Goal: Information Seeking & Learning: Learn about a topic

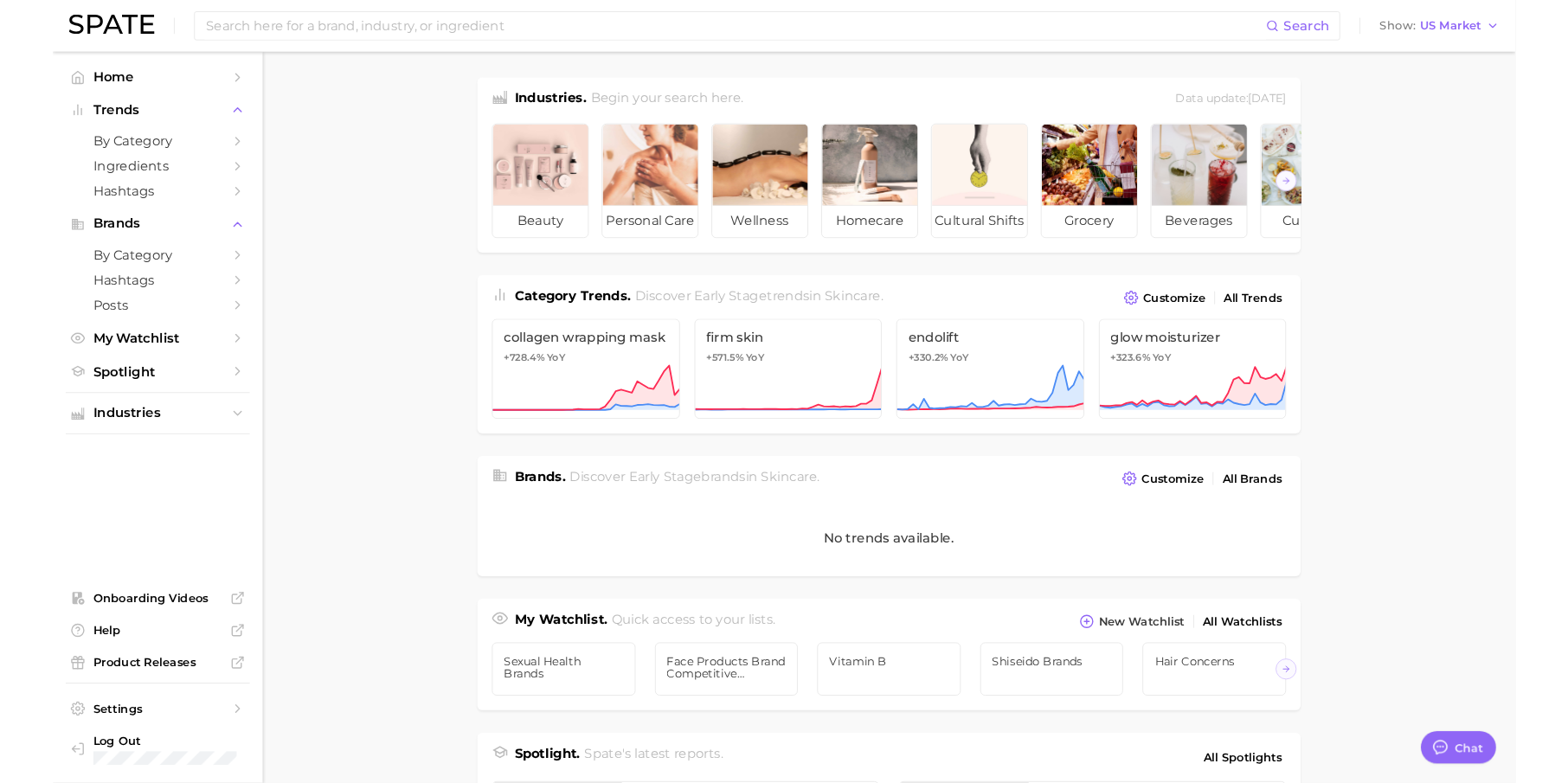
scroll to position [22, 0]
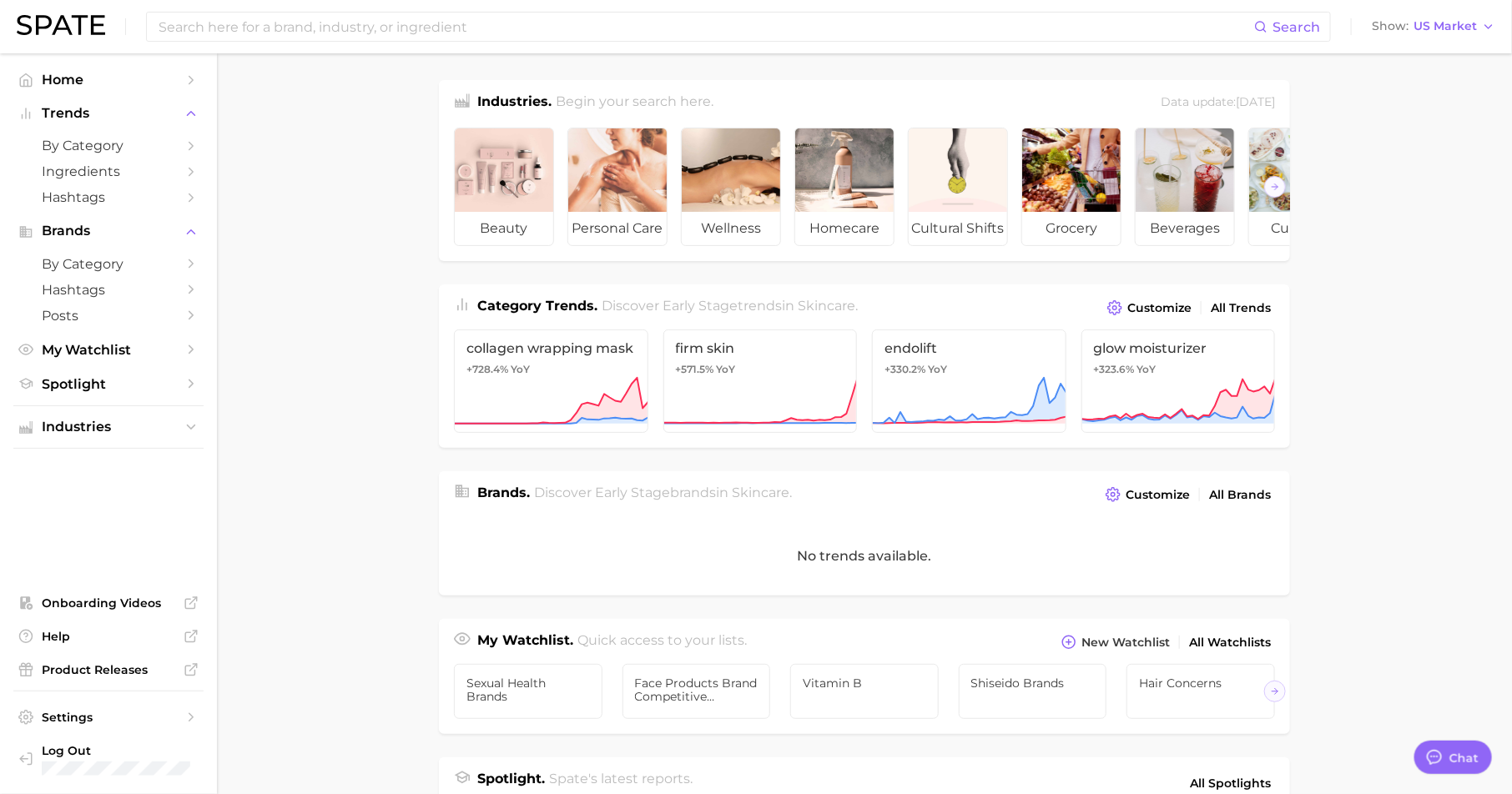
type textarea "x"
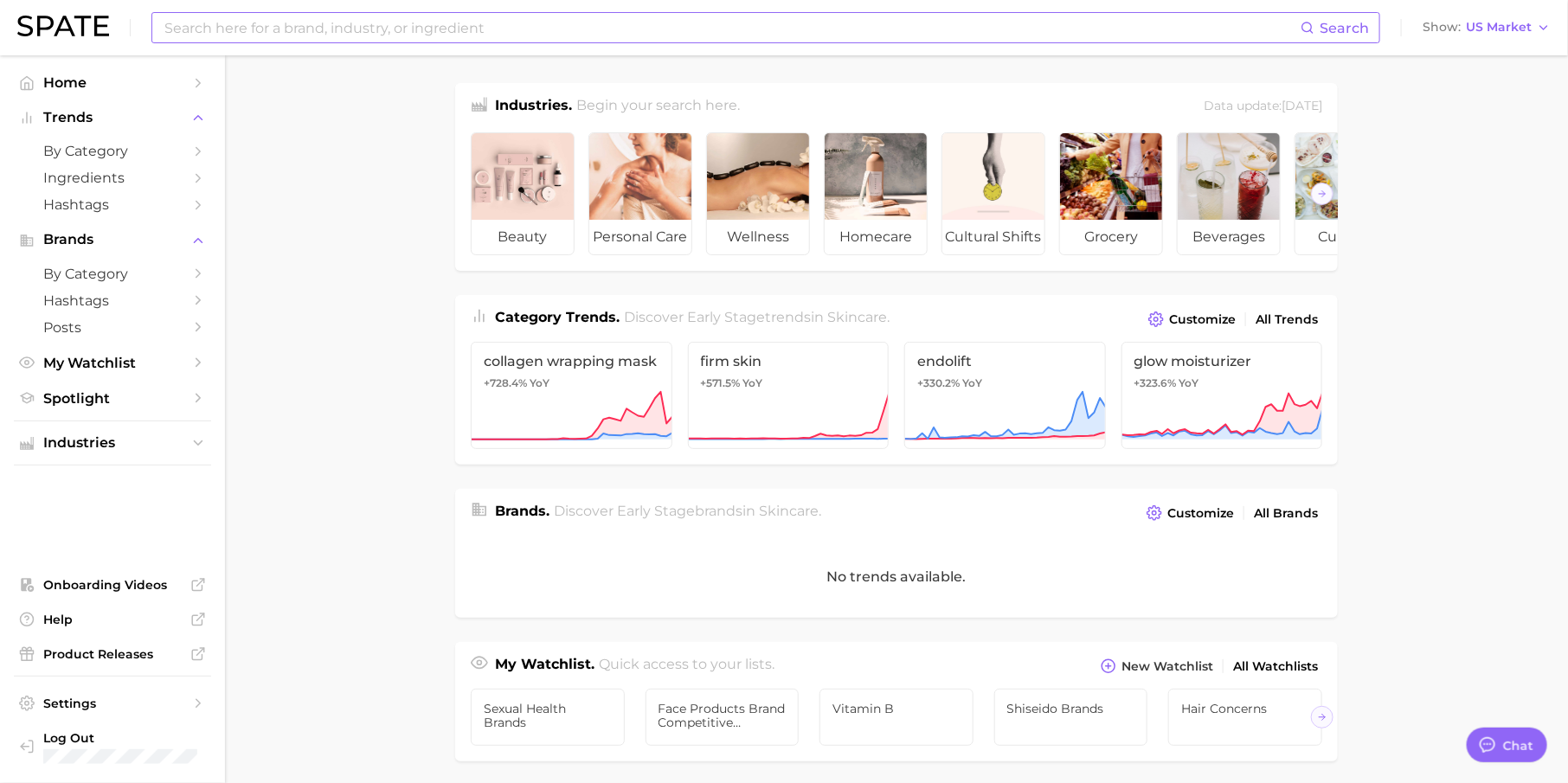
click at [238, 24] on input at bounding box center [732, 27] width 1138 height 30
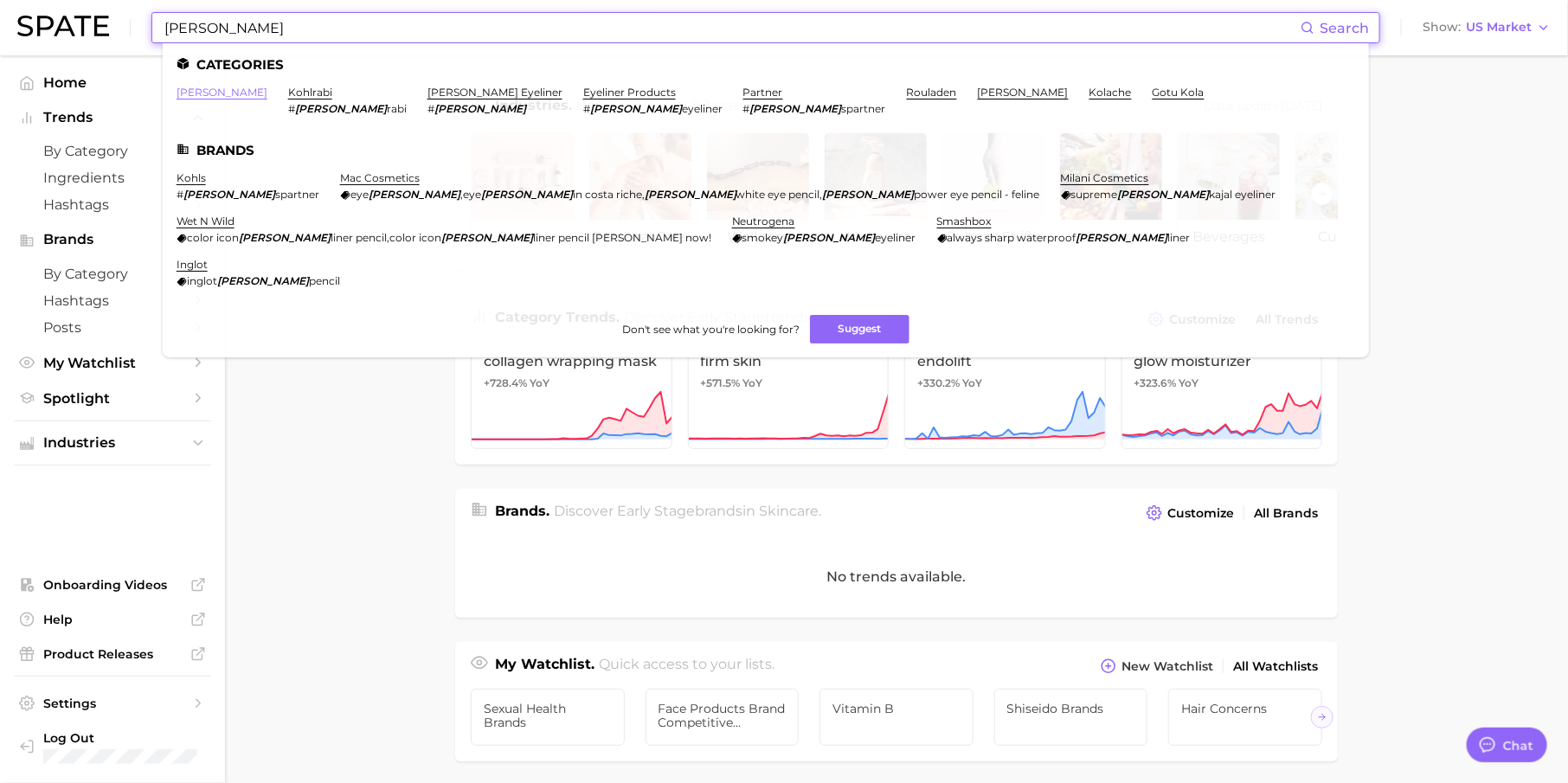
type input "[PERSON_NAME]"
click at [191, 90] on link "[PERSON_NAME]" at bounding box center [221, 92] width 90 height 13
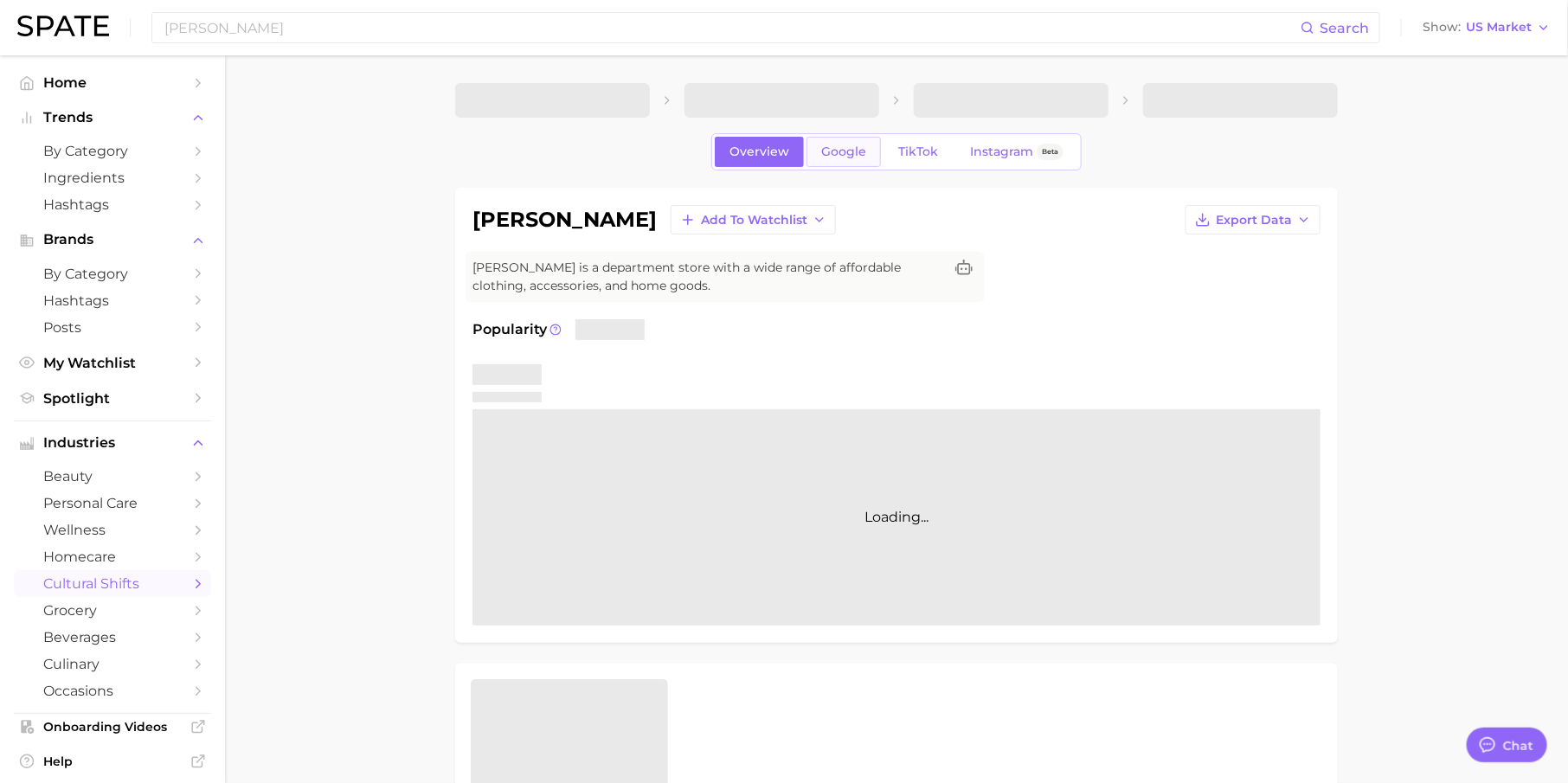
type textarea "x"
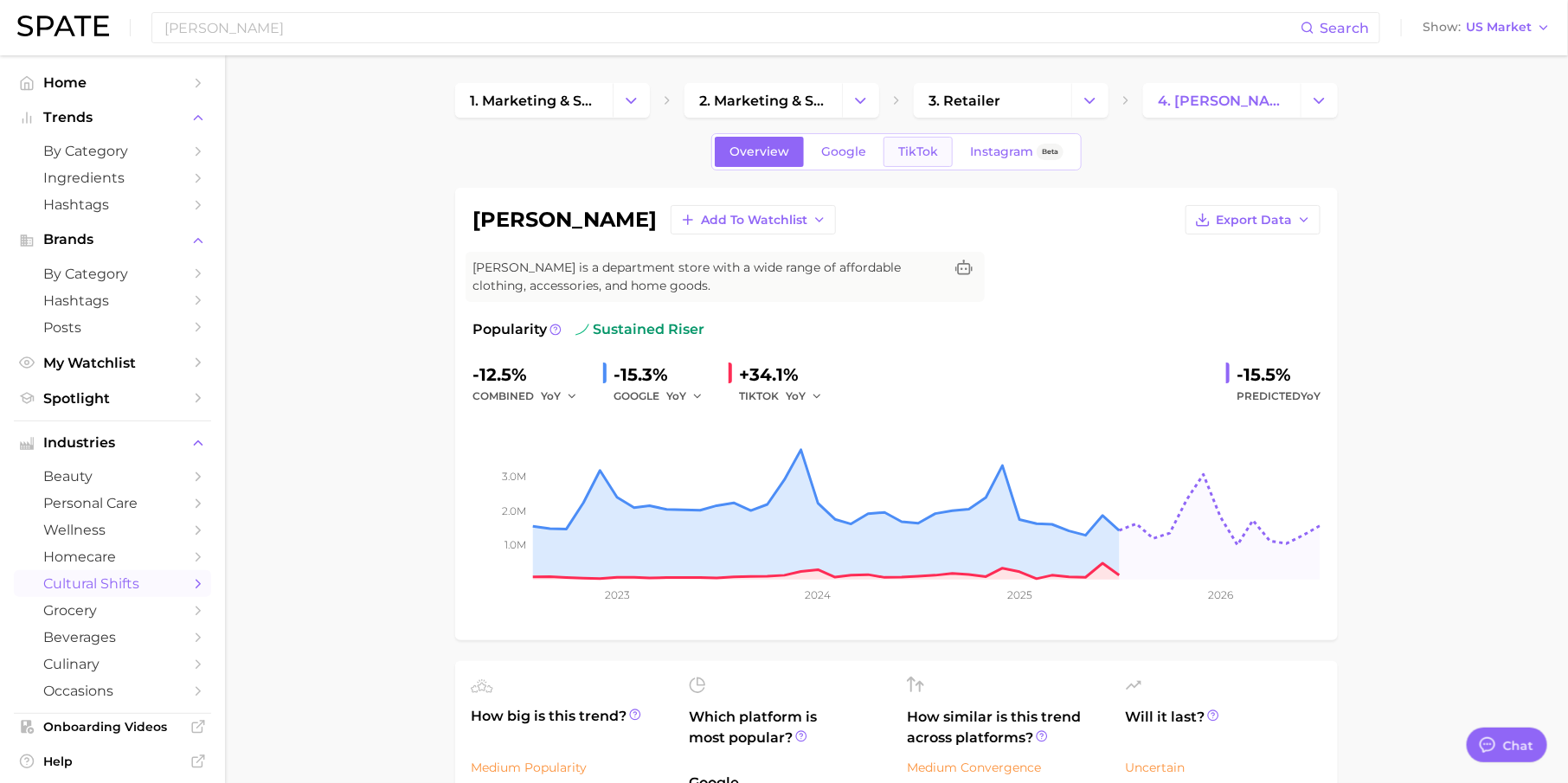
click at [918, 155] on span "TikTok" at bounding box center [918, 151] width 39 height 14
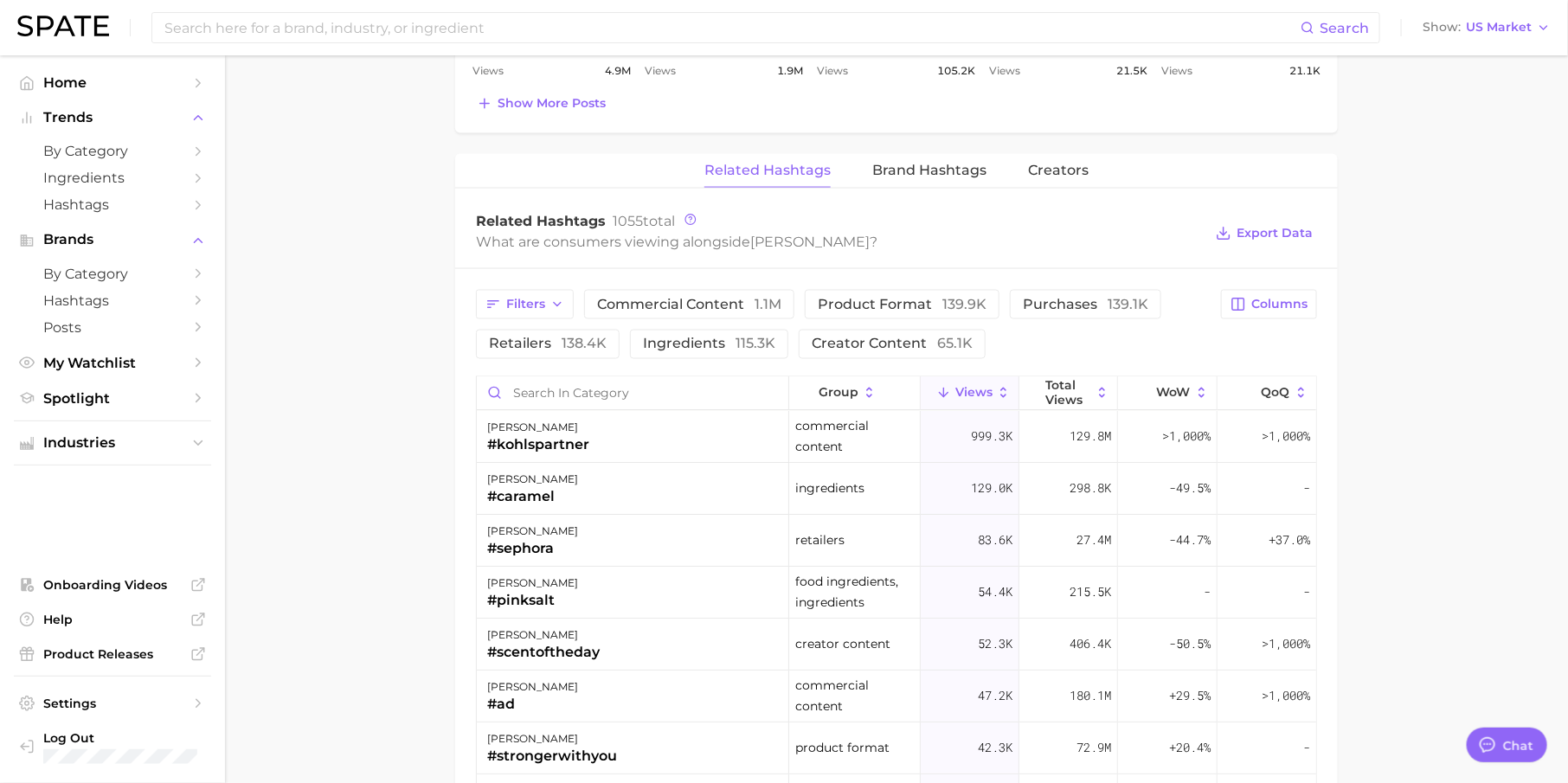
scroll to position [1242, 0]
click at [911, 168] on span "Brand Hashtags" at bounding box center [928, 171] width 114 height 15
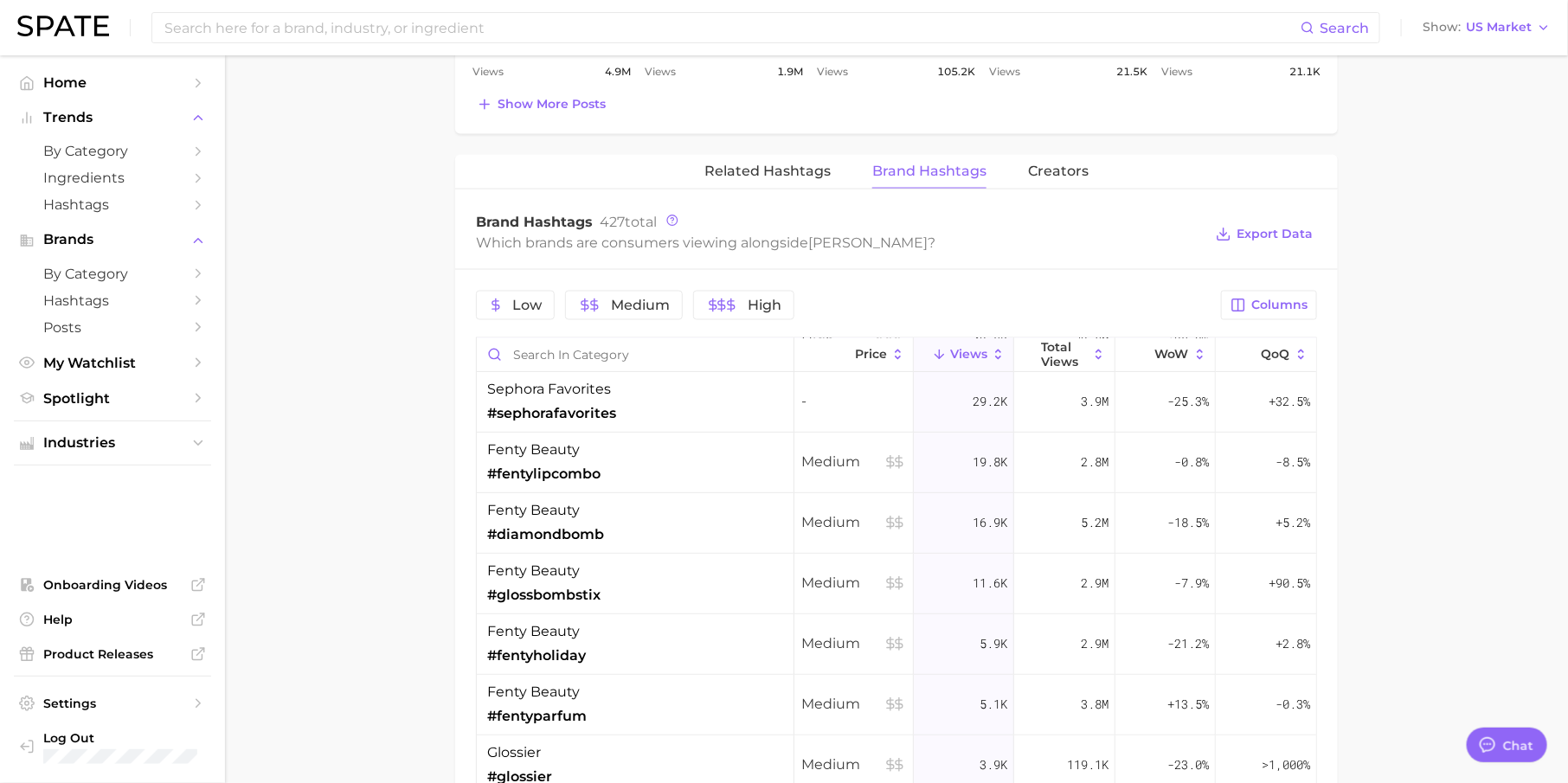
scroll to position [303, 0]
click at [772, 171] on span "Related Hashtags" at bounding box center [767, 171] width 126 height 15
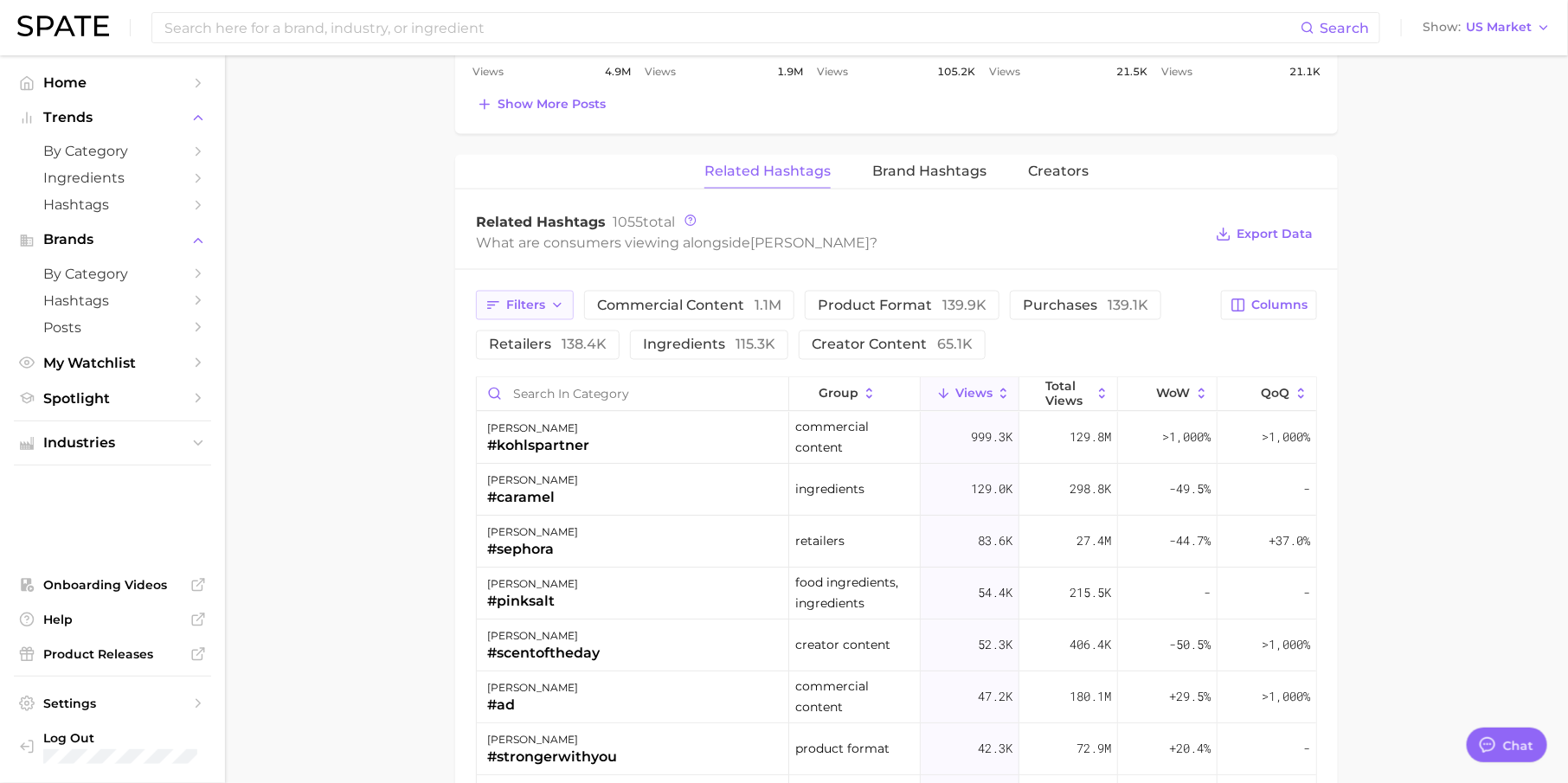
click at [511, 297] on span "Filters" at bounding box center [525, 305] width 39 height 14
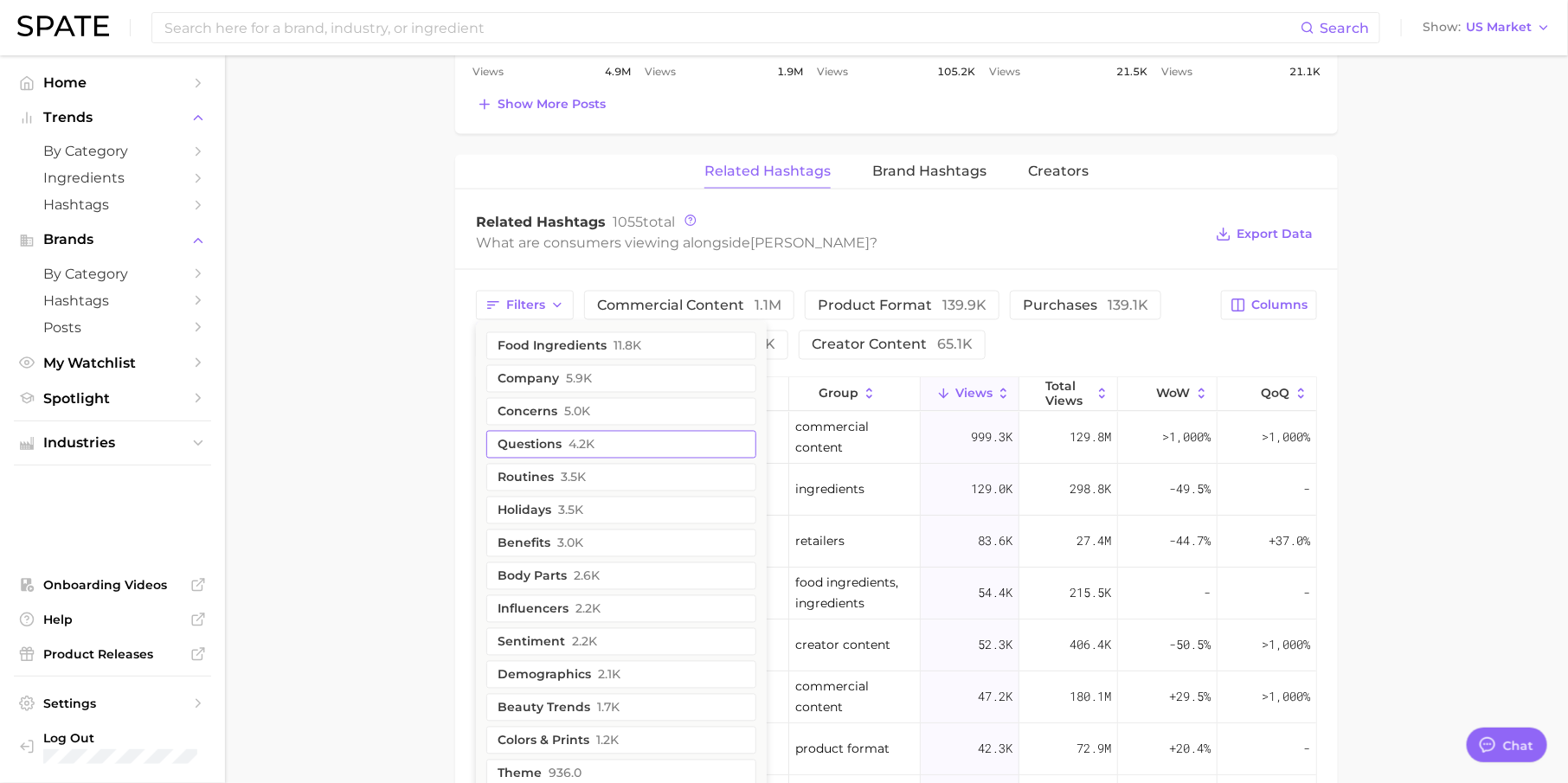
click at [559, 431] on button "questions 4.2k" at bounding box center [621, 444] width 270 height 28
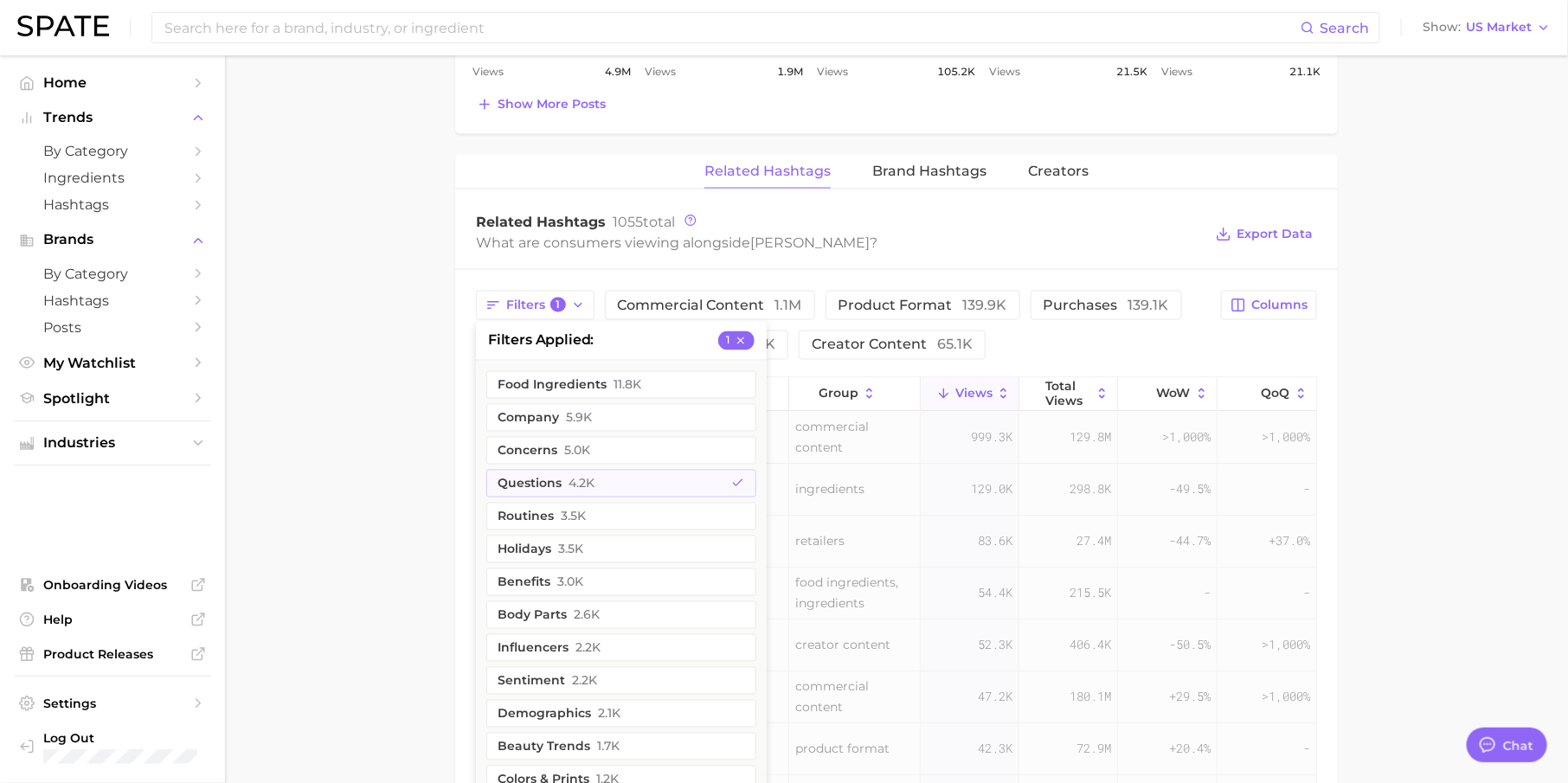
click at [412, 428] on main "1. marketing & sales 2. marketing & sales 3. retailer 4. [PERSON_NAME] Overview…" at bounding box center [896, 40] width 1343 height 2454
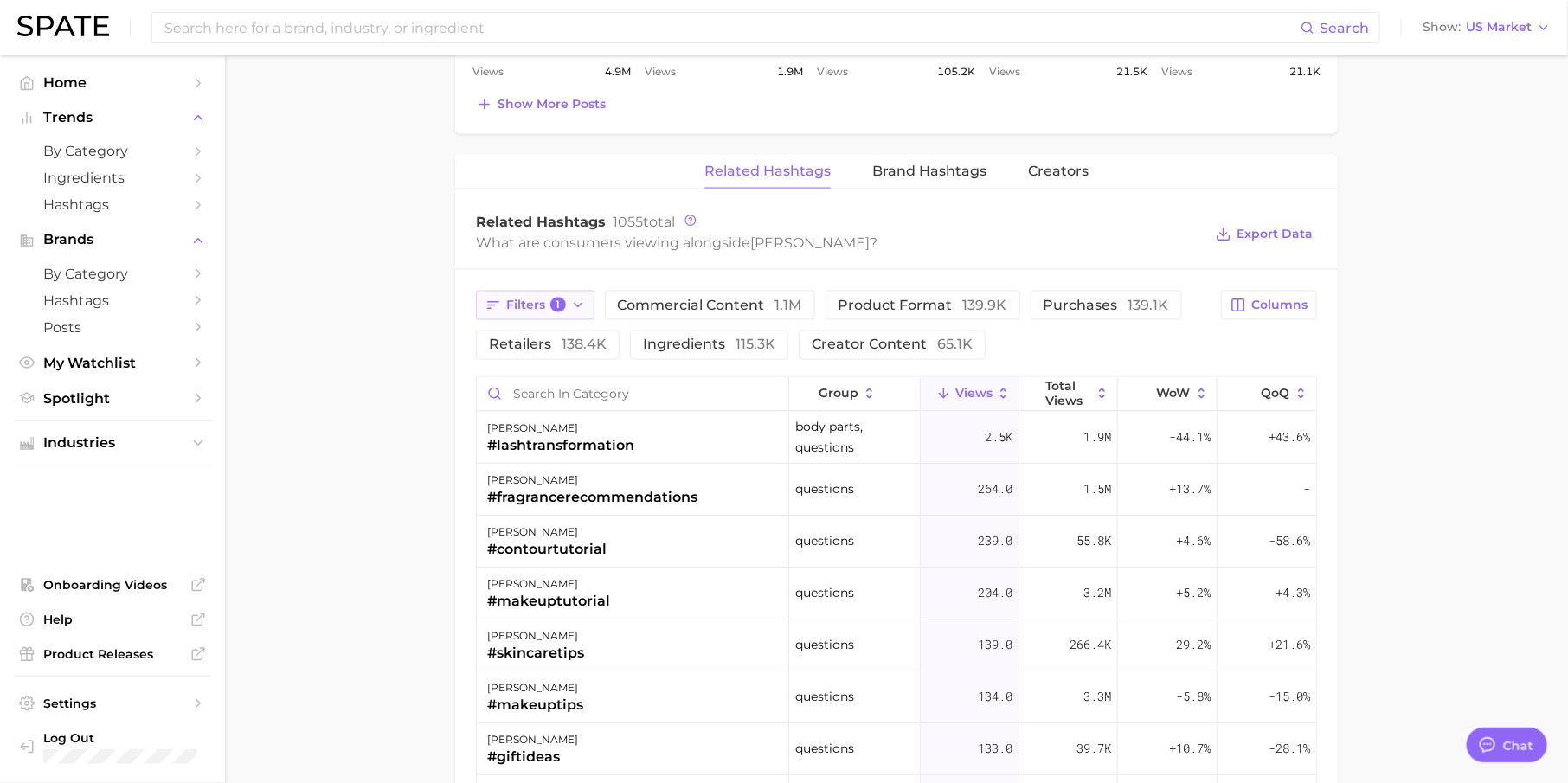
click at [548, 306] on span "Filters 1" at bounding box center [536, 305] width 60 height 15
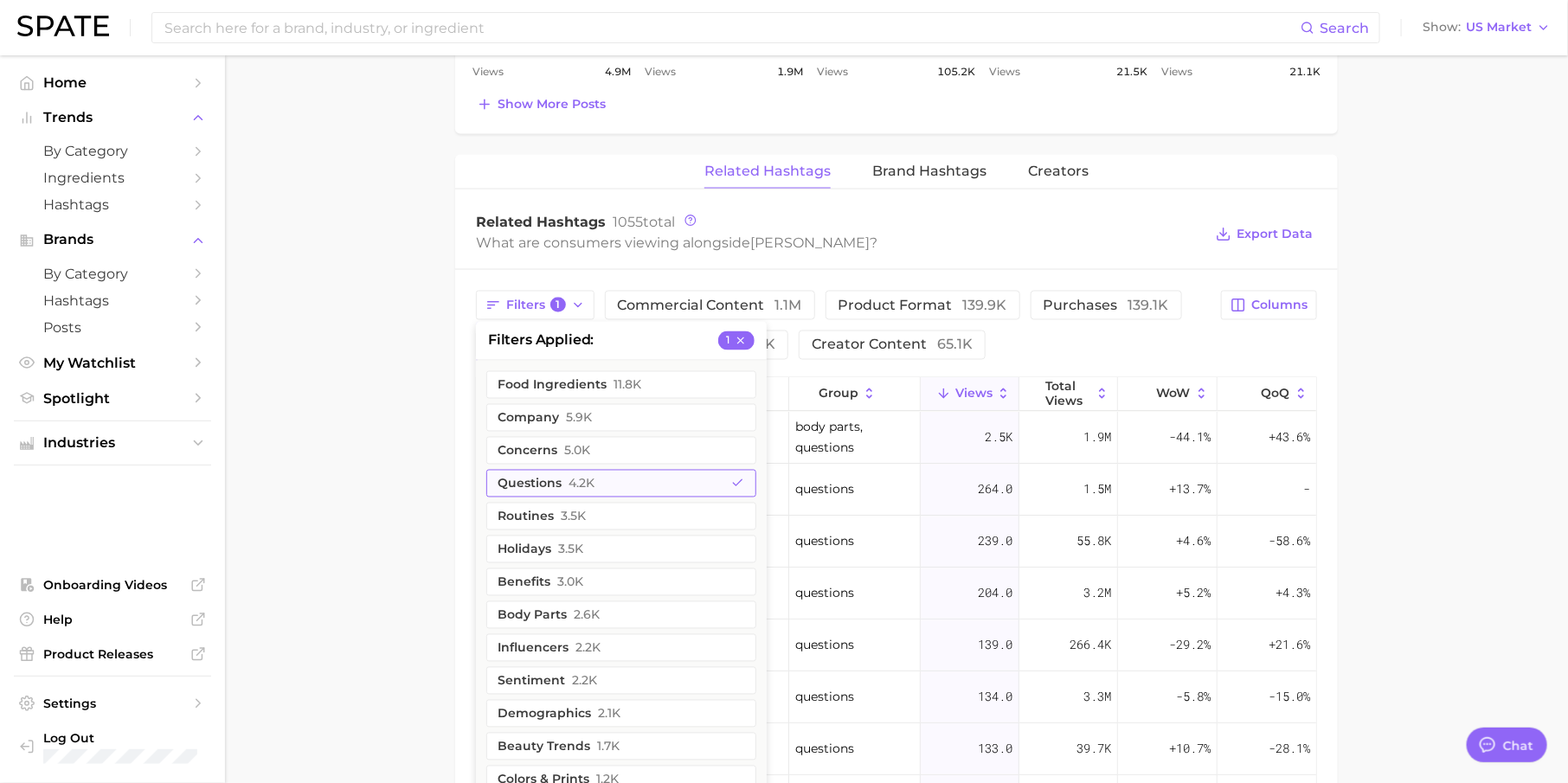
click at [577, 477] on span "4.2k" at bounding box center [581, 483] width 26 height 13
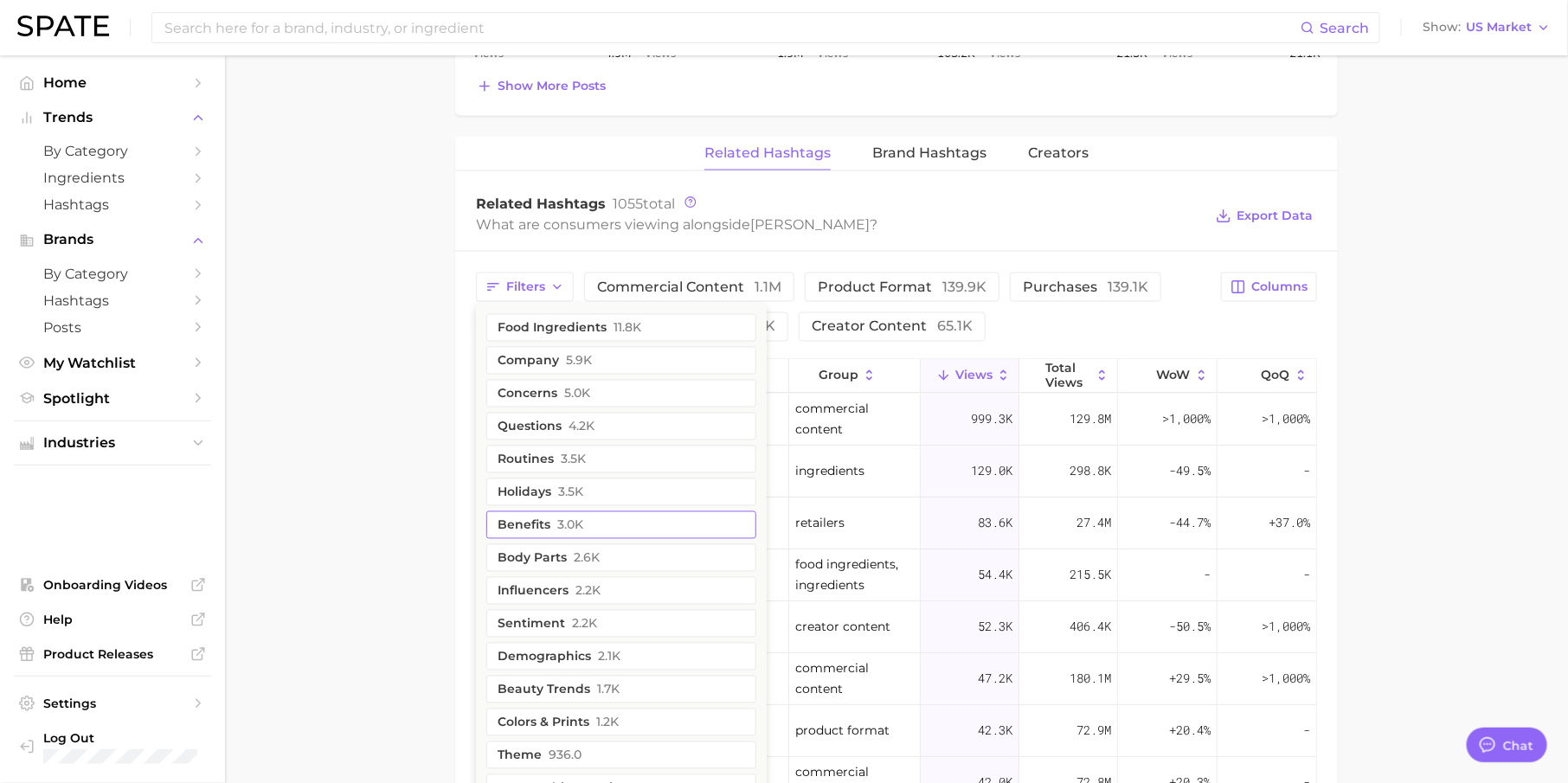
scroll to position [1281, 0]
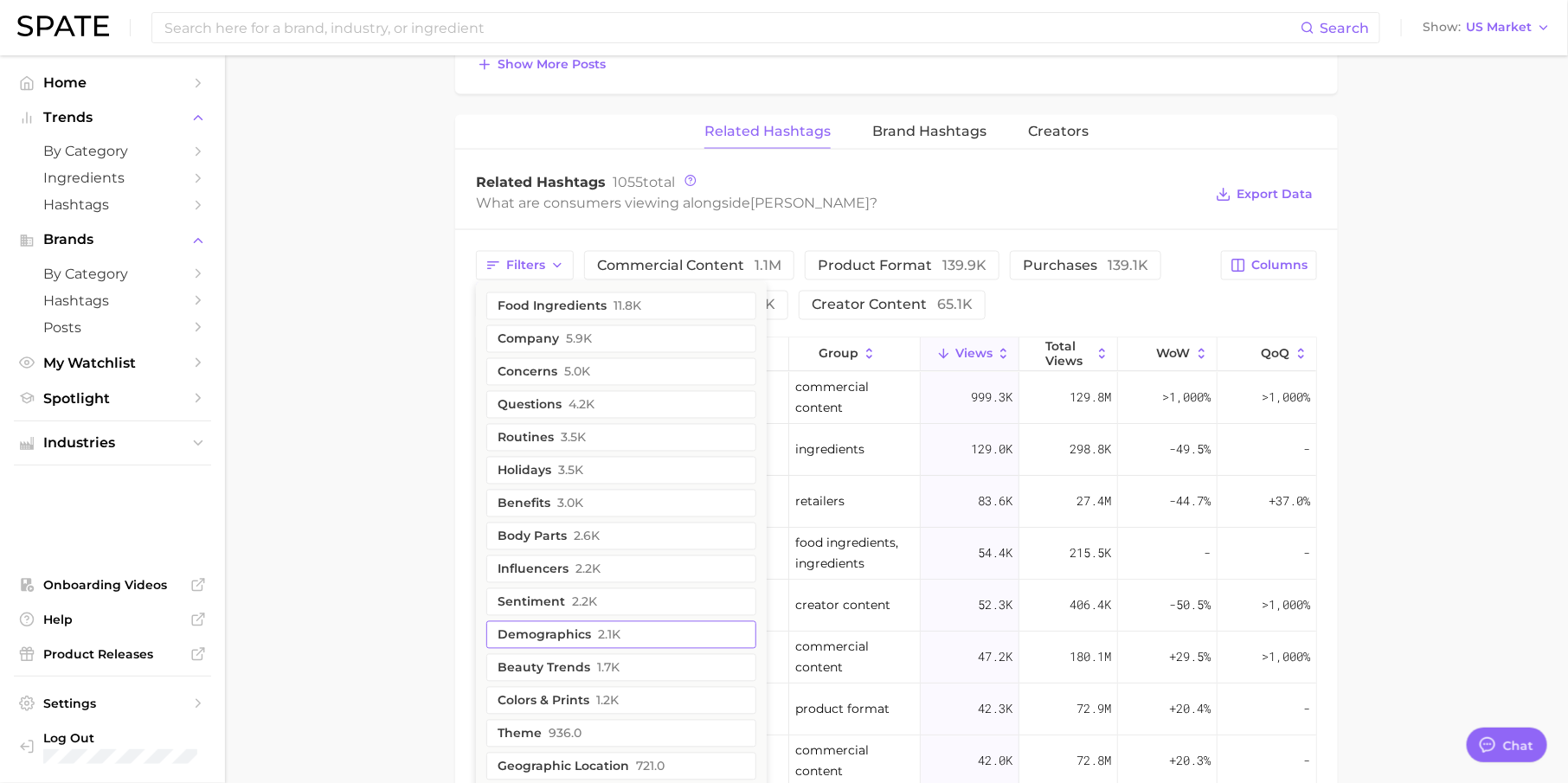
click at [589, 624] on button "demographics 2.1k" at bounding box center [621, 634] width 270 height 28
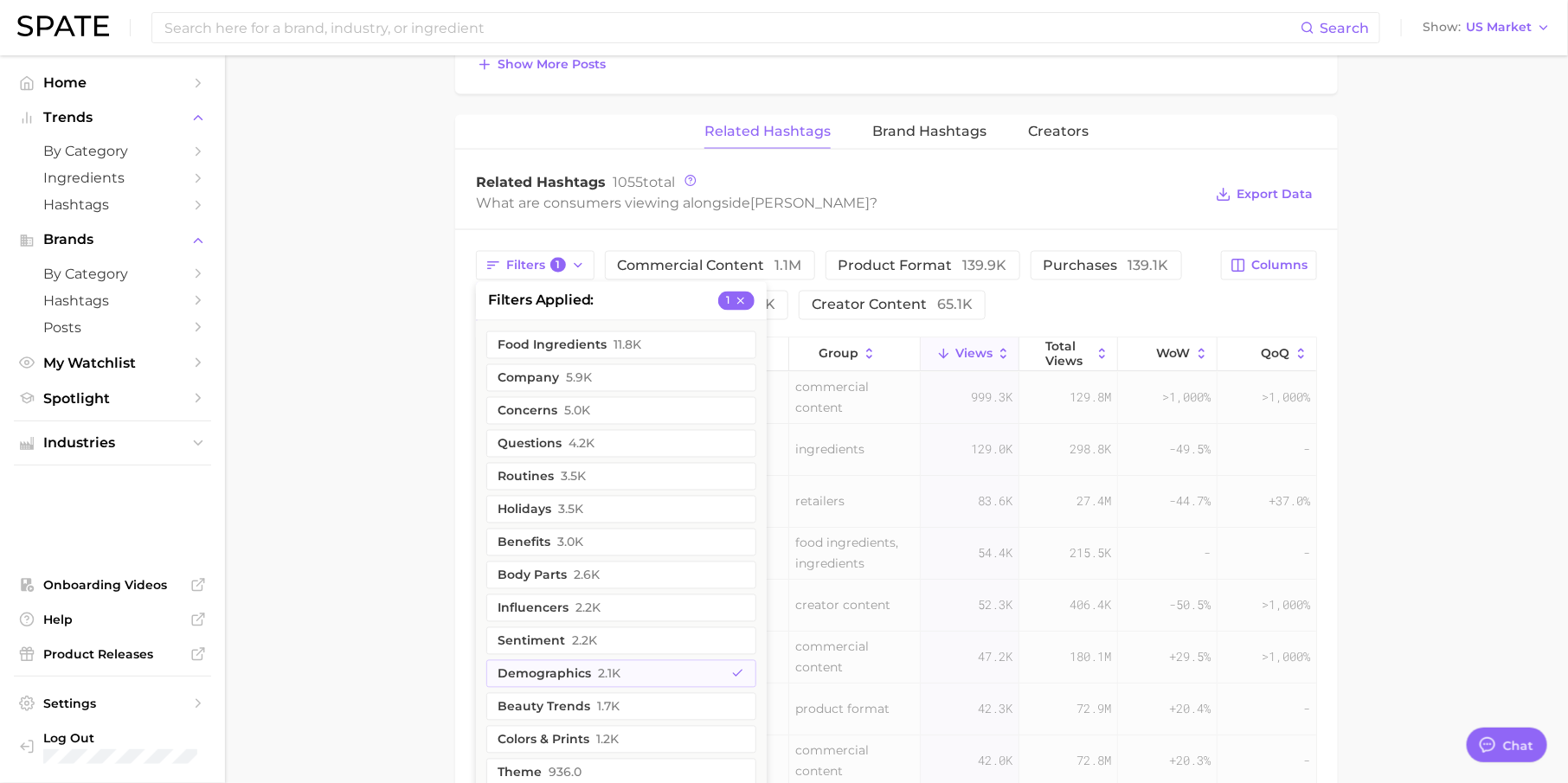
click at [348, 538] on main "1. marketing & sales 2. marketing & sales 3. retailer 4. [PERSON_NAME] Overview…" at bounding box center [896, 1] width 1343 height 2454
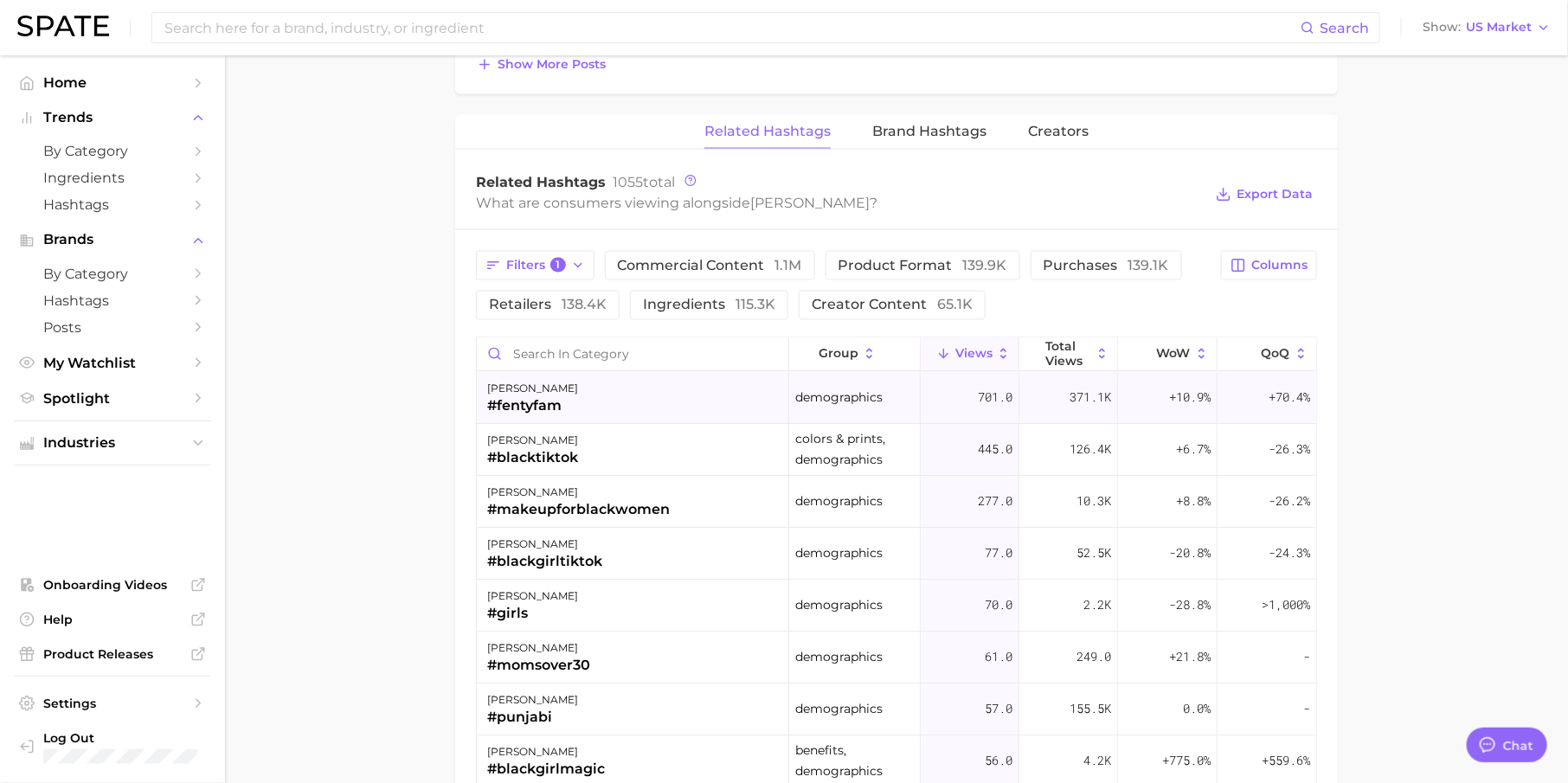
click at [634, 407] on div "[PERSON_NAME] #fentyfam" at bounding box center [633, 399] width 313 height 52
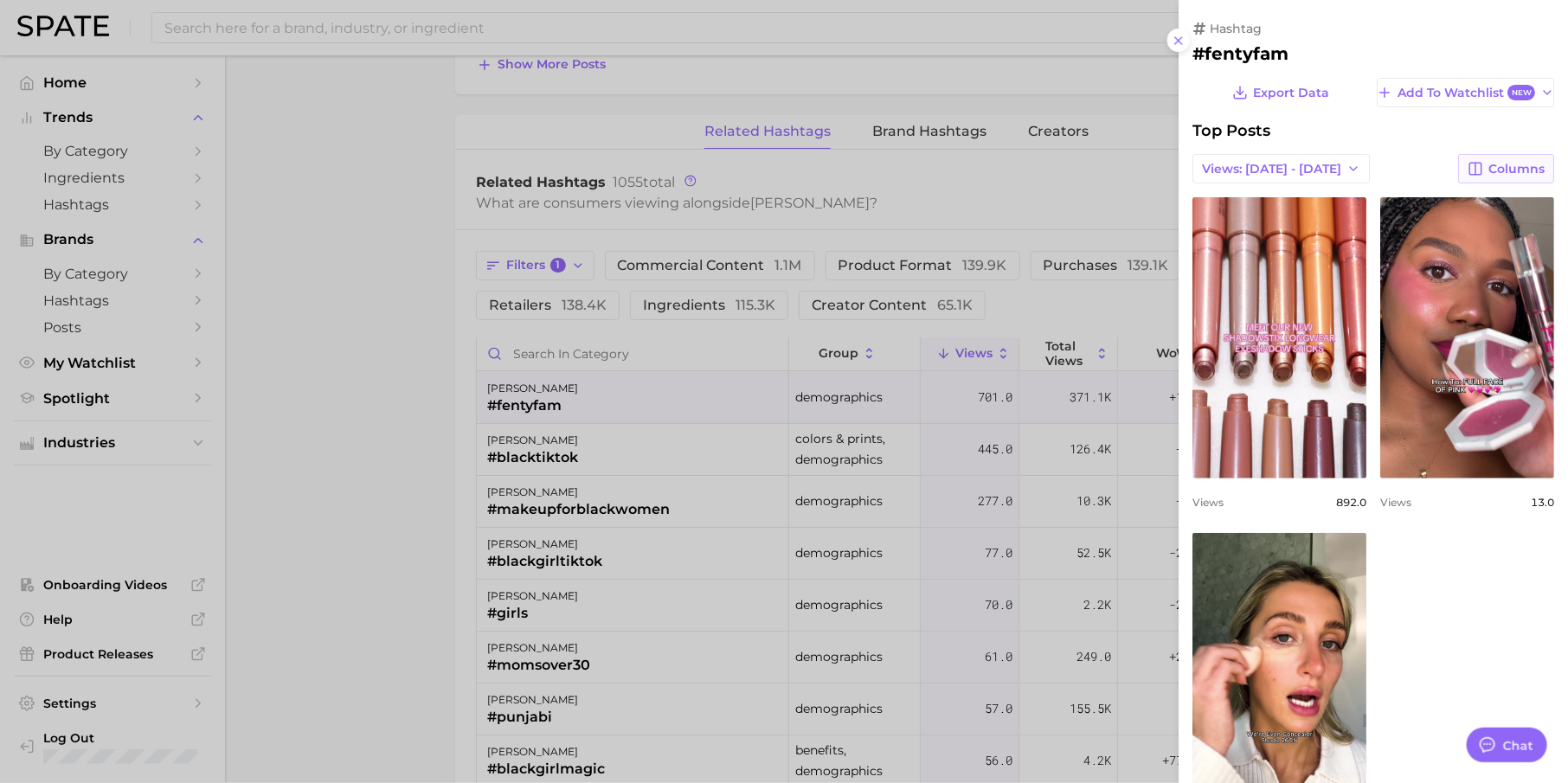
scroll to position [0, 0]
click at [735, 460] on div at bounding box center [784, 392] width 1568 height 783
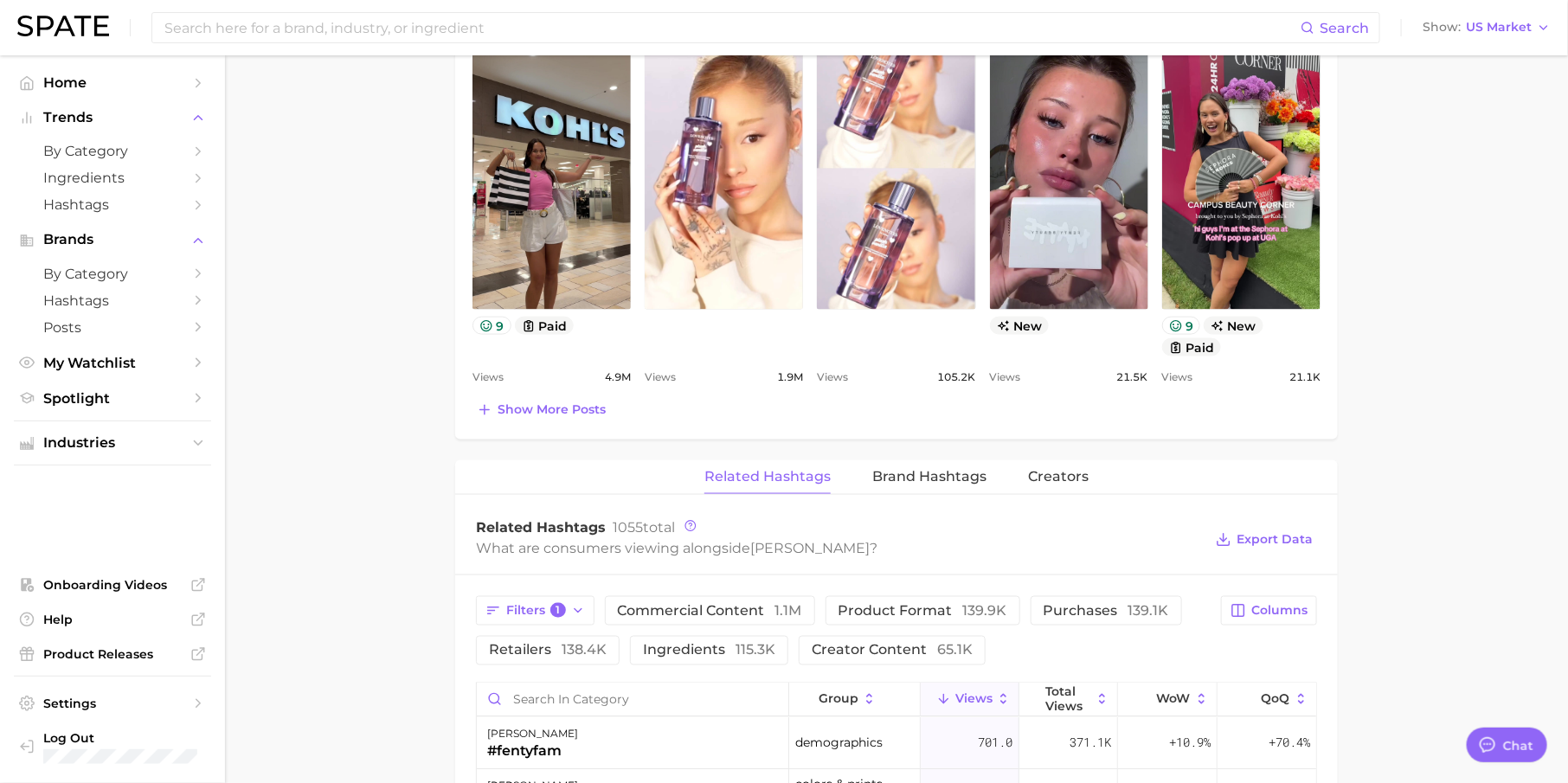
scroll to position [942, 0]
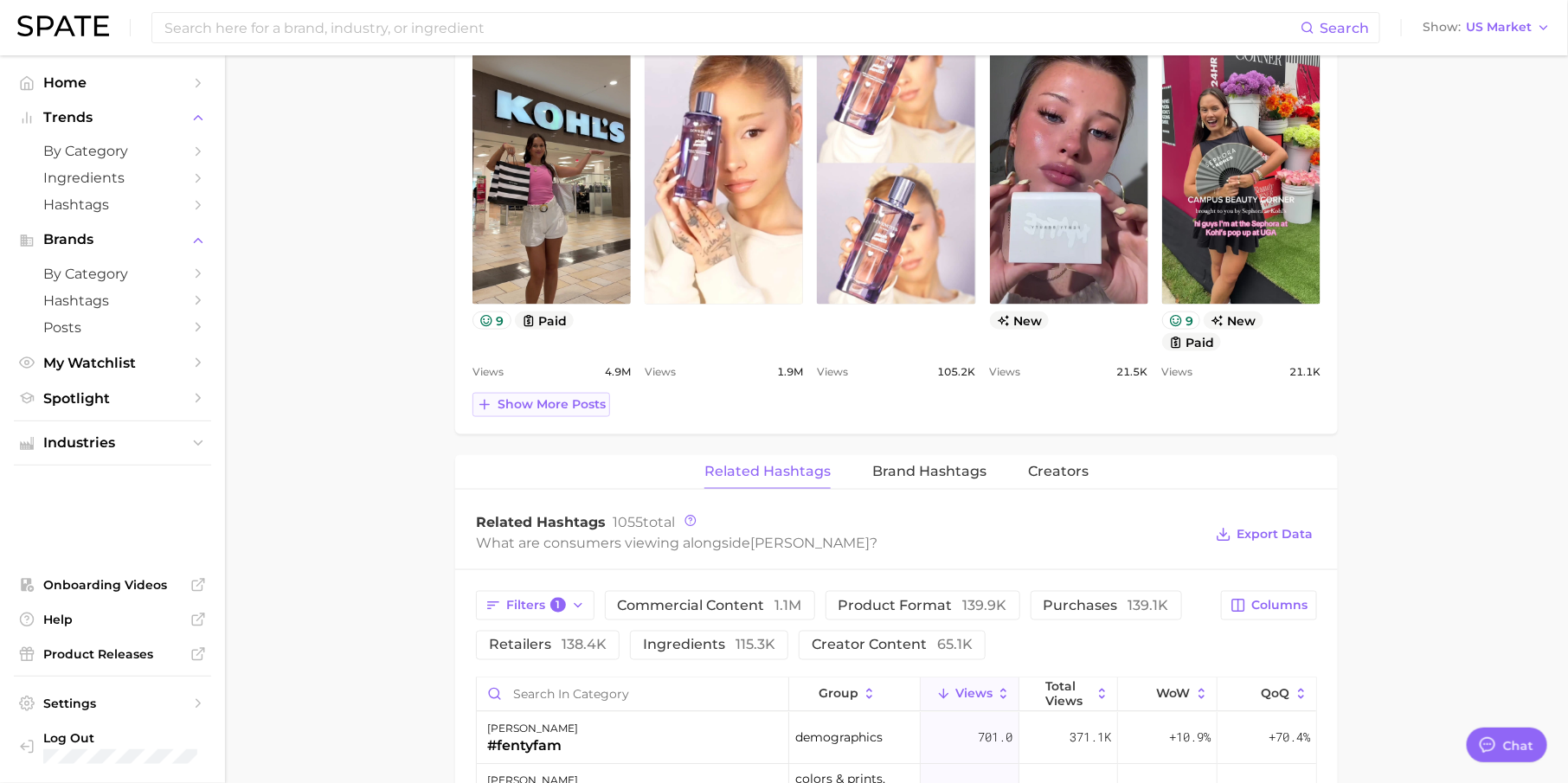
click at [580, 406] on span "Show more posts" at bounding box center [551, 404] width 108 height 14
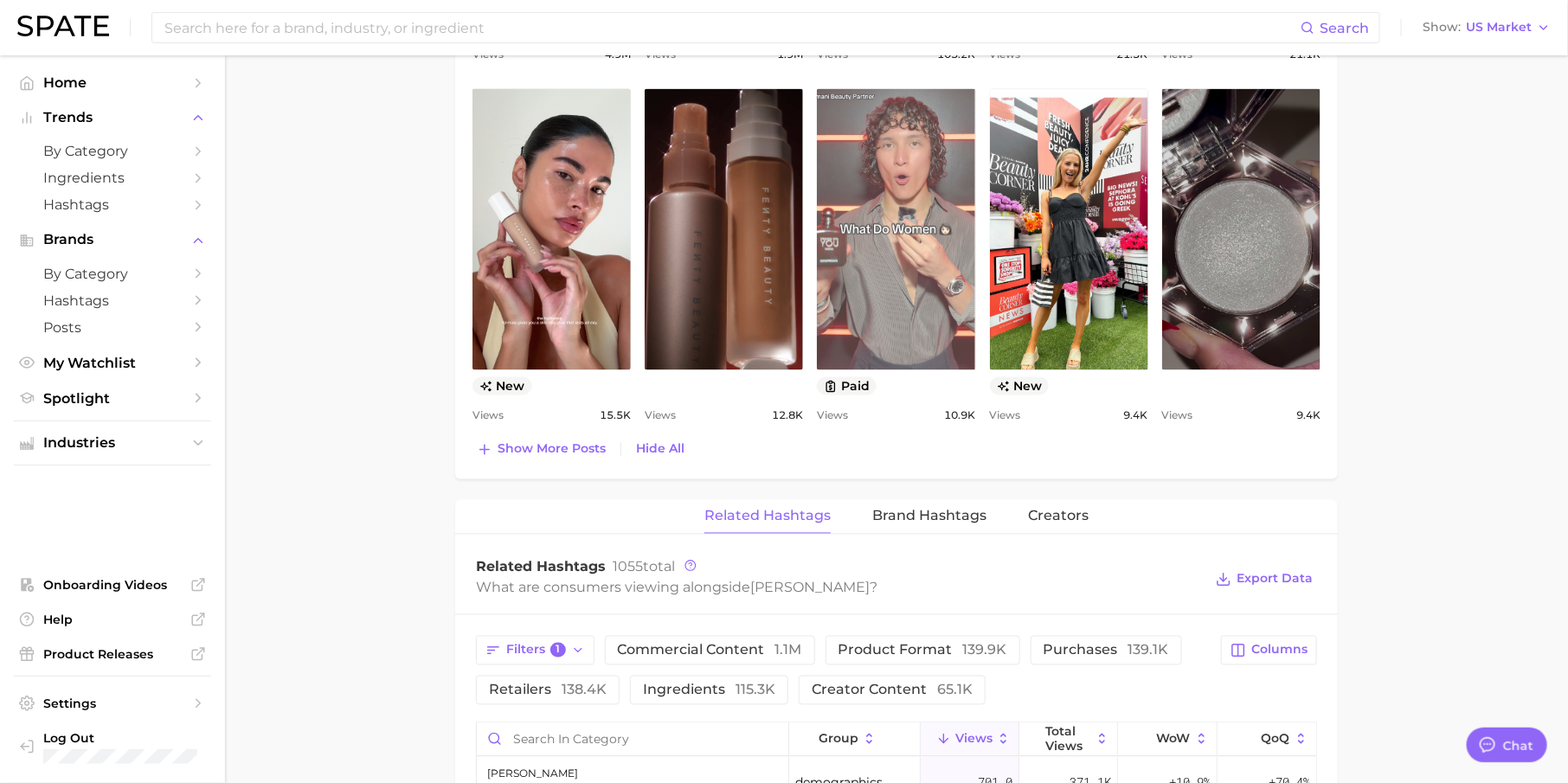
scroll to position [1341, 0]
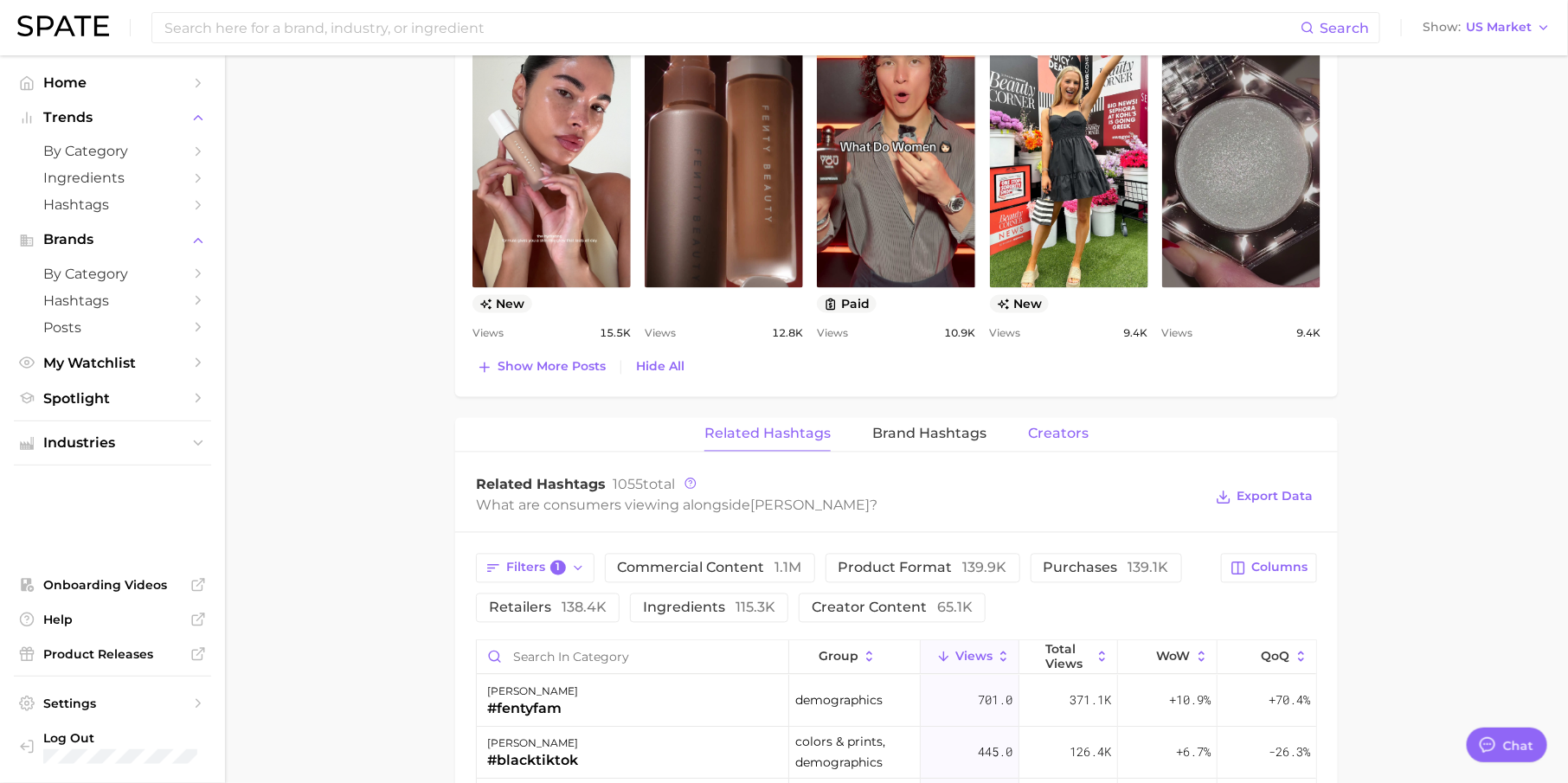
click at [1058, 434] on span "Creators" at bounding box center [1058, 434] width 61 height 15
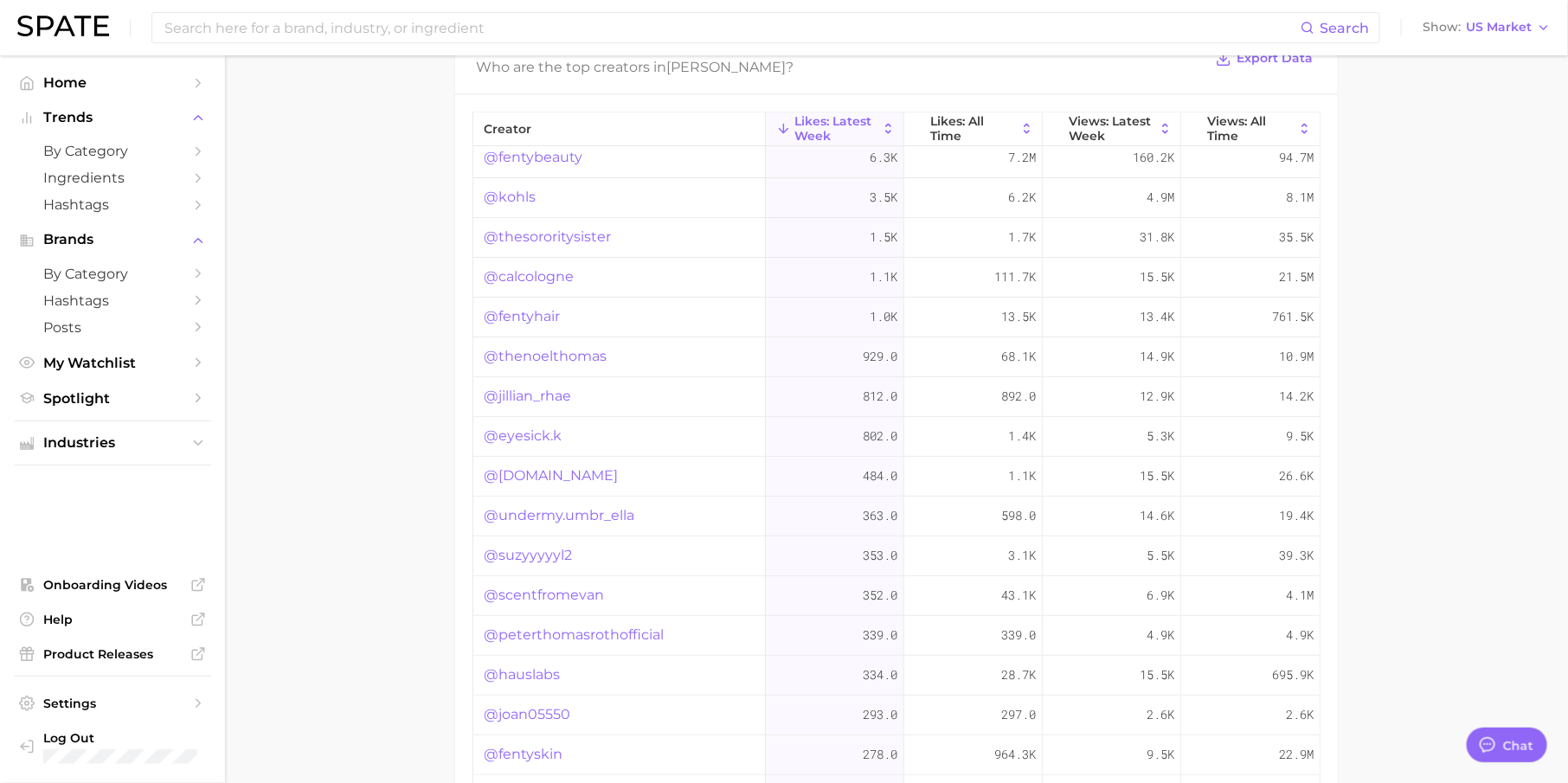
scroll to position [1878, 0]
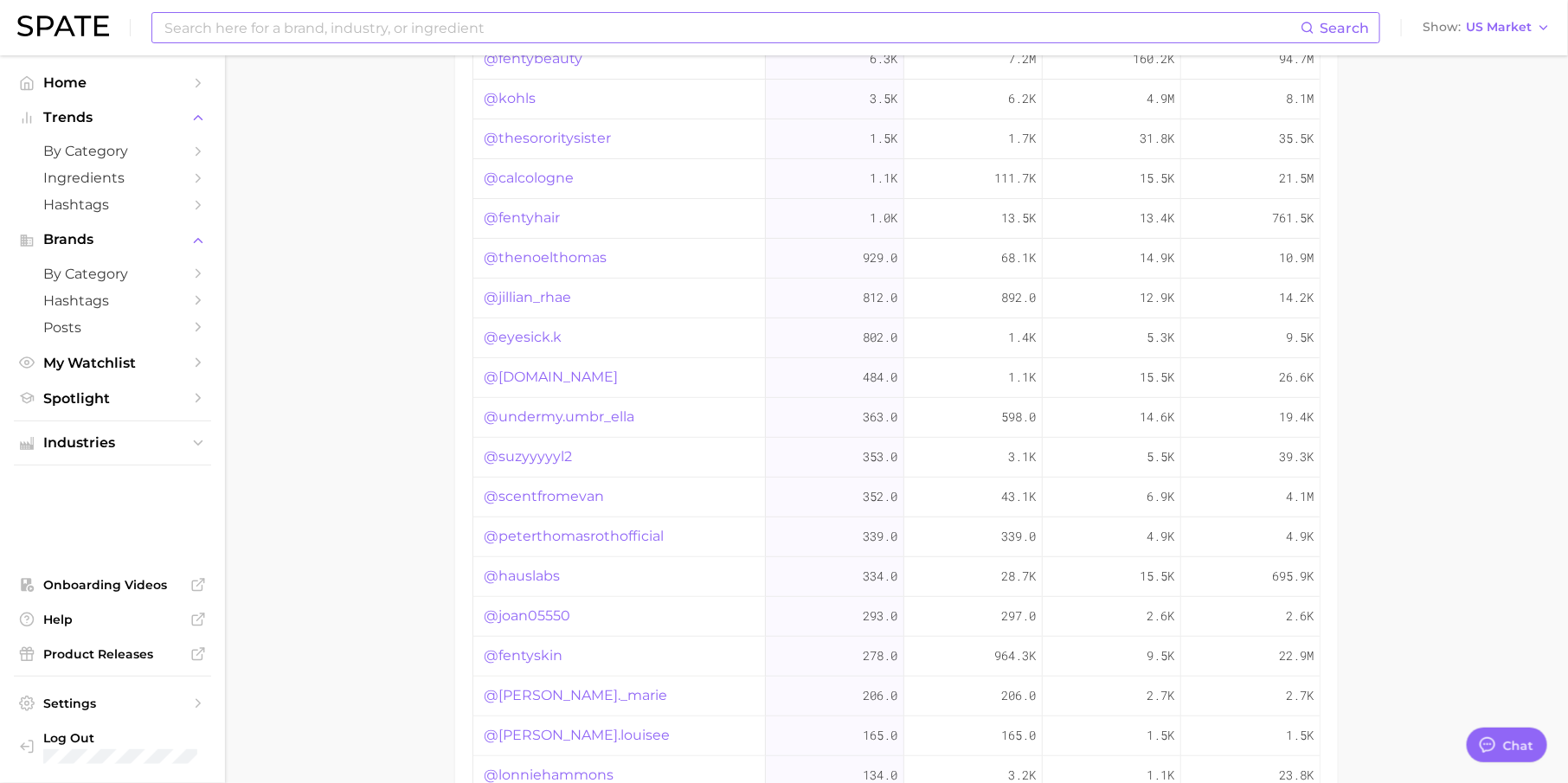
click at [315, 31] on input at bounding box center [732, 27] width 1138 height 30
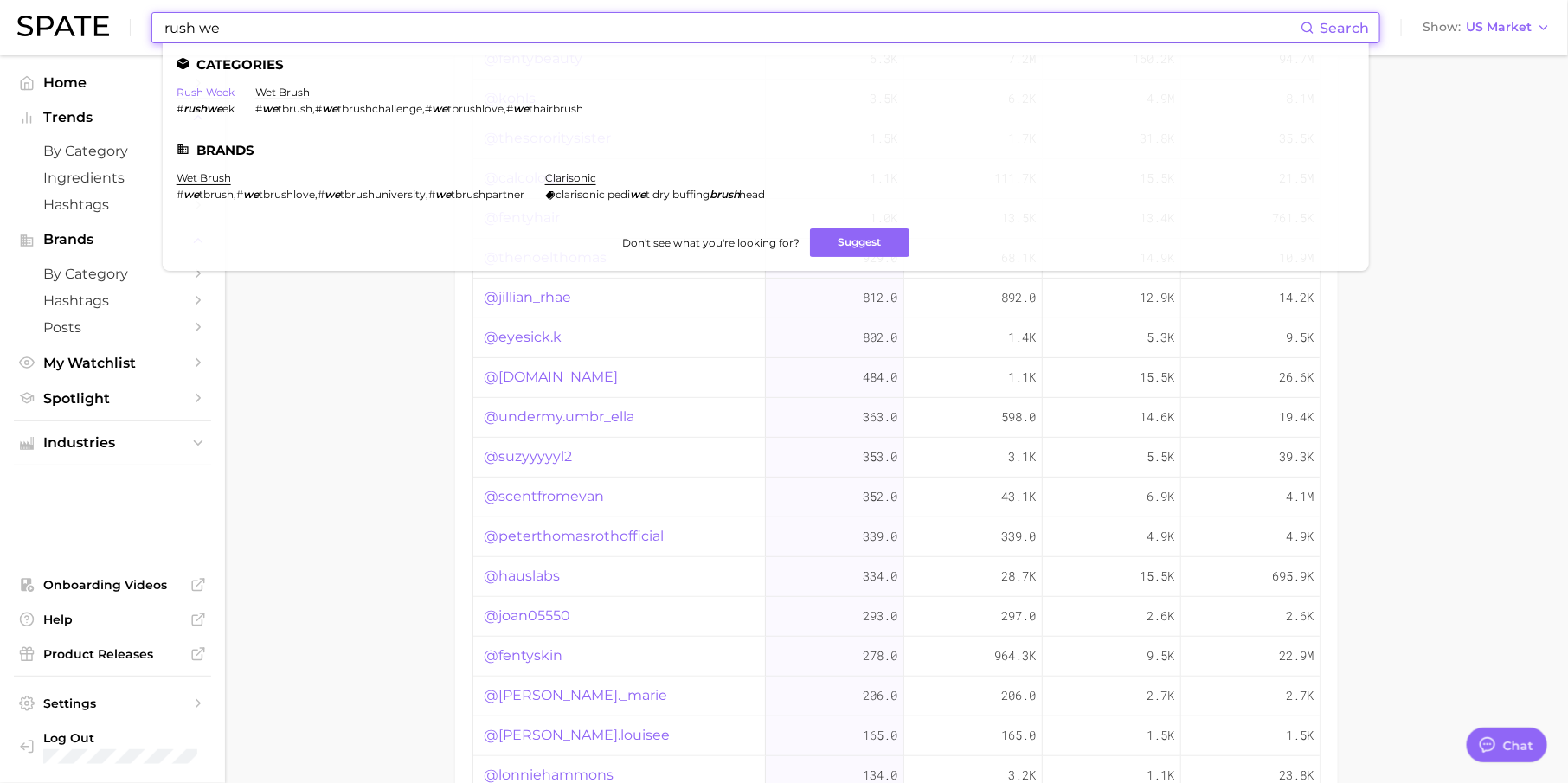
type input "rush we"
click at [206, 90] on link "rush week" at bounding box center [205, 92] width 58 height 13
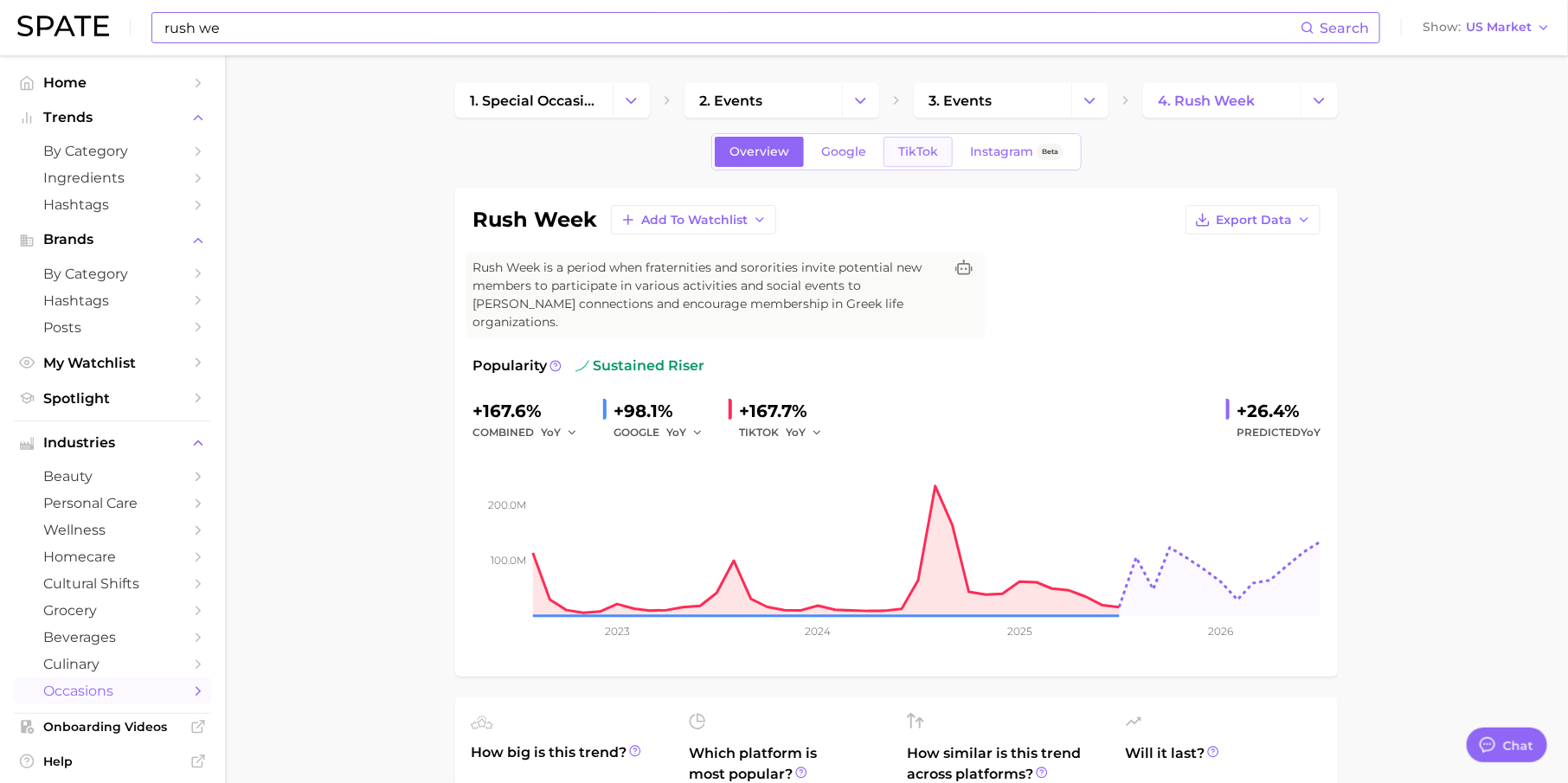
click at [909, 147] on span "TikTok" at bounding box center [918, 151] width 39 height 14
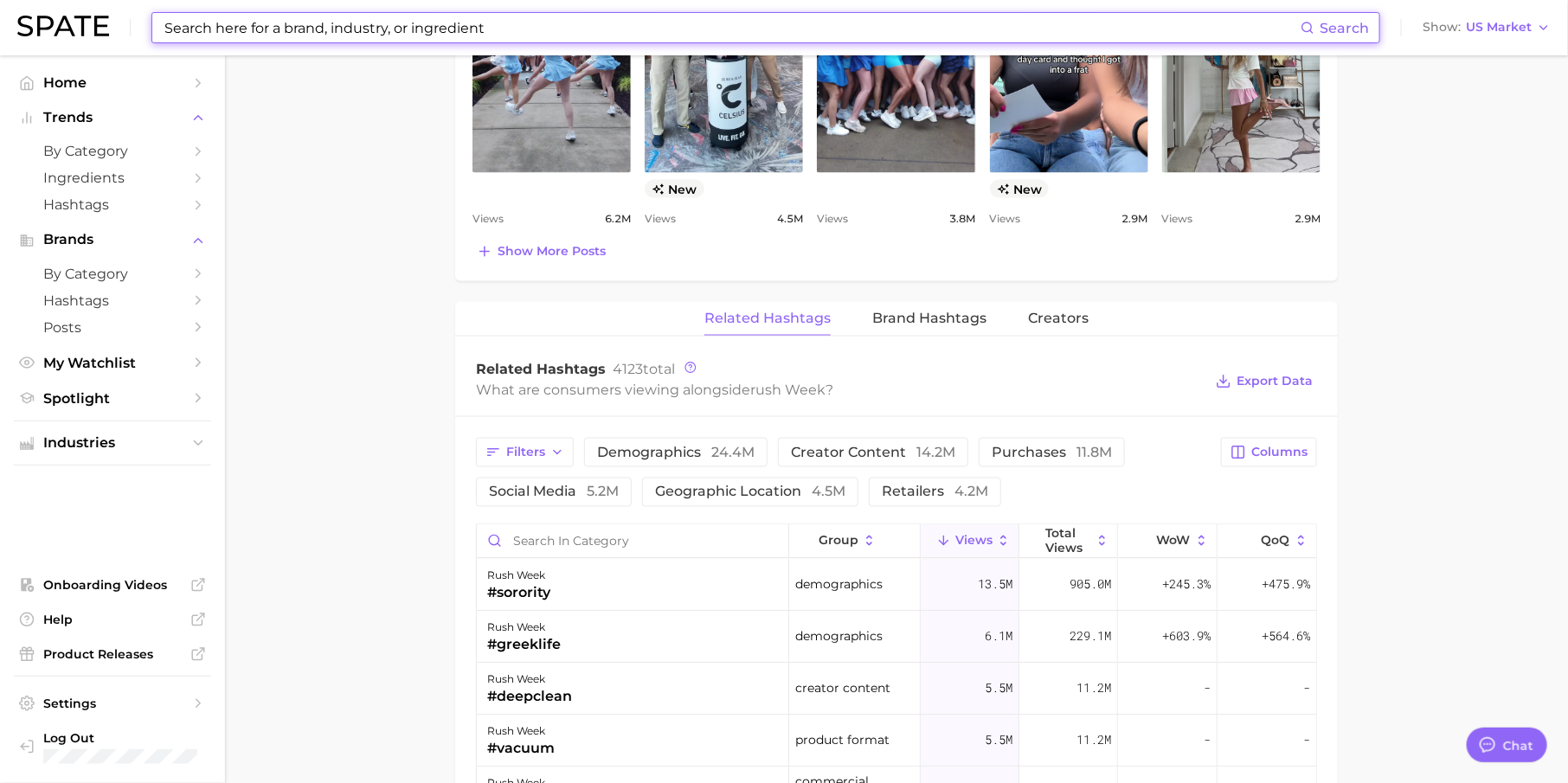
scroll to position [1150, 0]
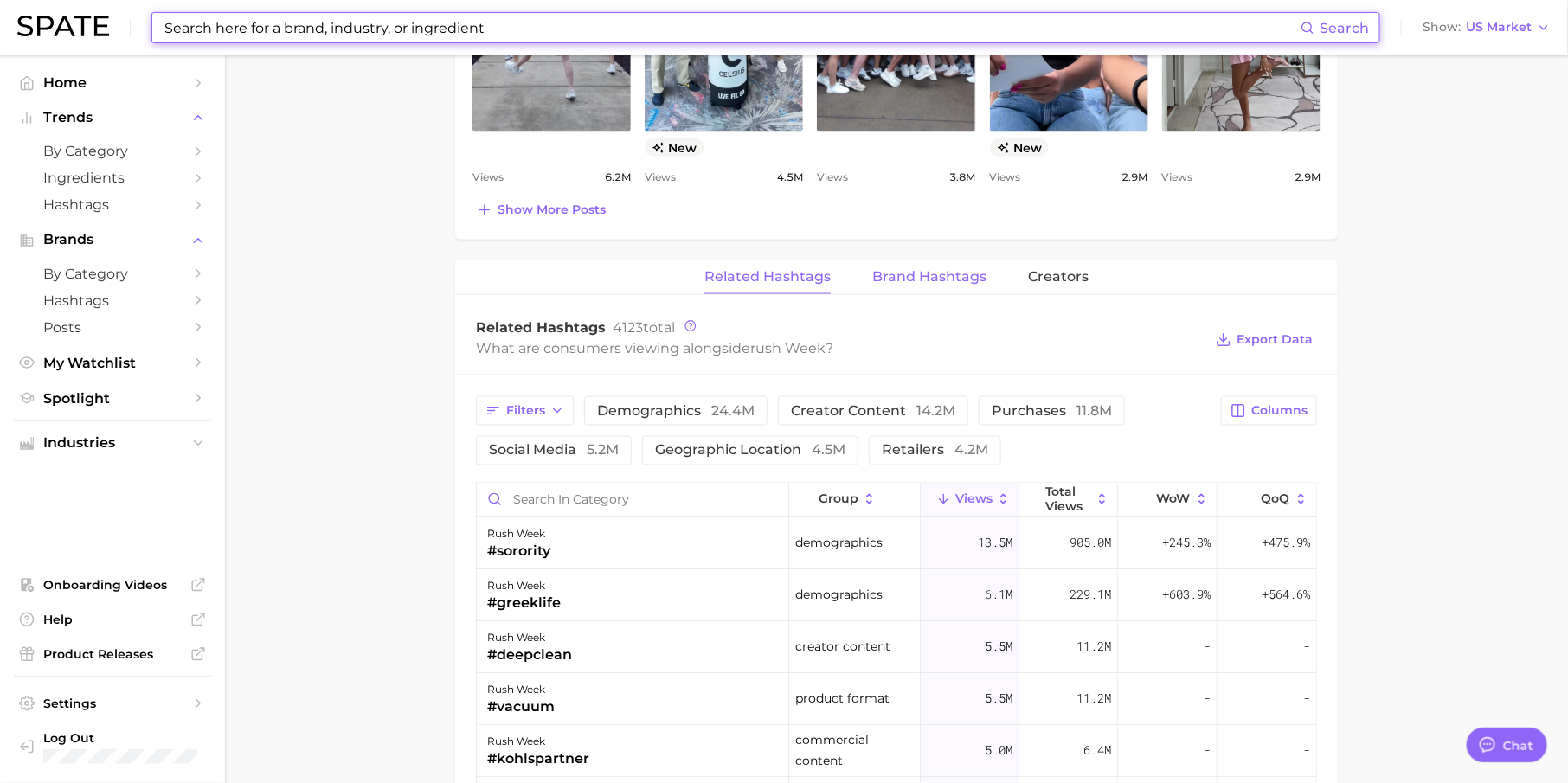
click at [927, 269] on span "Brand Hashtags" at bounding box center [928, 276] width 114 height 15
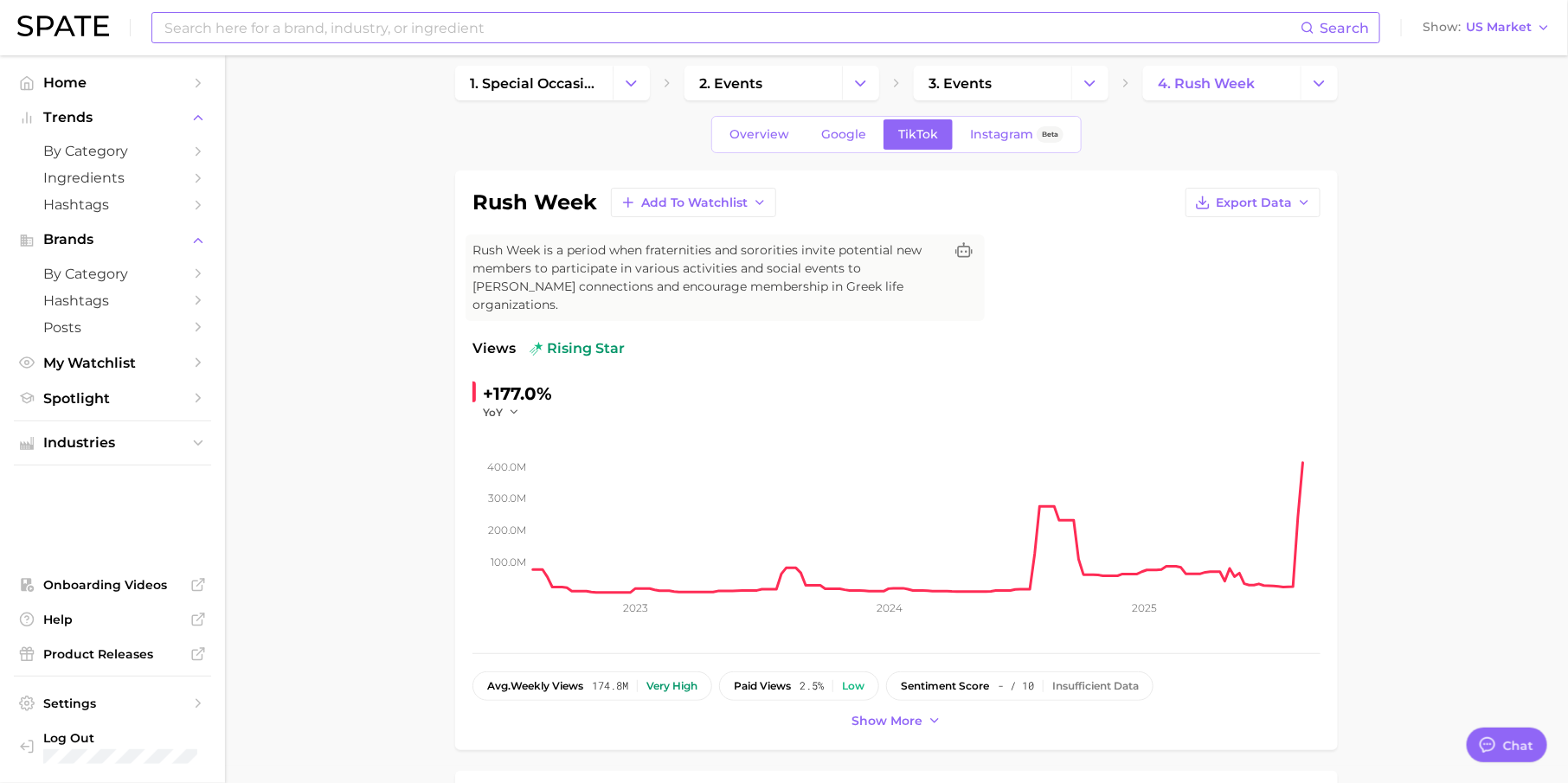
scroll to position [0, 0]
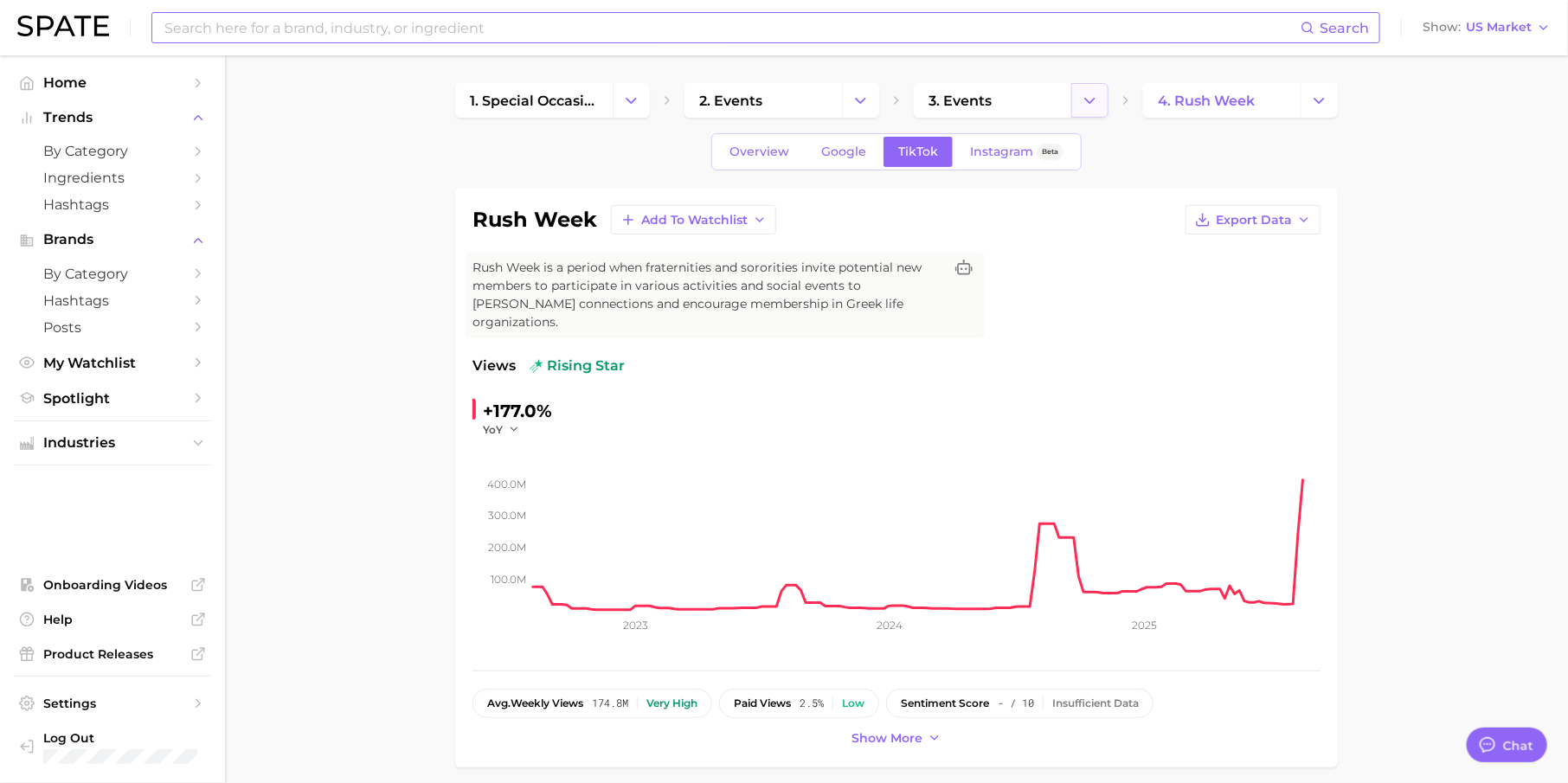
click at [1094, 103] on icon "Change Category" at bounding box center [1090, 100] width 18 height 18
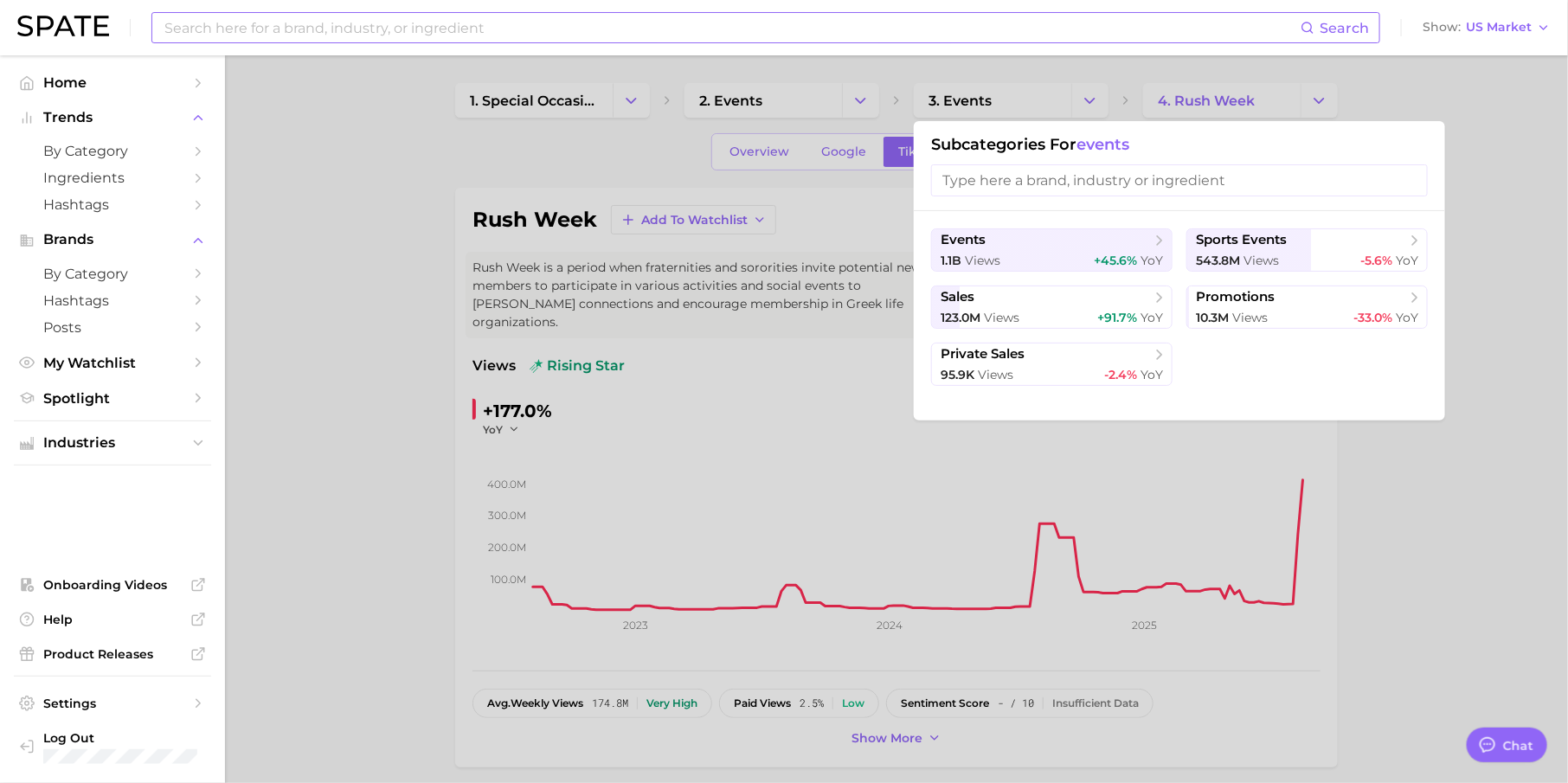
click at [1259, 104] on div at bounding box center [784, 392] width 1568 height 783
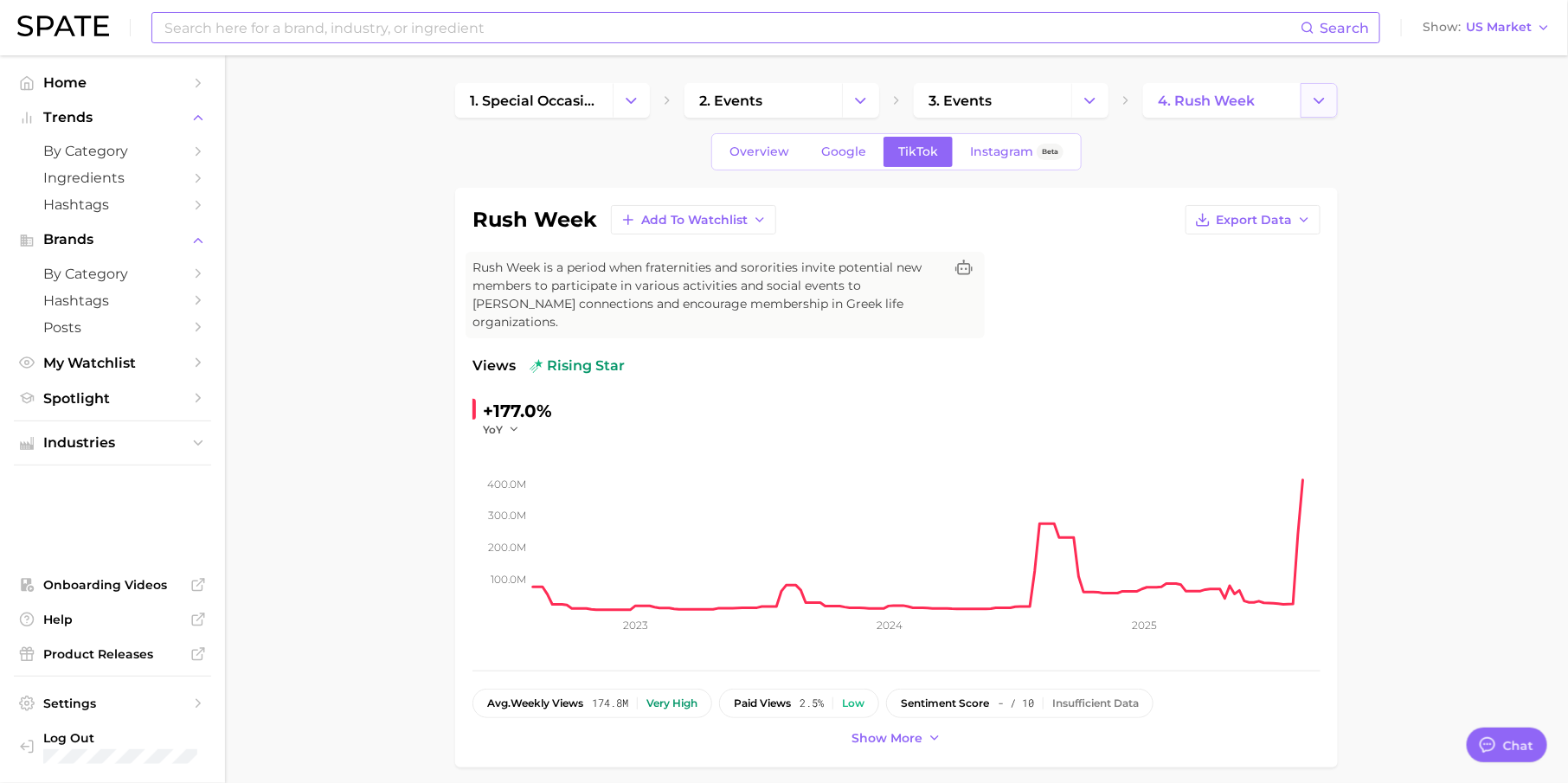
click at [1328, 104] on icon "Change Category" at bounding box center [1319, 100] width 18 height 18
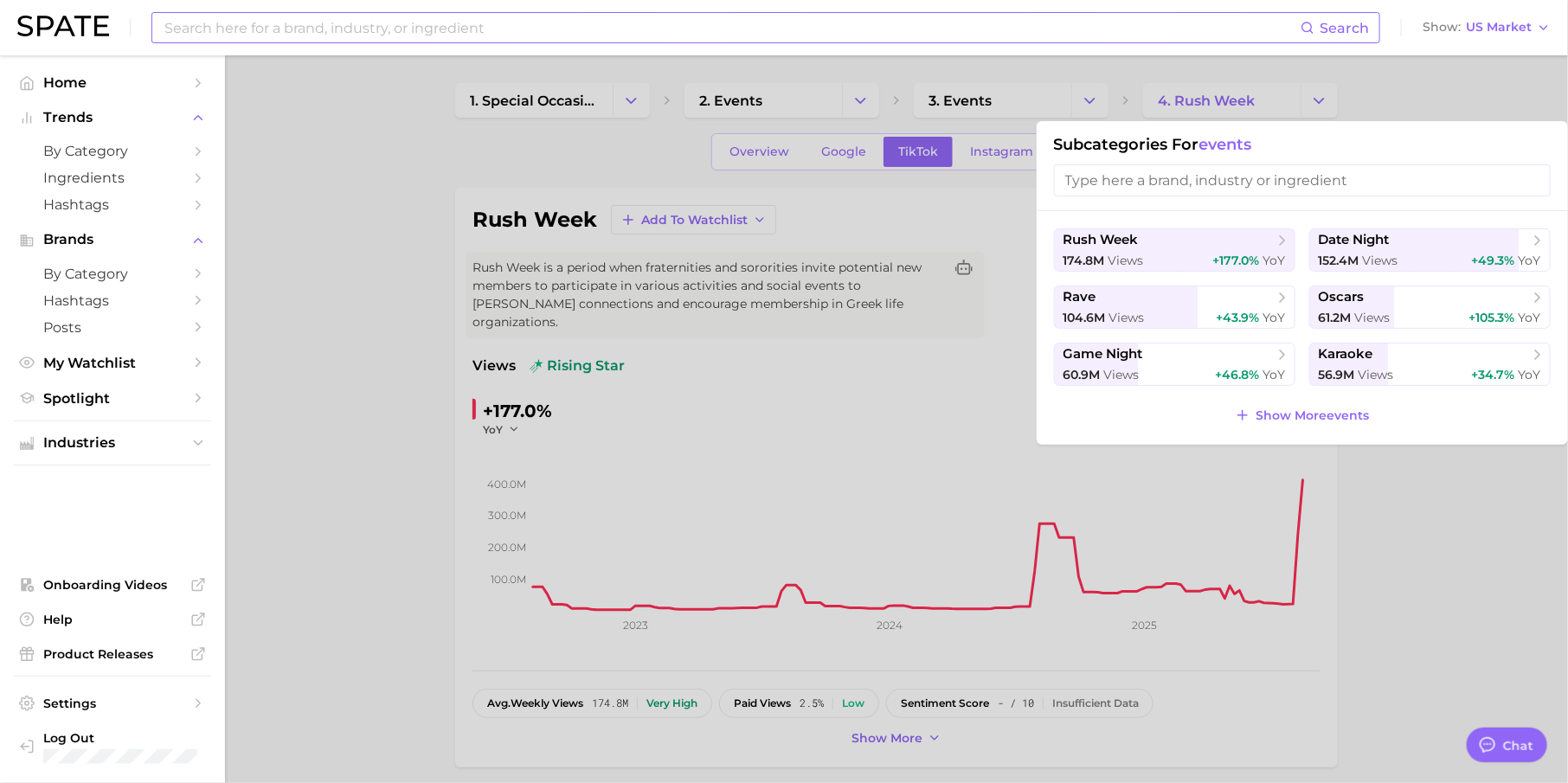
click at [1060, 80] on div at bounding box center [784, 392] width 1568 height 783
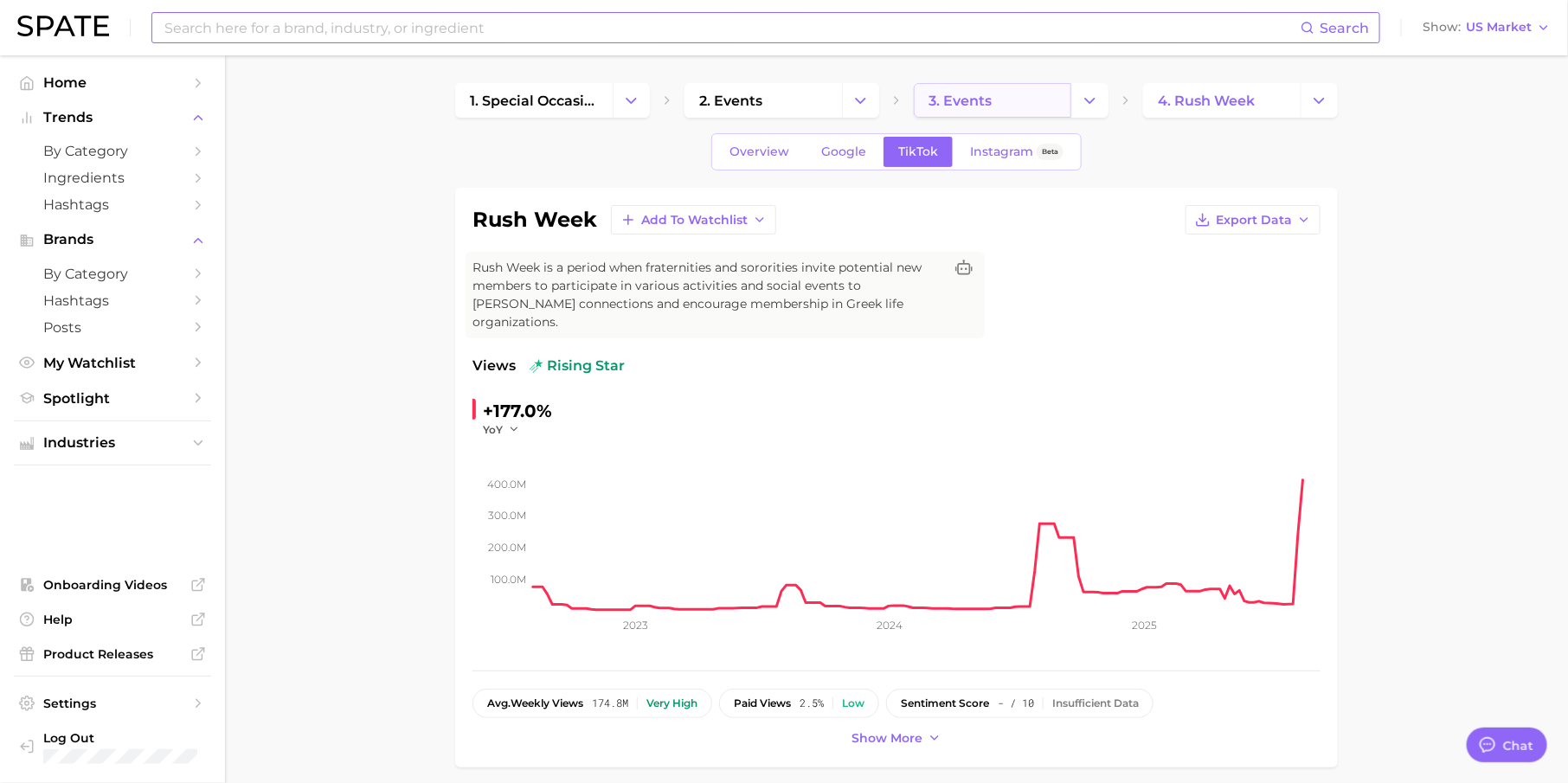
click at [999, 92] on link "3. events" at bounding box center [993, 100] width 158 height 35
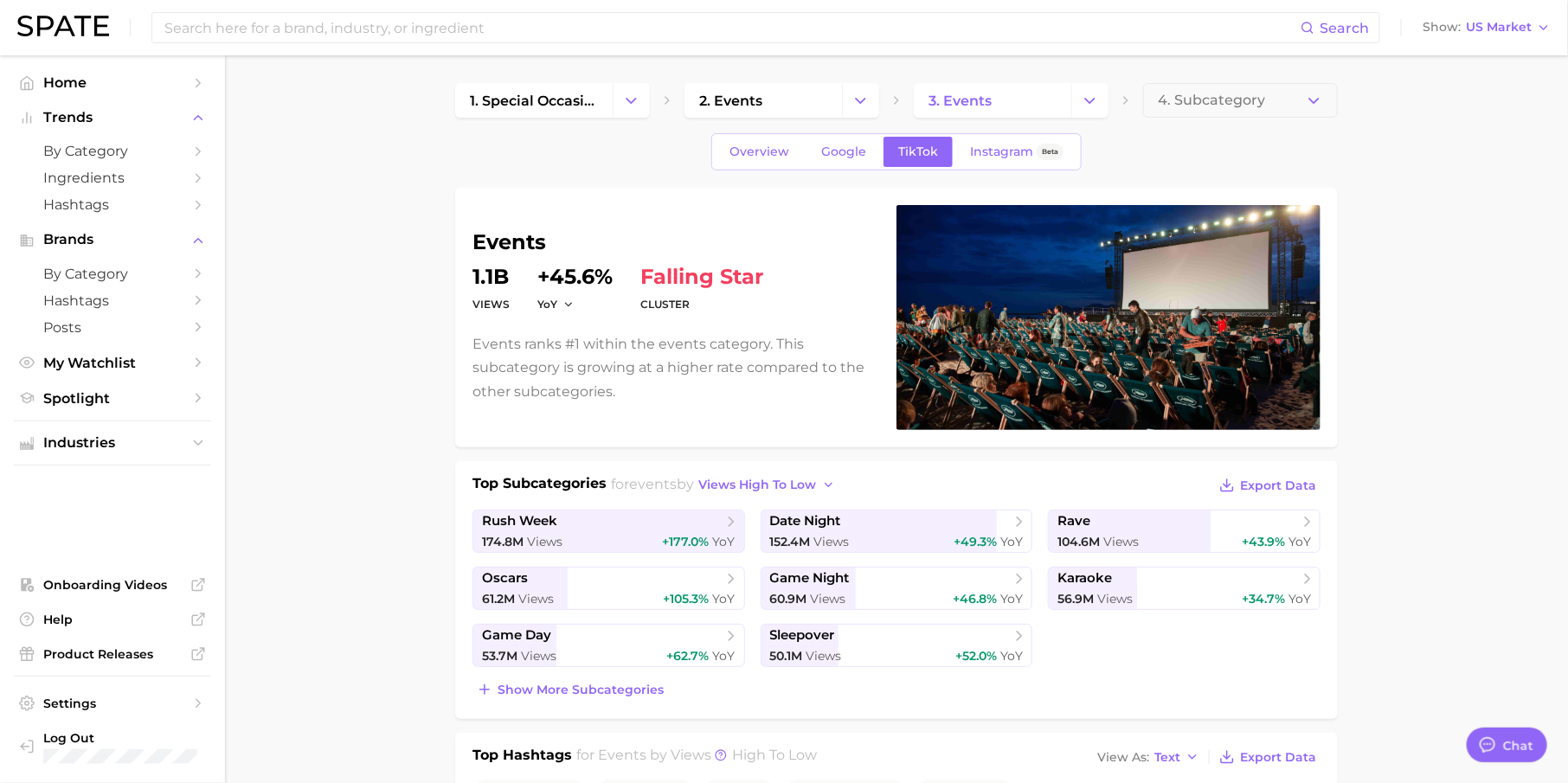
scroll to position [88, 0]
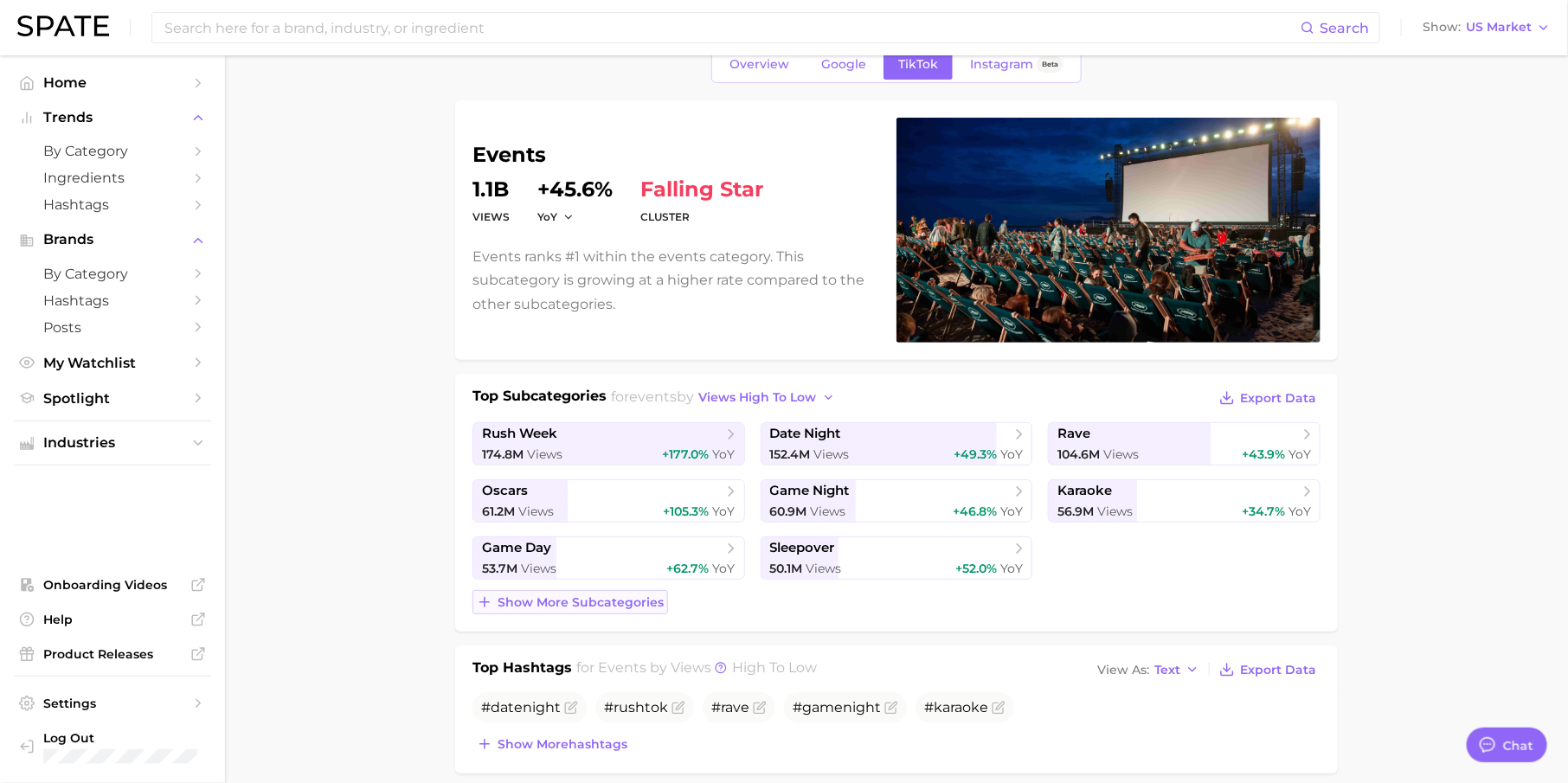
click at [592, 599] on span "Show more subcategories" at bounding box center [580, 602] width 166 height 14
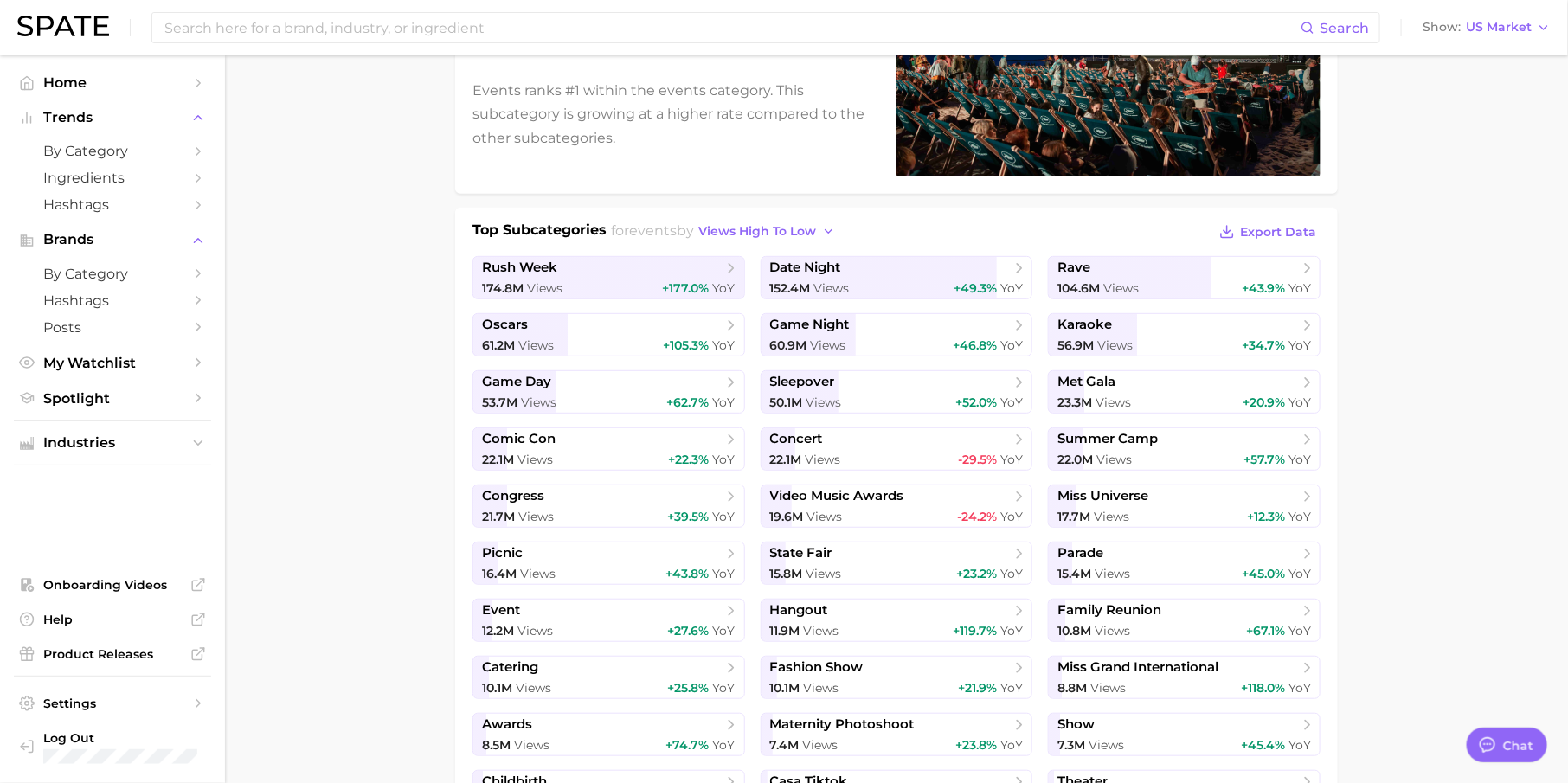
scroll to position [300, 0]
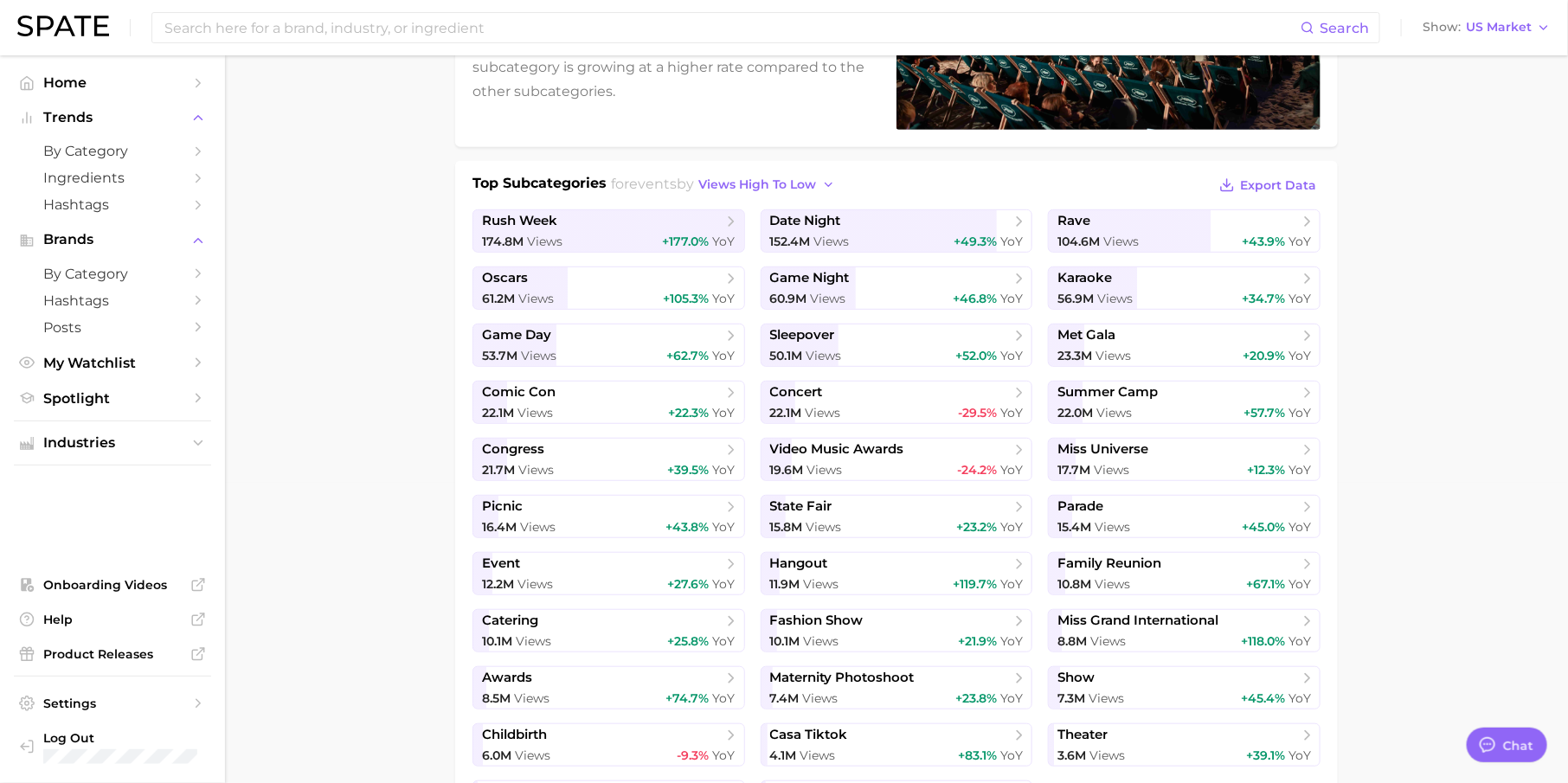
click at [135, 459] on ul "Industries" at bounding box center [112, 443] width 197 height 45
click at [169, 447] on span "Industries" at bounding box center [112, 443] width 139 height 15
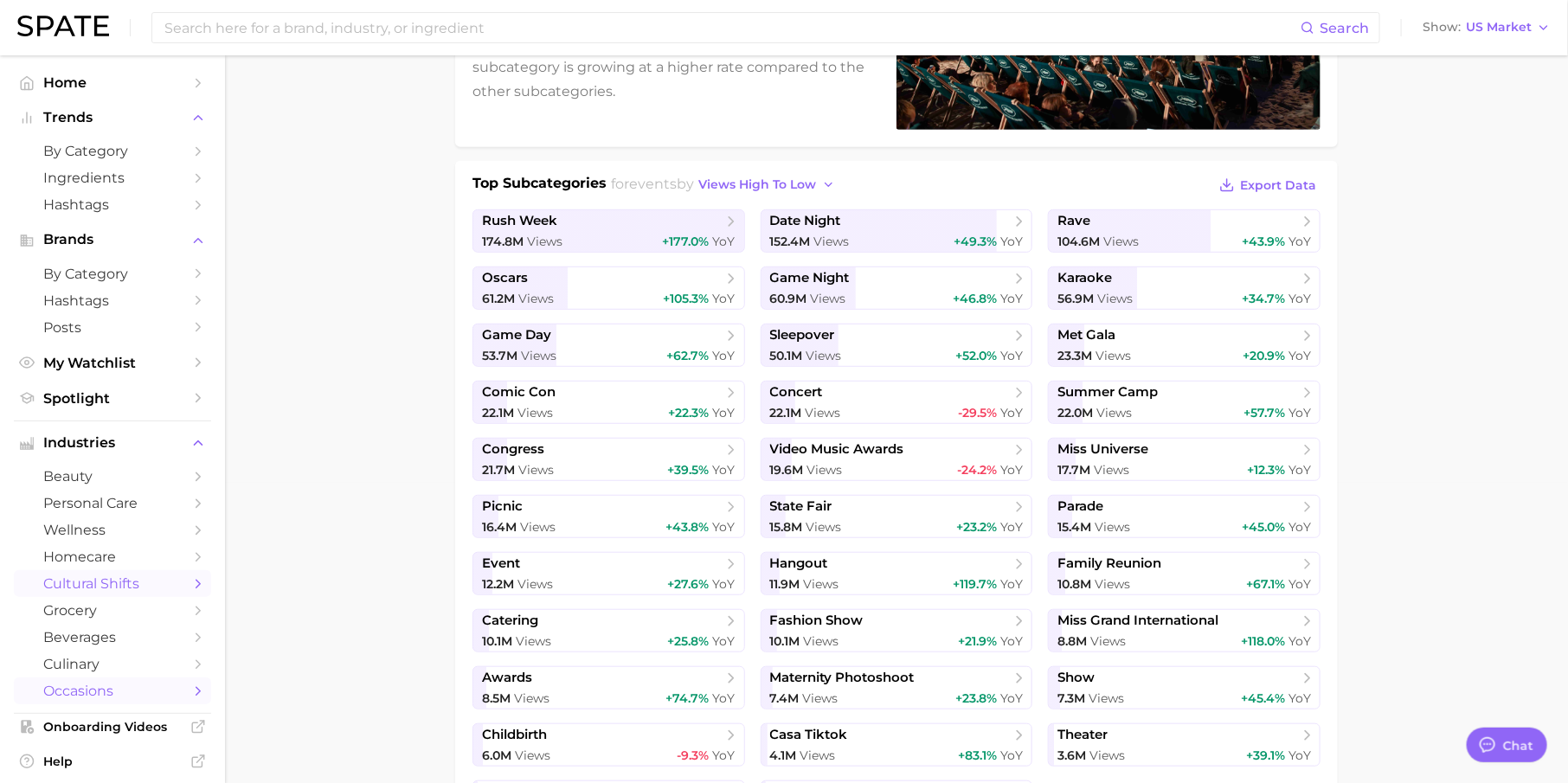
click at [142, 581] on span "cultural shifts" at bounding box center [112, 583] width 139 height 16
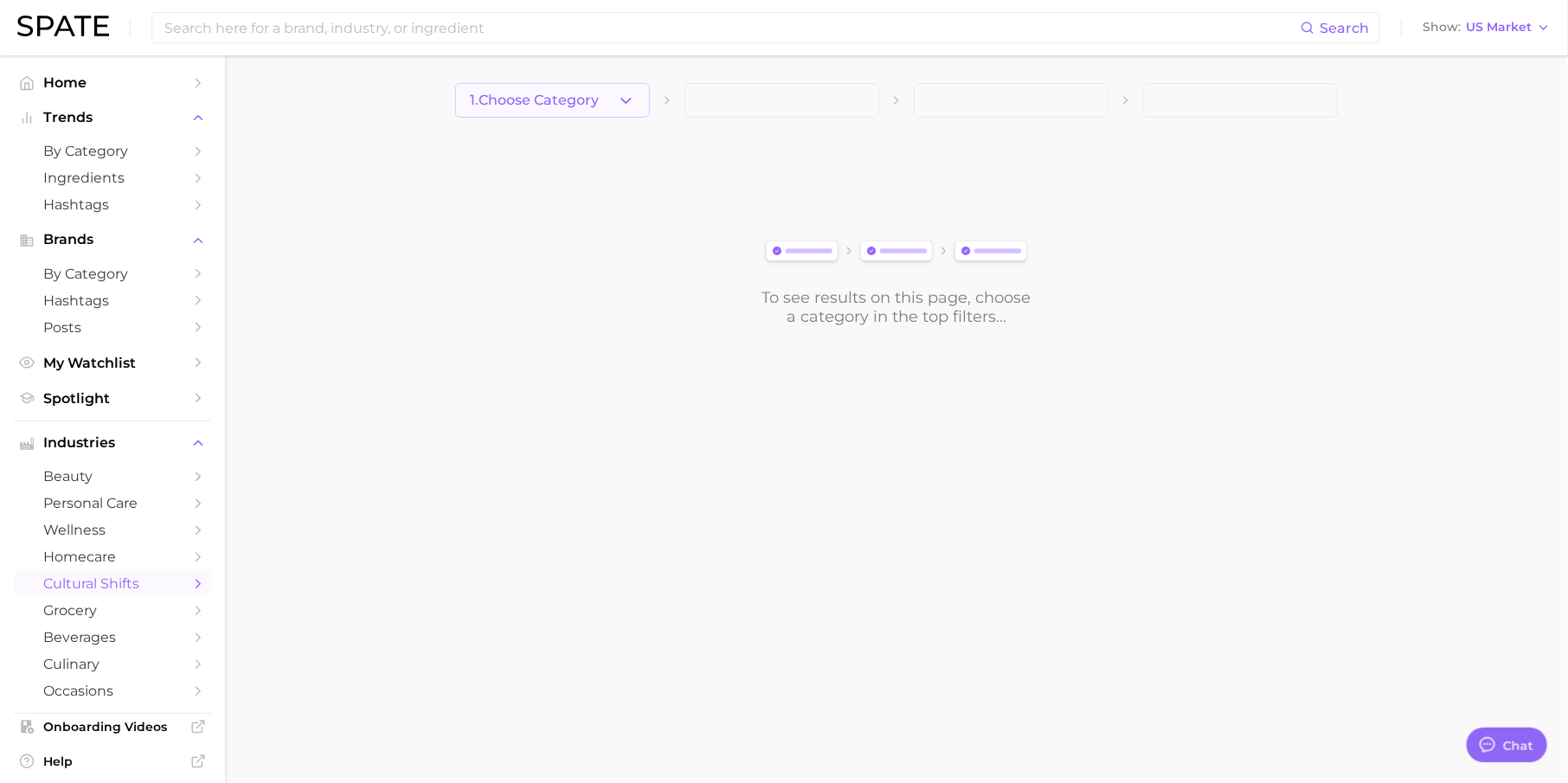
click at [604, 99] on button "1. Choose Category" at bounding box center [552, 100] width 194 height 35
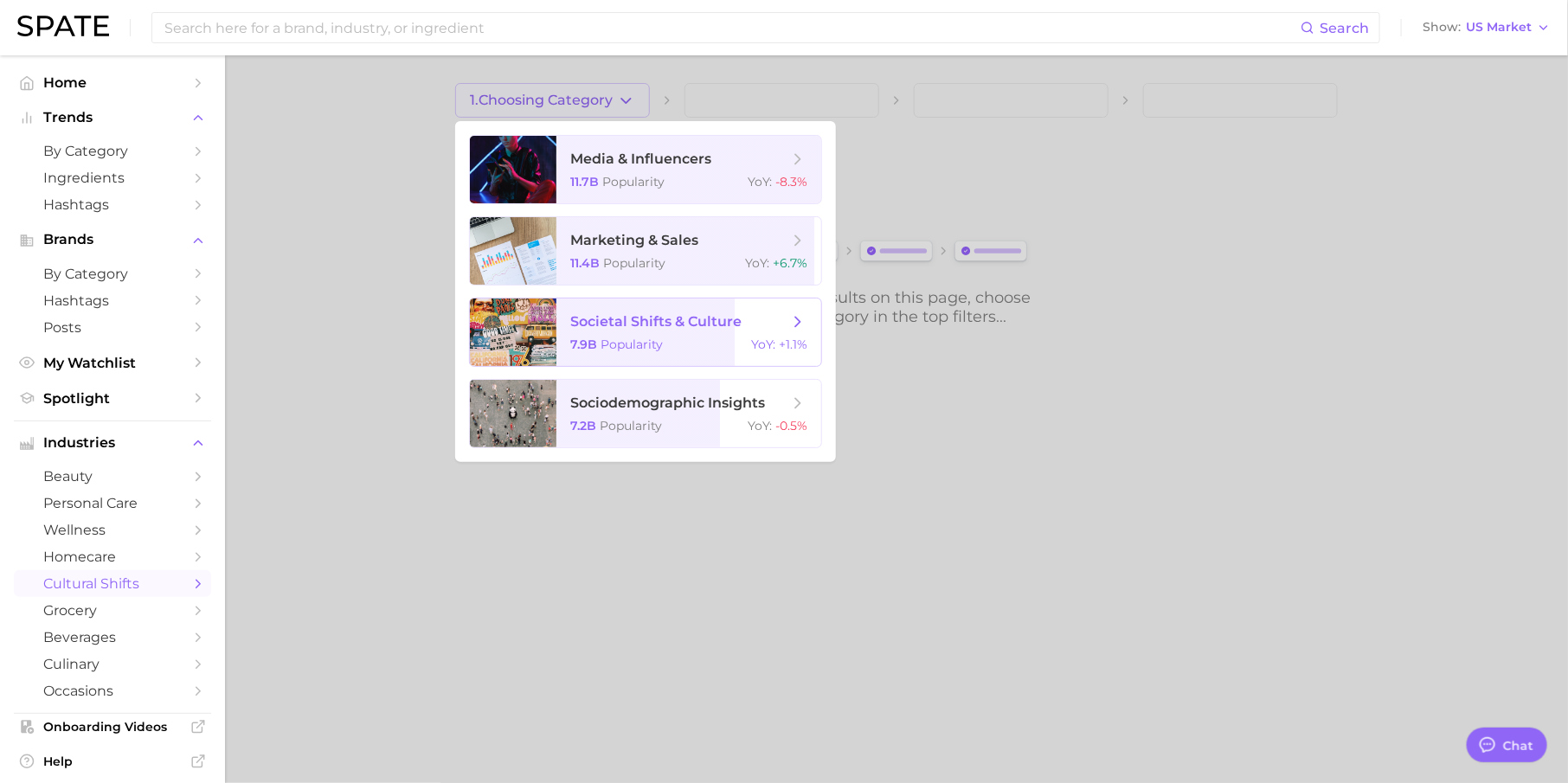
click at [637, 337] on span "societal shifts & culture 7.9b Popularity YoY : +1.1%" at bounding box center [688, 331] width 264 height 67
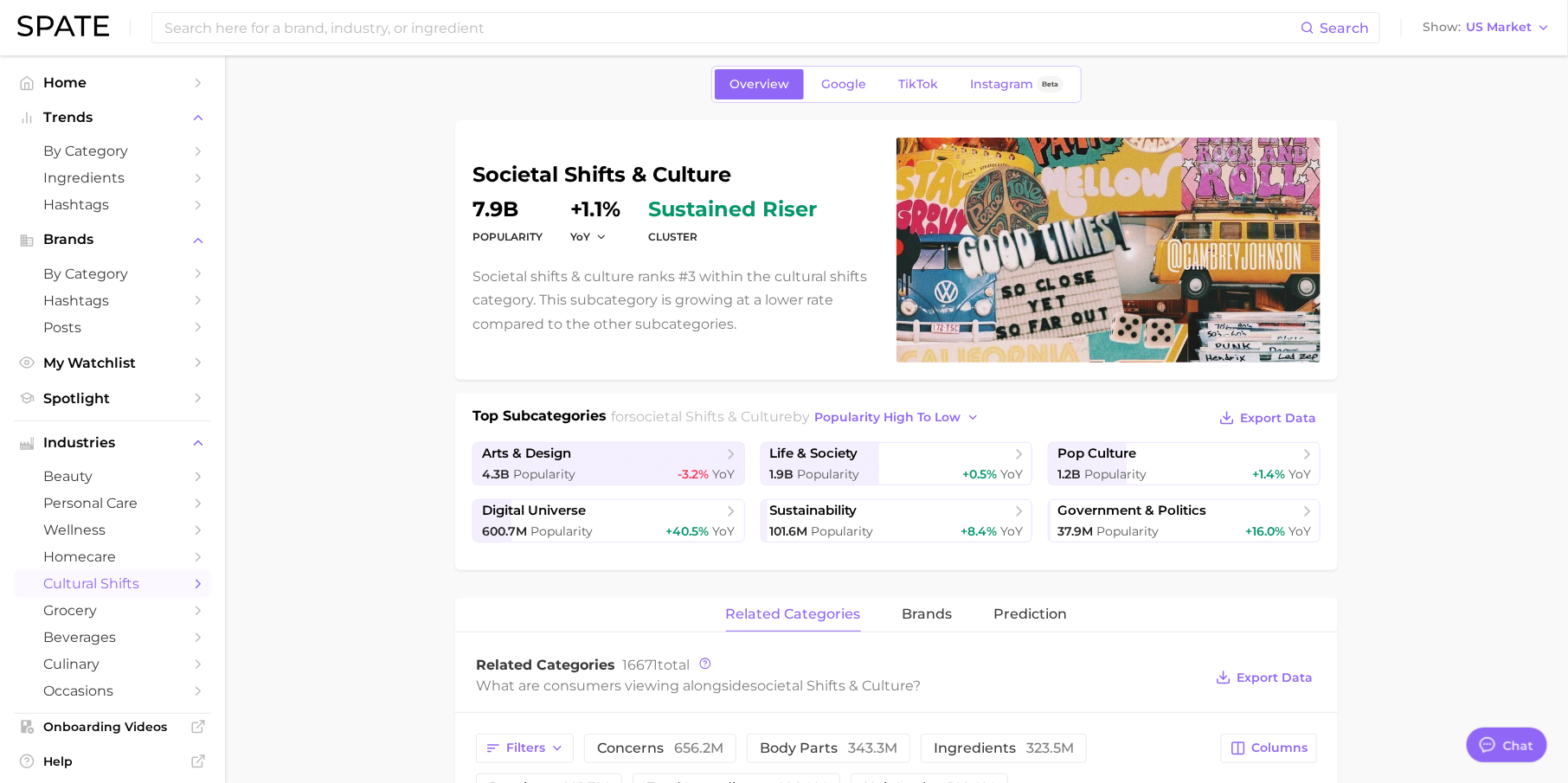
scroll to position [96, 0]
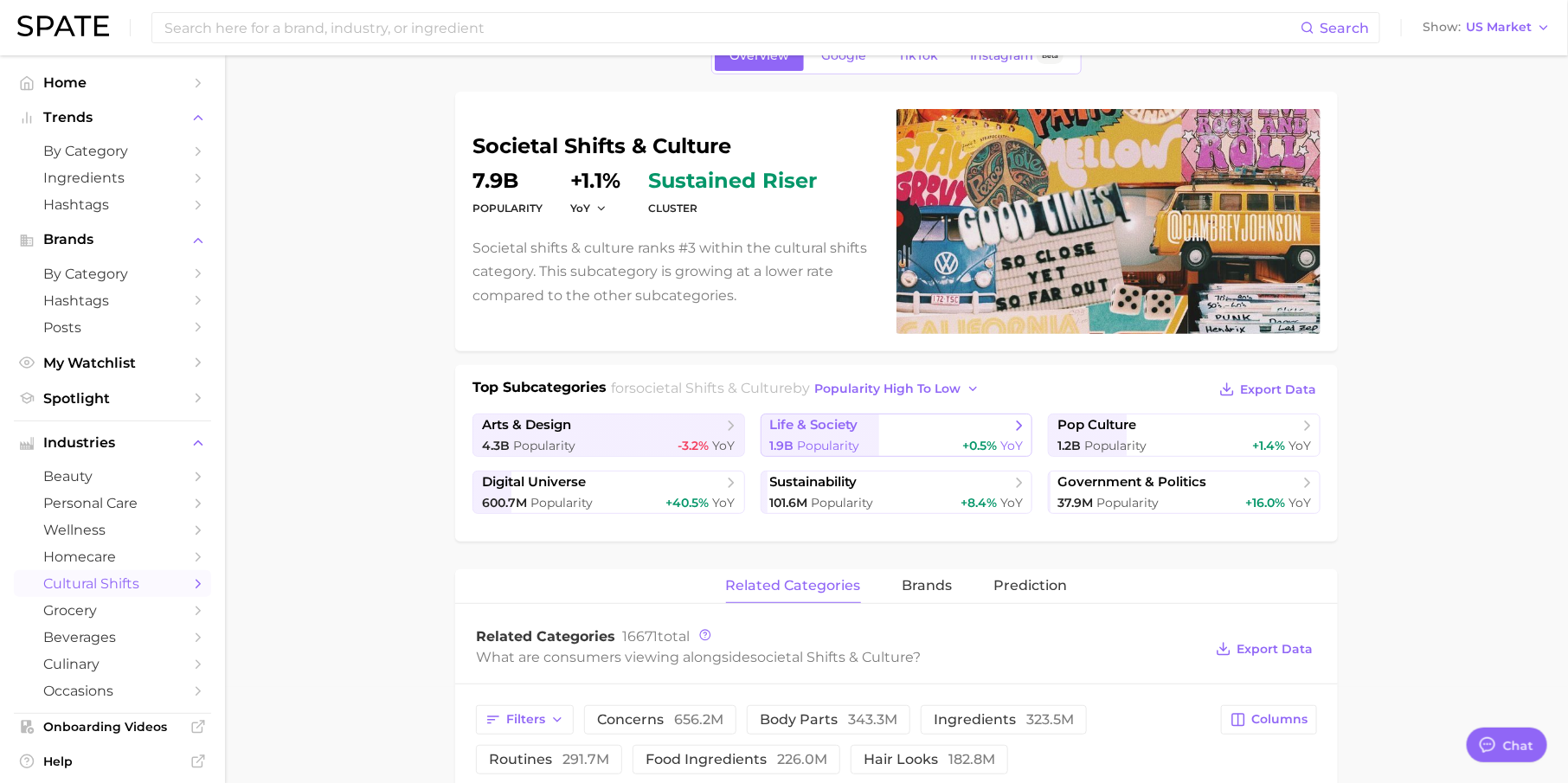
click at [910, 440] on div "1.9b Popularity +0.5% YoY" at bounding box center [896, 446] width 254 height 16
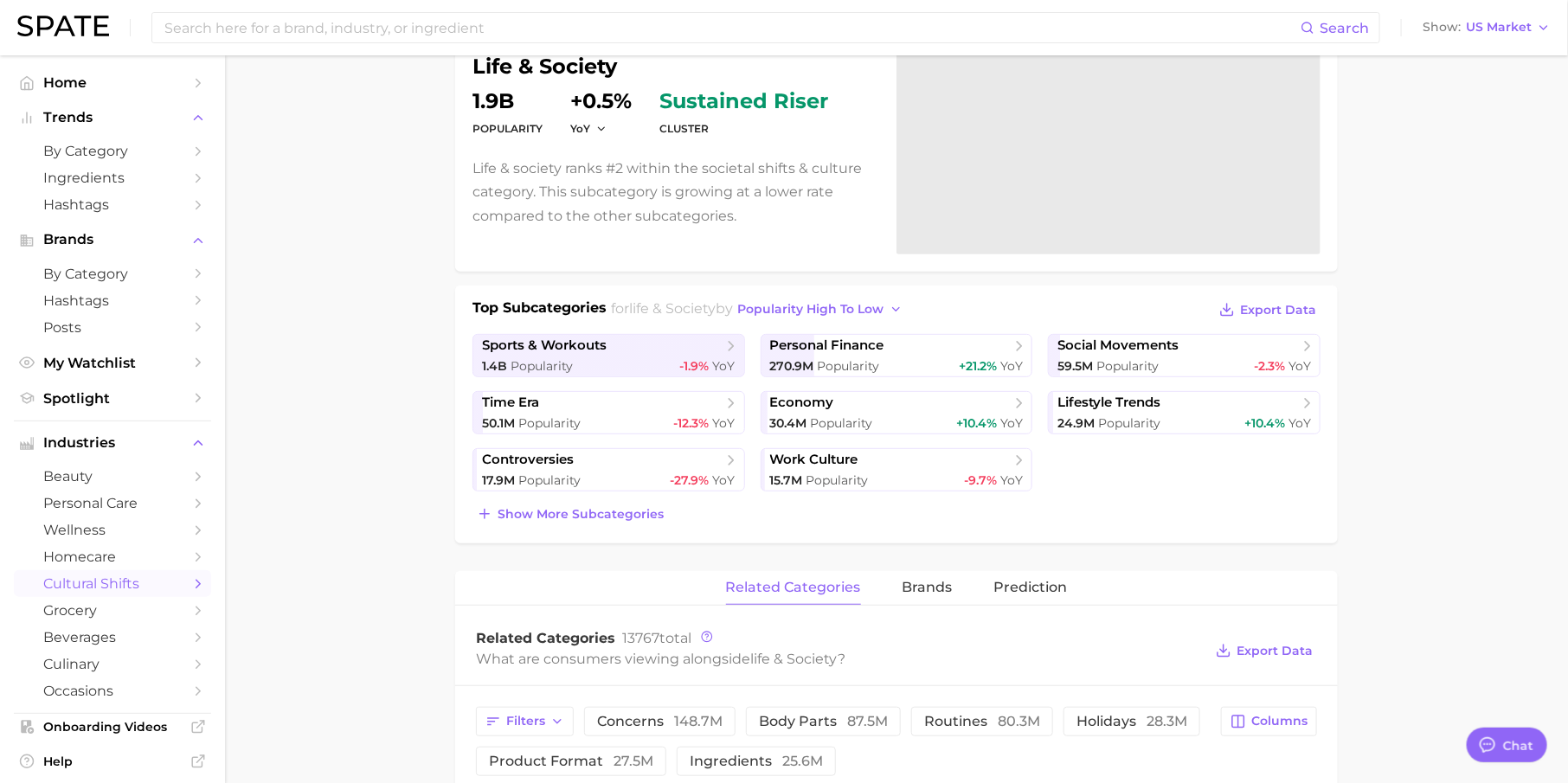
scroll to position [193, 0]
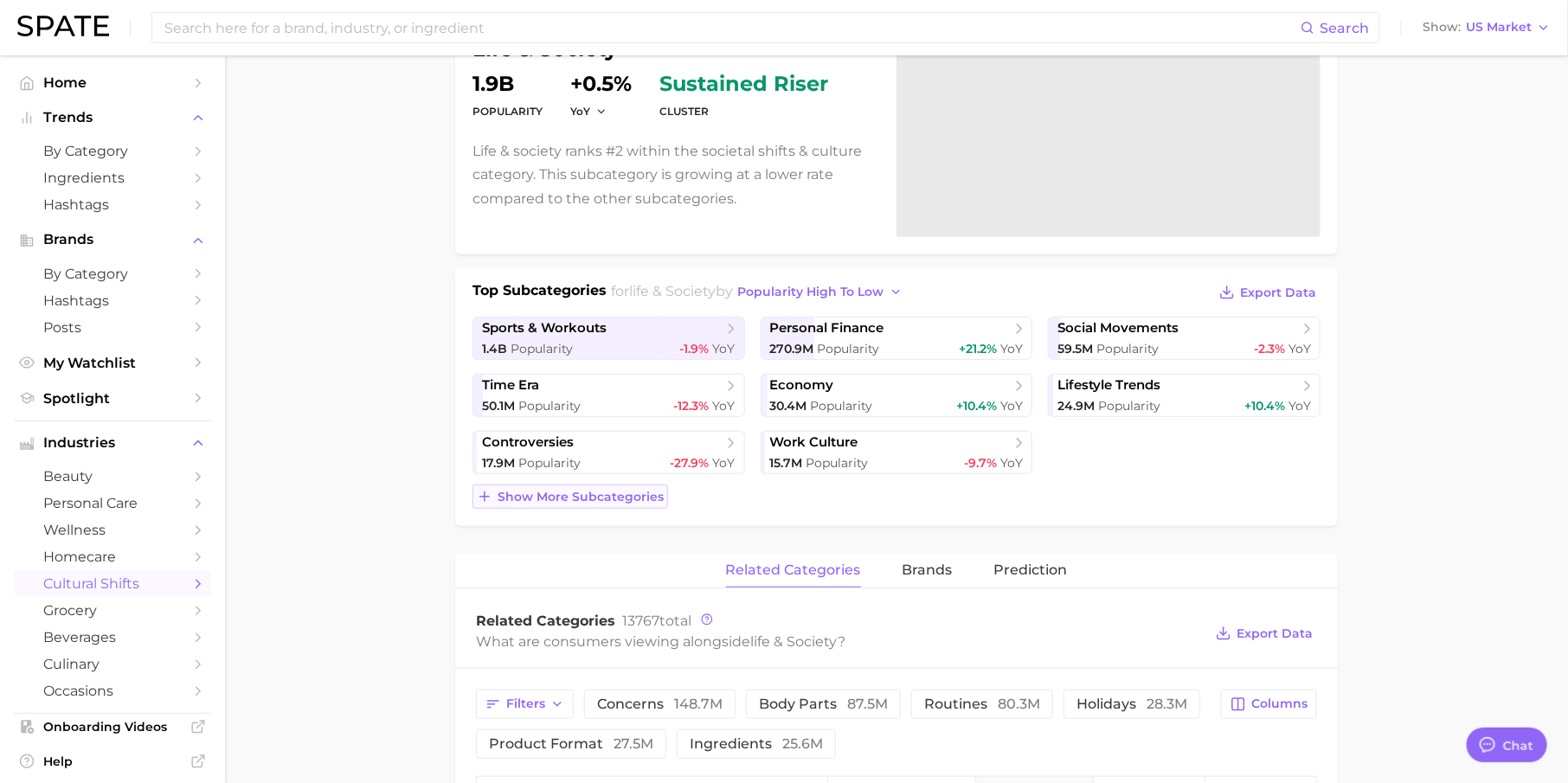
click at [560, 503] on button "Show more subcategories" at bounding box center [570, 496] width 195 height 24
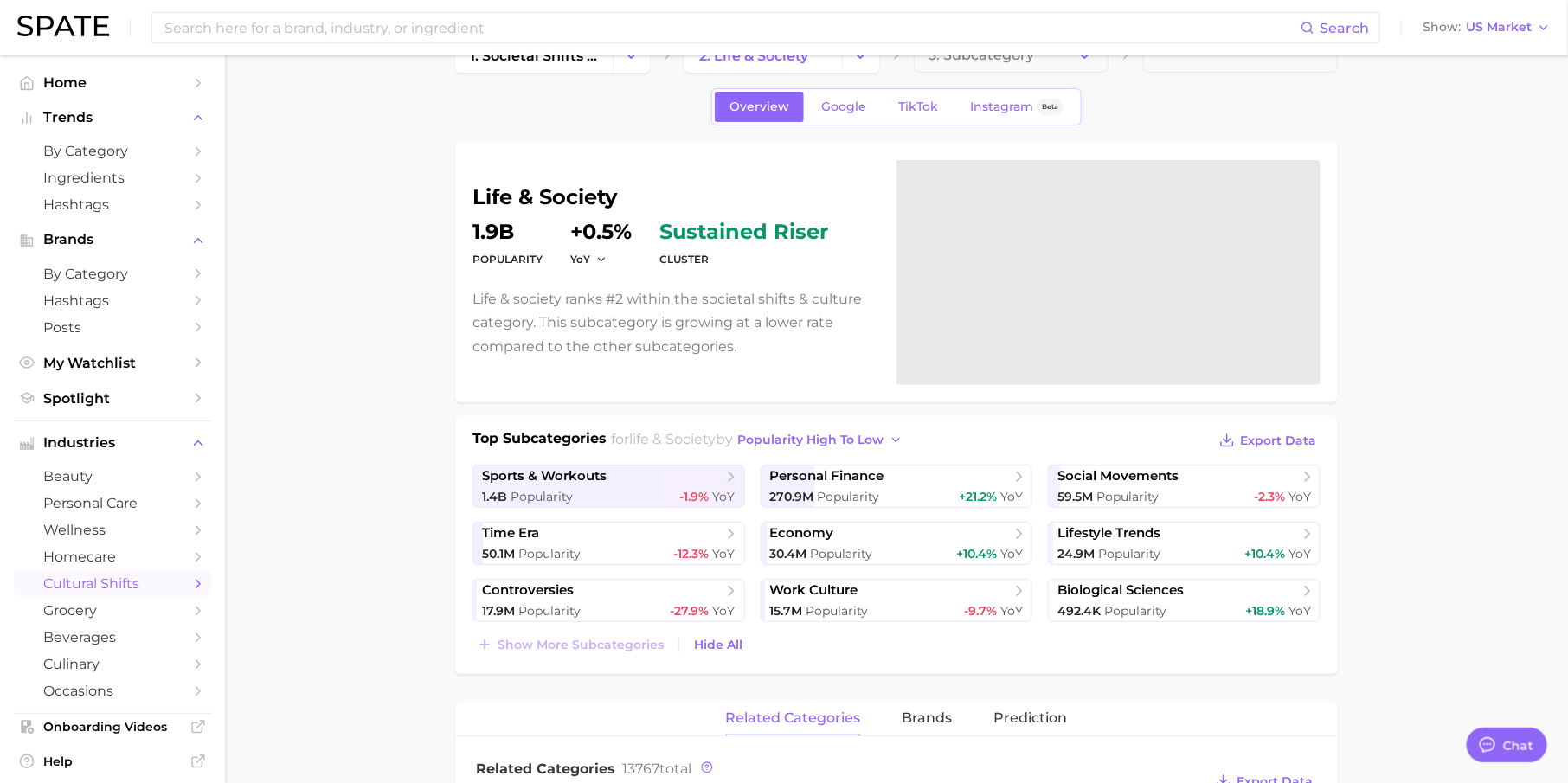
scroll to position [0, 0]
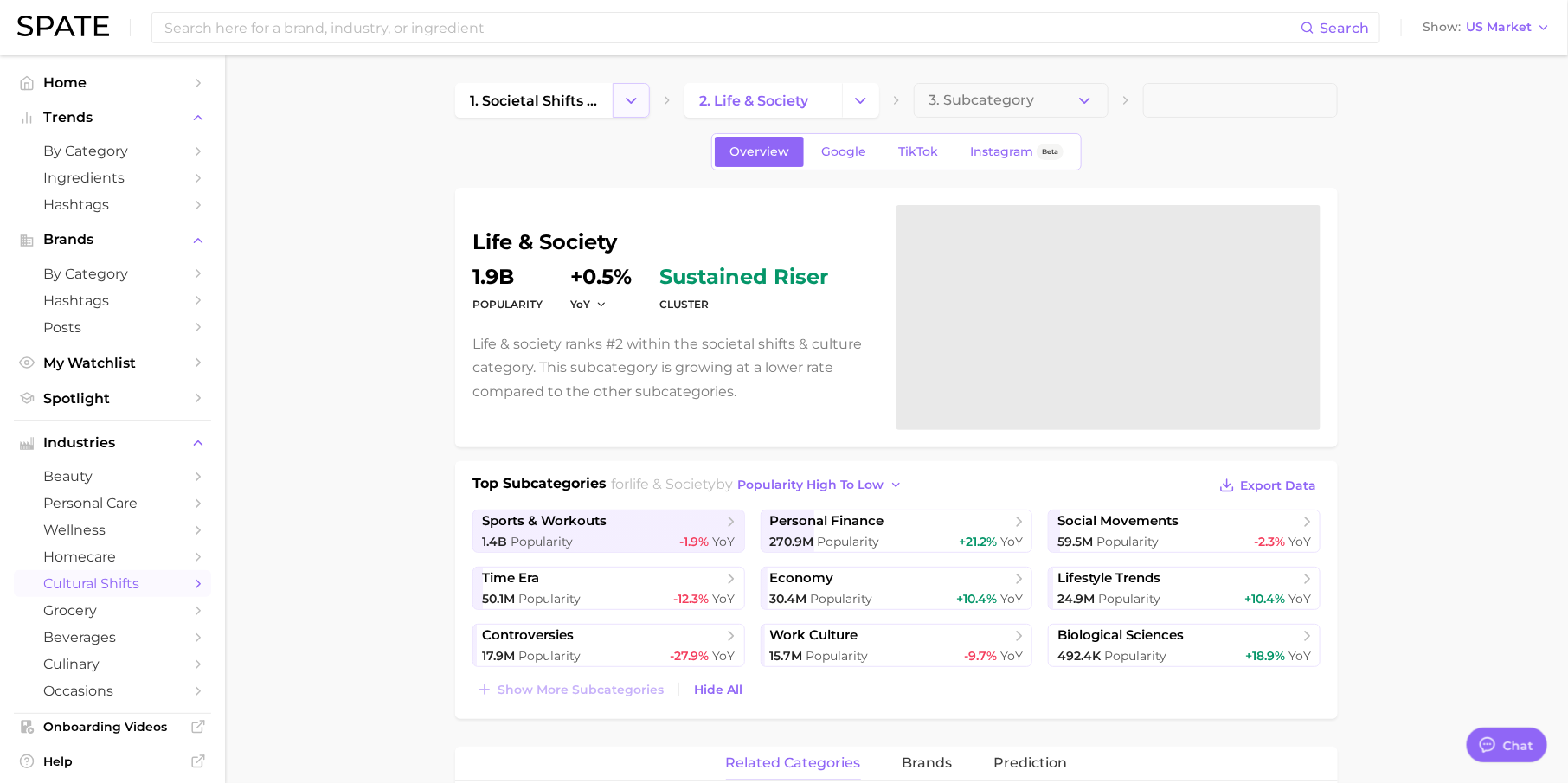
click at [630, 108] on icon "Change Category" at bounding box center [631, 100] width 18 height 18
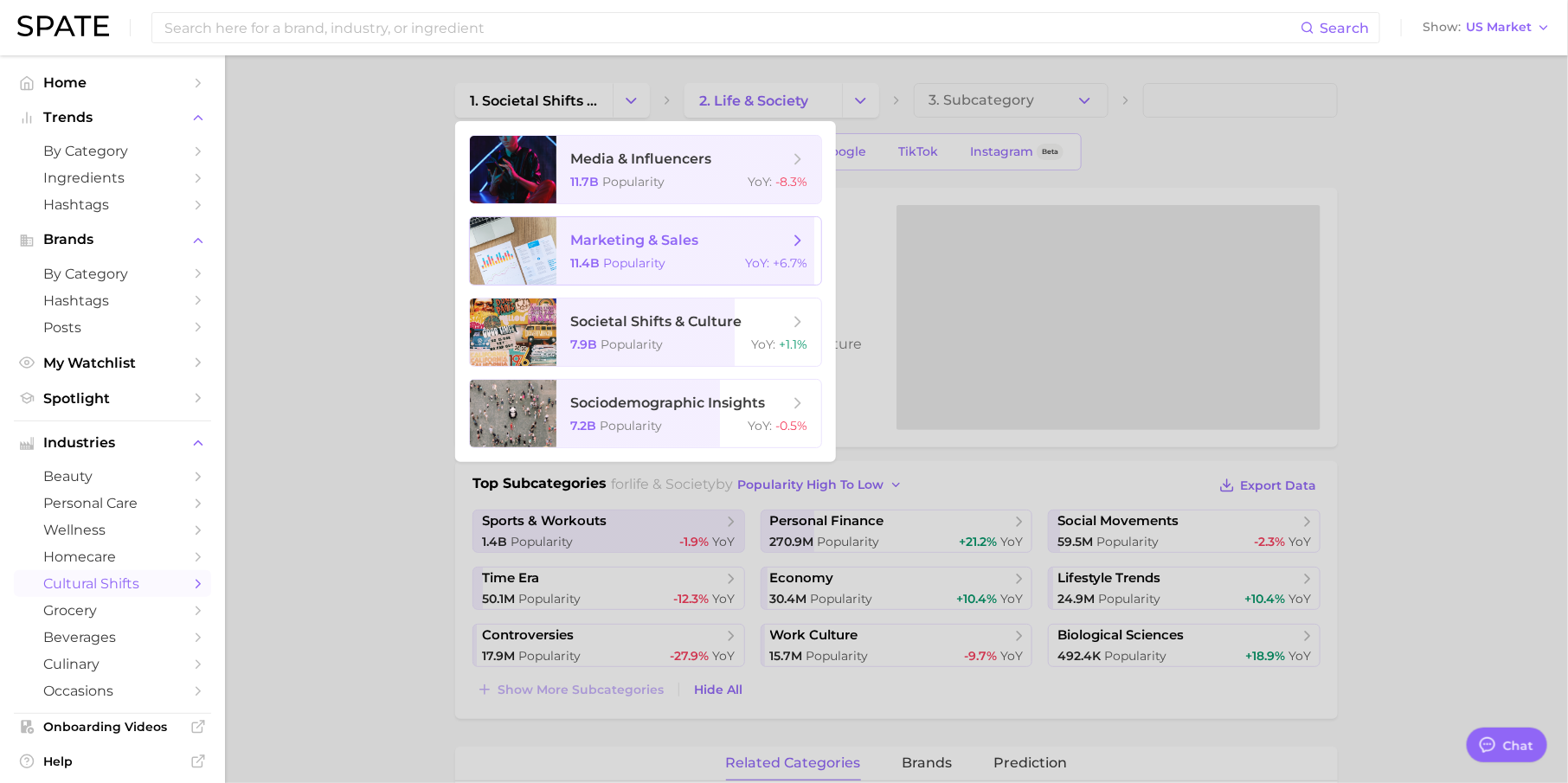
click at [639, 239] on span "marketing & sales" at bounding box center [633, 240] width 128 height 16
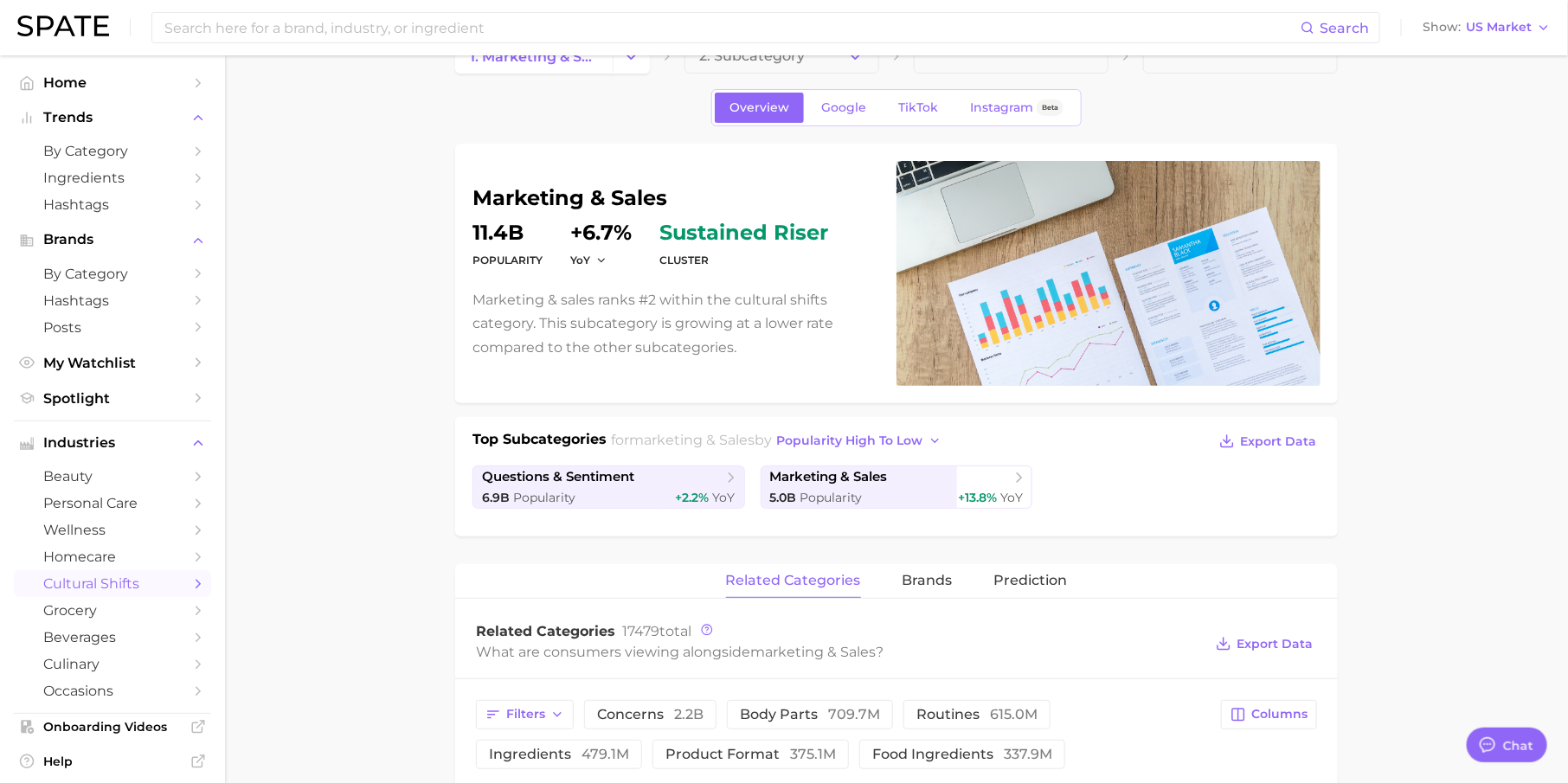
scroll to position [43, 0]
click at [842, 491] on span "Popularity" at bounding box center [831, 498] width 63 height 15
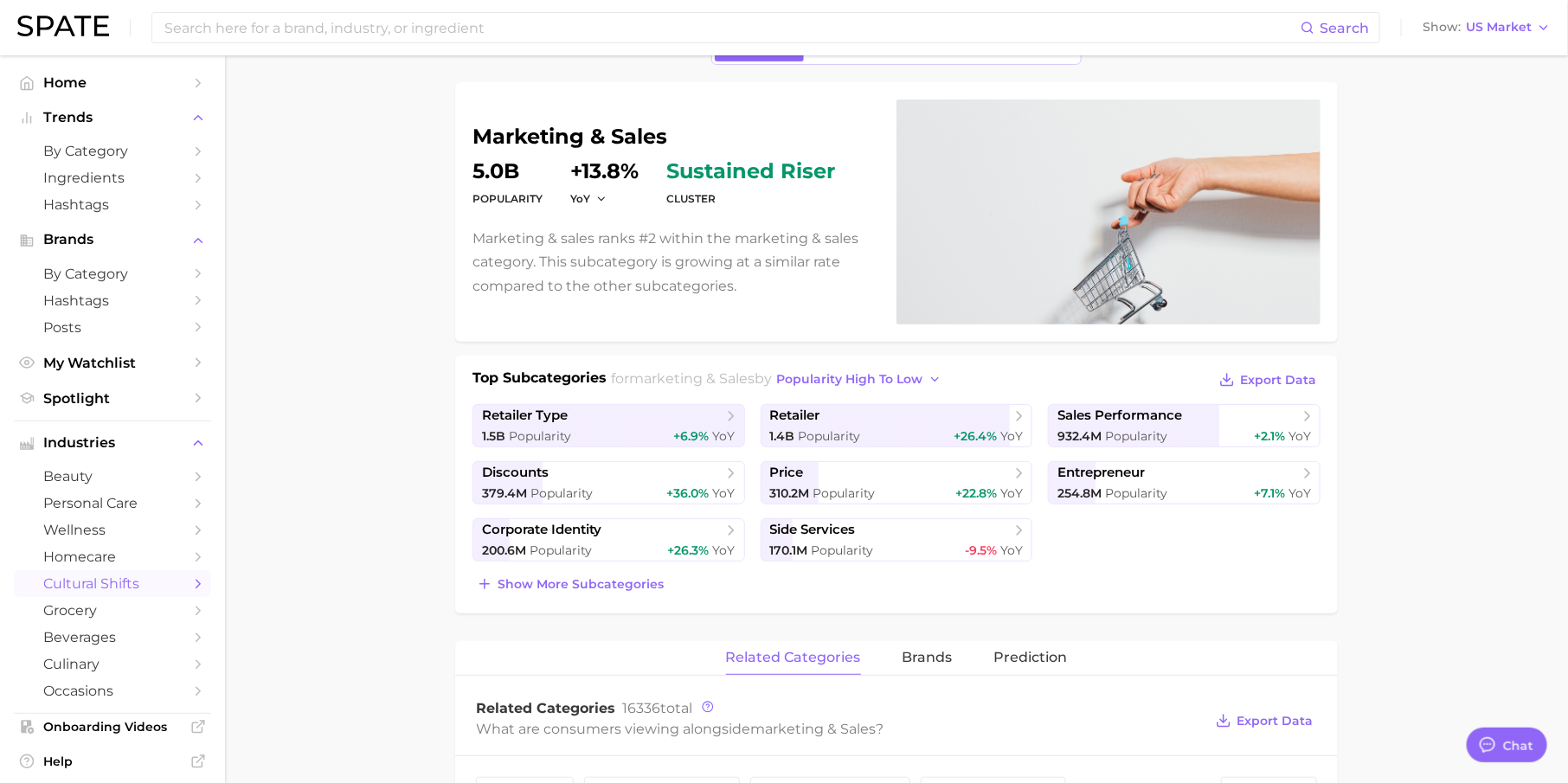
scroll to position [105, 0]
click at [607, 582] on span "Show more subcategories" at bounding box center [580, 585] width 166 height 14
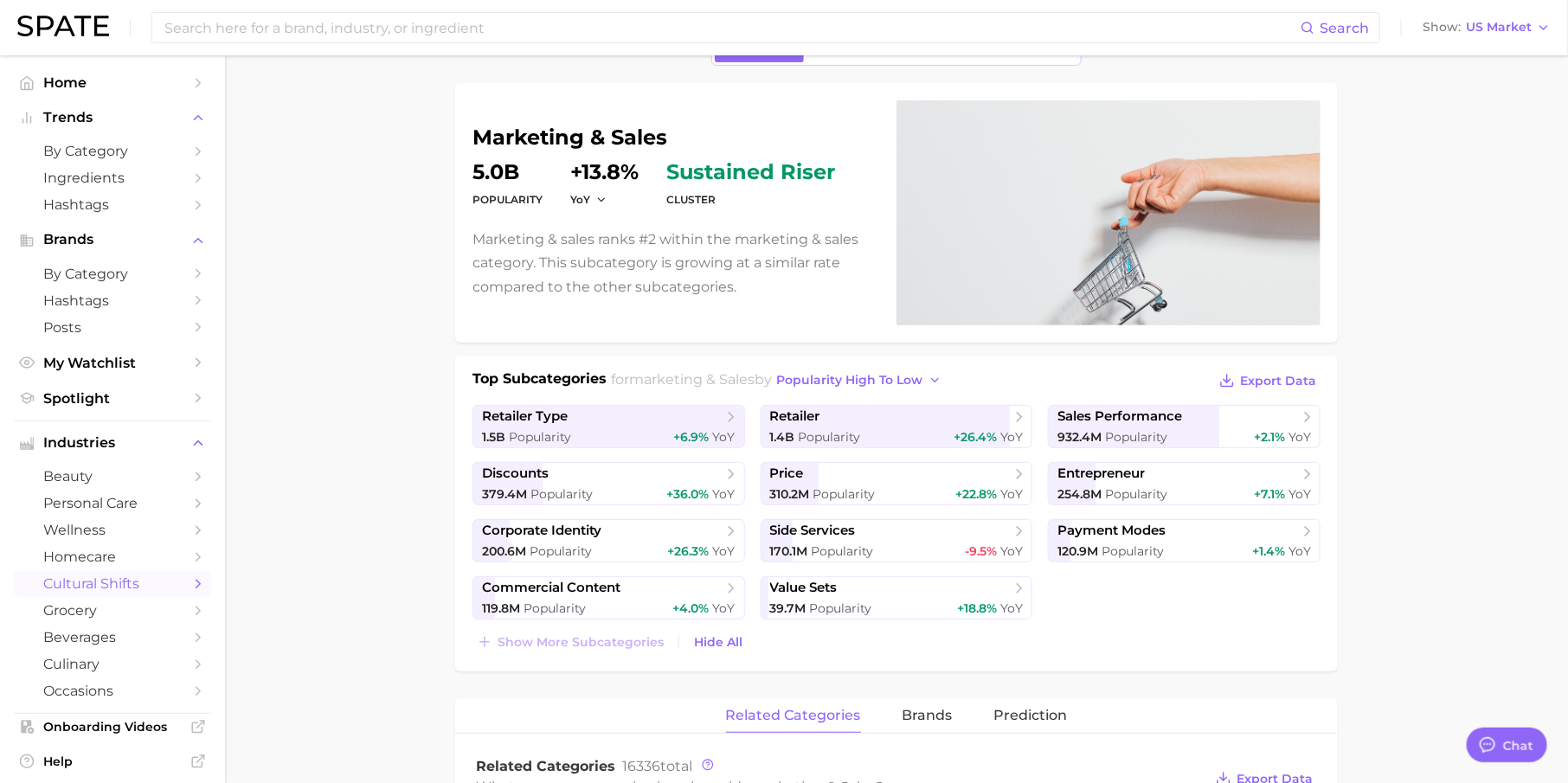
scroll to position [171, 0]
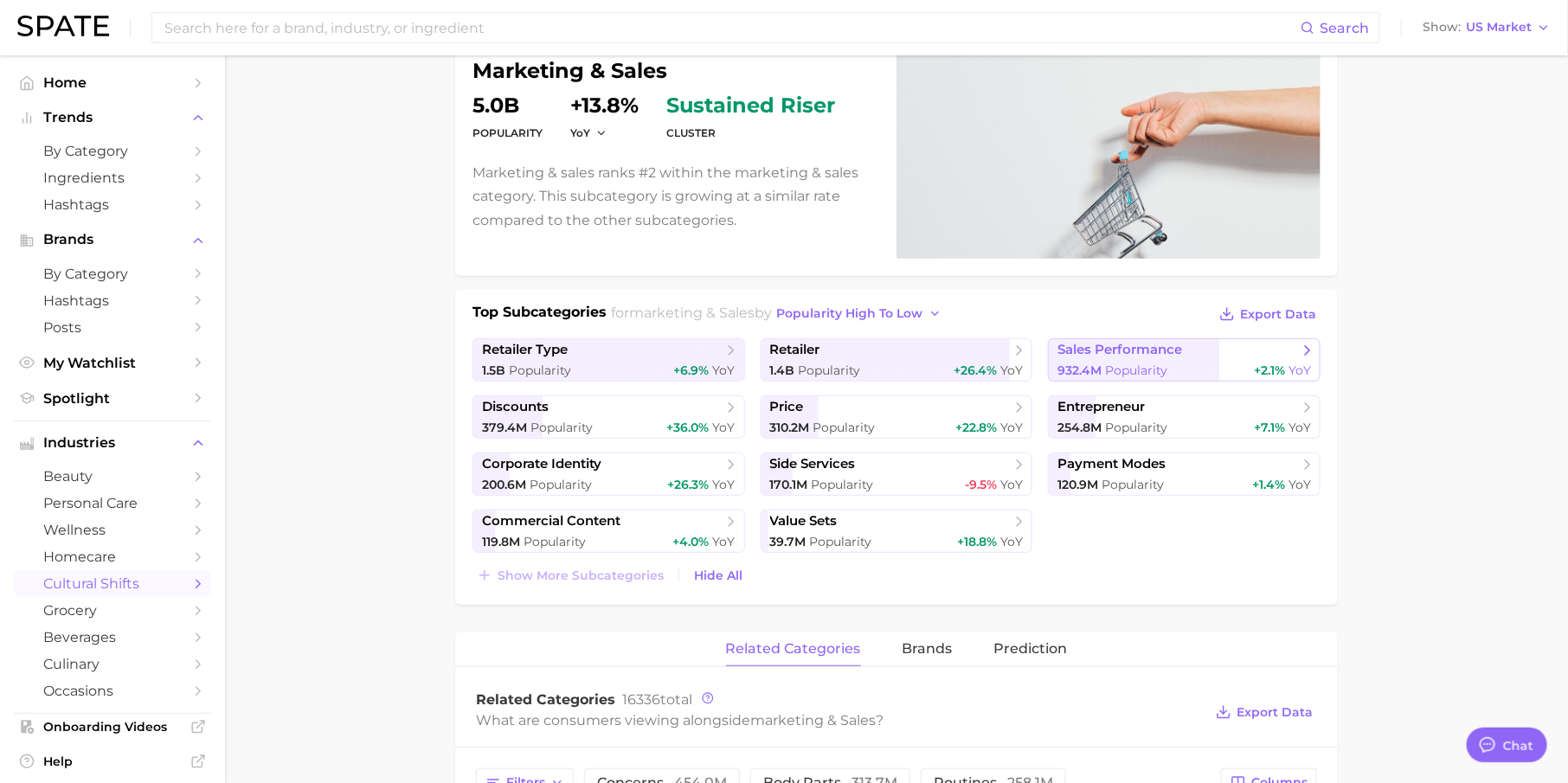
click at [1165, 346] on span "sales performance" at bounding box center [1119, 349] width 125 height 16
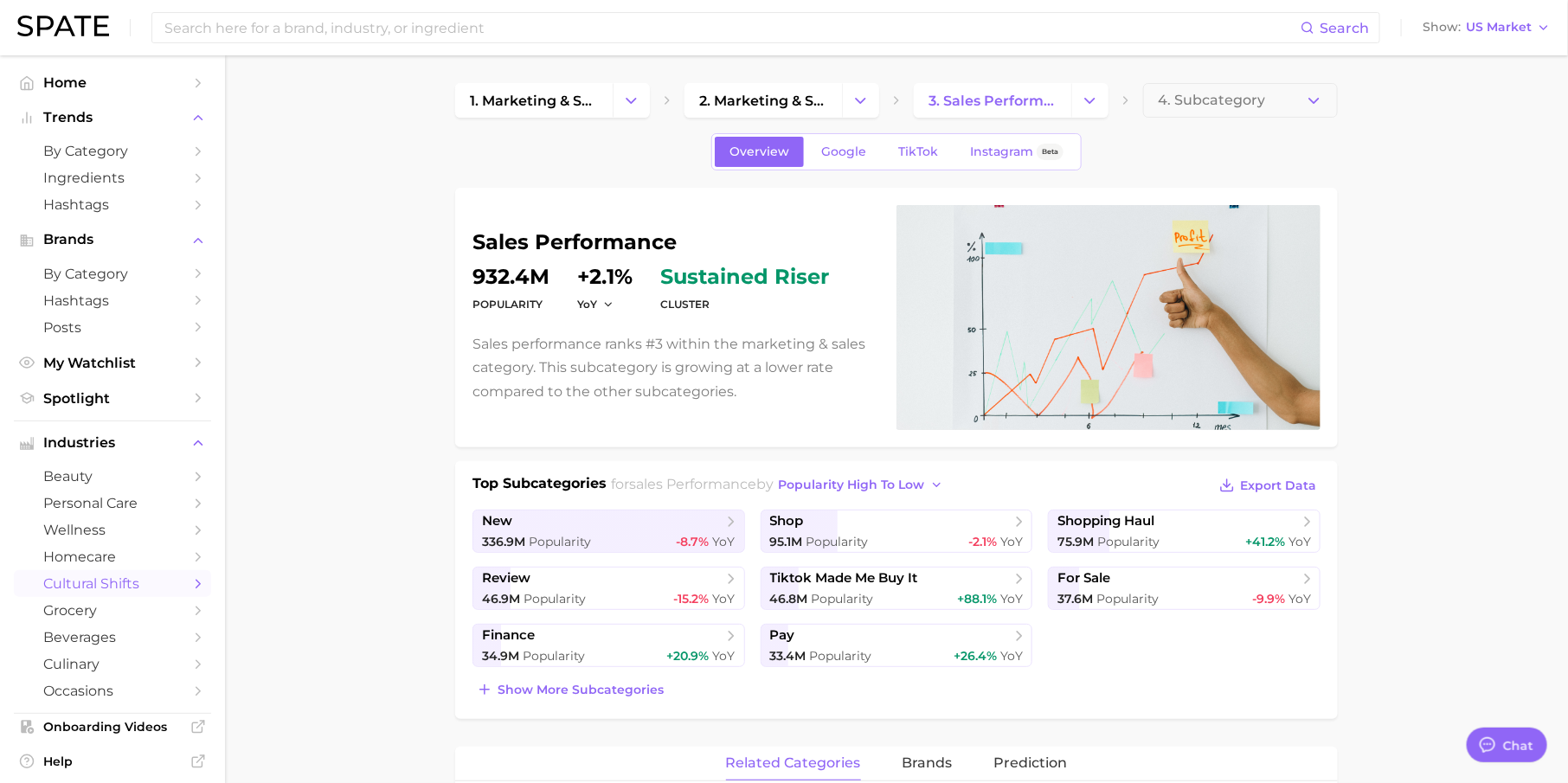
scroll to position [98, 0]
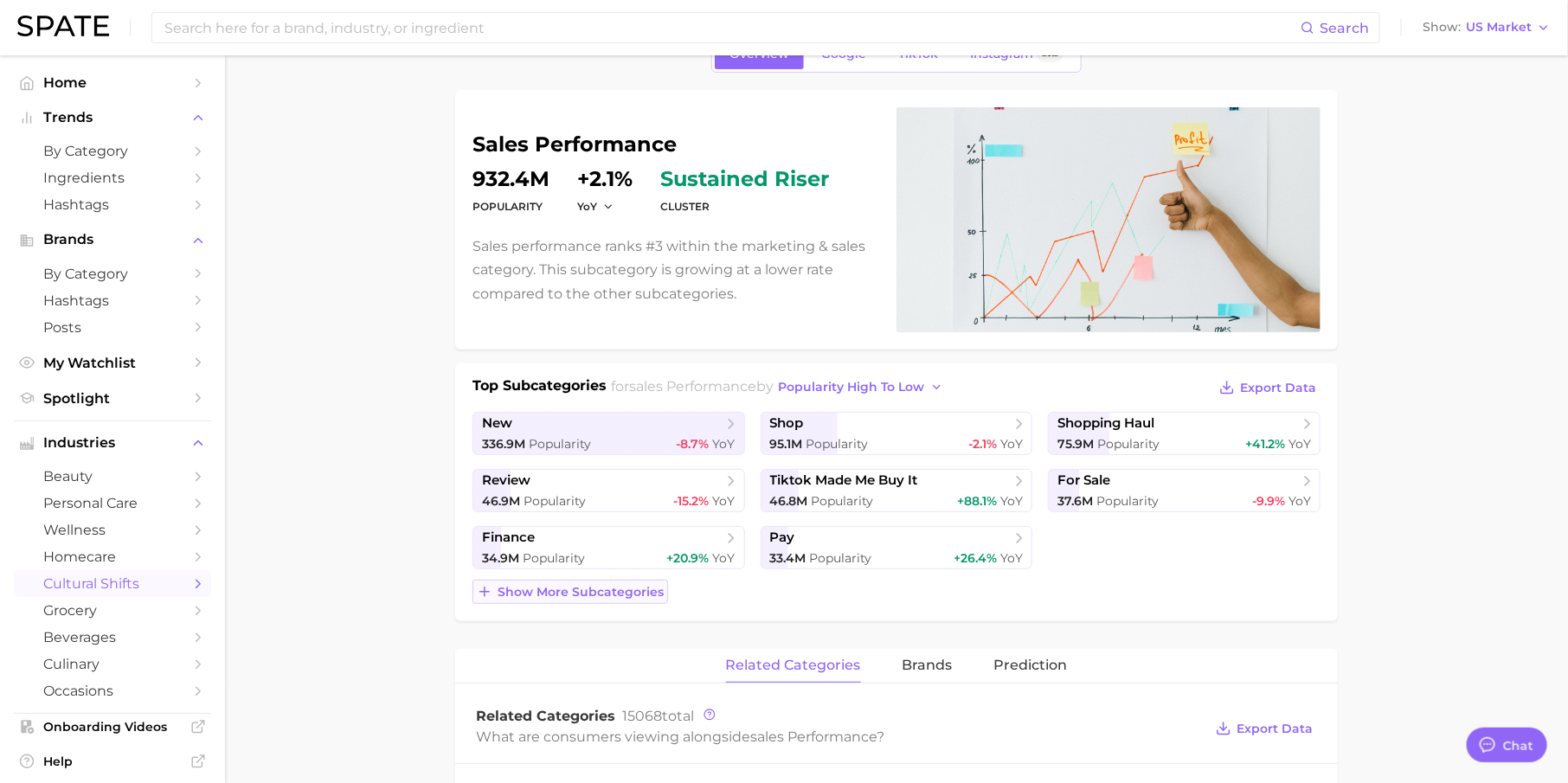
click at [614, 589] on span "Show more subcategories" at bounding box center [580, 592] width 166 height 14
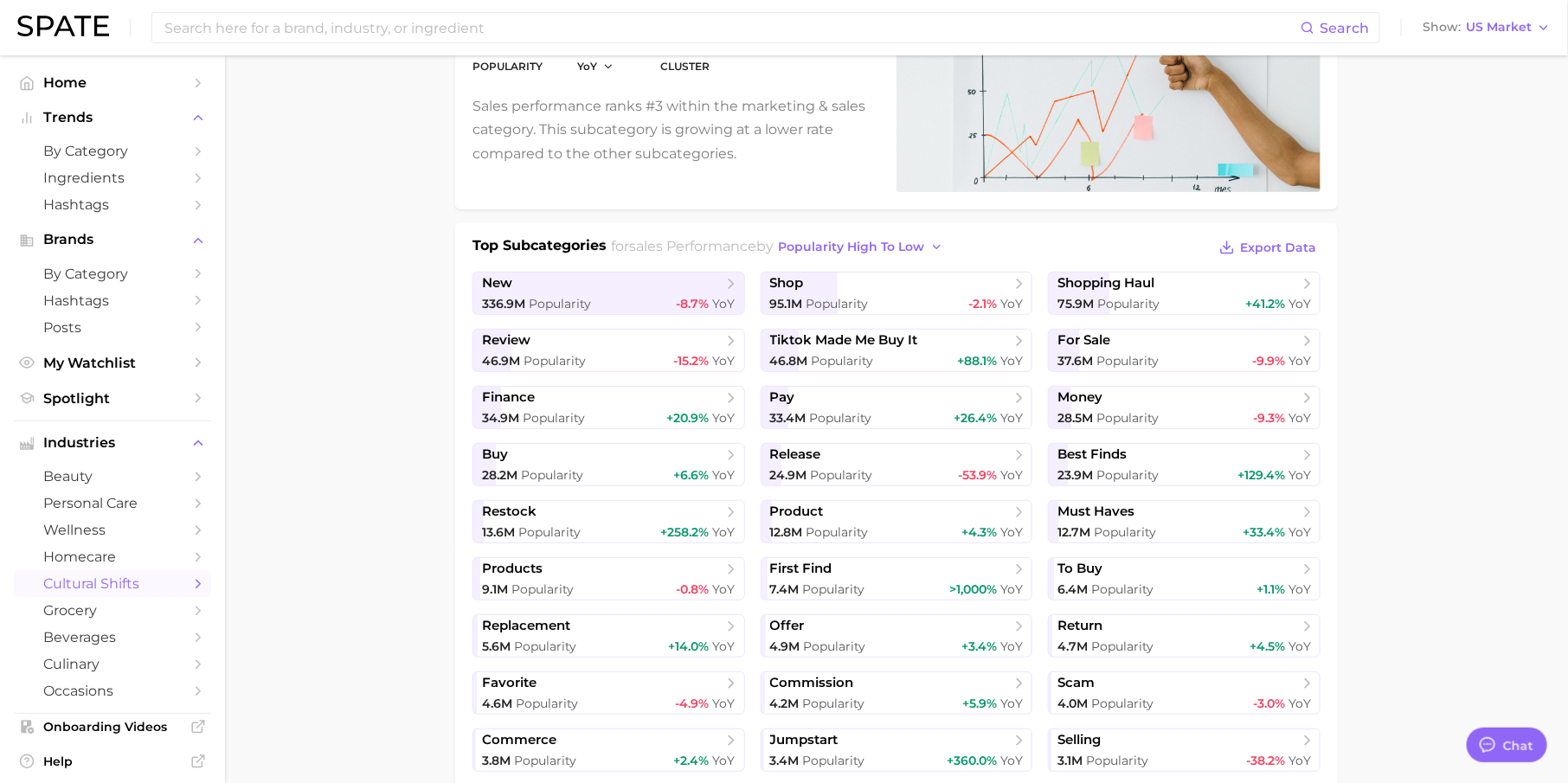
scroll to position [437, 0]
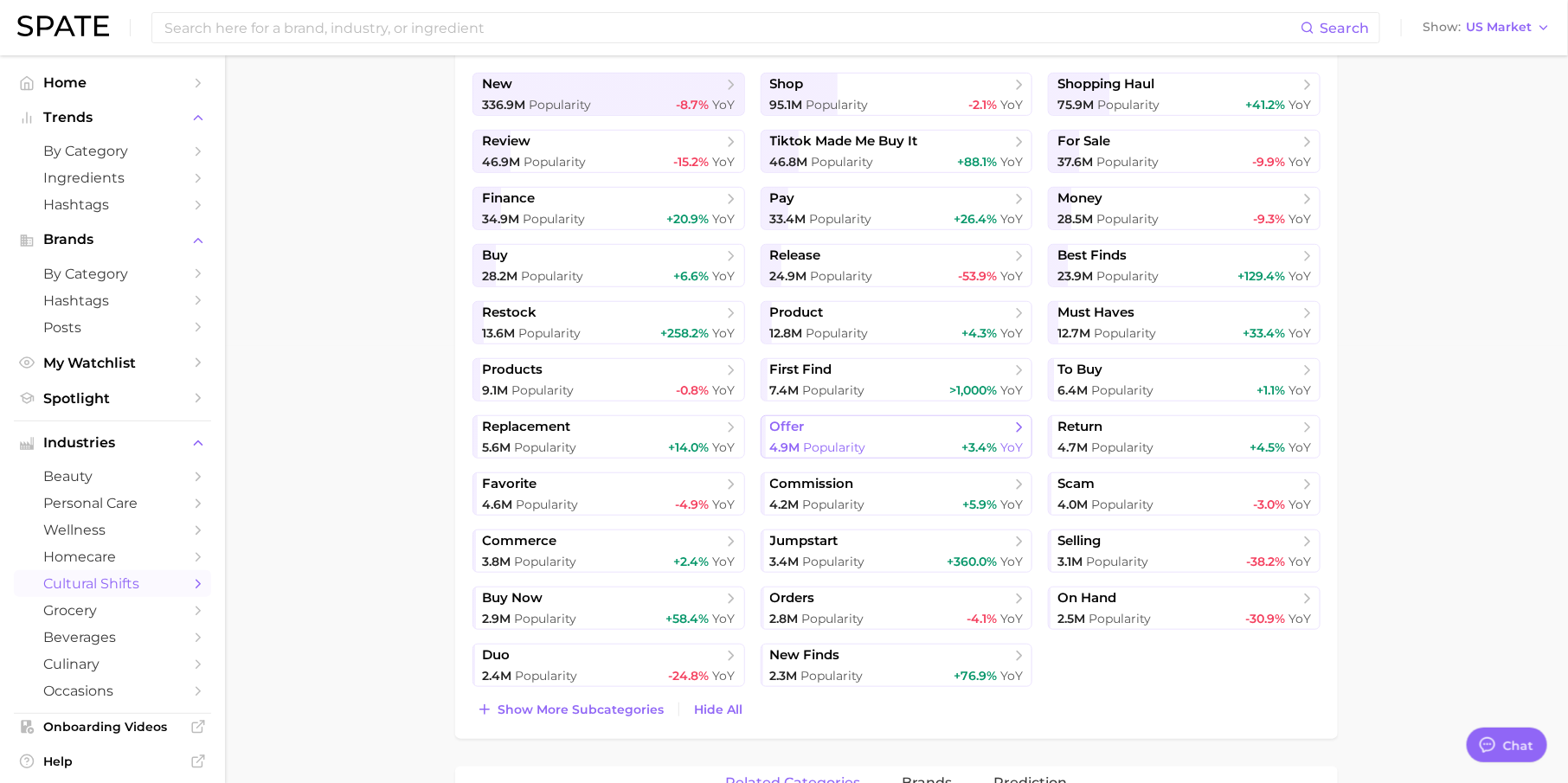
click at [849, 433] on span "offer" at bounding box center [890, 426] width 240 height 17
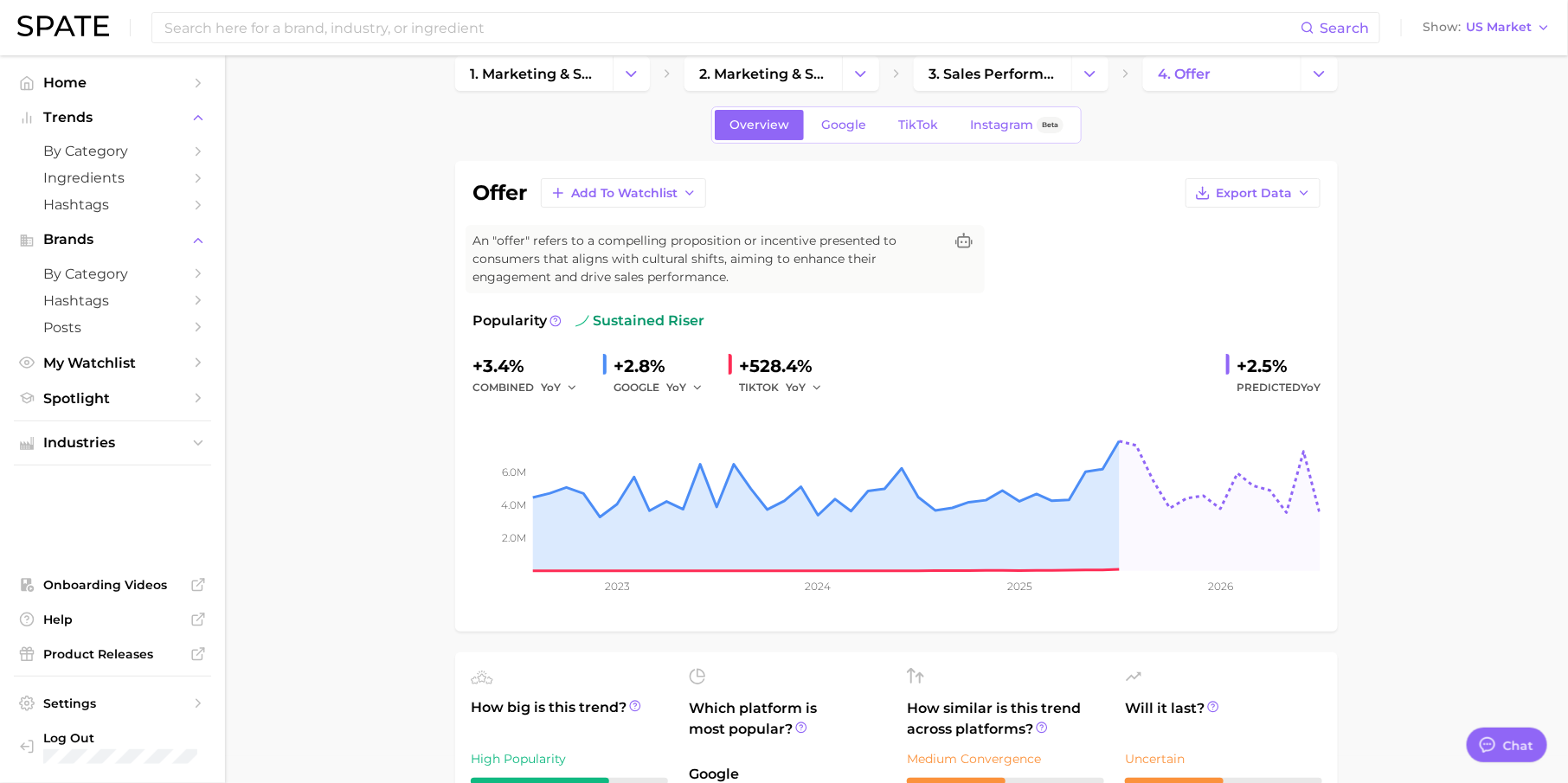
scroll to position [31, 0]
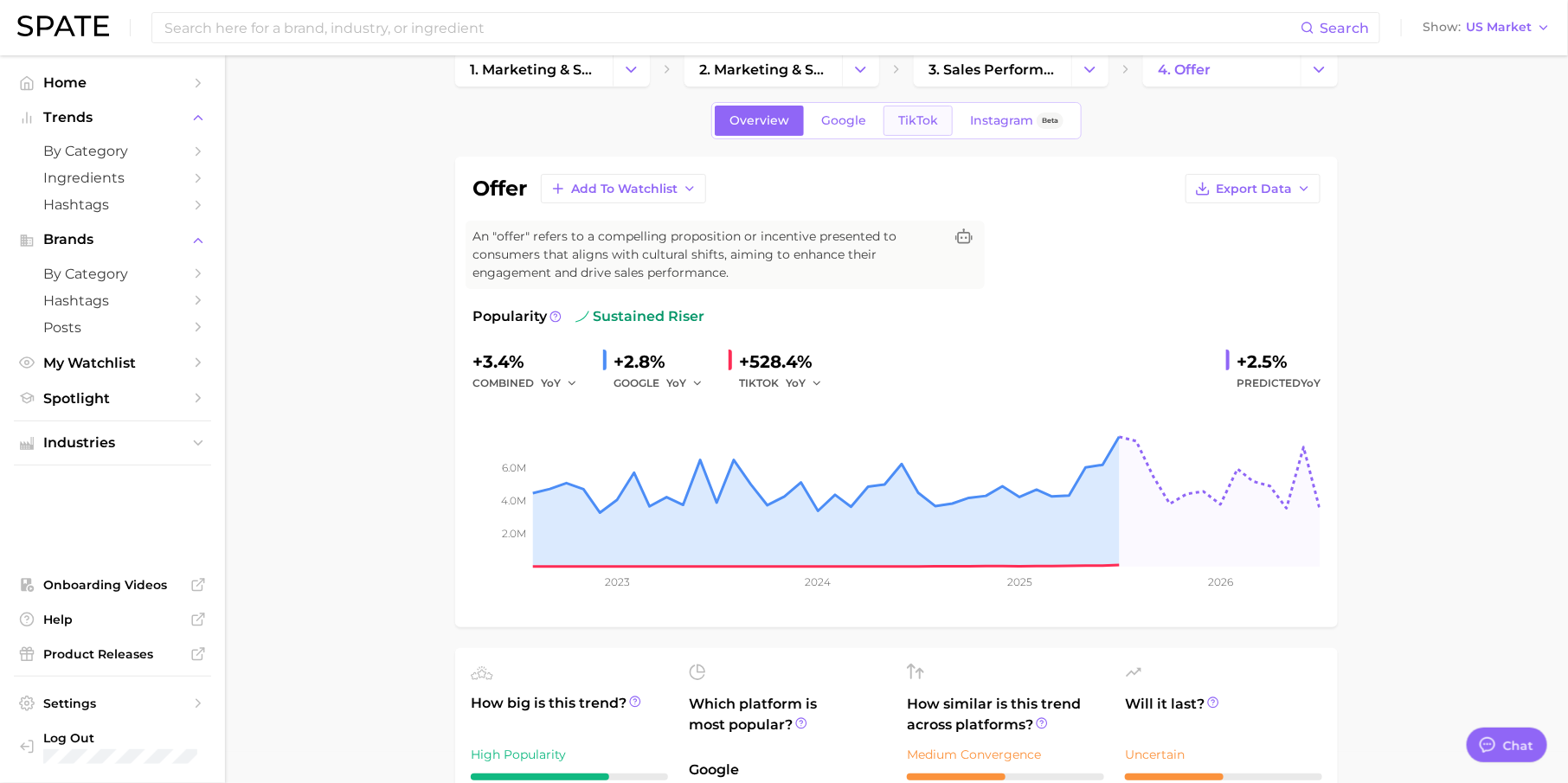
click at [905, 122] on span "TikTok" at bounding box center [918, 121] width 39 height 14
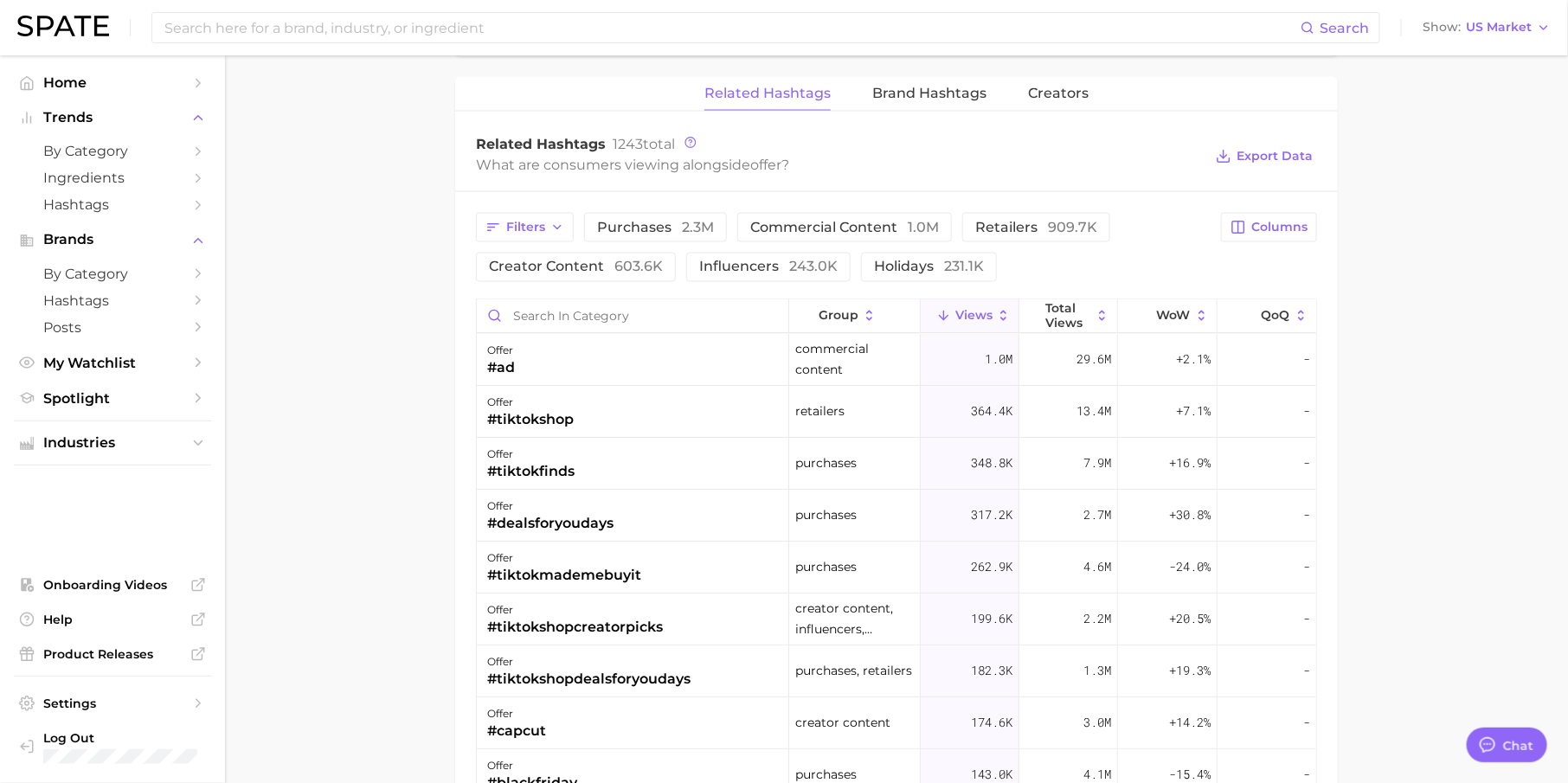
scroll to position [1315, 0]
click at [895, 268] on span "holidays 231.1k" at bounding box center [928, 268] width 110 height 13
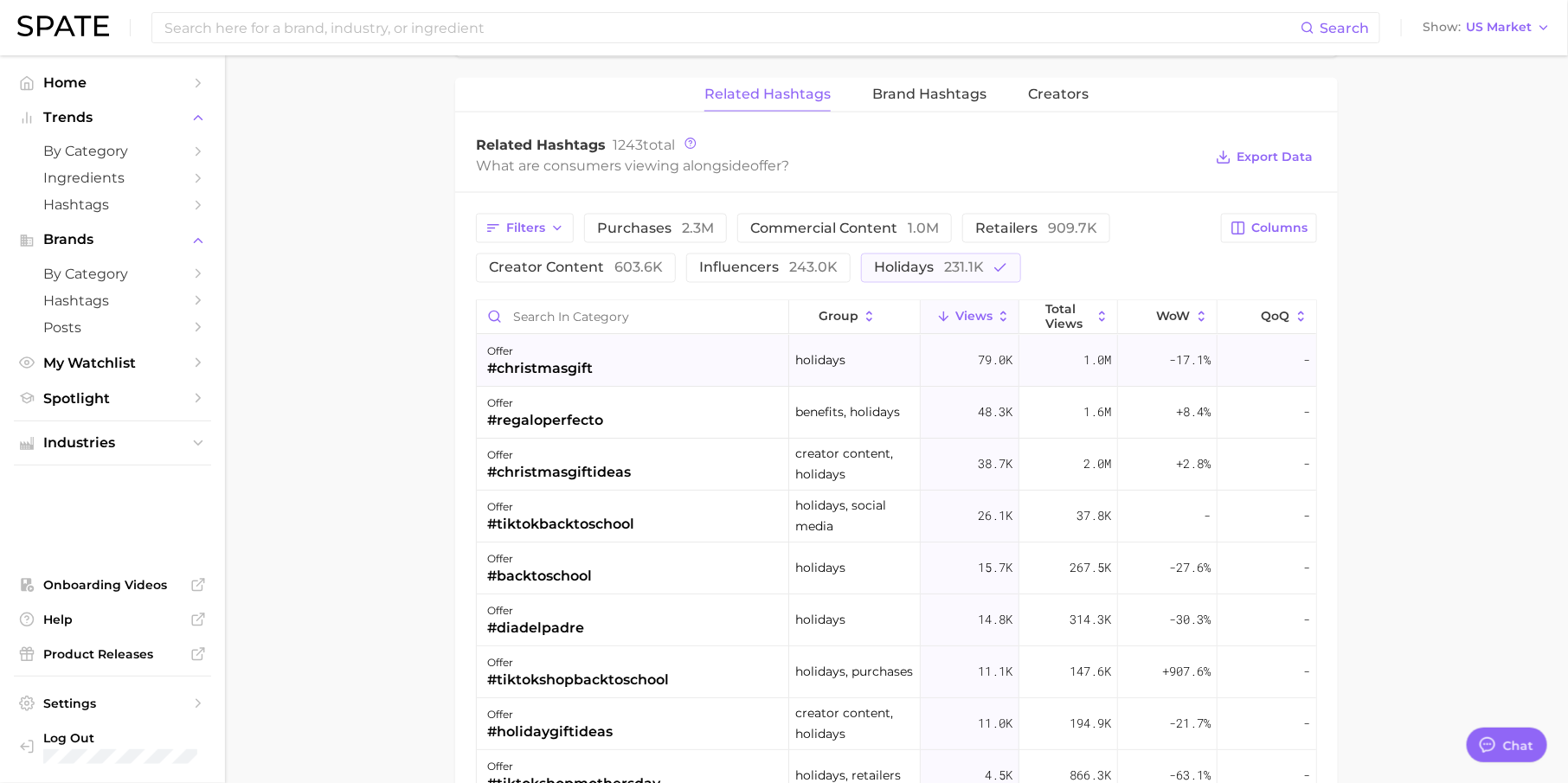
click at [651, 373] on div "offer #christmasgift" at bounding box center [633, 362] width 313 height 52
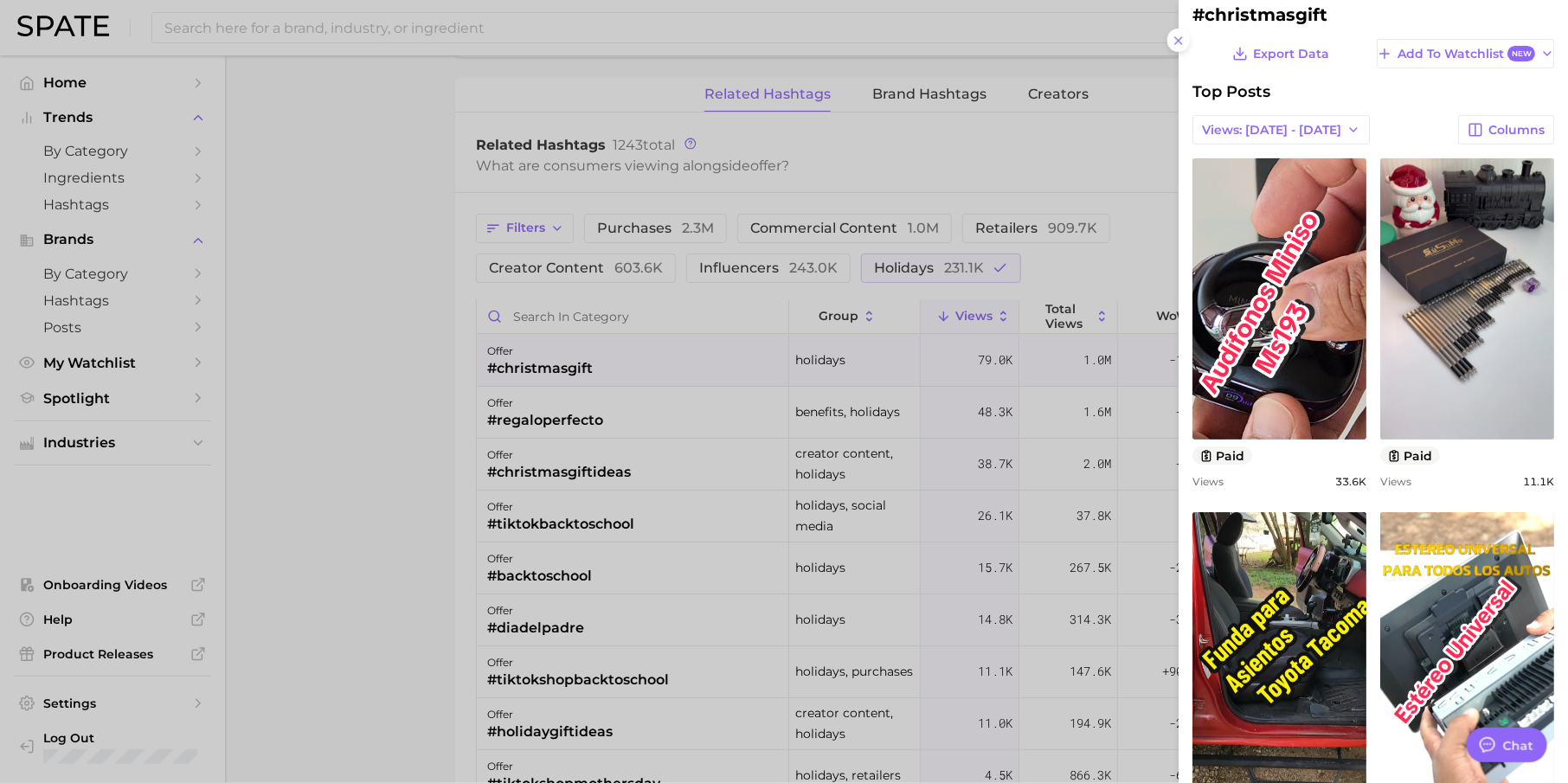
scroll to position [41, 0]
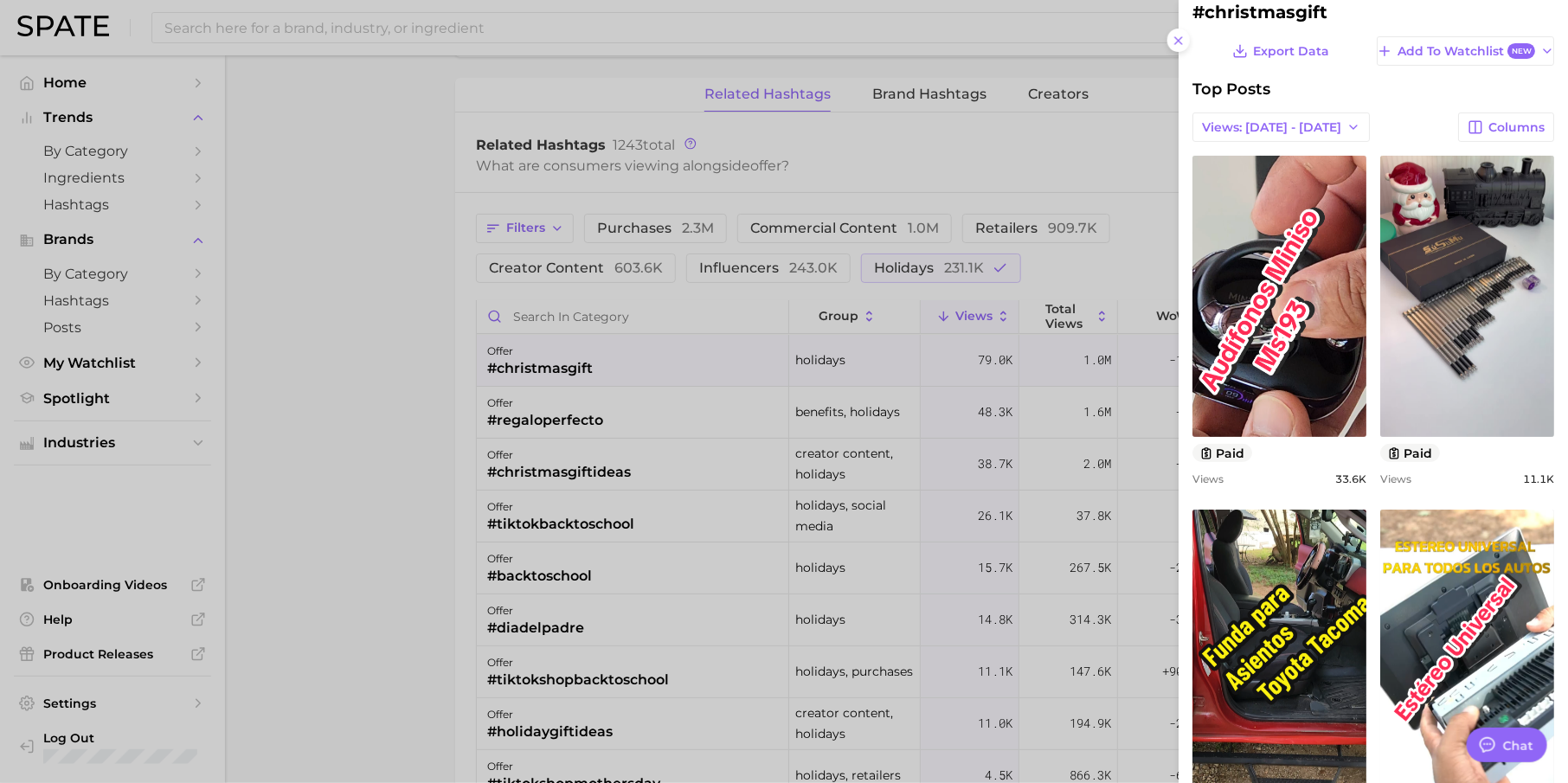
click at [833, 535] on div at bounding box center [784, 392] width 1568 height 783
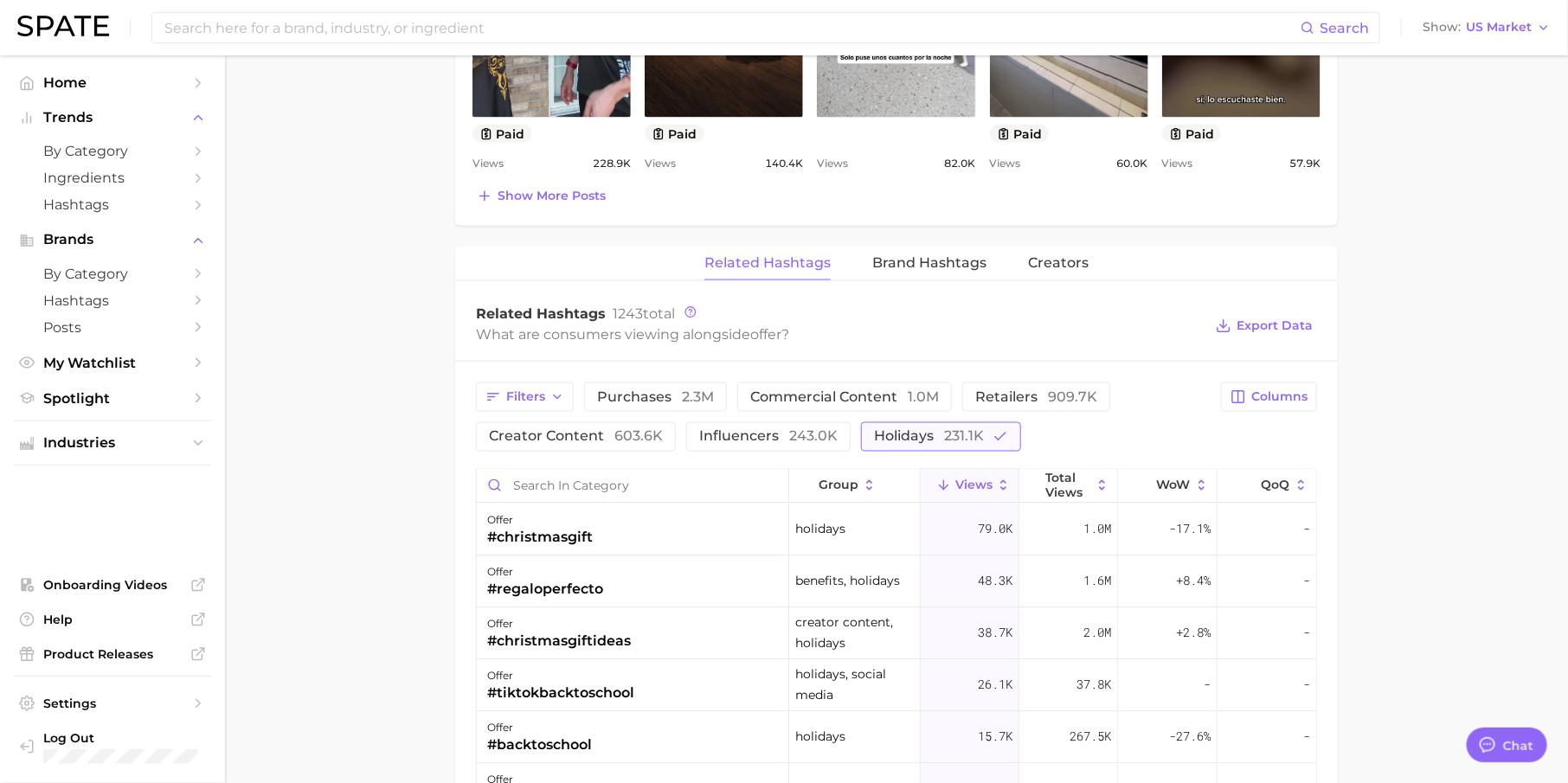
click at [915, 435] on span "holidays 231.1k" at bounding box center [928, 436] width 110 height 13
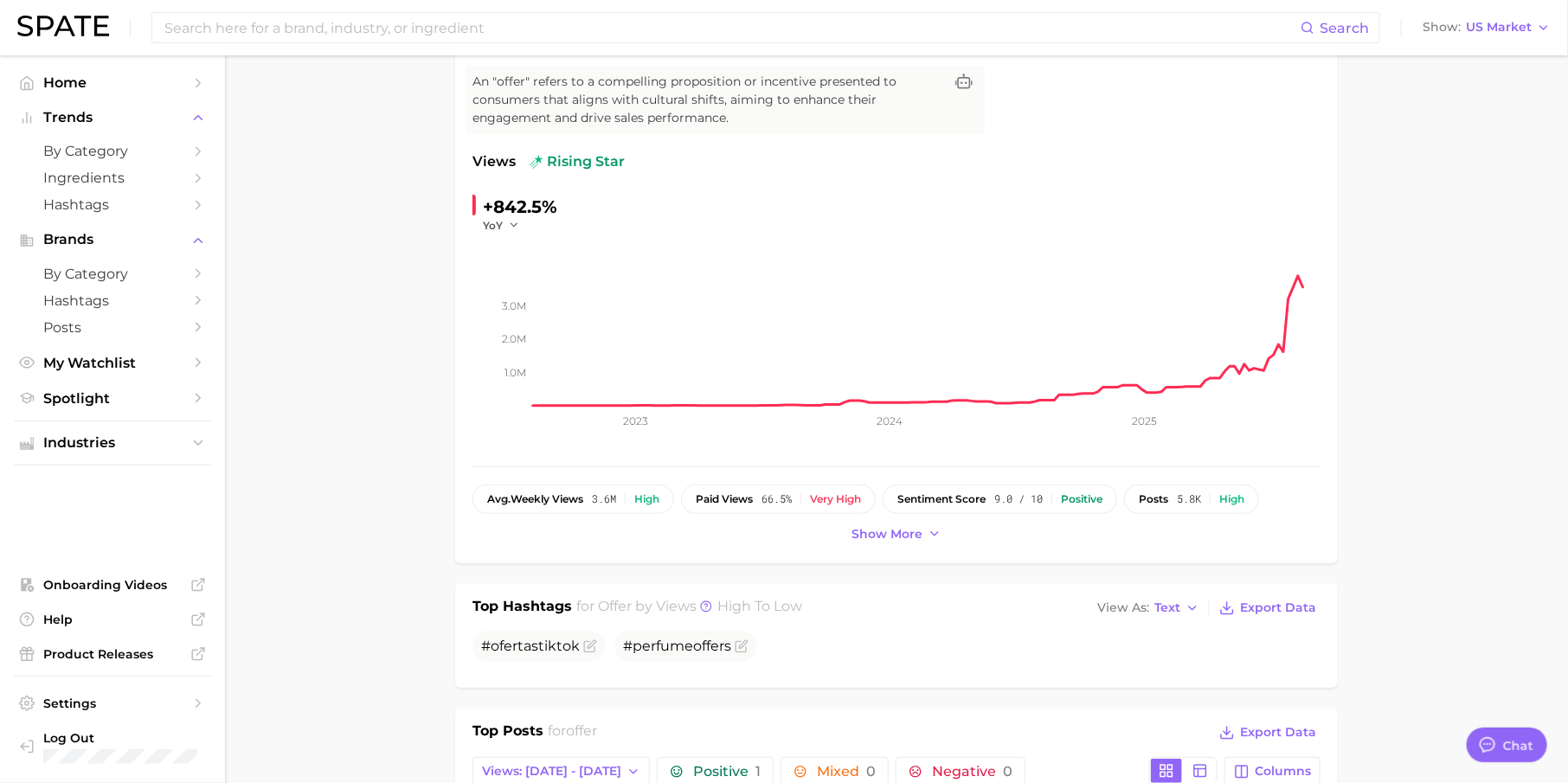
scroll to position [153, 0]
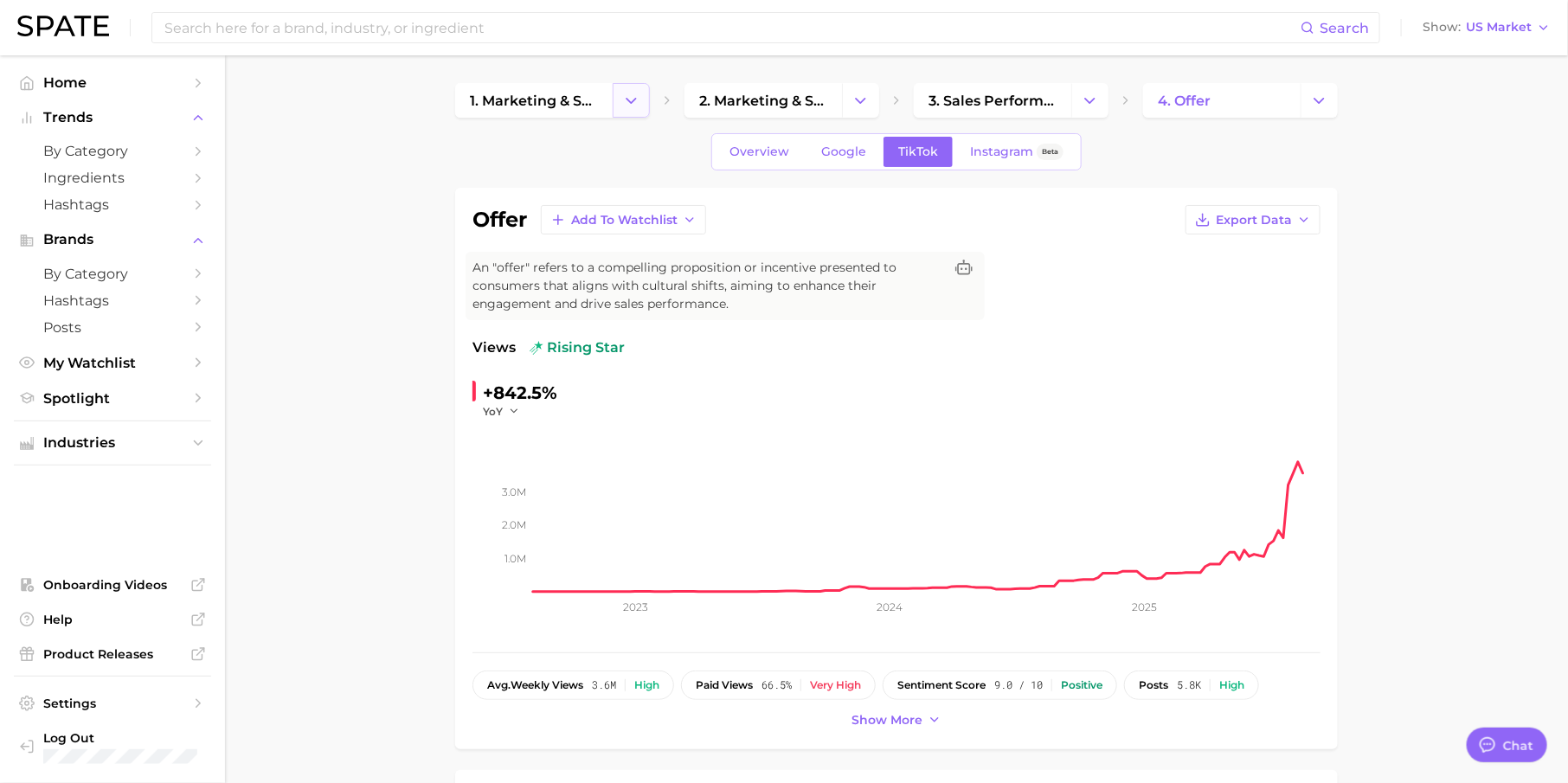
click at [641, 97] on button "Change Category" at bounding box center [632, 100] width 38 height 35
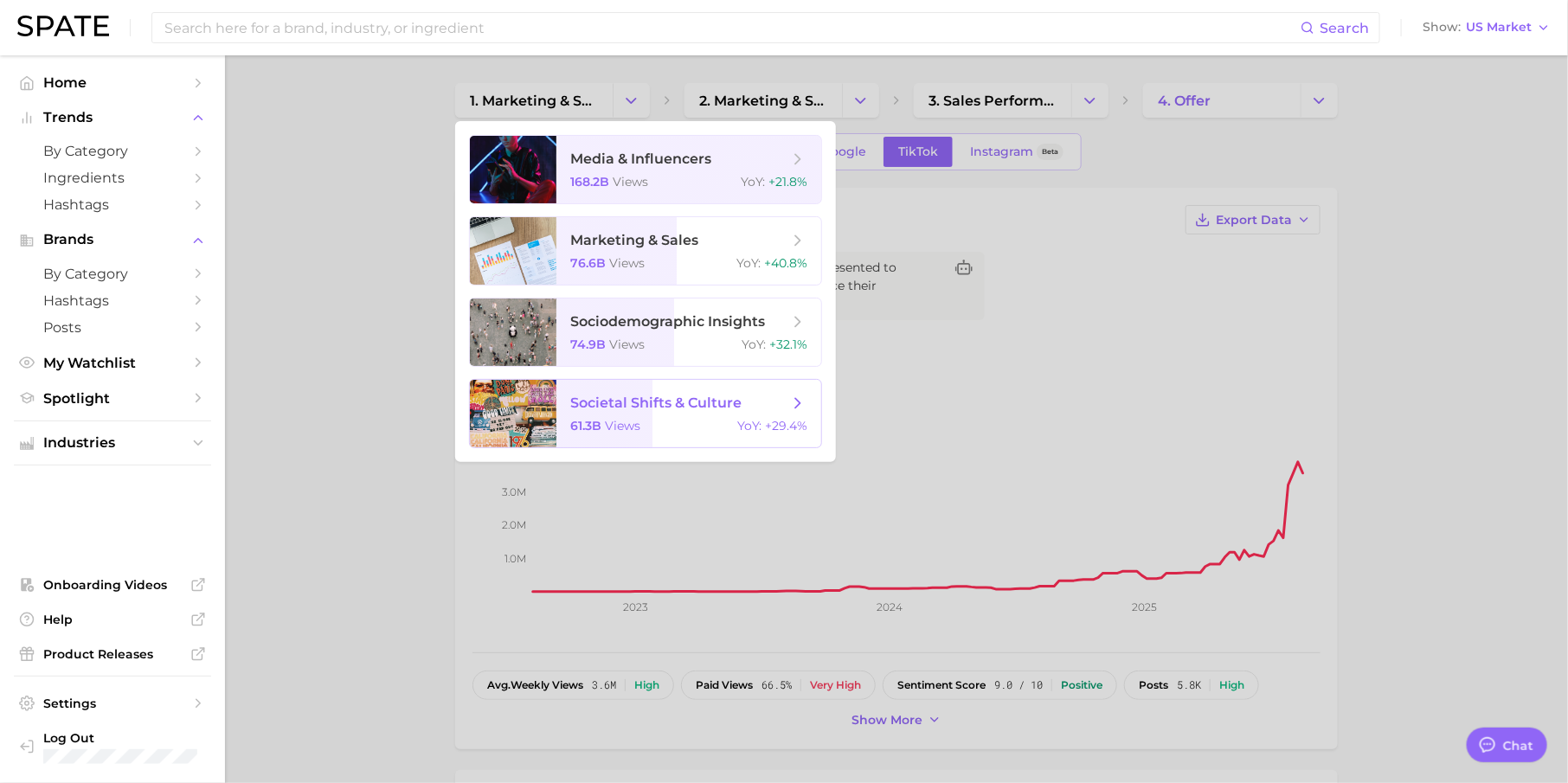
click at [656, 404] on span "societal shifts & culture" at bounding box center [655, 402] width 171 height 16
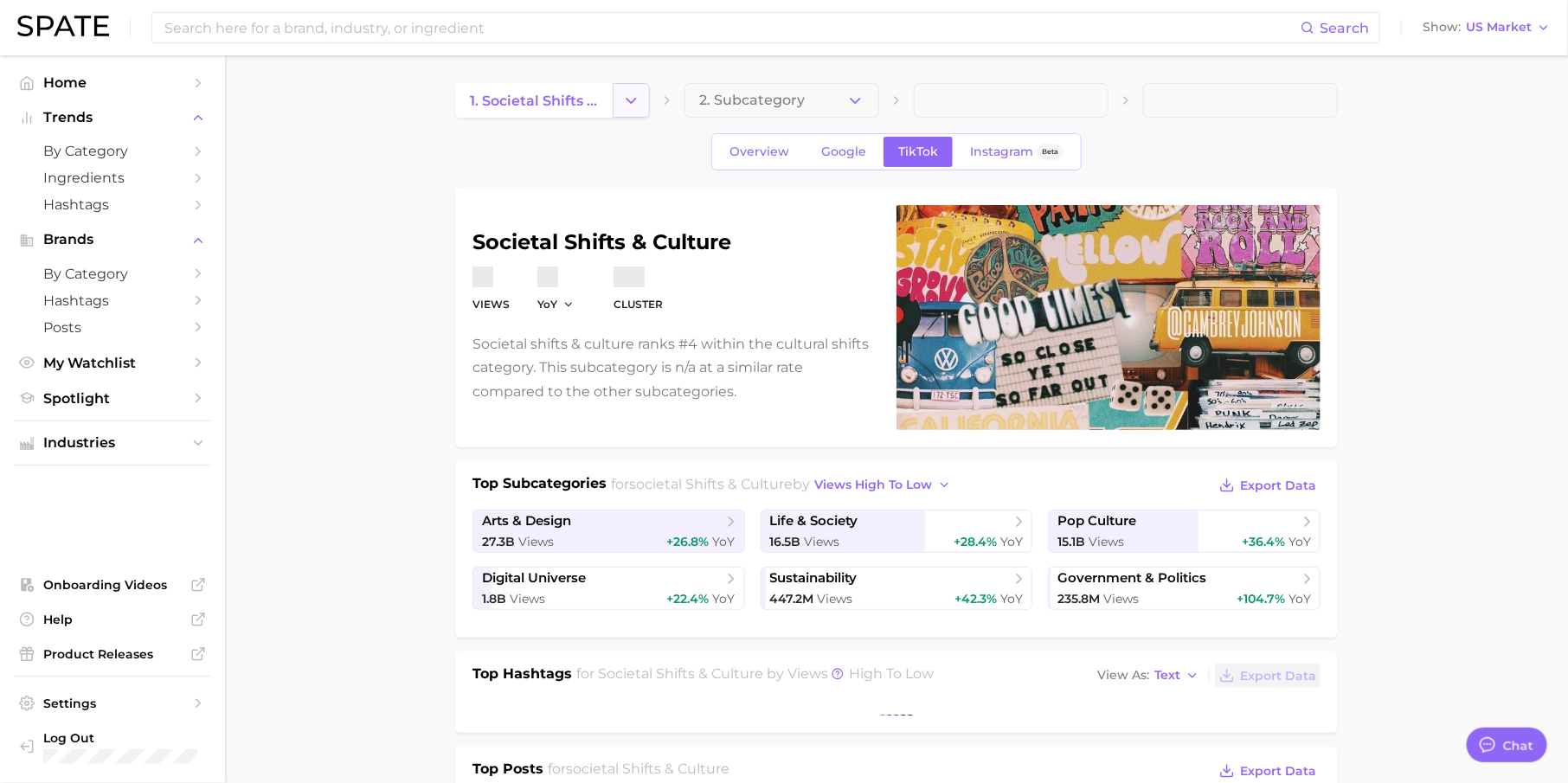
click at [622, 102] on icon "Change Category" at bounding box center [631, 100] width 18 height 18
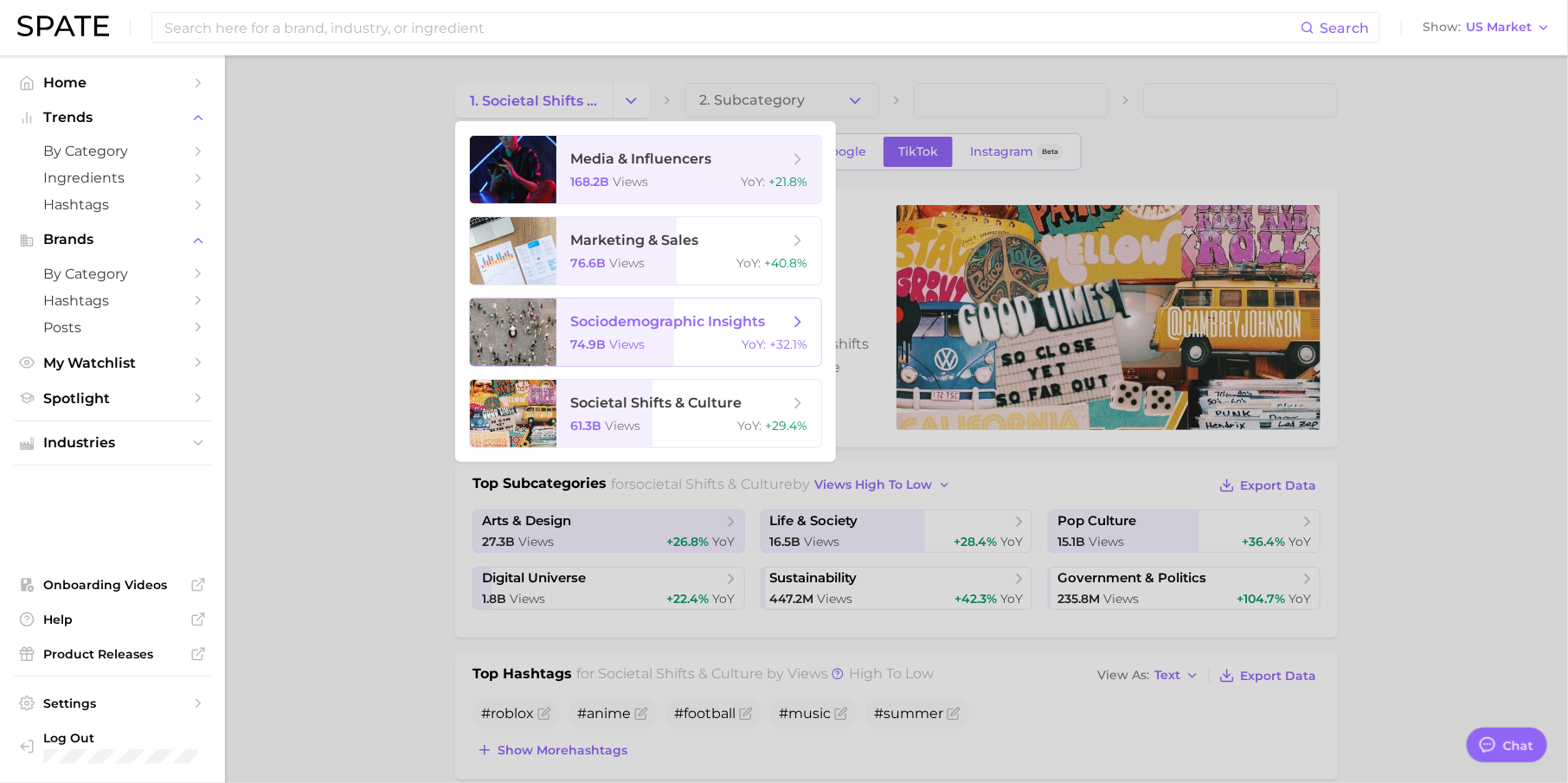
click at [627, 325] on span "sociodemographic insights" at bounding box center [667, 322] width 194 height 16
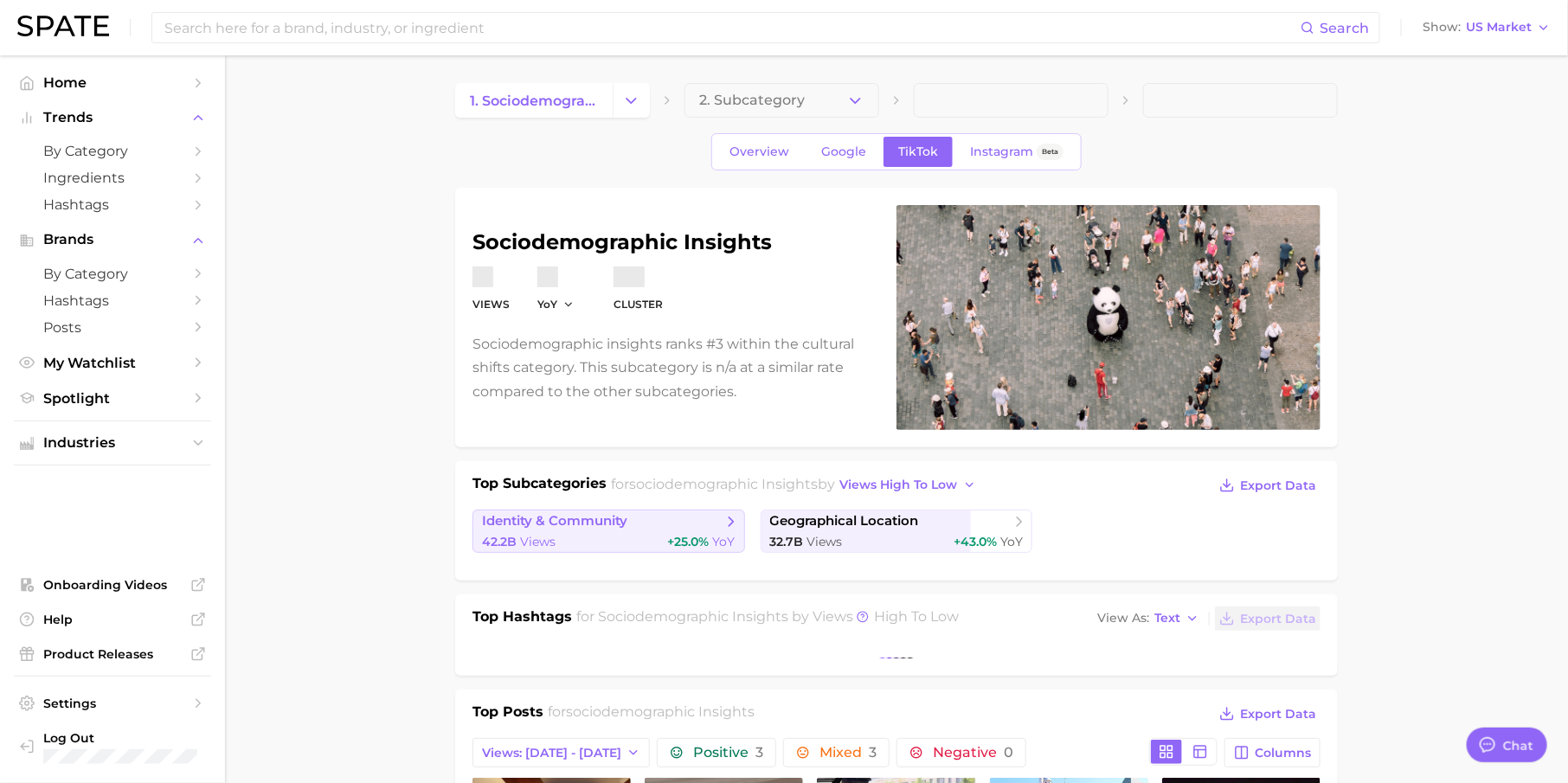
click at [642, 541] on div "42.2b Views +25.0% YoY" at bounding box center [608, 542] width 254 height 16
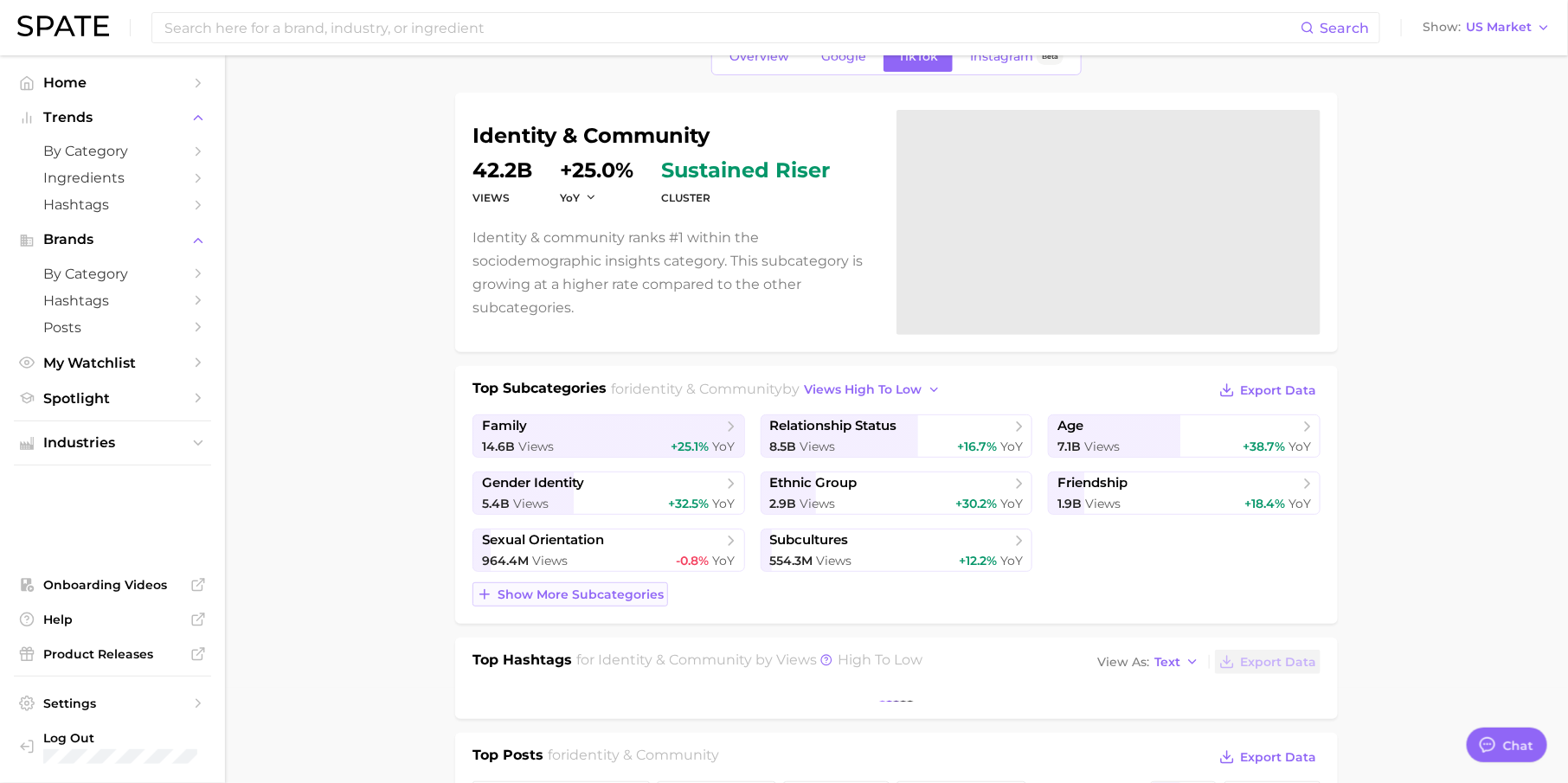
click at [567, 591] on span "Show more subcategories" at bounding box center [580, 595] width 166 height 14
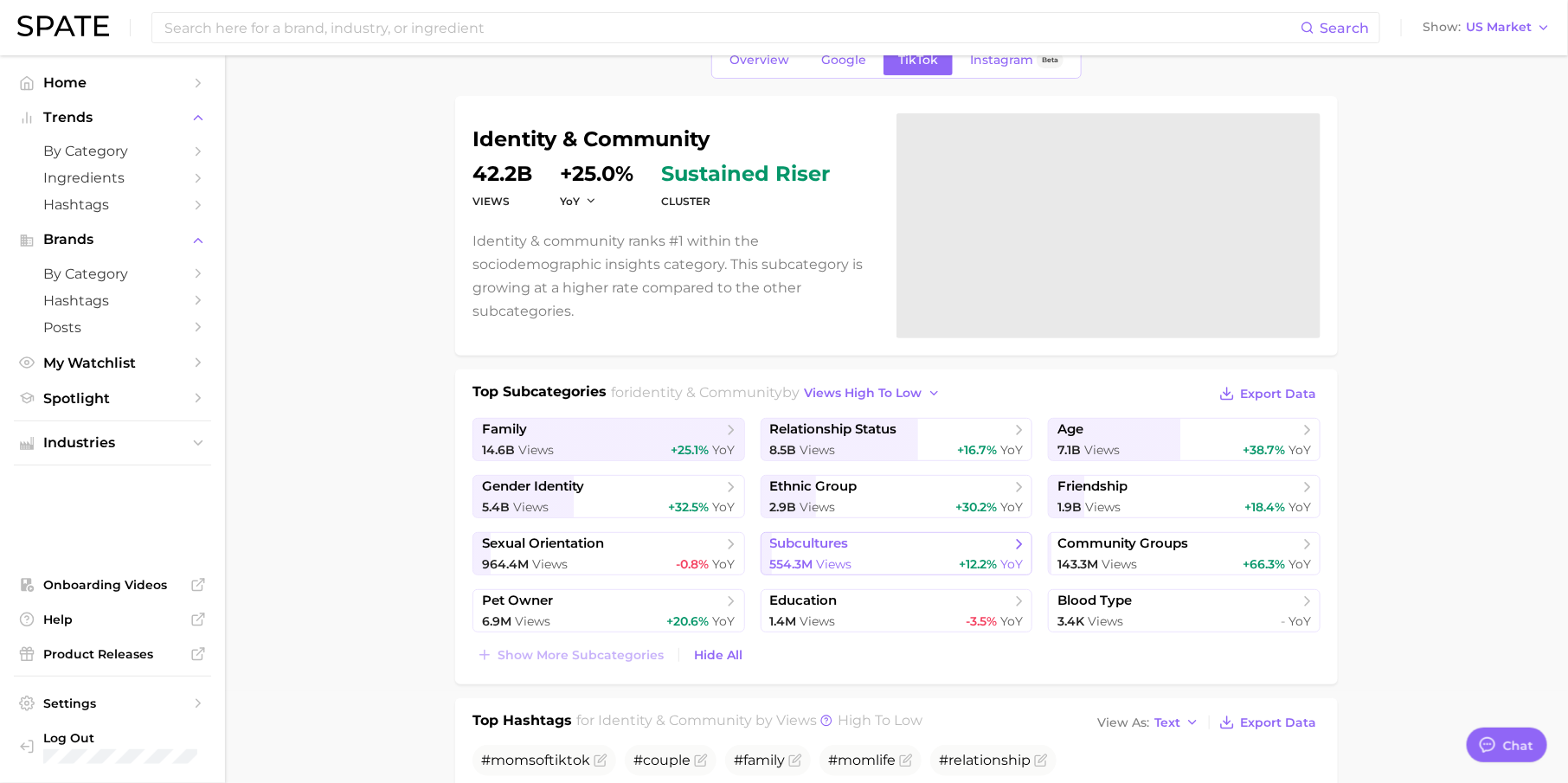
click at [859, 558] on div "554.3m Views +12.2% YoY" at bounding box center [896, 564] width 254 height 16
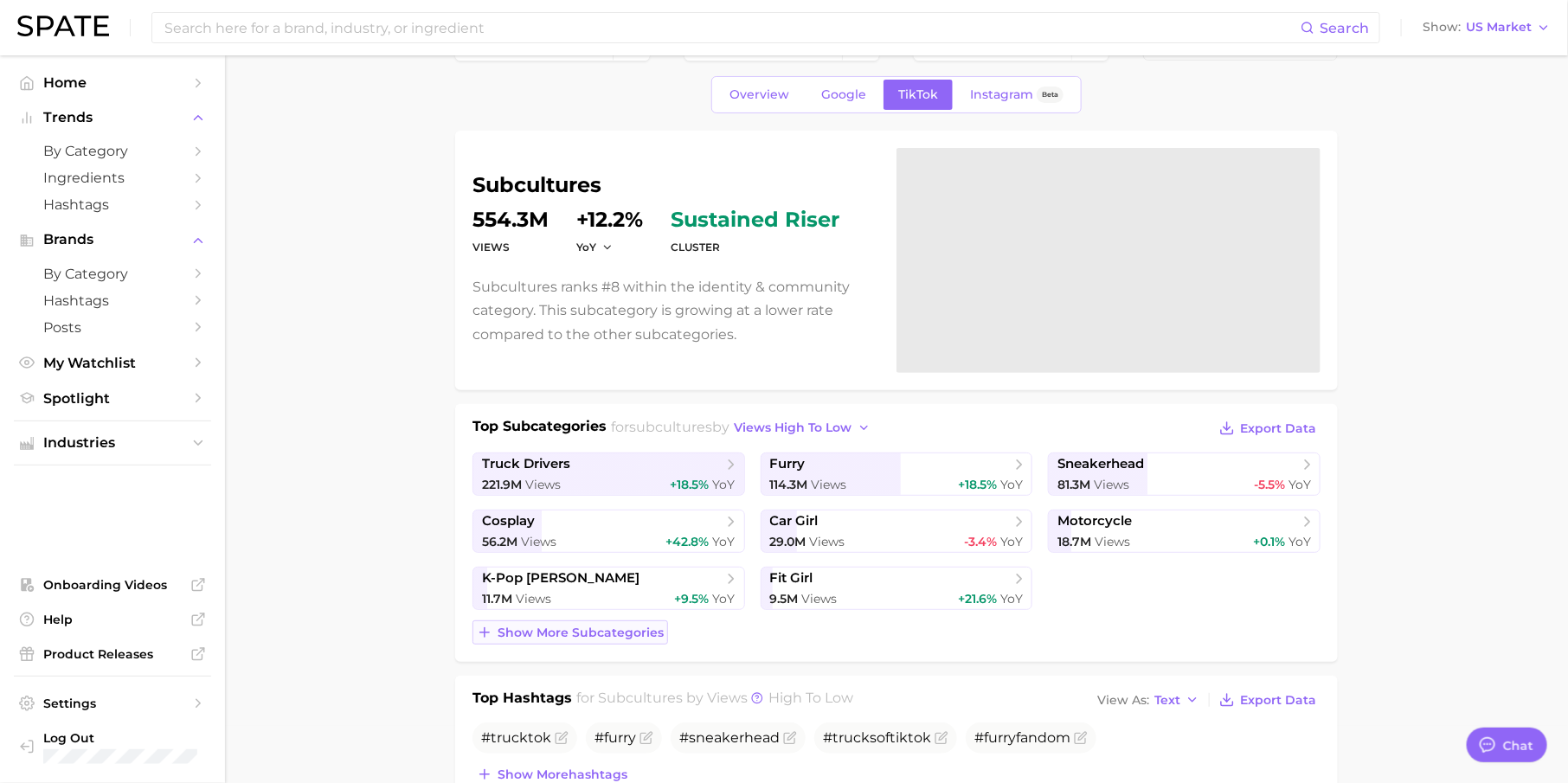
click at [560, 633] on span "Show more subcategories" at bounding box center [580, 632] width 166 height 14
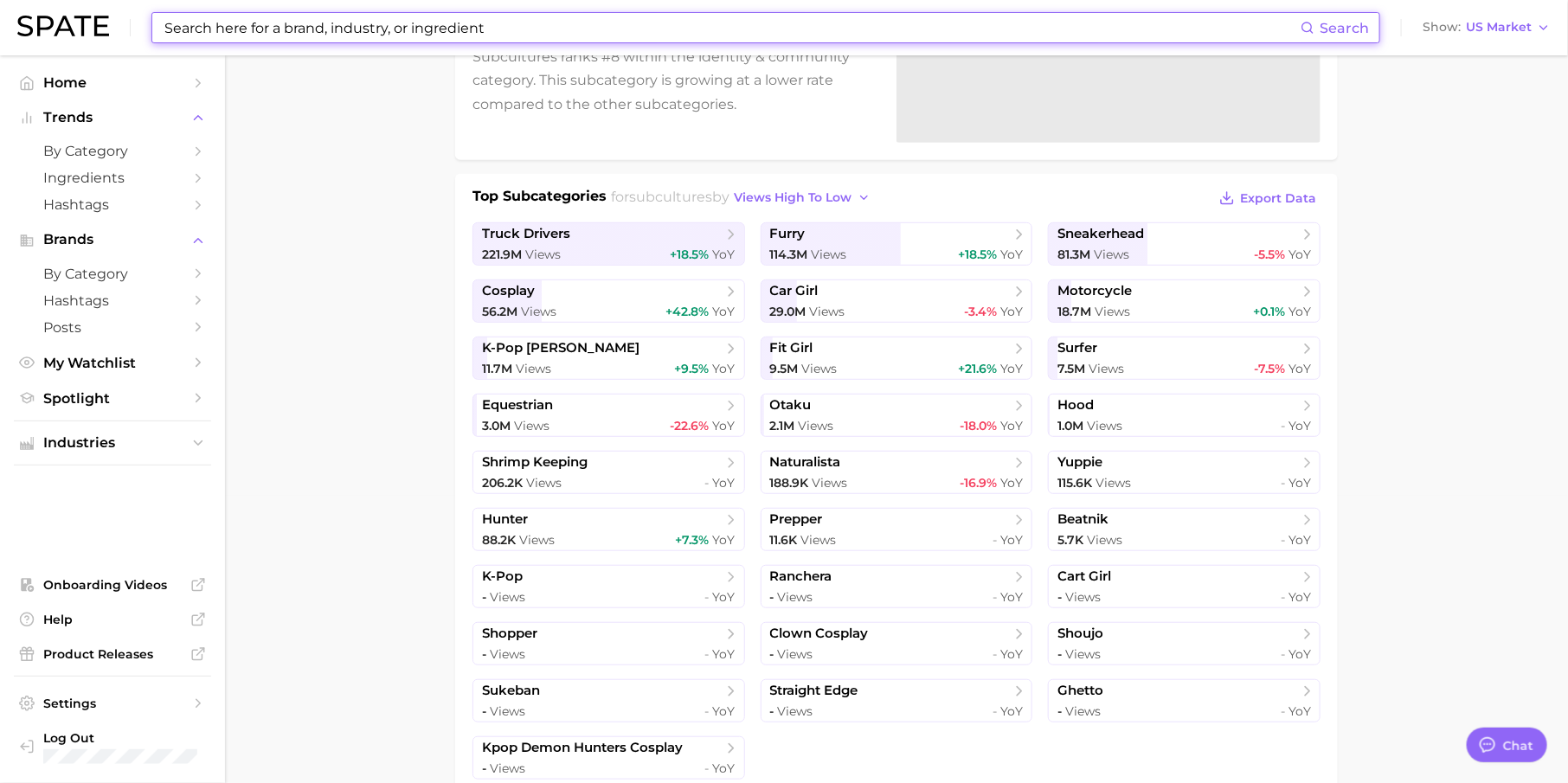
click at [202, 17] on input at bounding box center [732, 27] width 1138 height 30
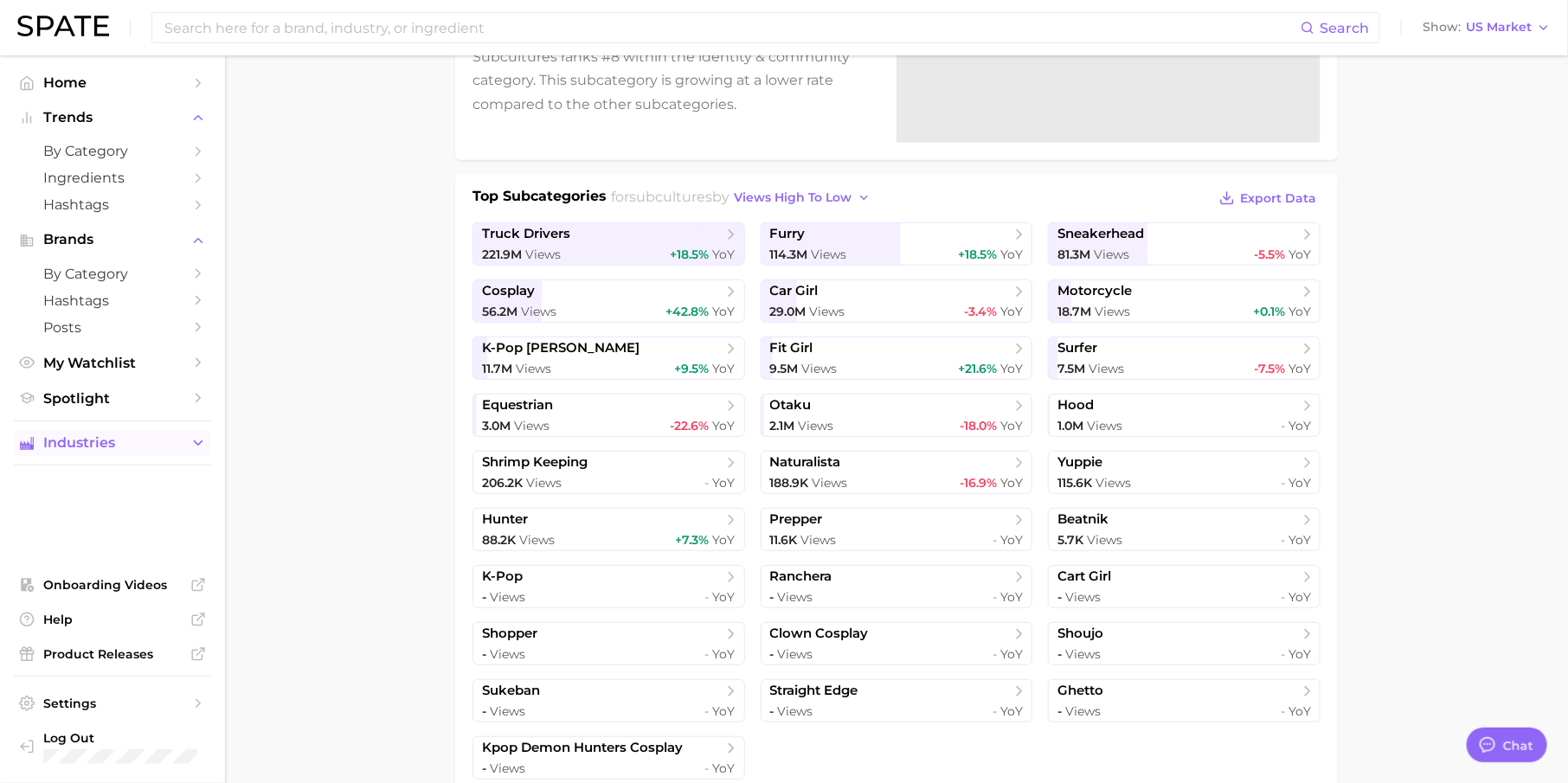
click at [156, 455] on button "Industries" at bounding box center [112, 443] width 197 height 26
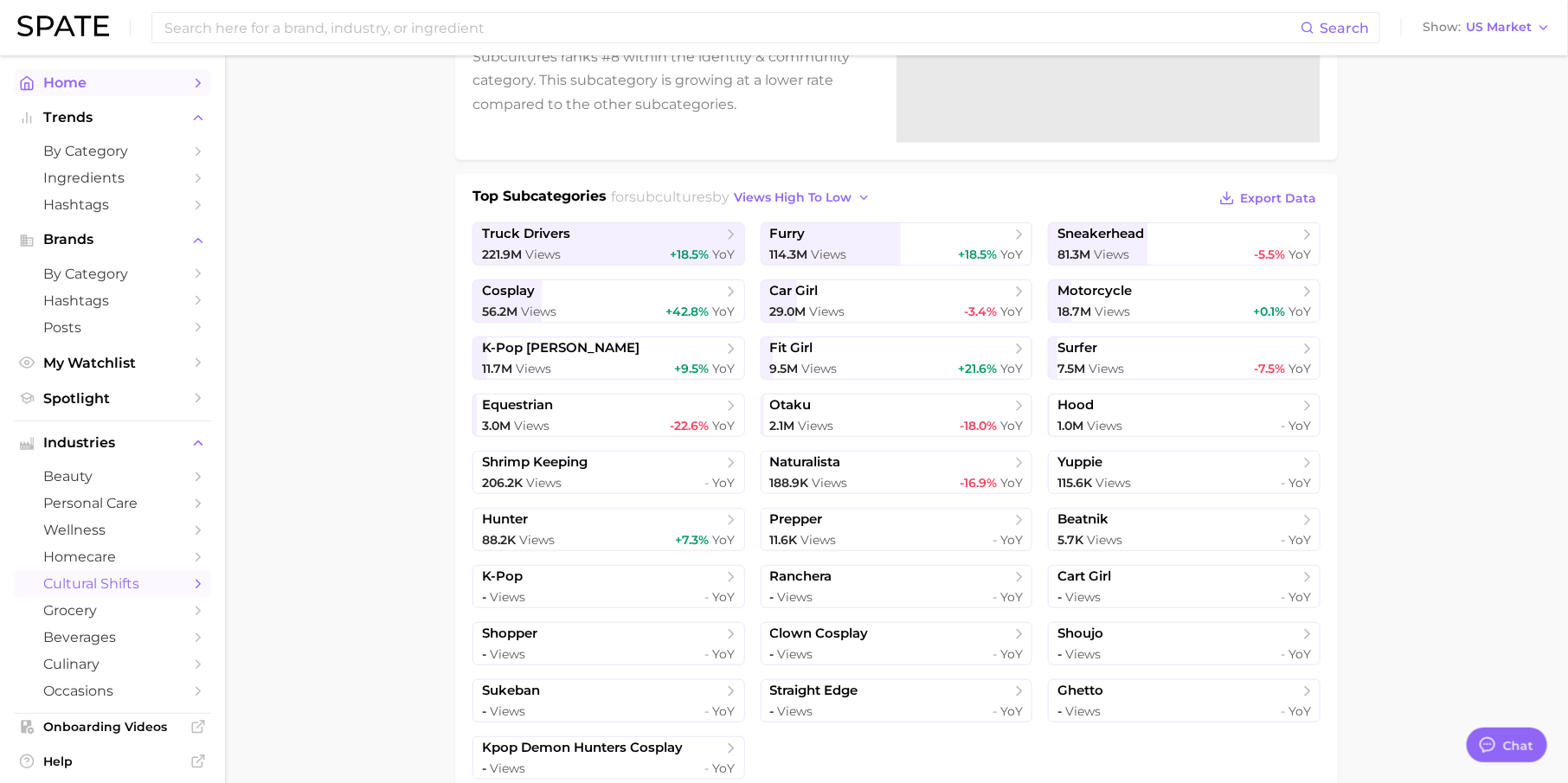
click at [157, 72] on link "Home" at bounding box center [112, 82] width 197 height 27
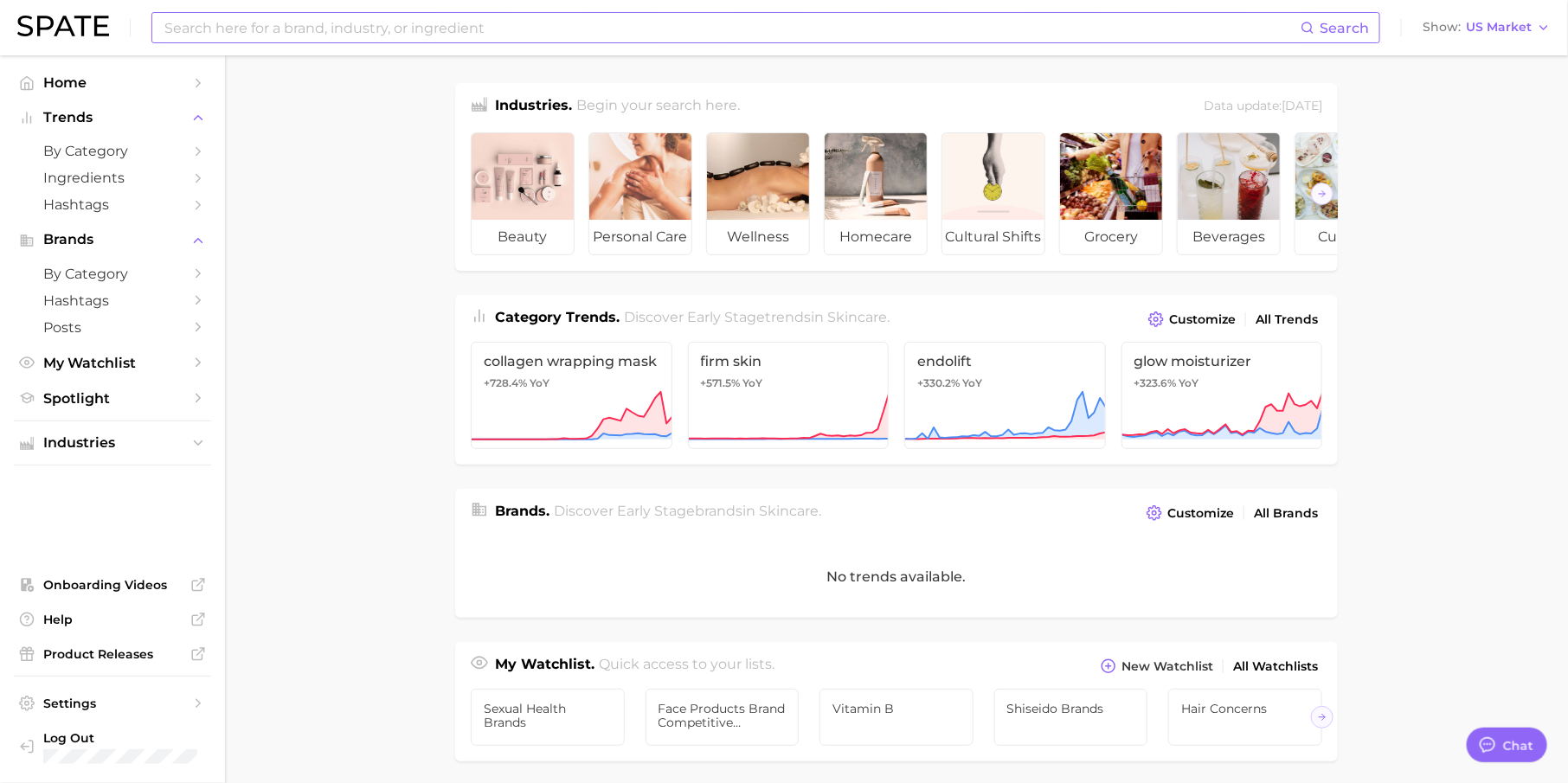
click at [410, 14] on input at bounding box center [732, 27] width 1138 height 30
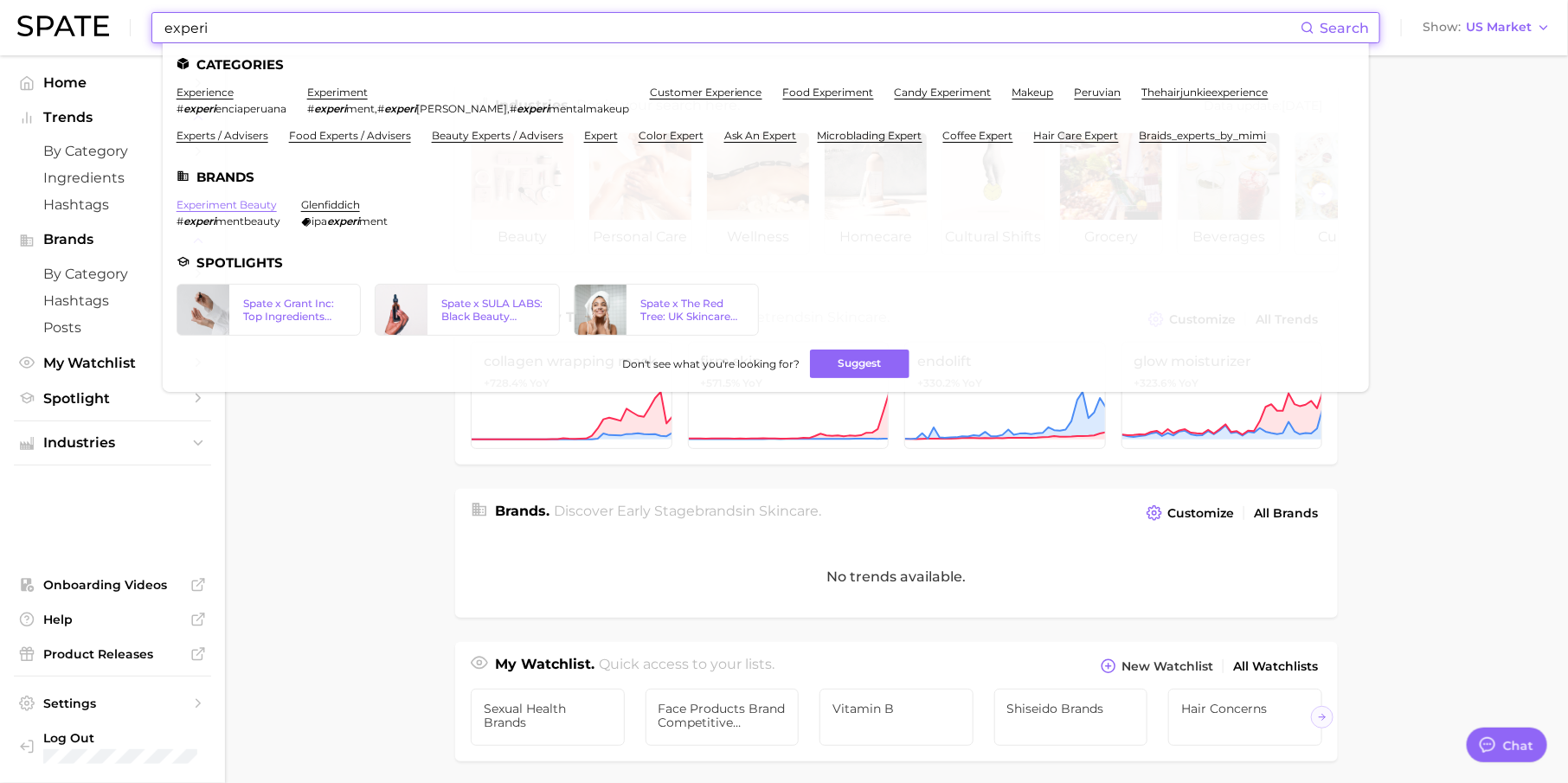
type input "experi"
click at [254, 207] on link "experiment beauty" at bounding box center [227, 204] width 100 height 13
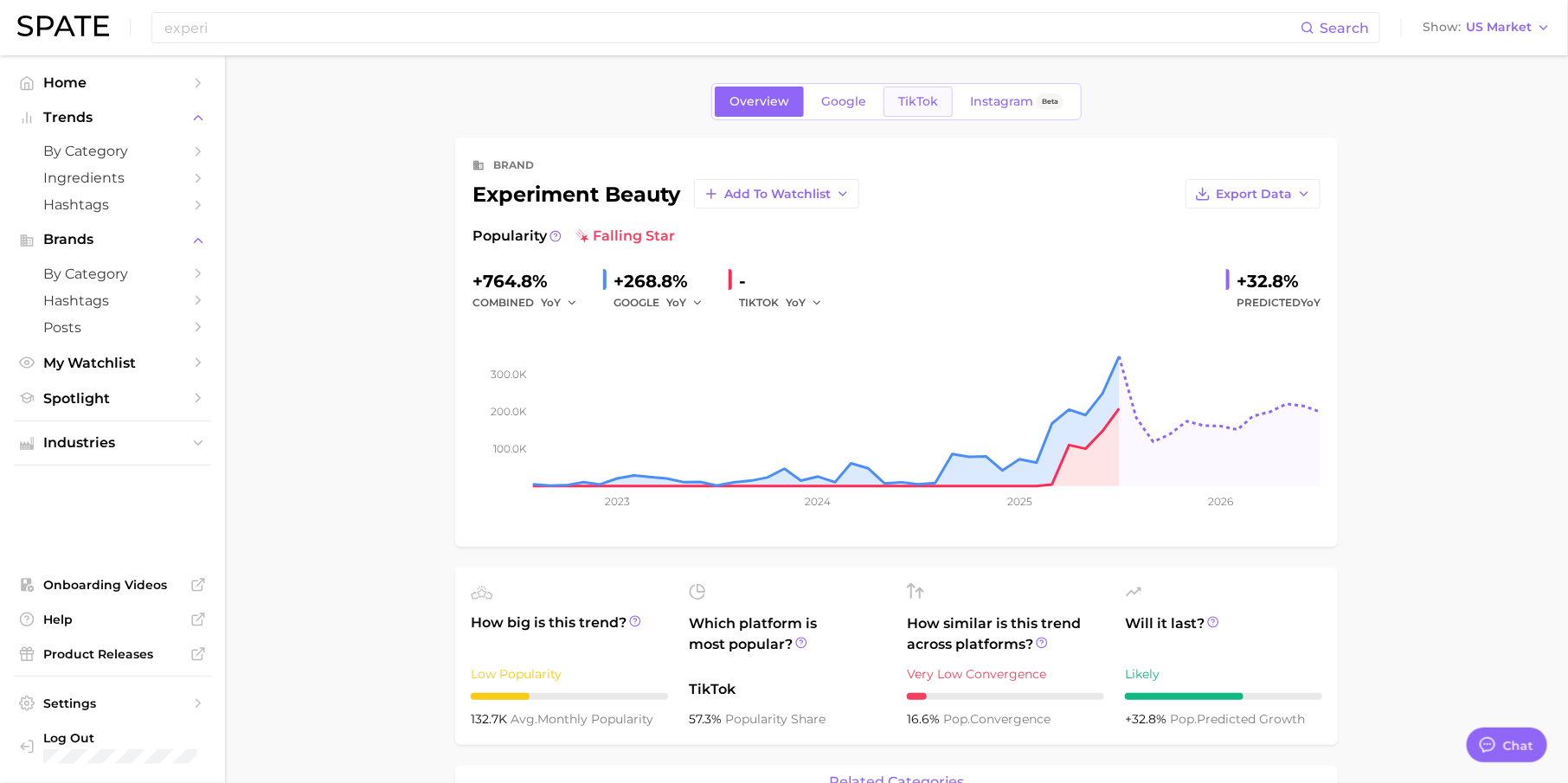
click at [922, 94] on span "TikTok" at bounding box center [918, 101] width 39 height 14
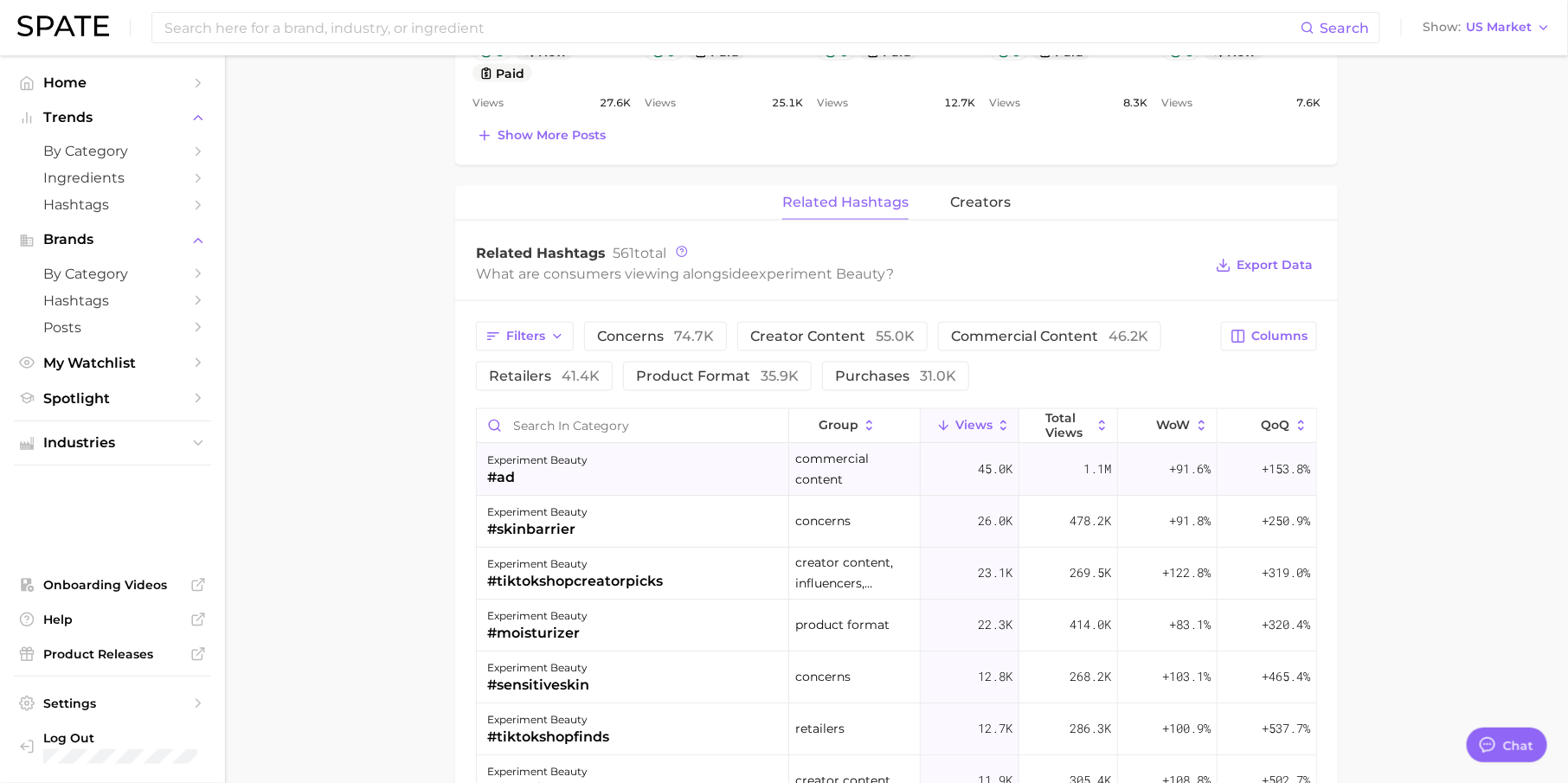
scroll to position [1114, 0]
click at [619, 426] on input "Search in category" at bounding box center [633, 428] width 312 height 33
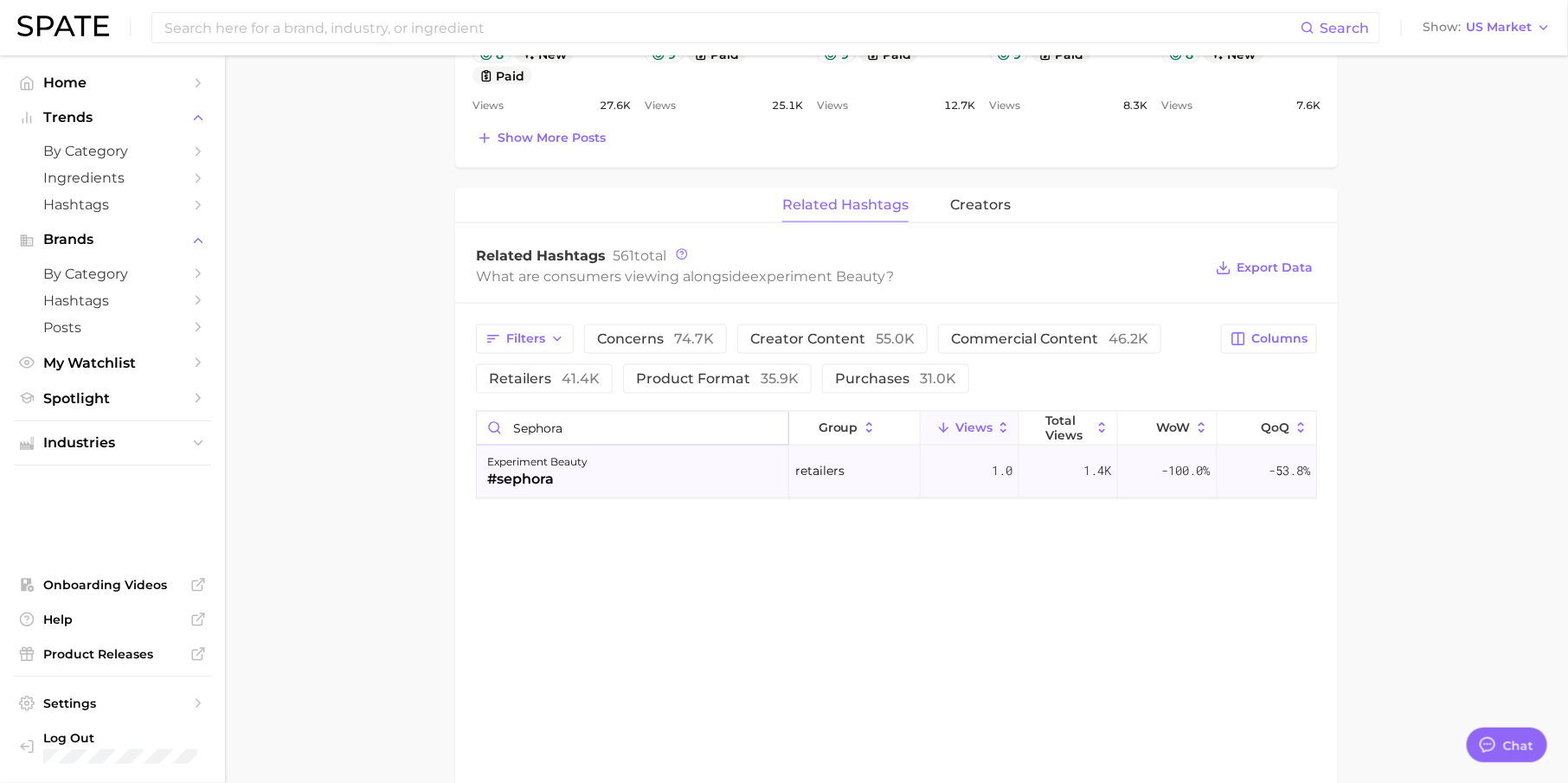
type input "sephora"
click at [620, 462] on div "experiment beauty #sephora" at bounding box center [633, 472] width 313 height 52
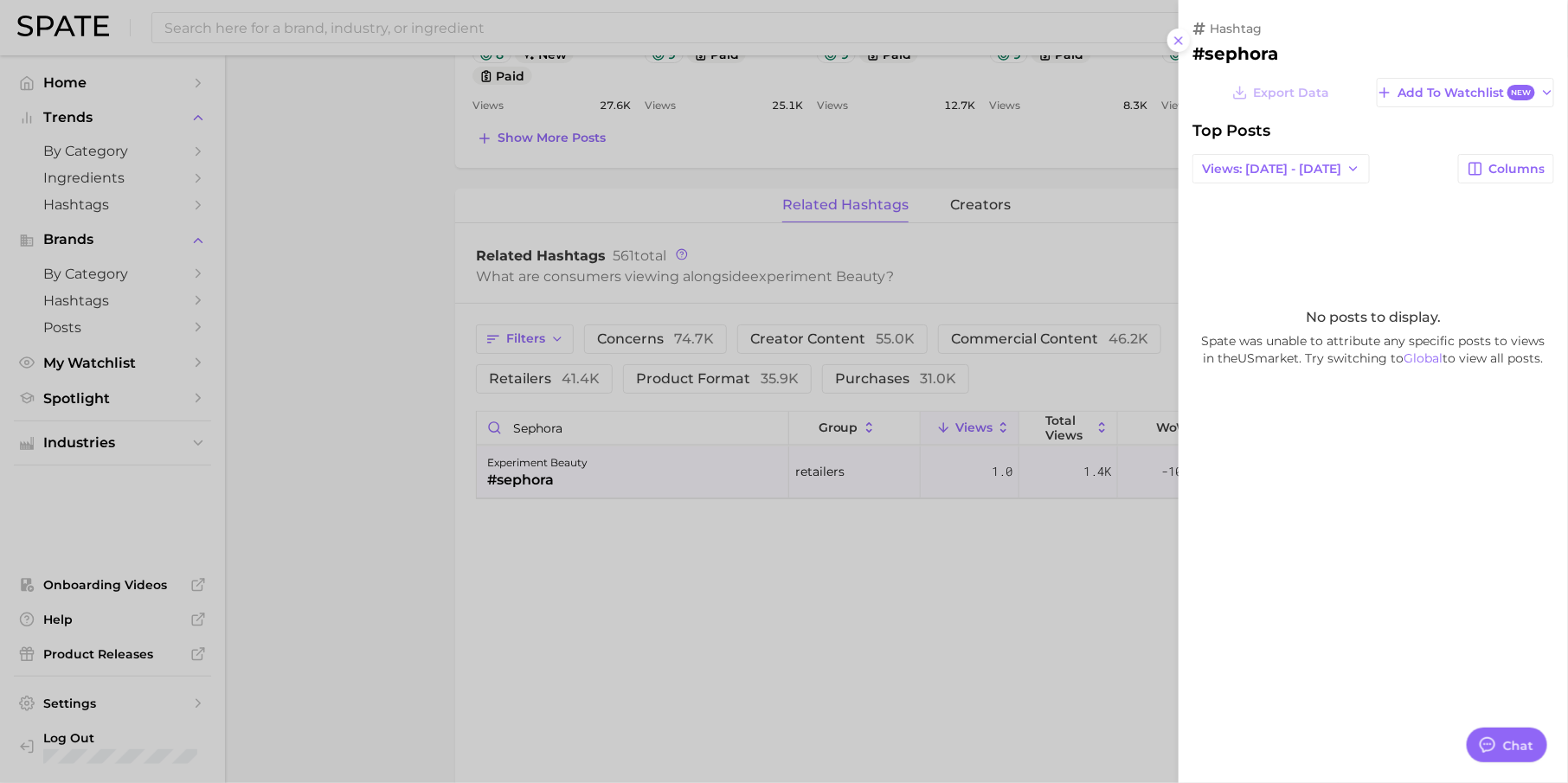
click at [667, 594] on div at bounding box center [784, 392] width 1568 height 783
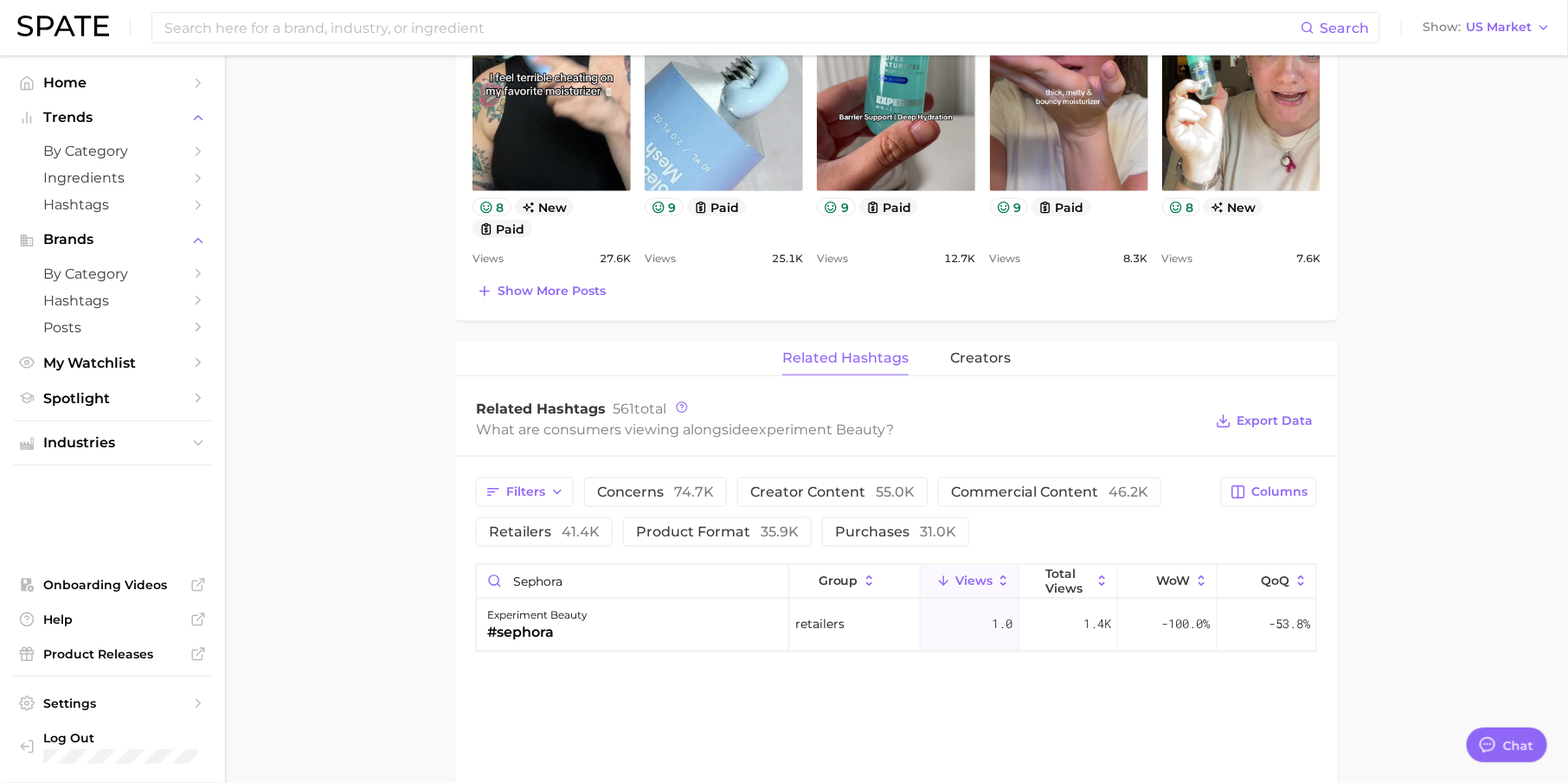
scroll to position [956, 0]
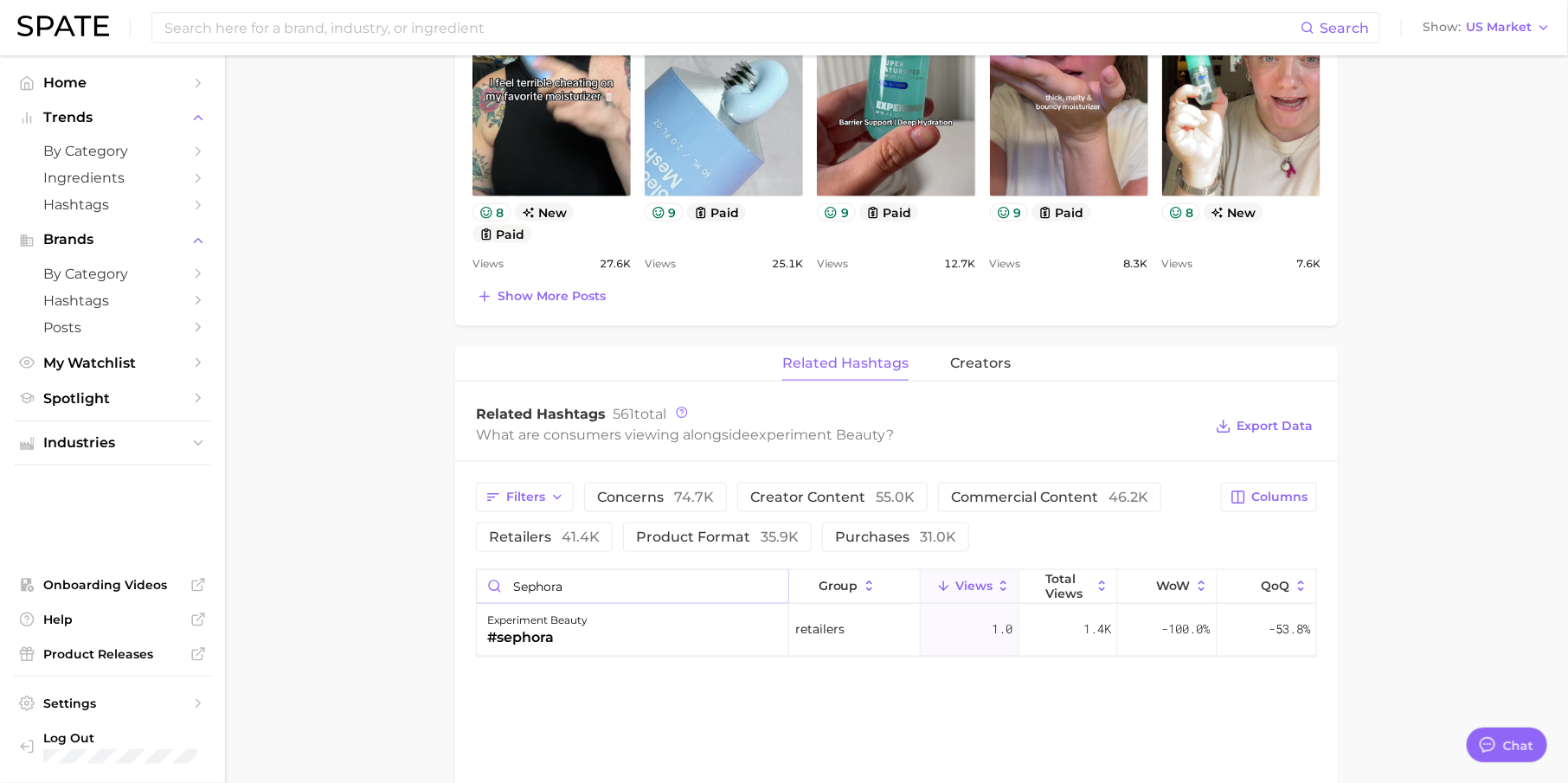
click at [770, 581] on input "sephora" at bounding box center [633, 586] width 312 height 33
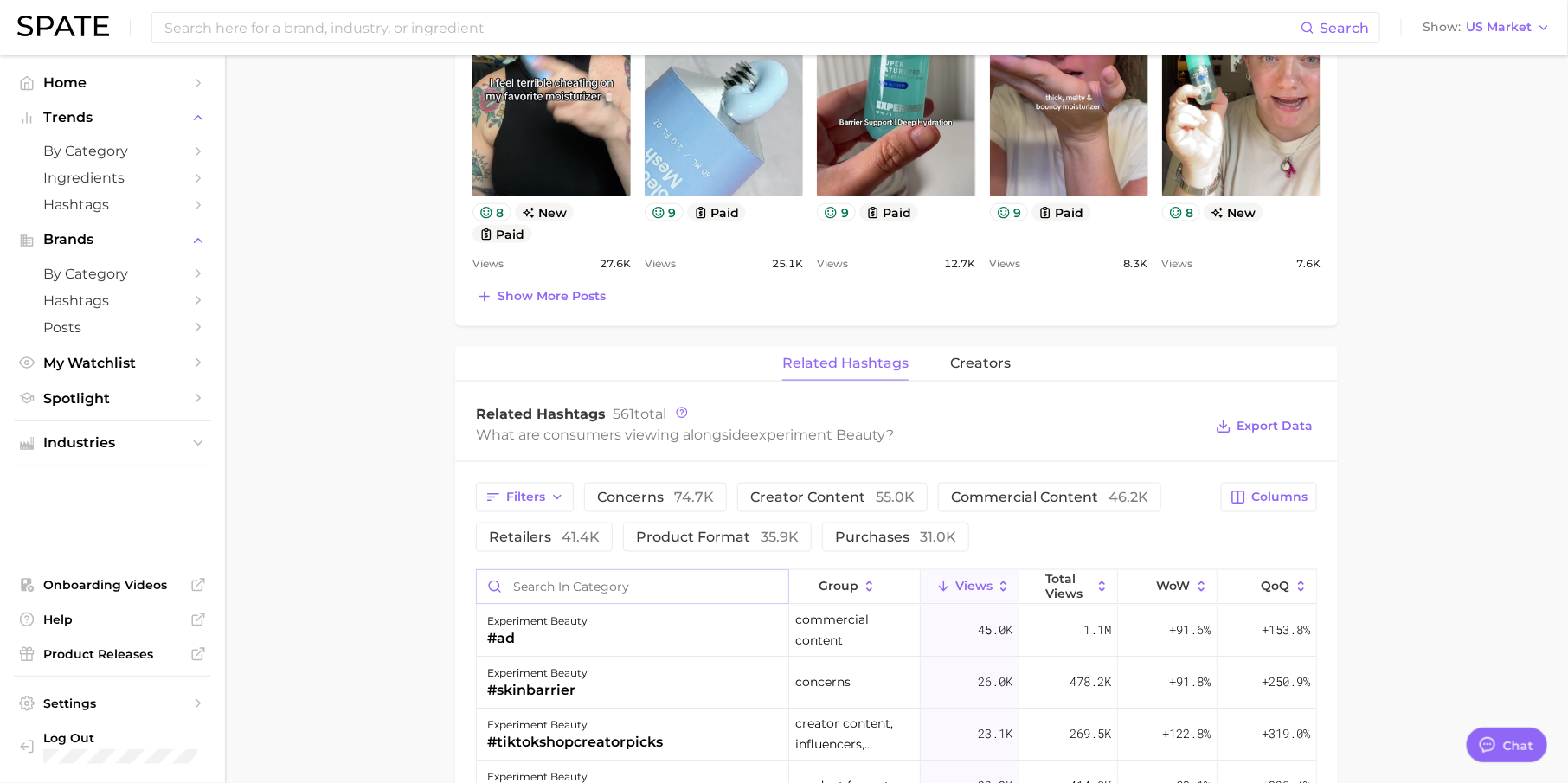
scroll to position [0, 0]
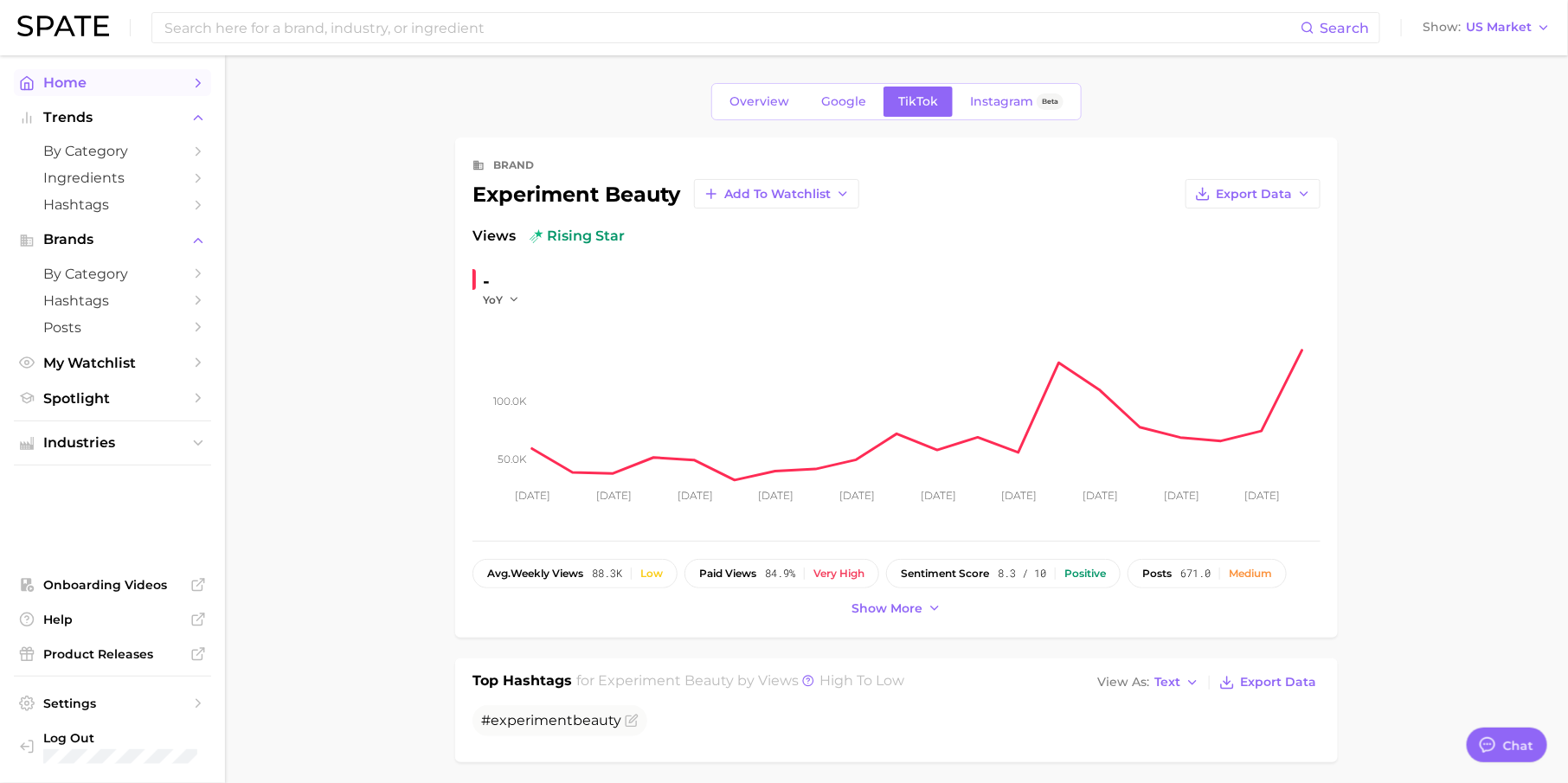
click at [159, 79] on span "Home" at bounding box center [112, 82] width 139 height 16
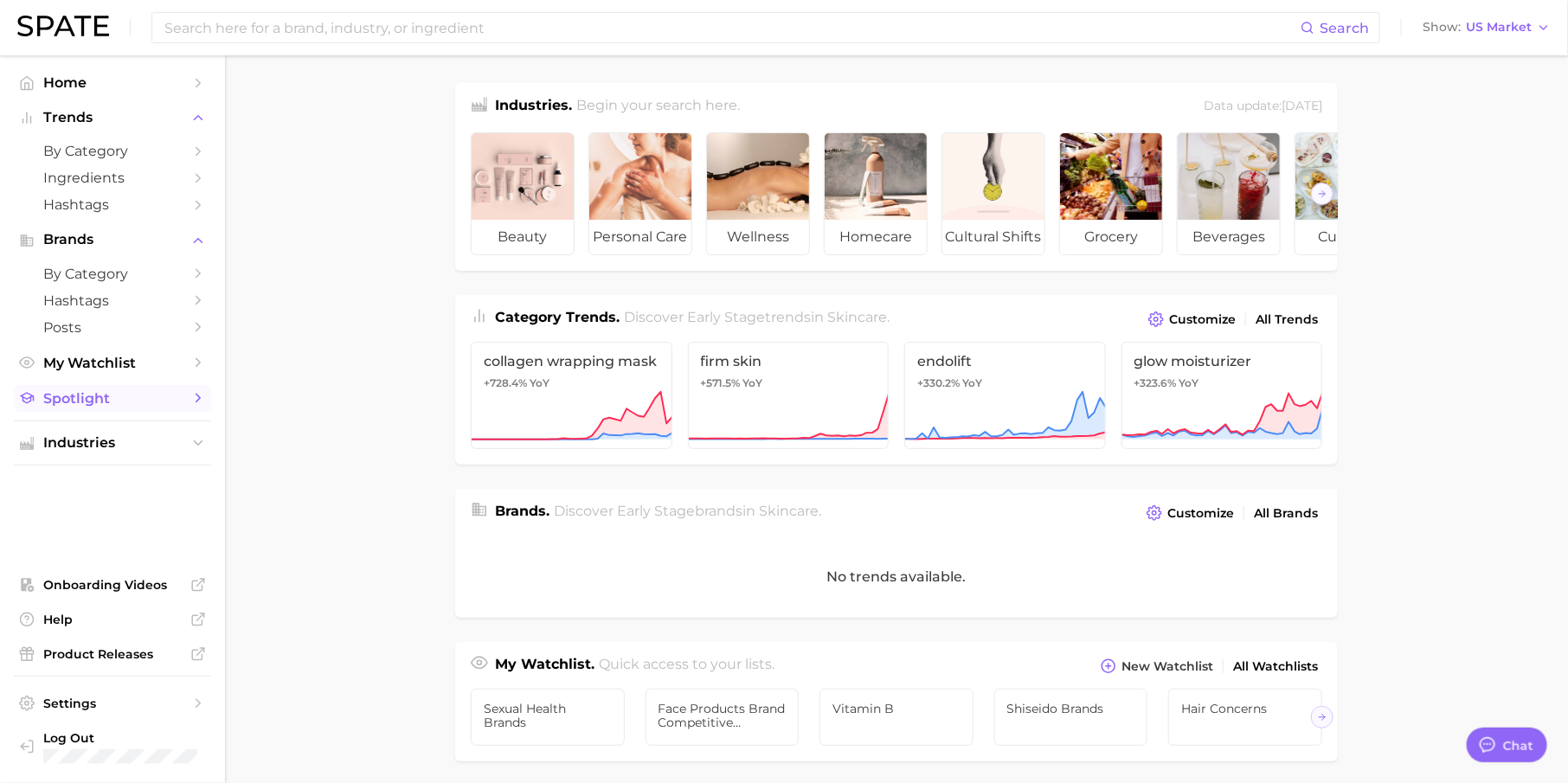
click at [164, 399] on span "Spotlight" at bounding box center [112, 399] width 139 height 16
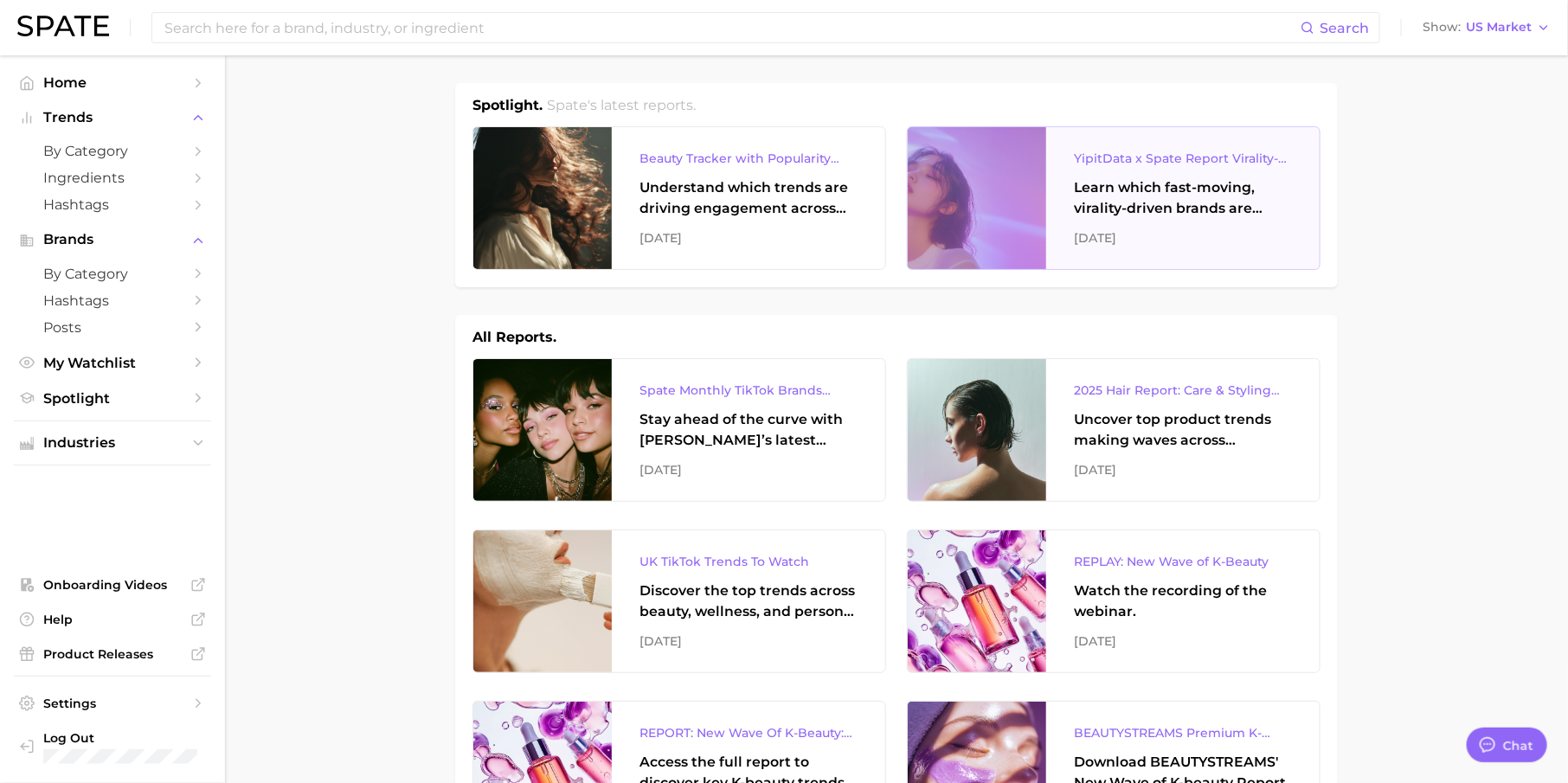
click at [1130, 233] on div "[DATE]" at bounding box center [1182, 237] width 218 height 21
click at [90, 443] on span "Industries" at bounding box center [112, 443] width 139 height 15
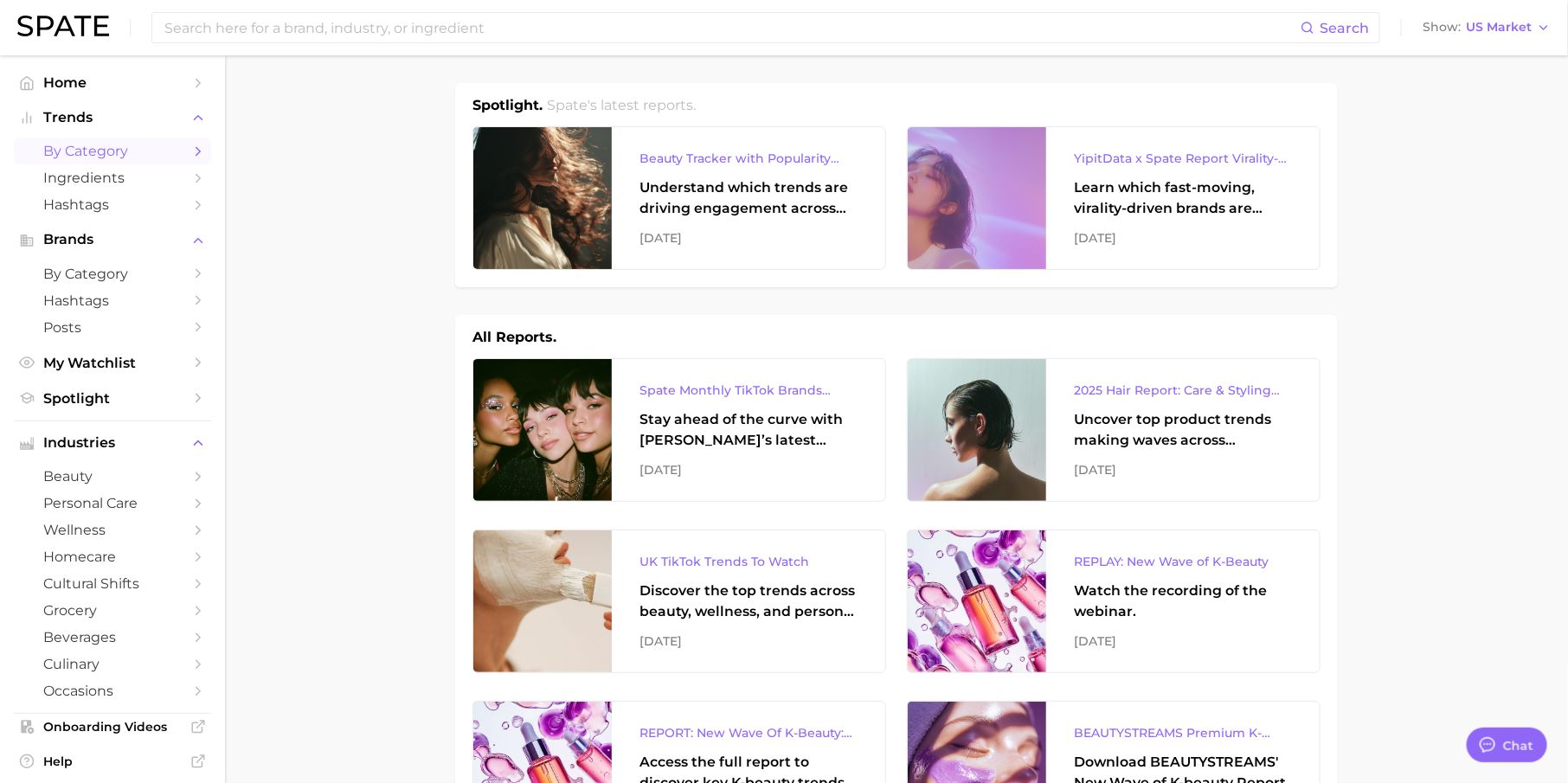
click at [177, 145] on span "by Category" at bounding box center [112, 151] width 139 height 16
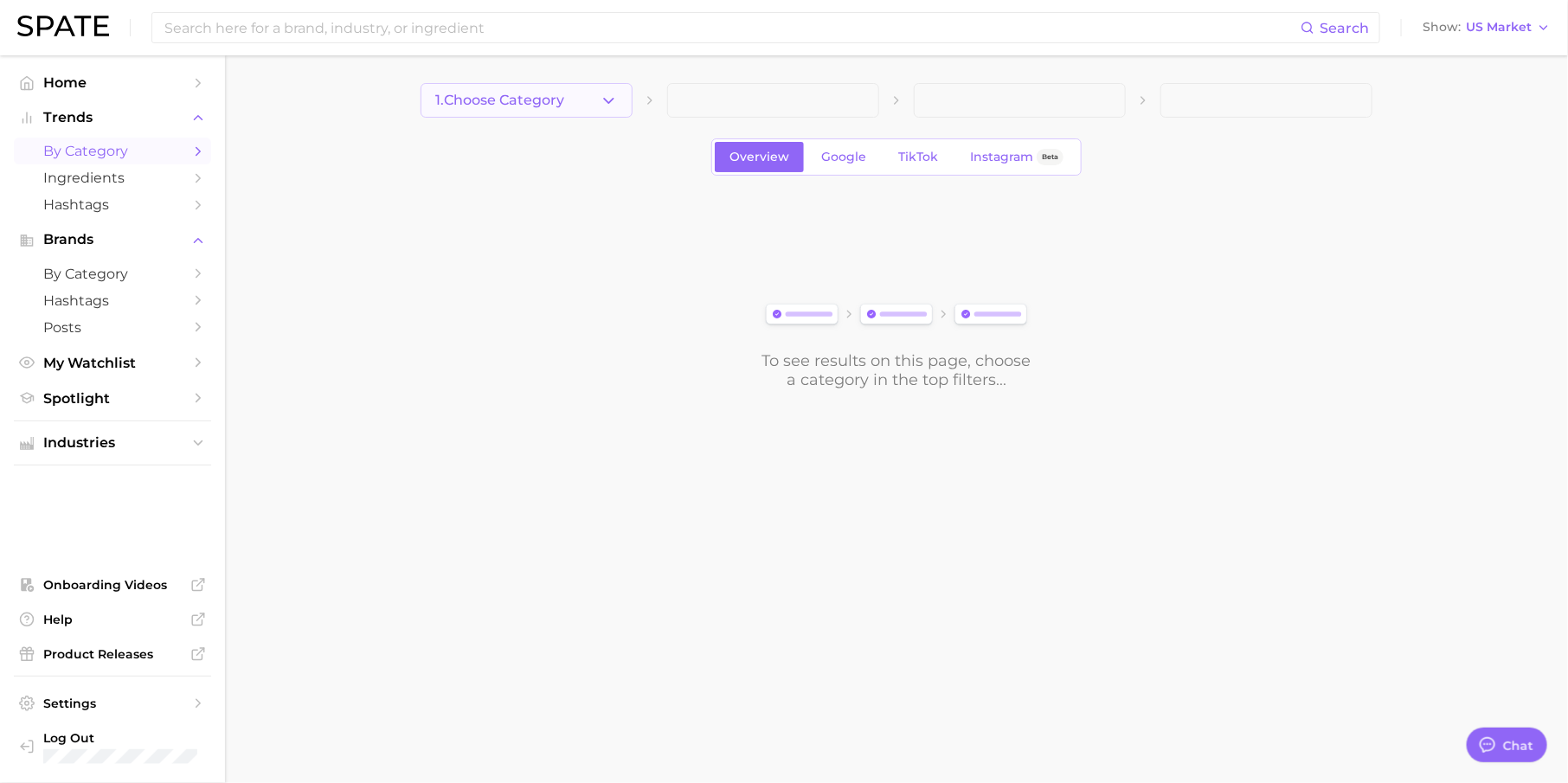
click at [542, 108] on button "1. Choose Category" at bounding box center [526, 100] width 212 height 35
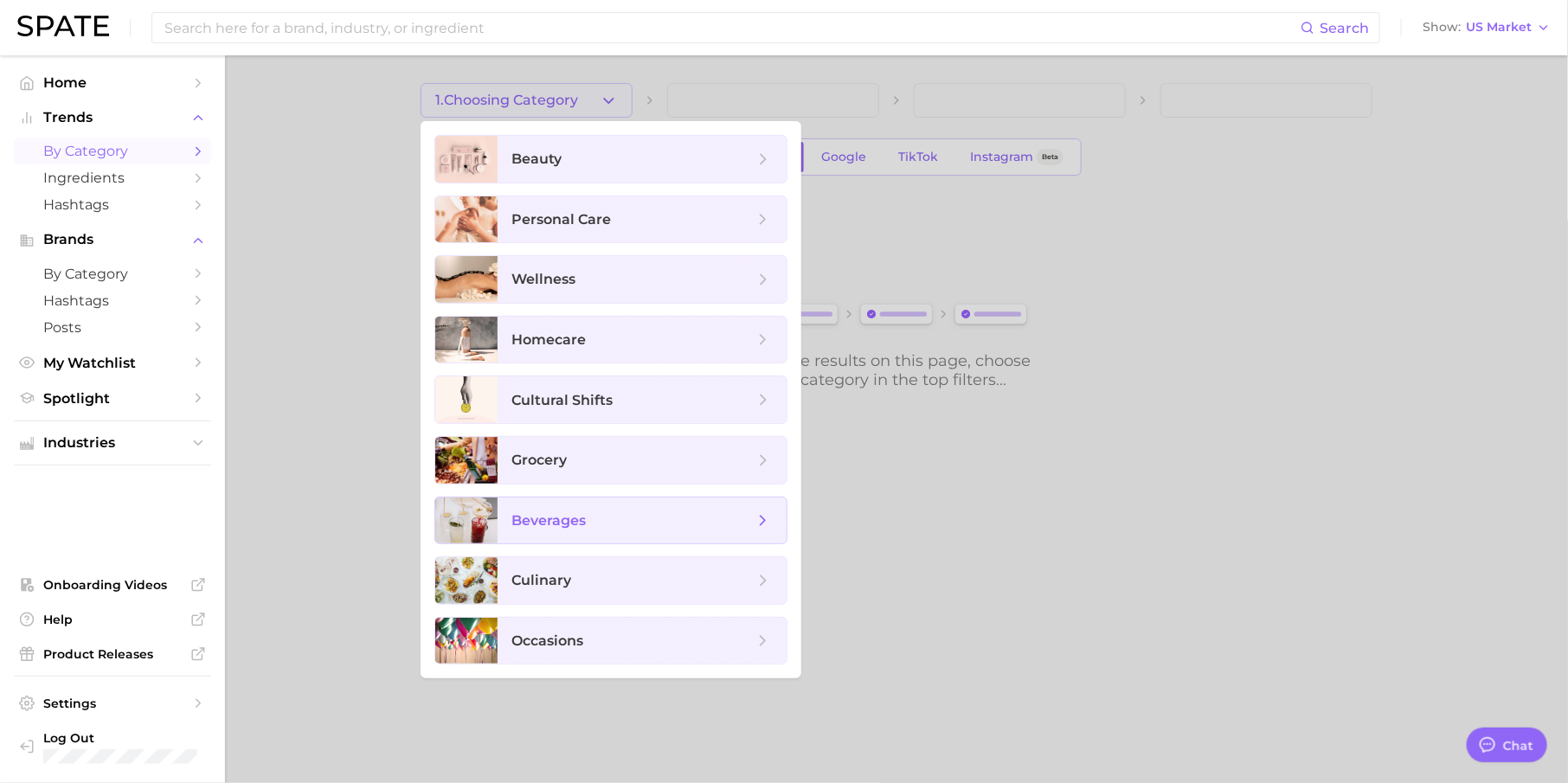
click at [566, 519] on span "beverages" at bounding box center [548, 521] width 74 height 16
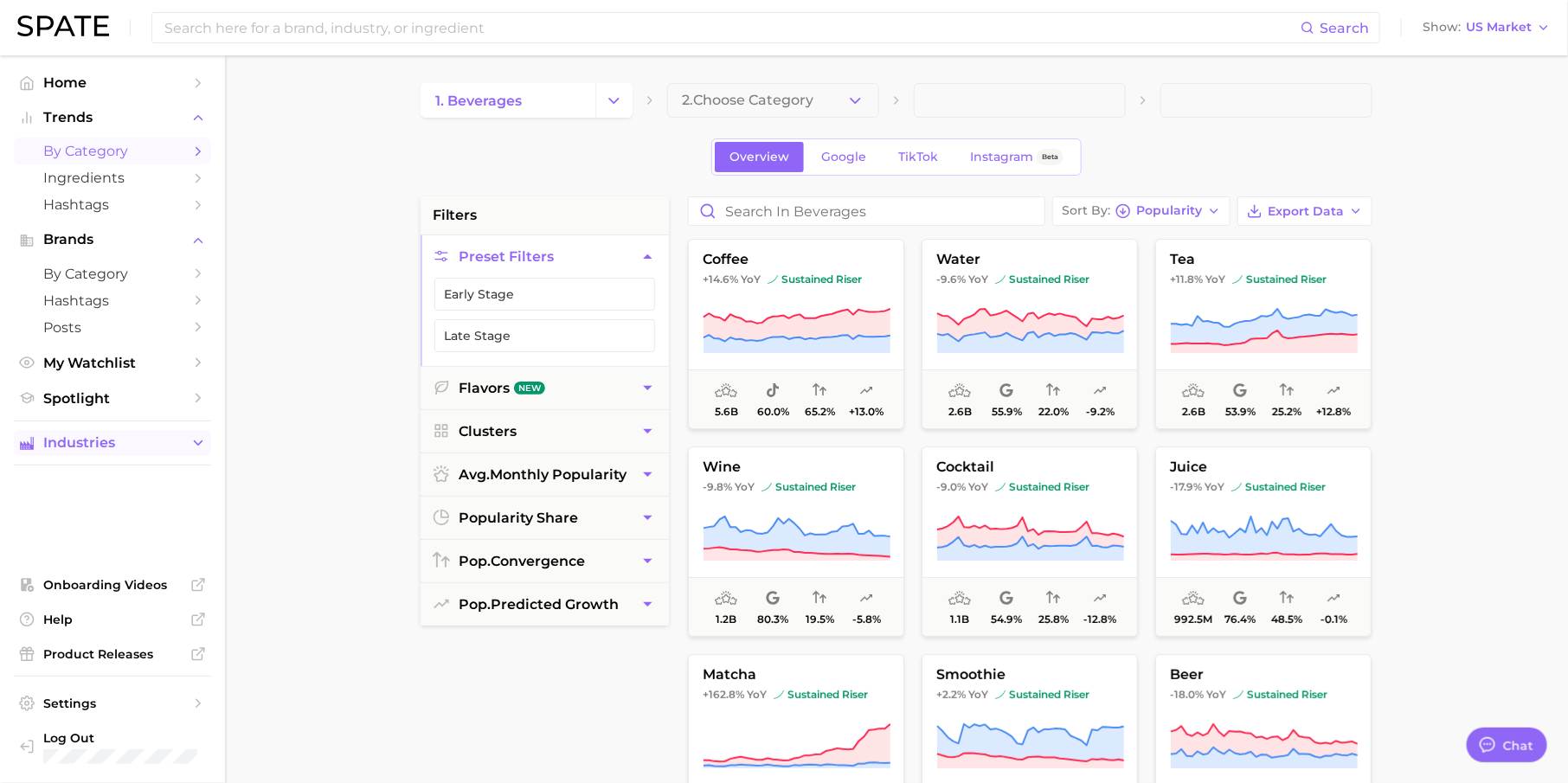
click at [157, 441] on span "Industries" at bounding box center [112, 443] width 139 height 15
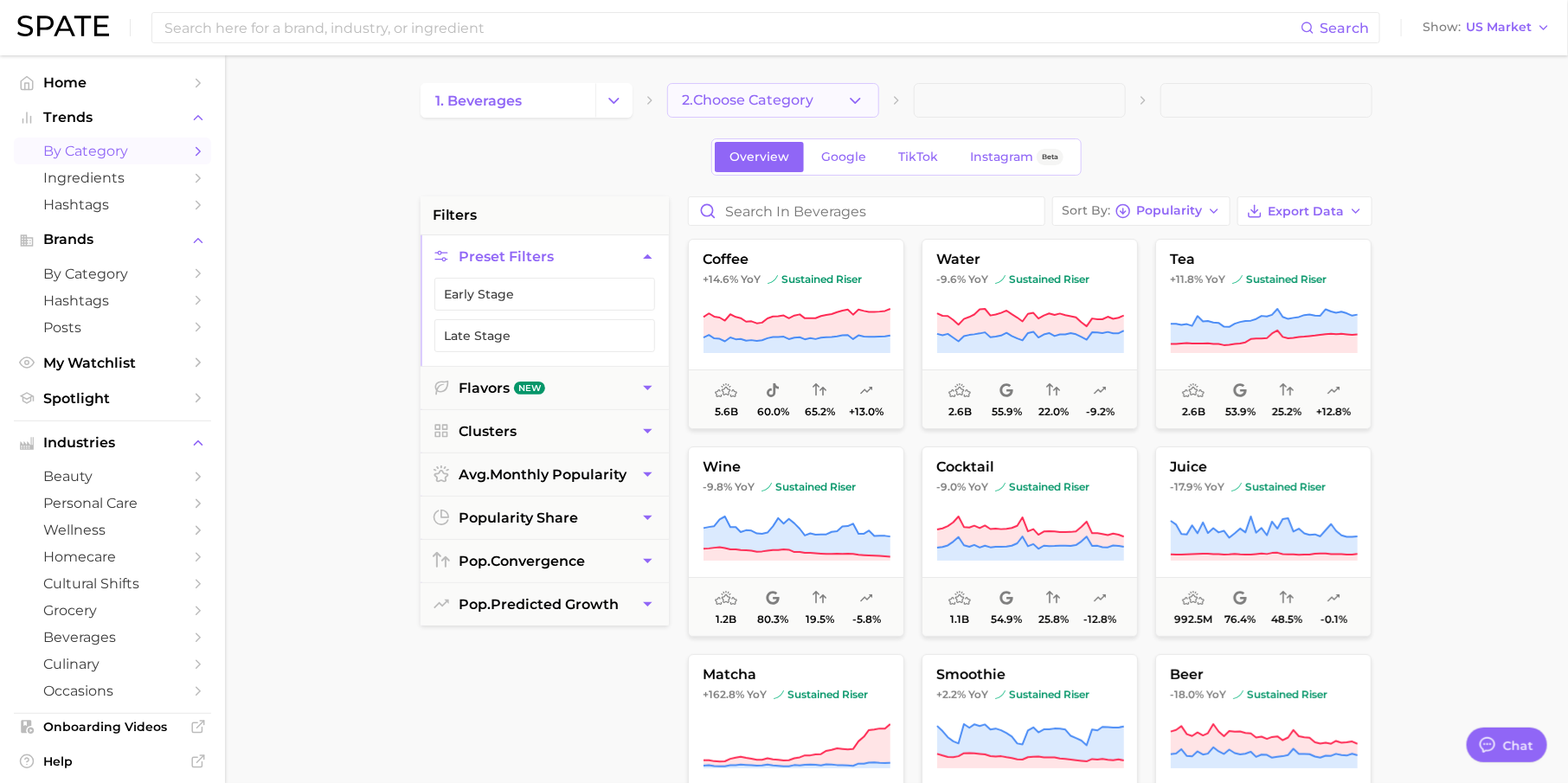
click at [753, 103] on span "2. Choose Category" at bounding box center [747, 99] width 132 height 15
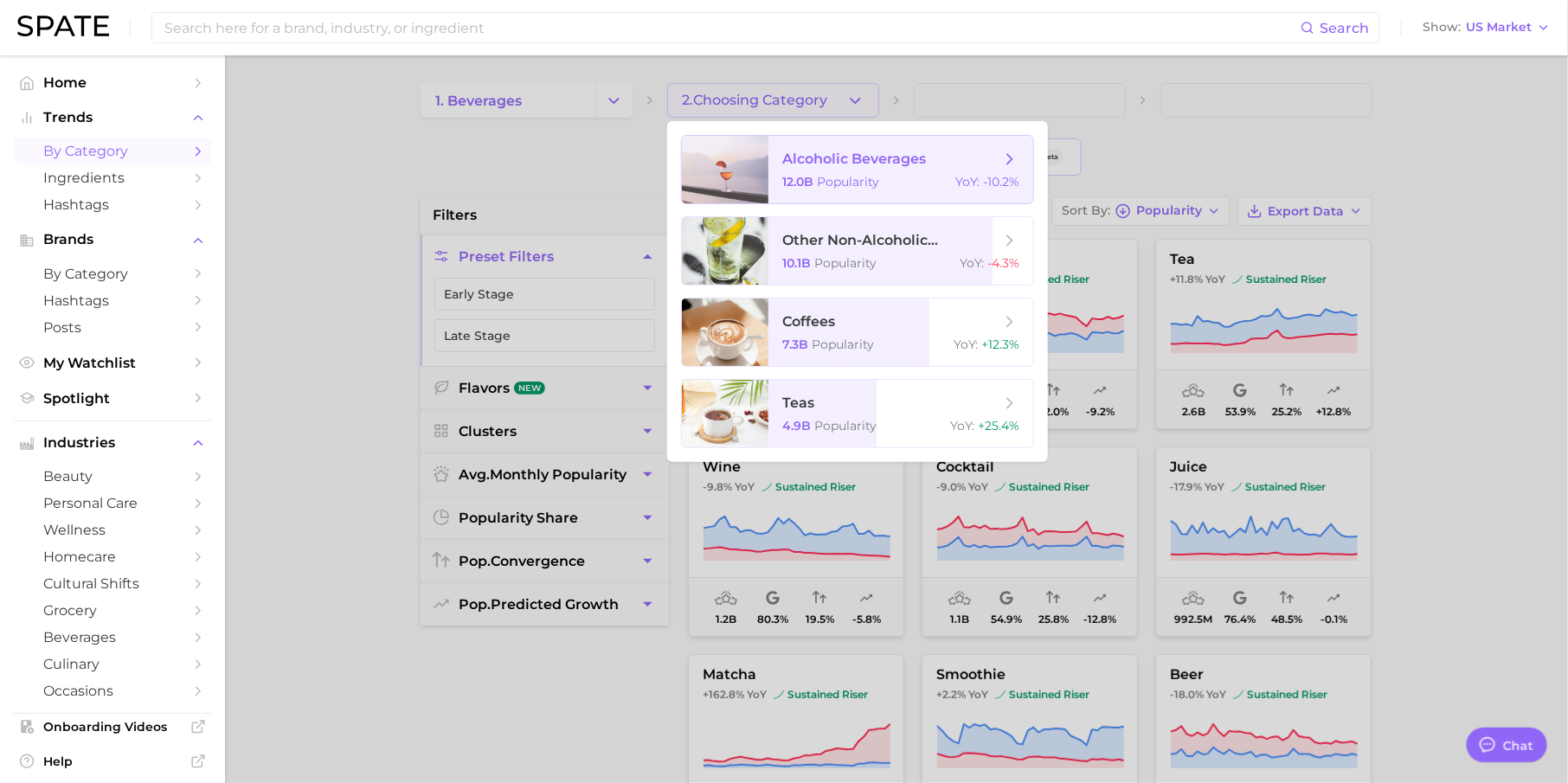
click at [861, 172] on span "alcoholic beverages 12.0b Popularity YoY : -10.2%" at bounding box center [900, 169] width 264 height 67
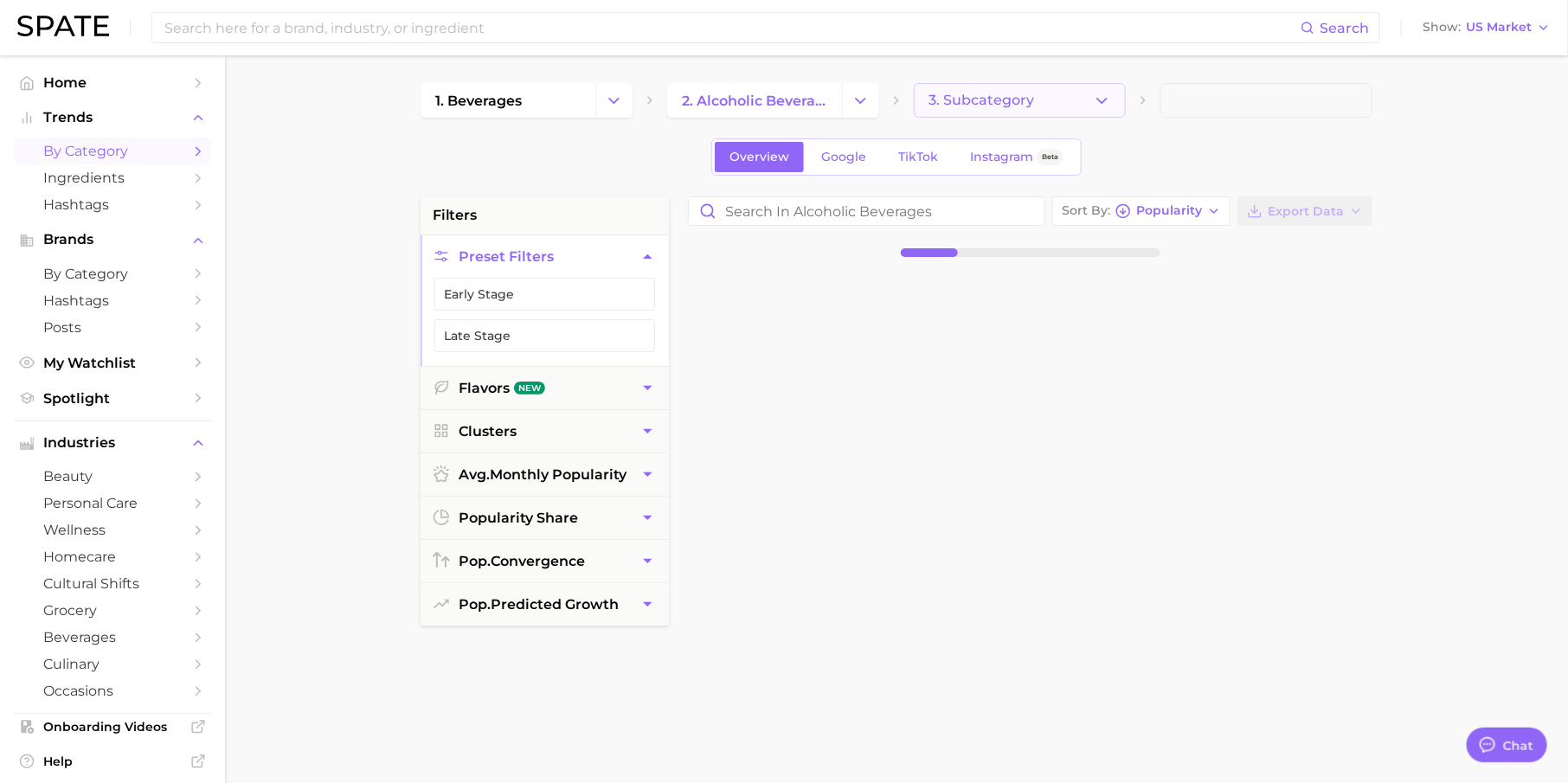
click at [969, 92] on span "3. Subcategory" at bounding box center [981, 99] width 106 height 15
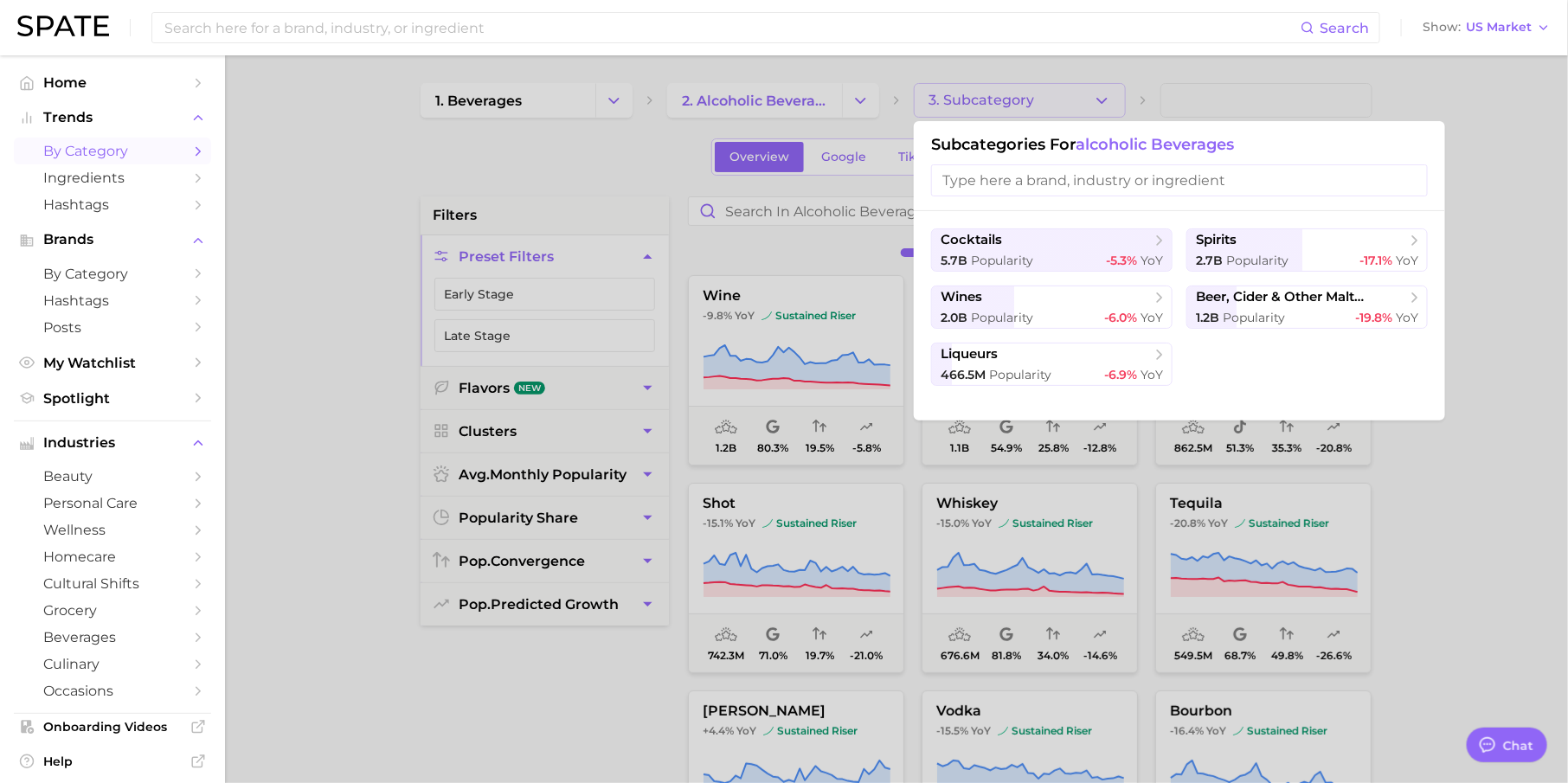
click at [668, 156] on div at bounding box center [784, 392] width 1568 height 783
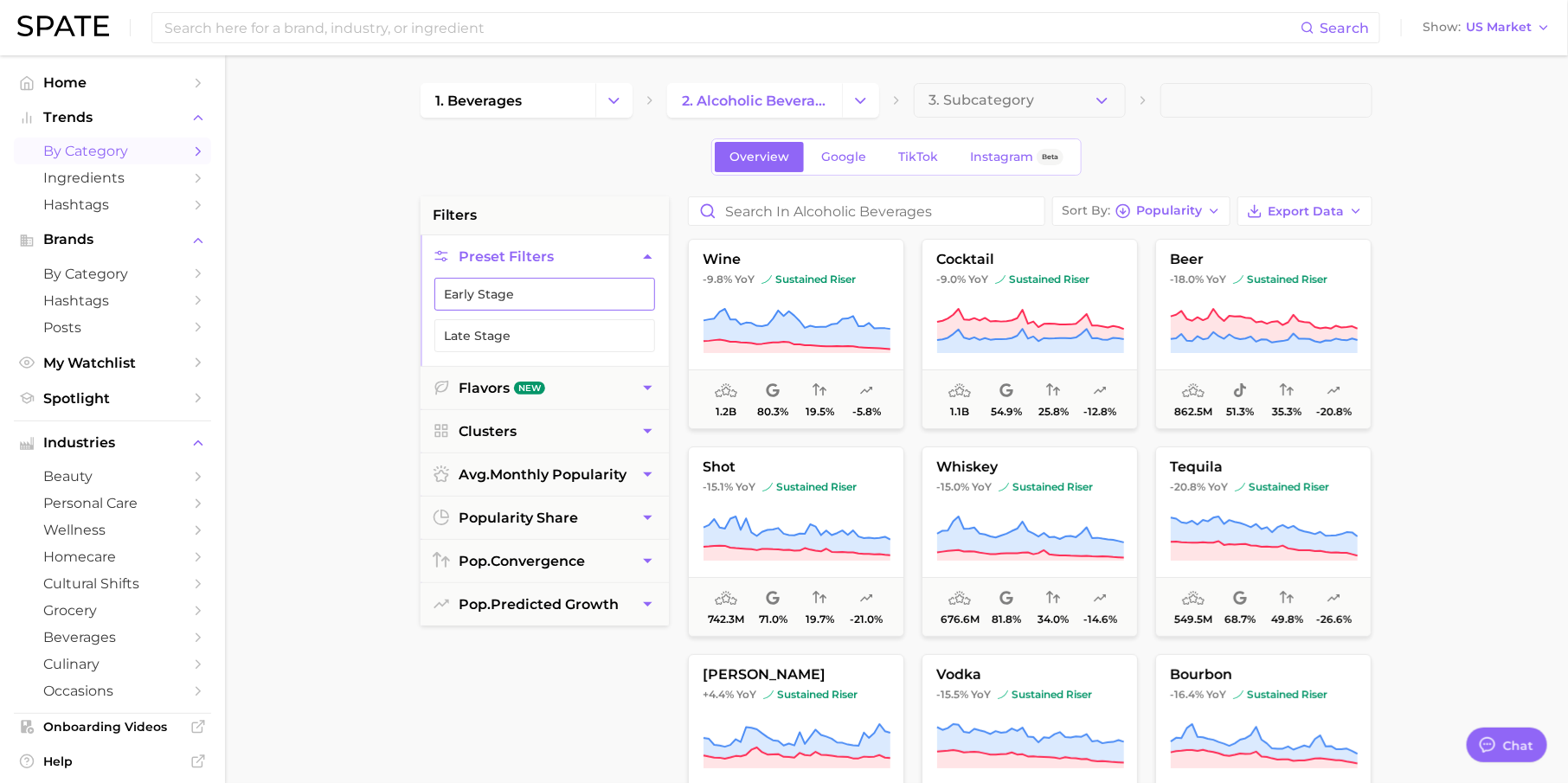
click at [617, 290] on button "Early Stage" at bounding box center [545, 294] width 220 height 33
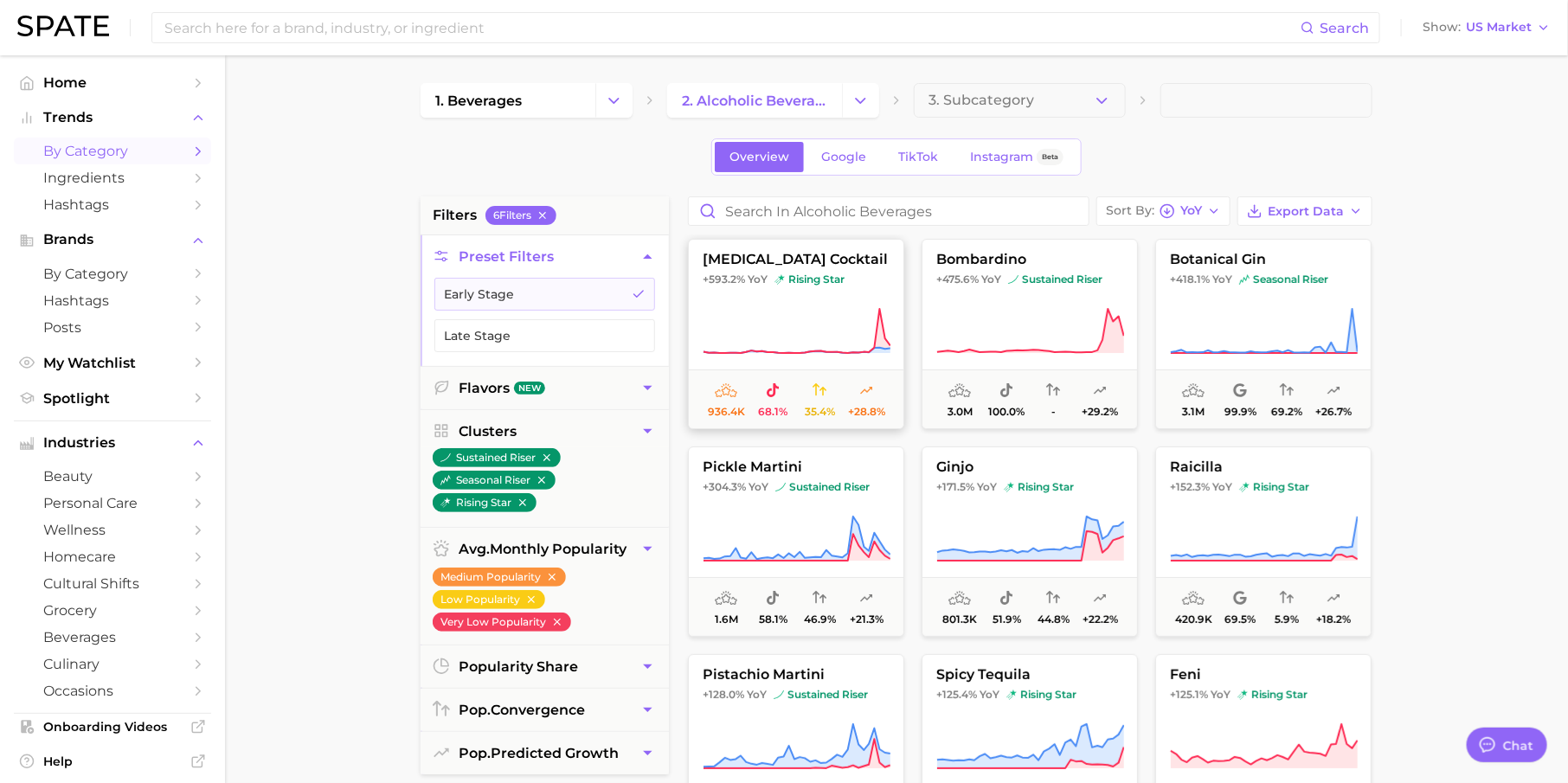
click at [788, 288] on button "[MEDICAL_DATA] cocktail +593.2% YoY rising star 936.4k 68.1% 35.4% +28.8%" at bounding box center [796, 334] width 216 height 190
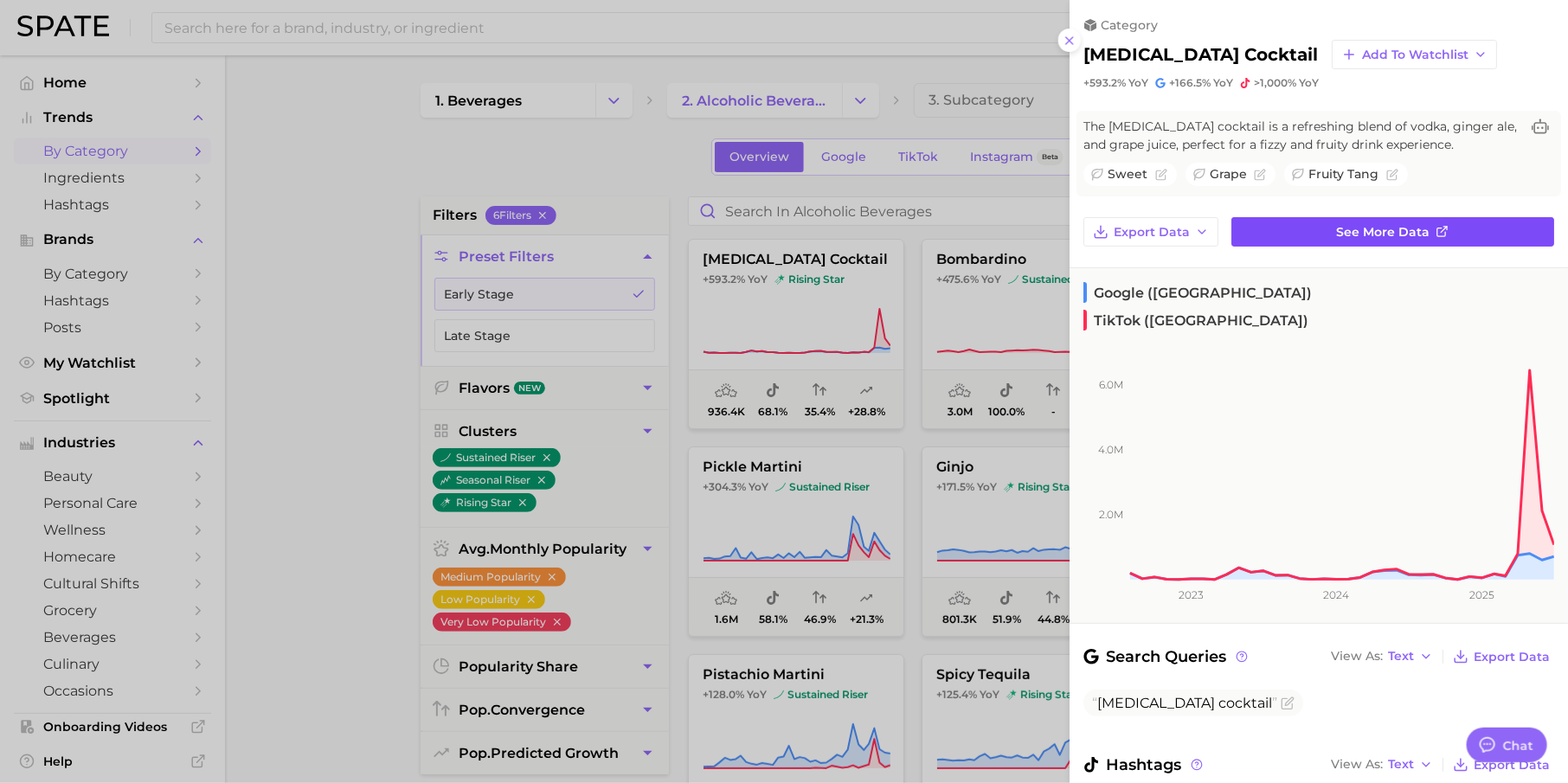
click at [1263, 234] on link "See more data" at bounding box center [1392, 231] width 323 height 30
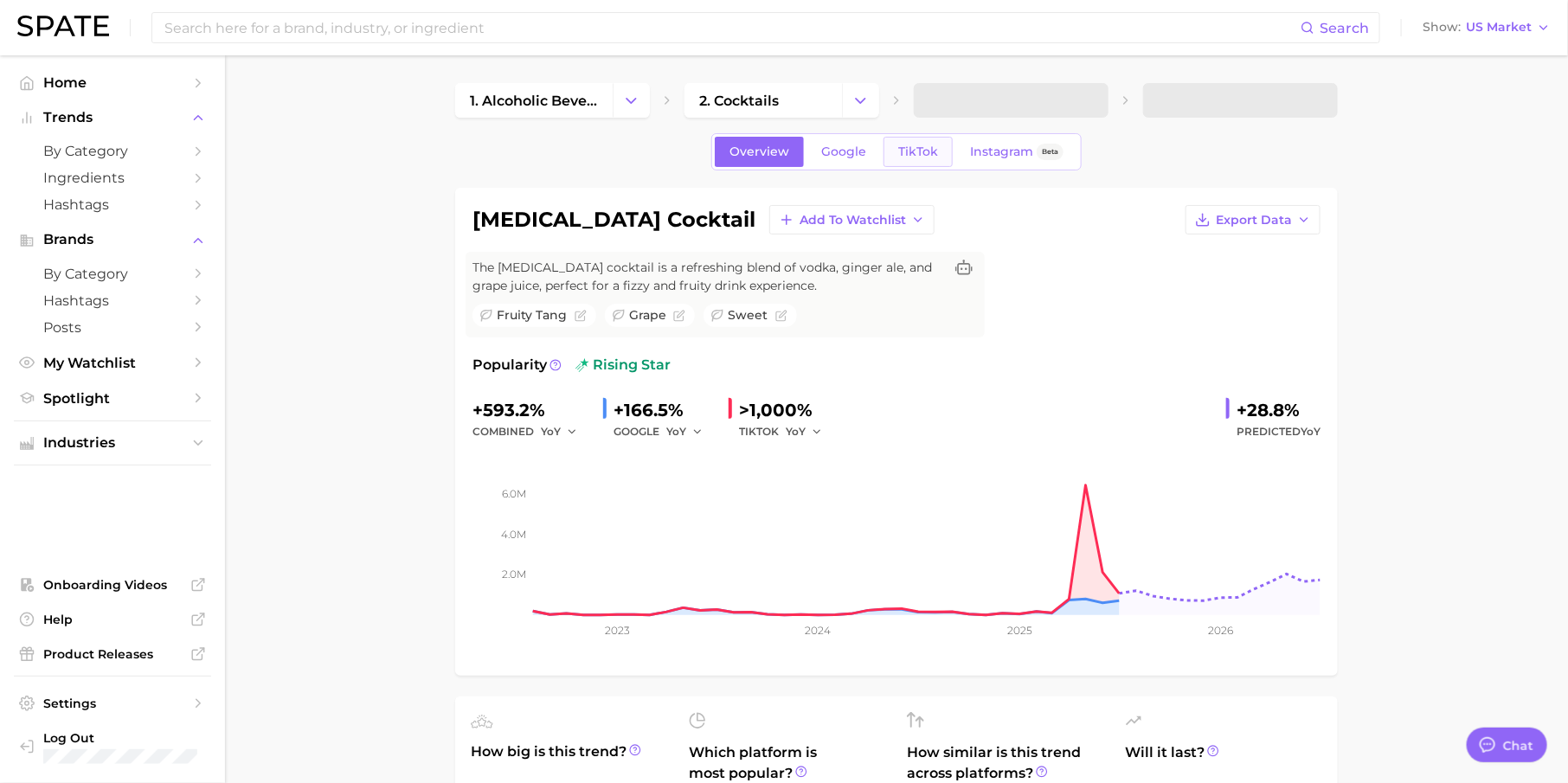
click at [903, 151] on span "TikTok" at bounding box center [918, 151] width 39 height 14
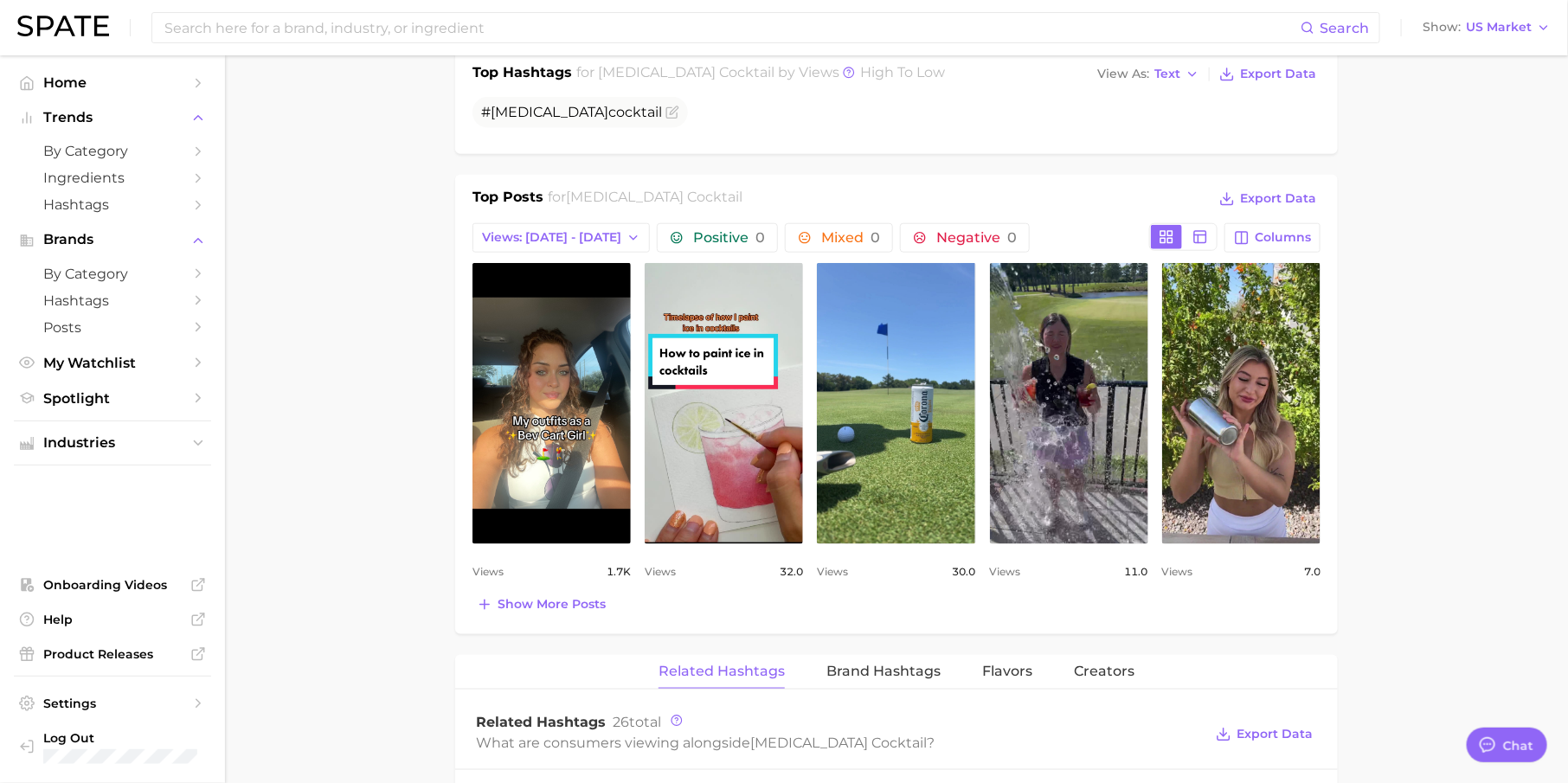
scroll to position [734, 0]
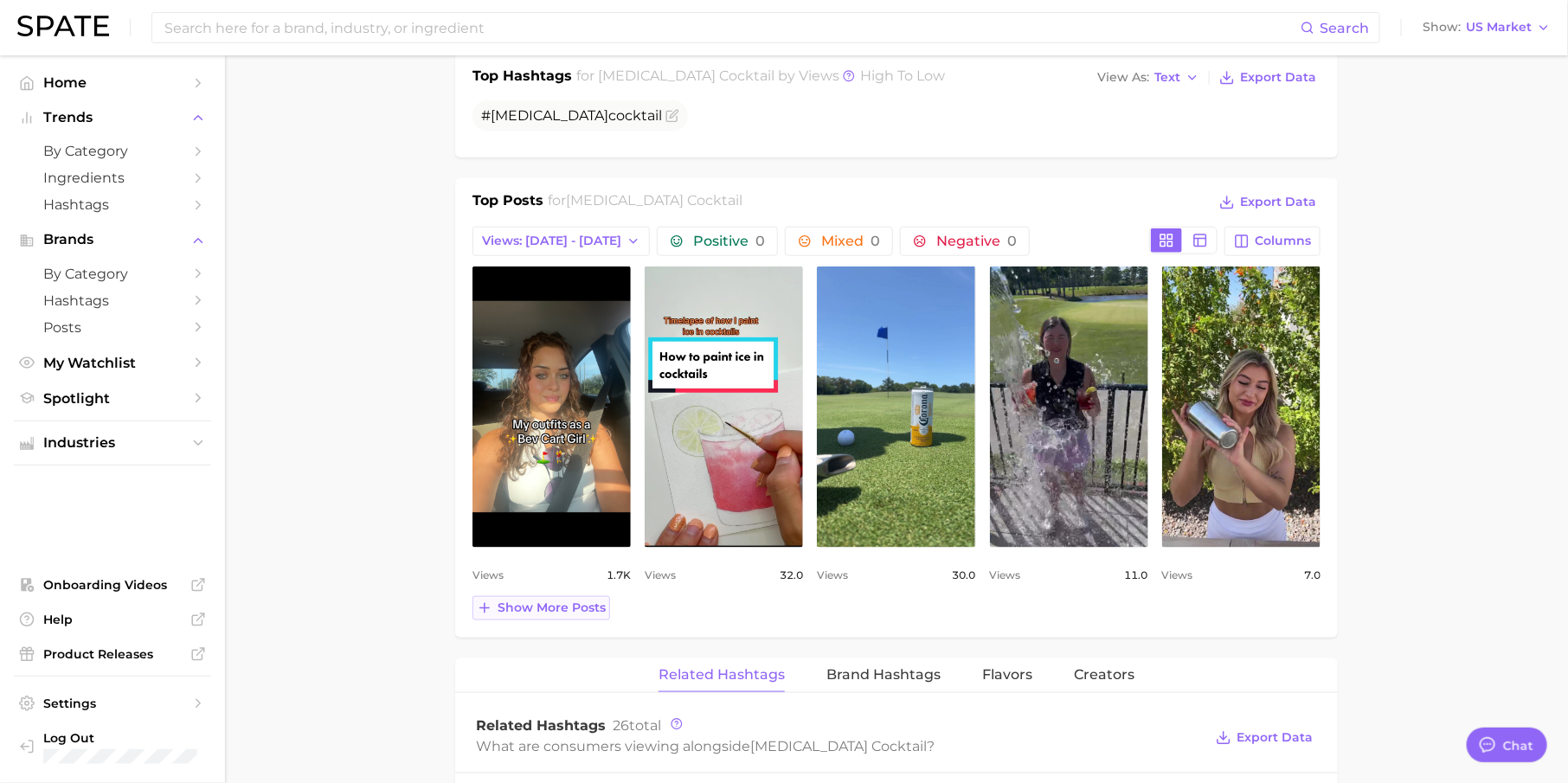
click at [550, 611] on button "Show more posts" at bounding box center [541, 607] width 138 height 24
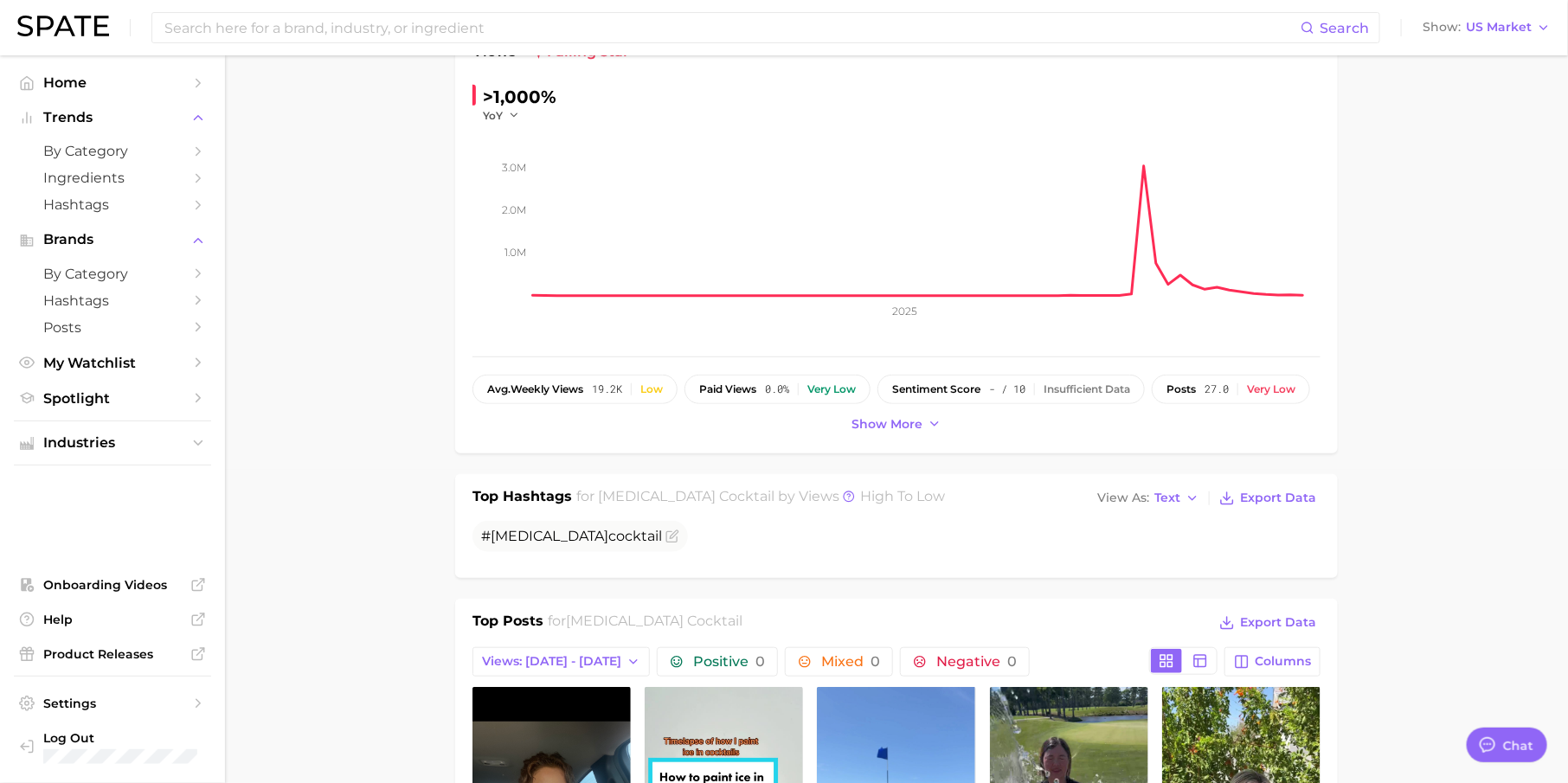
scroll to position [0, 0]
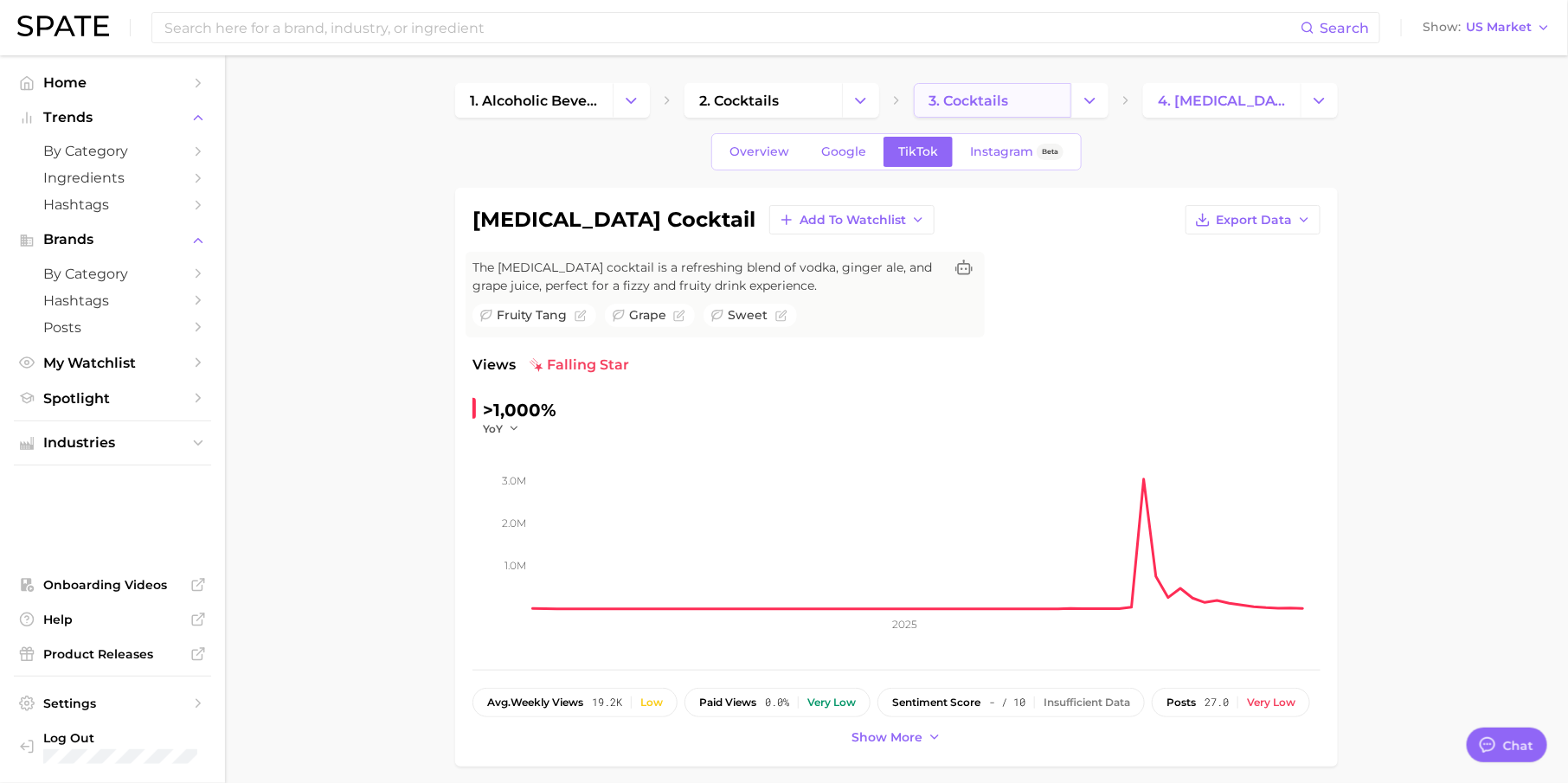
click at [948, 111] on link "3. cocktails" at bounding box center [993, 100] width 158 height 35
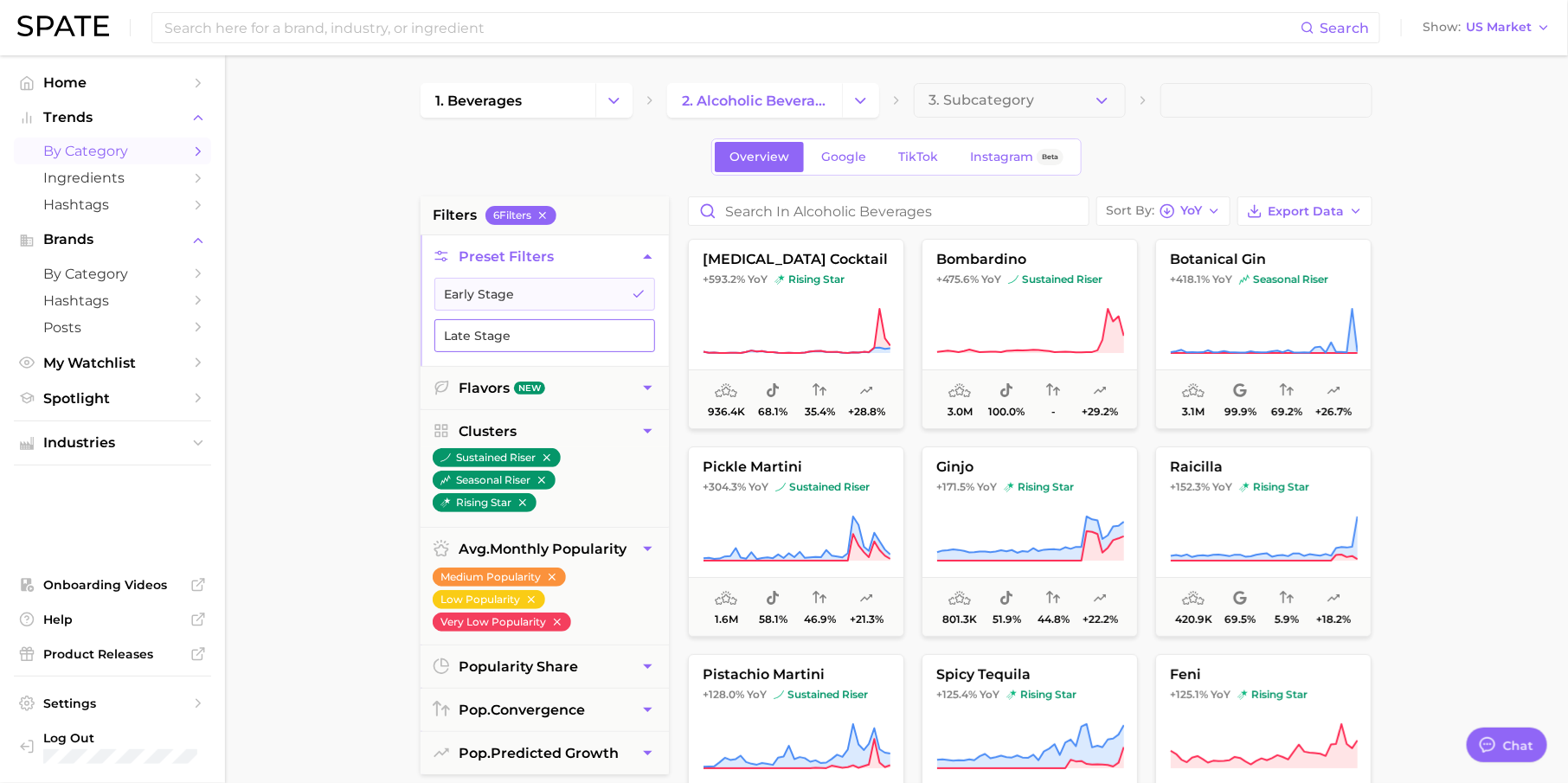
click at [639, 322] on button "Late Stage" at bounding box center [545, 335] width 220 height 33
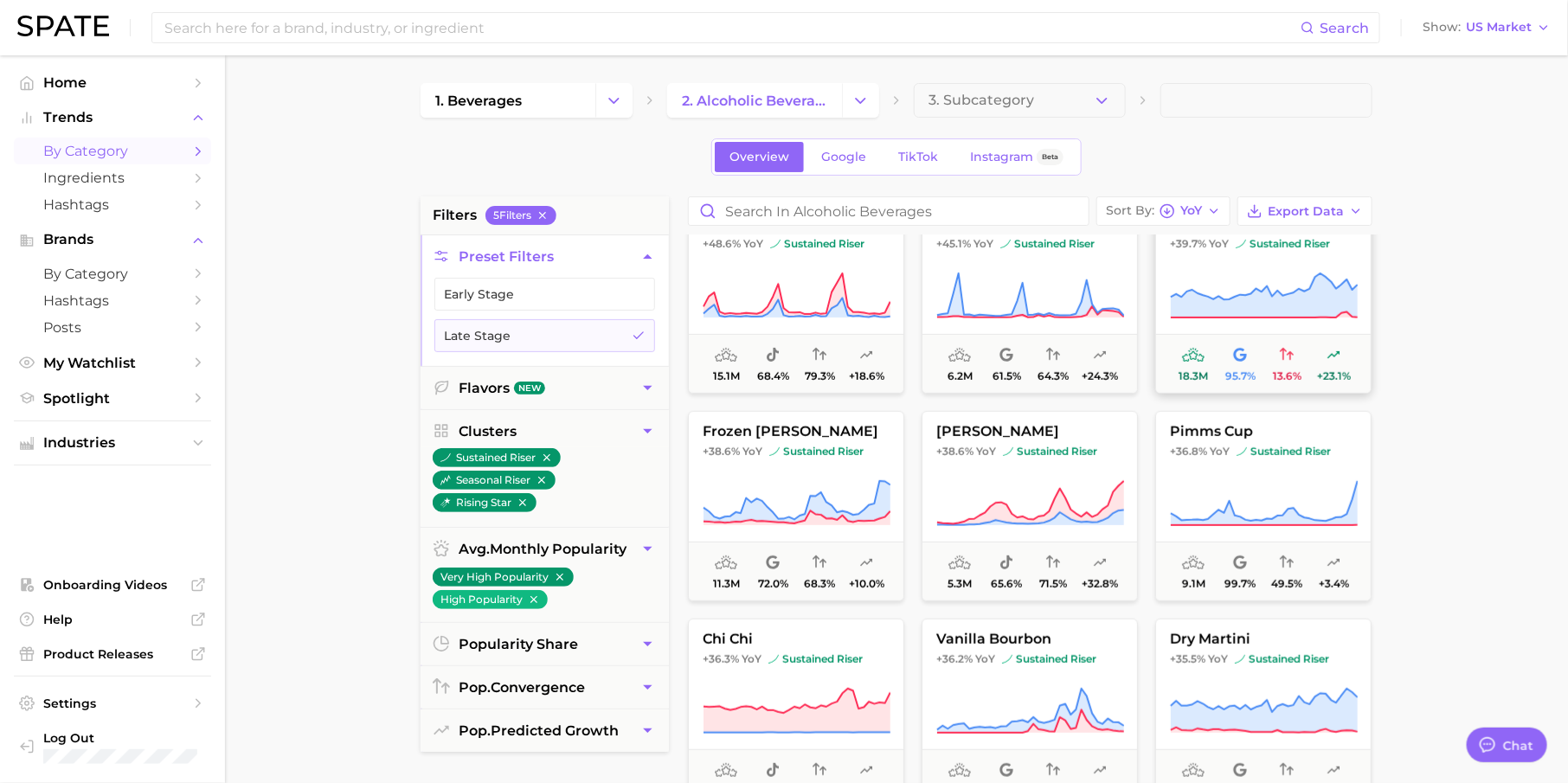
scroll to position [452, 0]
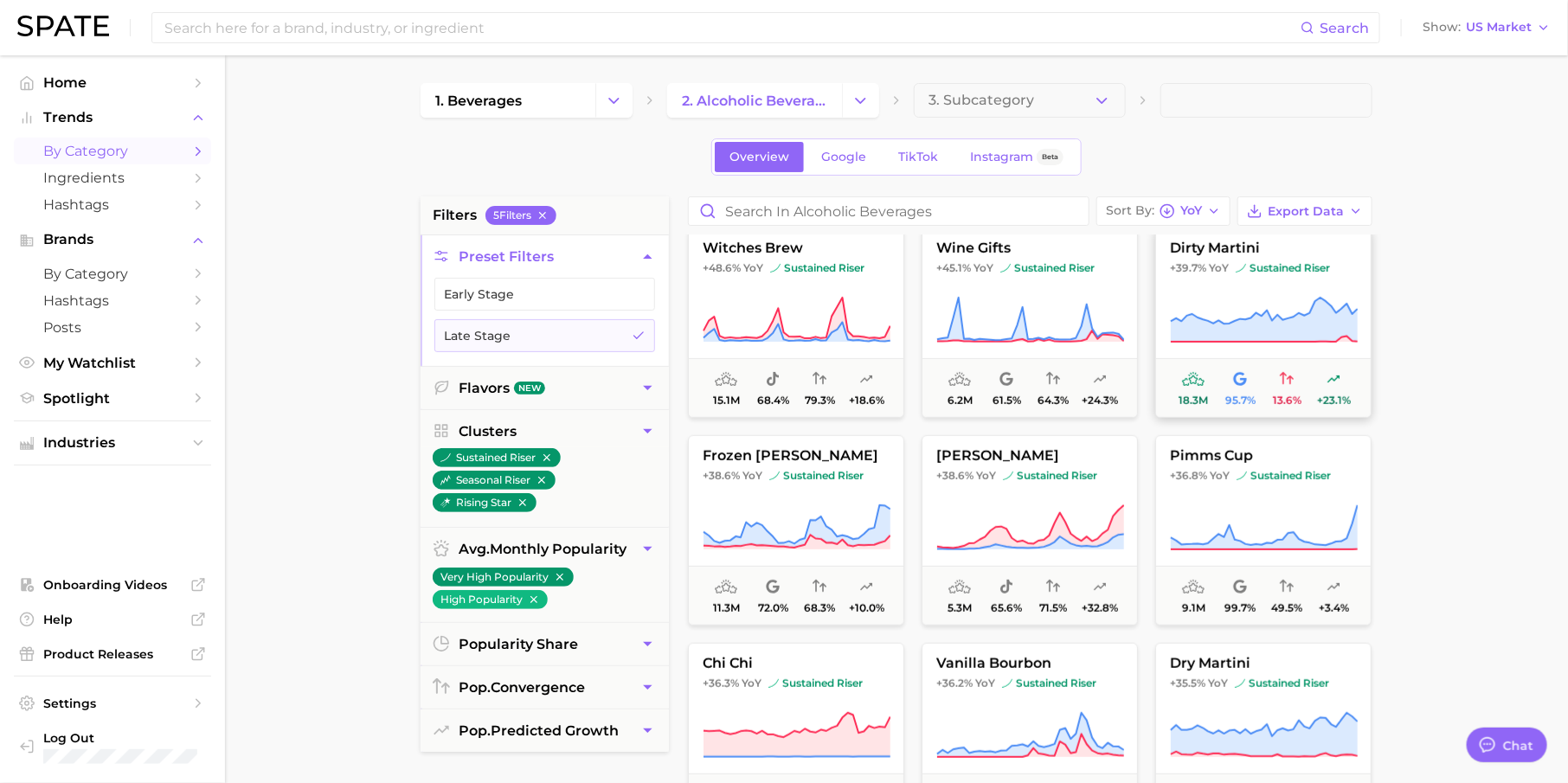
click at [1240, 310] on icon at bounding box center [1264, 320] width 188 height 48
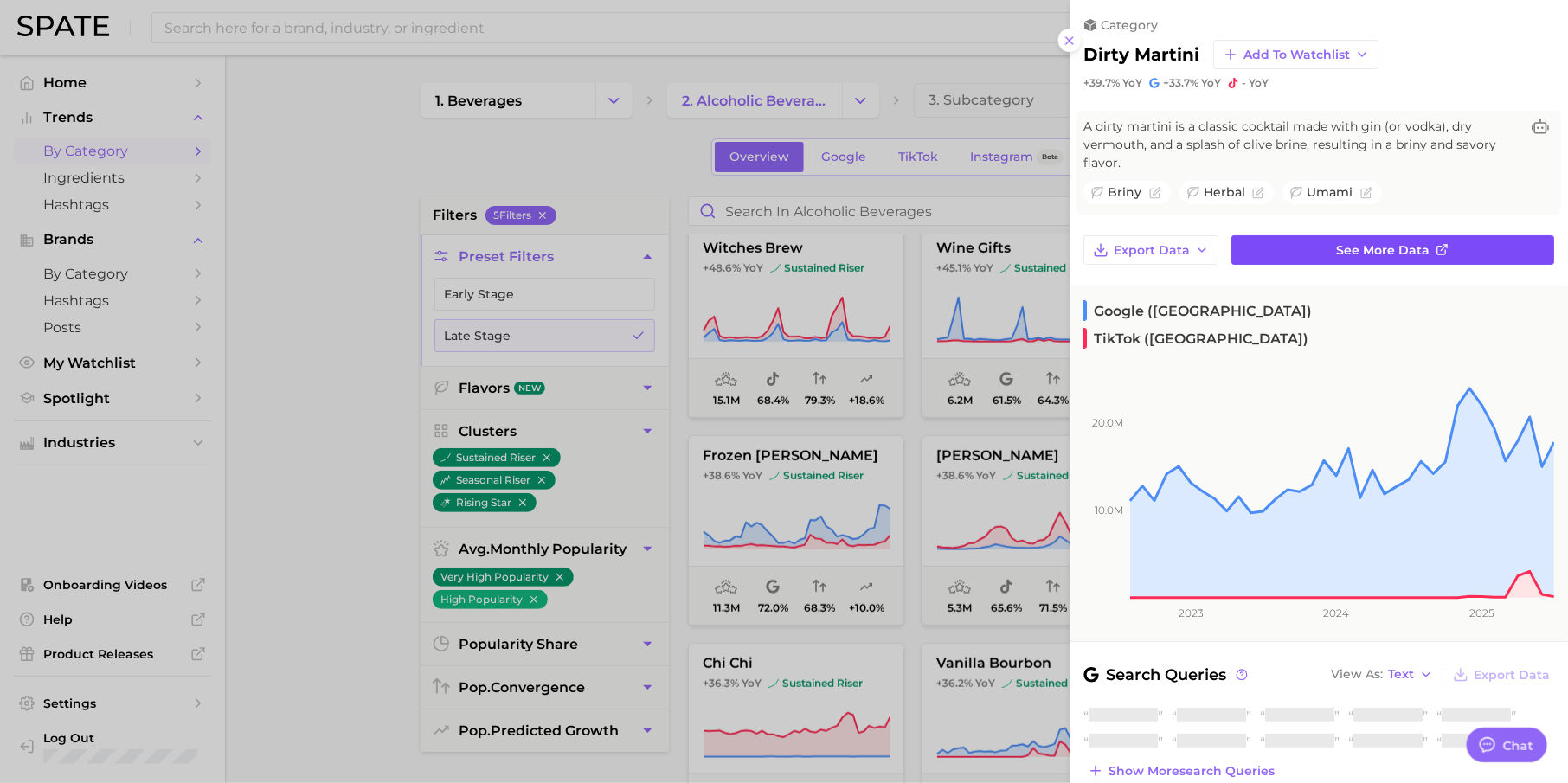
click at [1302, 241] on link "See more data" at bounding box center [1392, 250] width 323 height 30
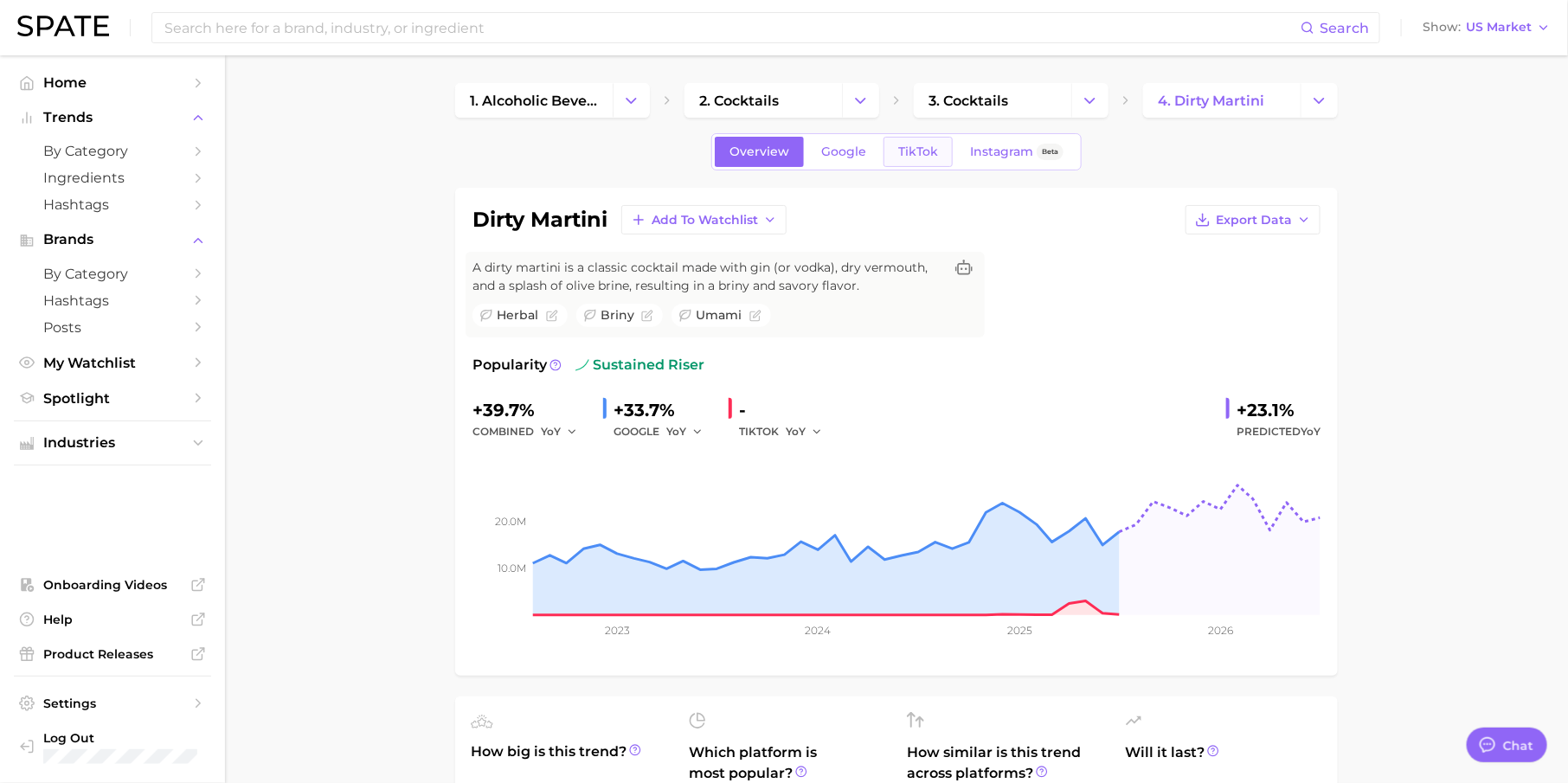
click at [895, 151] on link "TikTok" at bounding box center [918, 152] width 69 height 30
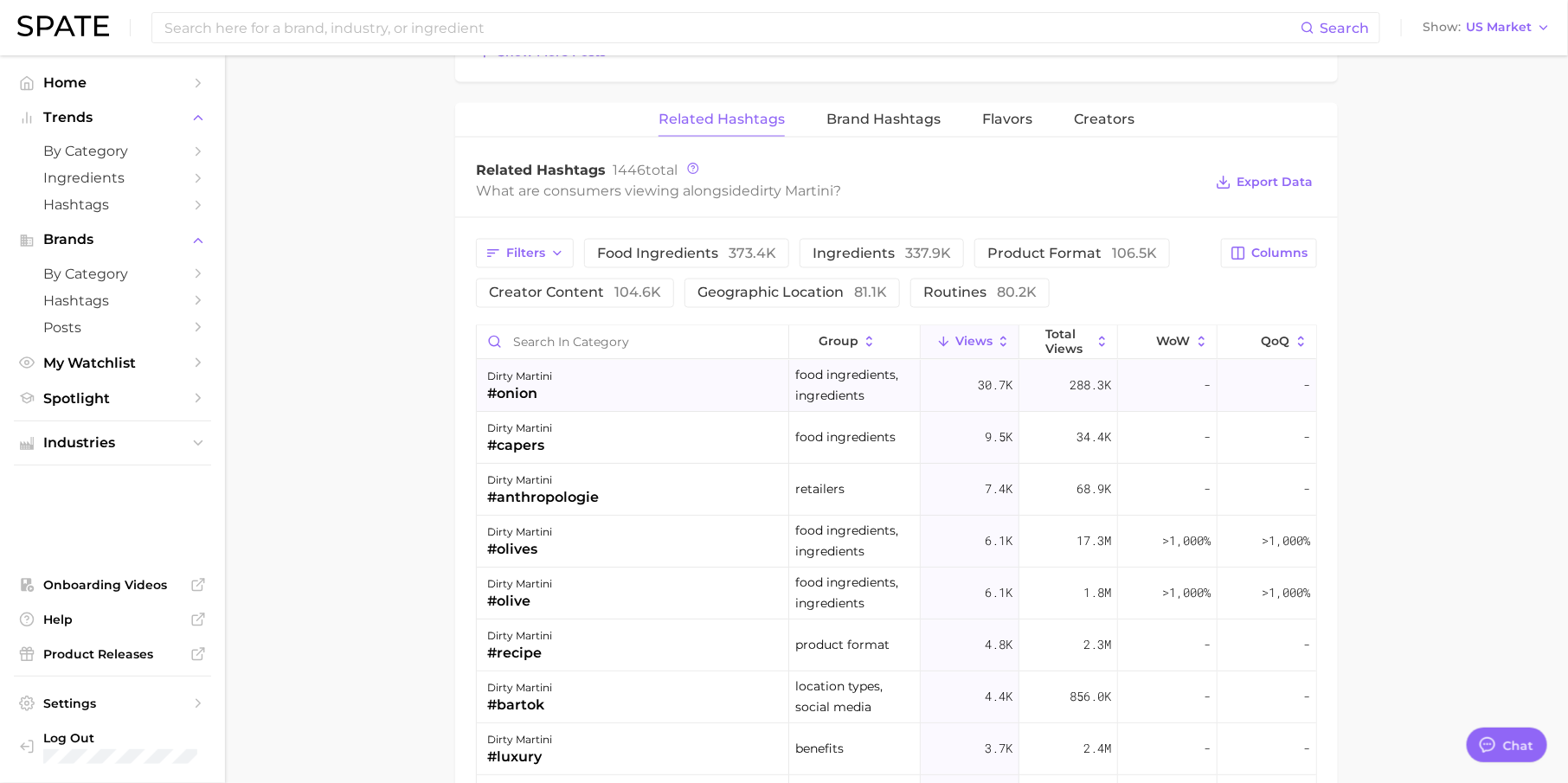
click at [597, 380] on div "dirty martini #onion" at bounding box center [633, 387] width 313 height 52
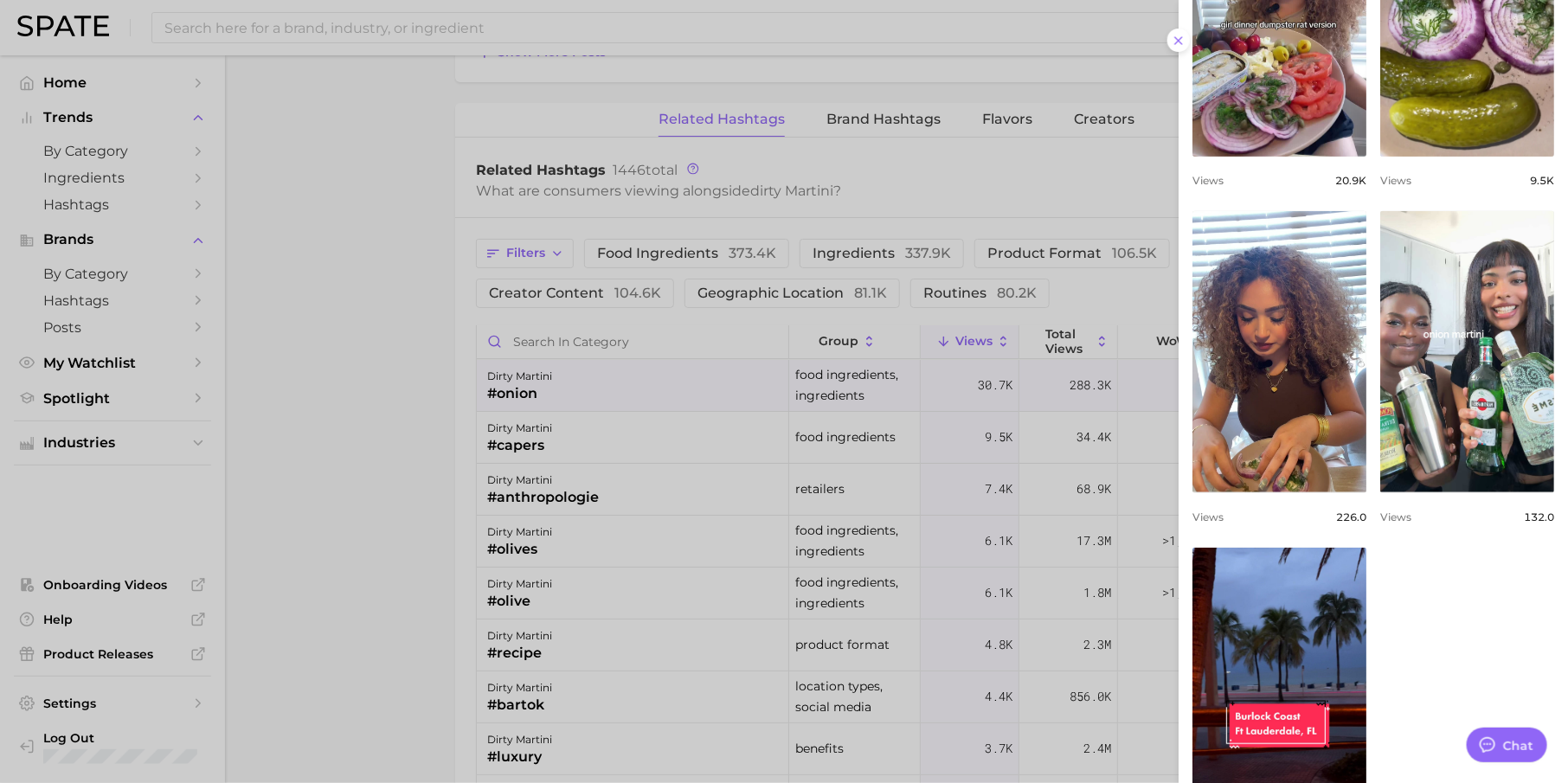
click at [711, 560] on div at bounding box center [784, 392] width 1568 height 783
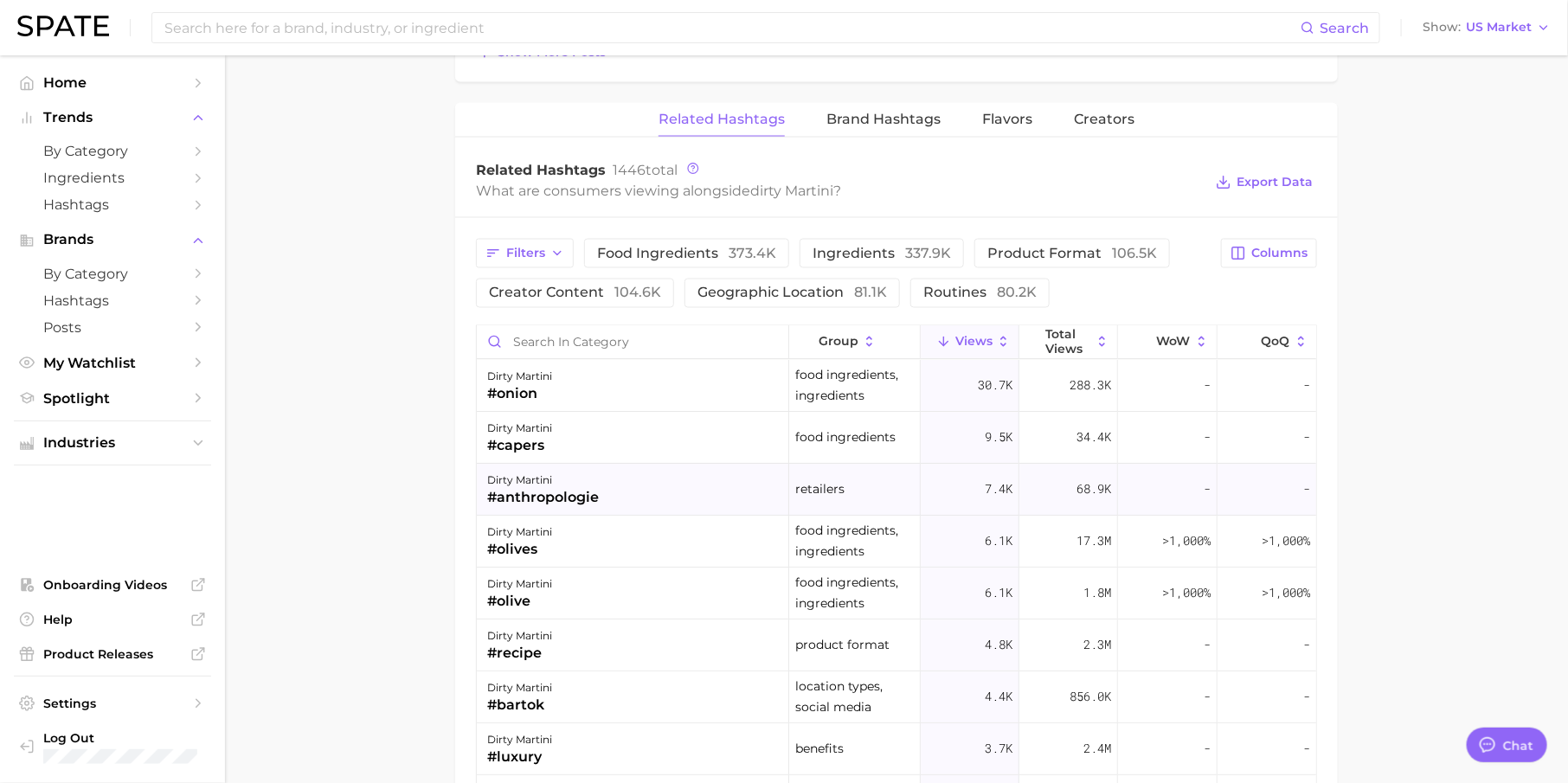
click at [602, 483] on div "dirty martini #anthropologie" at bounding box center [633, 491] width 313 height 52
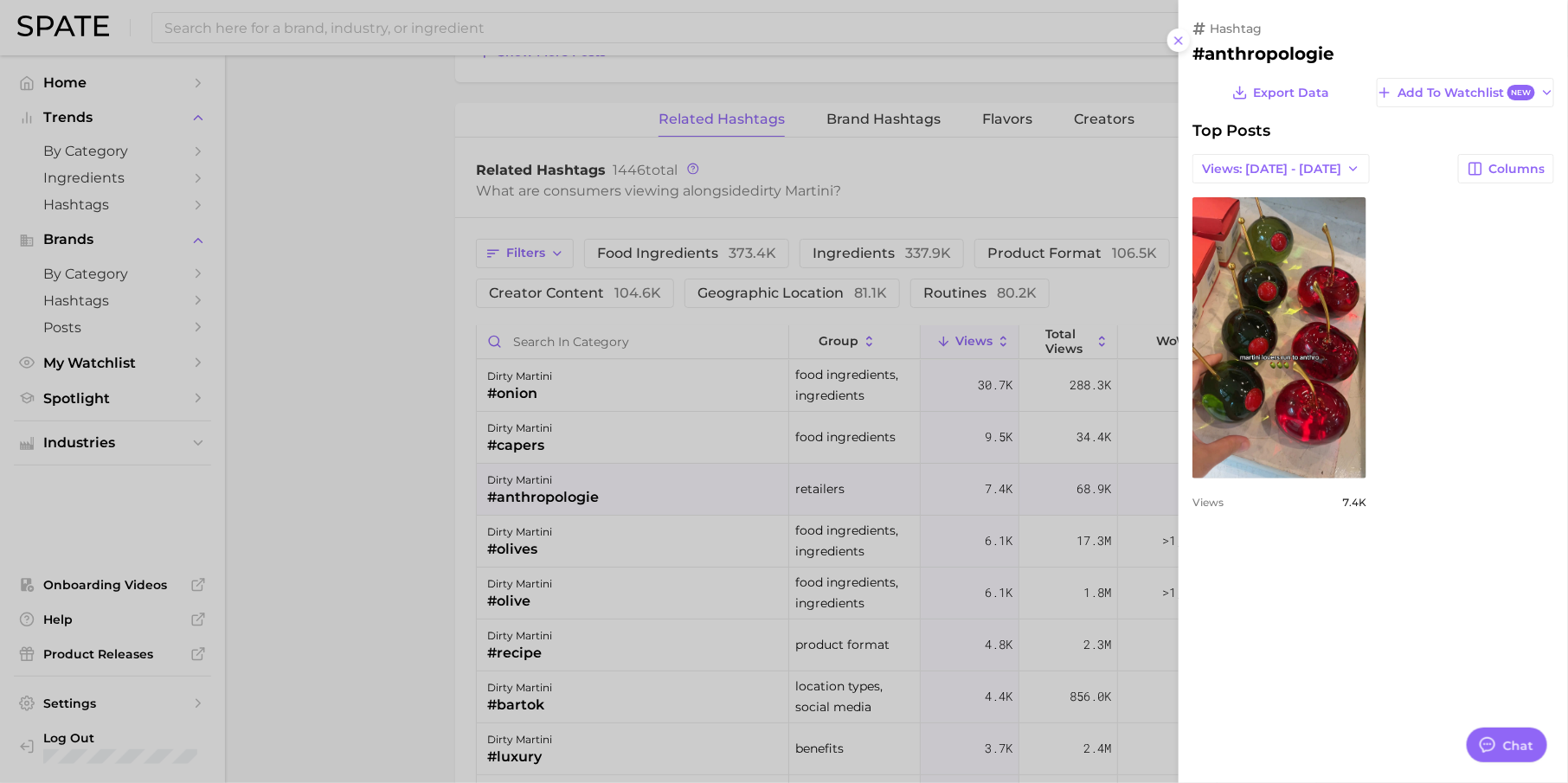
click at [744, 537] on div at bounding box center [784, 392] width 1568 height 783
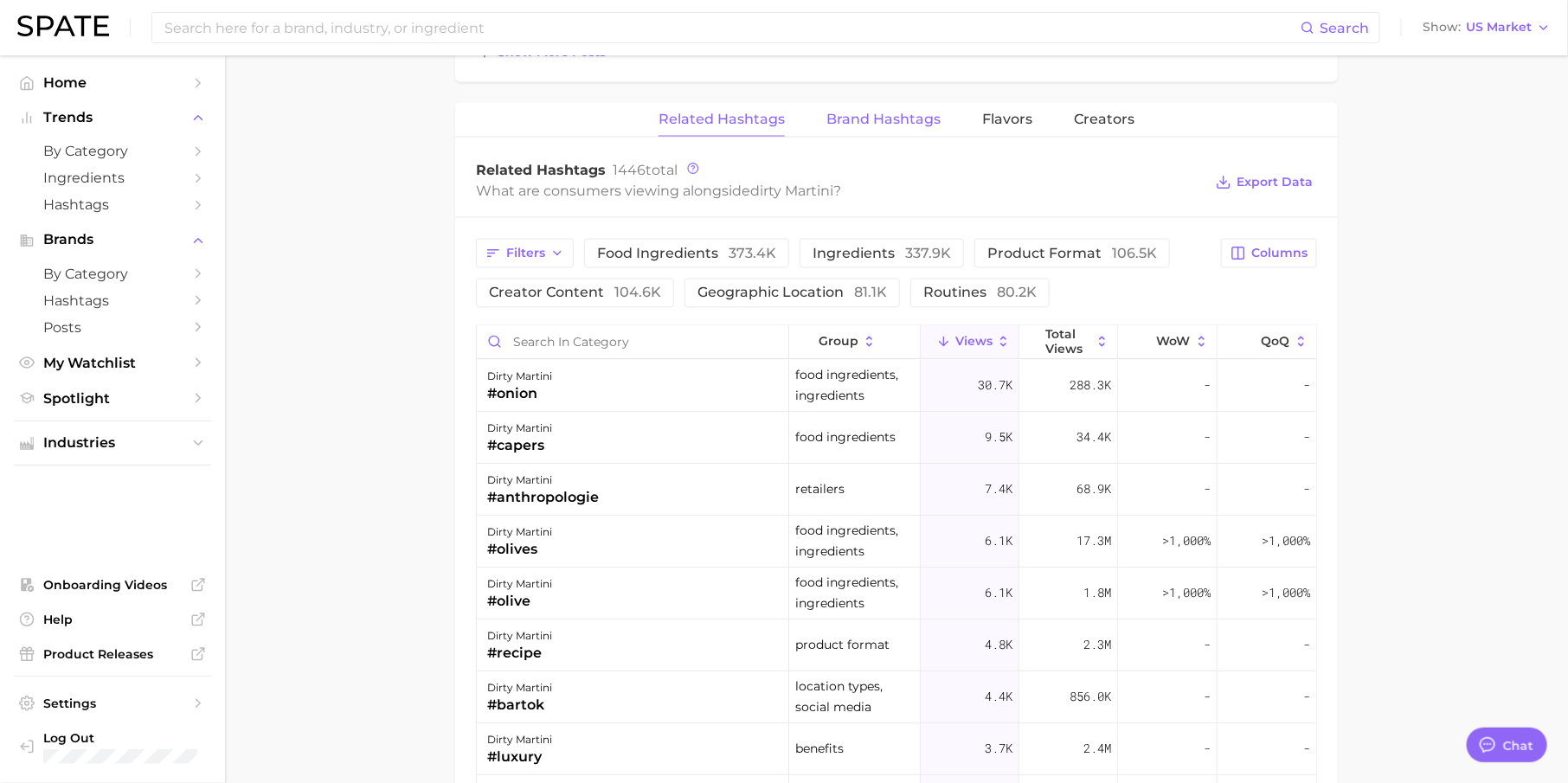
click at [895, 114] on span "Brand Hashtags" at bounding box center [883, 119] width 114 height 15
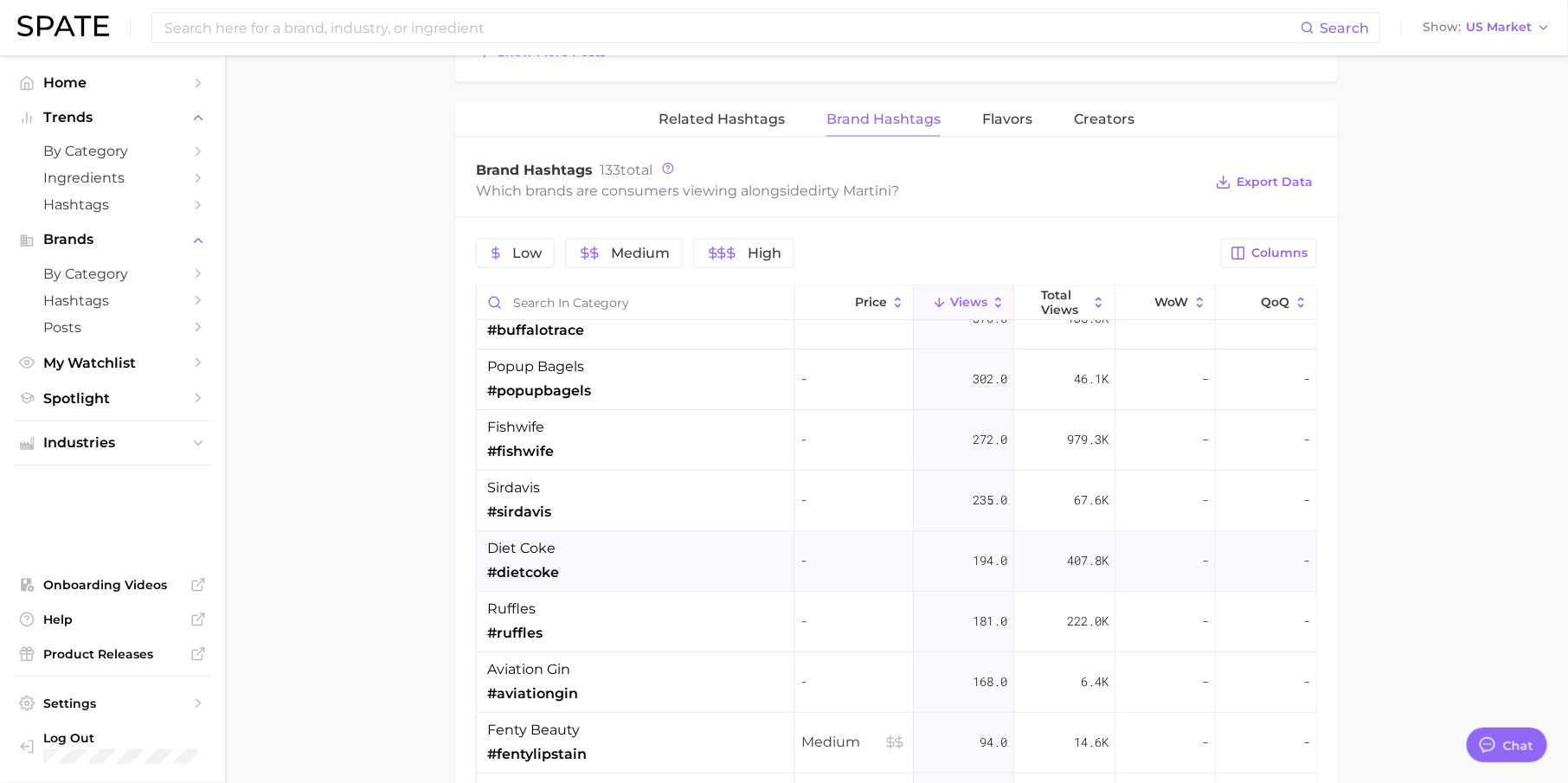
click at [613, 581] on div "diet coke #dietcoke" at bounding box center [635, 562] width 317 height 61
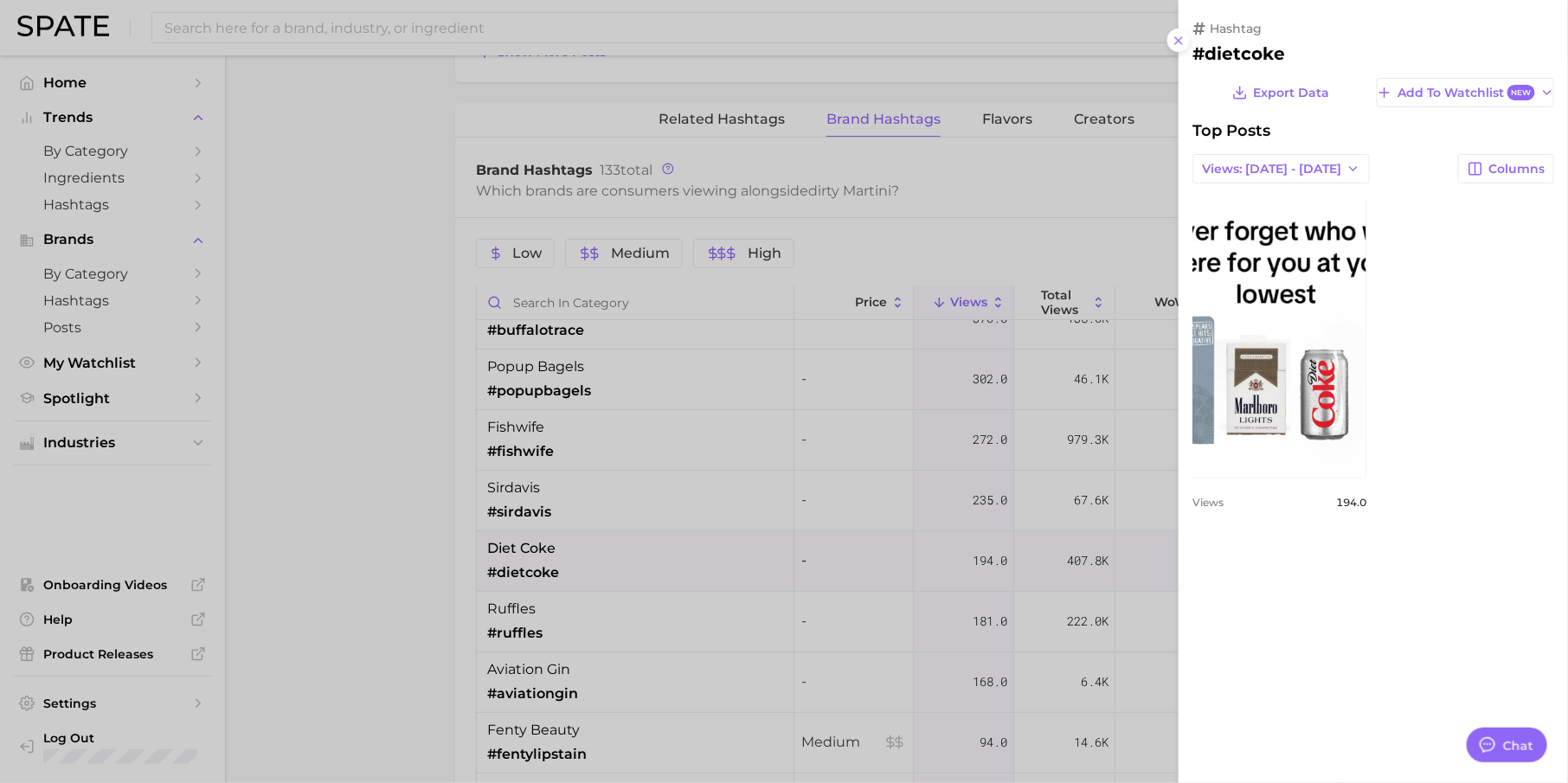
click at [1098, 238] on div at bounding box center [784, 392] width 1568 height 783
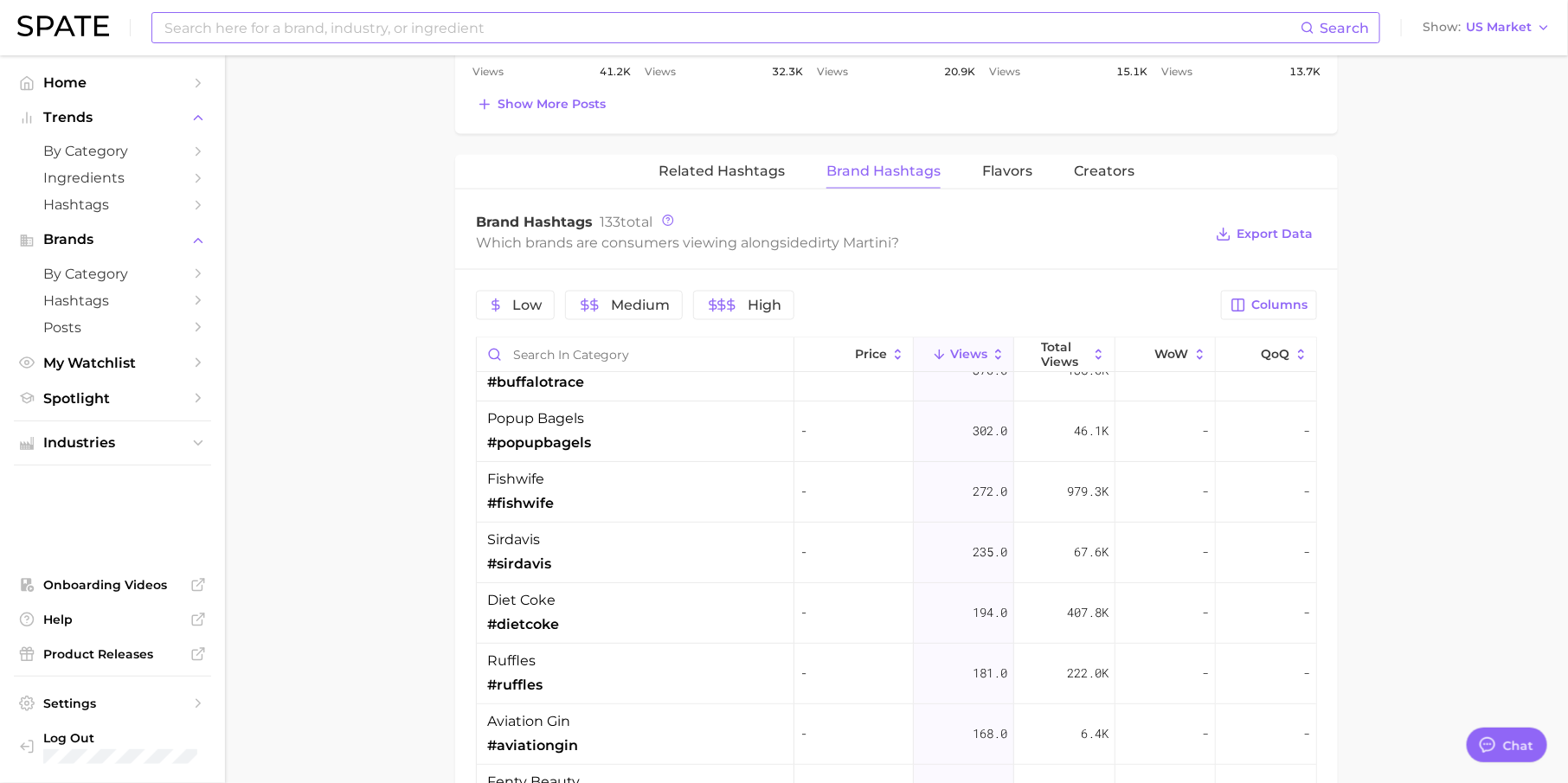
scroll to position [1252, 0]
click at [749, 168] on span "Related Hashtags" at bounding box center [721, 174] width 126 height 15
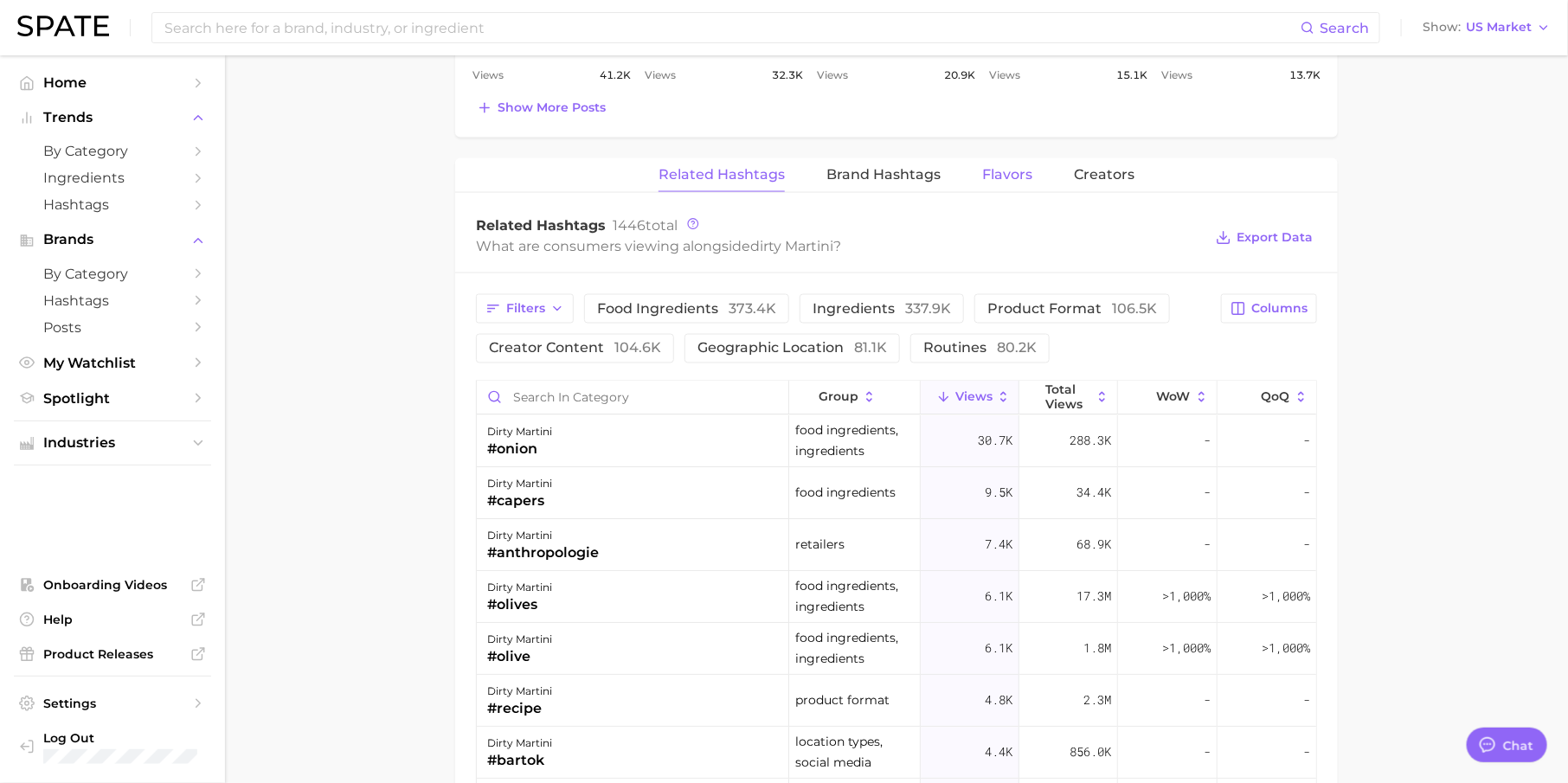
click at [1004, 167] on span "Flavors" at bounding box center [1007, 174] width 50 height 15
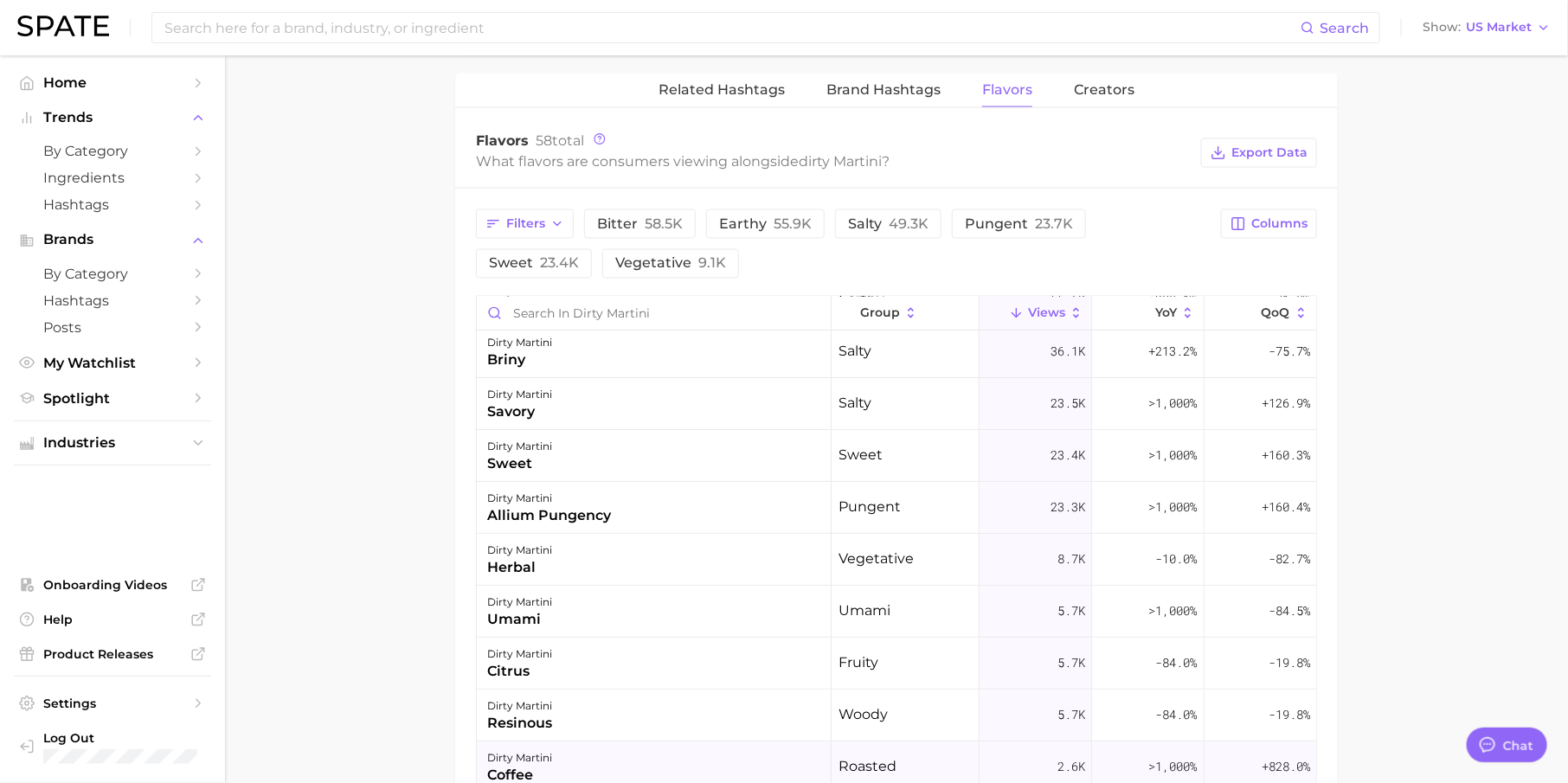
scroll to position [108, 0]
click at [538, 341] on div "dirty martini" at bounding box center [520, 343] width 65 height 21
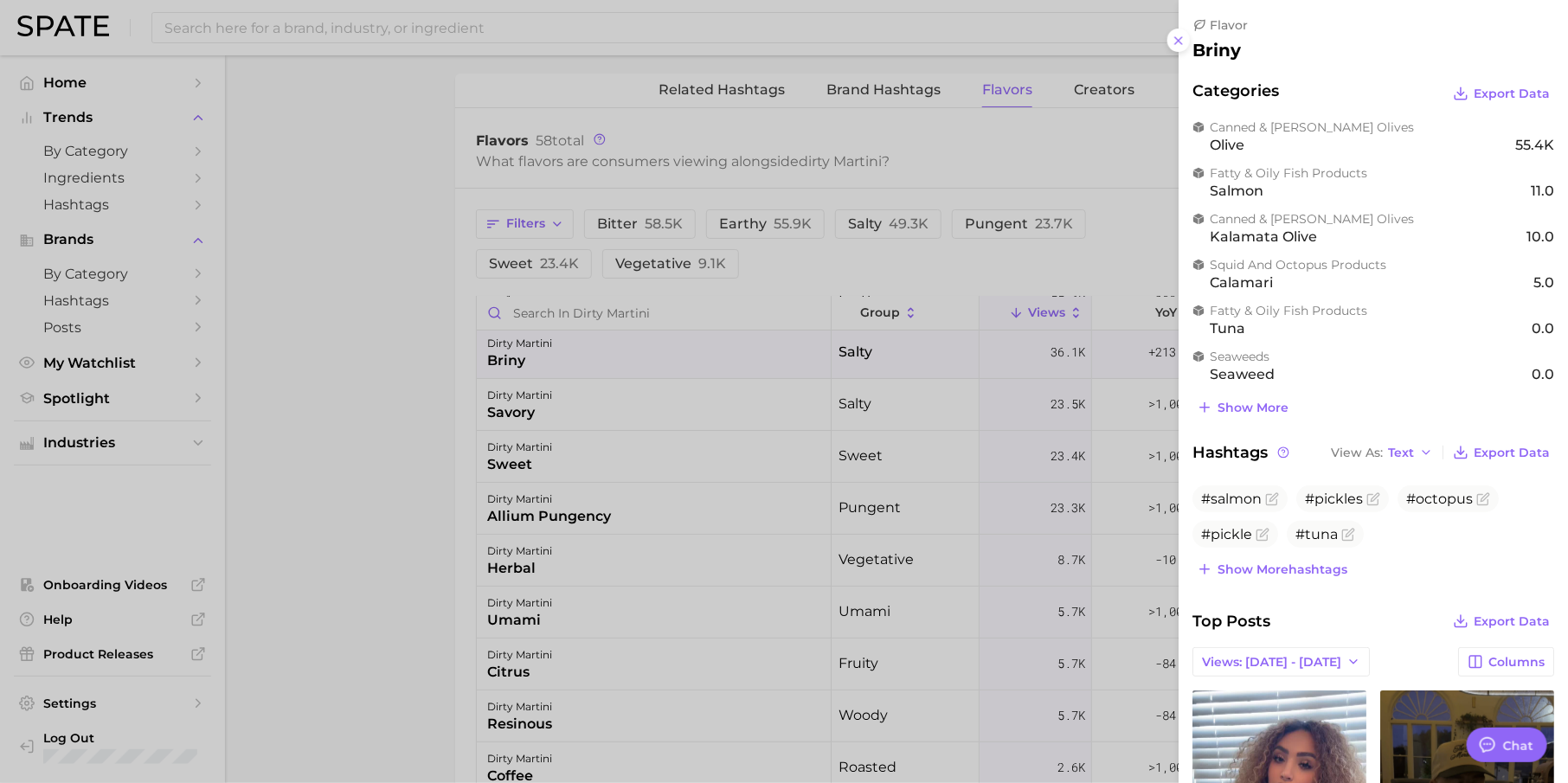
scroll to position [0, 0]
click at [1116, 127] on div at bounding box center [784, 392] width 1568 height 783
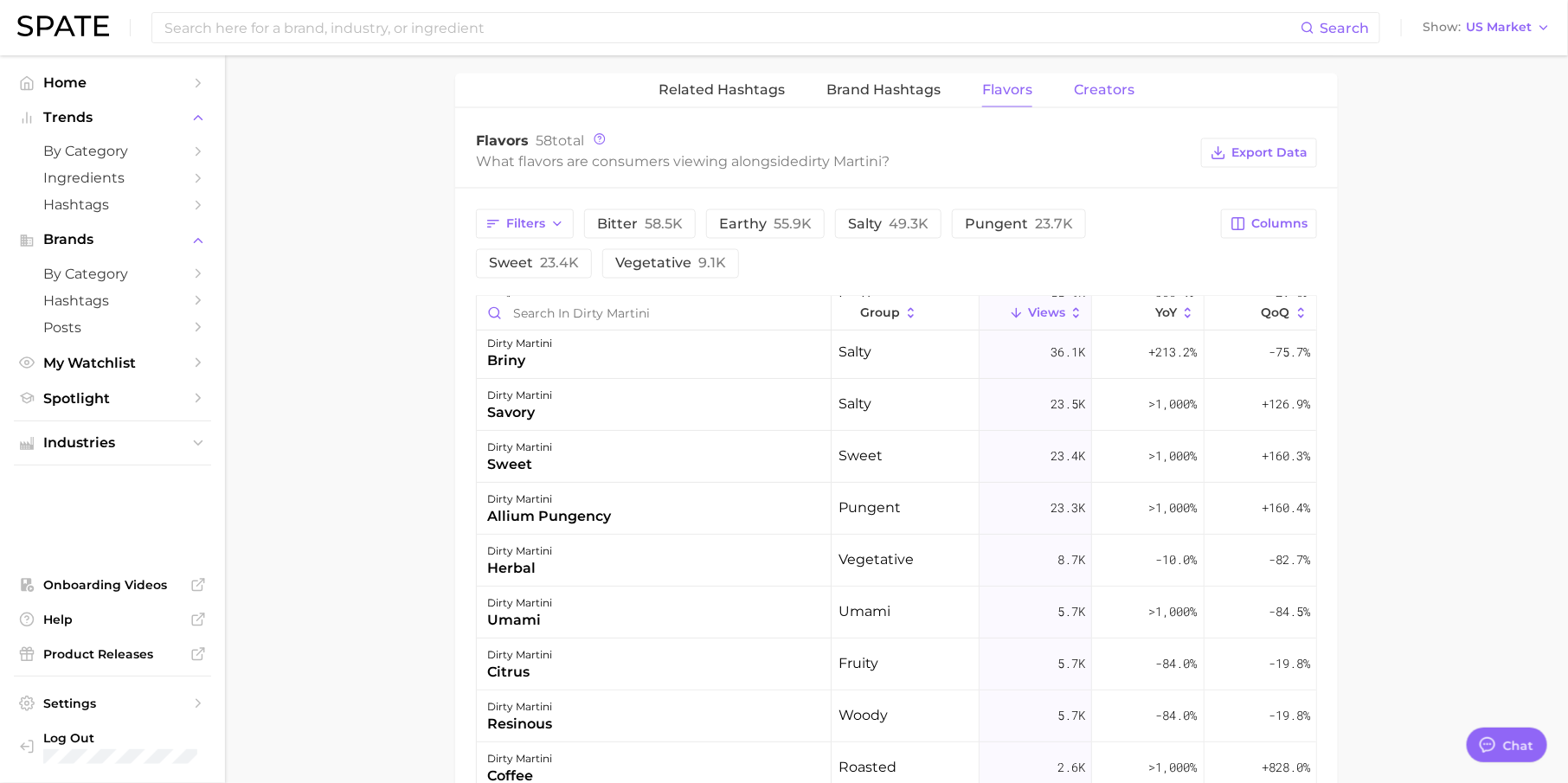
click at [1091, 86] on span "Creators" at bounding box center [1104, 90] width 61 height 15
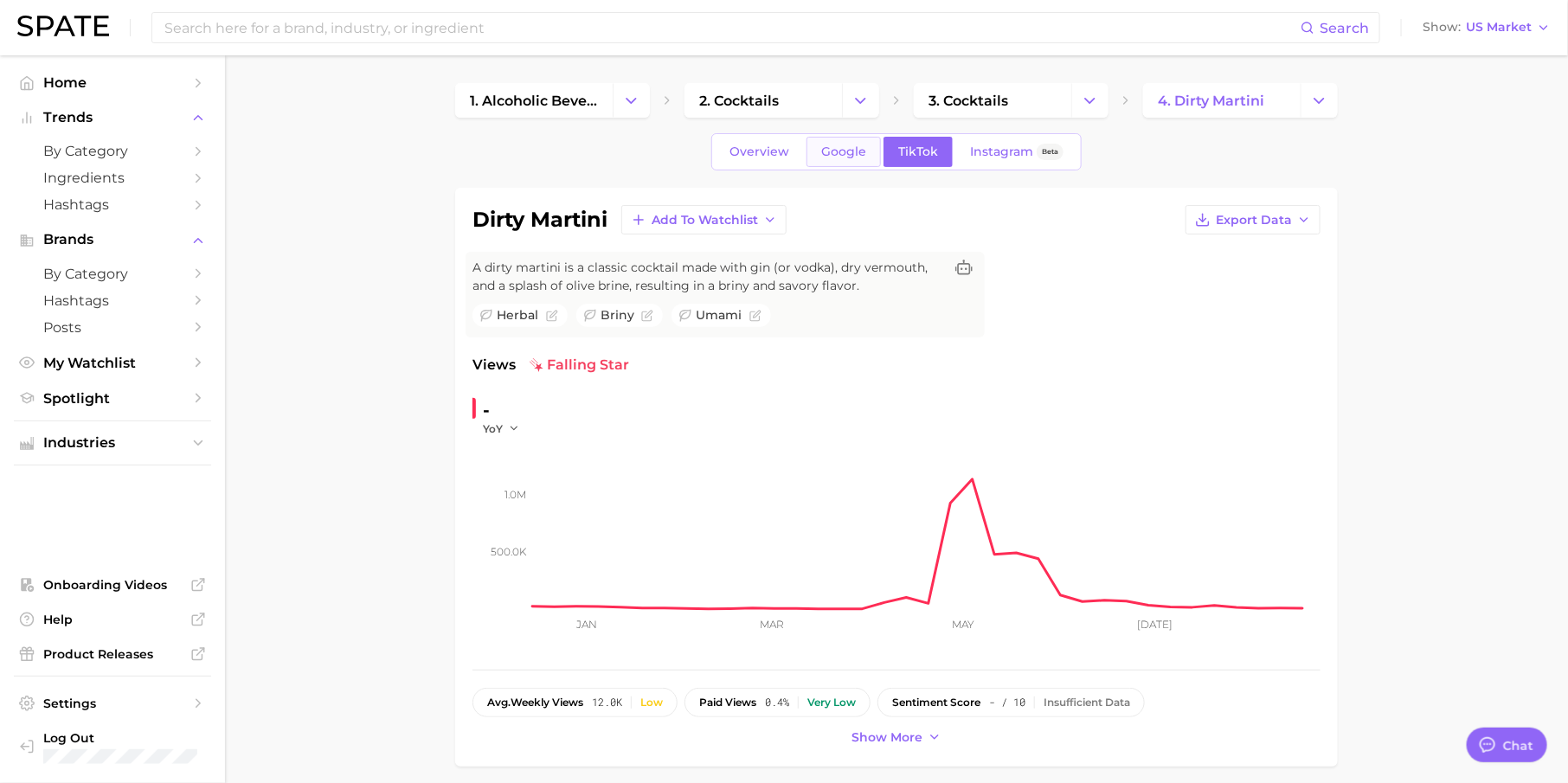
click at [840, 139] on link "Google" at bounding box center [843, 152] width 74 height 30
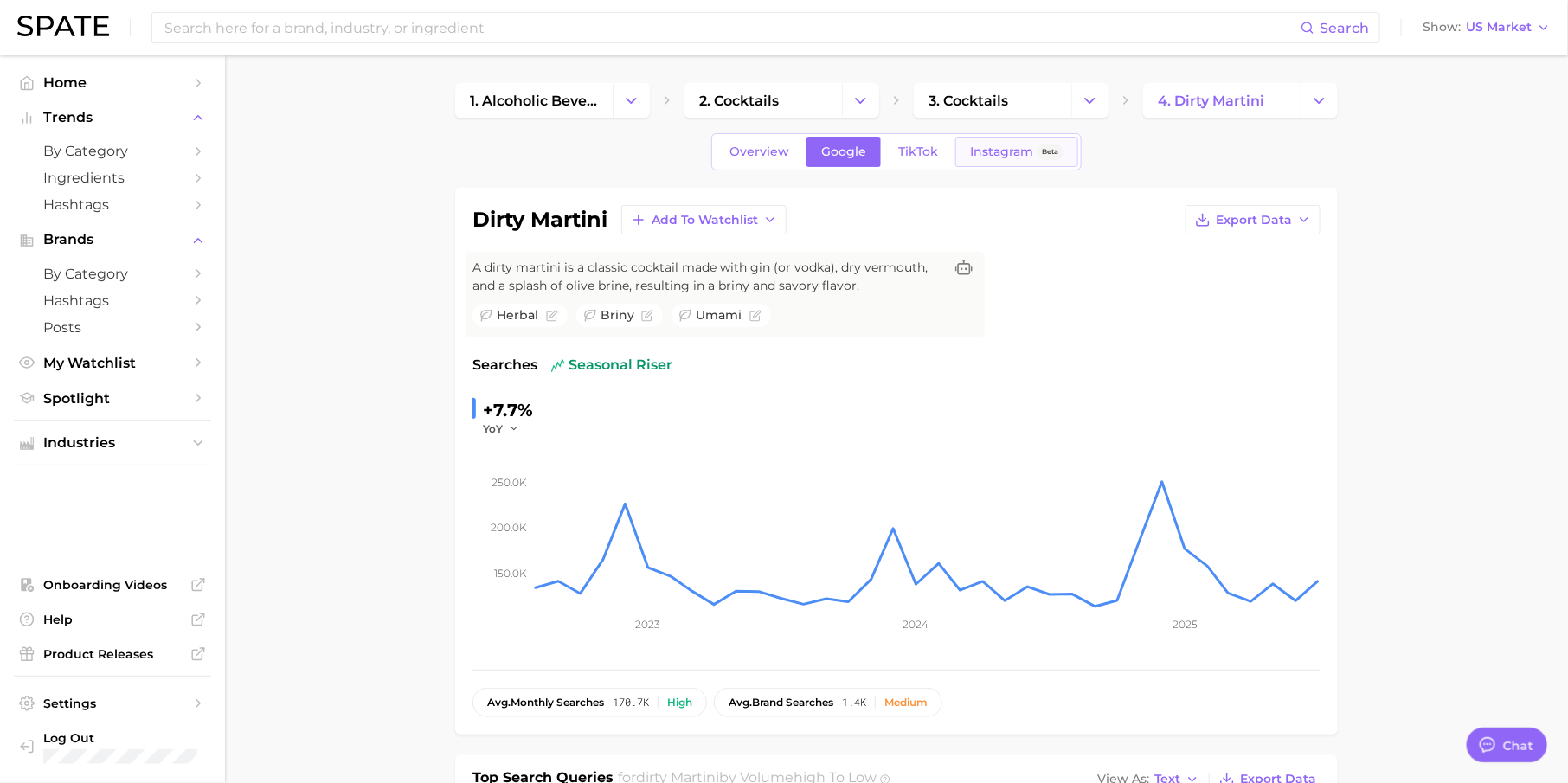
click at [1017, 148] on span "Instagram" at bounding box center [1002, 151] width 63 height 14
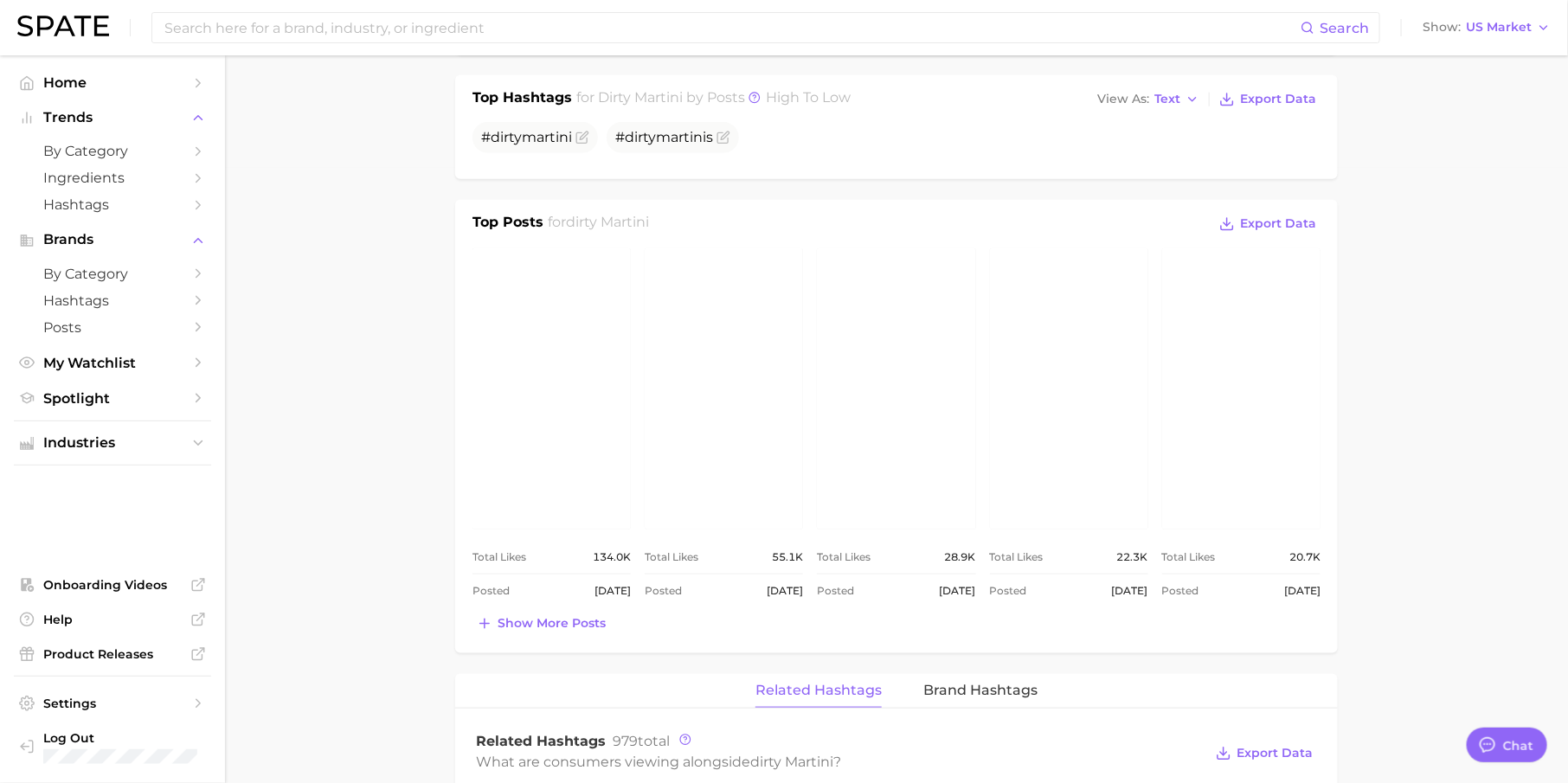
scroll to position [742, 0]
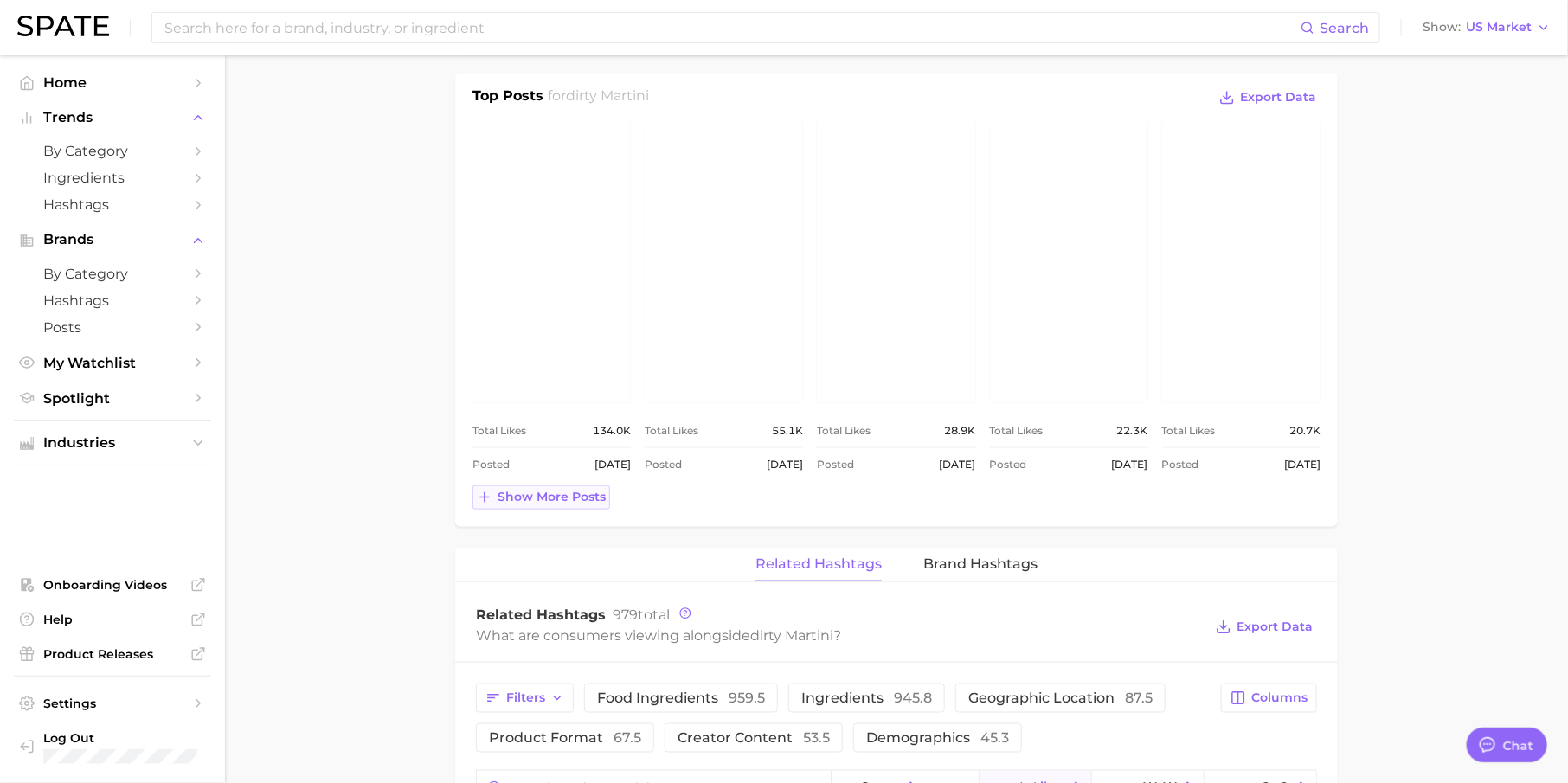
click at [531, 494] on span "Show more posts" at bounding box center [551, 497] width 108 height 14
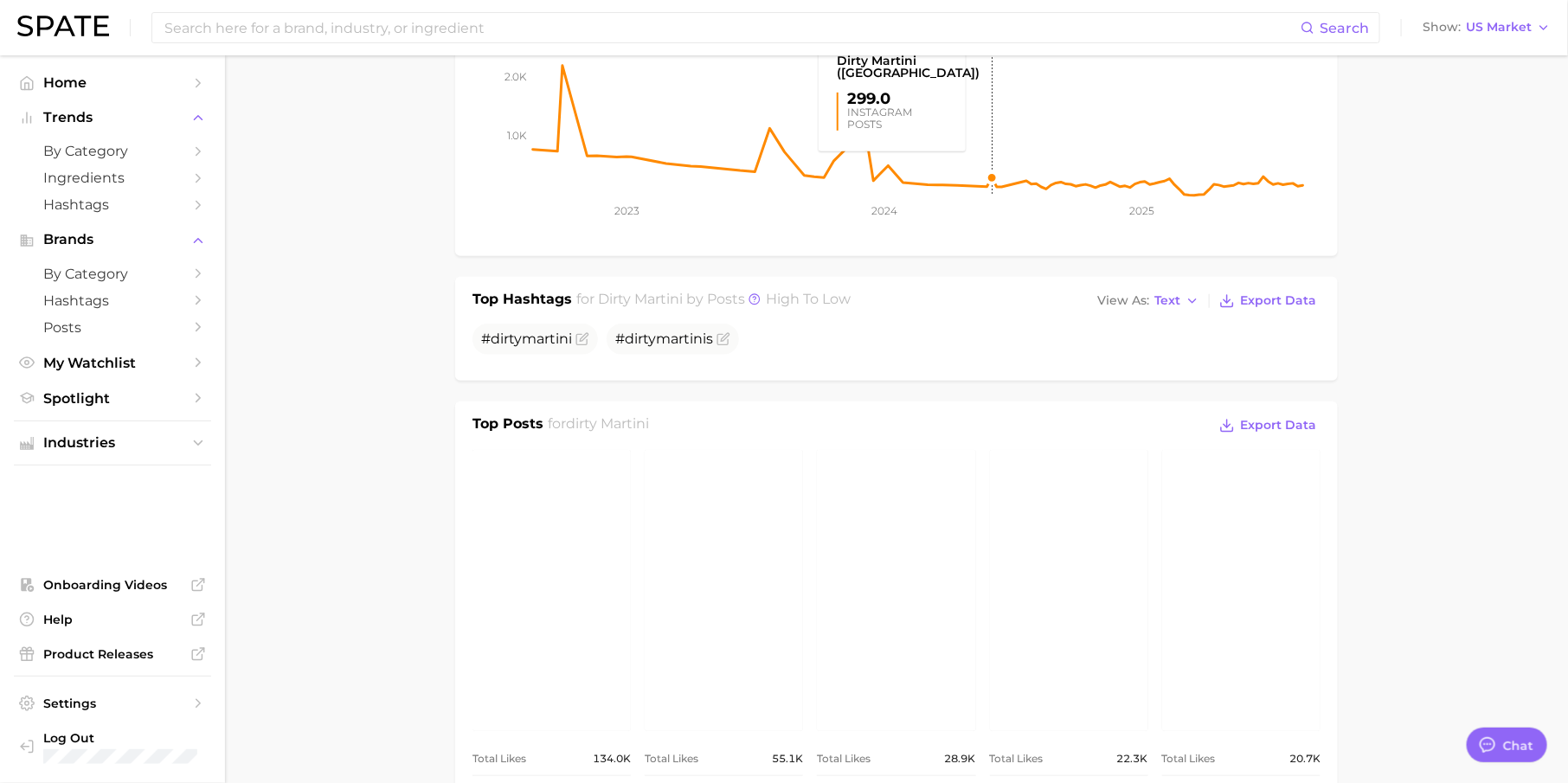
scroll to position [0, 0]
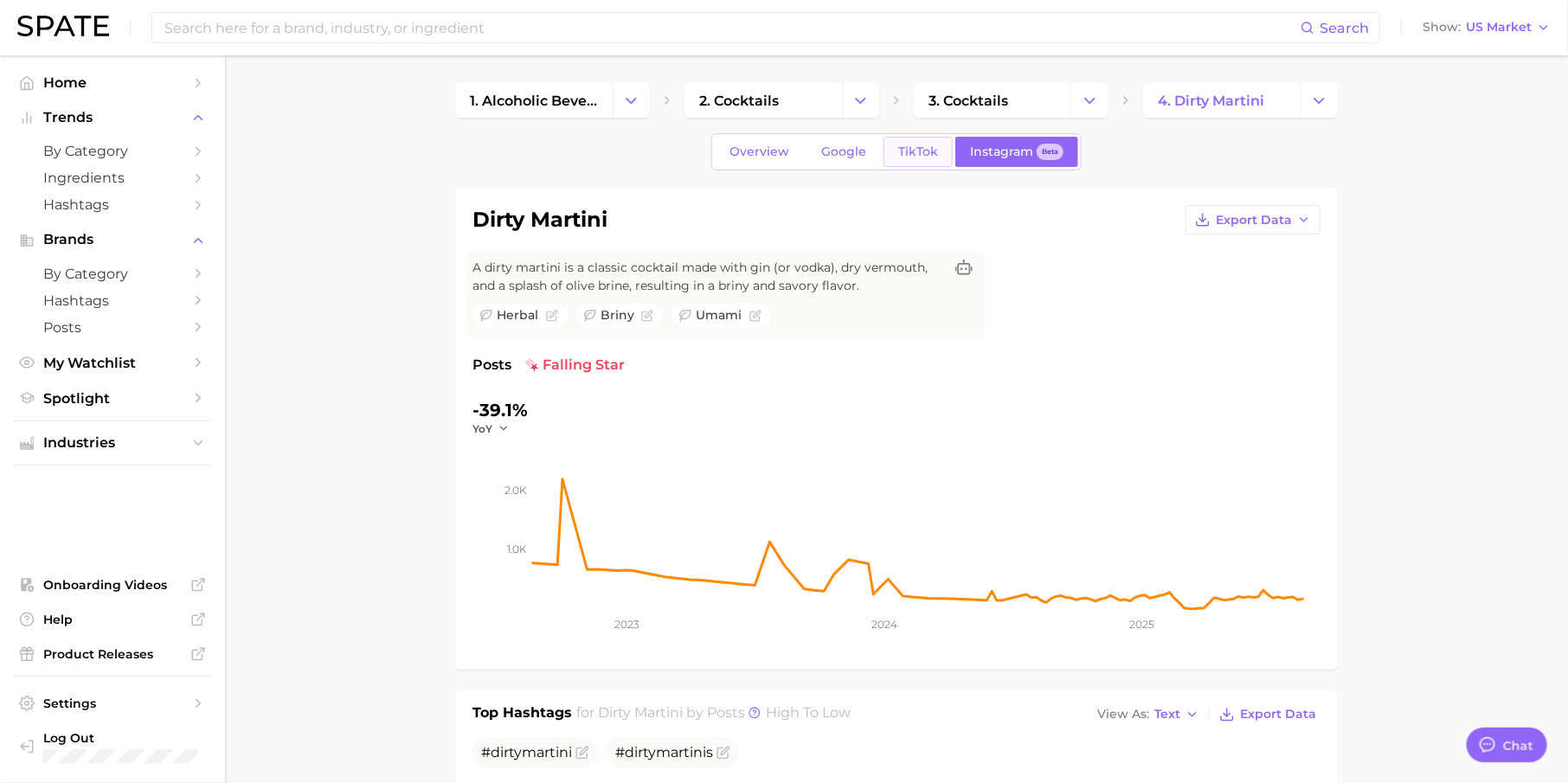
click at [918, 156] on span "TikTok" at bounding box center [918, 151] width 39 height 14
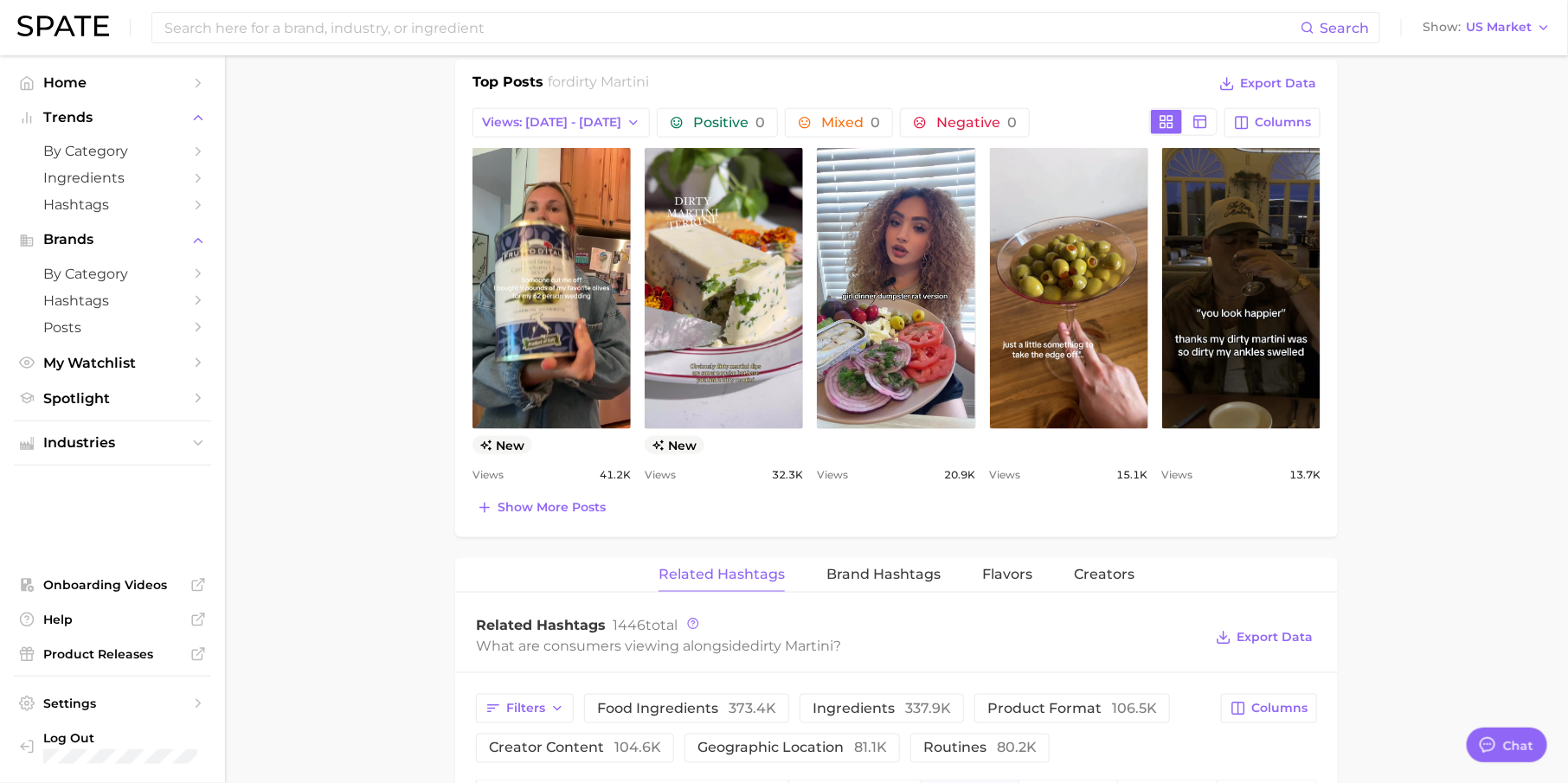
scroll to position [864, 0]
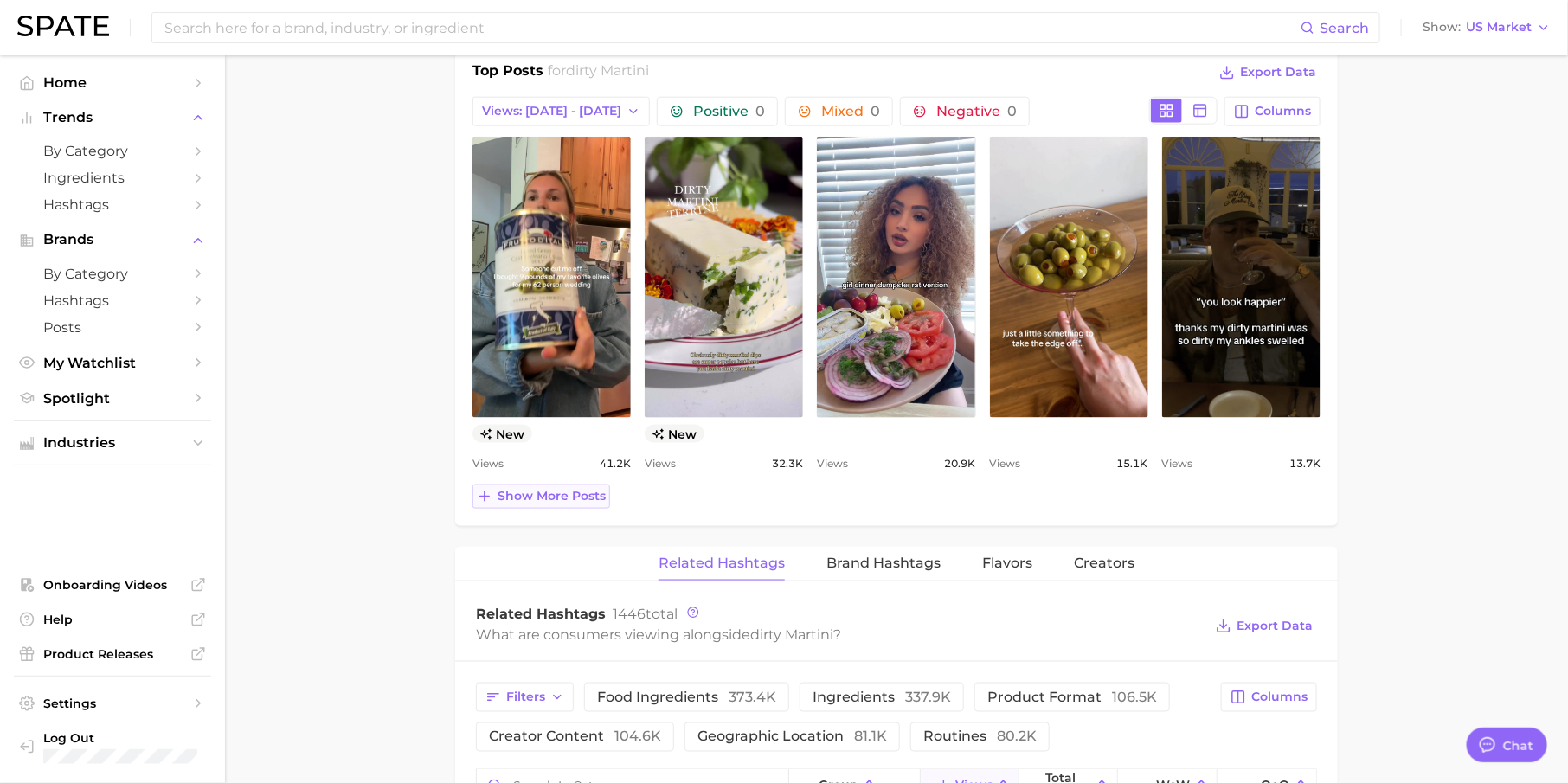
click at [580, 494] on span "Show more posts" at bounding box center [551, 496] width 108 height 14
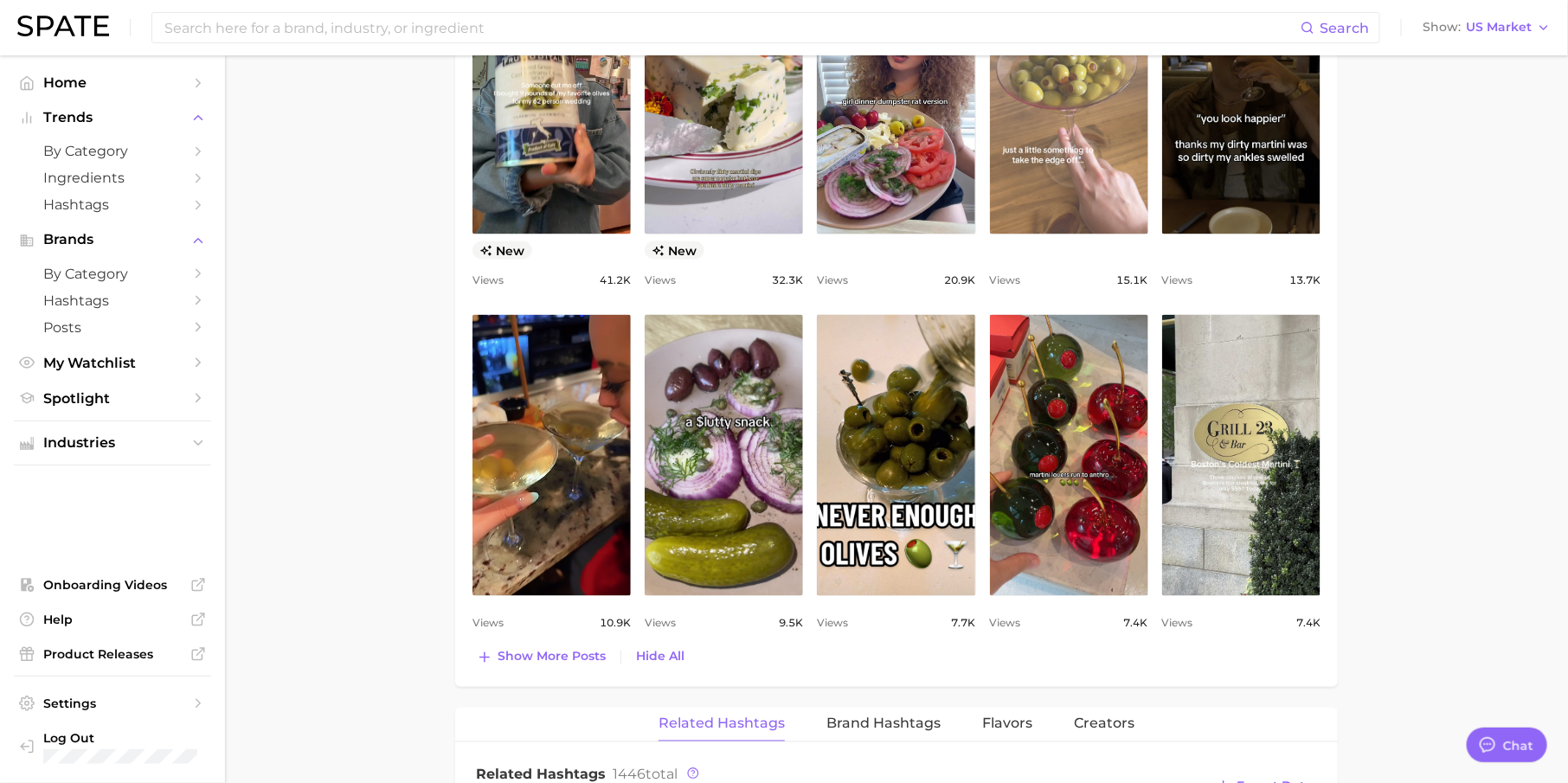
scroll to position [1082, 0]
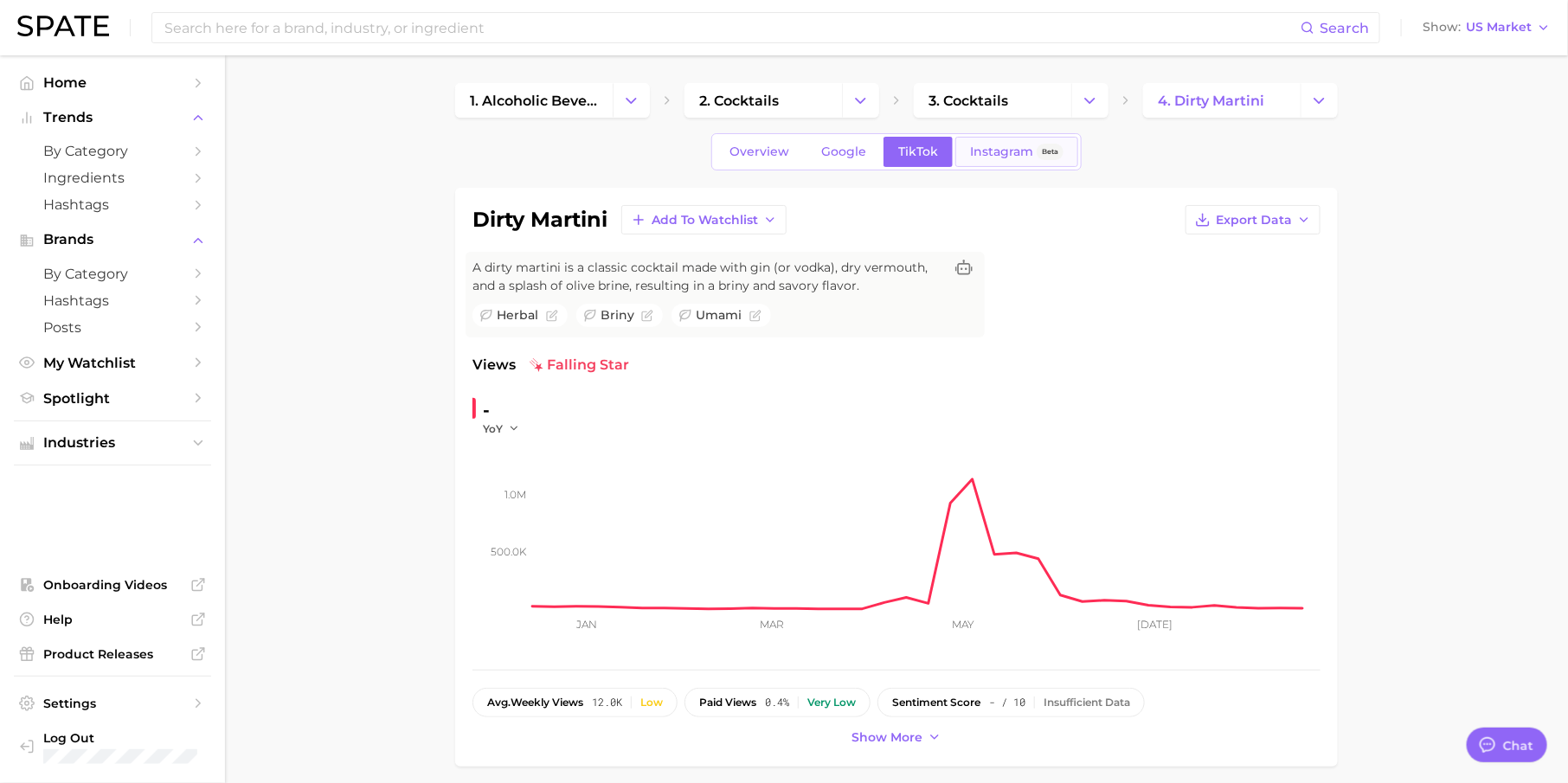
click at [1007, 151] on span "Instagram" at bounding box center [1002, 151] width 63 height 14
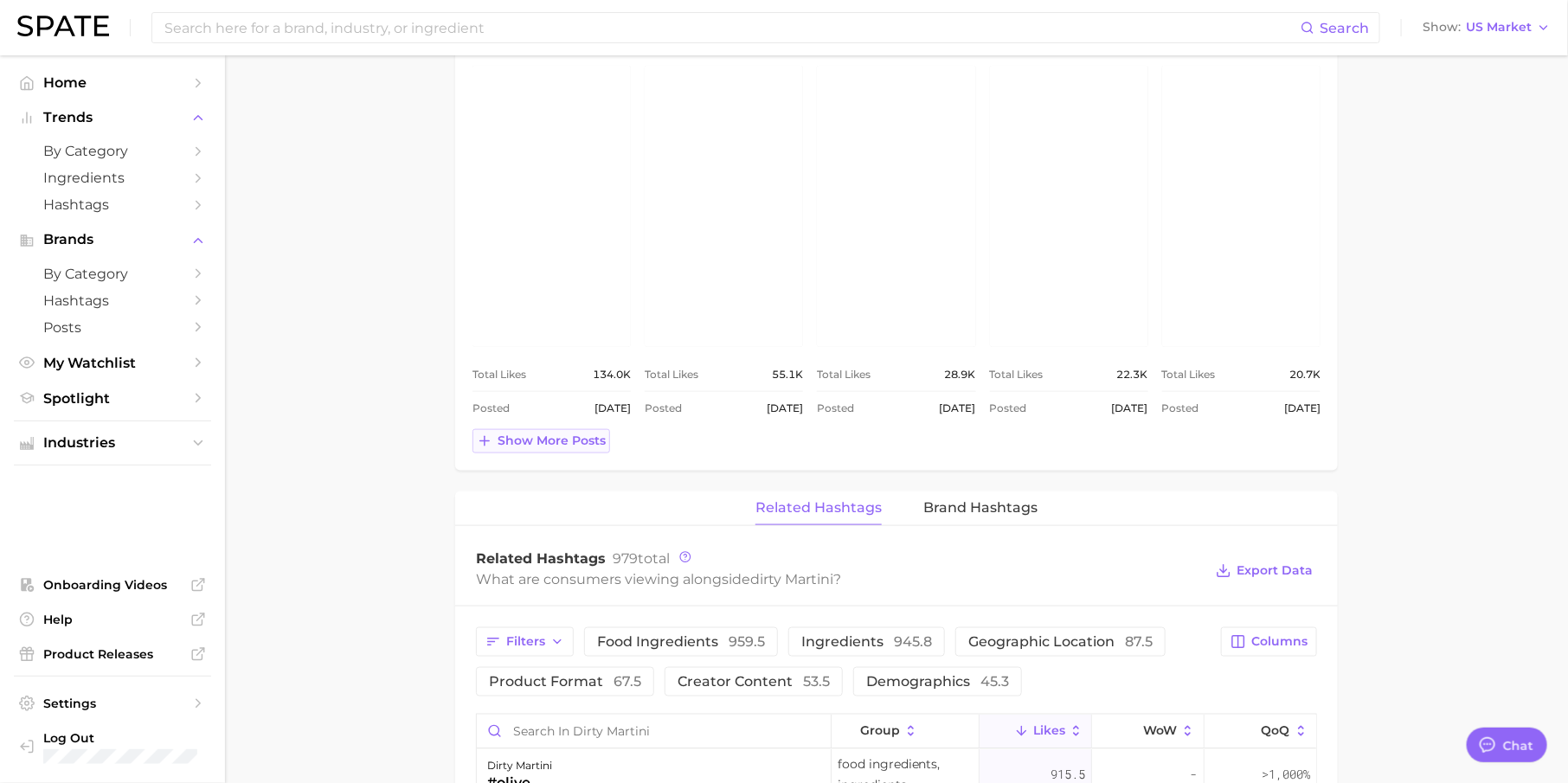
click at [535, 441] on span "Show more posts" at bounding box center [551, 441] width 108 height 14
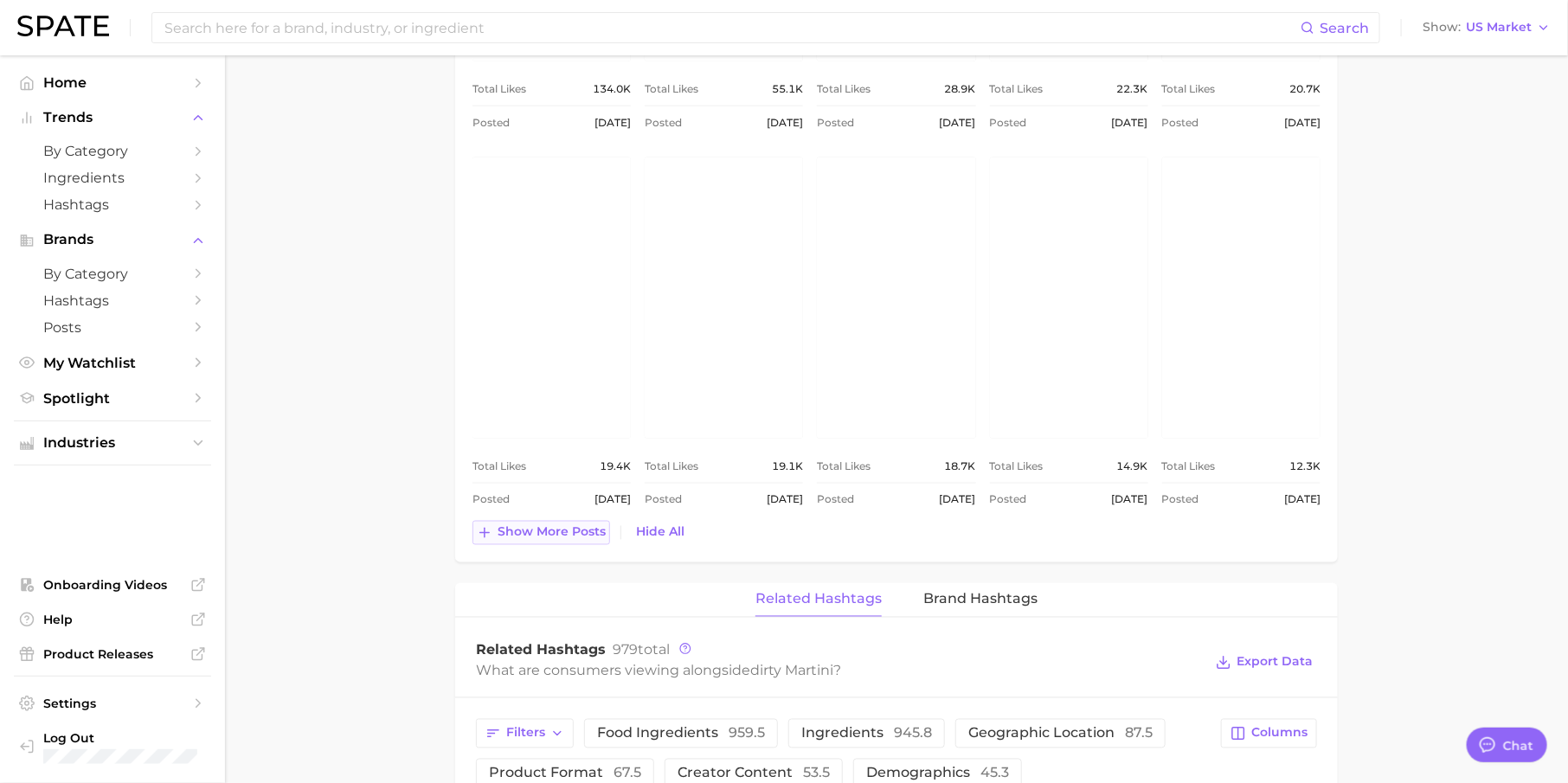
click at [557, 525] on span "Show more posts" at bounding box center [551, 532] width 108 height 14
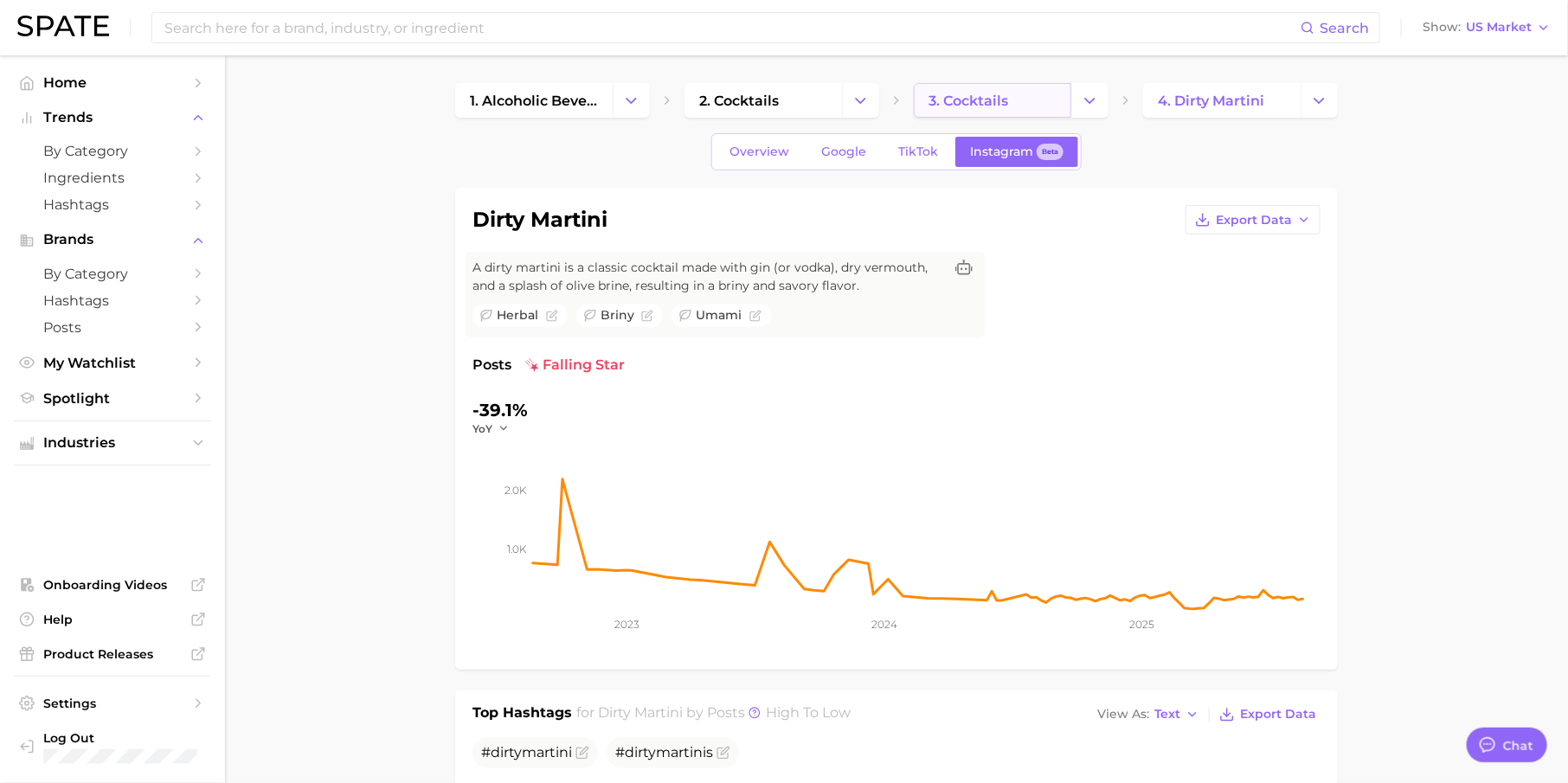
click at [1004, 97] on span "3. cocktails" at bounding box center [968, 100] width 80 height 16
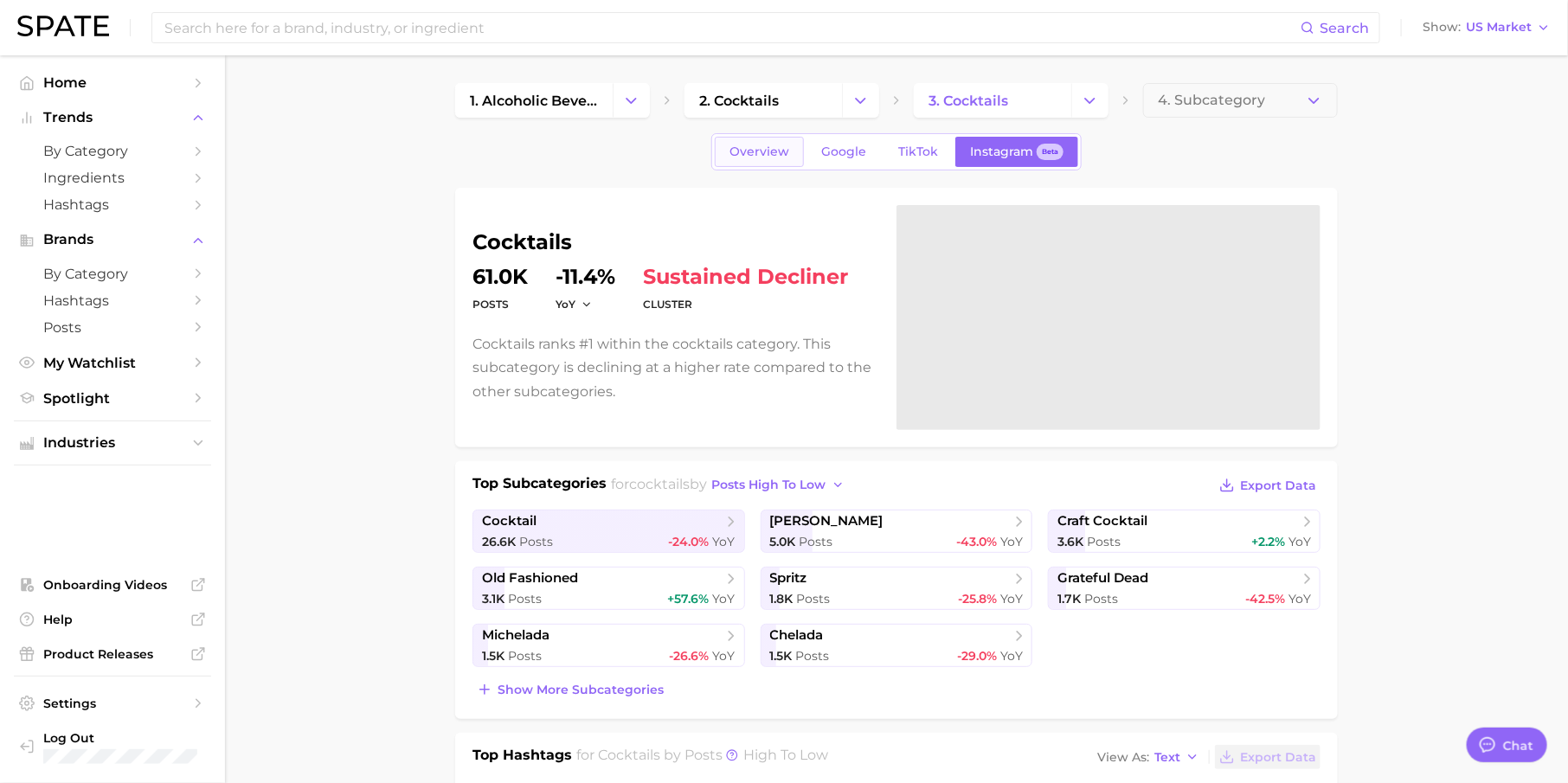
click at [746, 142] on link "Overview" at bounding box center [759, 152] width 89 height 30
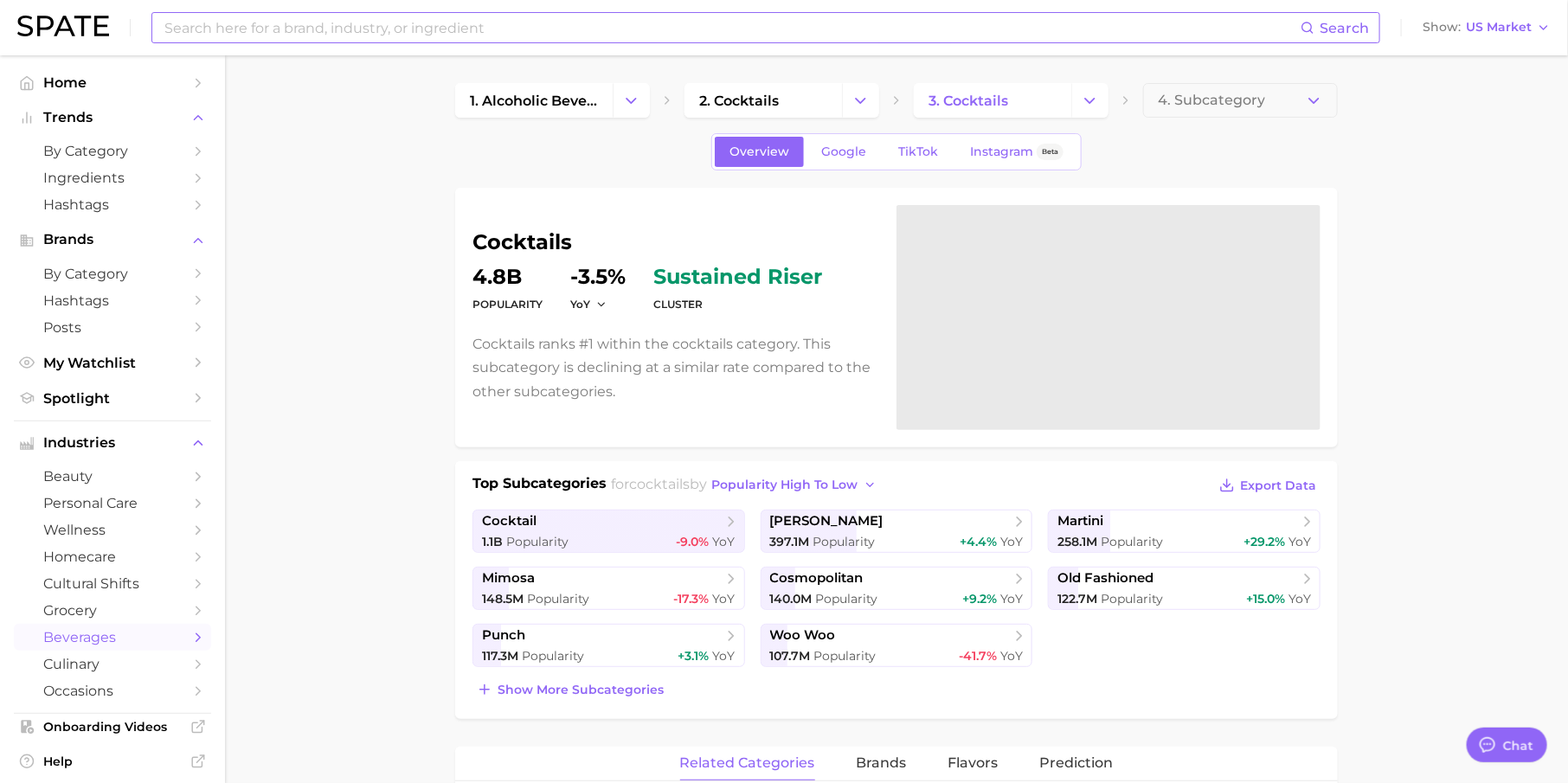
click at [361, 38] on input at bounding box center [732, 27] width 1138 height 30
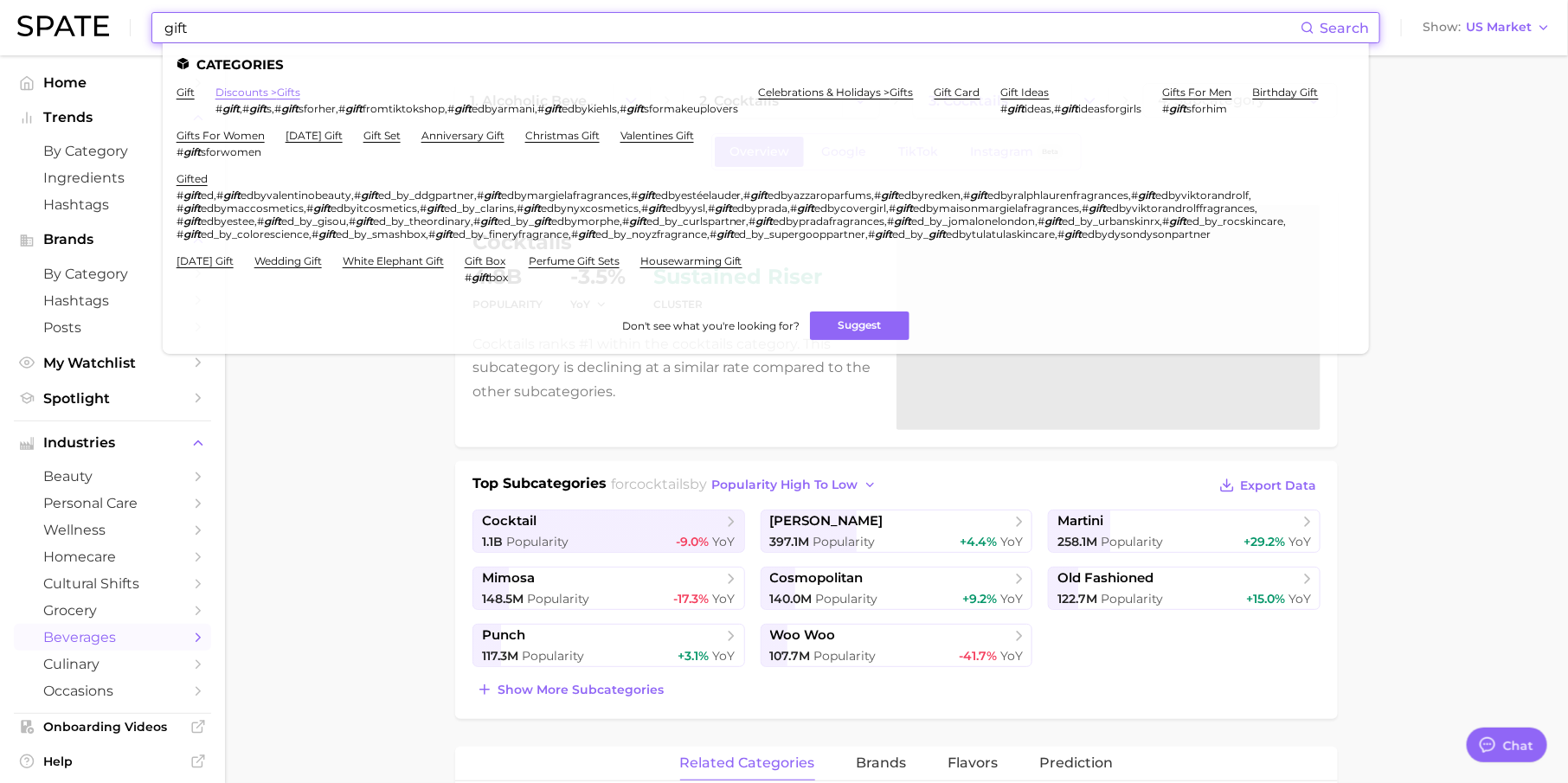
type input "gift"
click at [247, 89] on link "discounts > gifts" at bounding box center [257, 92] width 85 height 13
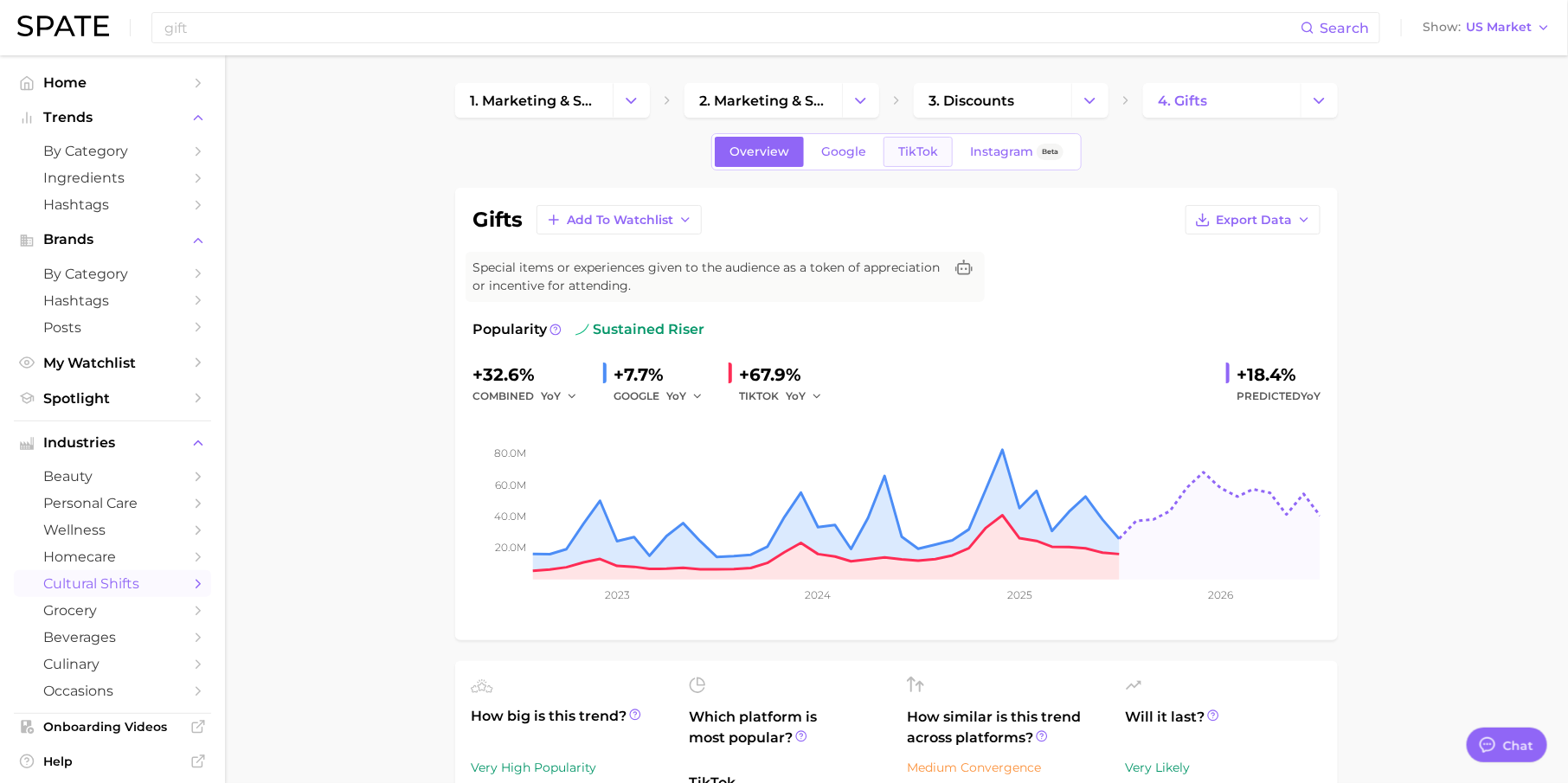
click at [924, 146] on span "TikTok" at bounding box center [918, 151] width 39 height 14
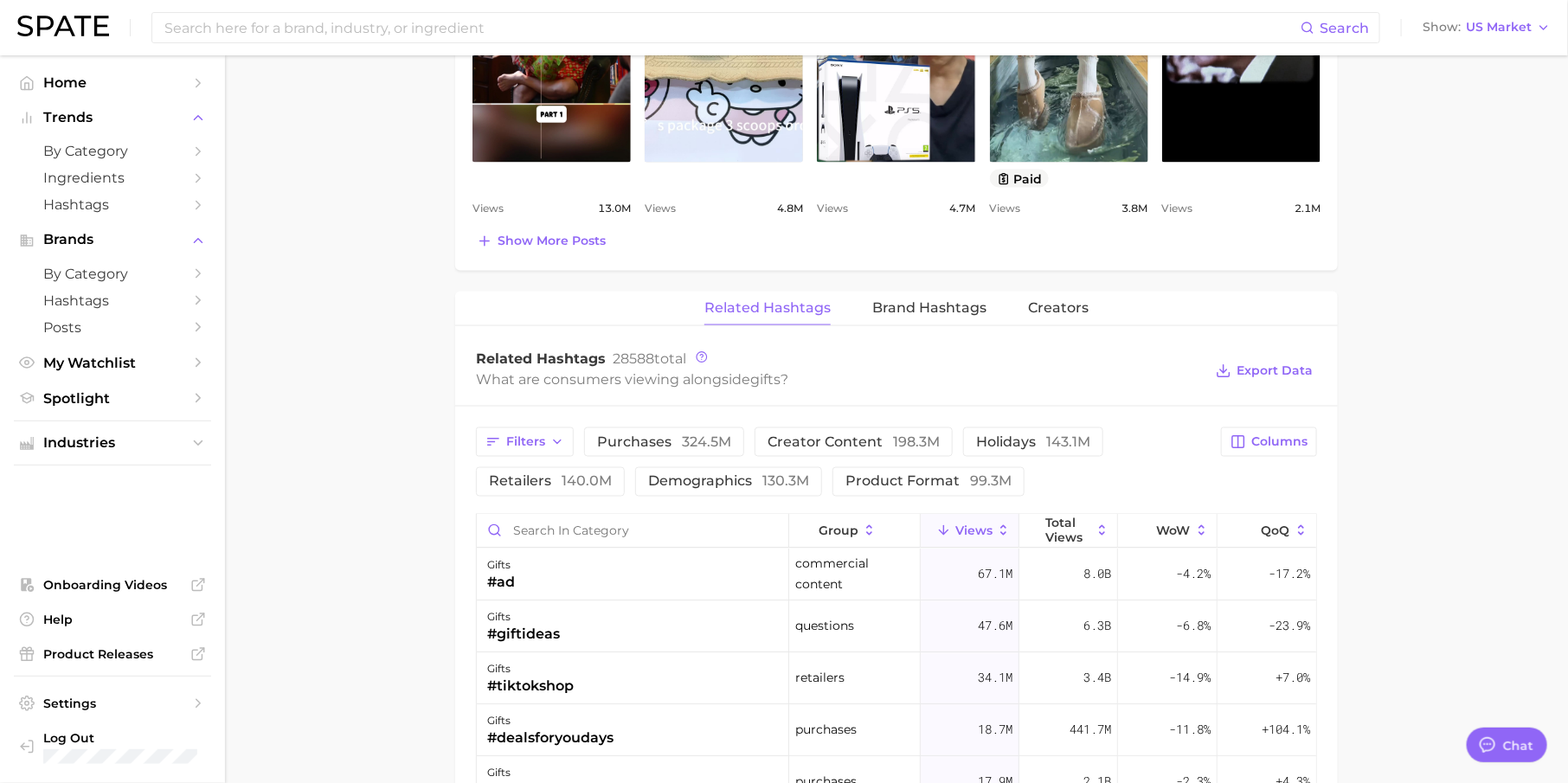
scroll to position [1106, 0]
click at [659, 518] on input "Search in category" at bounding box center [633, 533] width 312 height 33
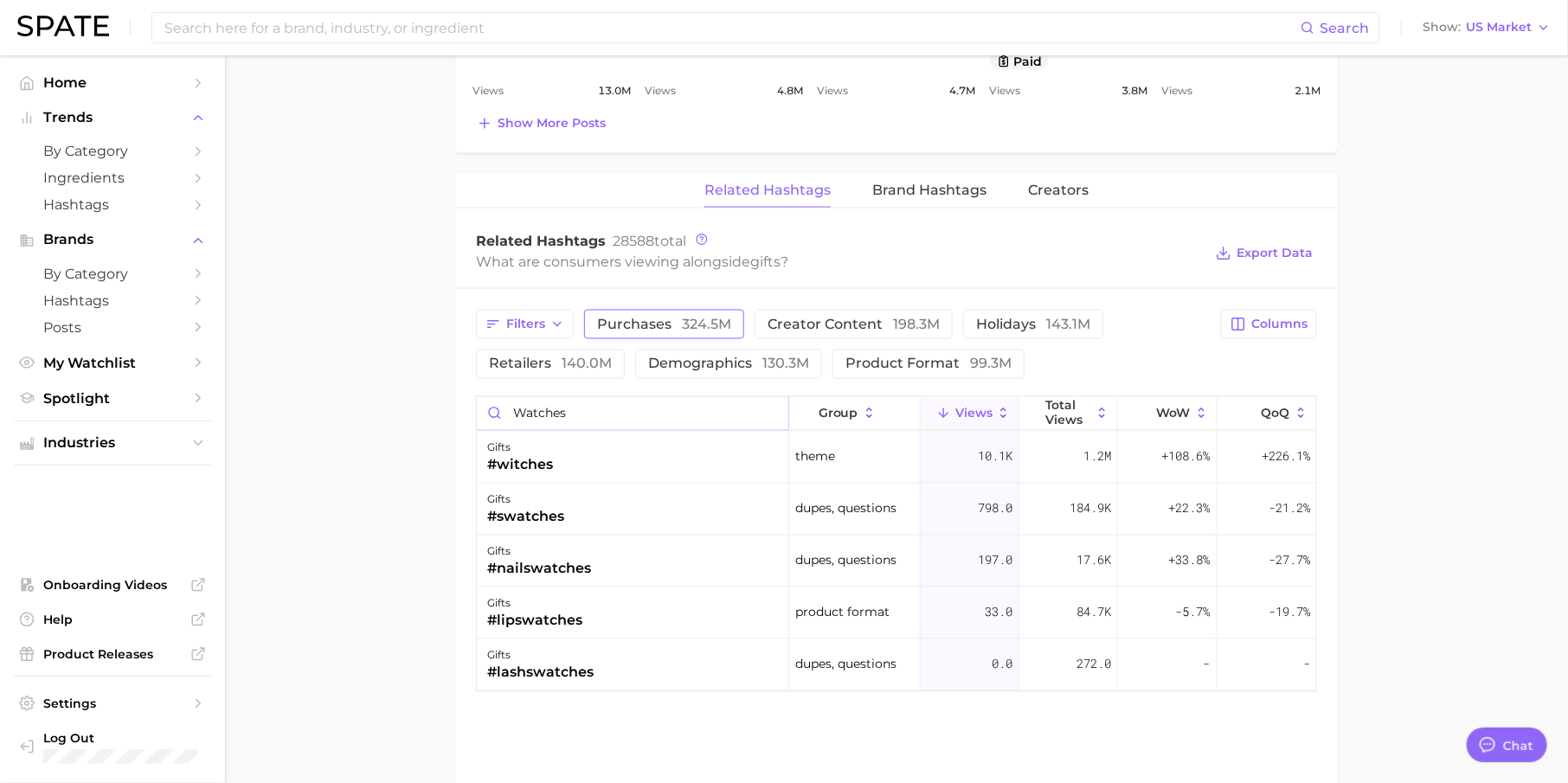
scroll to position [1224, 0]
type input "watch"
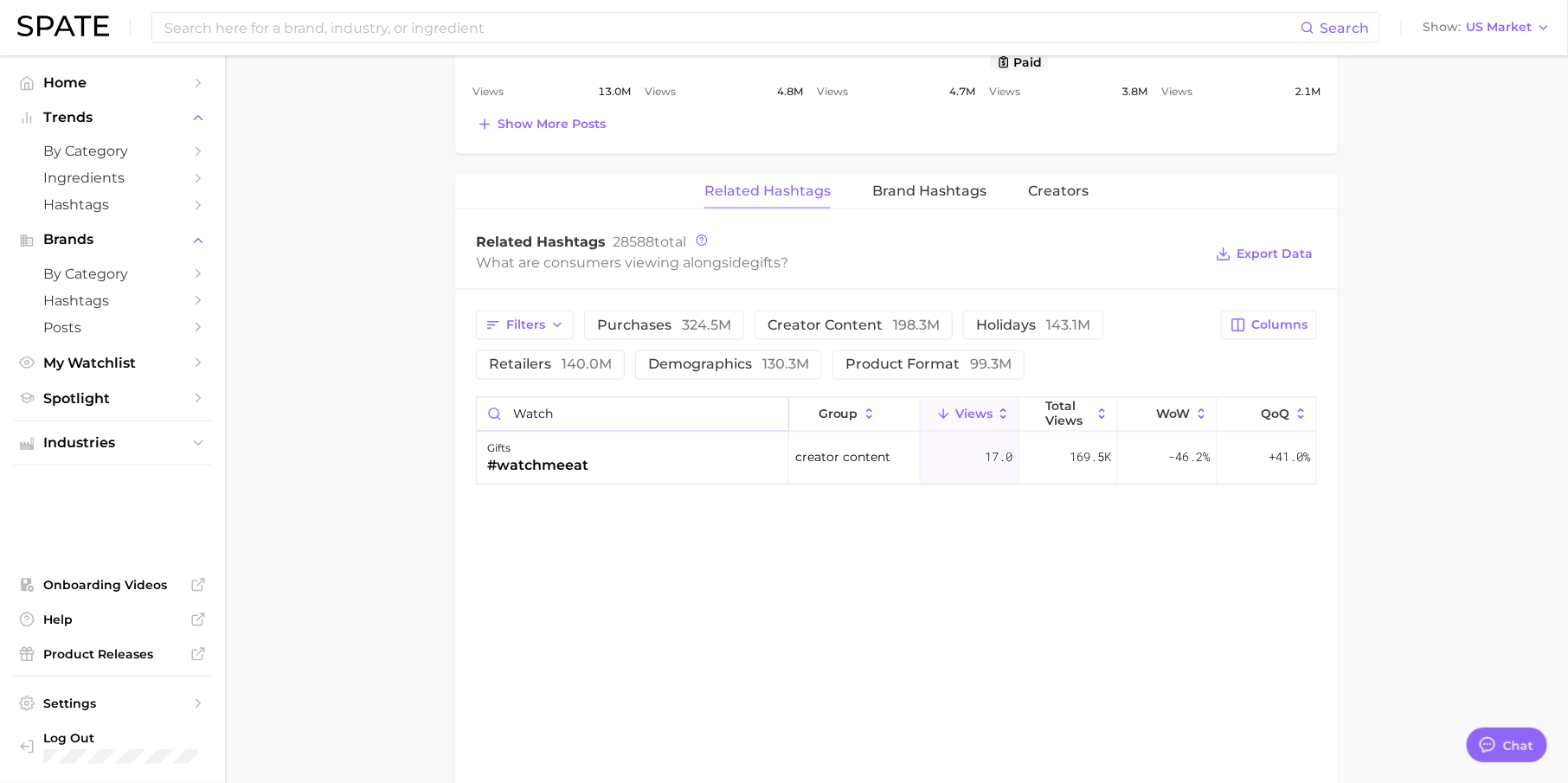
click at [769, 407] on input "watch" at bounding box center [633, 414] width 312 height 33
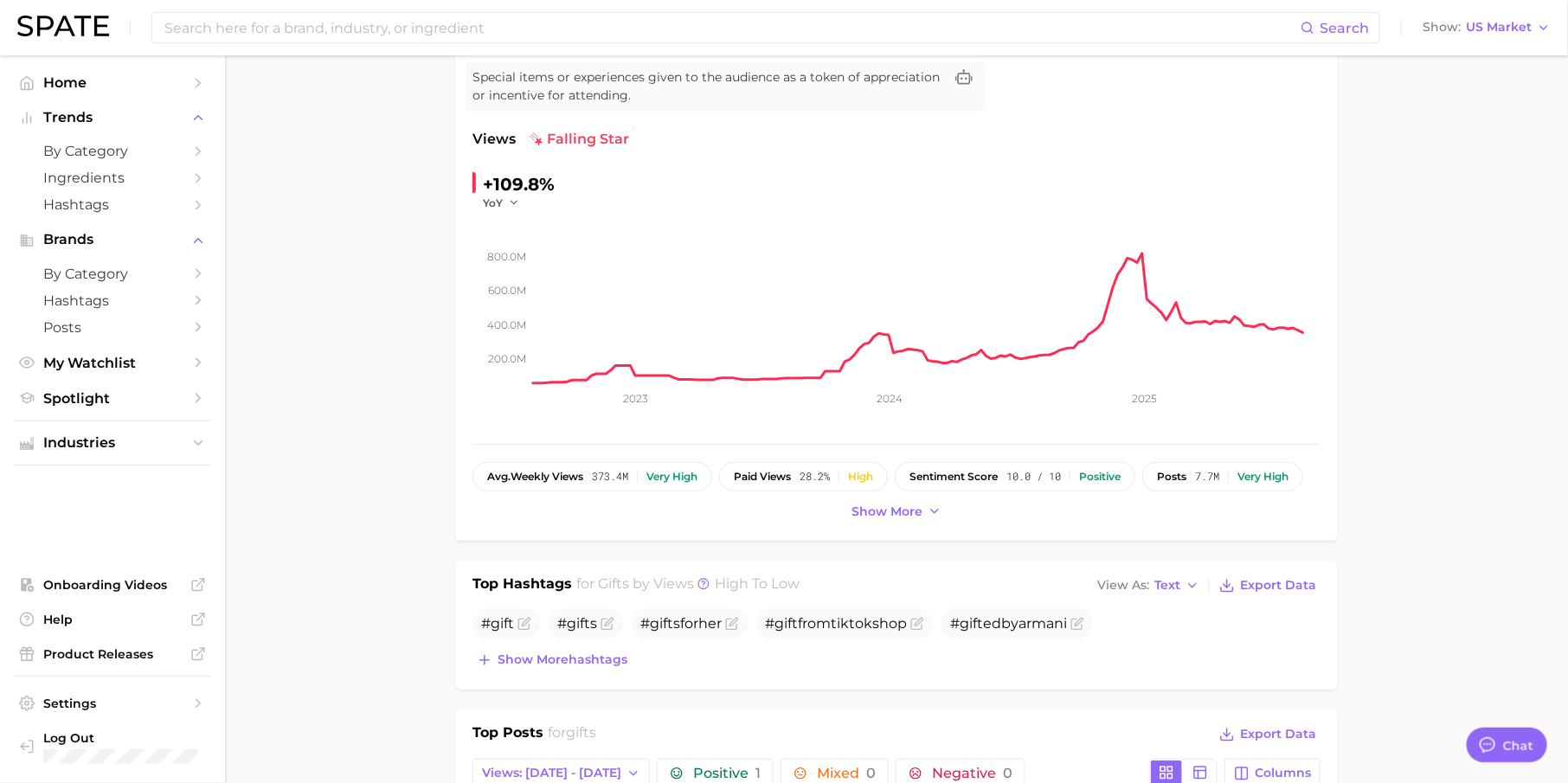
scroll to position [0, 0]
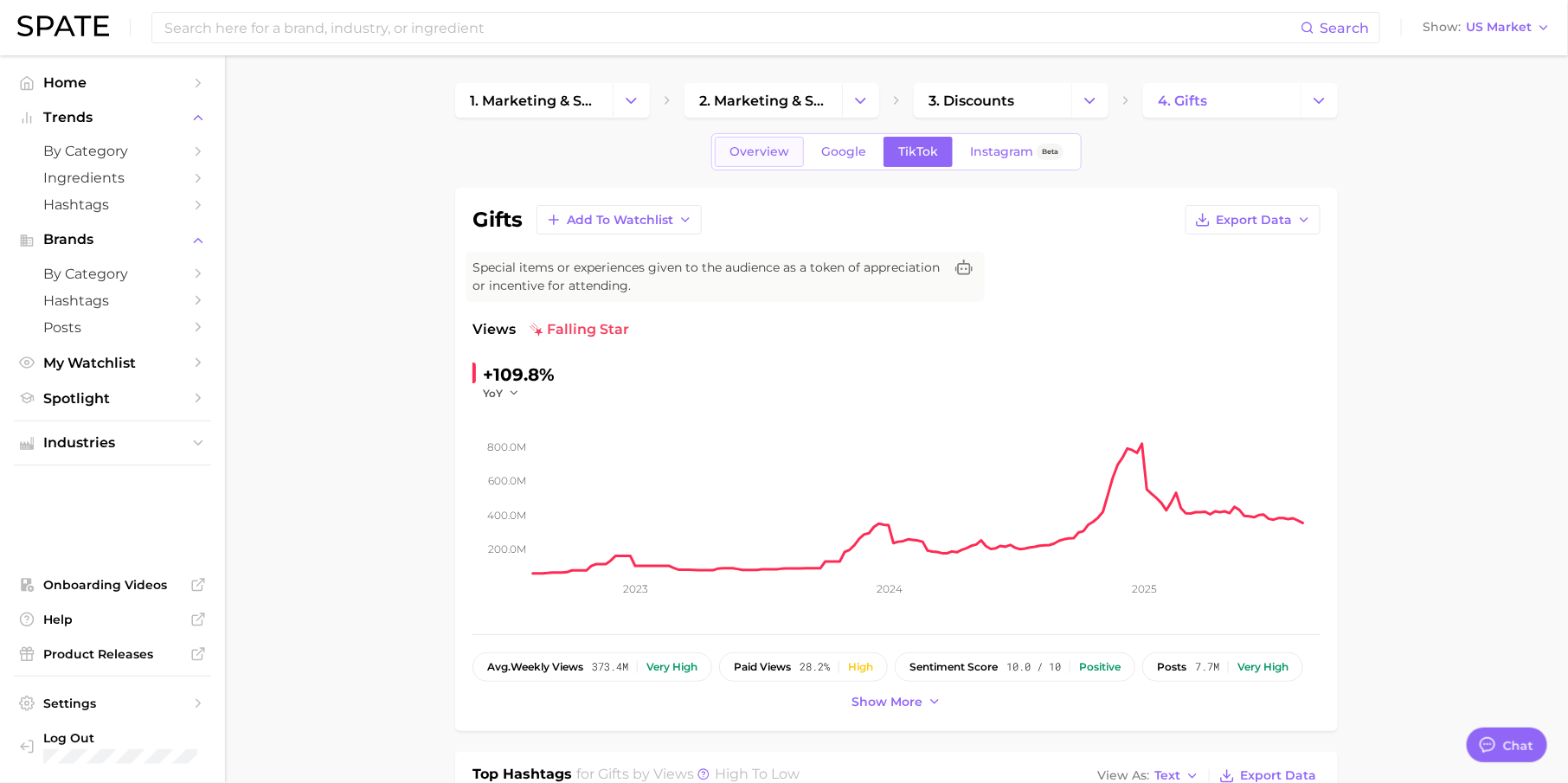
type input "jewlery"
click at [749, 150] on span "Overview" at bounding box center [759, 151] width 60 height 14
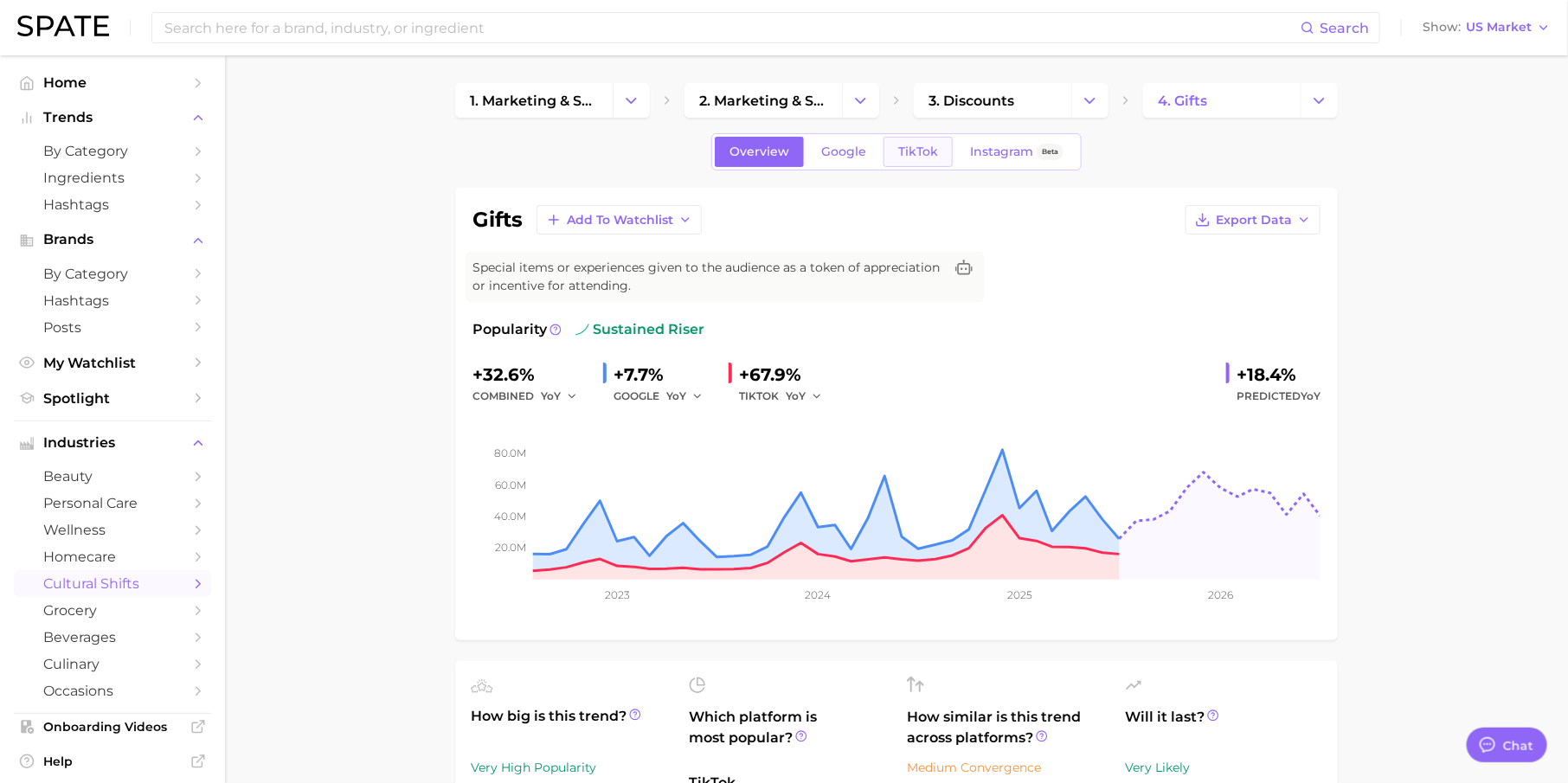
click at [900, 151] on span "TikTok" at bounding box center [918, 151] width 39 height 14
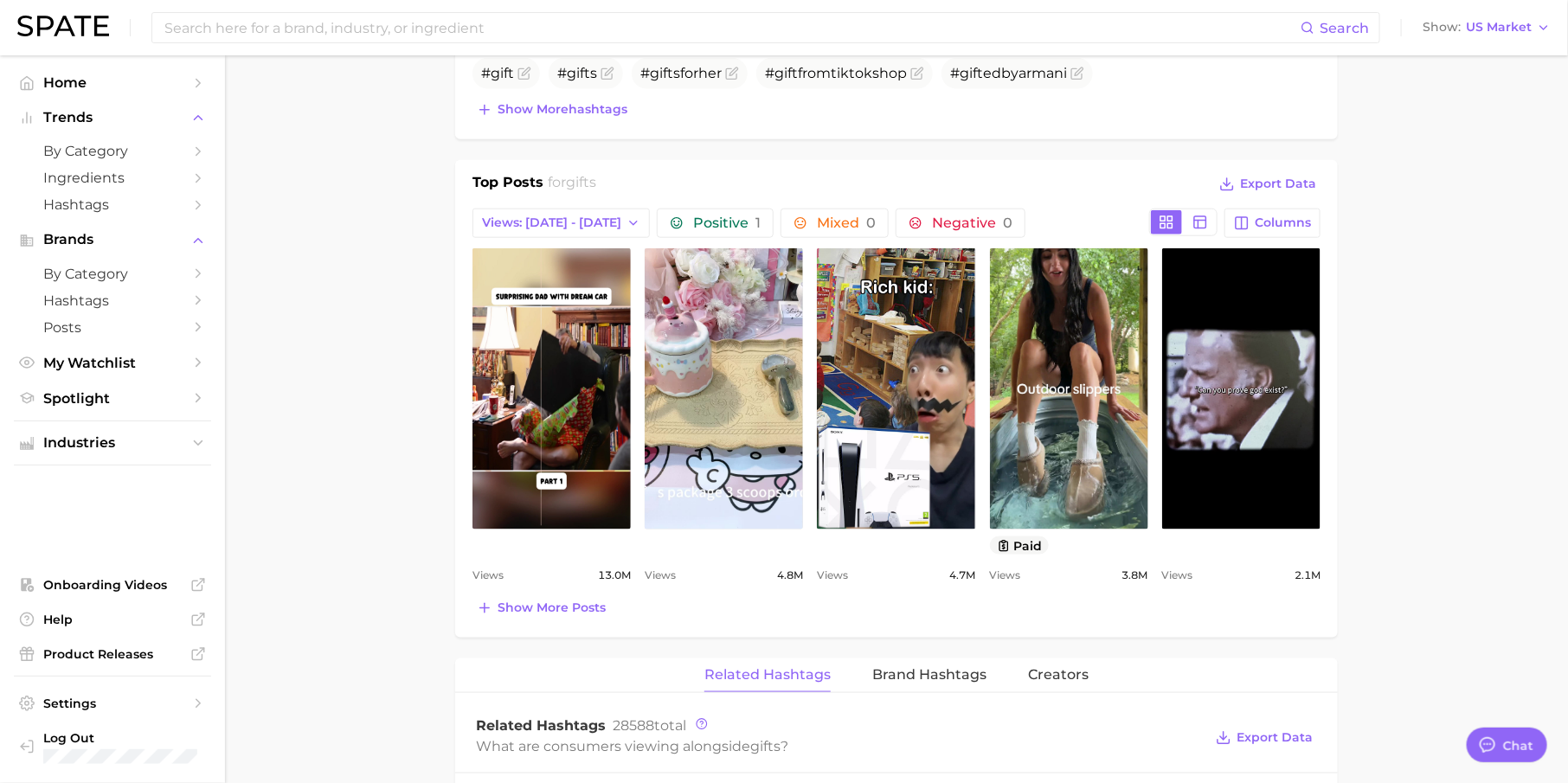
scroll to position [744, 0]
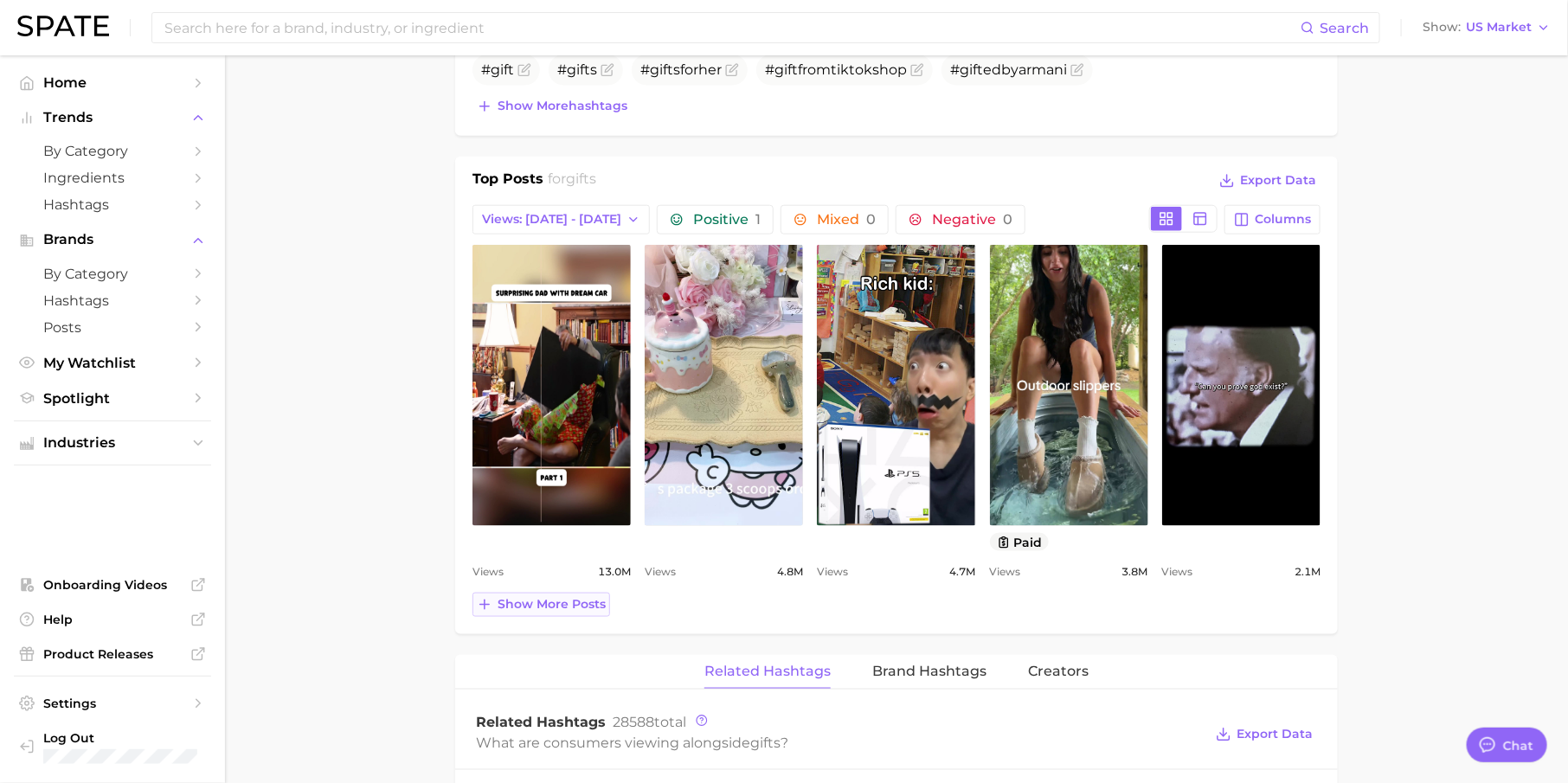
click at [579, 608] on button "Show more posts" at bounding box center [541, 604] width 138 height 24
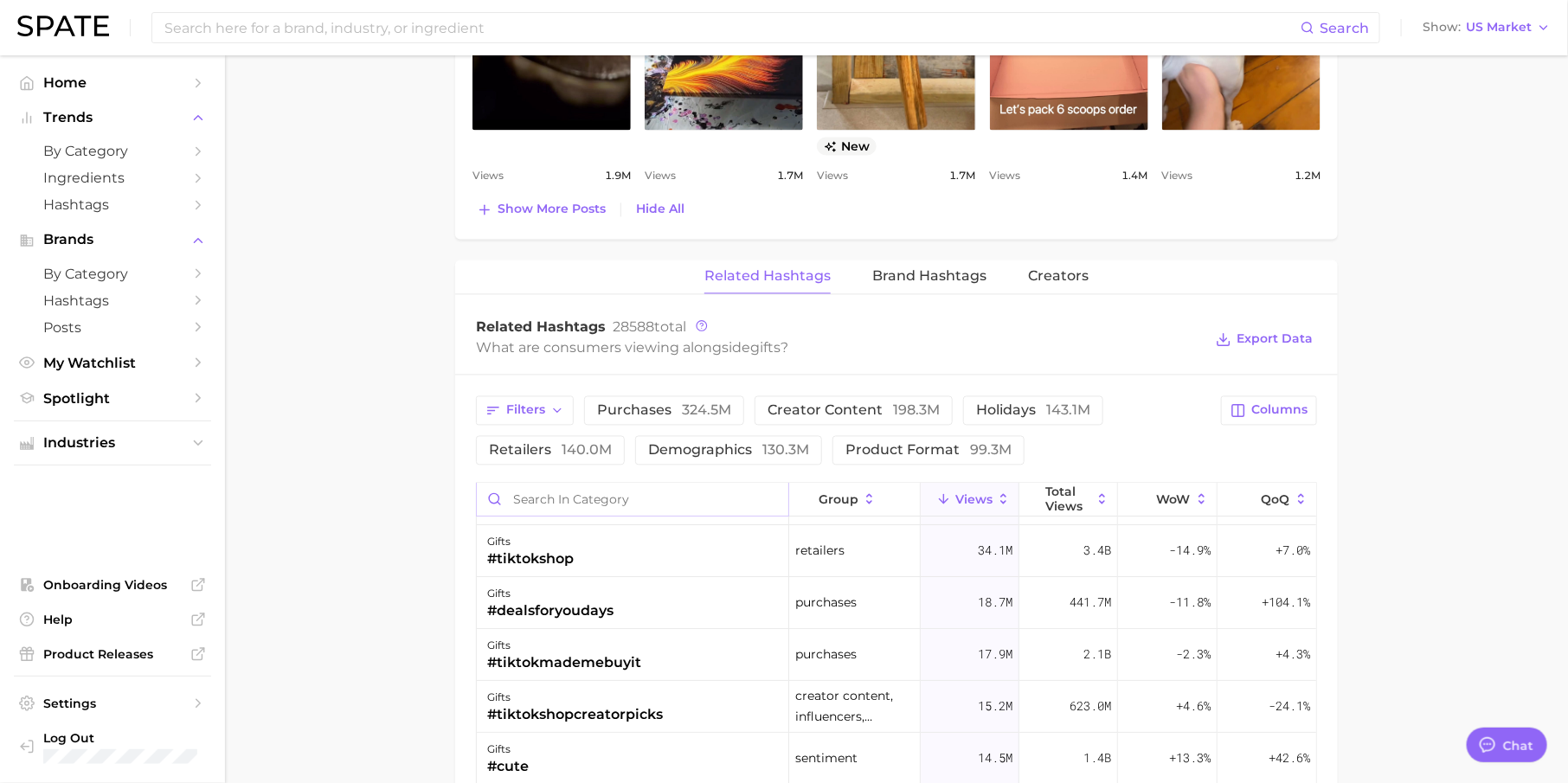
scroll to position [113, 0]
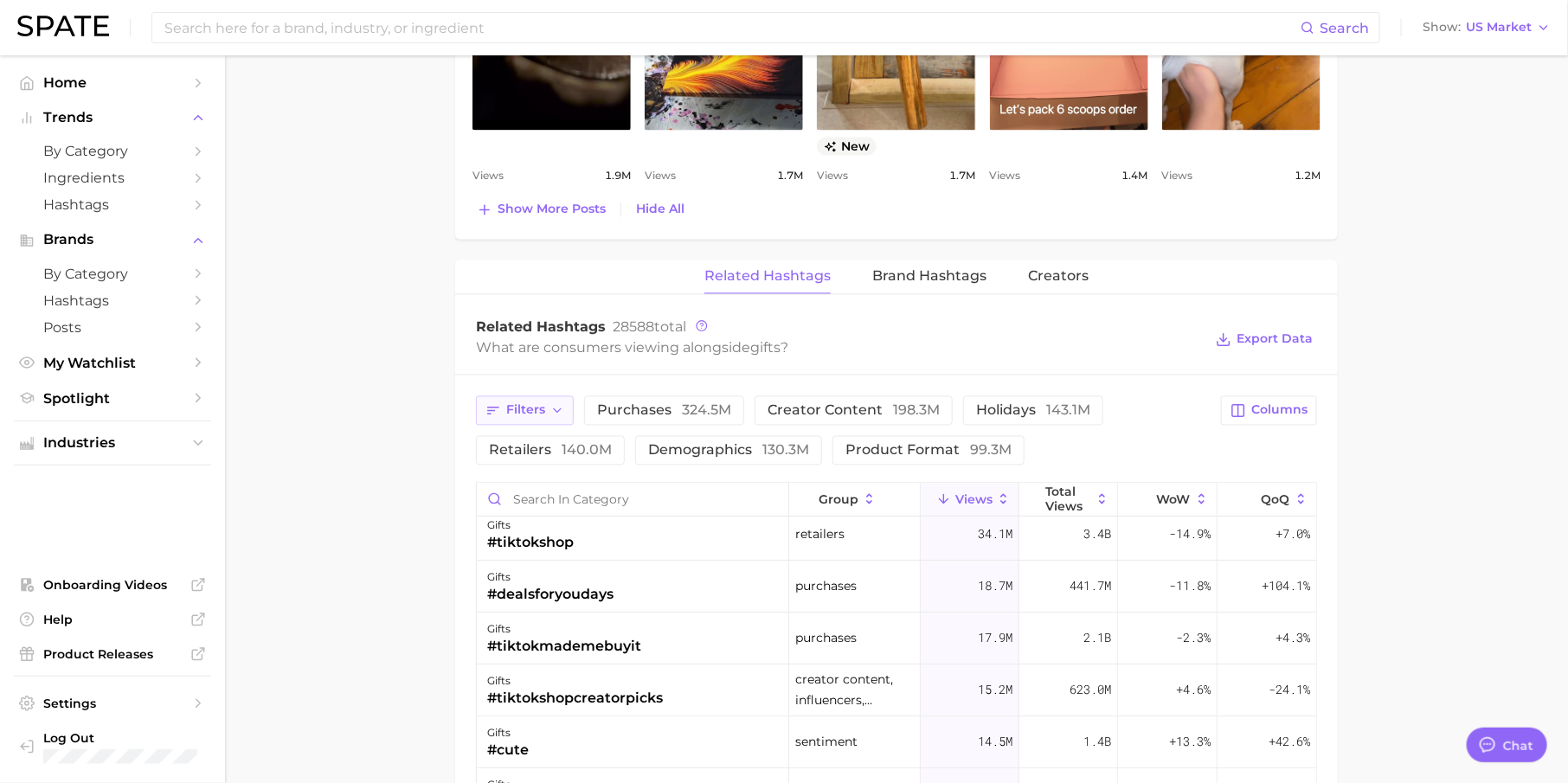
click at [535, 412] on button "Filters" at bounding box center [524, 410] width 98 height 30
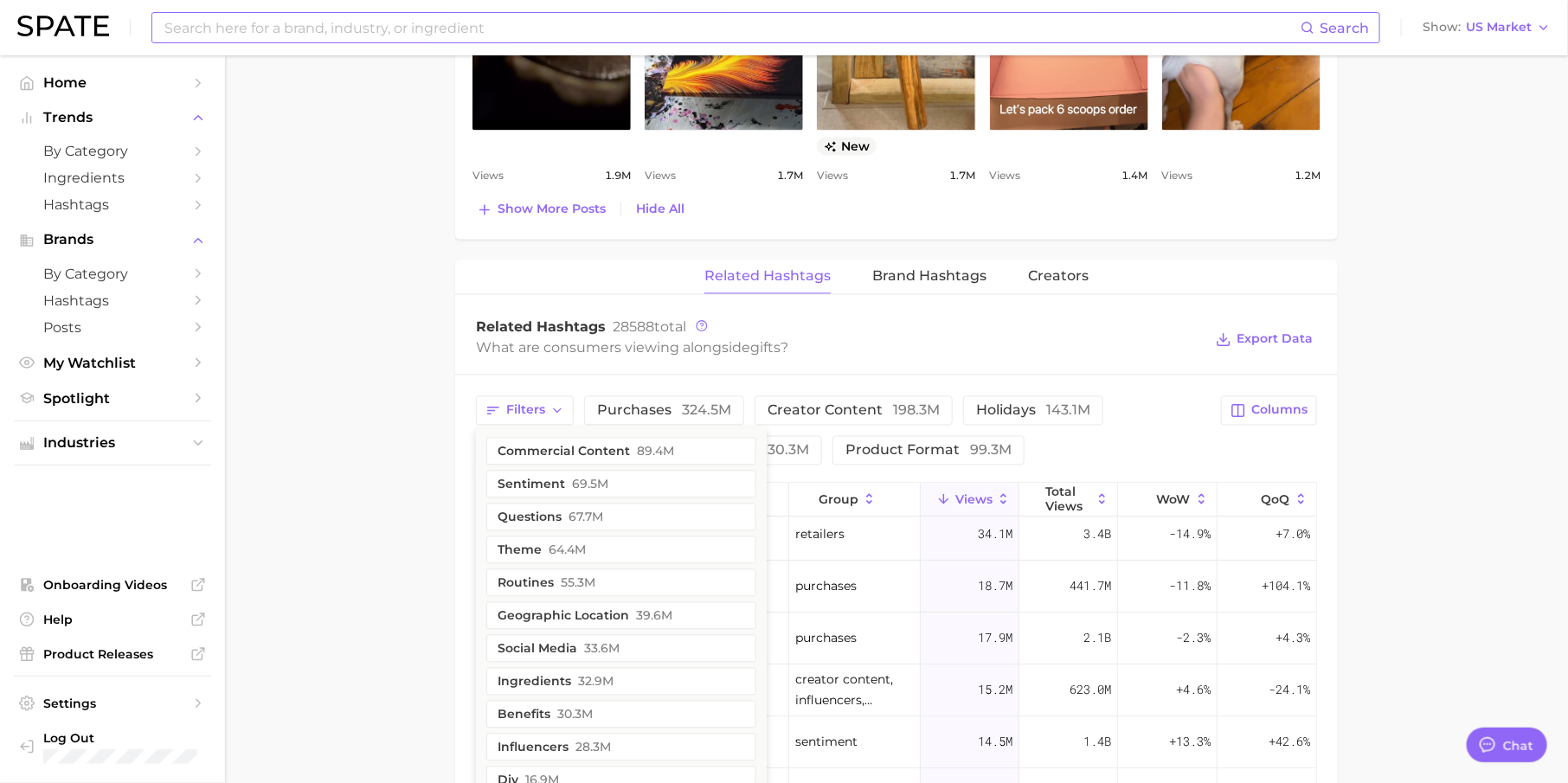
click at [358, 37] on input at bounding box center [732, 27] width 1138 height 30
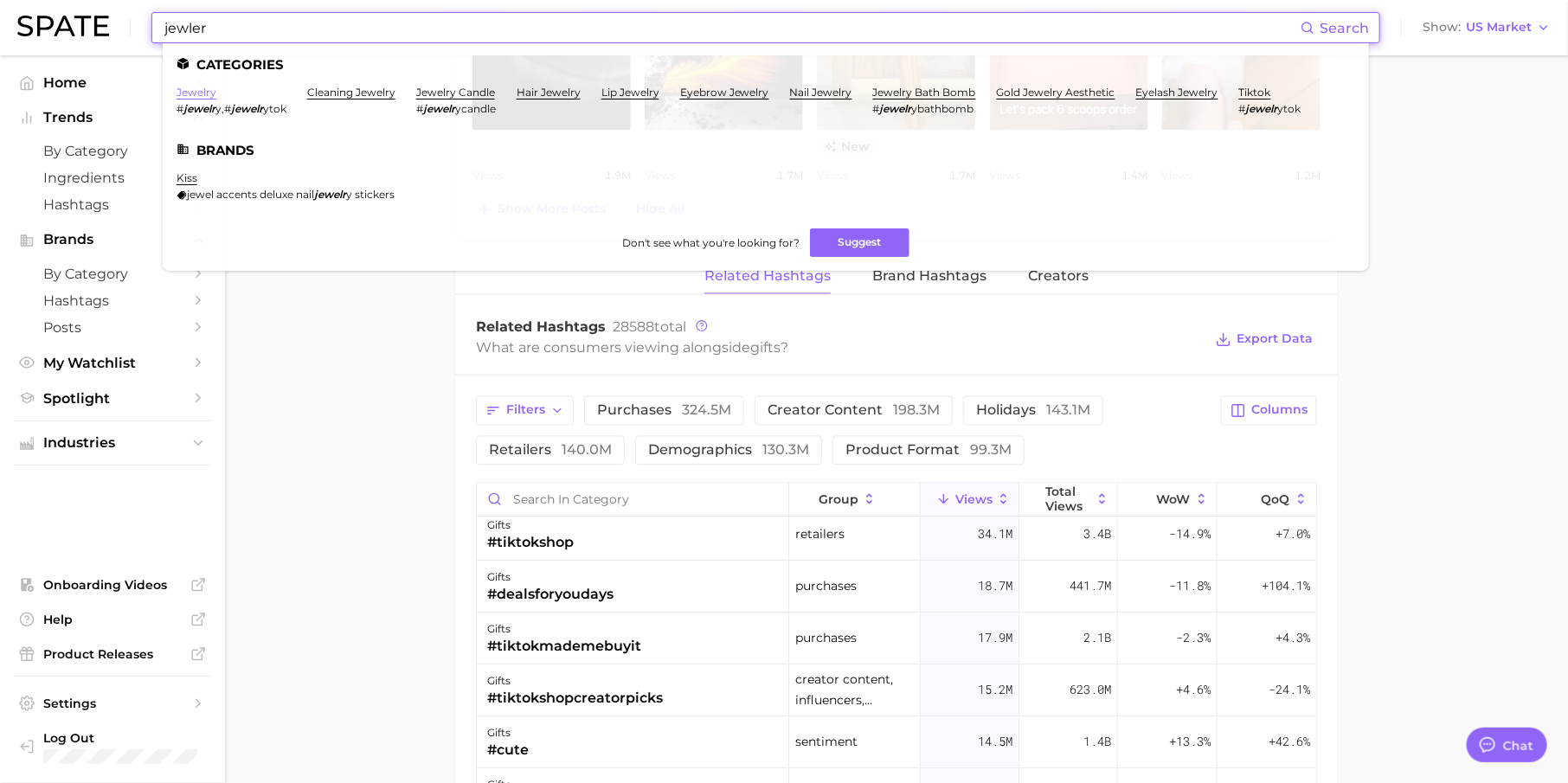
type input "jewler"
click at [190, 89] on link "jewelry" at bounding box center [196, 92] width 39 height 13
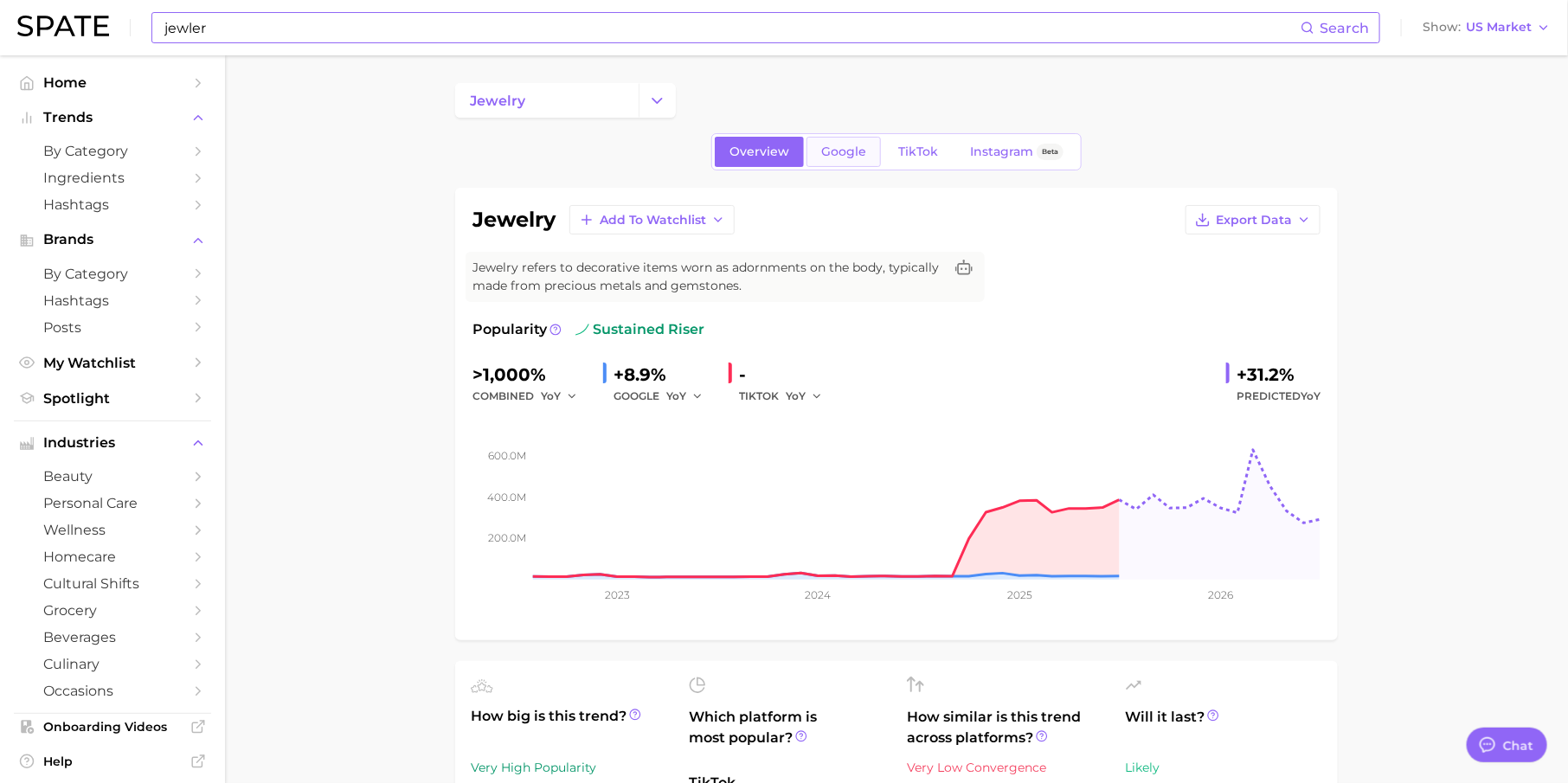
click at [850, 151] on span "Google" at bounding box center [843, 151] width 45 height 14
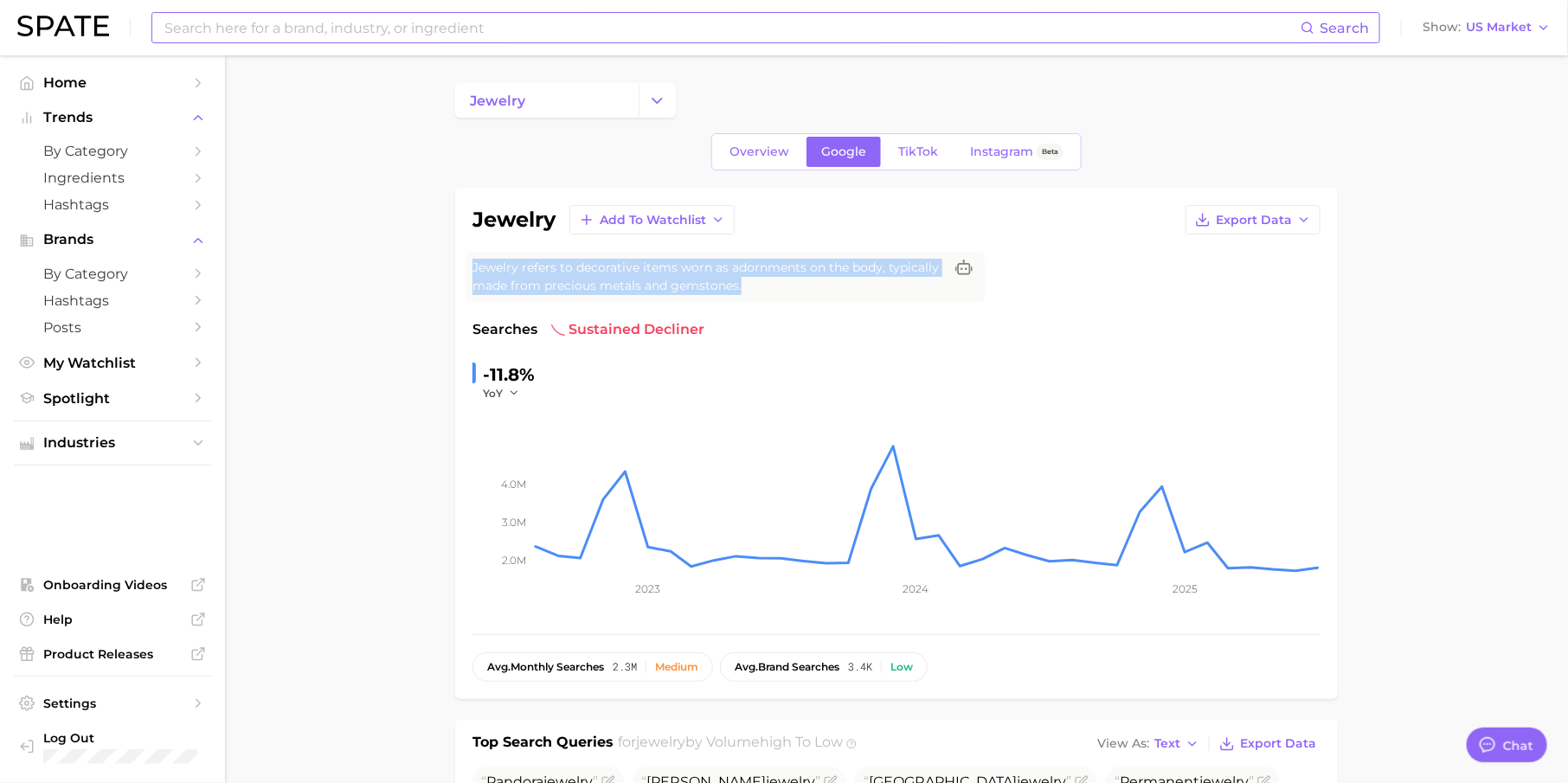
drag, startPoint x: 474, startPoint y: 266, endPoint x: 755, endPoint y: 286, distance: 281.7
click at [755, 286] on span "Jewelry refers to decorative items worn as adornments on the body, typically ma…" at bounding box center [707, 277] width 470 height 37
click at [926, 141] on link "TikTok" at bounding box center [918, 152] width 69 height 30
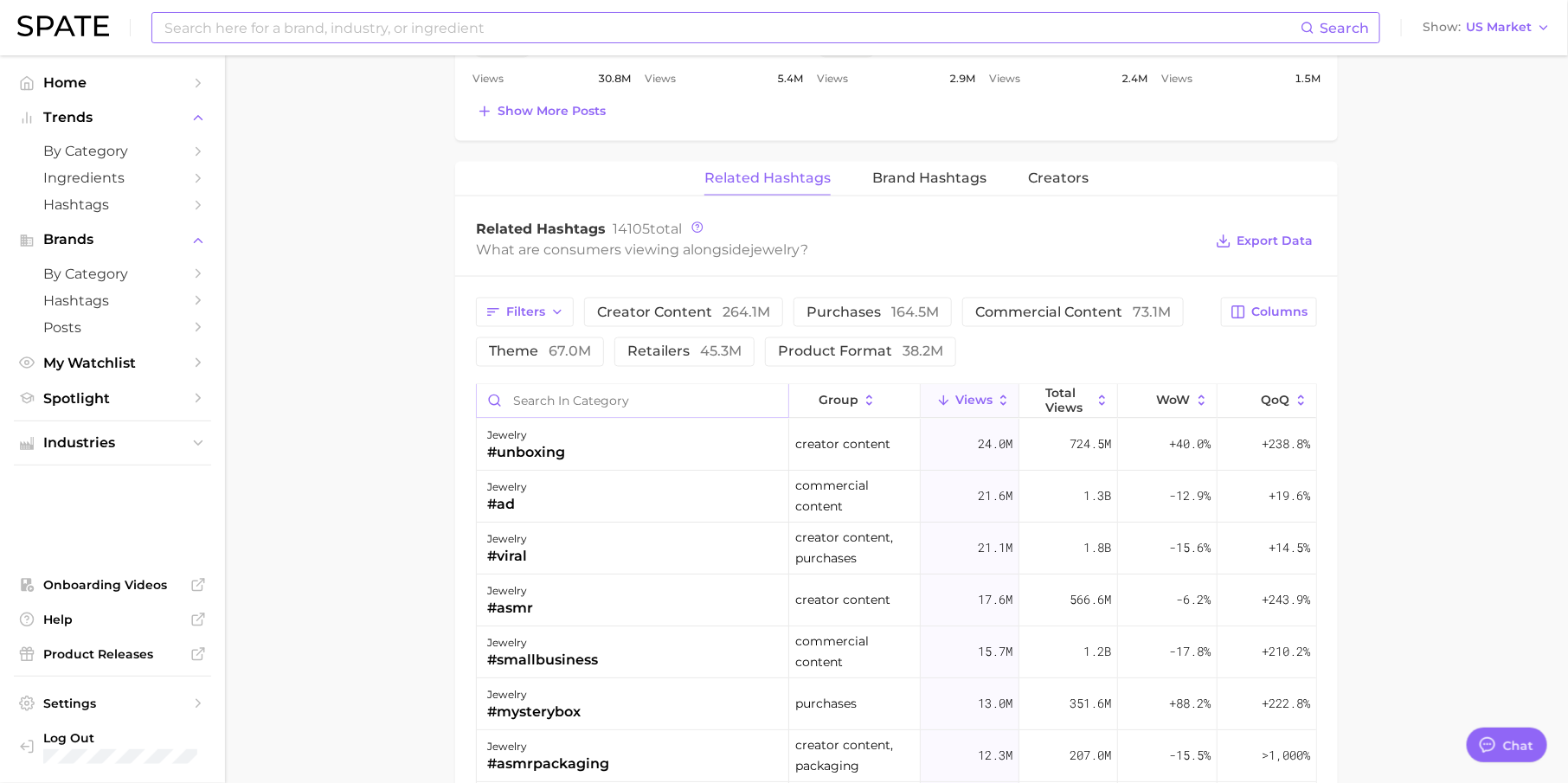
click at [607, 393] on input "Search in category" at bounding box center [633, 401] width 312 height 33
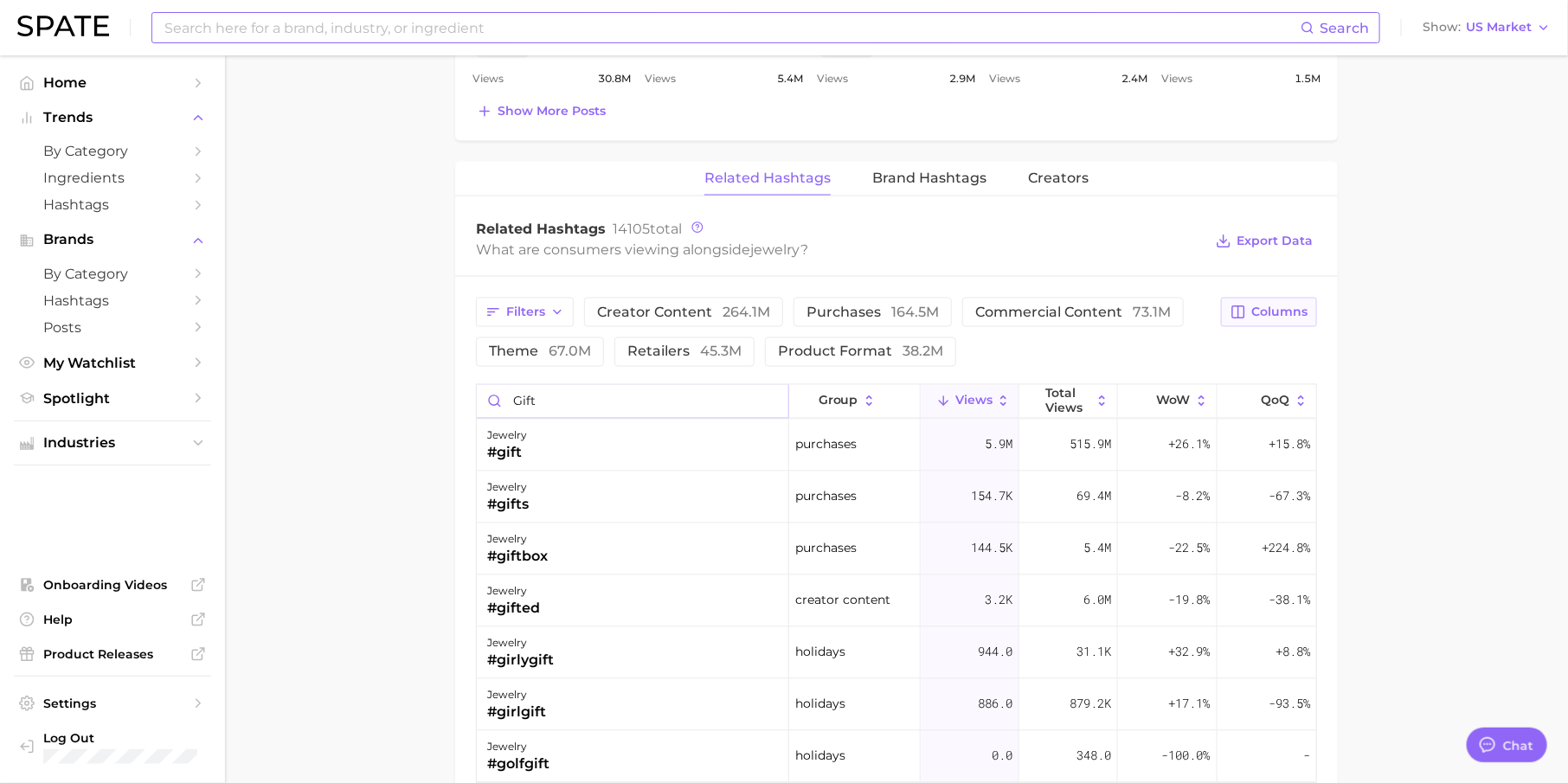
type input "gift"
click at [1281, 305] on span "Columns" at bounding box center [1279, 312] width 56 height 14
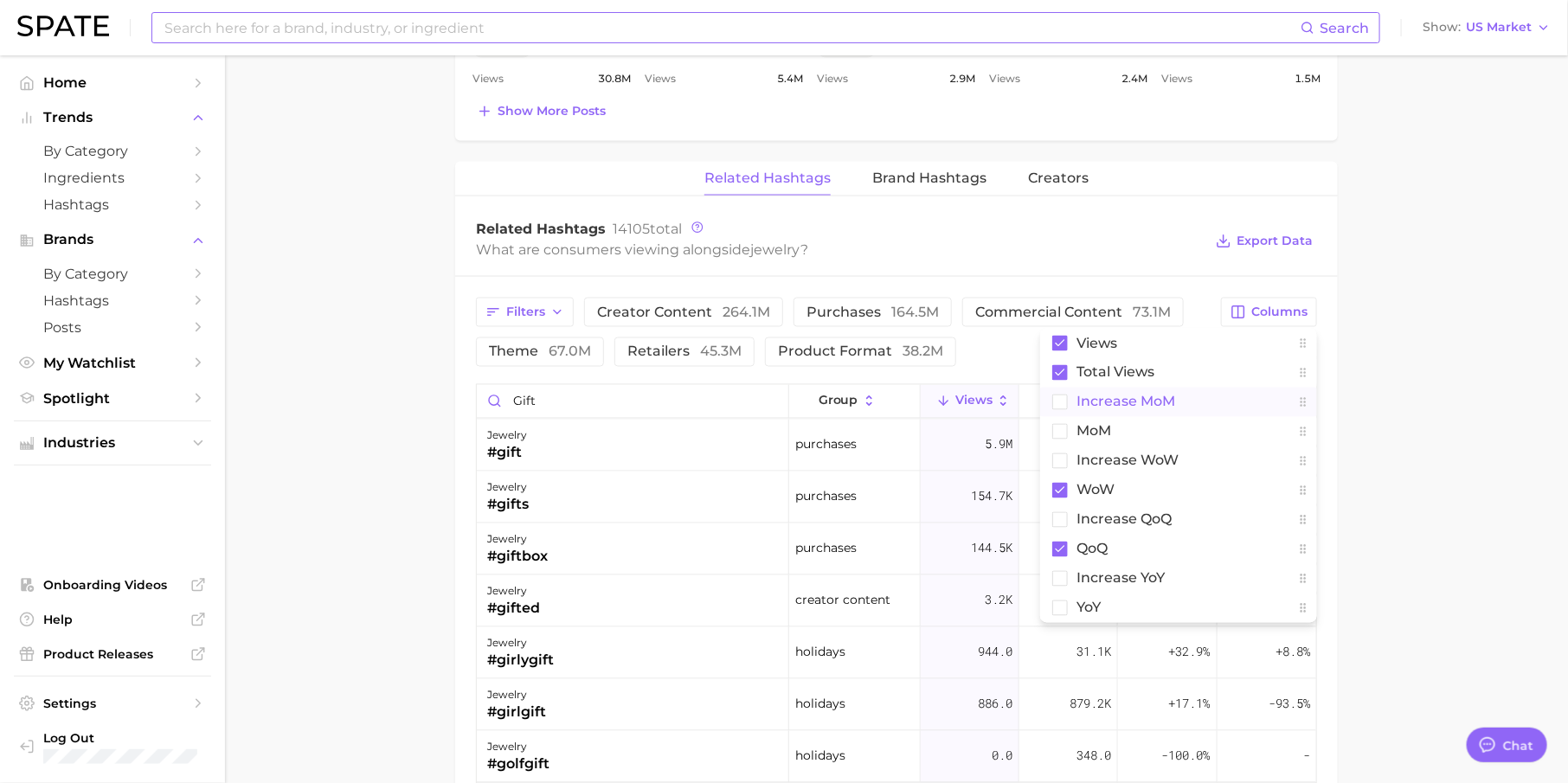
click at [1150, 399] on span "increase MoM" at bounding box center [1125, 401] width 99 height 14
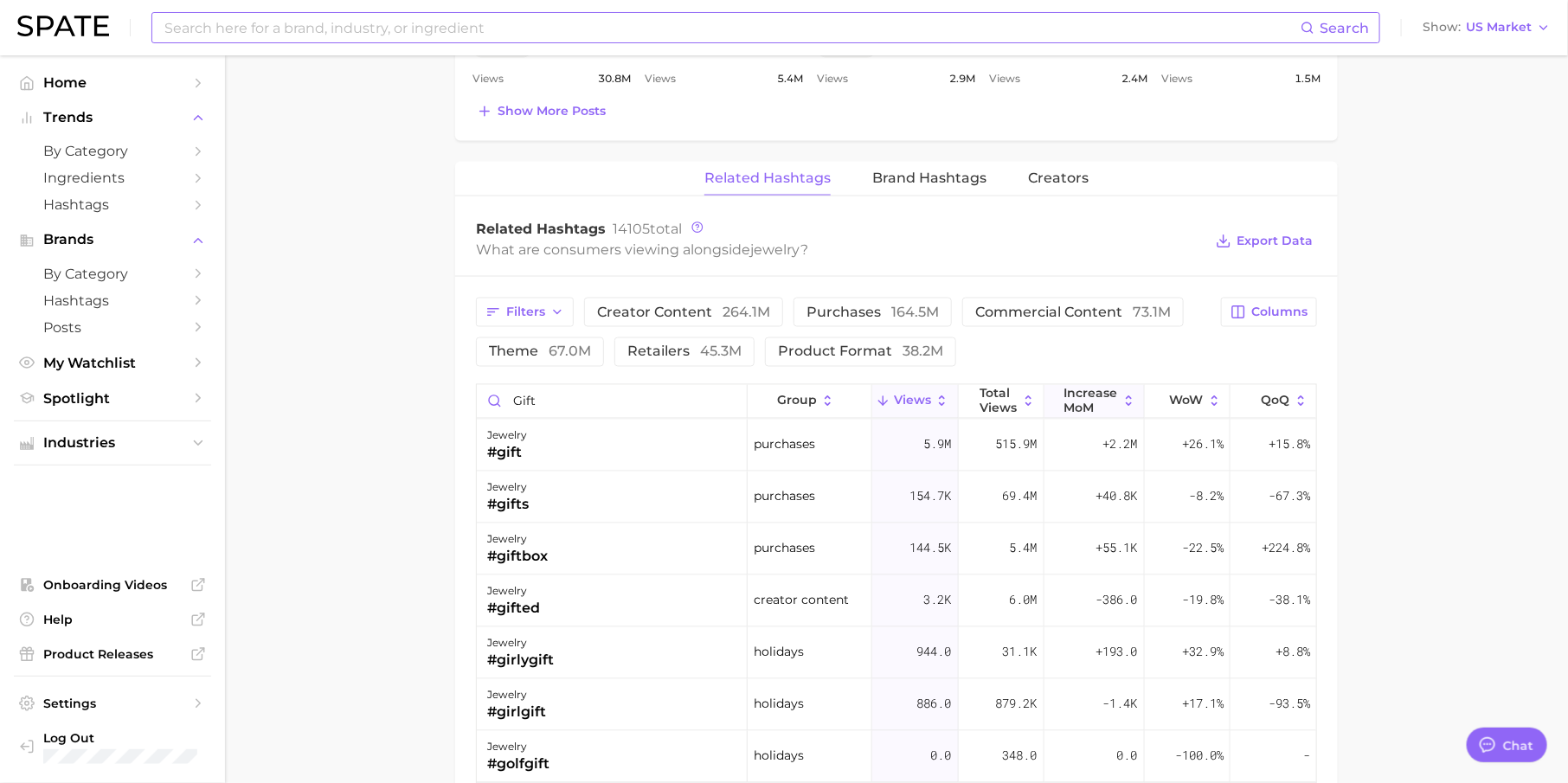
click at [1084, 395] on span "increase MoM" at bounding box center [1091, 400] width 54 height 28
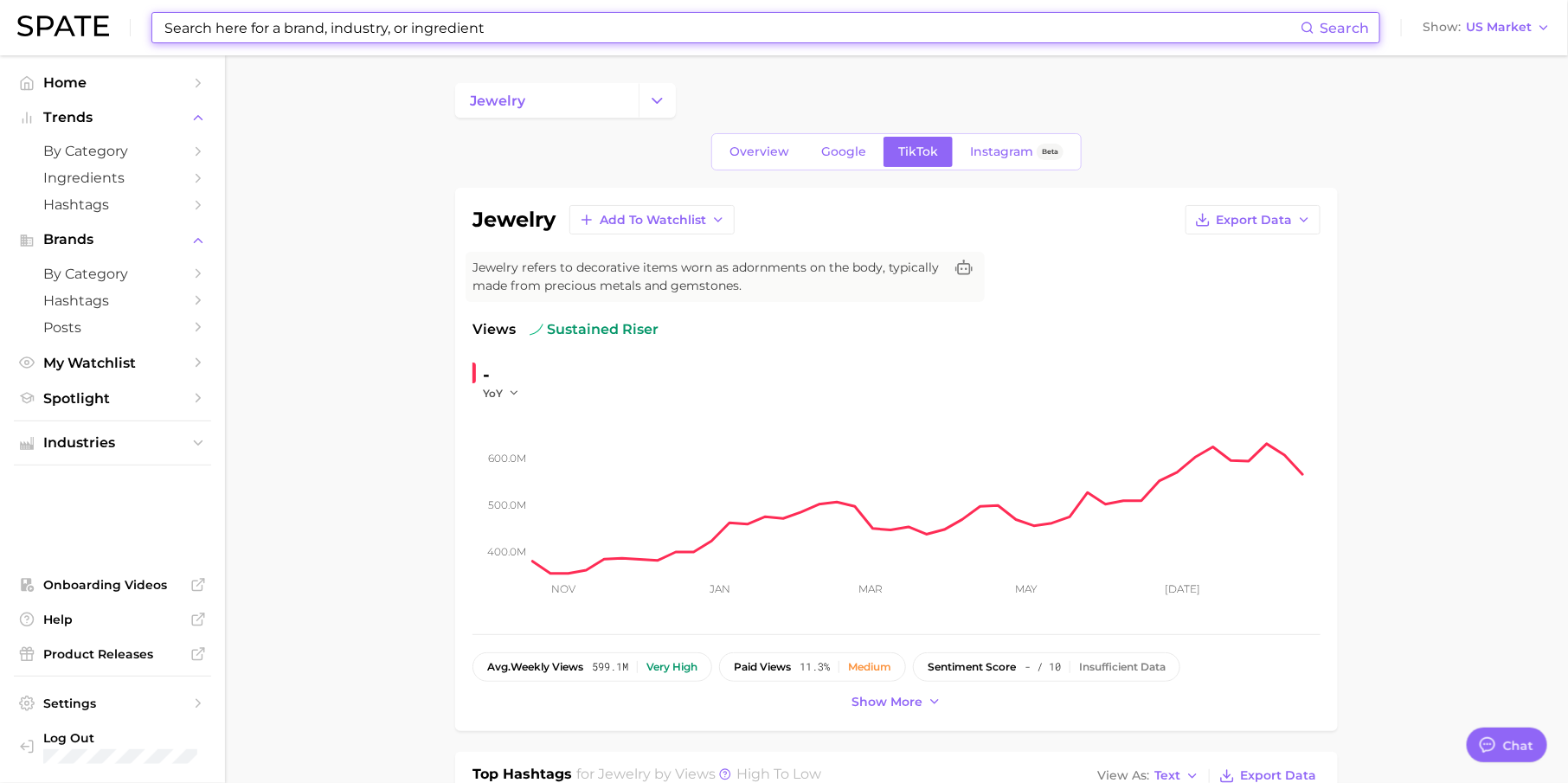
click at [530, 32] on input at bounding box center [732, 27] width 1138 height 30
click at [748, 144] on span "Overview" at bounding box center [759, 151] width 60 height 14
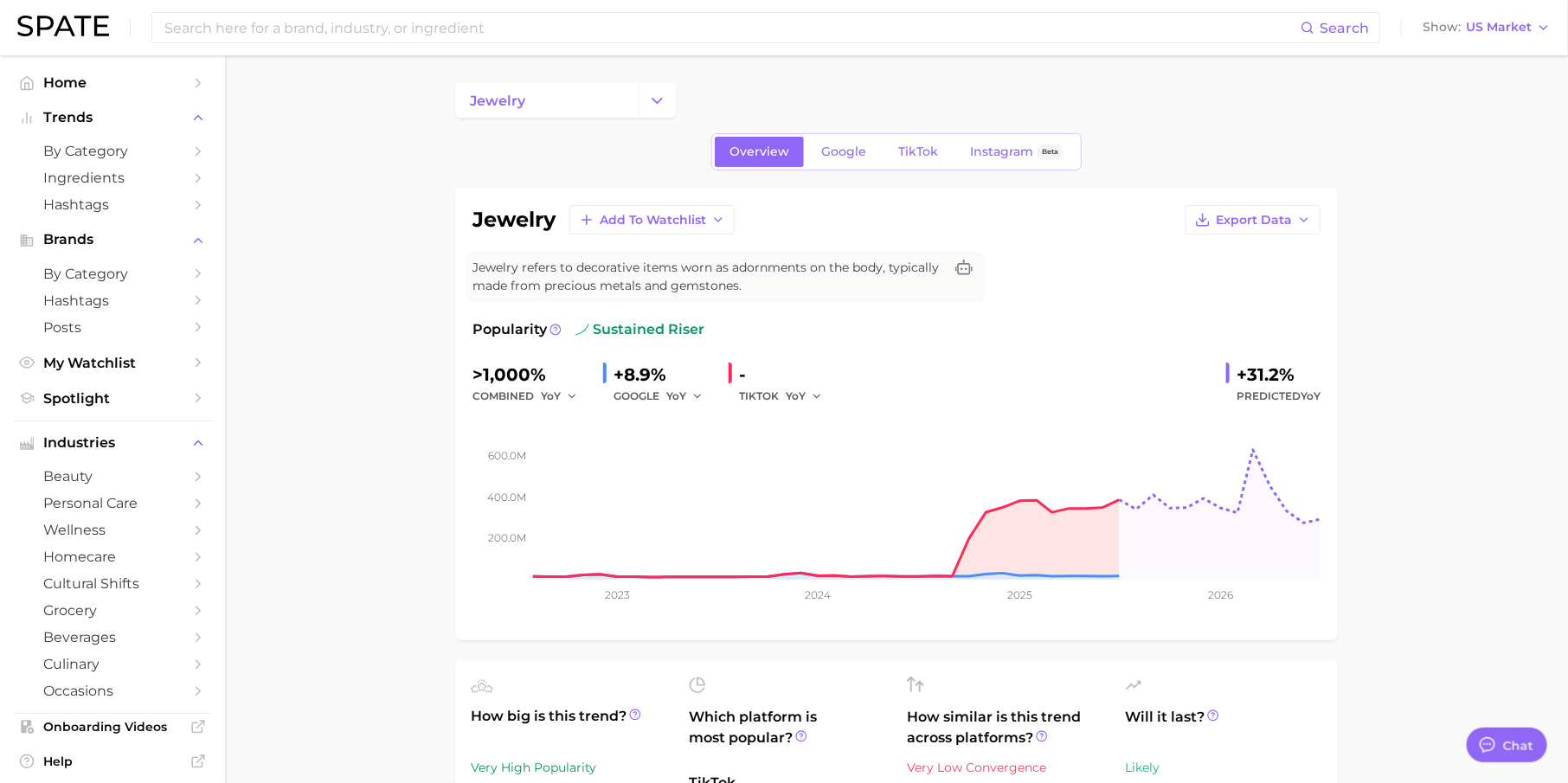
click at [799, 381] on div "-" at bounding box center [787, 374] width 95 height 28
click at [799, 391] on span "YoY" at bounding box center [796, 396] width 20 height 14
click at [769, 446] on button "QoQ" at bounding box center [738, 455] width 190 height 31
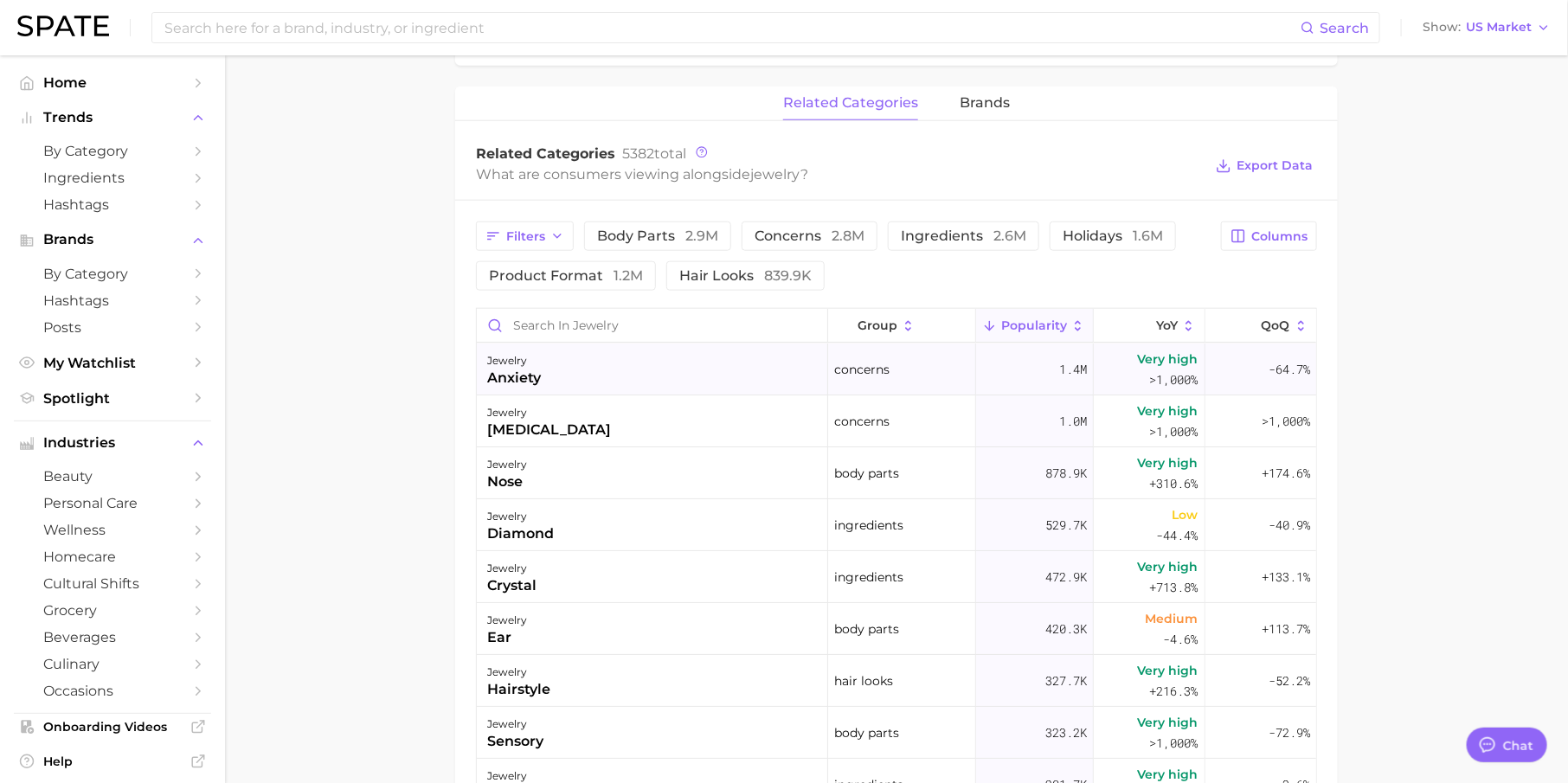
click at [636, 372] on div "jewelry anxiety" at bounding box center [652, 369] width 351 height 52
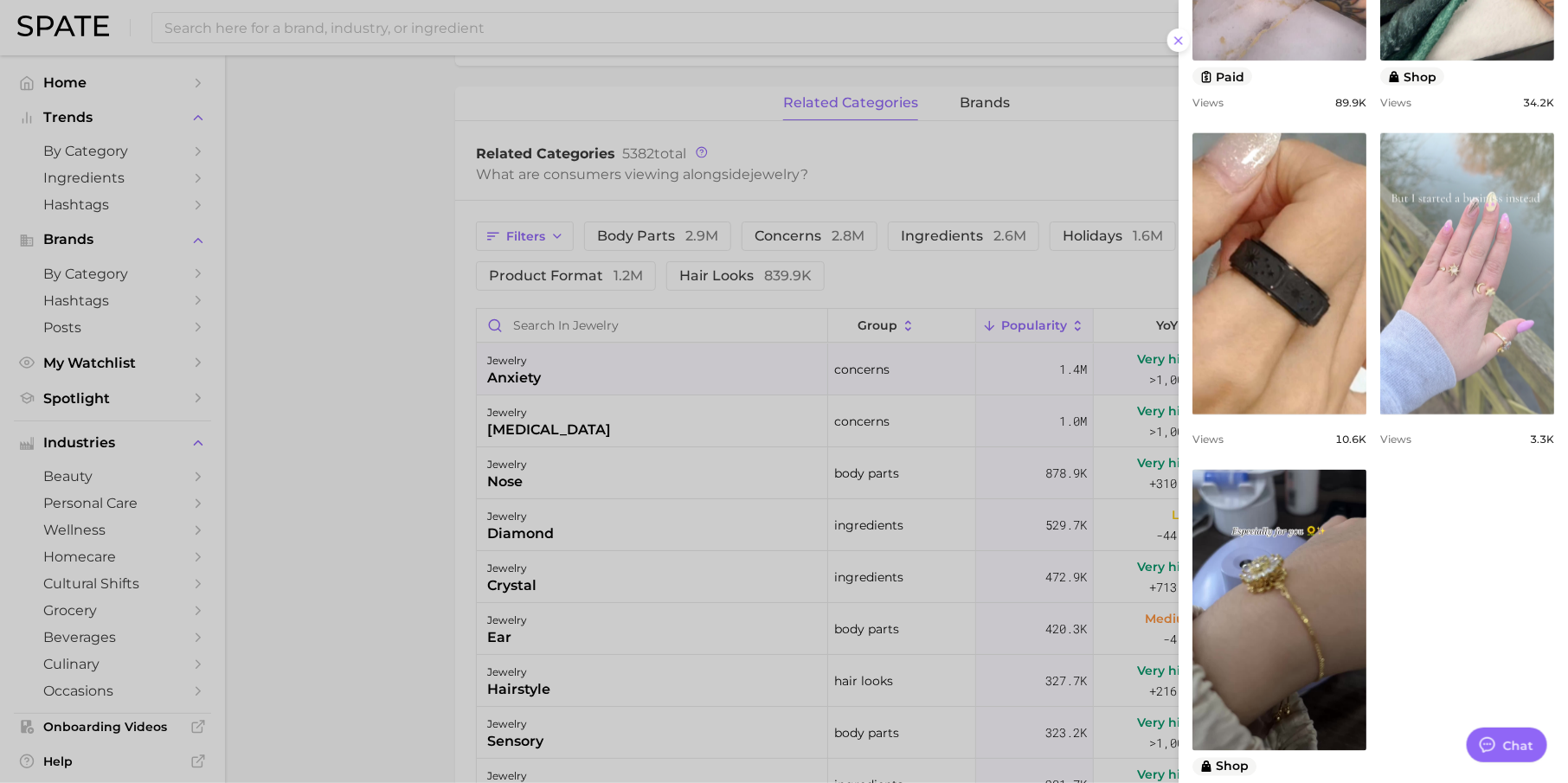
scroll to position [878, 0]
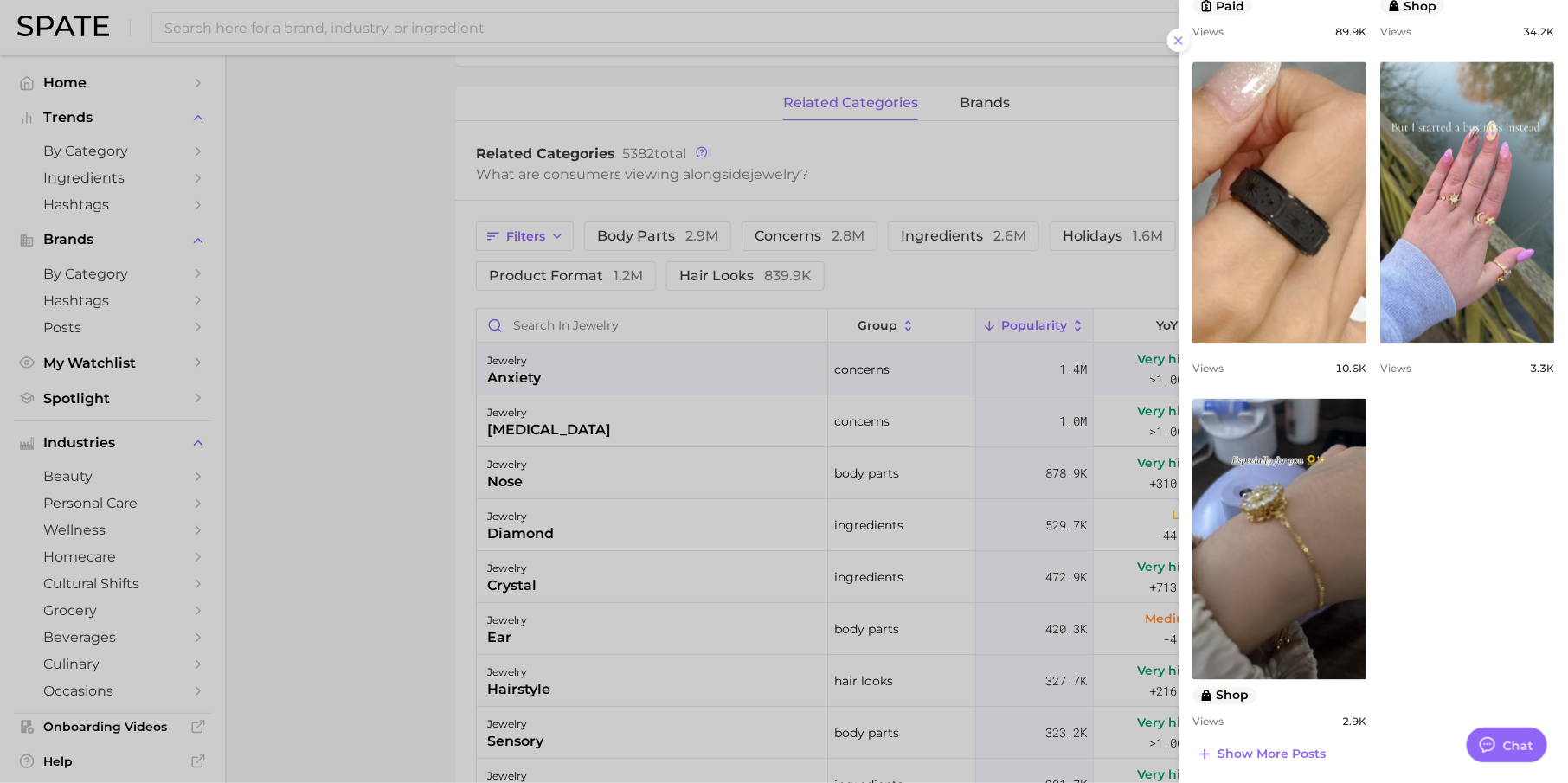
click at [888, 560] on div at bounding box center [784, 392] width 1568 height 783
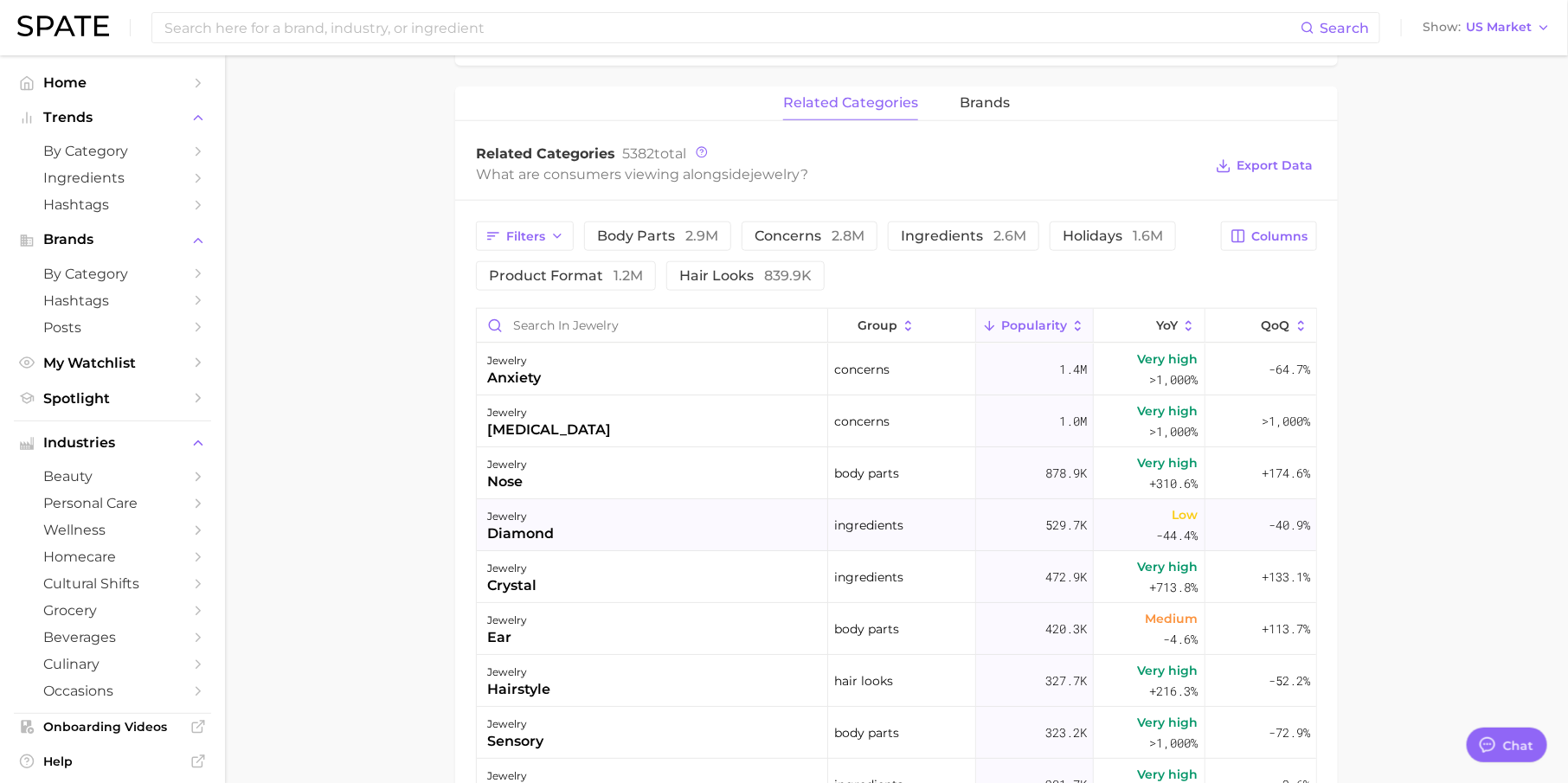
click at [603, 536] on div "jewelry diamond" at bounding box center [652, 525] width 351 height 52
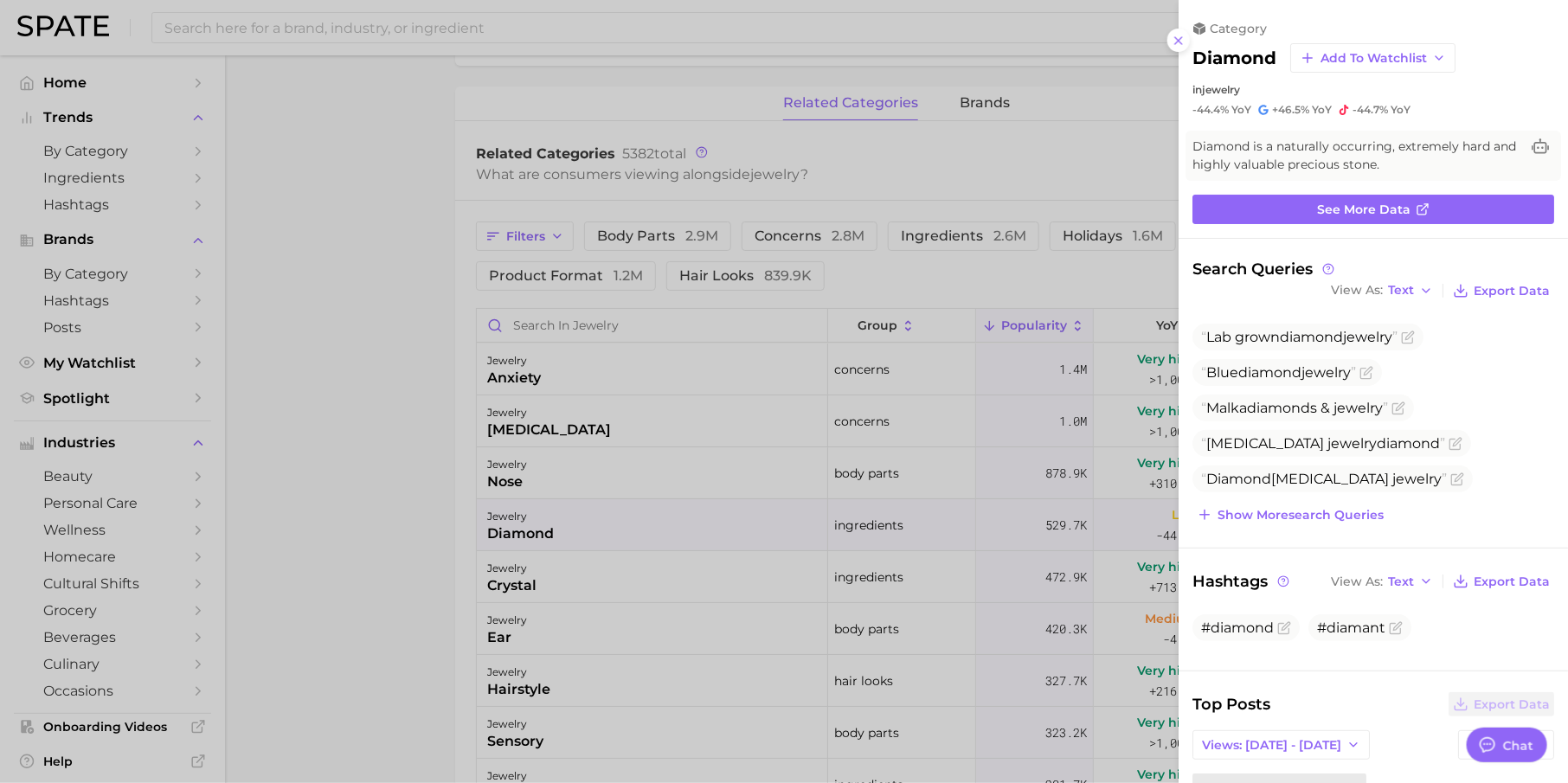
click at [590, 595] on div at bounding box center [784, 392] width 1568 height 783
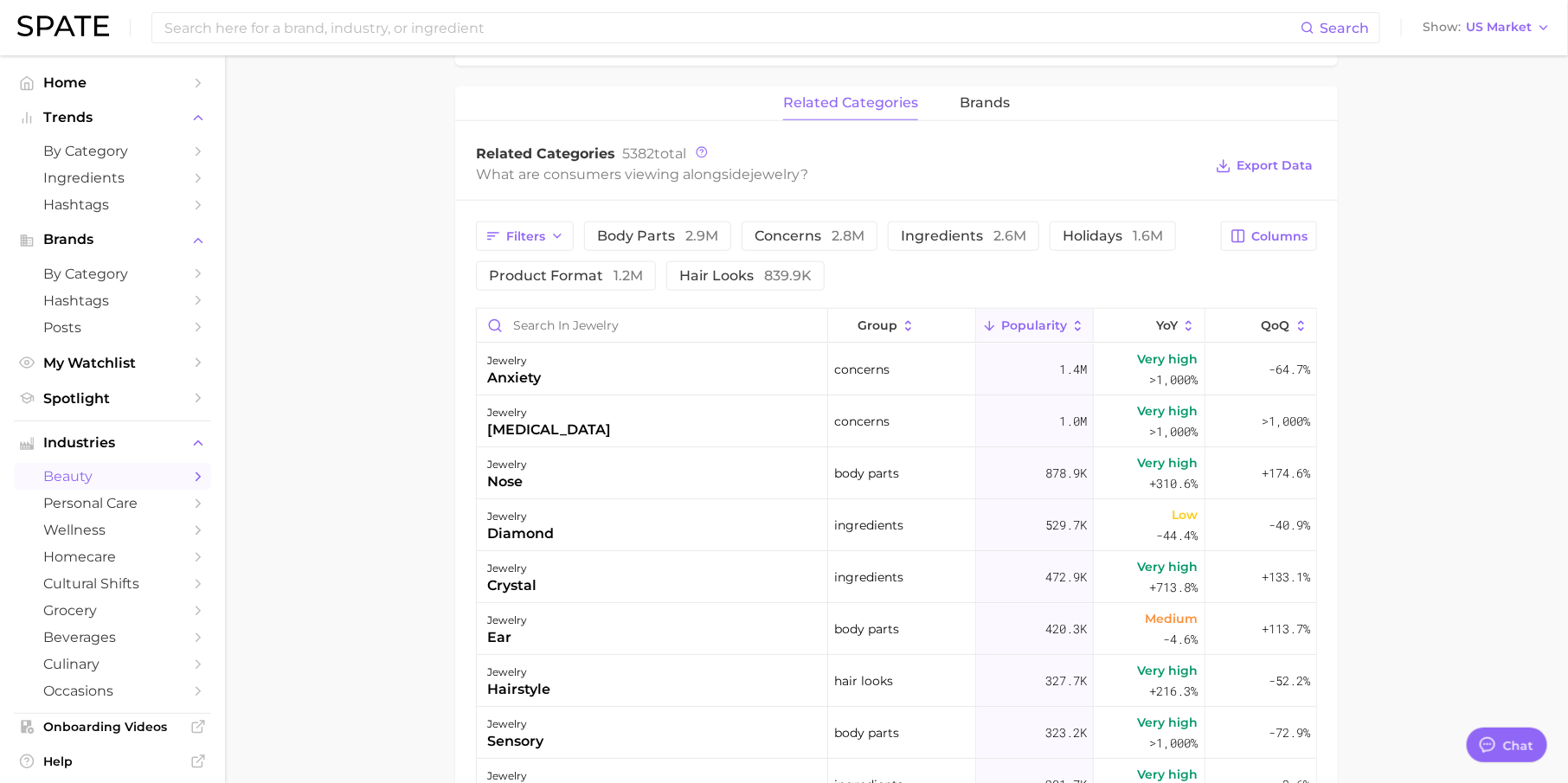
click at [138, 485] on span "beauty" at bounding box center [112, 476] width 139 height 16
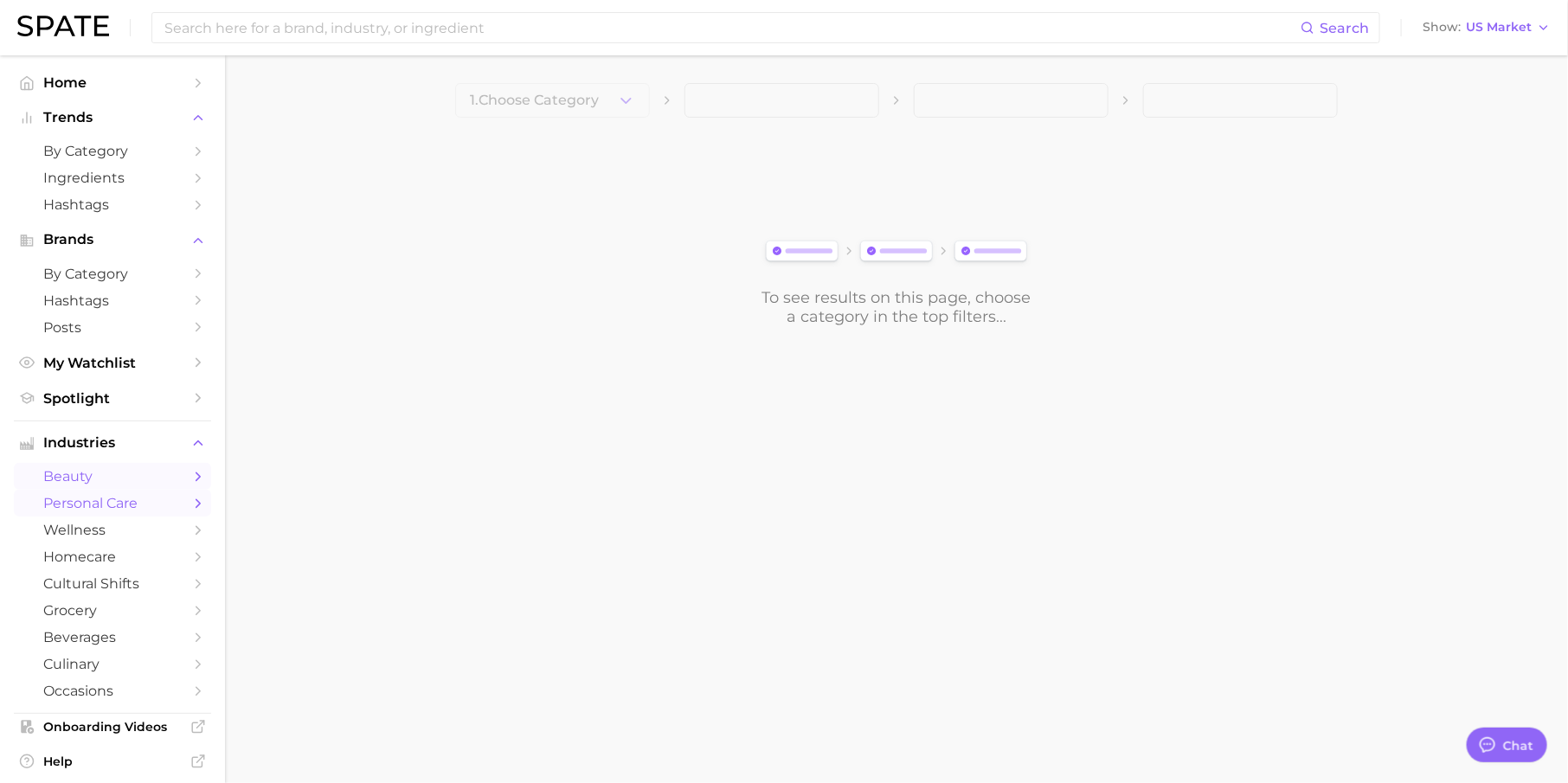
click at [137, 509] on span "personal care" at bounding box center [112, 503] width 139 height 16
click at [540, 99] on span "1. Choose Category" at bounding box center [534, 99] width 129 height 15
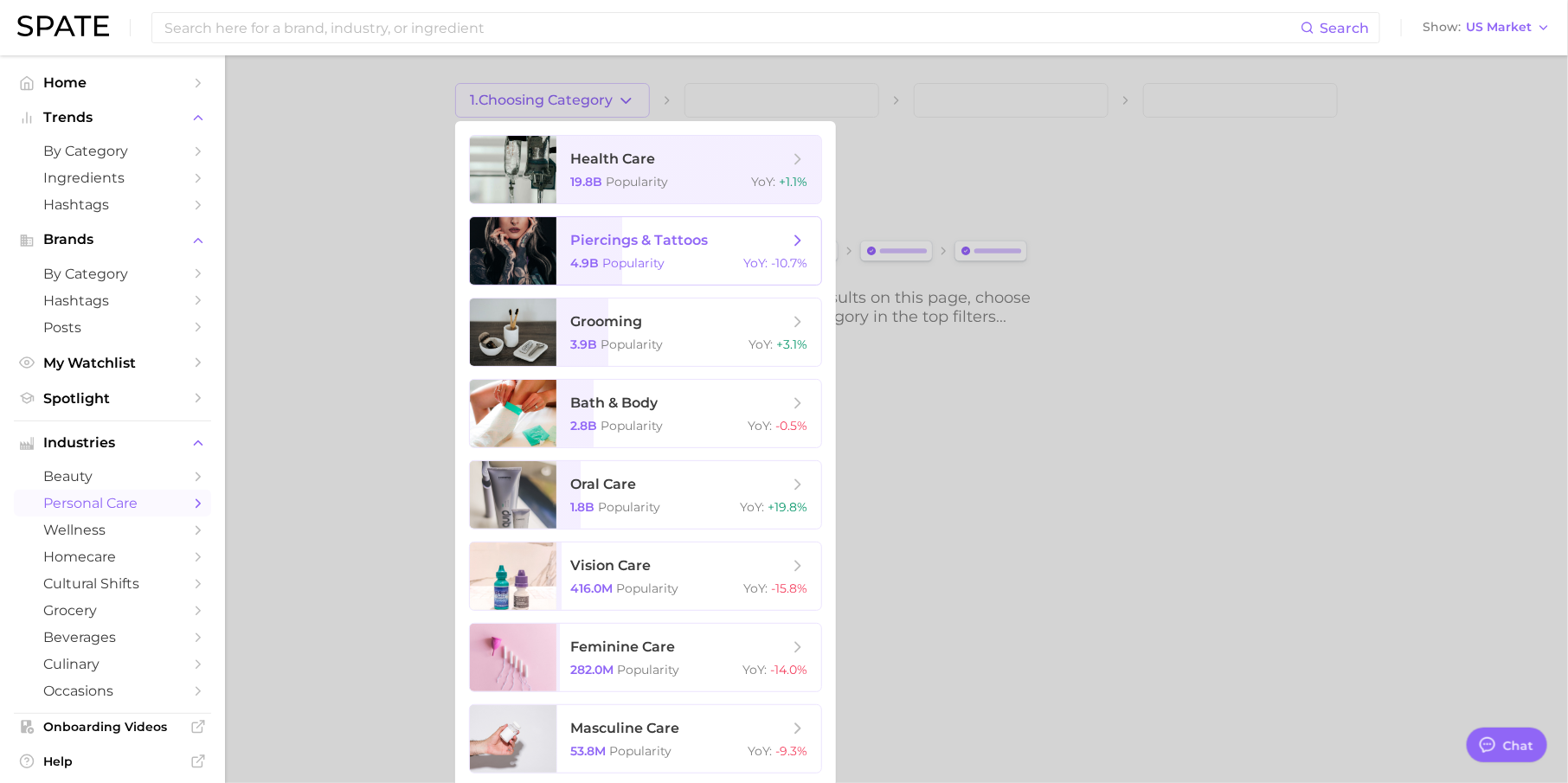
click at [648, 244] on span "piercings & tattoos" at bounding box center [639, 240] width 138 height 16
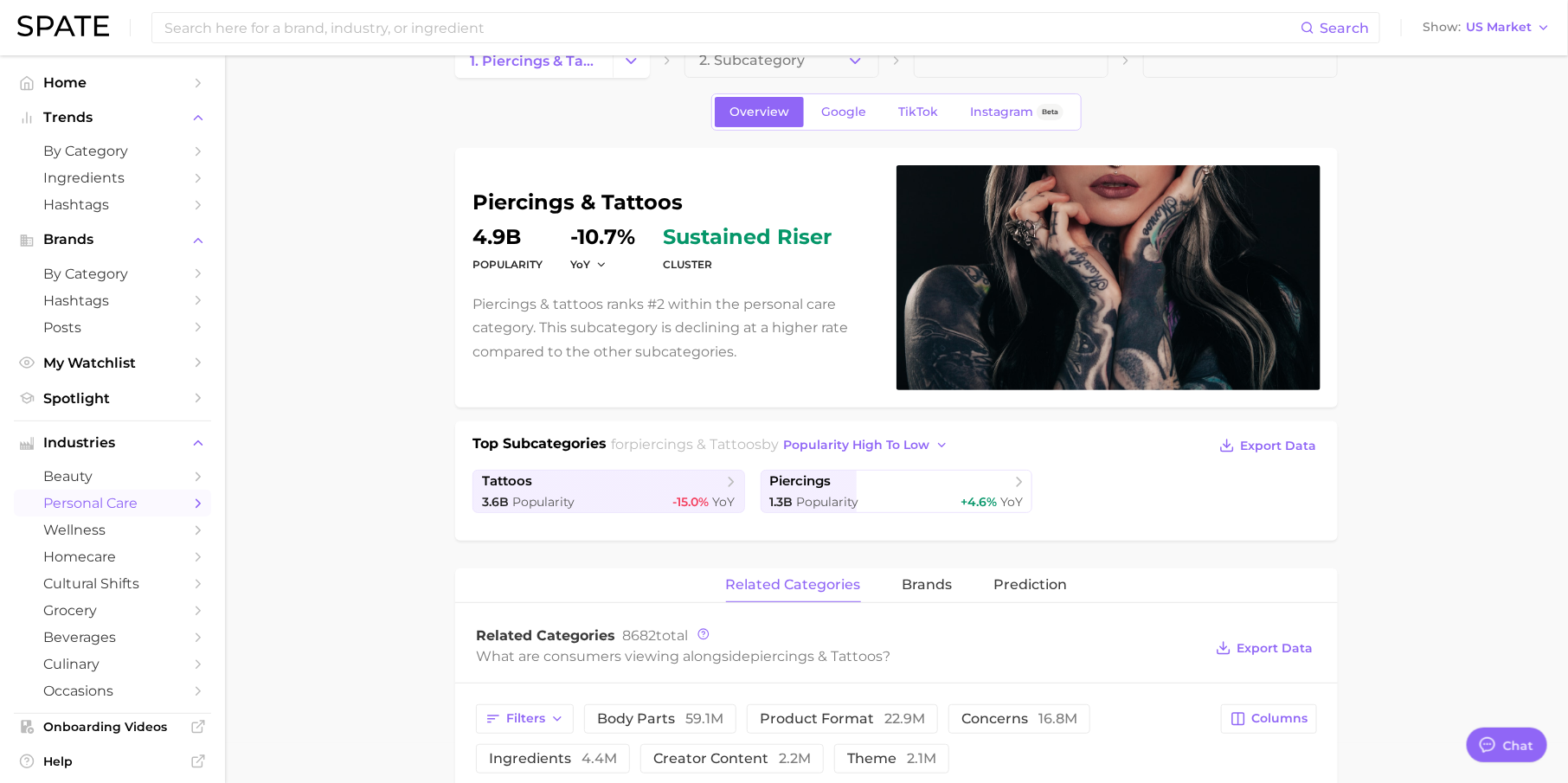
scroll to position [40, 0]
click at [865, 474] on span "piercings" at bounding box center [890, 480] width 240 height 17
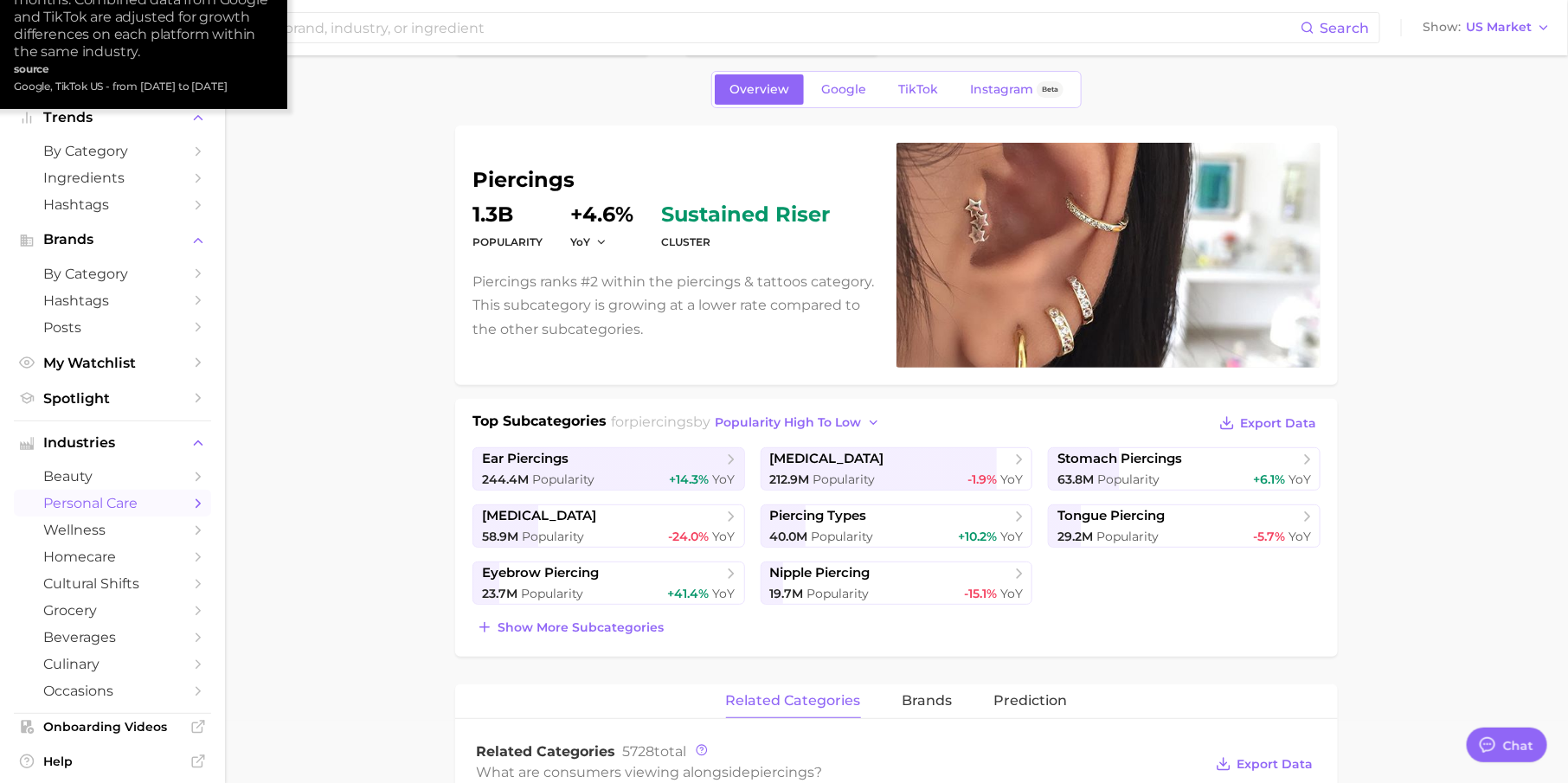
scroll to position [70, 0]
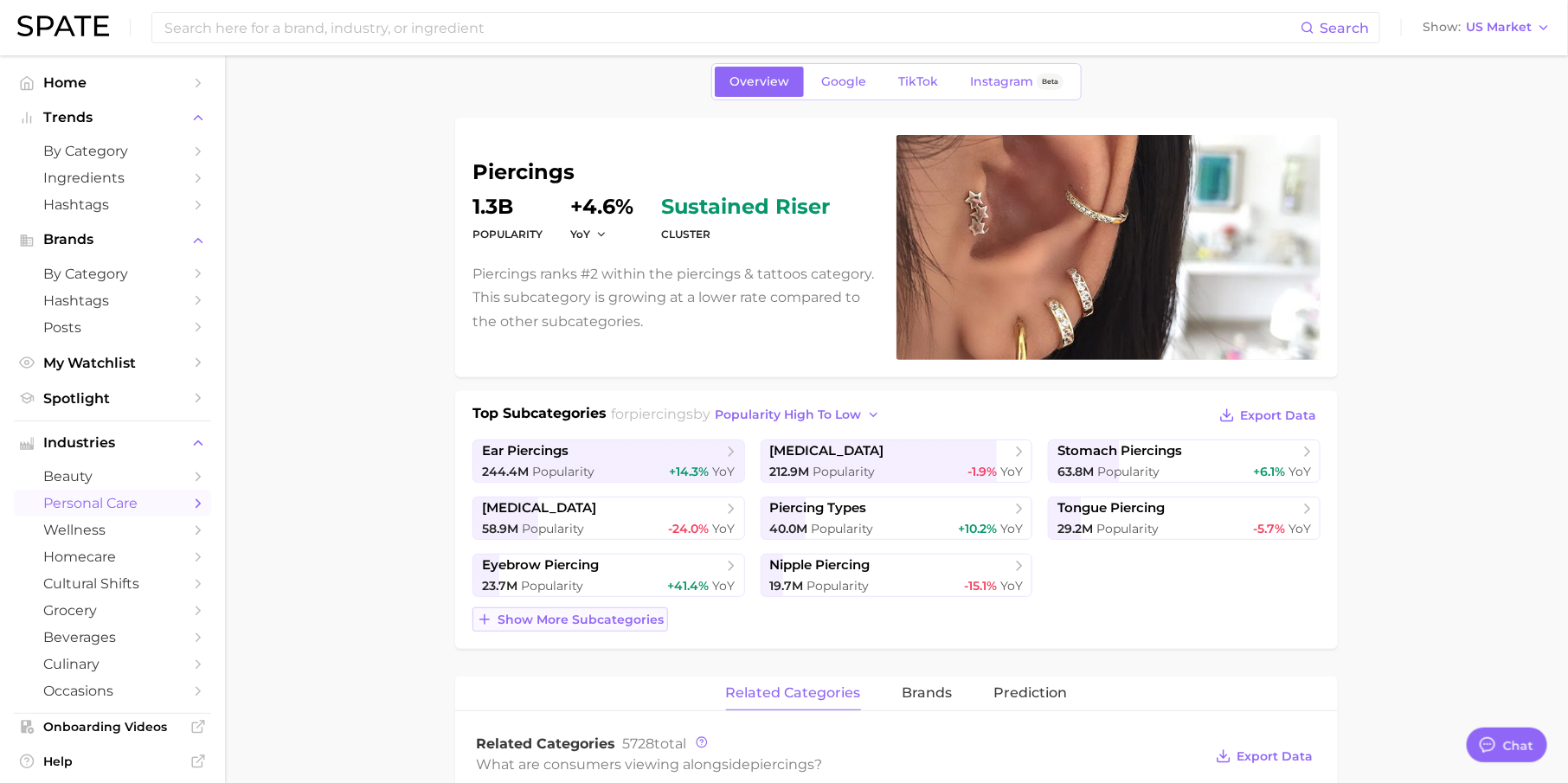
click at [592, 607] on button "Show more subcategories" at bounding box center [570, 619] width 195 height 24
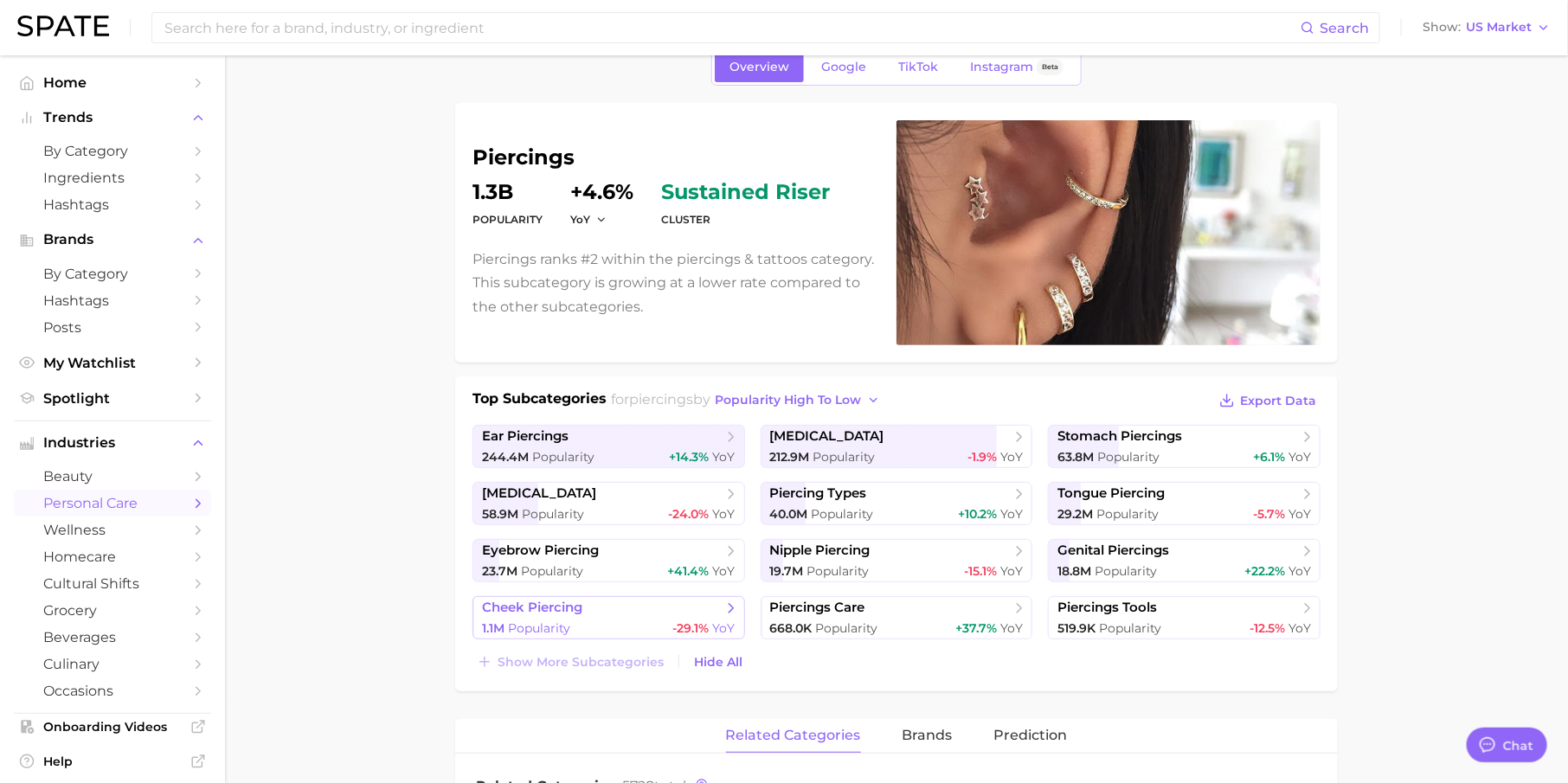
scroll to position [0, 0]
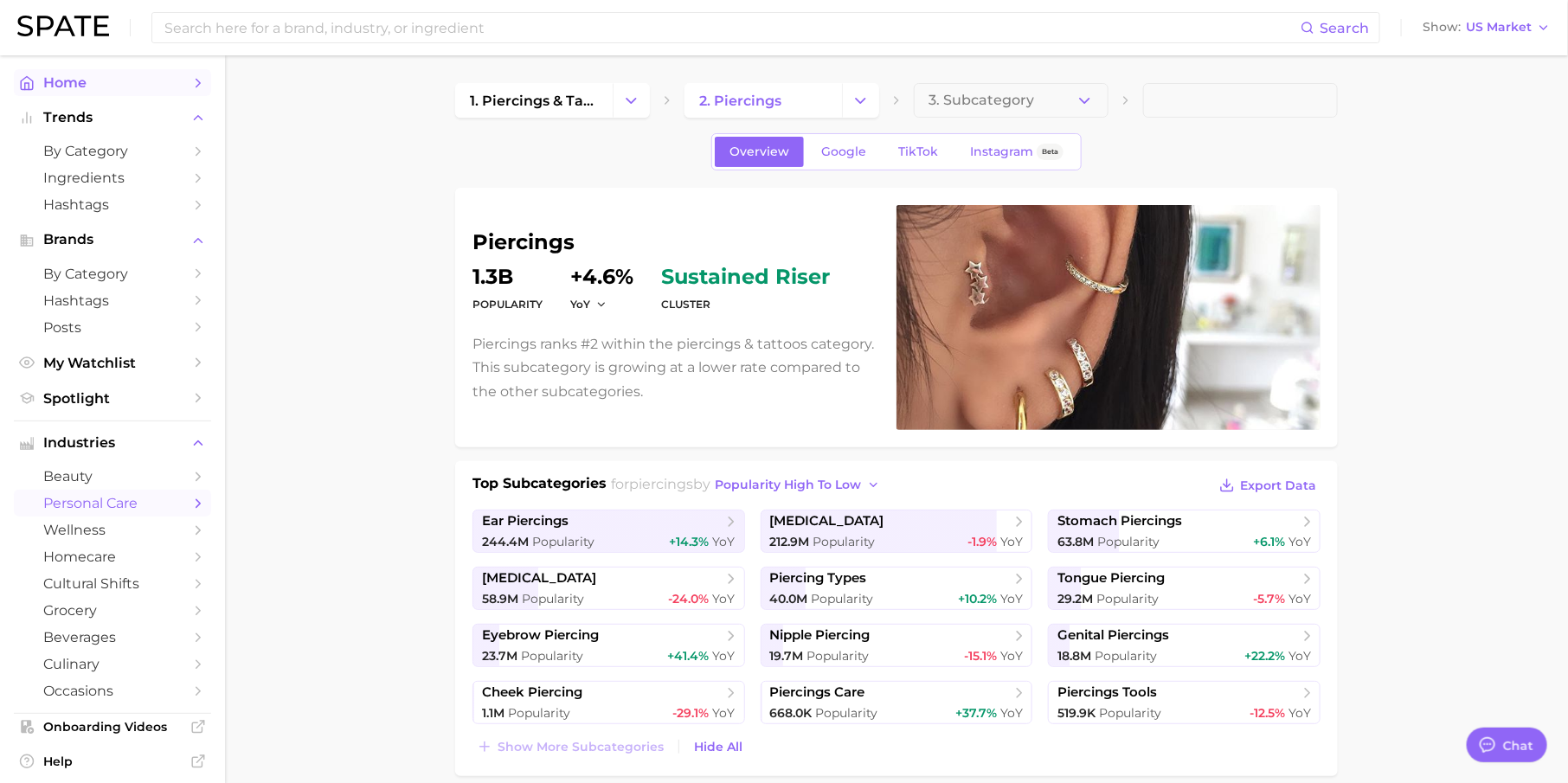
click at [194, 88] on icon "Sidebar" at bounding box center [197, 82] width 15 height 15
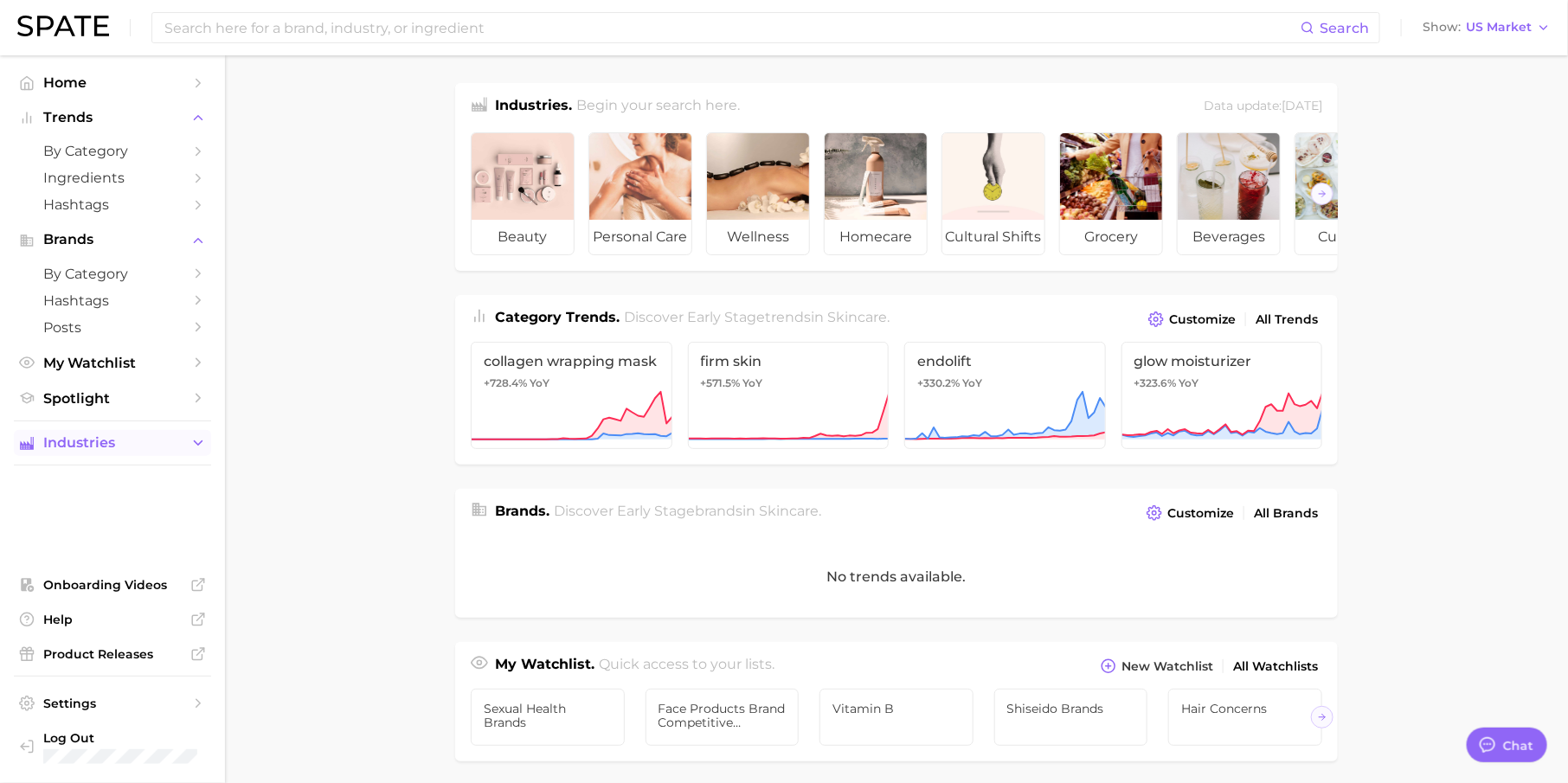
click at [178, 444] on span "Industries" at bounding box center [112, 443] width 139 height 15
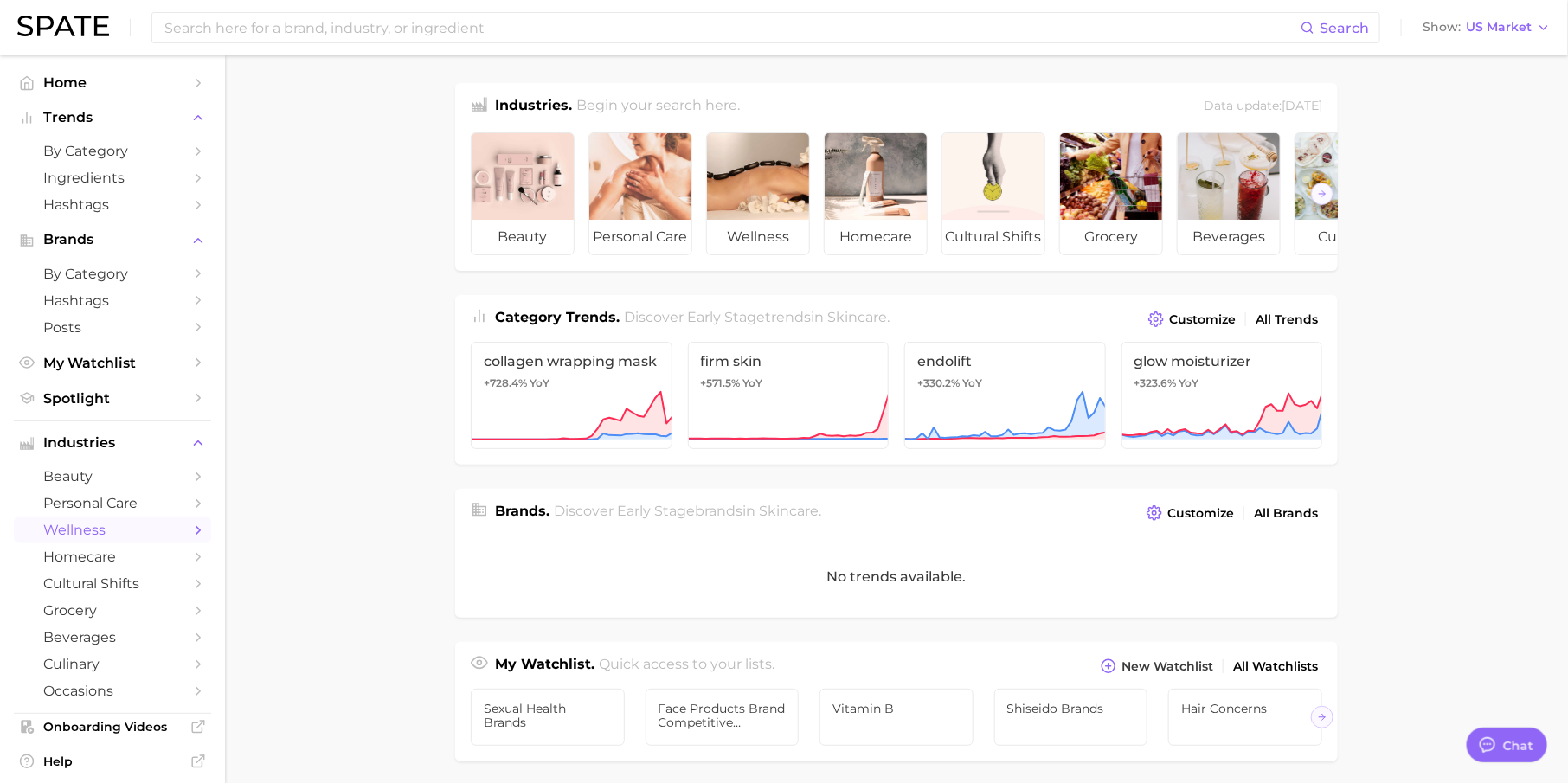
click at [136, 533] on span "wellness" at bounding box center [112, 529] width 139 height 16
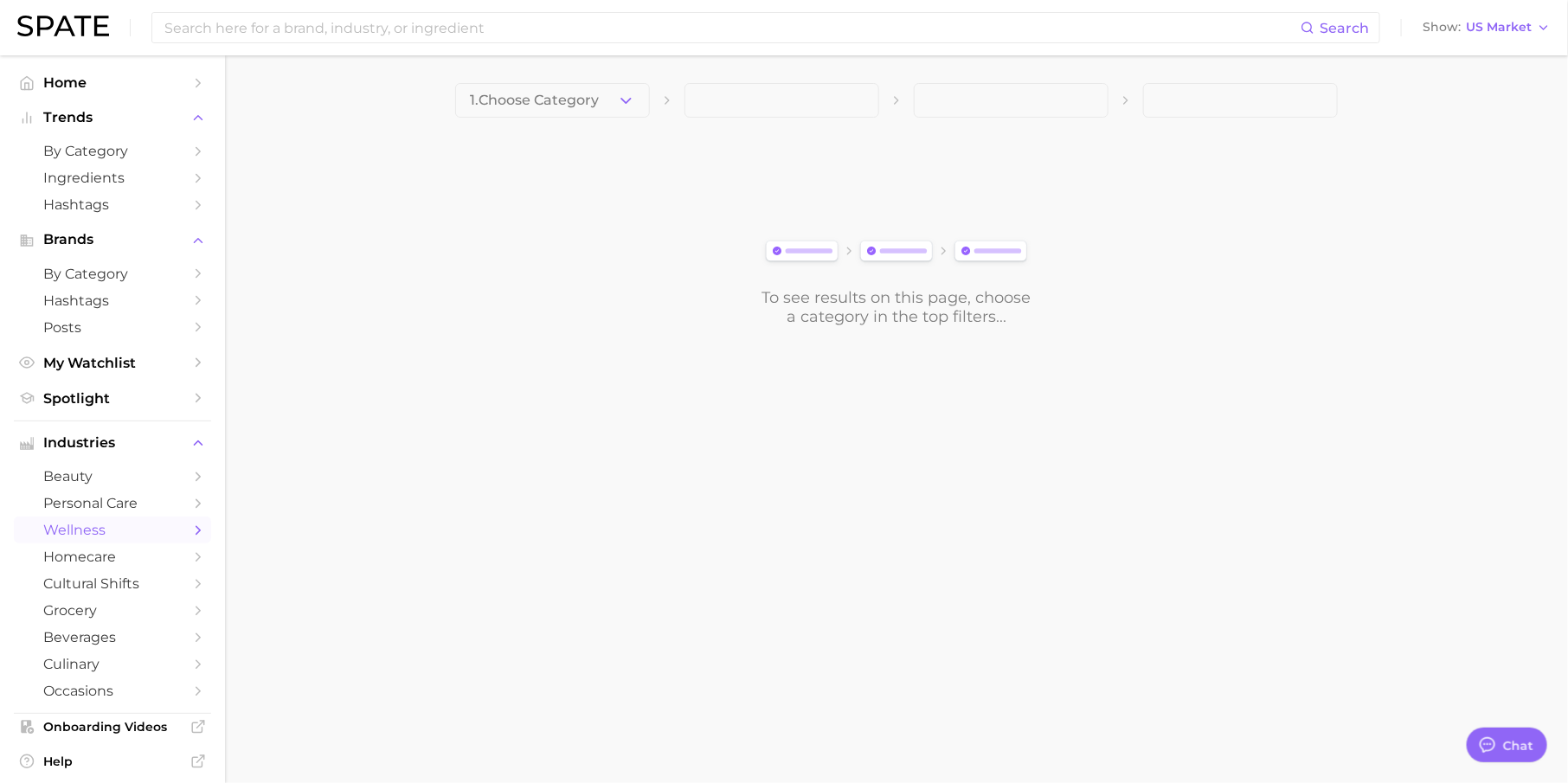
click at [623, 101] on icon "button" at bounding box center [626, 100] width 18 height 18
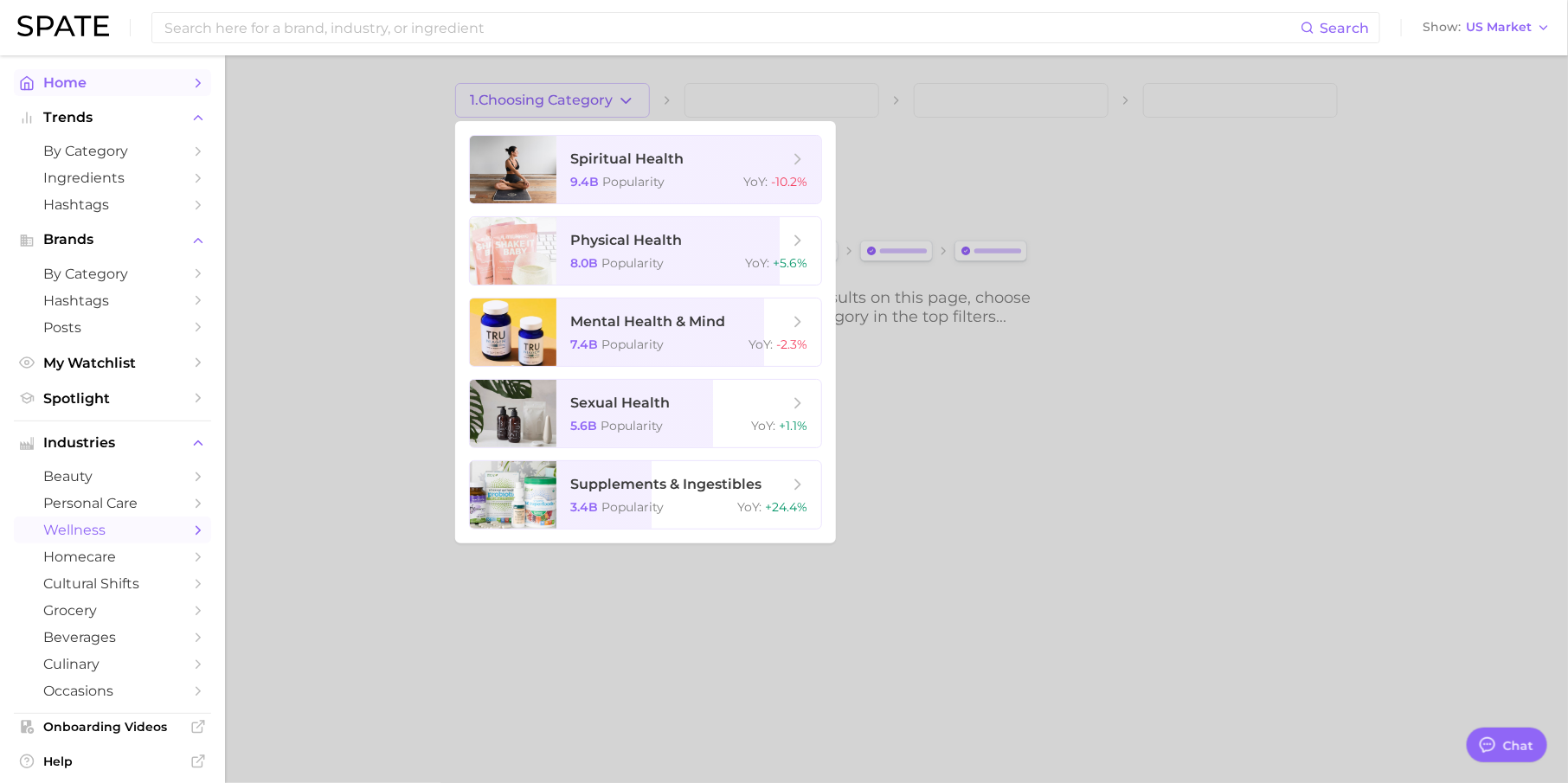
click at [190, 85] on icon "Sidebar" at bounding box center [197, 82] width 15 height 15
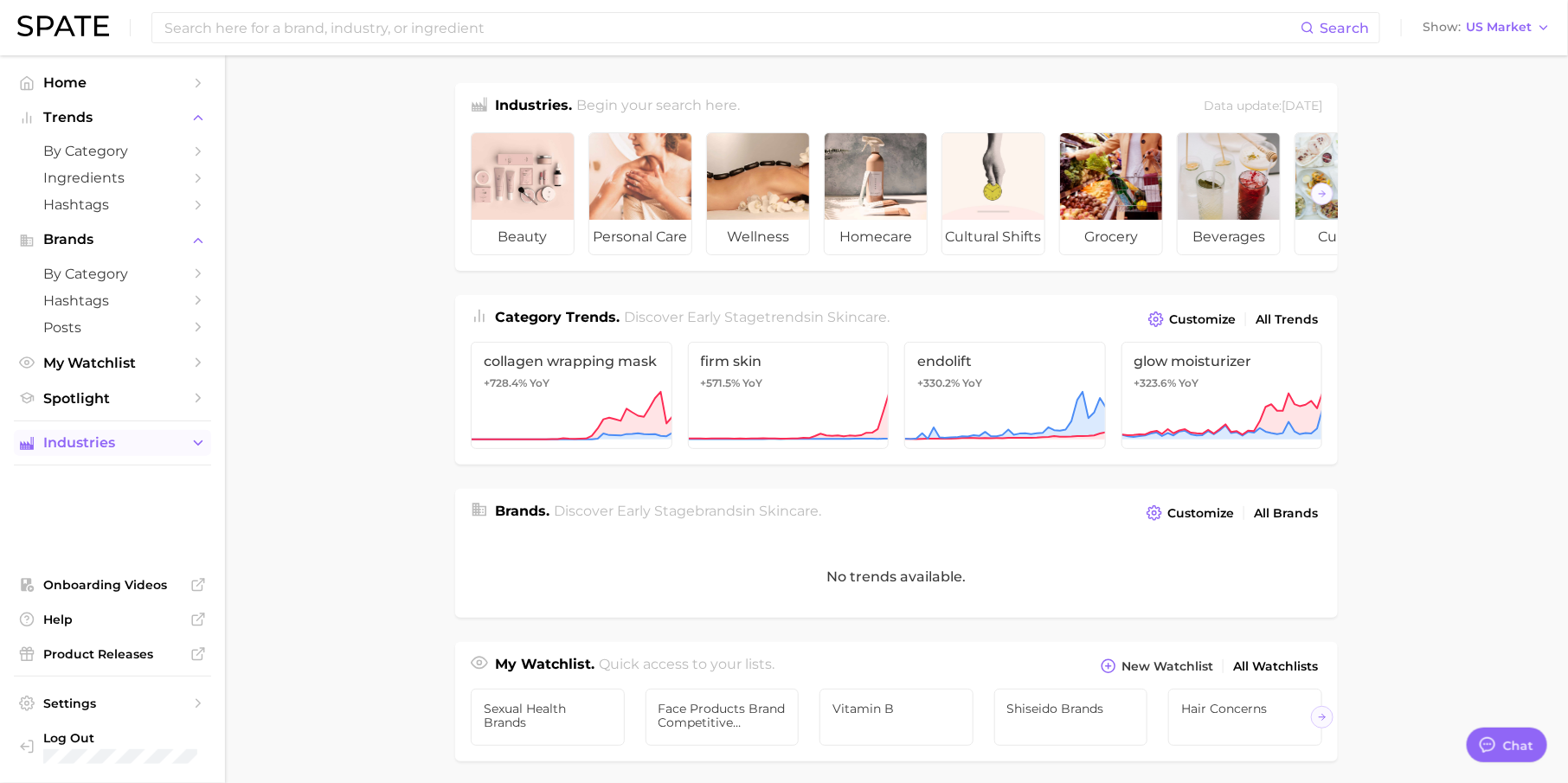
click at [171, 449] on span "Industries" at bounding box center [112, 443] width 139 height 15
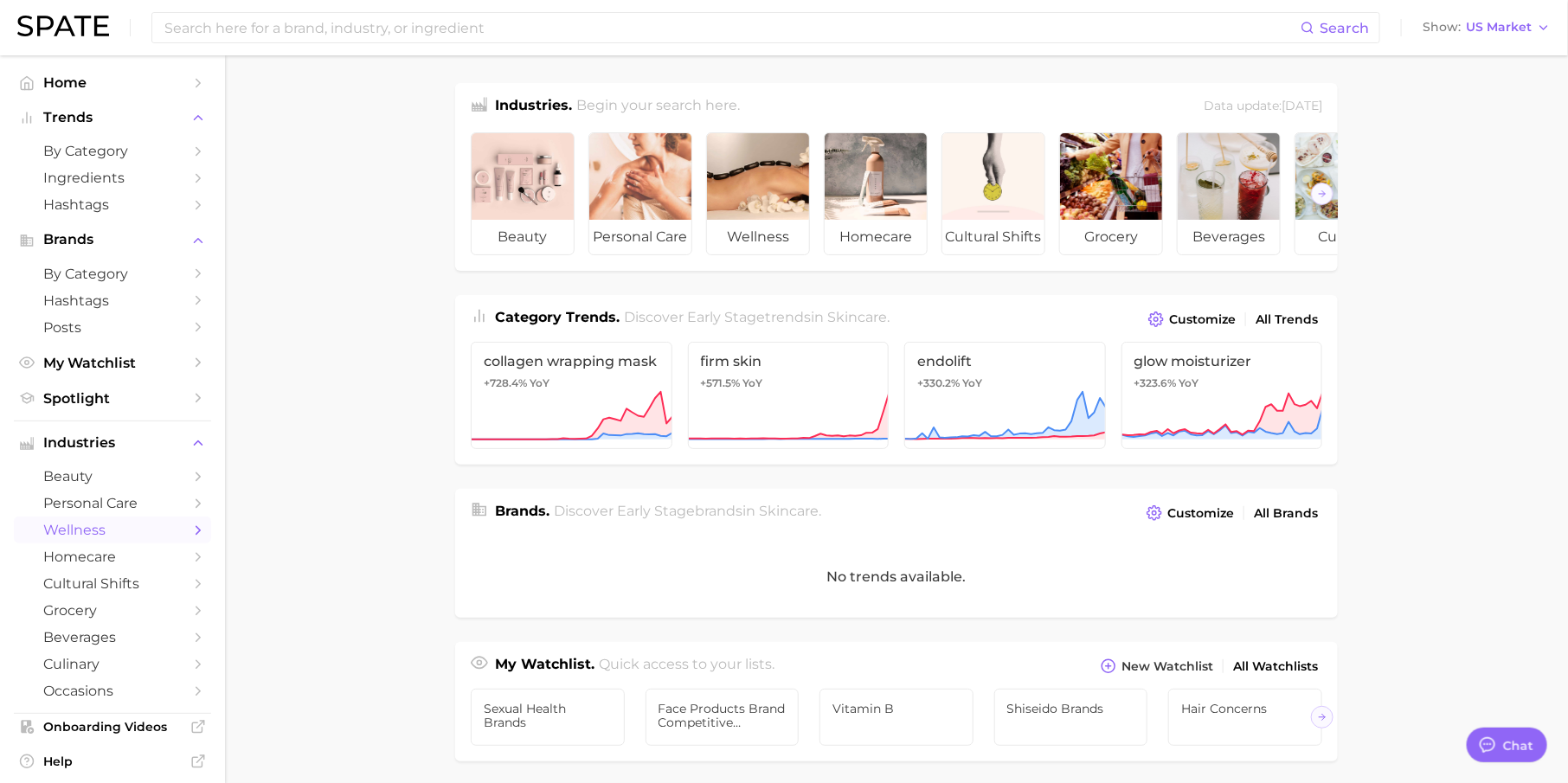
click at [168, 532] on span "wellness" at bounding box center [112, 529] width 139 height 16
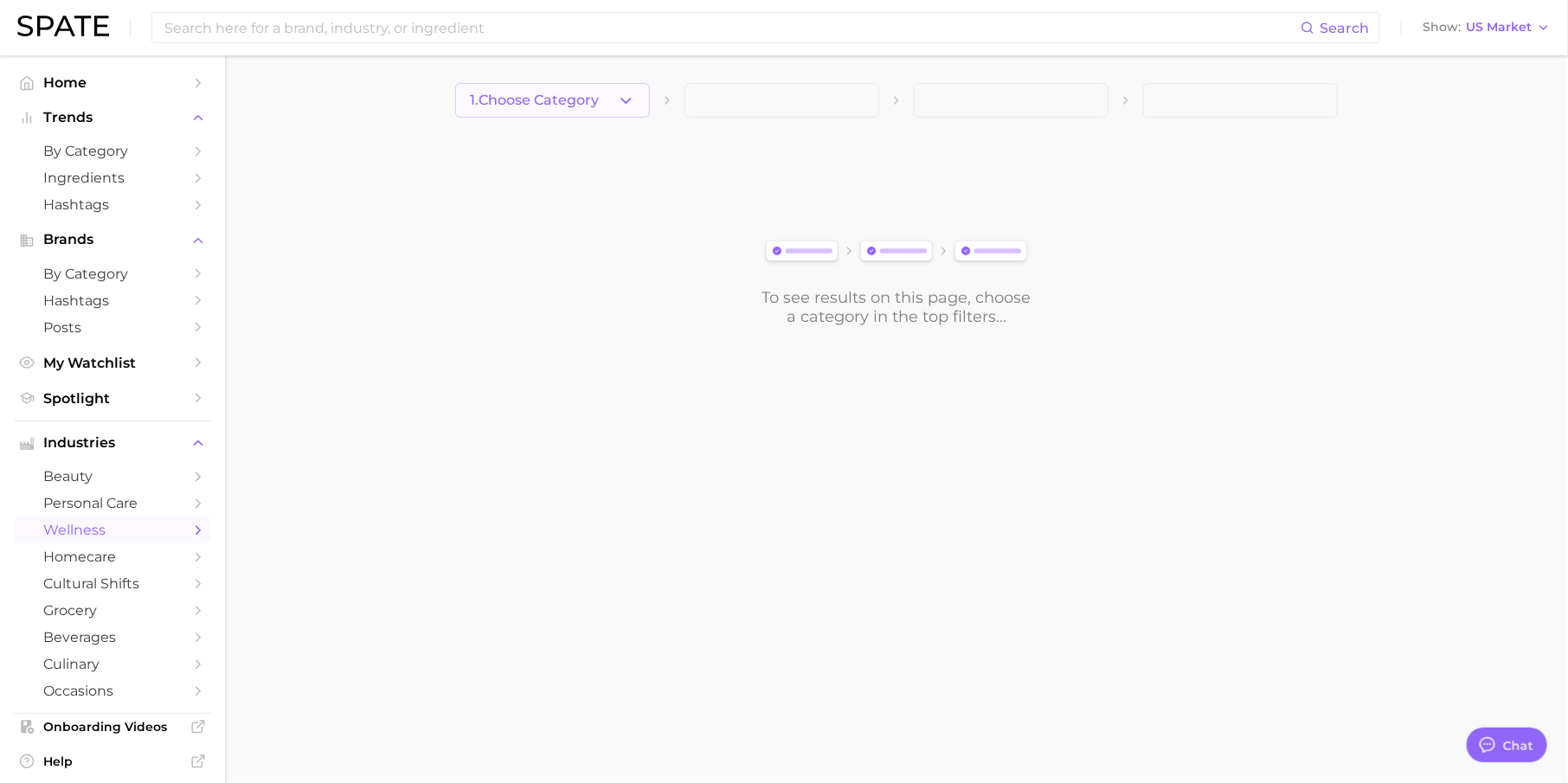
click at [572, 99] on span "1. Choose Category" at bounding box center [534, 99] width 129 height 15
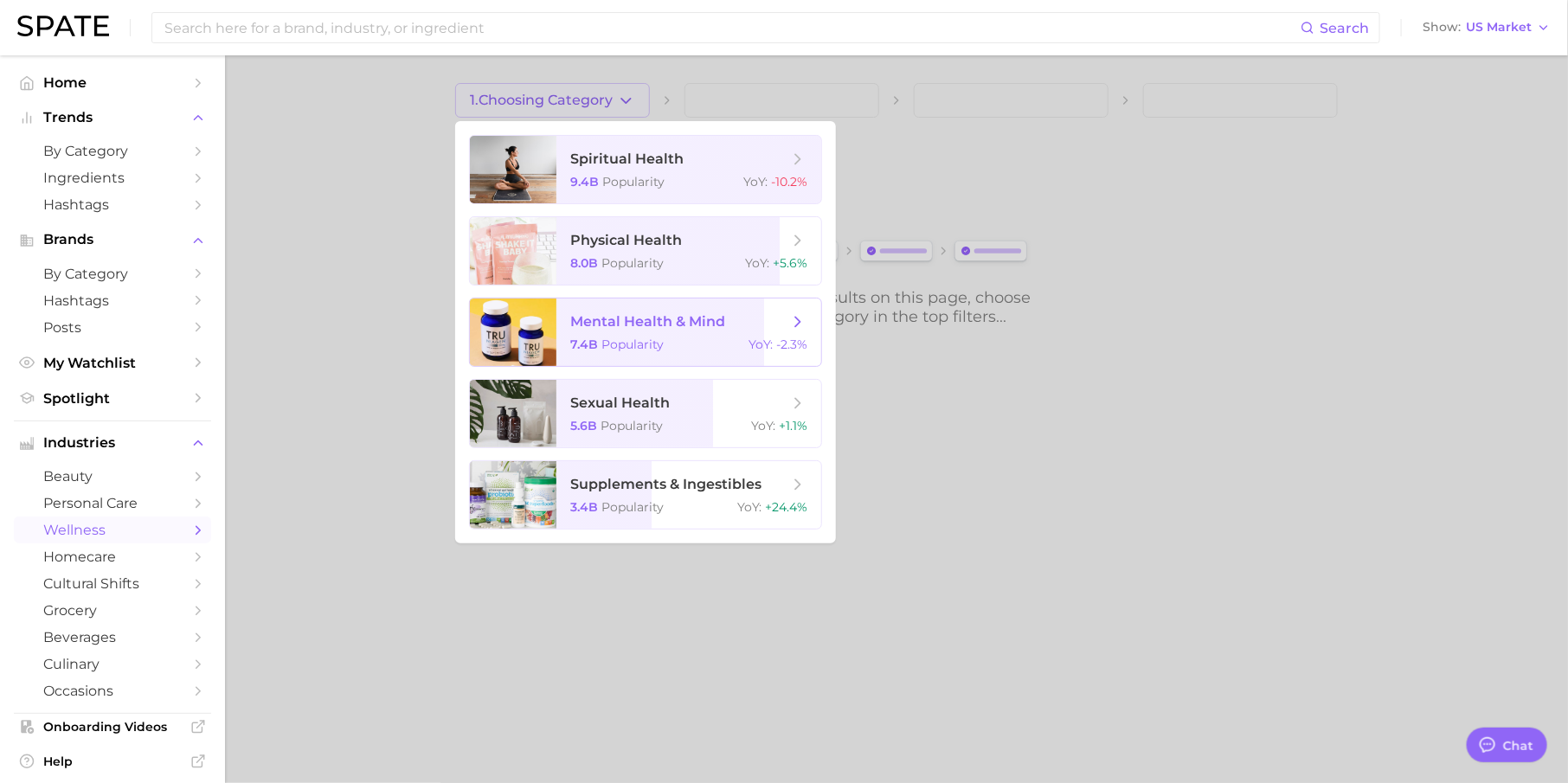
click at [659, 335] on span "mental health & mind 7.4b Popularity YoY : -2.3%" at bounding box center [688, 331] width 264 height 67
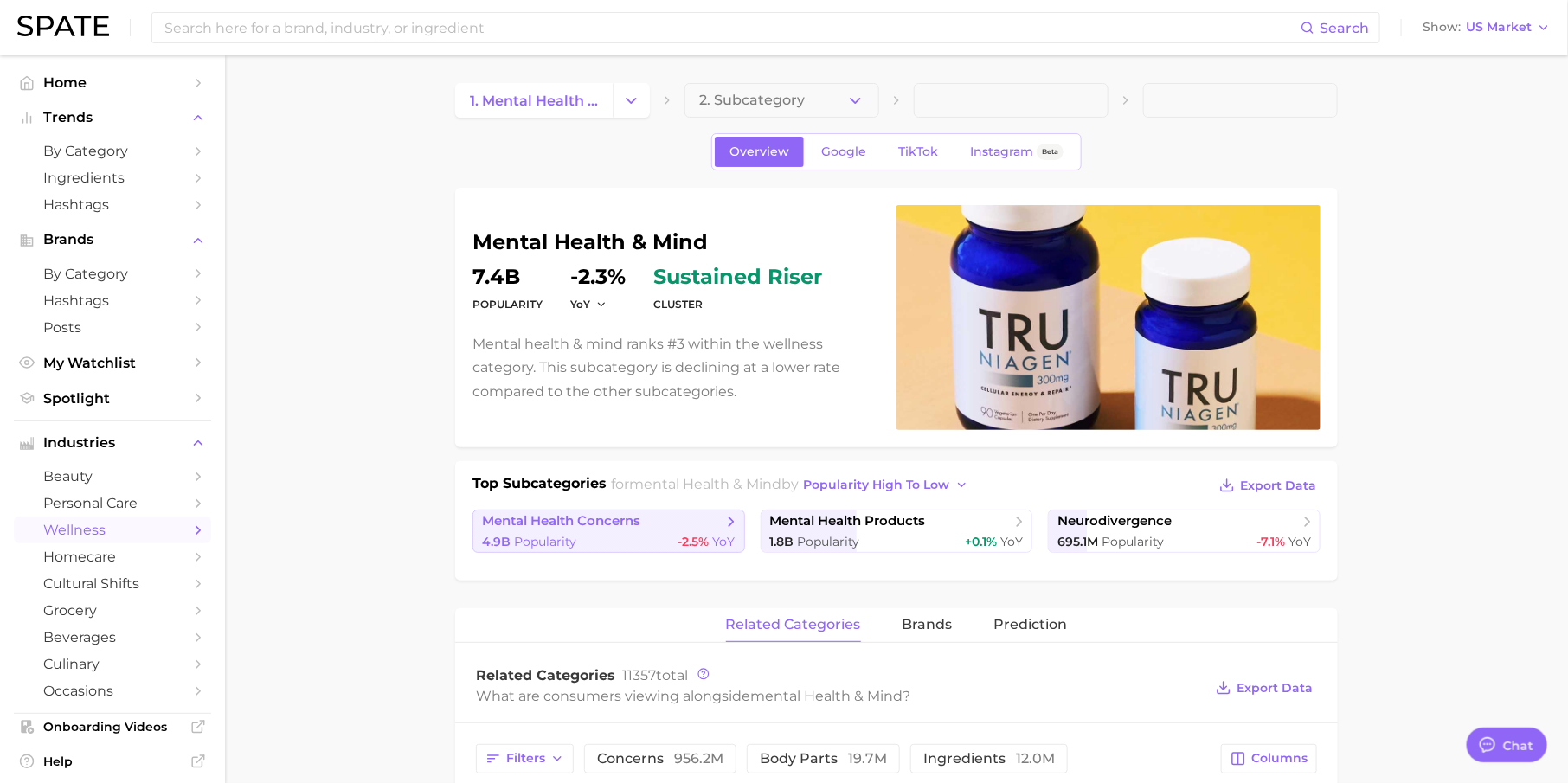
click at [668, 536] on div "4.9b Popularity -2.5% YoY" at bounding box center [608, 542] width 254 height 16
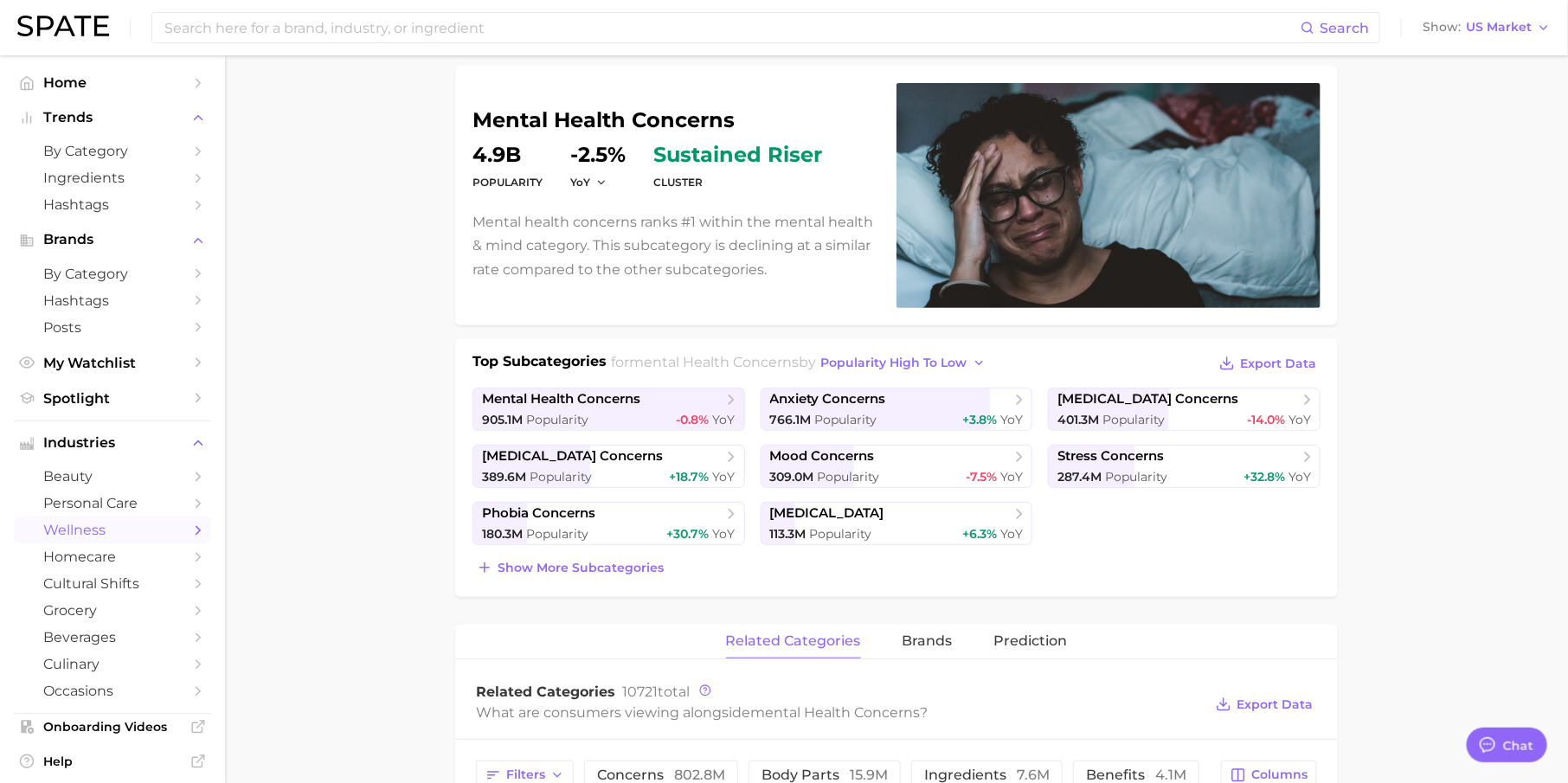
scroll to position [141, 0]
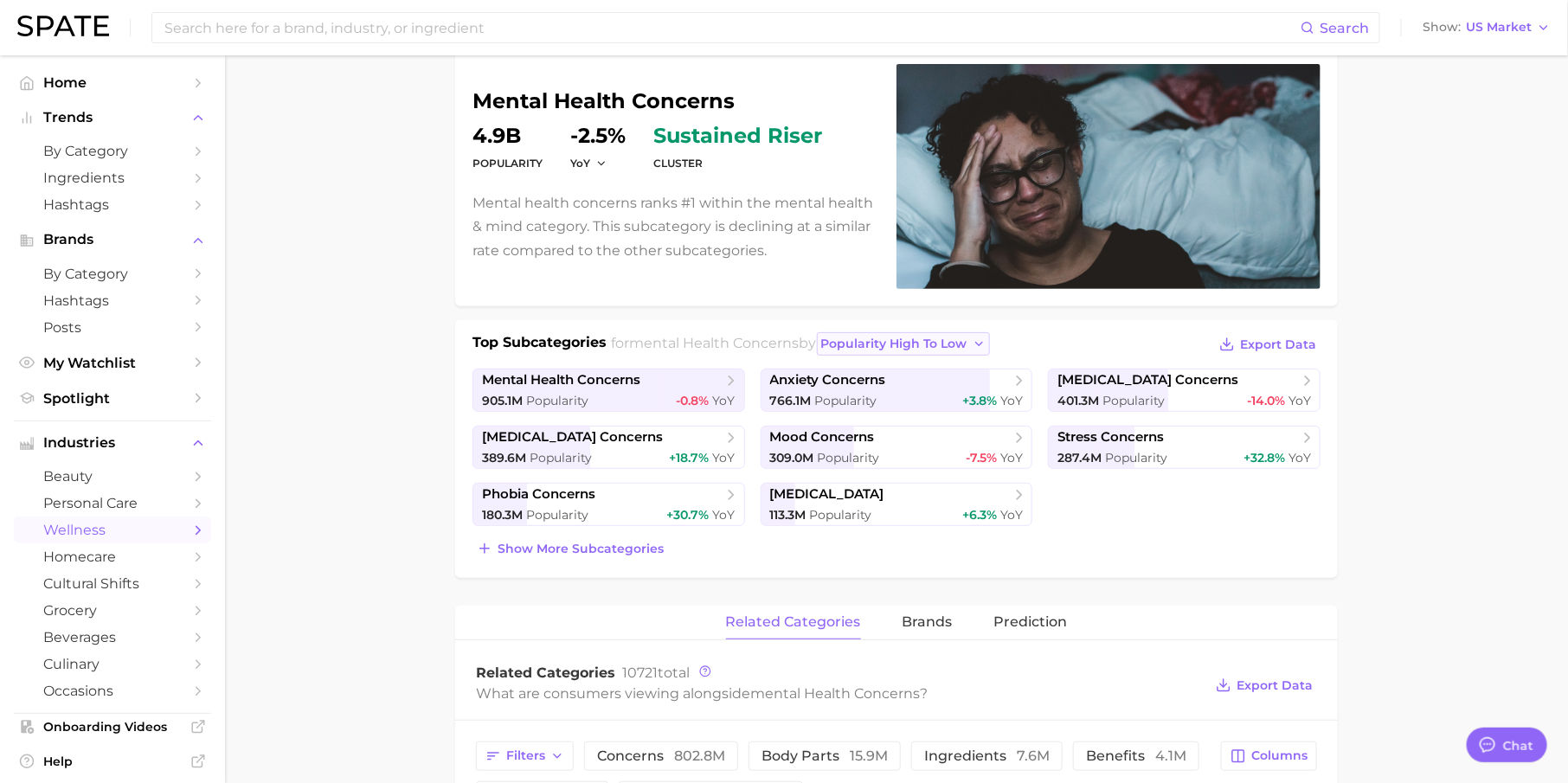
click at [892, 337] on span "popularity high to low" at bounding box center [893, 344] width 146 height 14
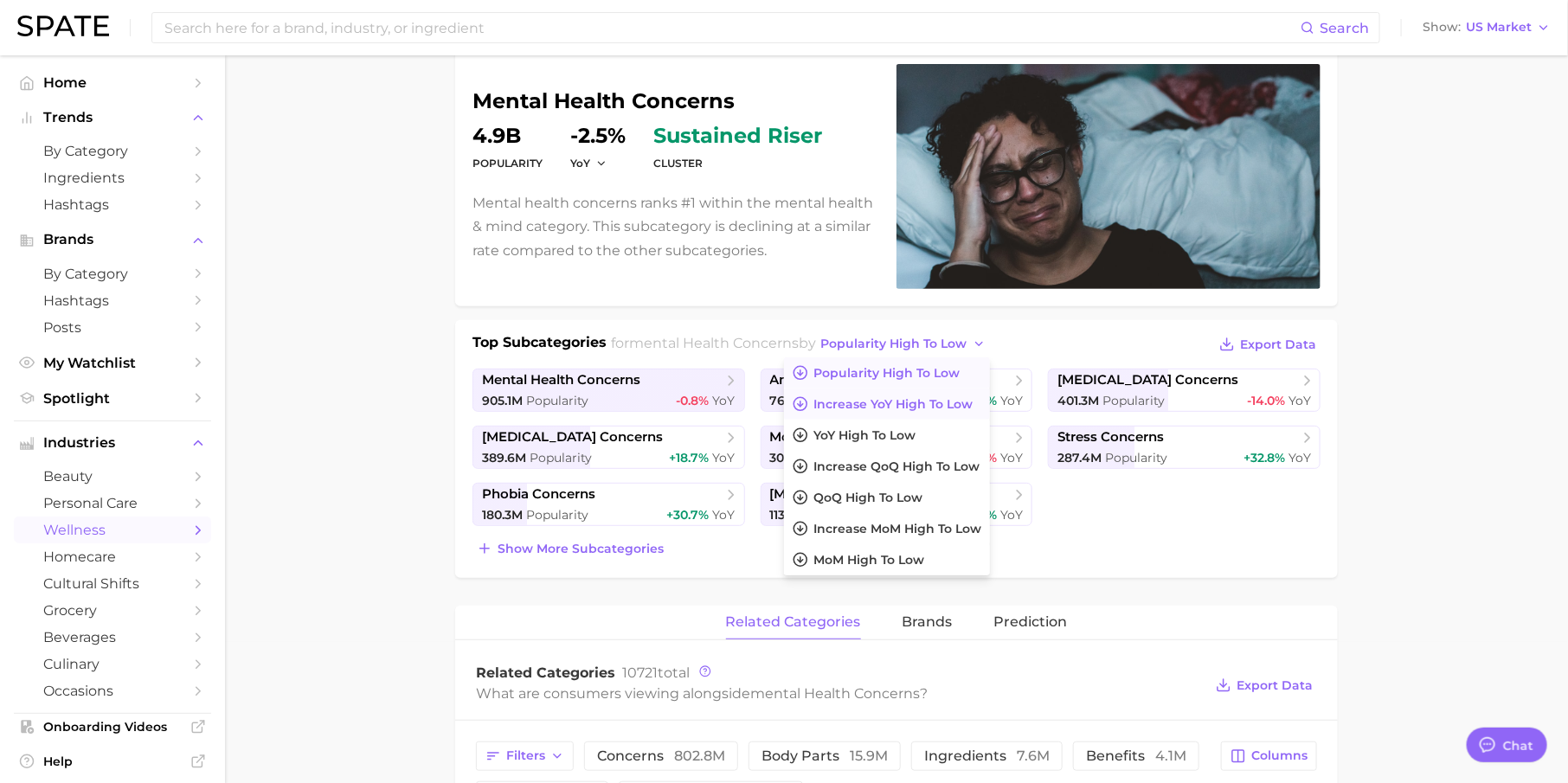
click at [892, 389] on button "Increase YoY high to low" at bounding box center [887, 404] width 206 height 31
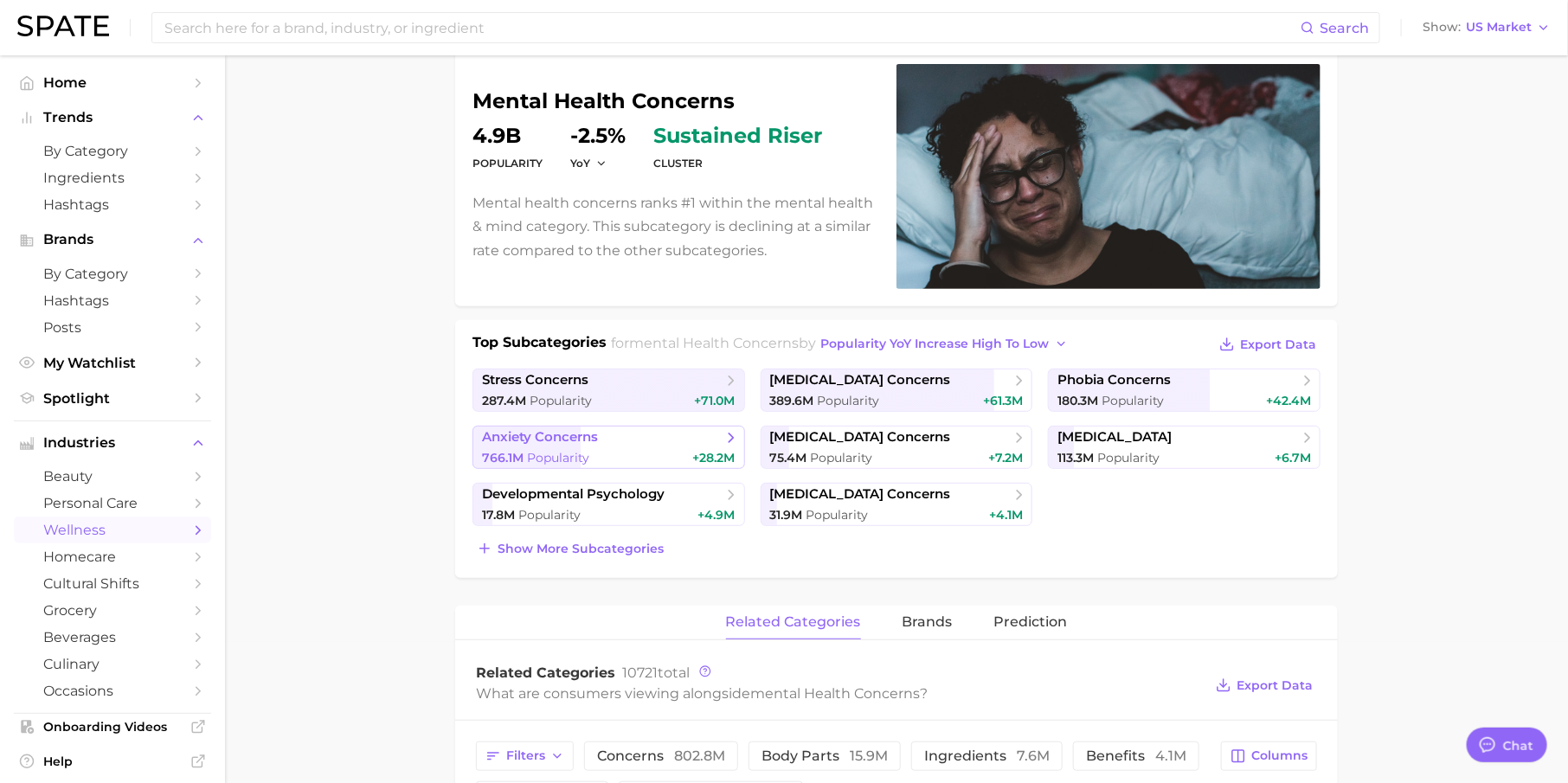
click at [650, 436] on span "anxiety concerns" at bounding box center [602, 437] width 240 height 17
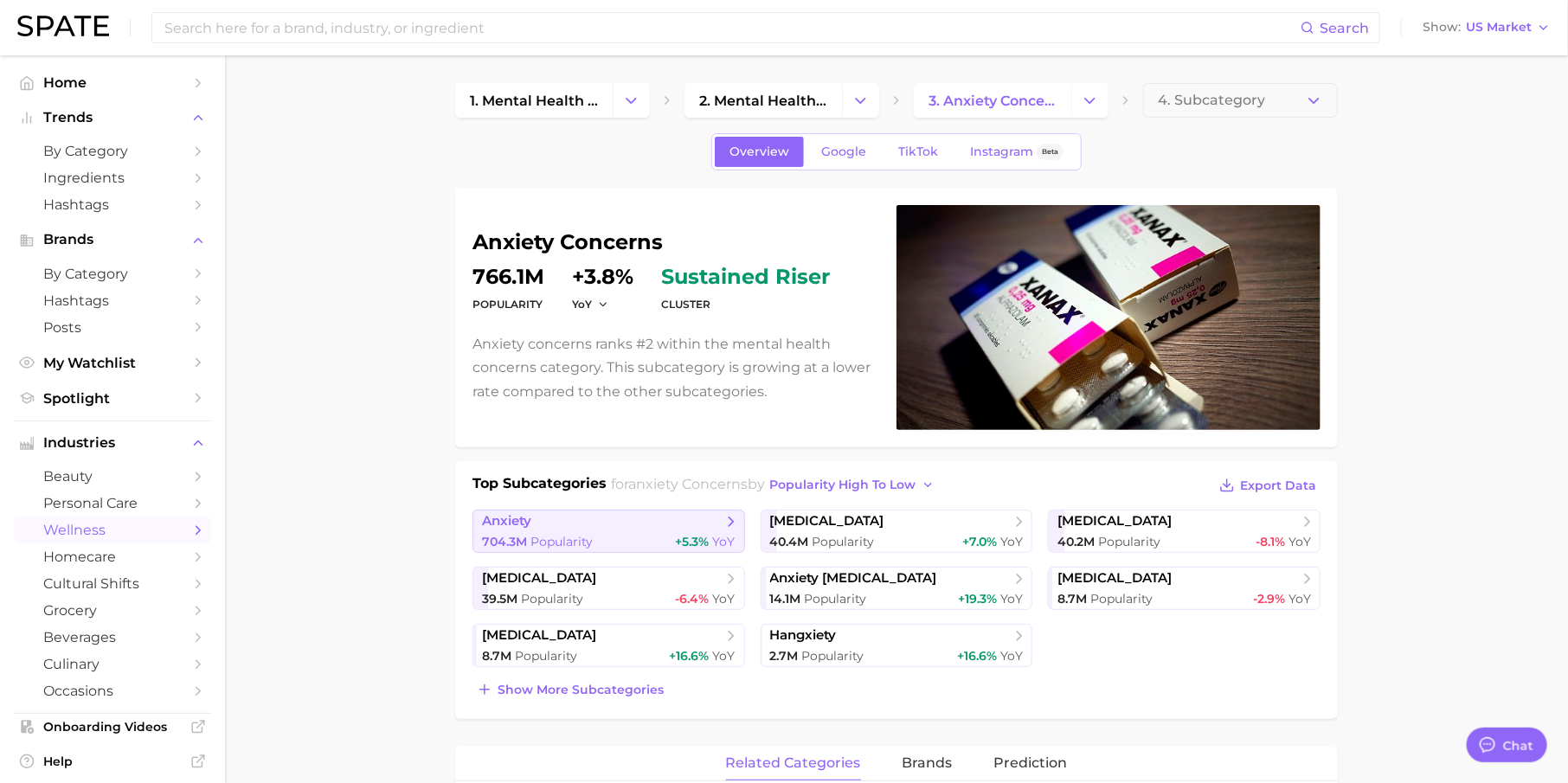
click at [647, 529] on link "anxiety 704.3m Popularity +5.3% YoY" at bounding box center [608, 531] width 272 height 43
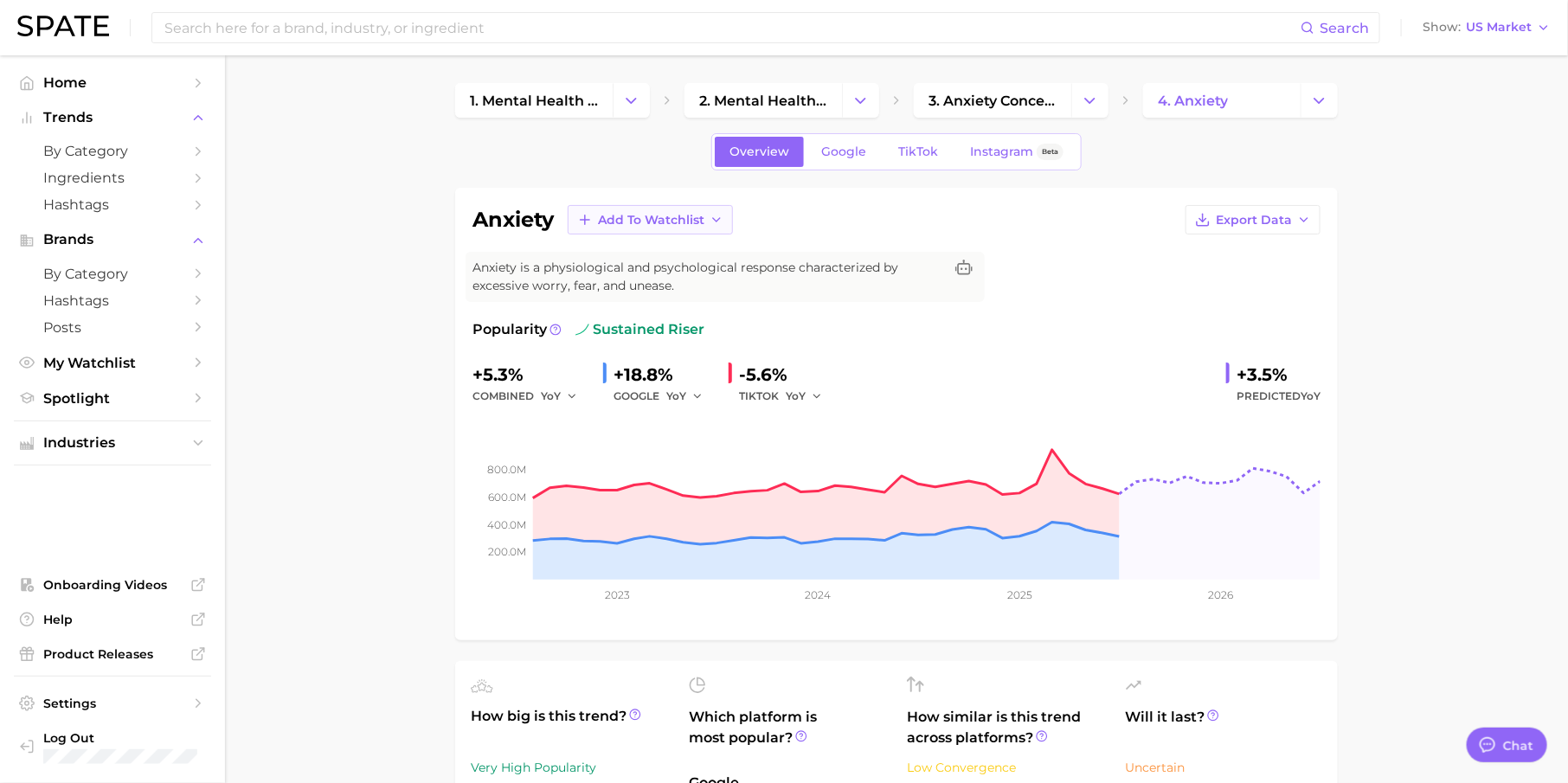
click at [677, 219] on span "Add to Watchlist" at bounding box center [650, 220] width 107 height 14
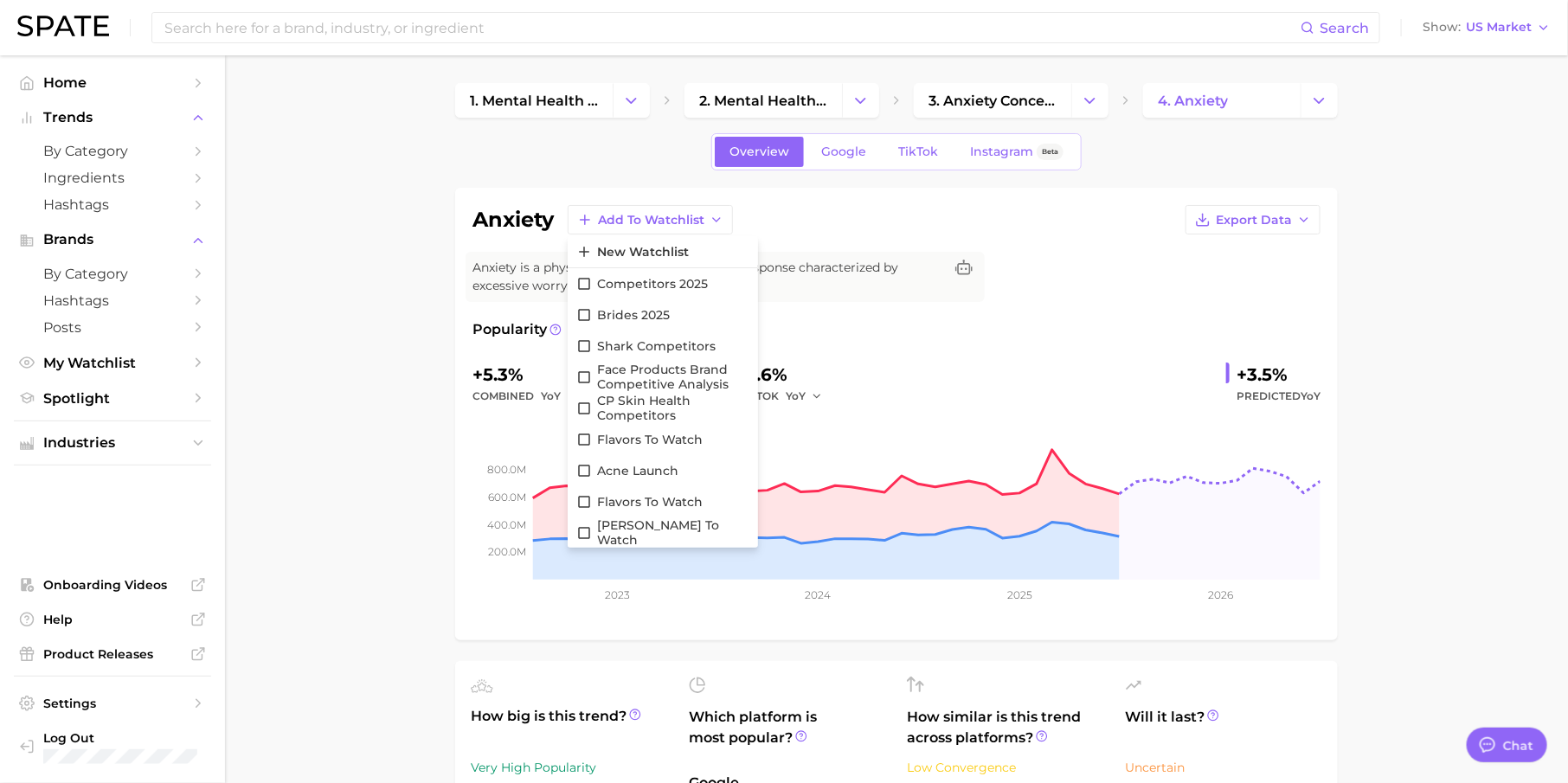
click at [978, 231] on div "anxiety Add to Watchlist New Watchlist competitors 2025 Brides 2025 shark compe…" at bounding box center [896, 219] width 848 height 30
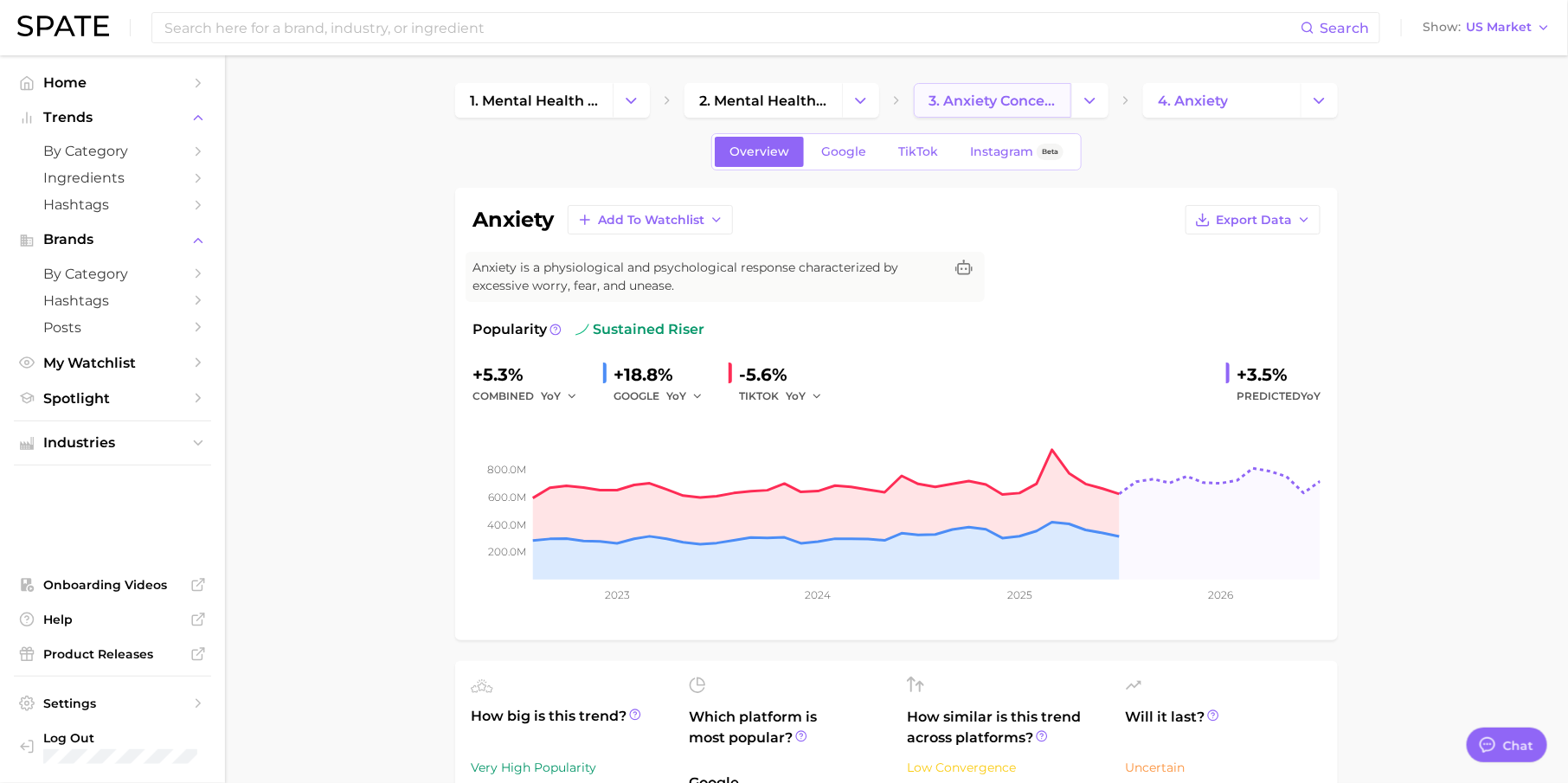
click at [953, 95] on span "3. anxiety concerns" at bounding box center [992, 100] width 128 height 16
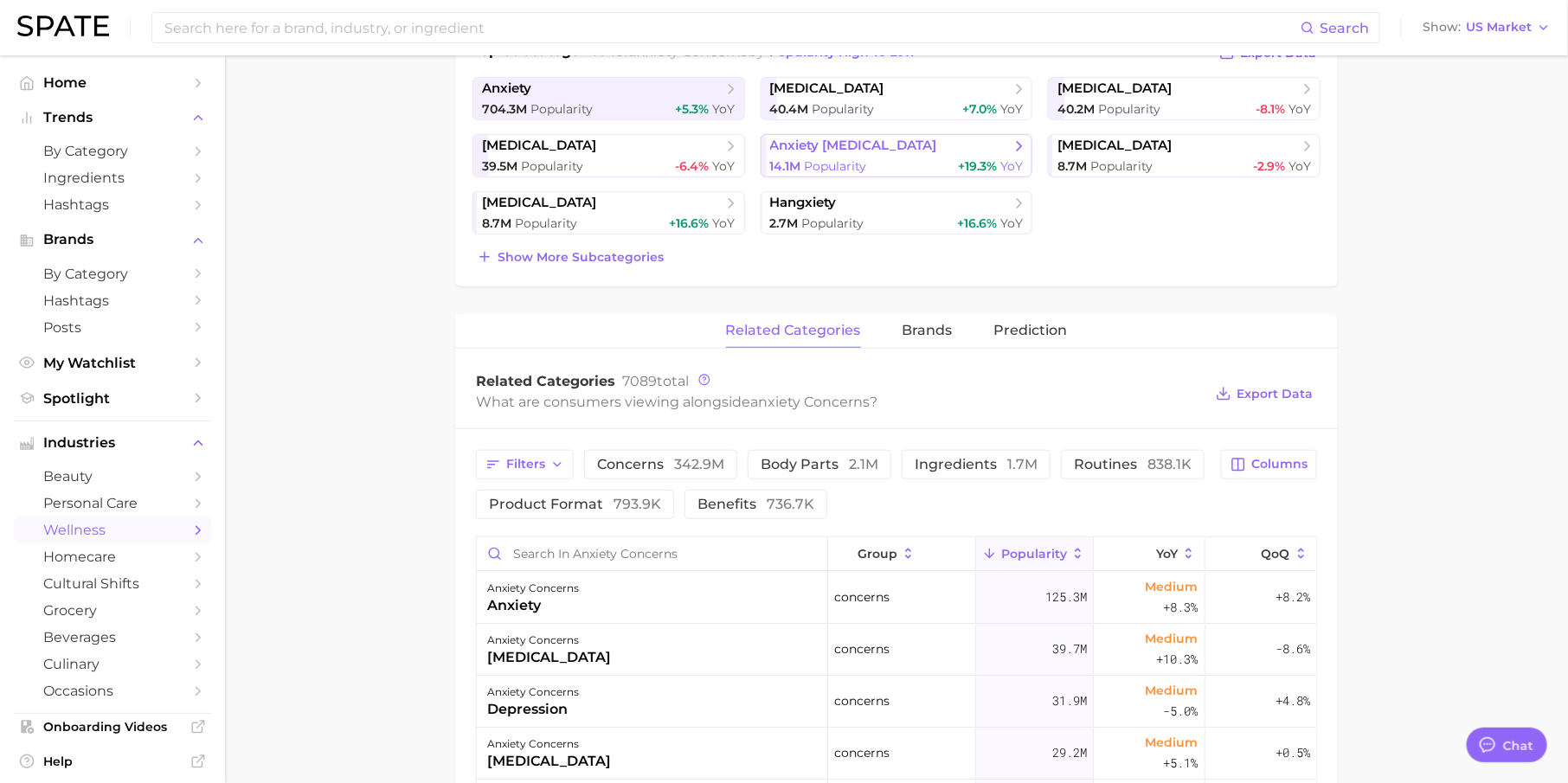
scroll to position [572, 0]
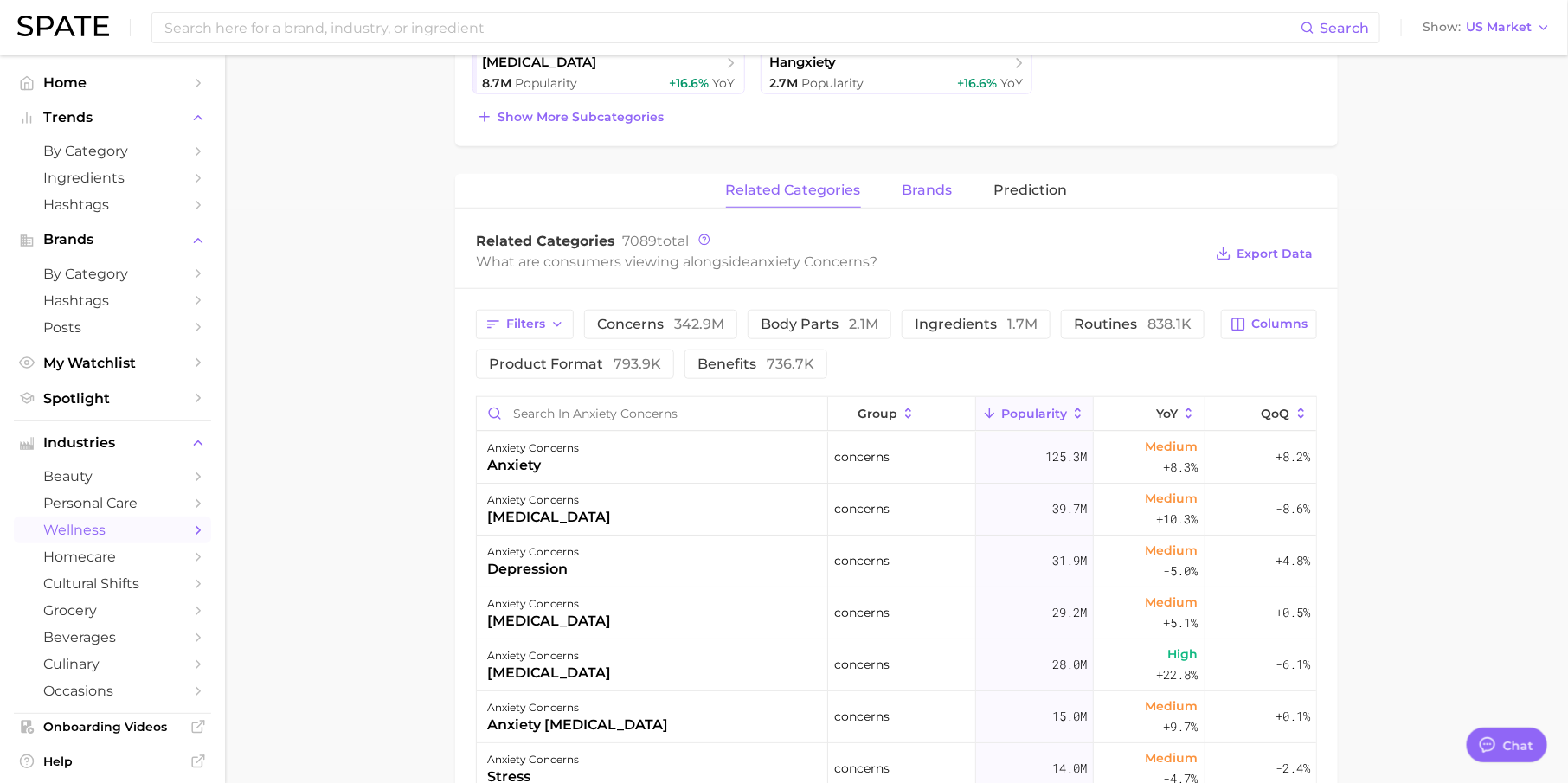
click at [924, 202] on button "brands" at bounding box center [927, 191] width 50 height 34
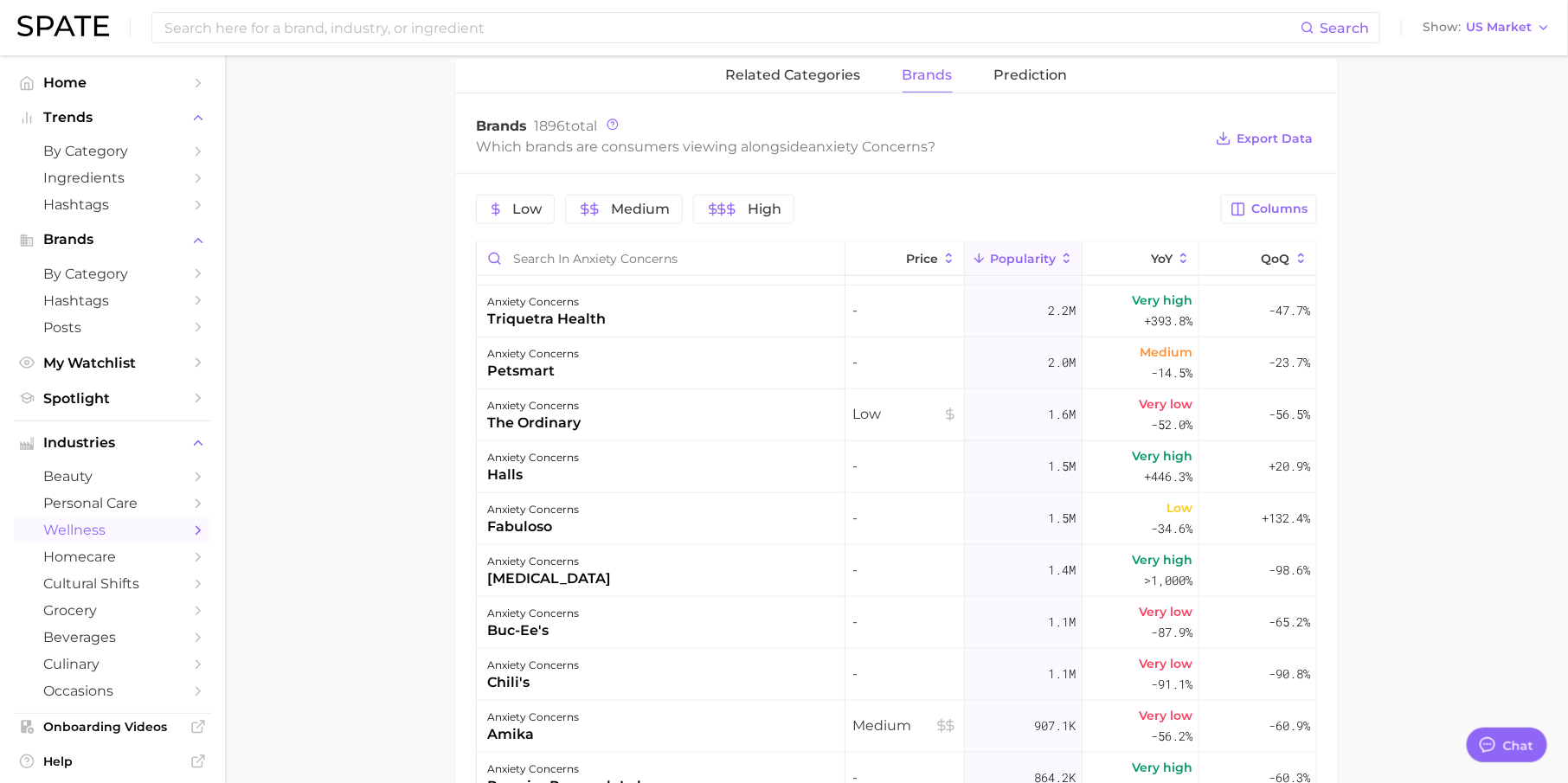
scroll to position [463, 0]
click at [724, 363] on div "anxiety concerns petsmart" at bounding box center [660, 359] width 368 height 52
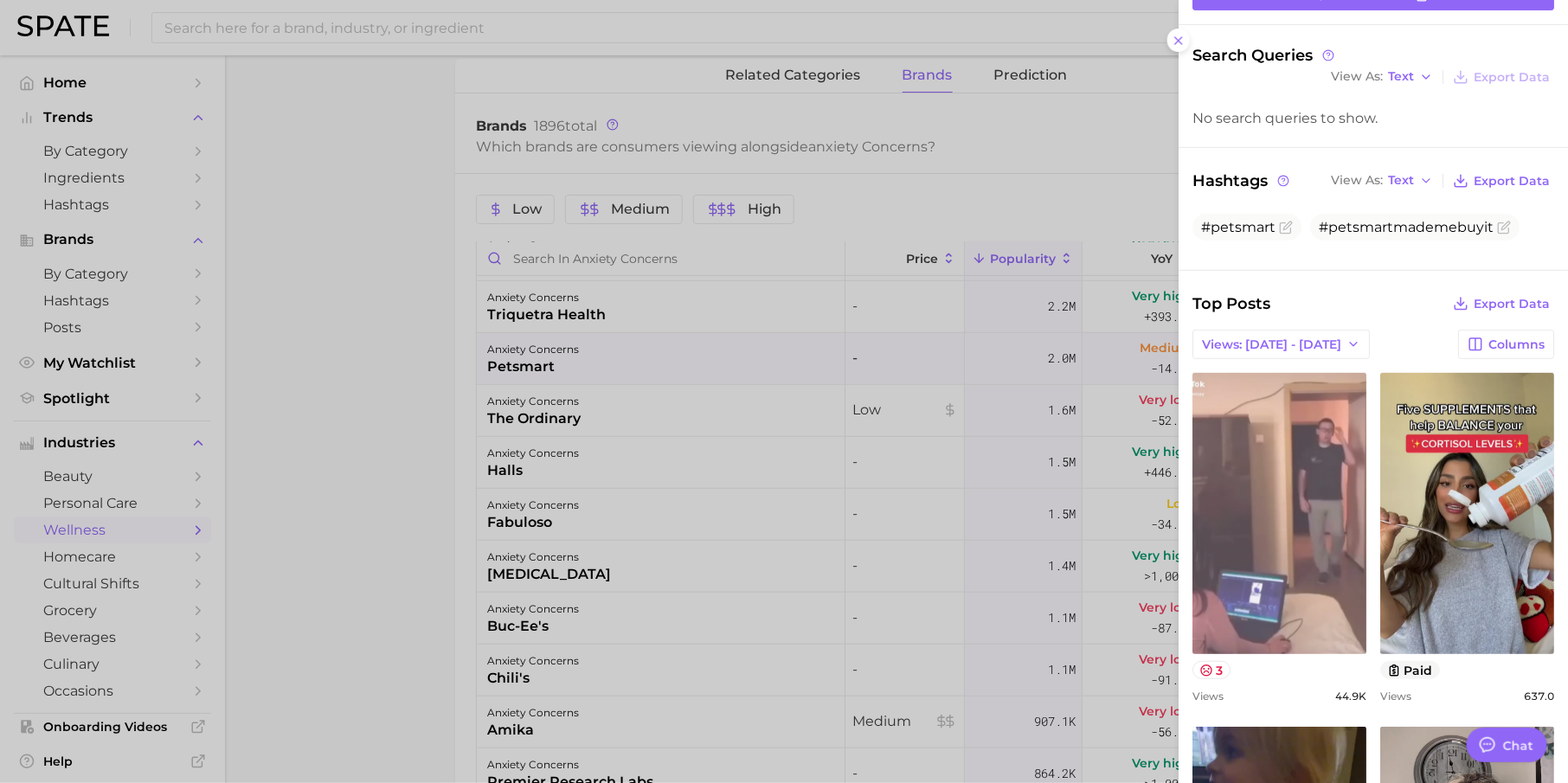
scroll to position [170, 0]
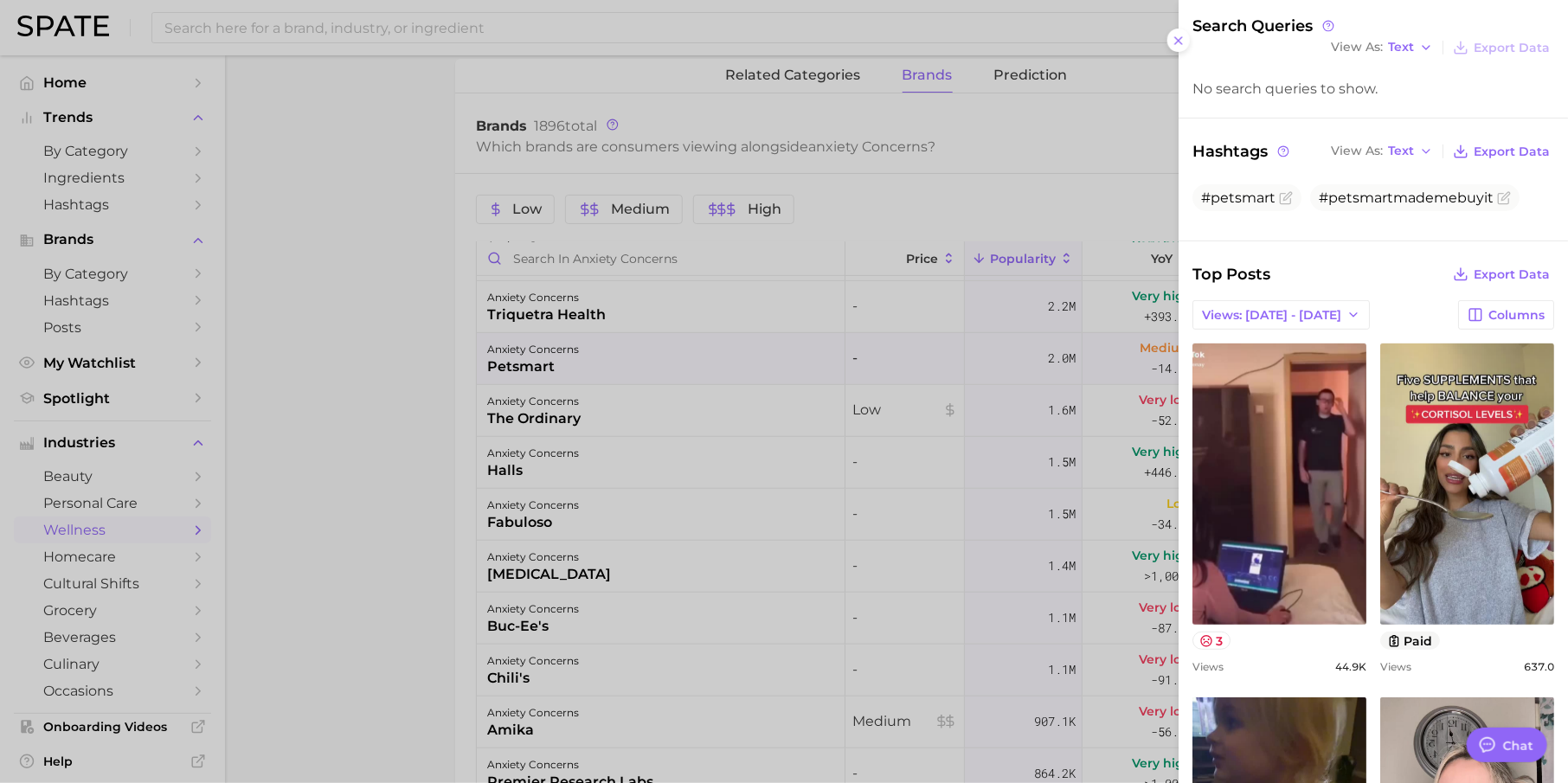
click at [945, 187] on div at bounding box center [784, 392] width 1568 height 783
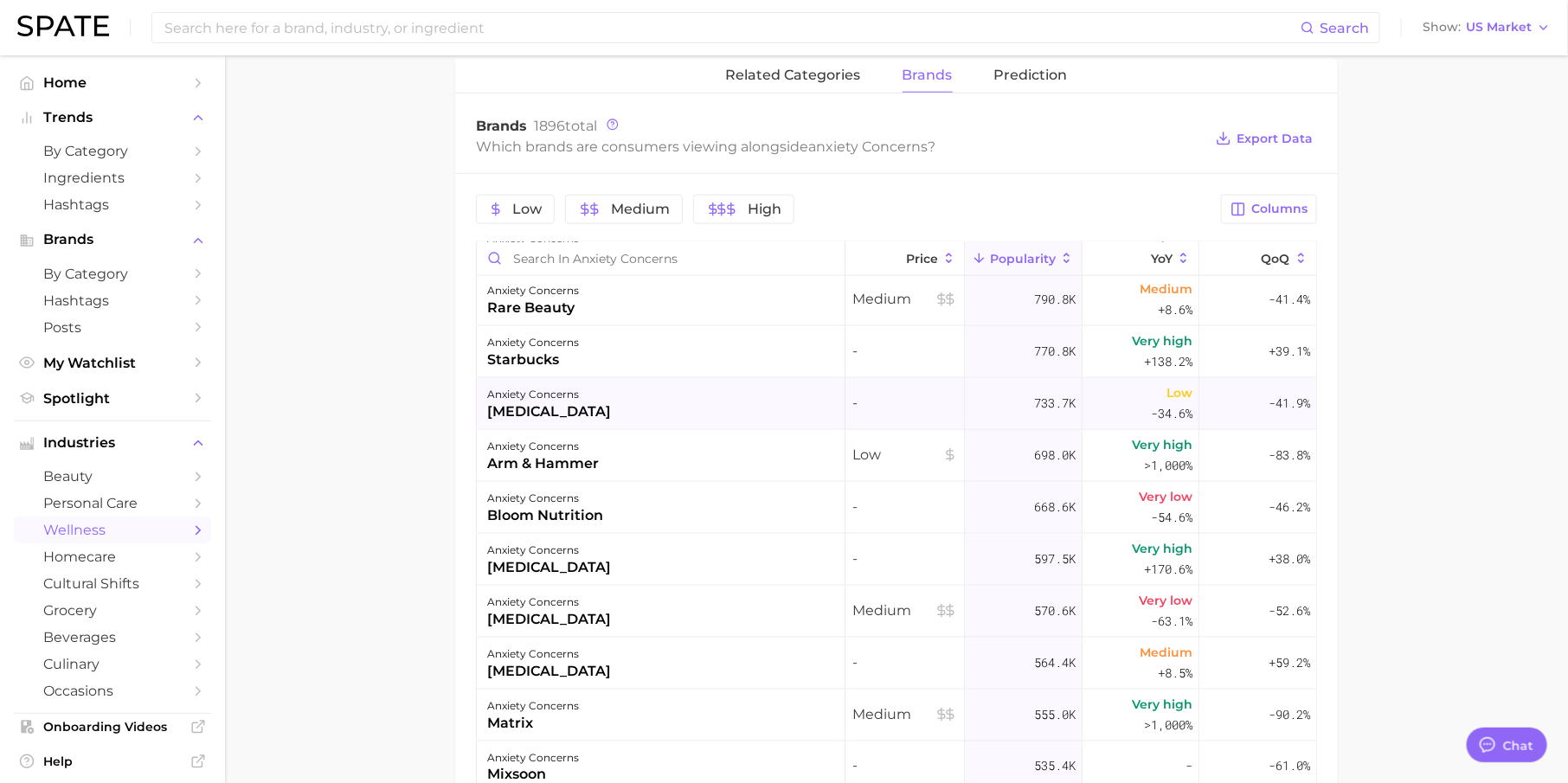
scroll to position [1045, 0]
click at [640, 494] on div "anxiety concerns bloom nutrition" at bounding box center [660, 504] width 368 height 52
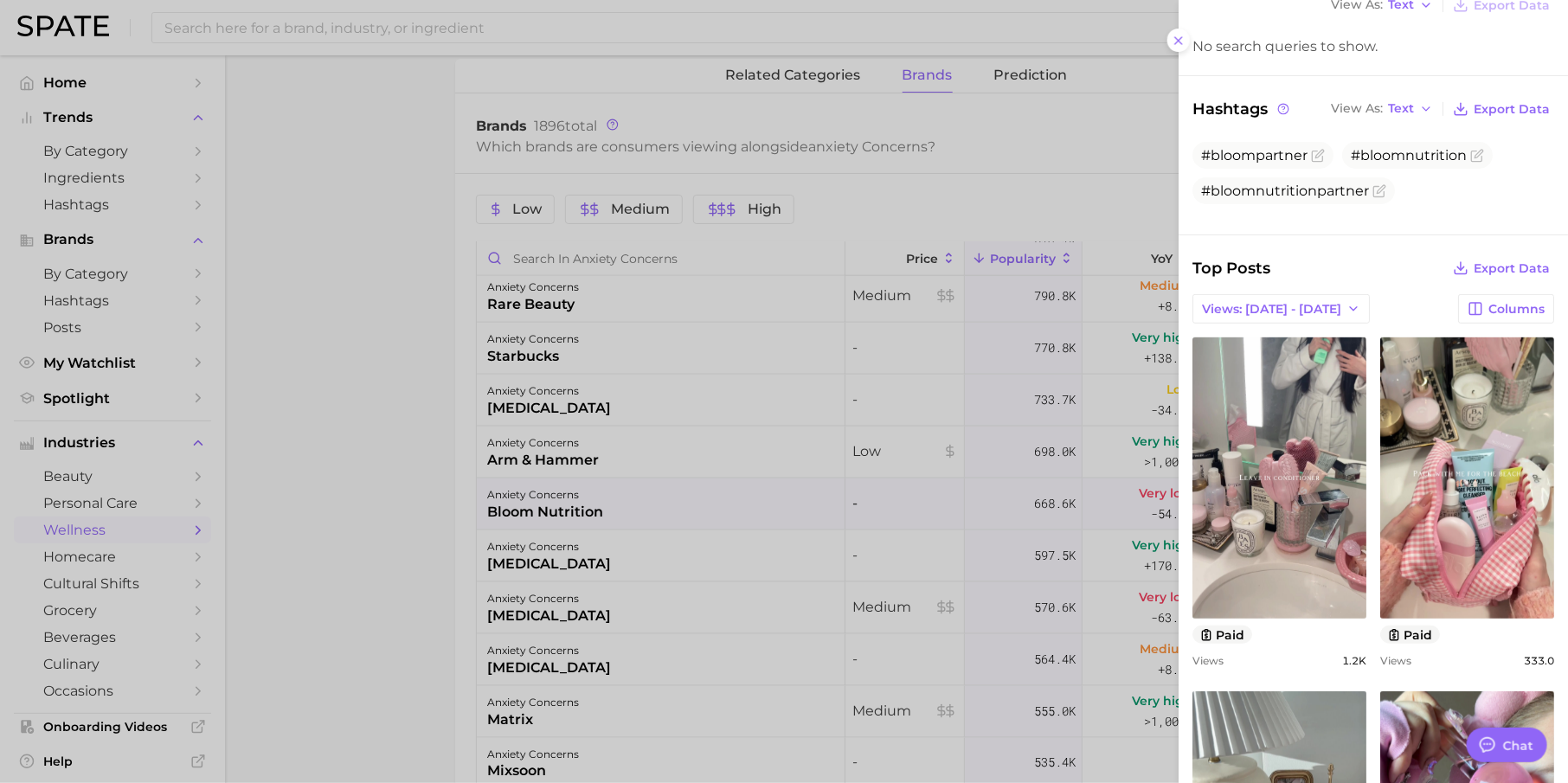
scroll to position [222, 0]
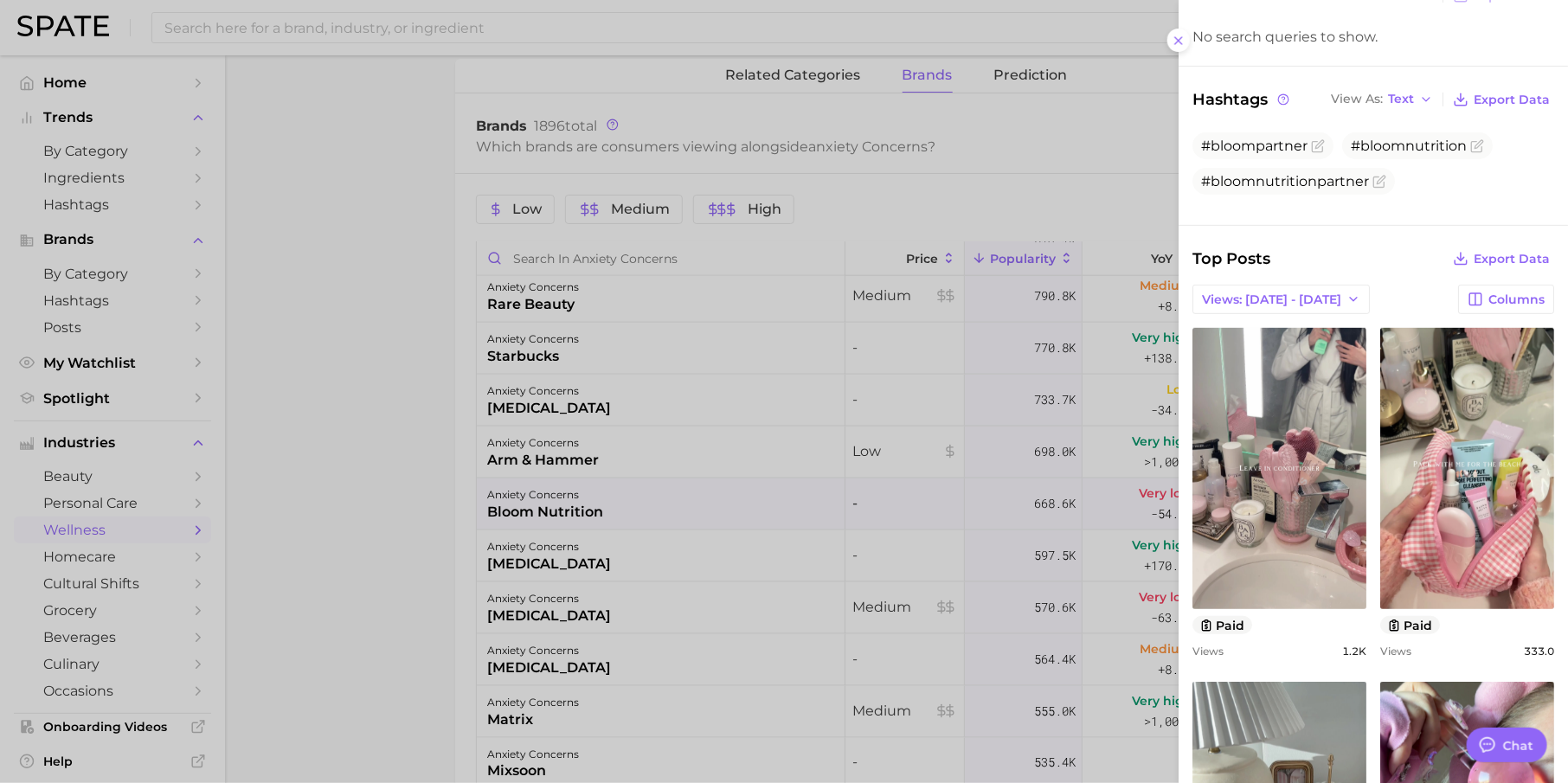
click at [1019, 575] on div at bounding box center [784, 392] width 1568 height 783
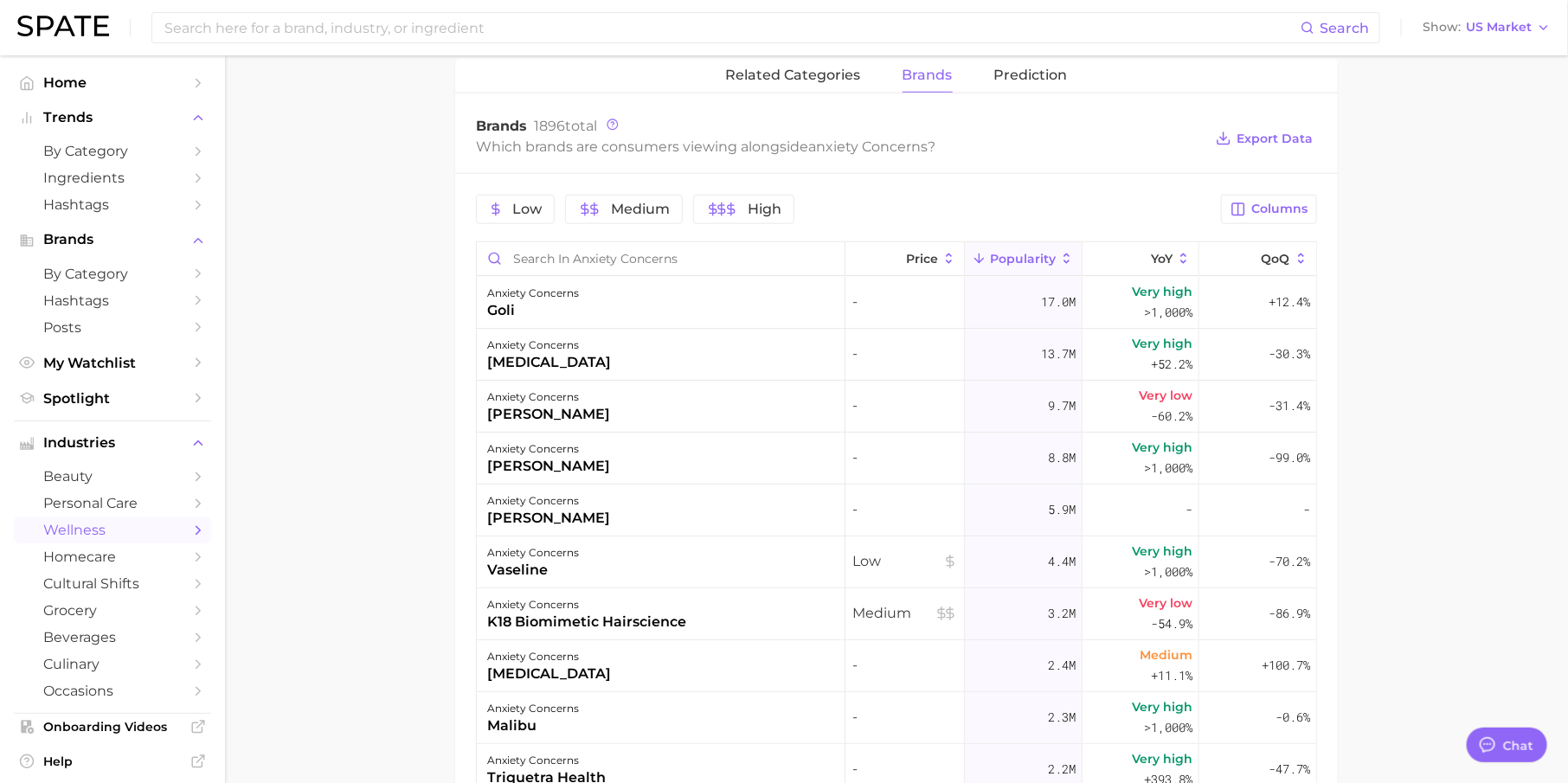
scroll to position [0, 0]
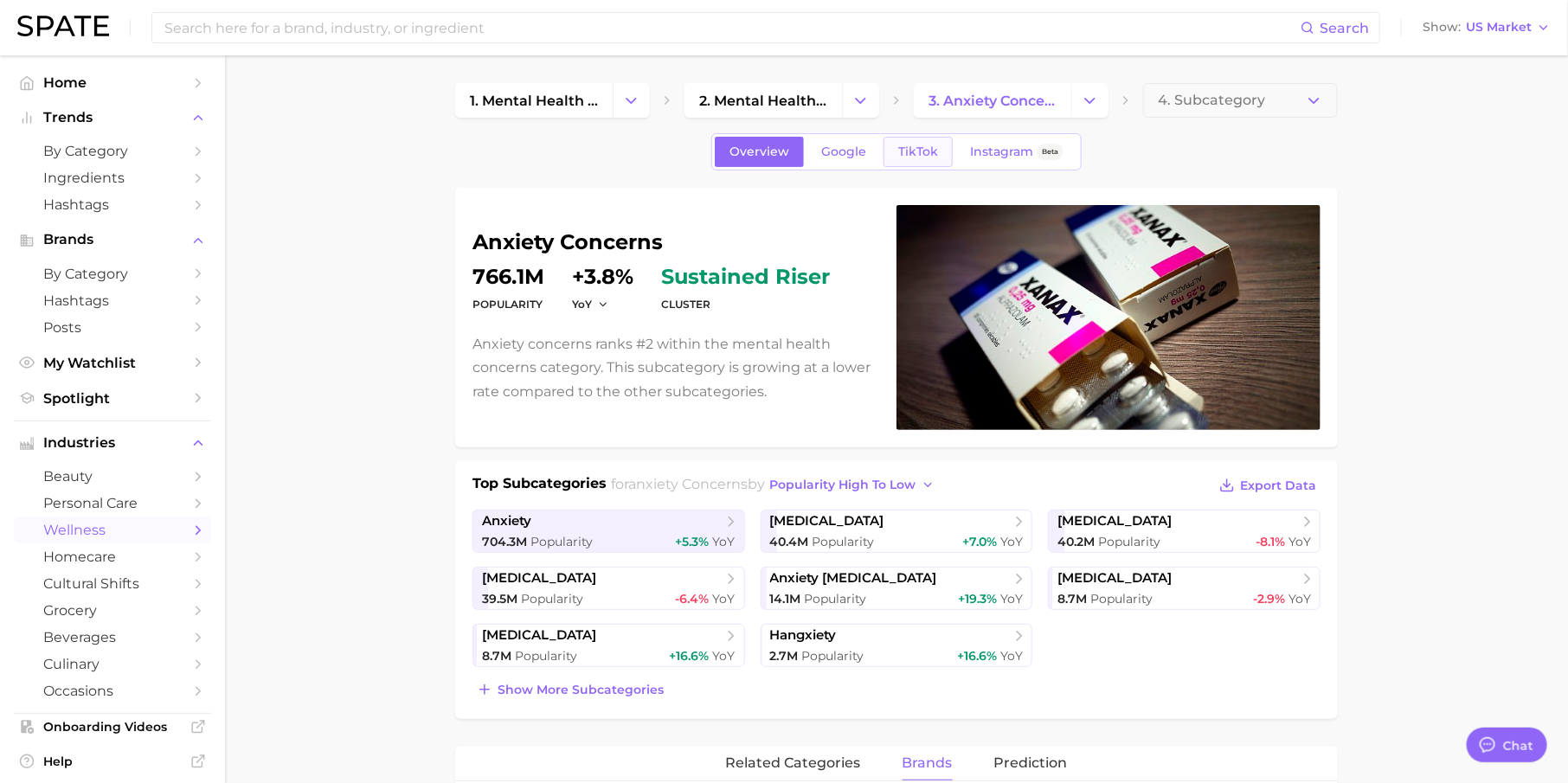
click at [898, 150] on span "TikTok" at bounding box center [918, 151] width 39 height 14
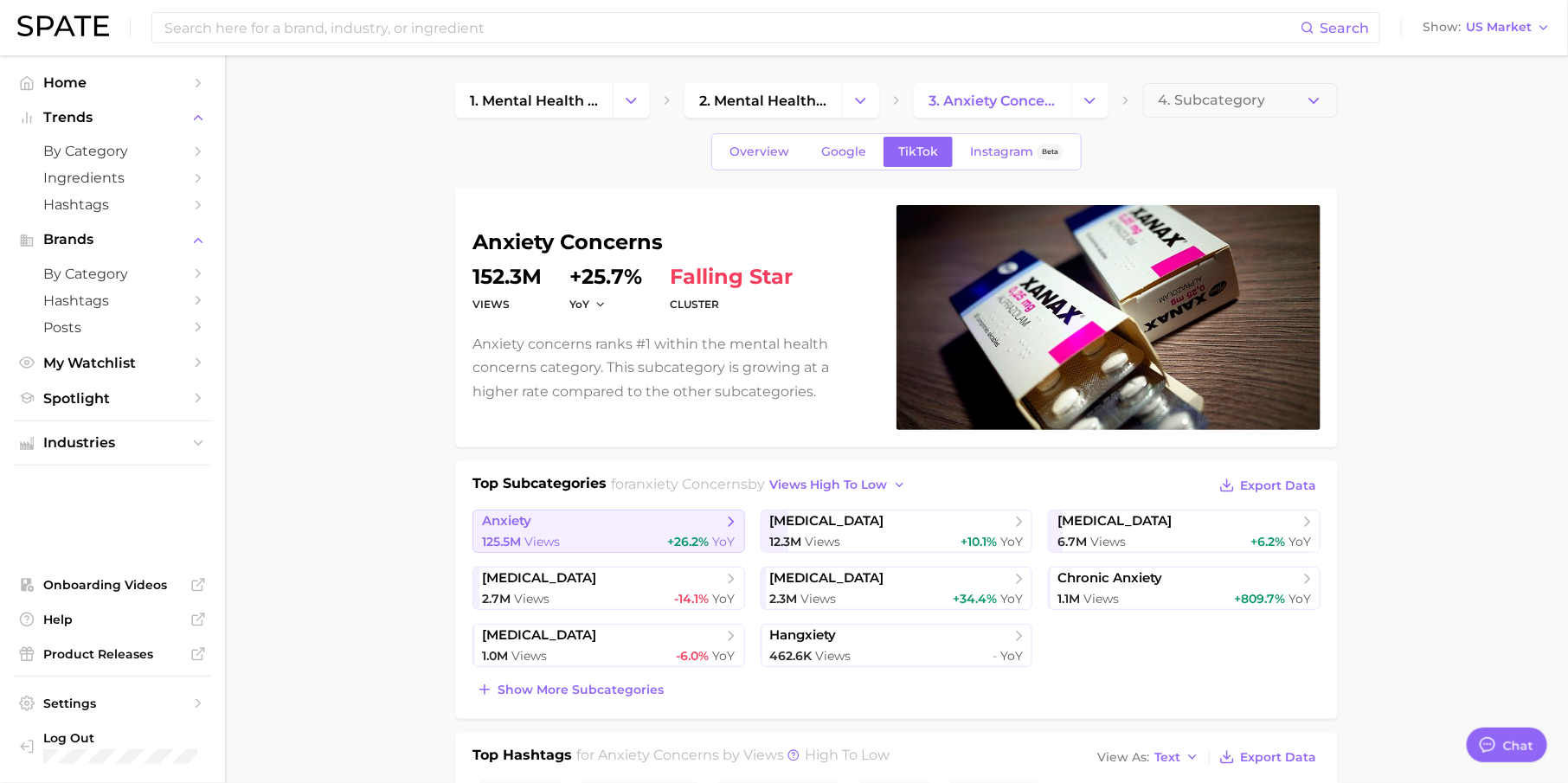
click at [694, 522] on span "anxiety" at bounding box center [602, 521] width 240 height 17
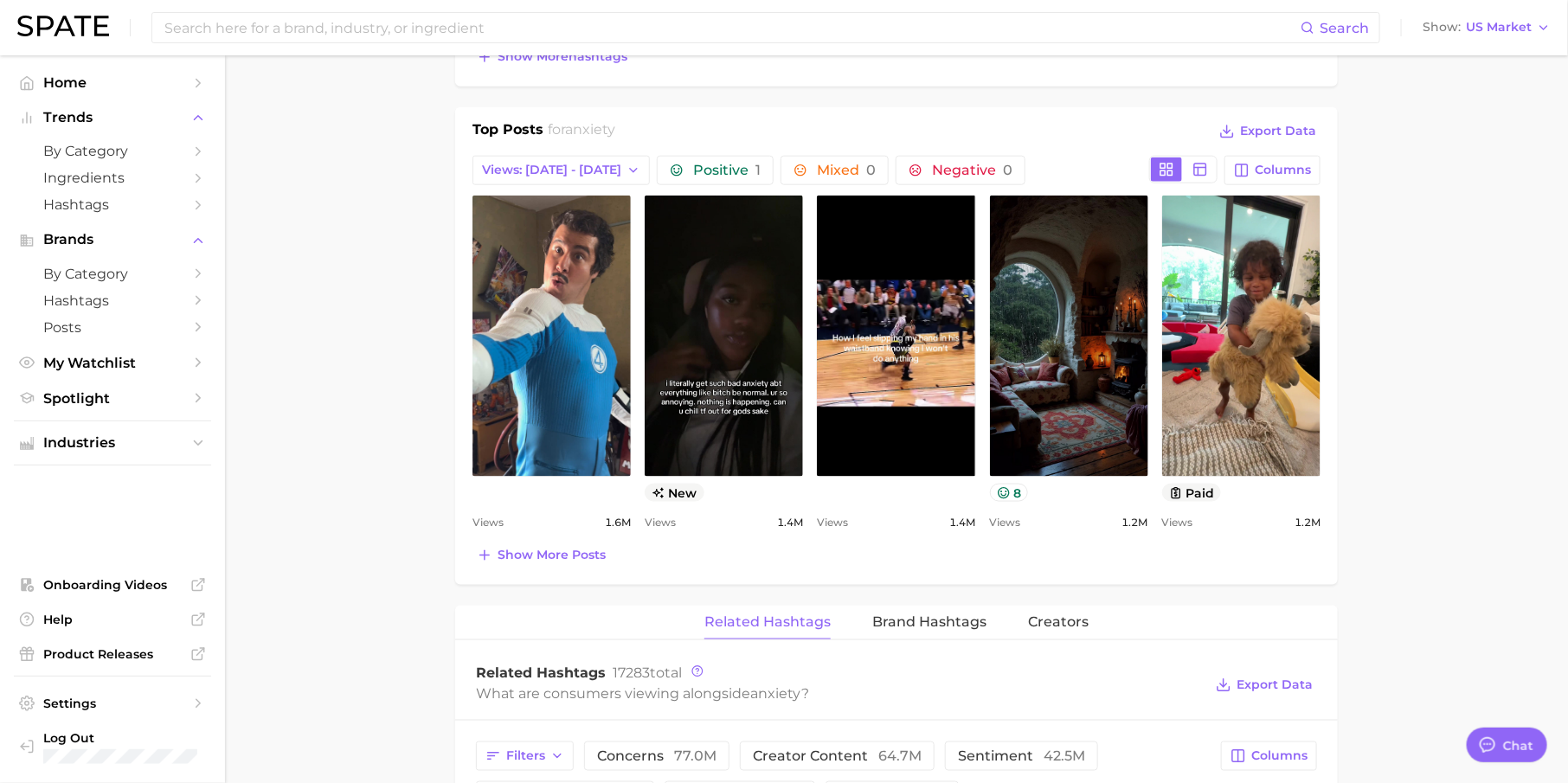
scroll to position [800, 0]
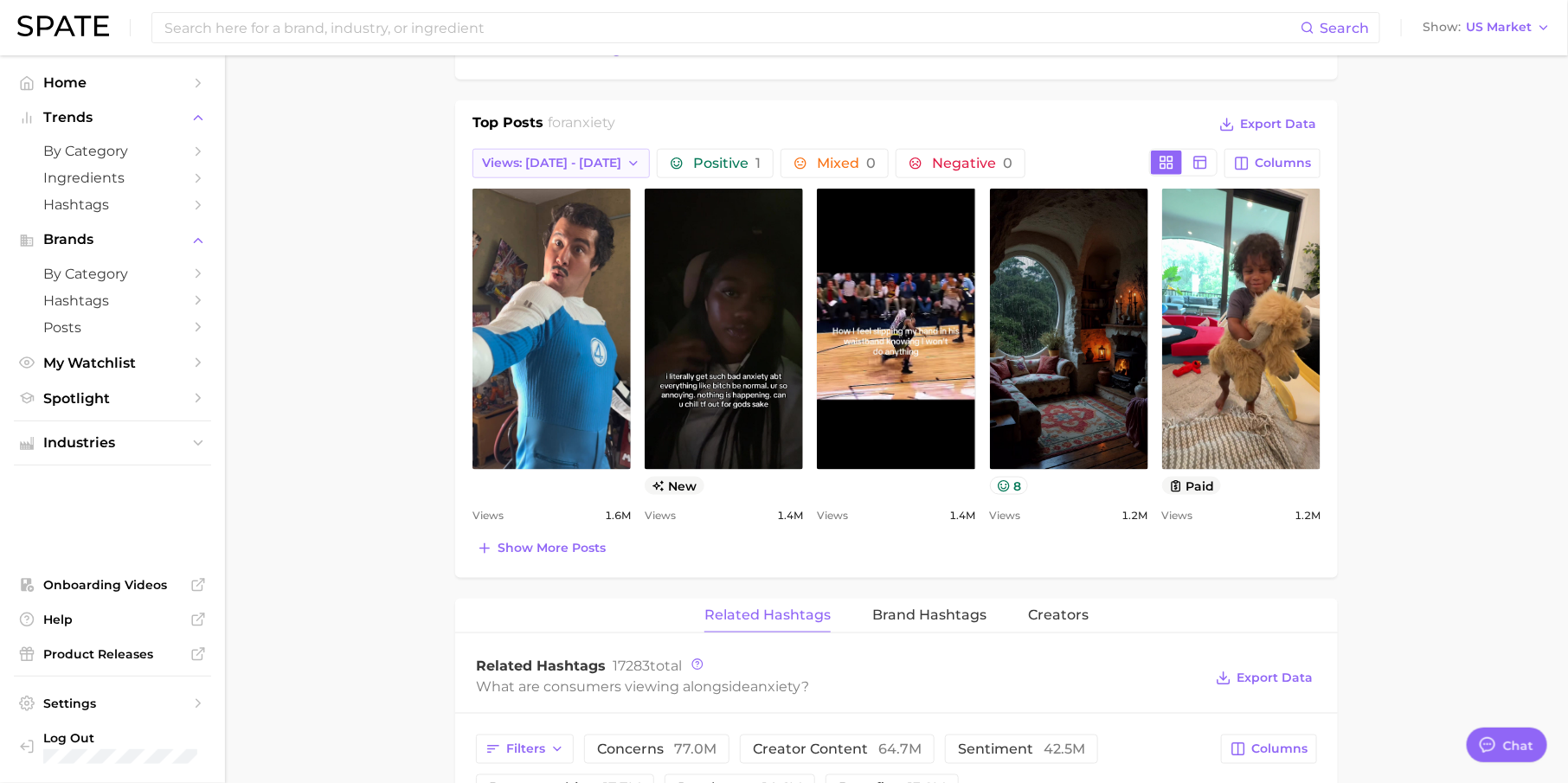
click at [626, 157] on icon "button" at bounding box center [633, 163] width 13 height 13
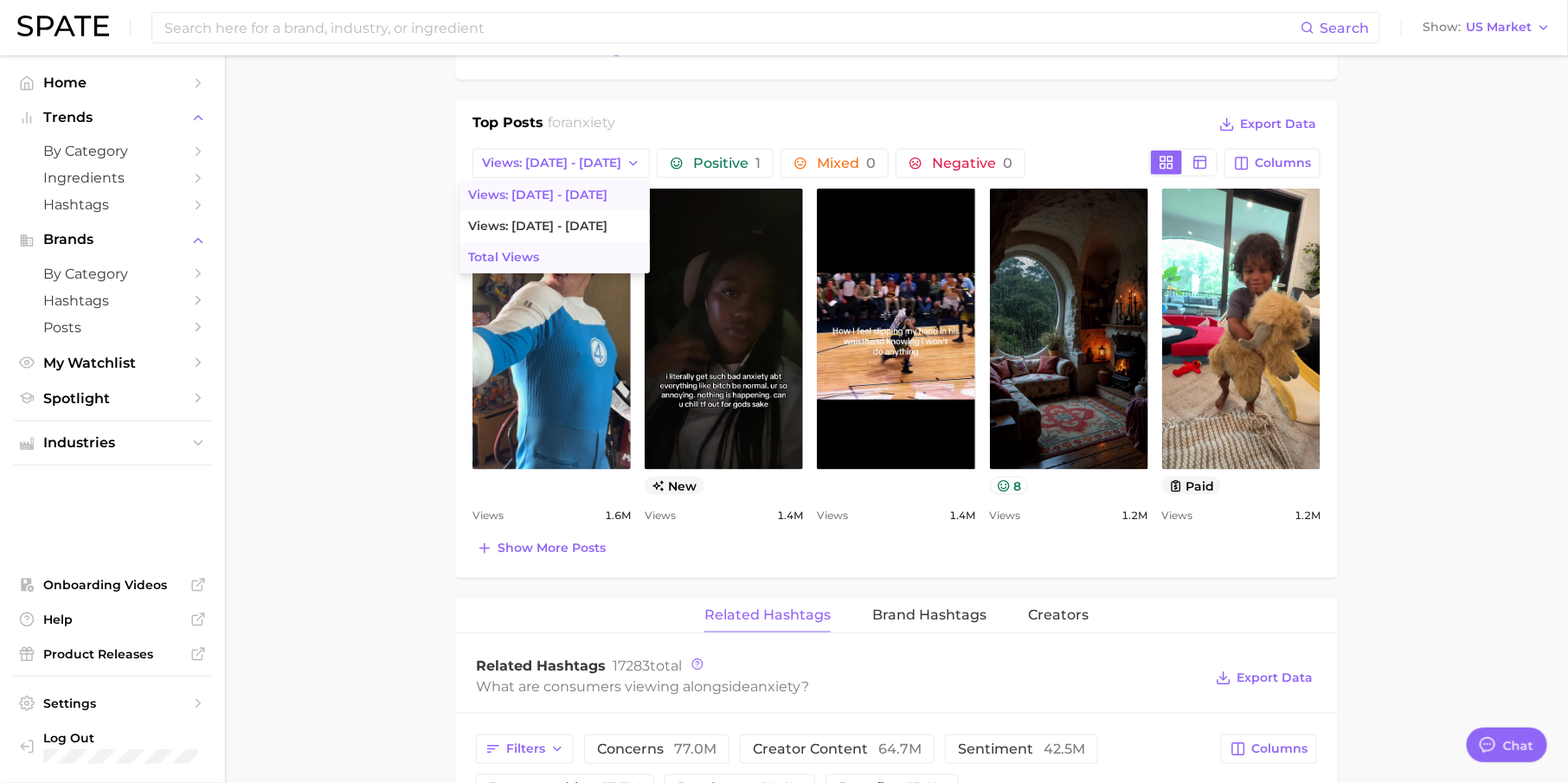
click at [531, 259] on button "Total Views" at bounding box center [555, 257] width 190 height 31
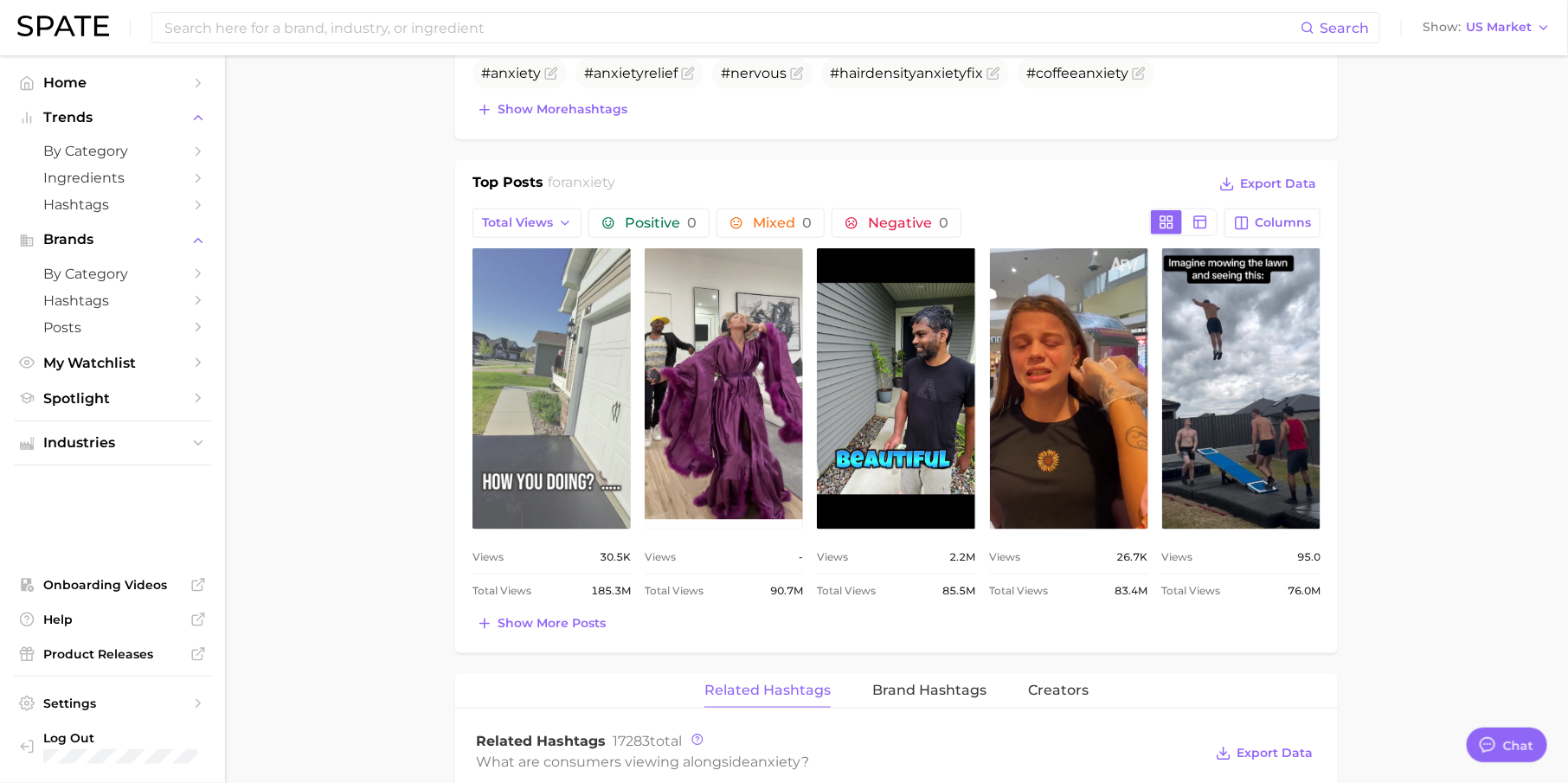
scroll to position [0, 0]
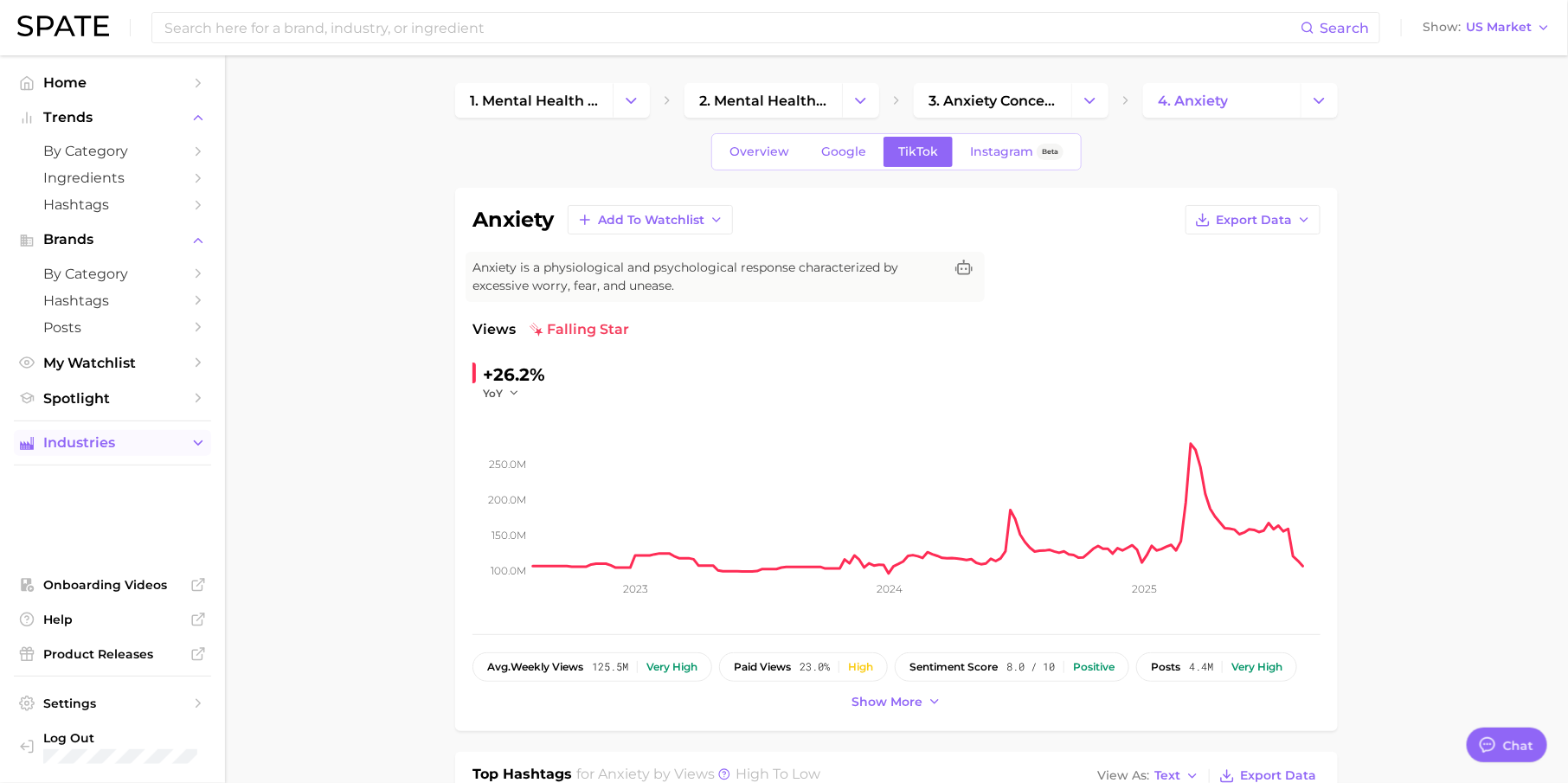
click at [148, 454] on button "Industries" at bounding box center [112, 443] width 197 height 26
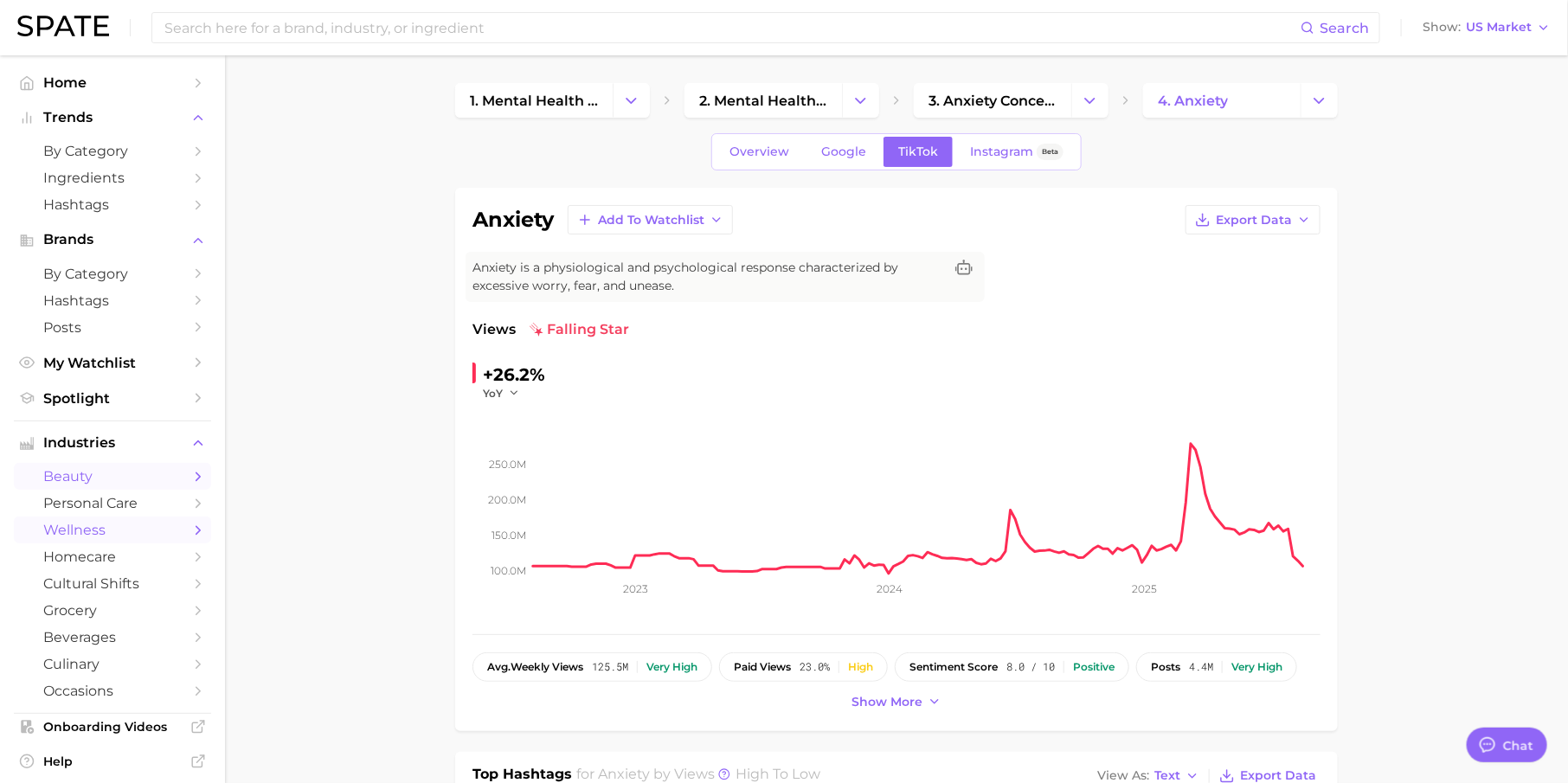
click at [146, 474] on span "beauty" at bounding box center [112, 476] width 139 height 16
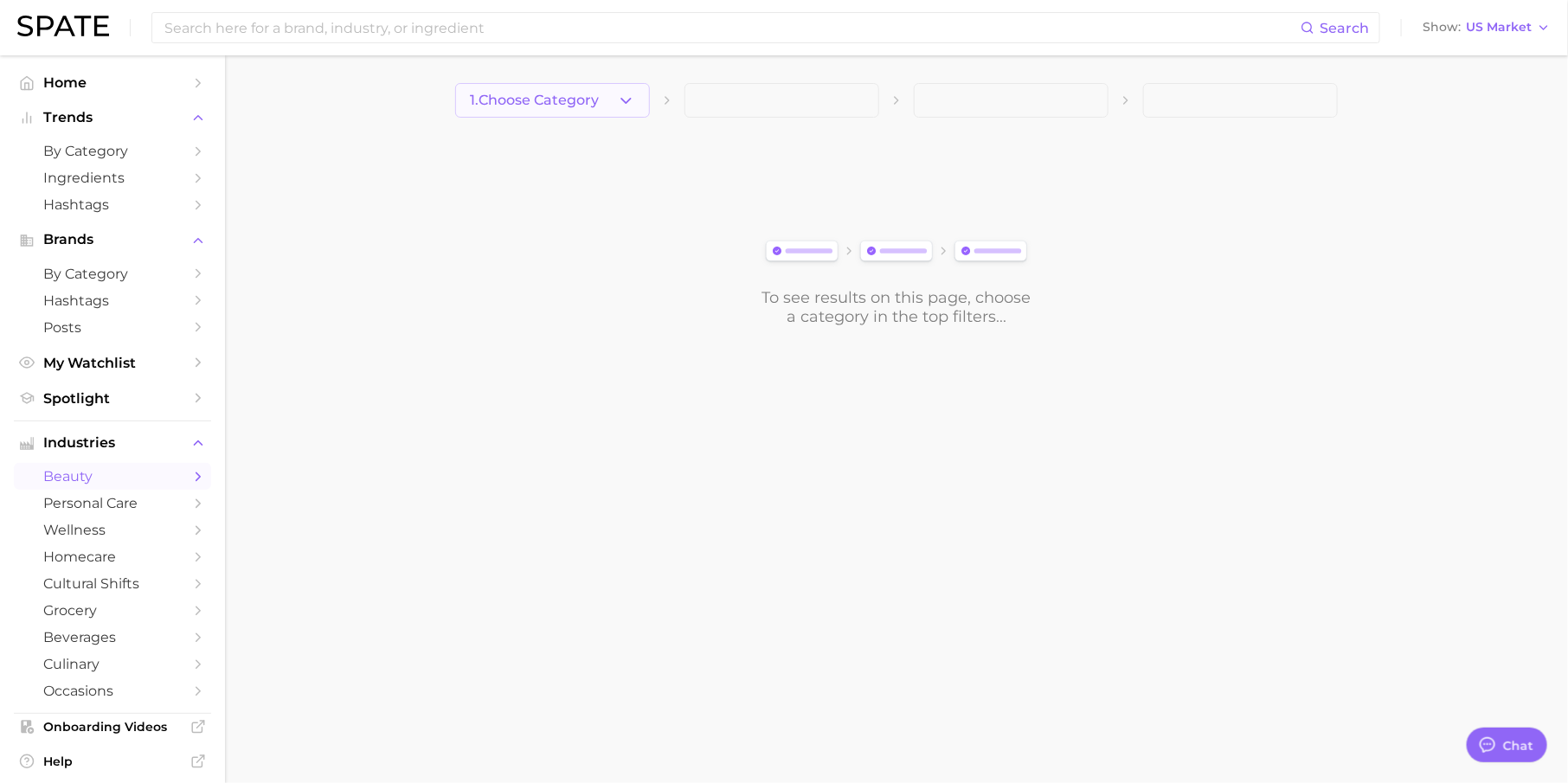
click at [591, 99] on span "1. Choose Category" at bounding box center [534, 99] width 129 height 15
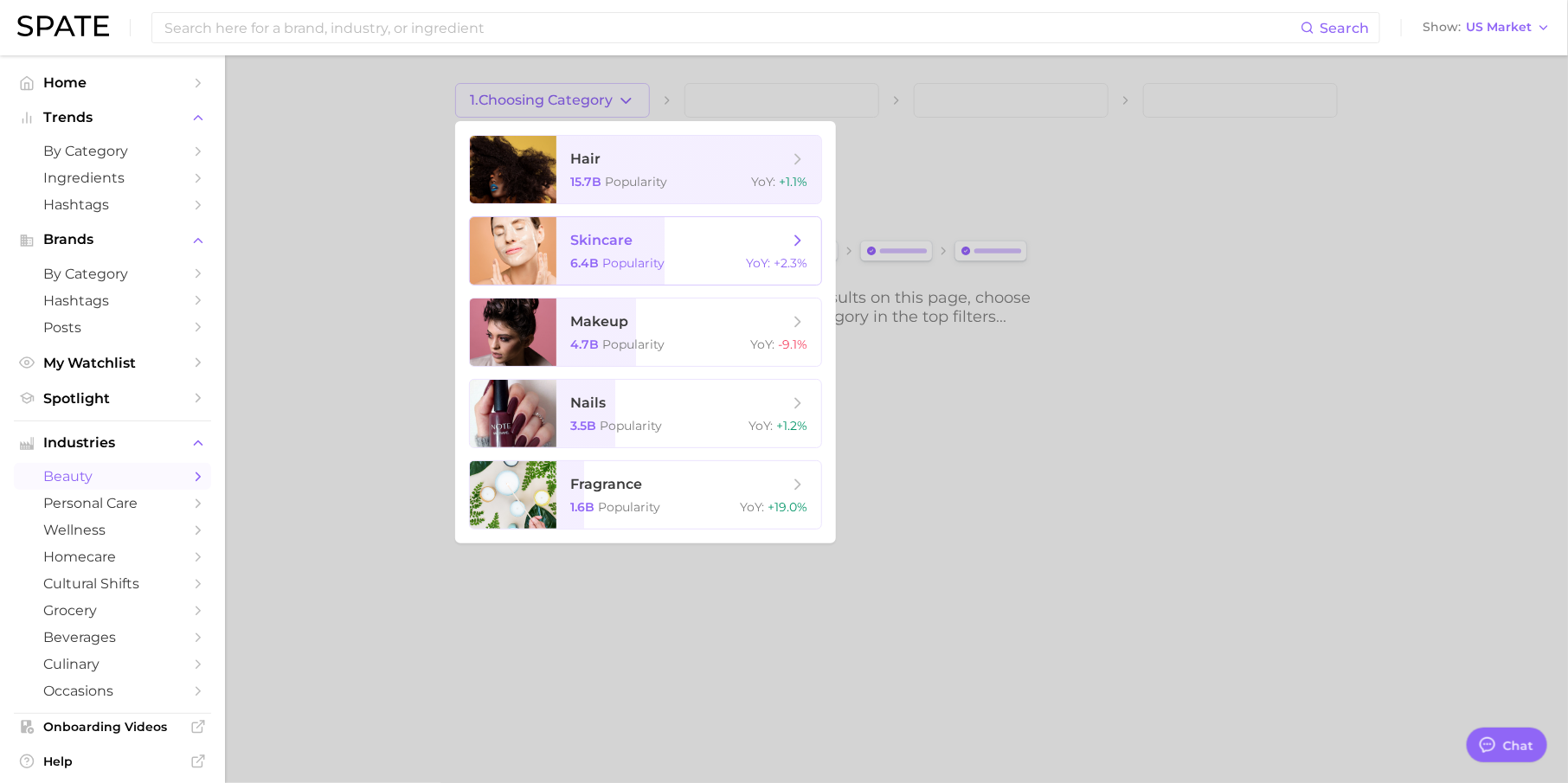
click at [625, 248] on span "skincare" at bounding box center [678, 240] width 218 height 19
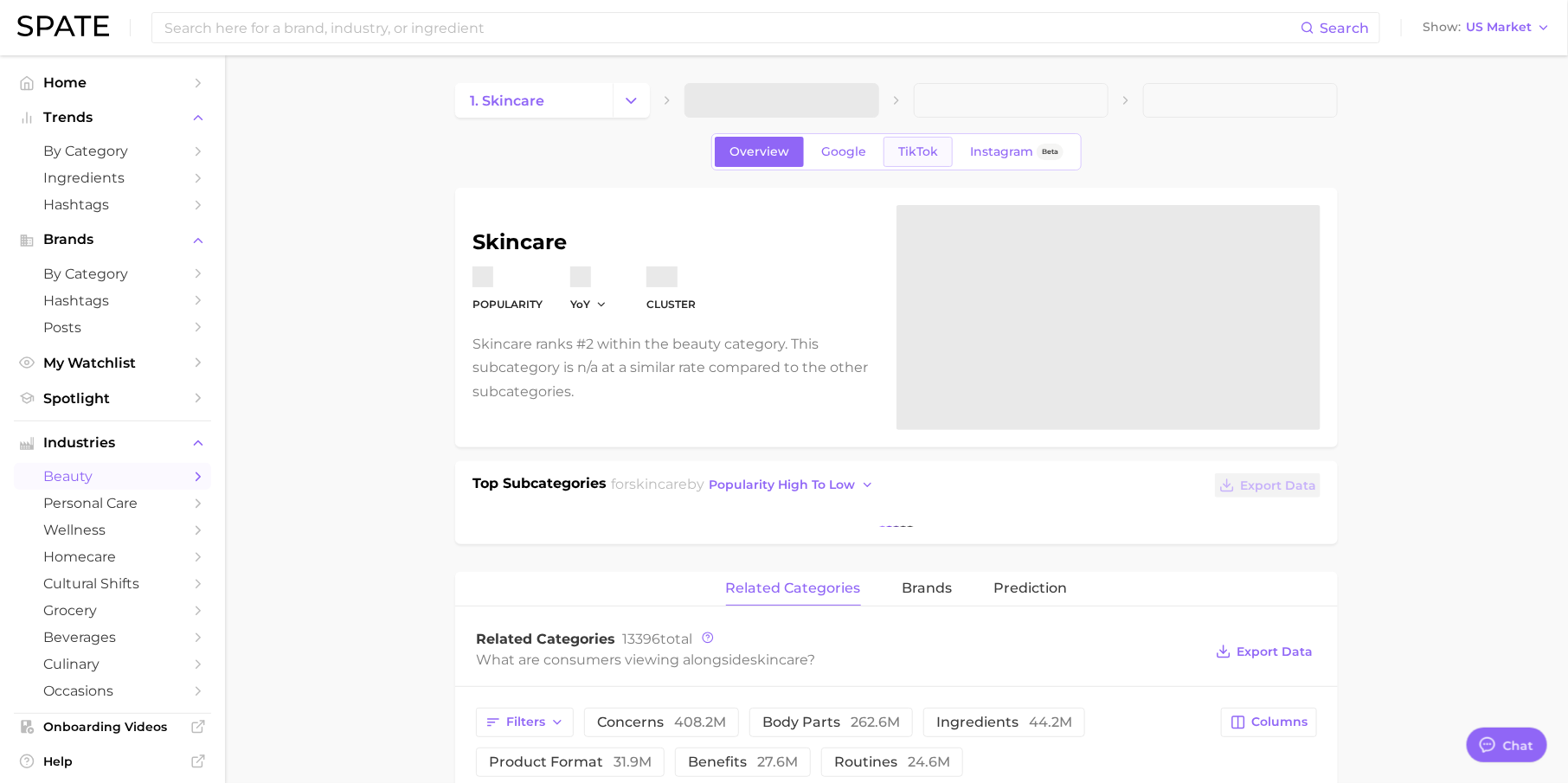
click at [924, 159] on link "TikTok" at bounding box center [918, 152] width 69 height 30
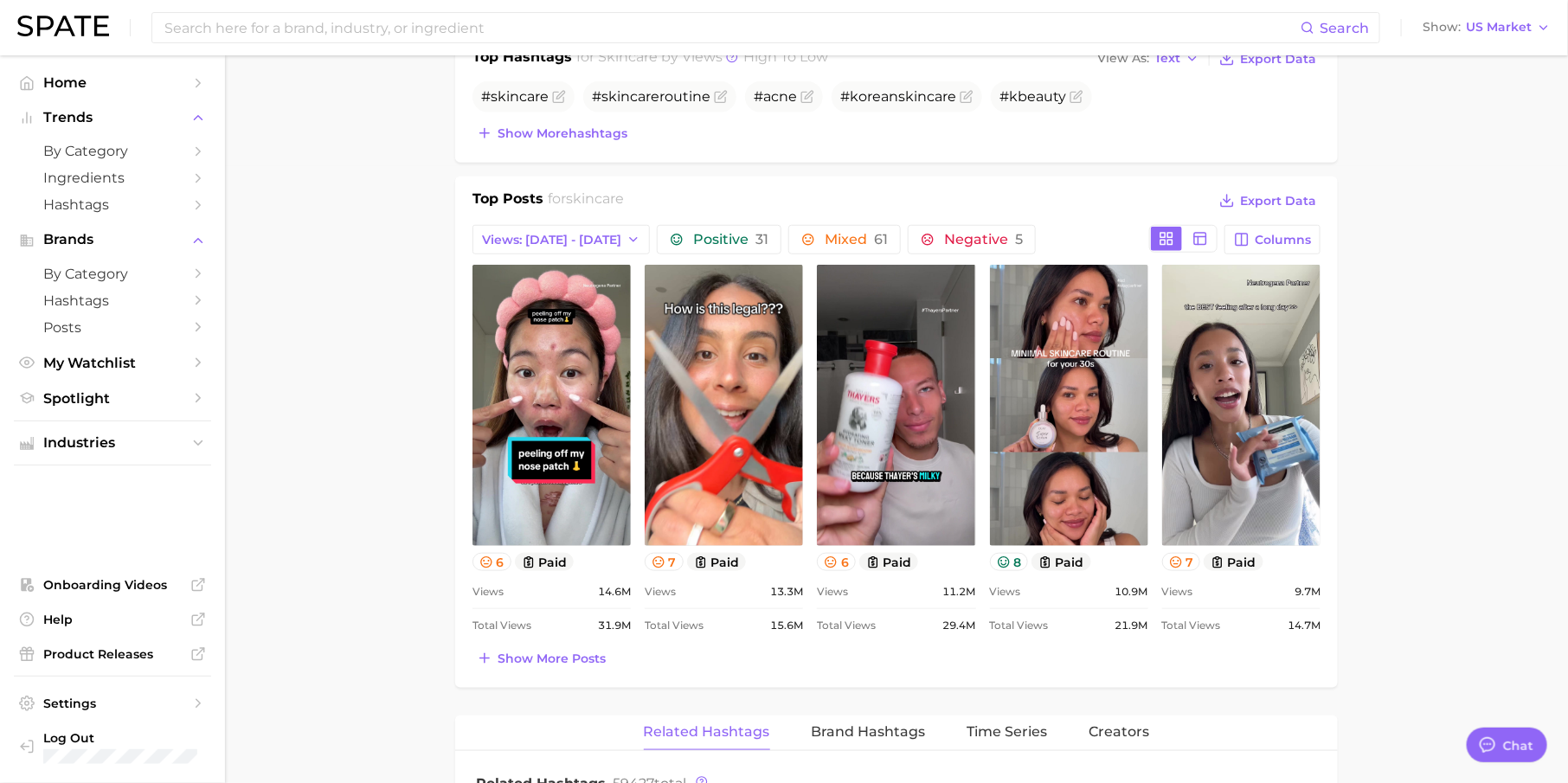
scroll to position [625, 0]
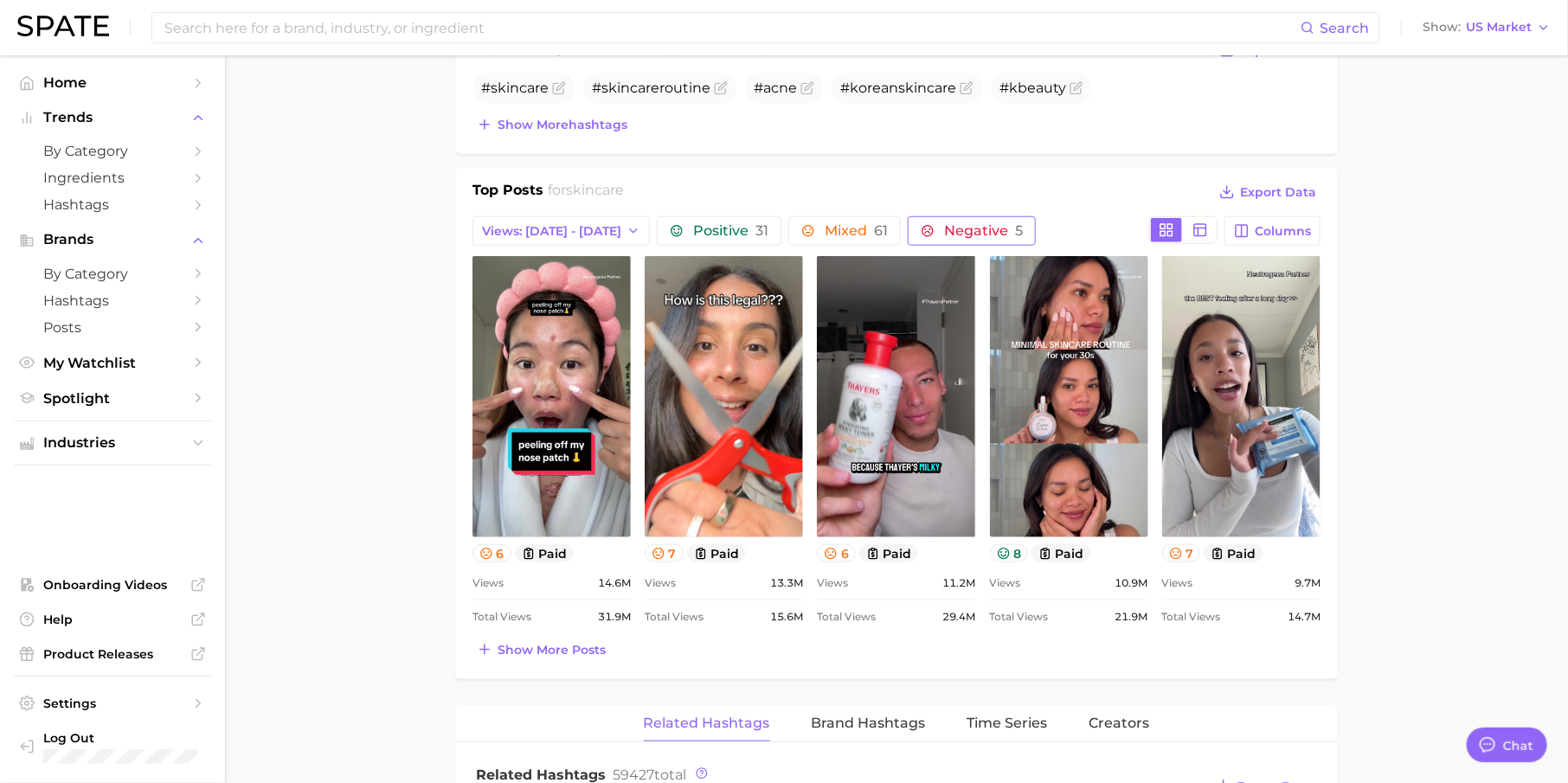
click at [921, 235] on button "Negative 5" at bounding box center [971, 230] width 128 height 30
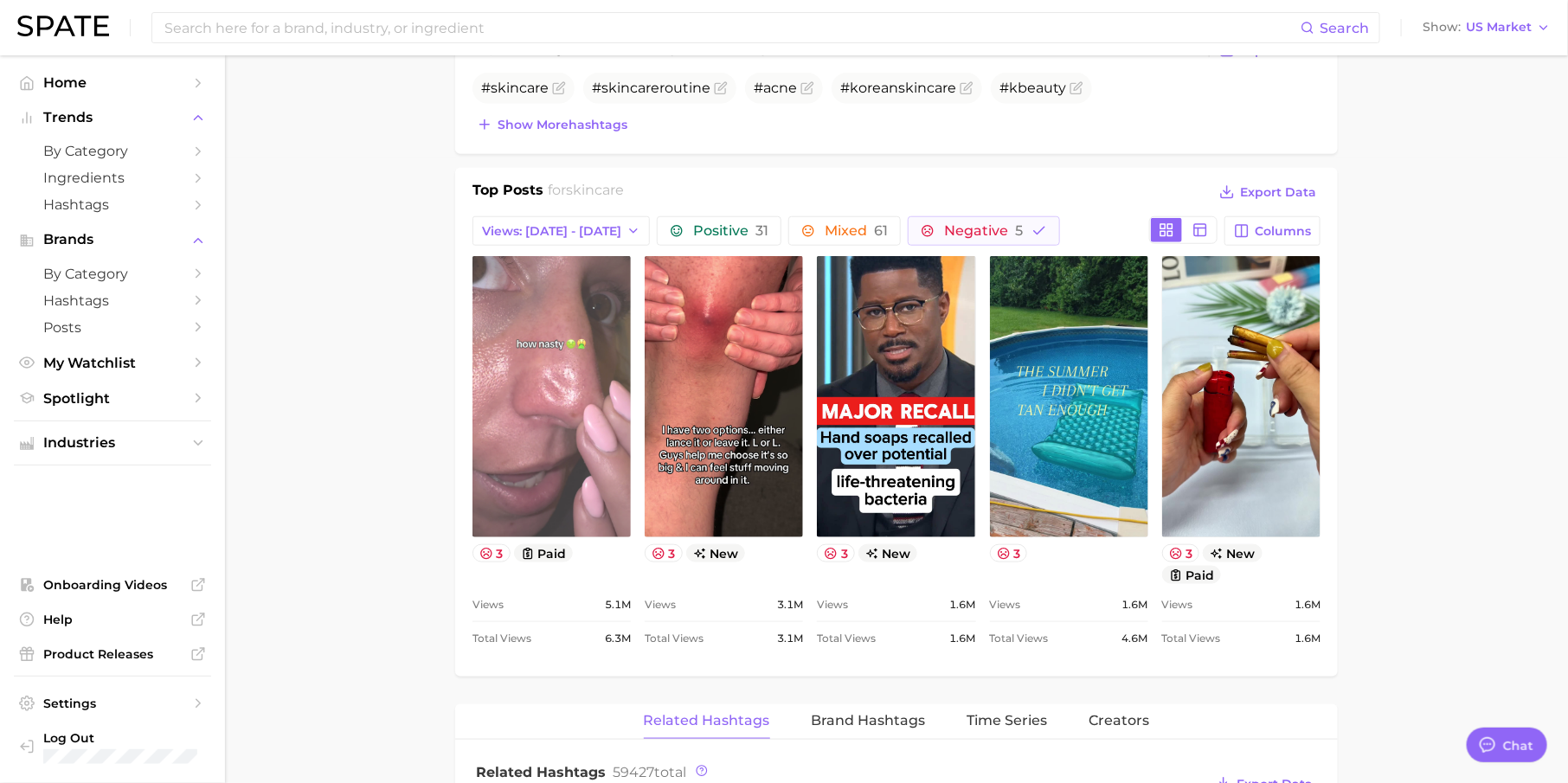
scroll to position [0, 0]
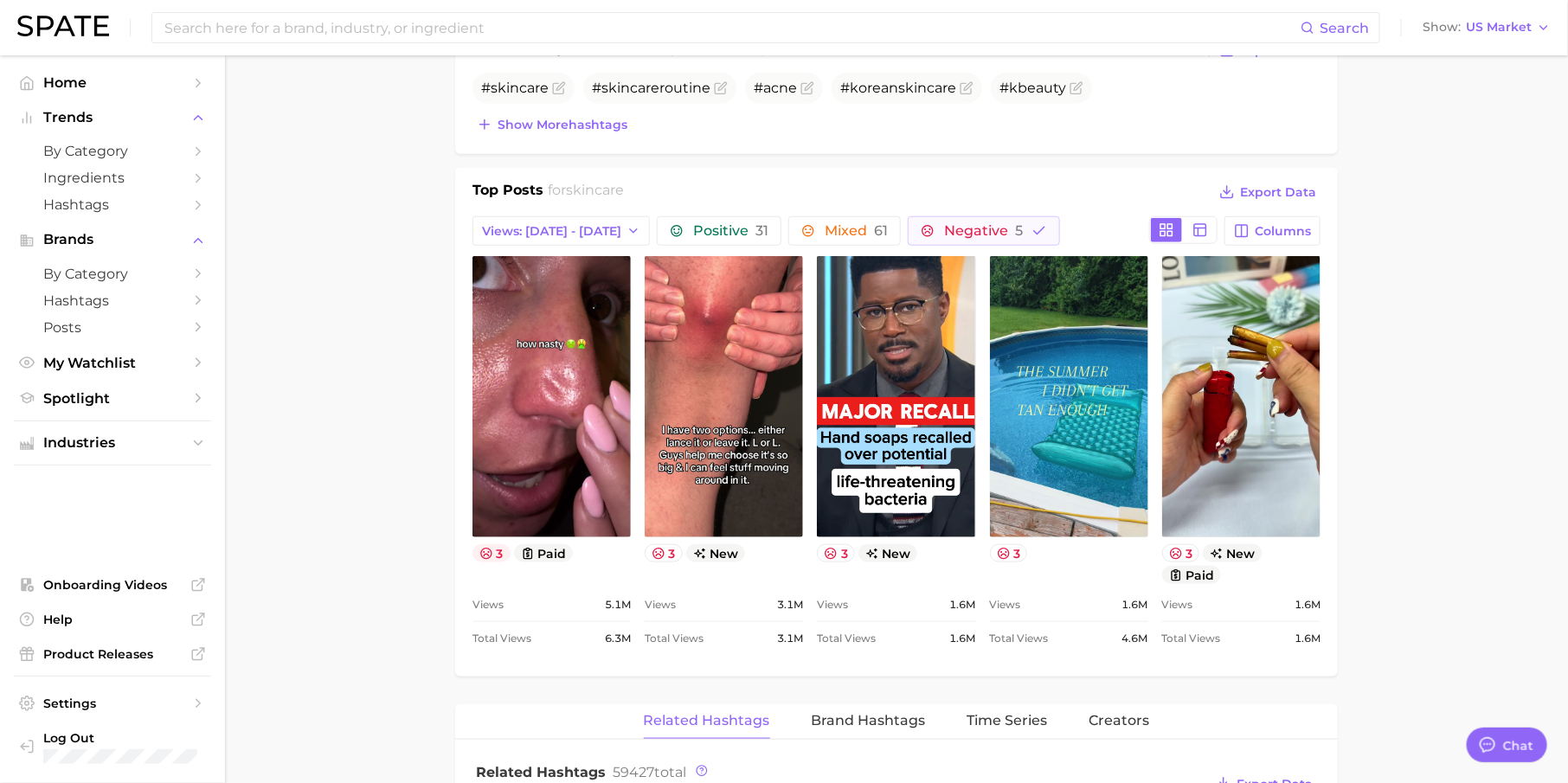
click at [494, 552] on button "3" at bounding box center [491, 553] width 38 height 18
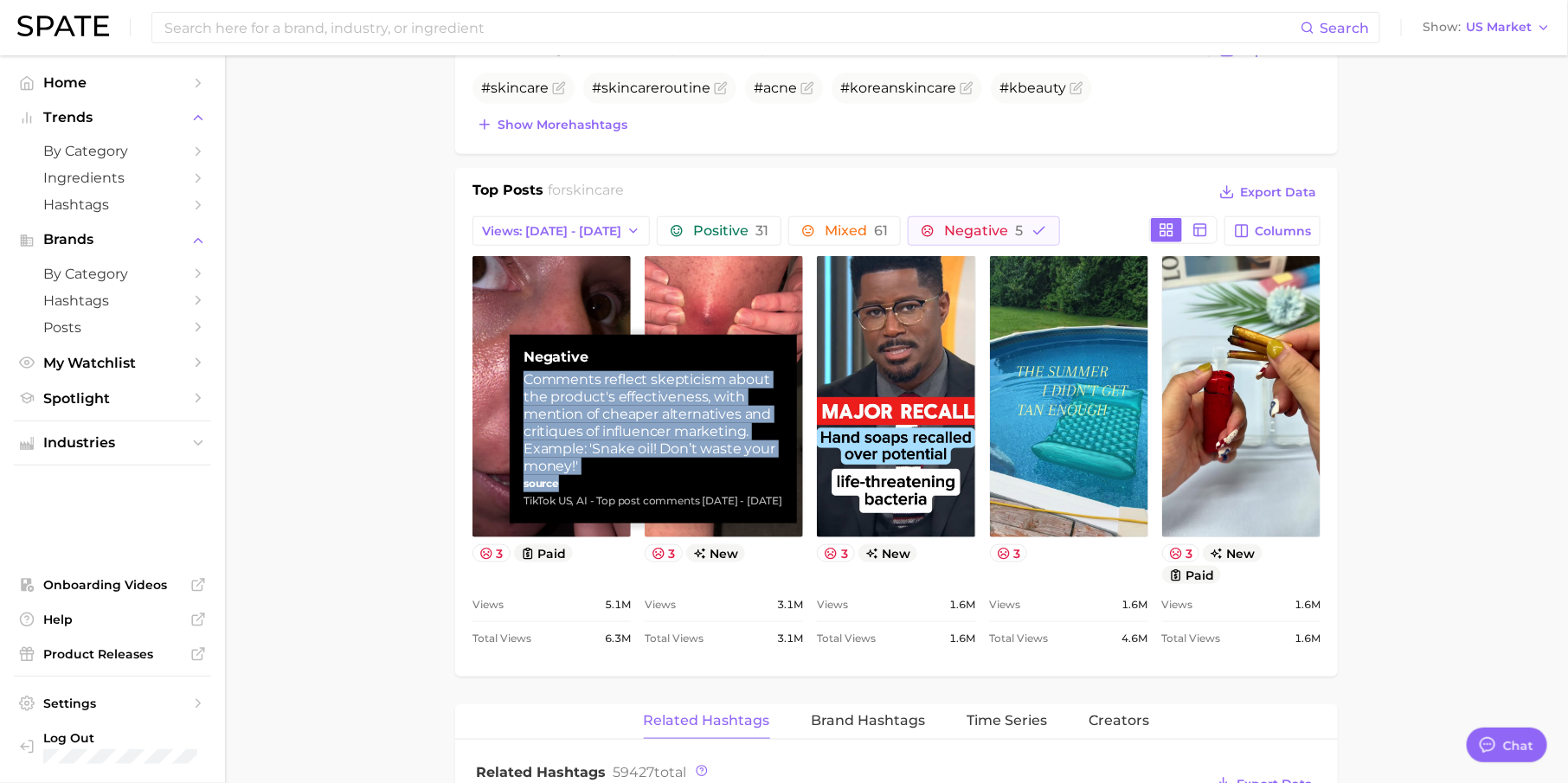
drag, startPoint x: 525, startPoint y: 380, endPoint x: 607, endPoint y: 473, distance: 124.0
click at [607, 474] on div "Negative Comments reflect skepticism about the product's effectiveness, with me…" at bounding box center [653, 429] width 260 height 161
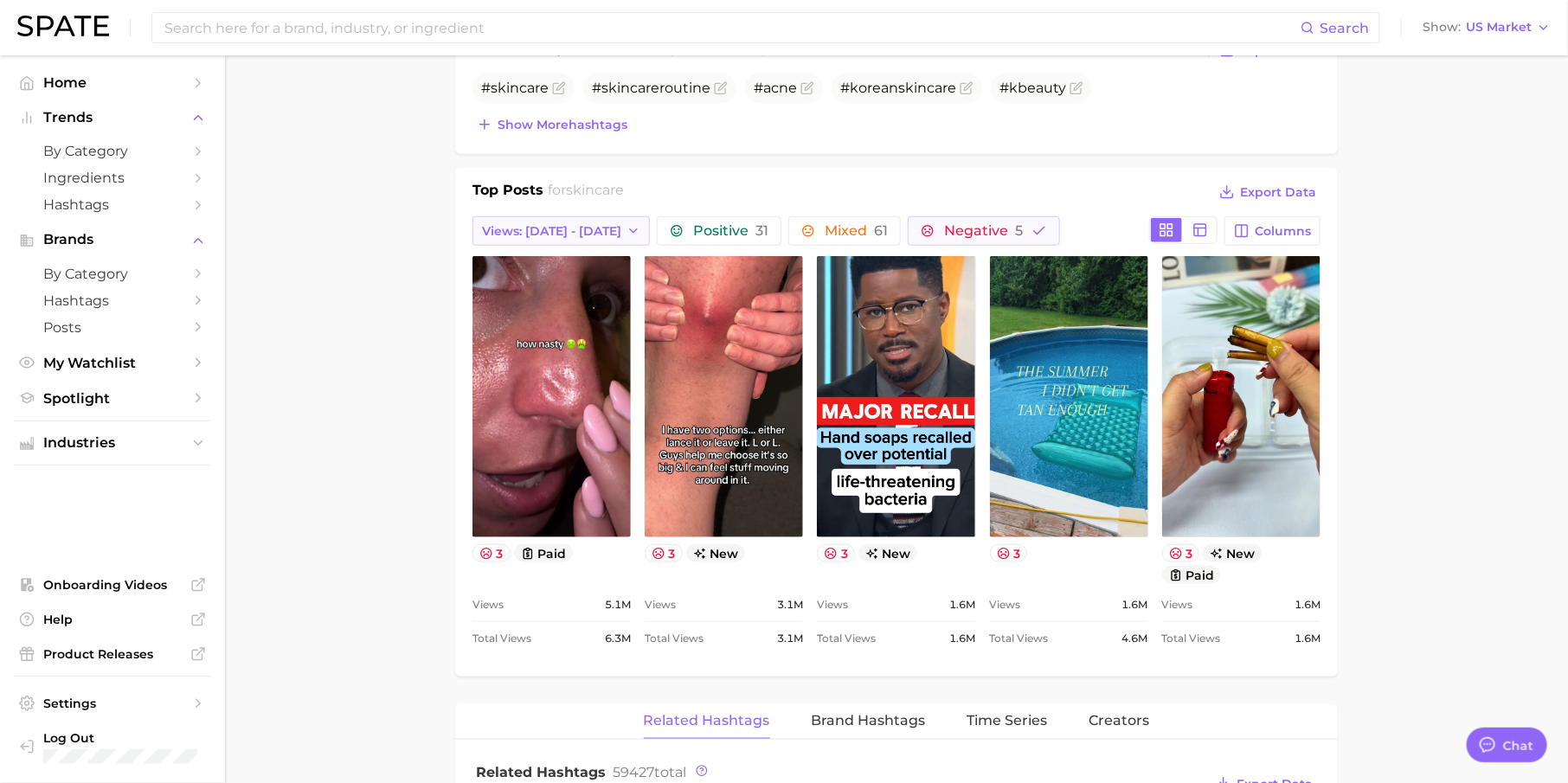
click at [588, 224] on span "Views: [DATE] - [DATE]" at bounding box center [551, 231] width 139 height 14
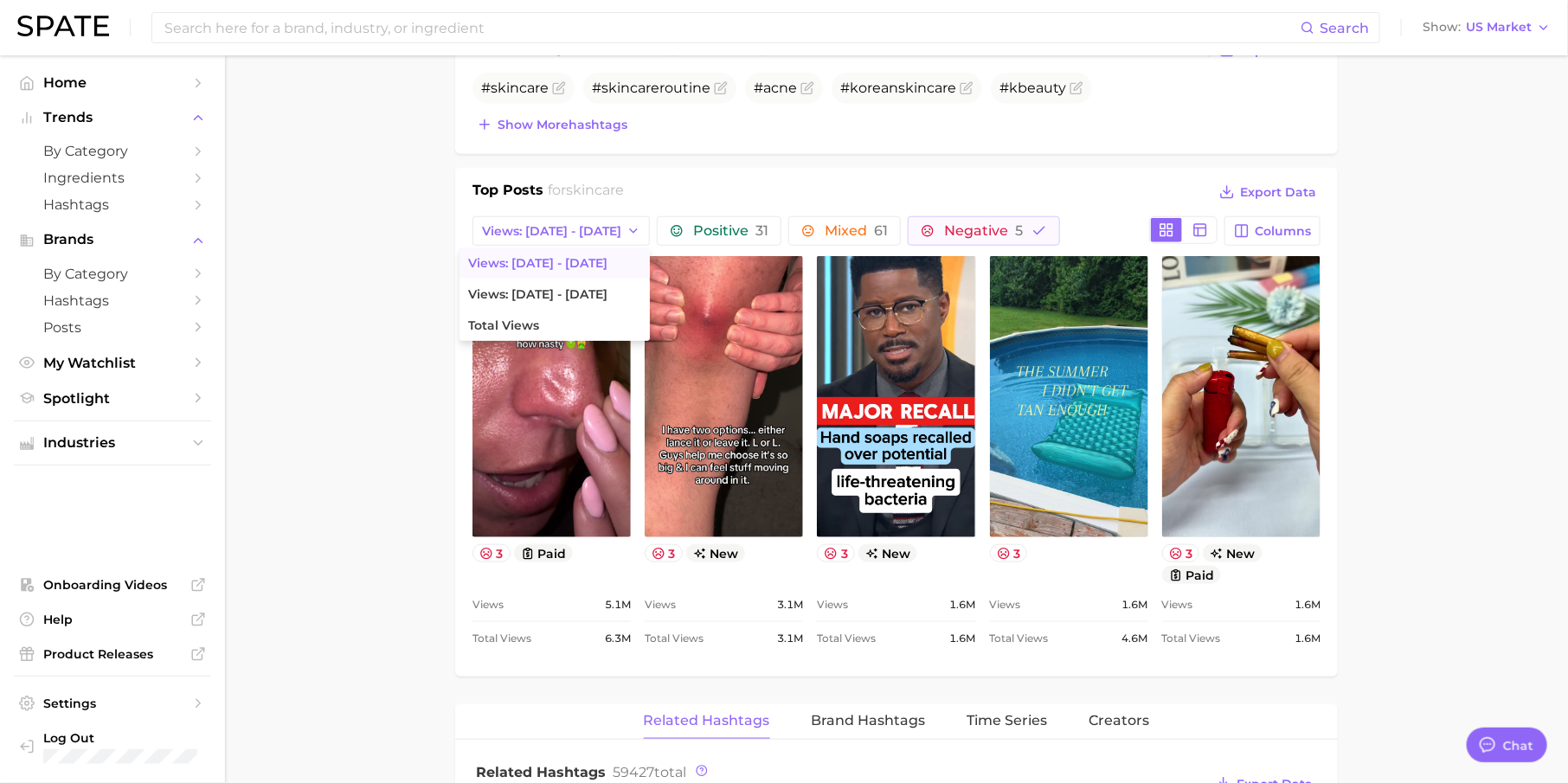
click at [761, 180] on div "Top Posts for skincare Export Data" at bounding box center [896, 193] width 848 height 26
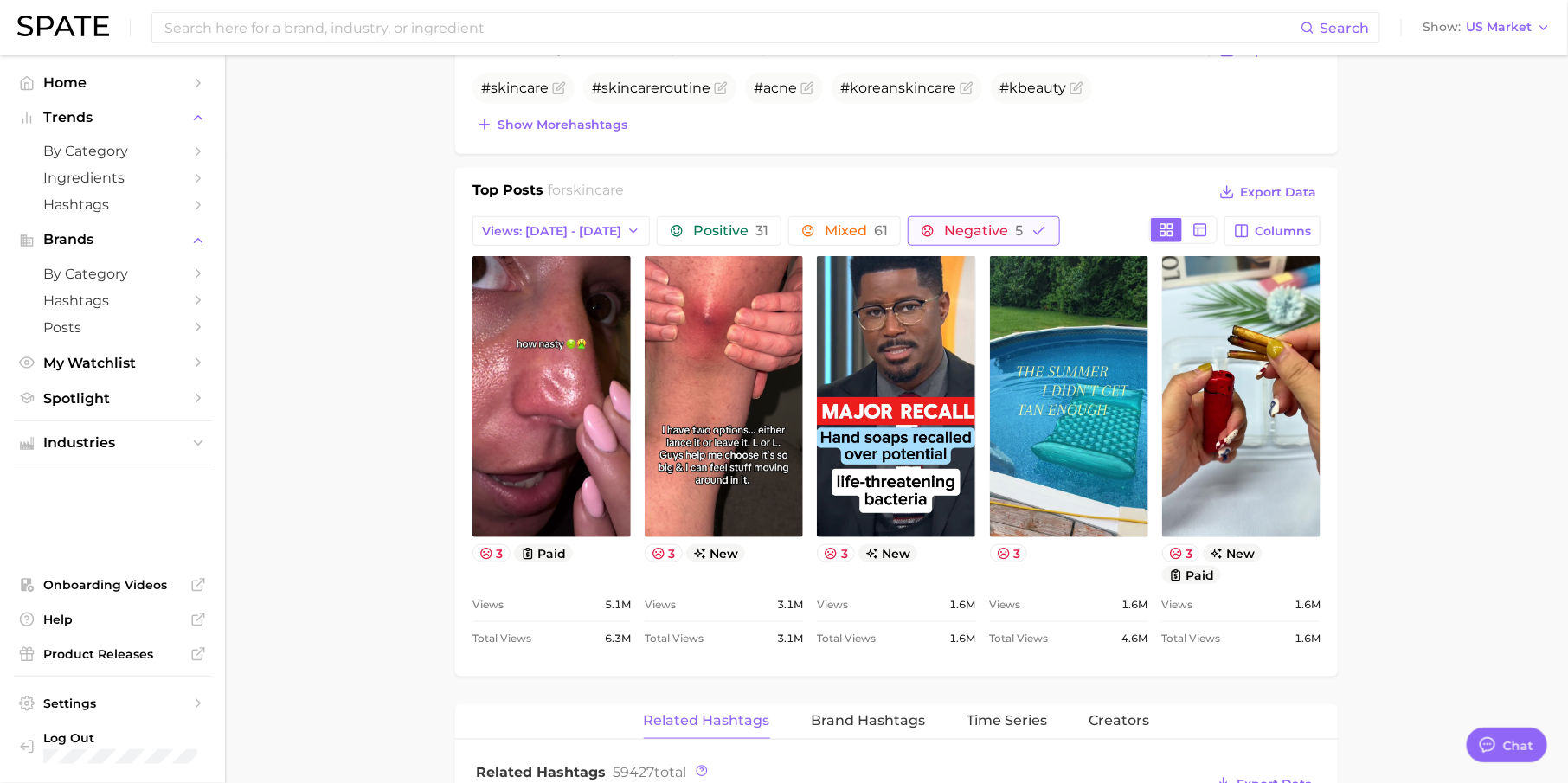
click at [960, 224] on span "Negative 5" at bounding box center [984, 230] width 79 height 13
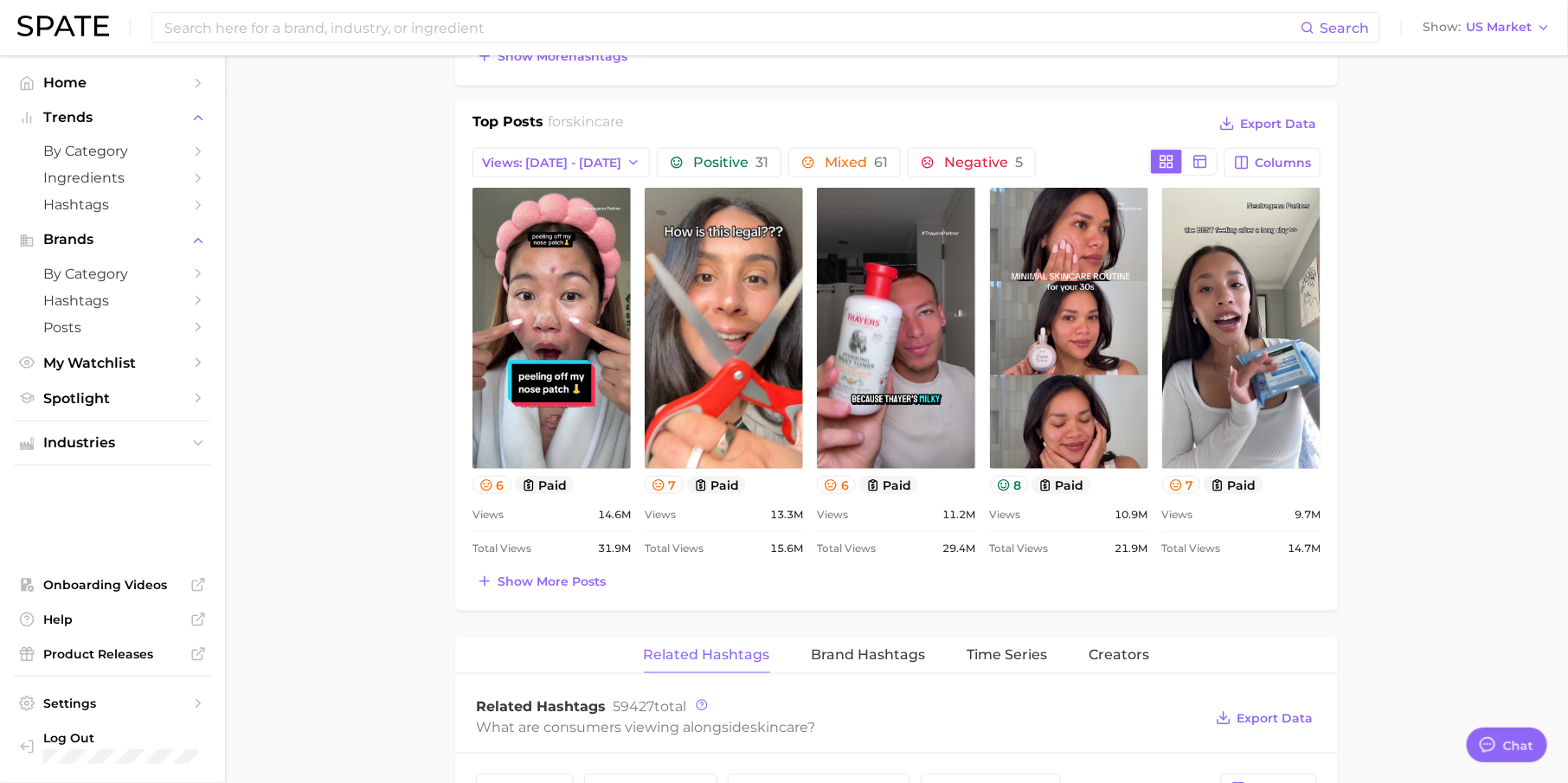
scroll to position [708, 0]
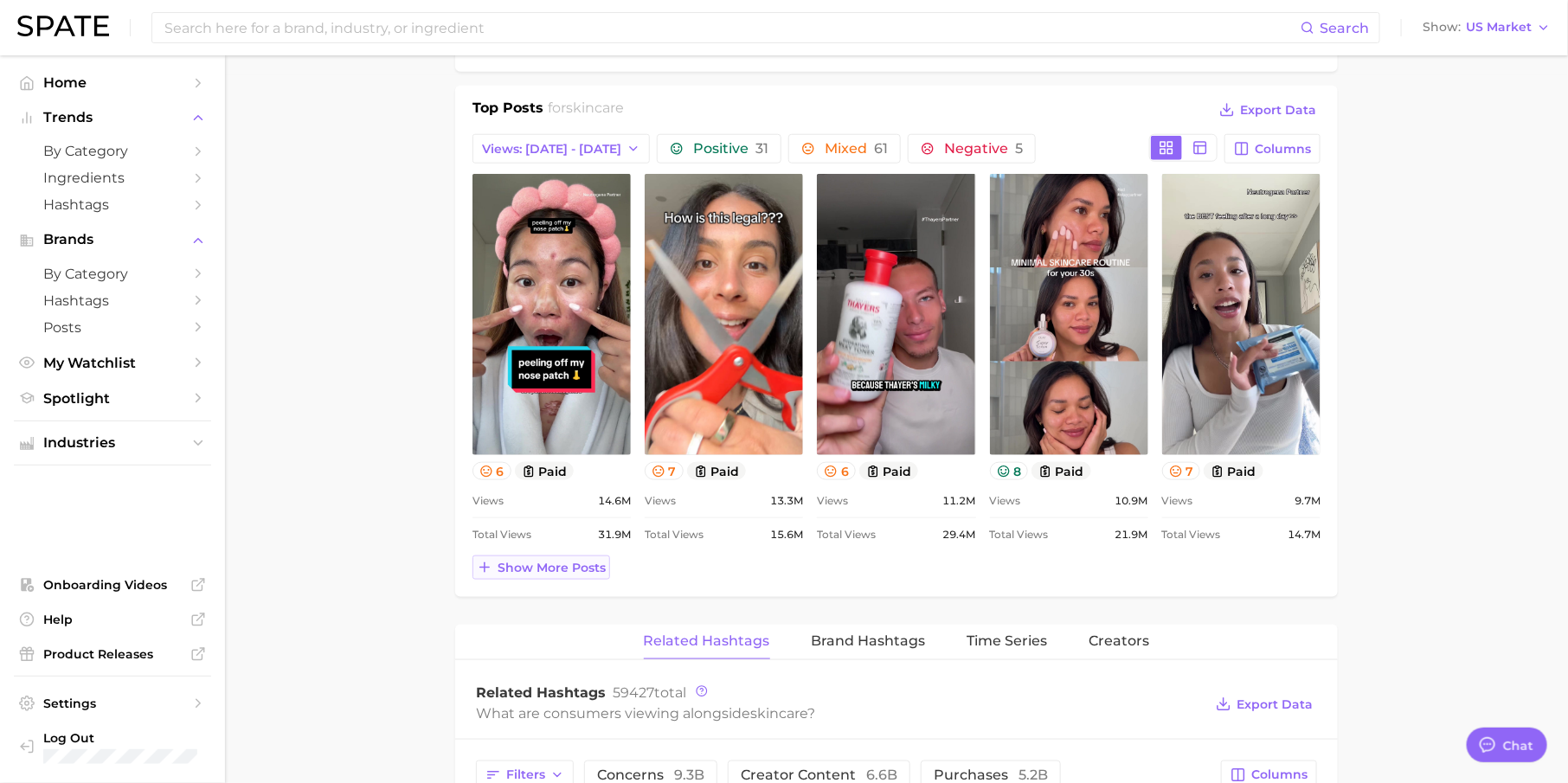
click at [592, 561] on span "Show more posts" at bounding box center [551, 568] width 108 height 14
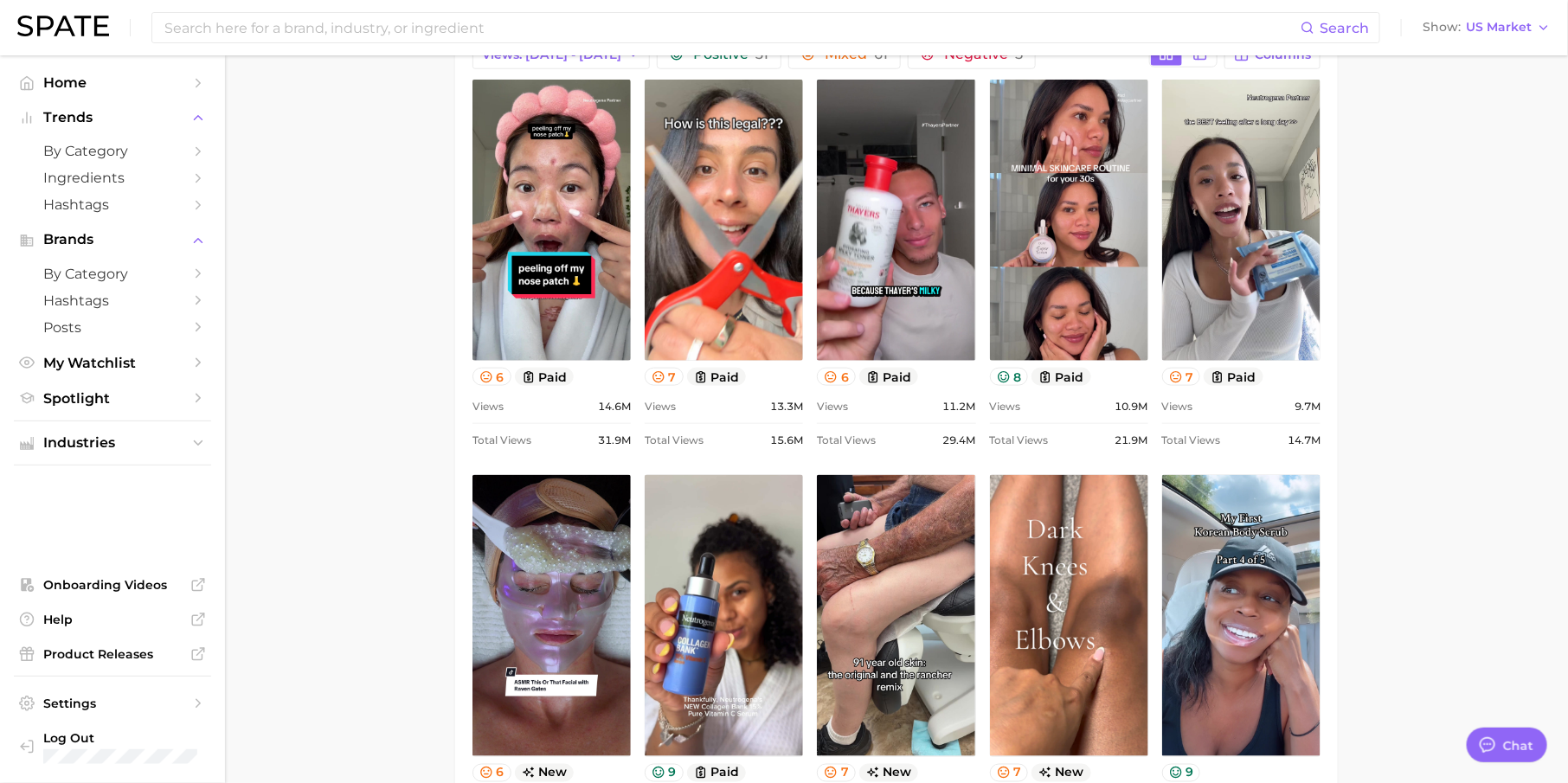
scroll to position [0, 0]
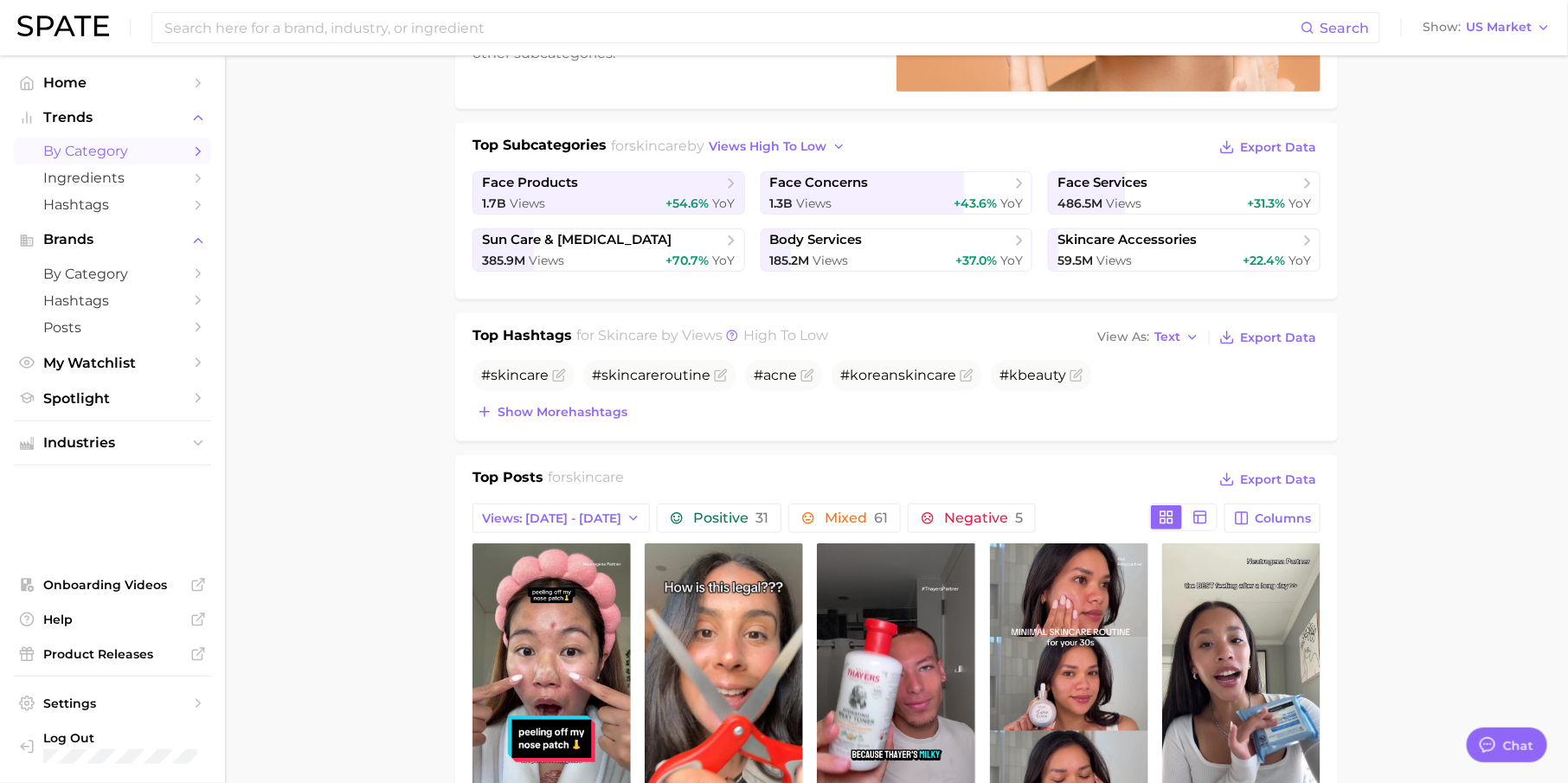
click at [102, 160] on link "by Category" at bounding box center [112, 151] width 197 height 27
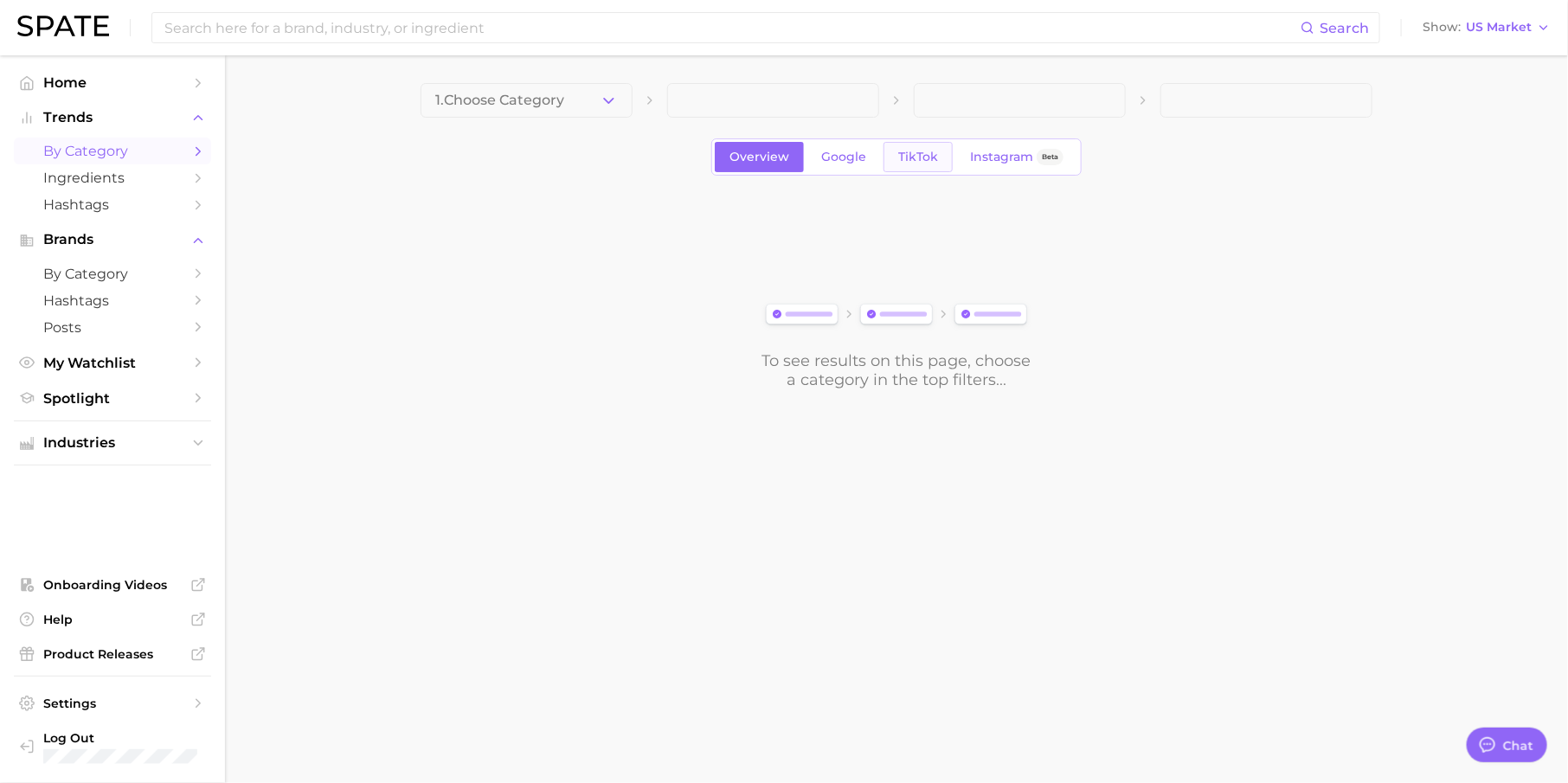
click at [928, 163] on span "TikTok" at bounding box center [918, 157] width 39 height 14
click at [493, 95] on span at bounding box center [526, 100] width 212 height 35
click at [561, 113] on button "1. Choose Category" at bounding box center [526, 100] width 212 height 35
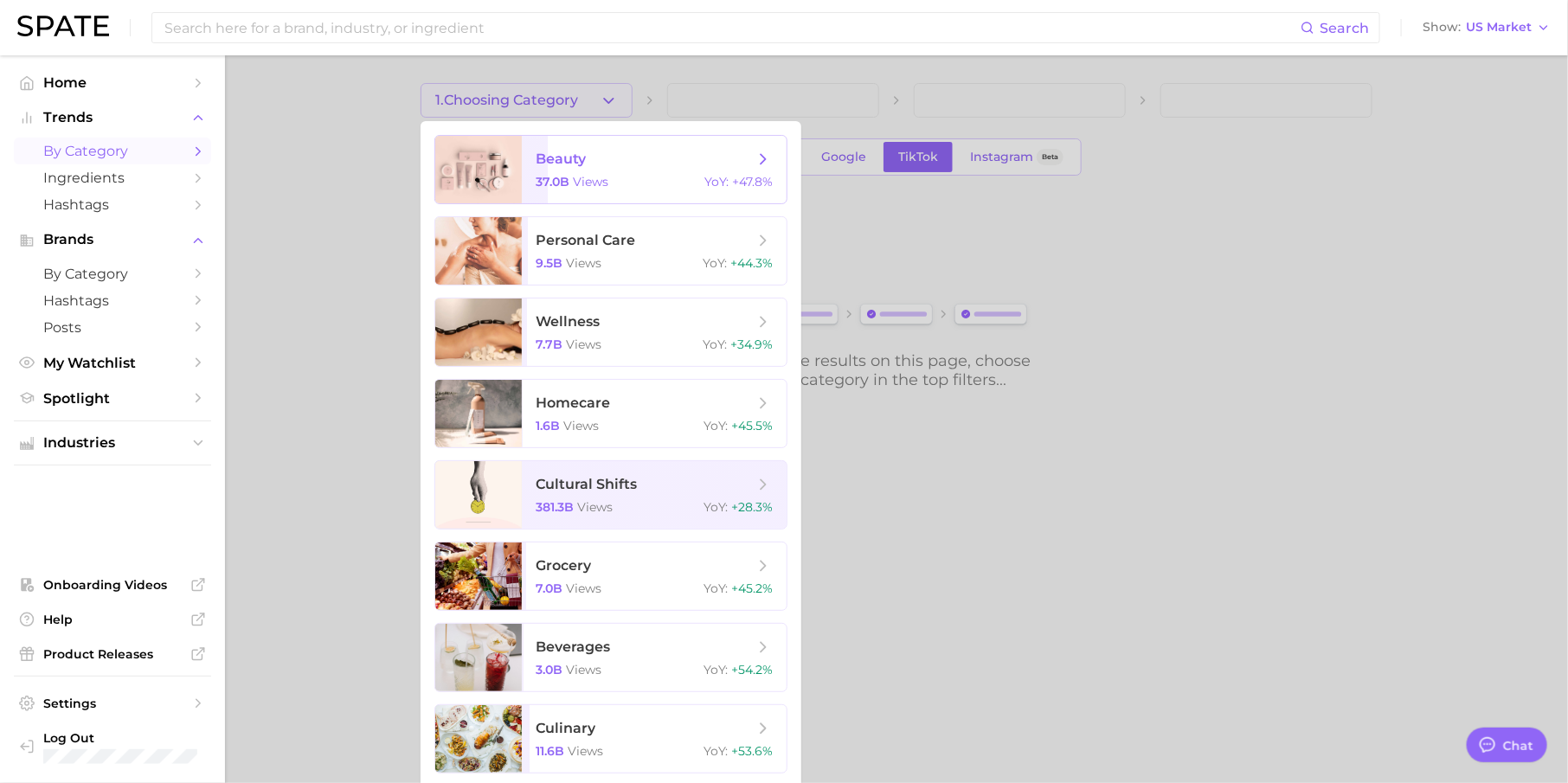
click at [592, 175] on span "views" at bounding box center [590, 181] width 36 height 15
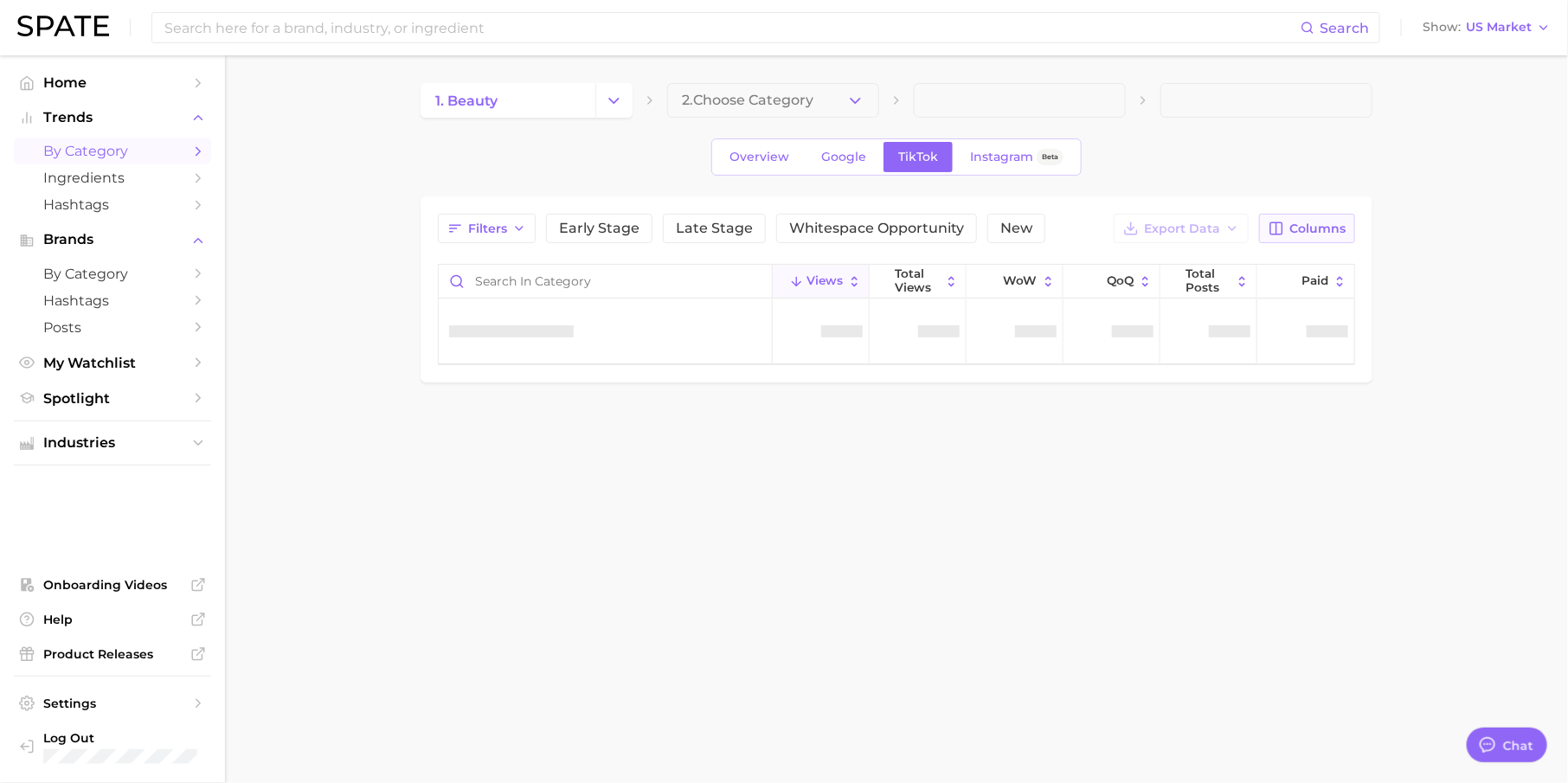
click at [1317, 225] on span "Columns" at bounding box center [1317, 228] width 56 height 14
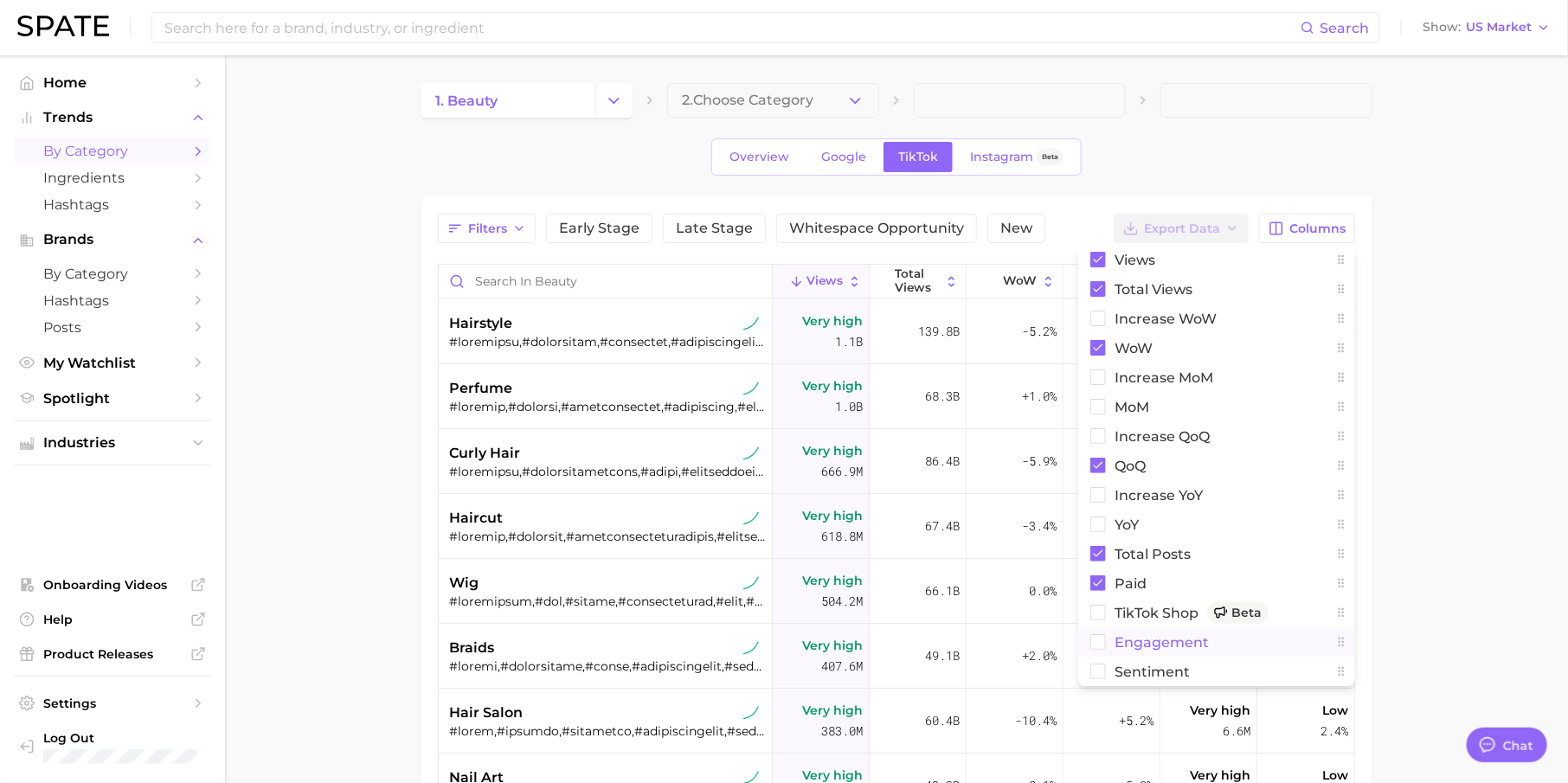
type textarea "x"
click at [1200, 666] on button "Sentiment" at bounding box center [1216, 671] width 277 height 30
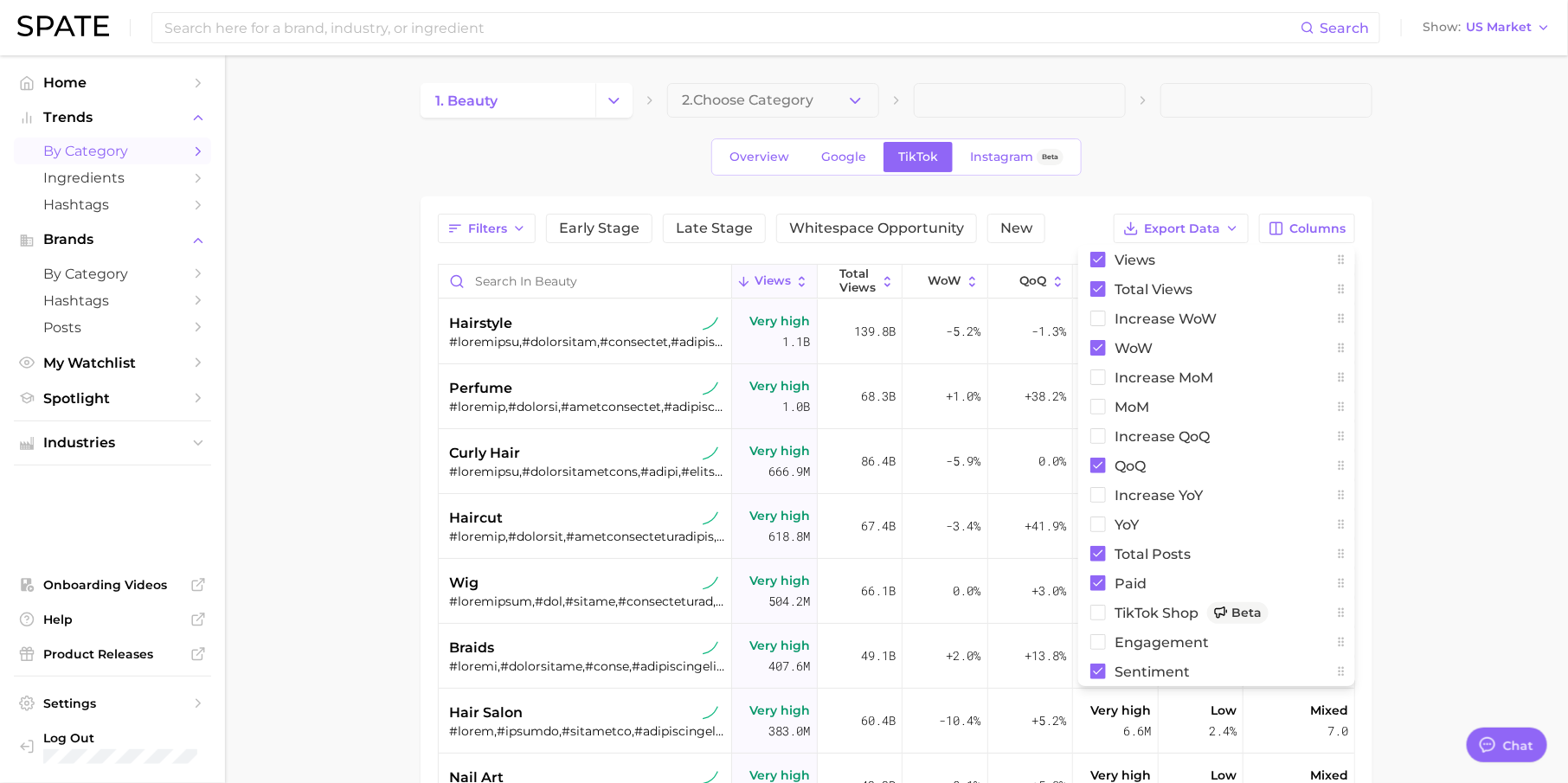
click at [1198, 130] on div "1. beauty 2. Choose Category Overview Google TikTok Instagram Beta Filters Earl…" at bounding box center [896, 573] width 952 height 981
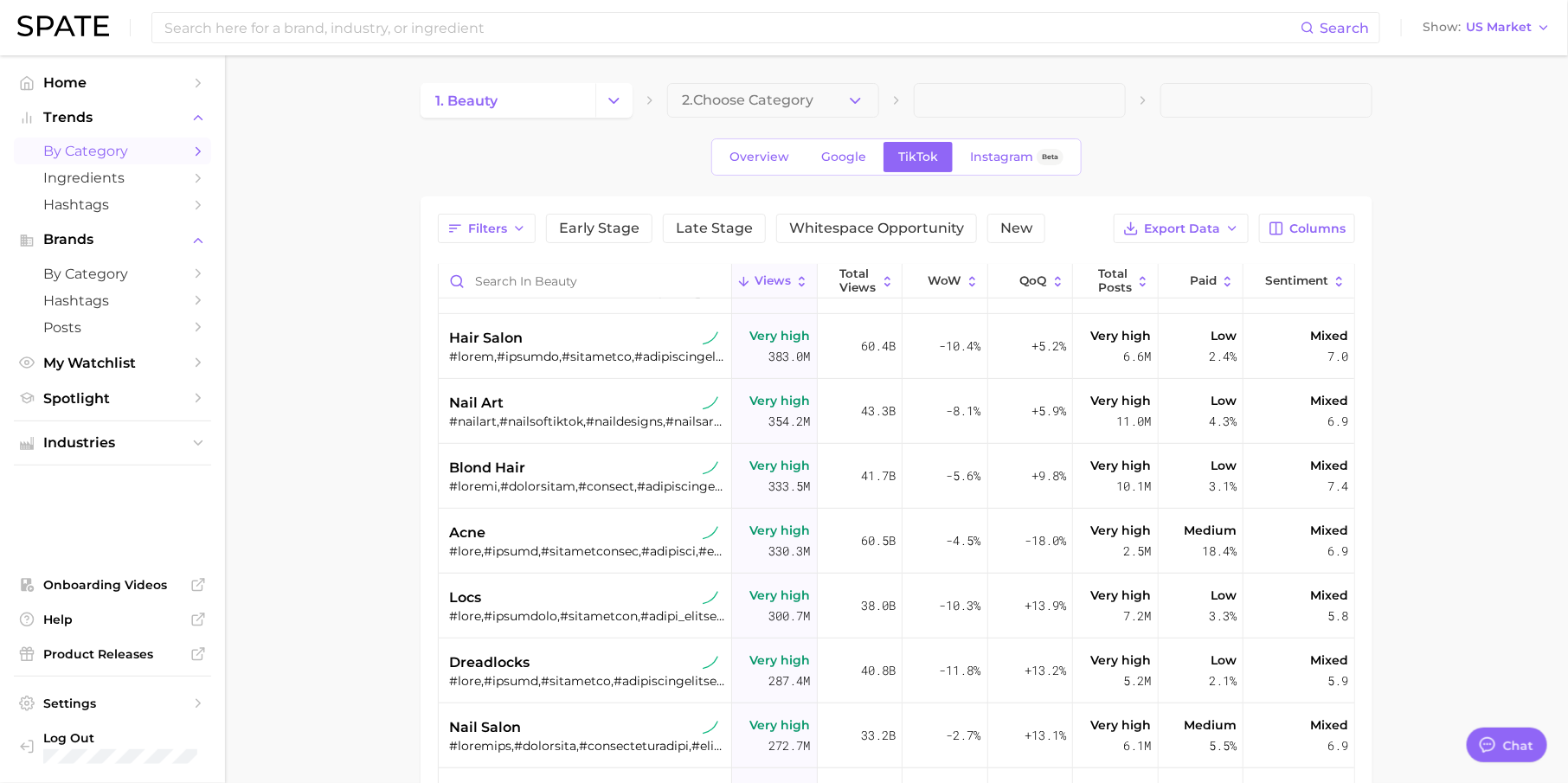
scroll to position [173, 0]
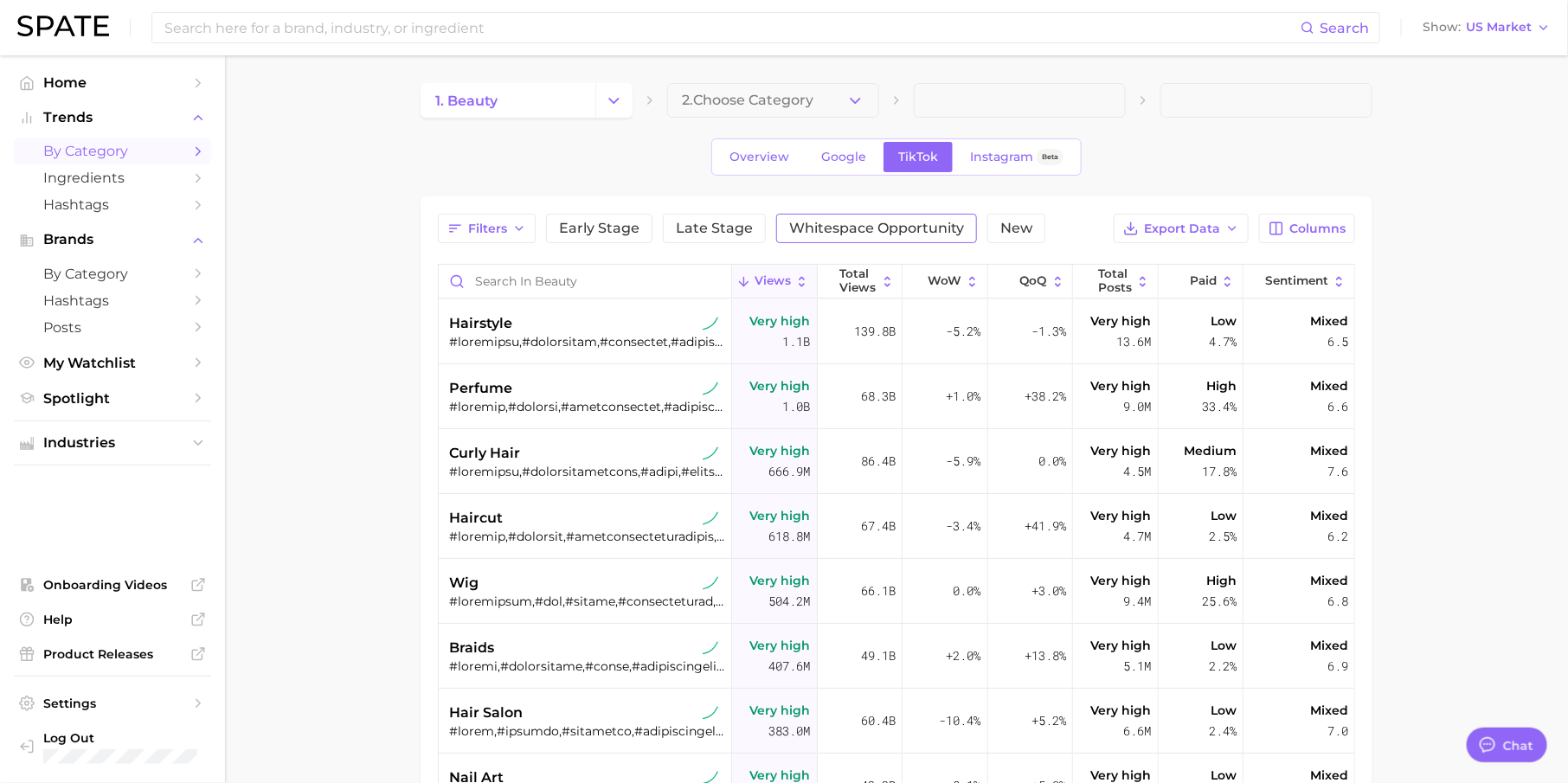
click at [900, 214] on button "Whitespace Opportunity" at bounding box center [876, 228] width 201 height 30
click at [504, 228] on span "Filters 4" at bounding box center [497, 228] width 60 height 15
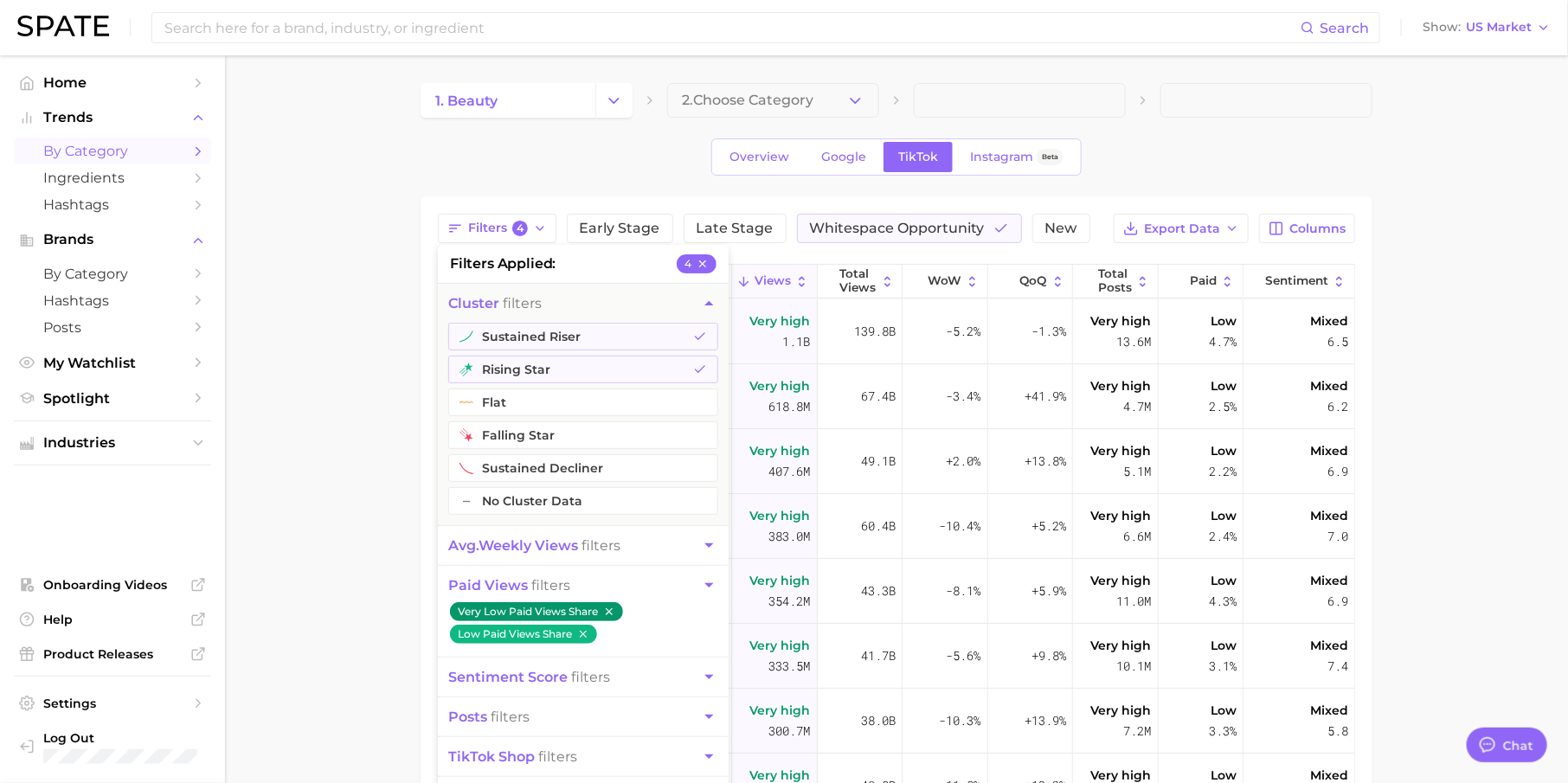
scroll to position [70, 0]
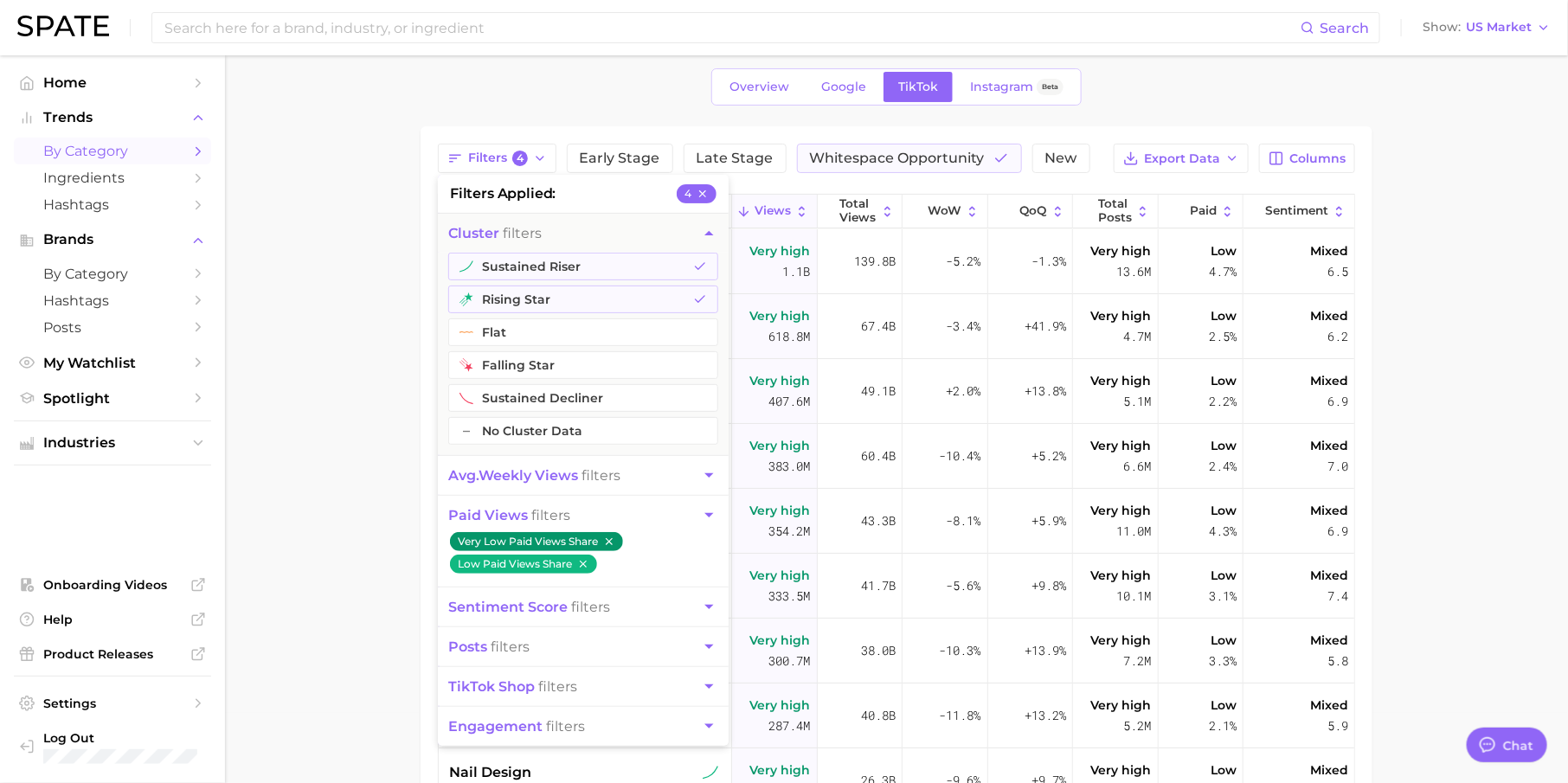
click at [362, 427] on main "1. beauty 2. Choose Category Overview Google TikTok Instagram Beta Filters 4 fi…" at bounding box center [896, 533] width 1343 height 1096
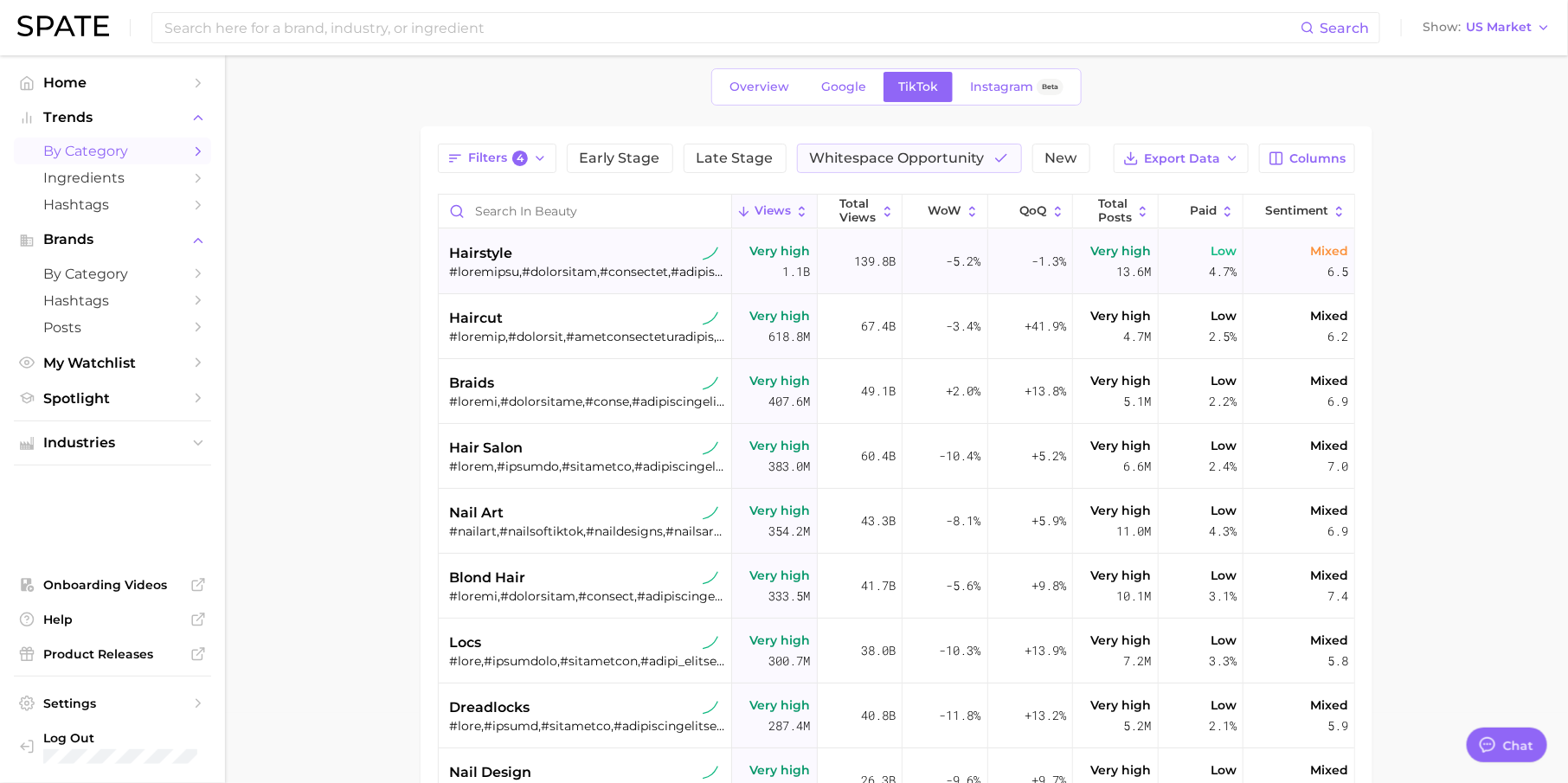
scroll to position [0, 0]
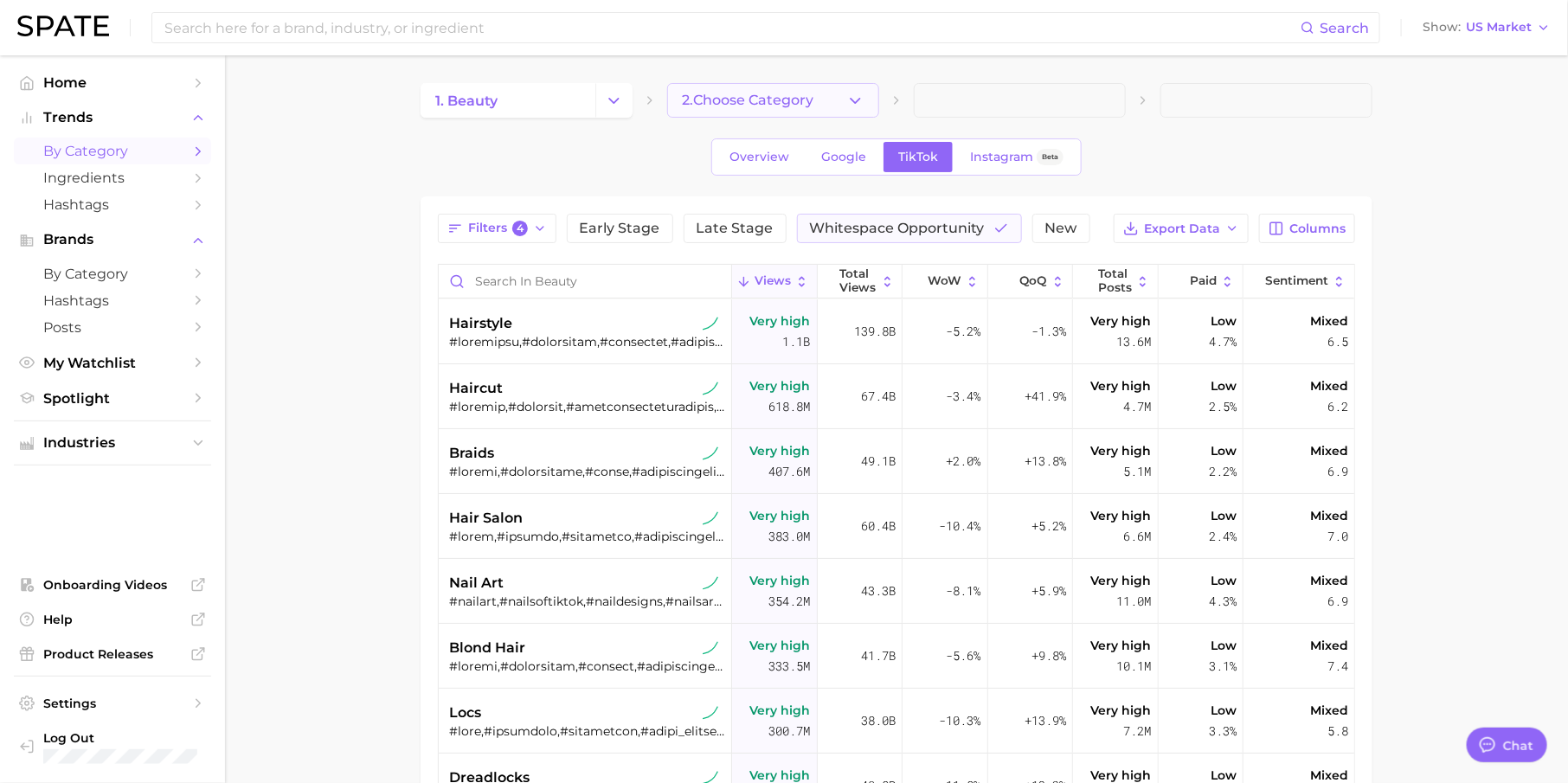
click at [754, 100] on span "2. Choose Category" at bounding box center [747, 99] width 132 height 15
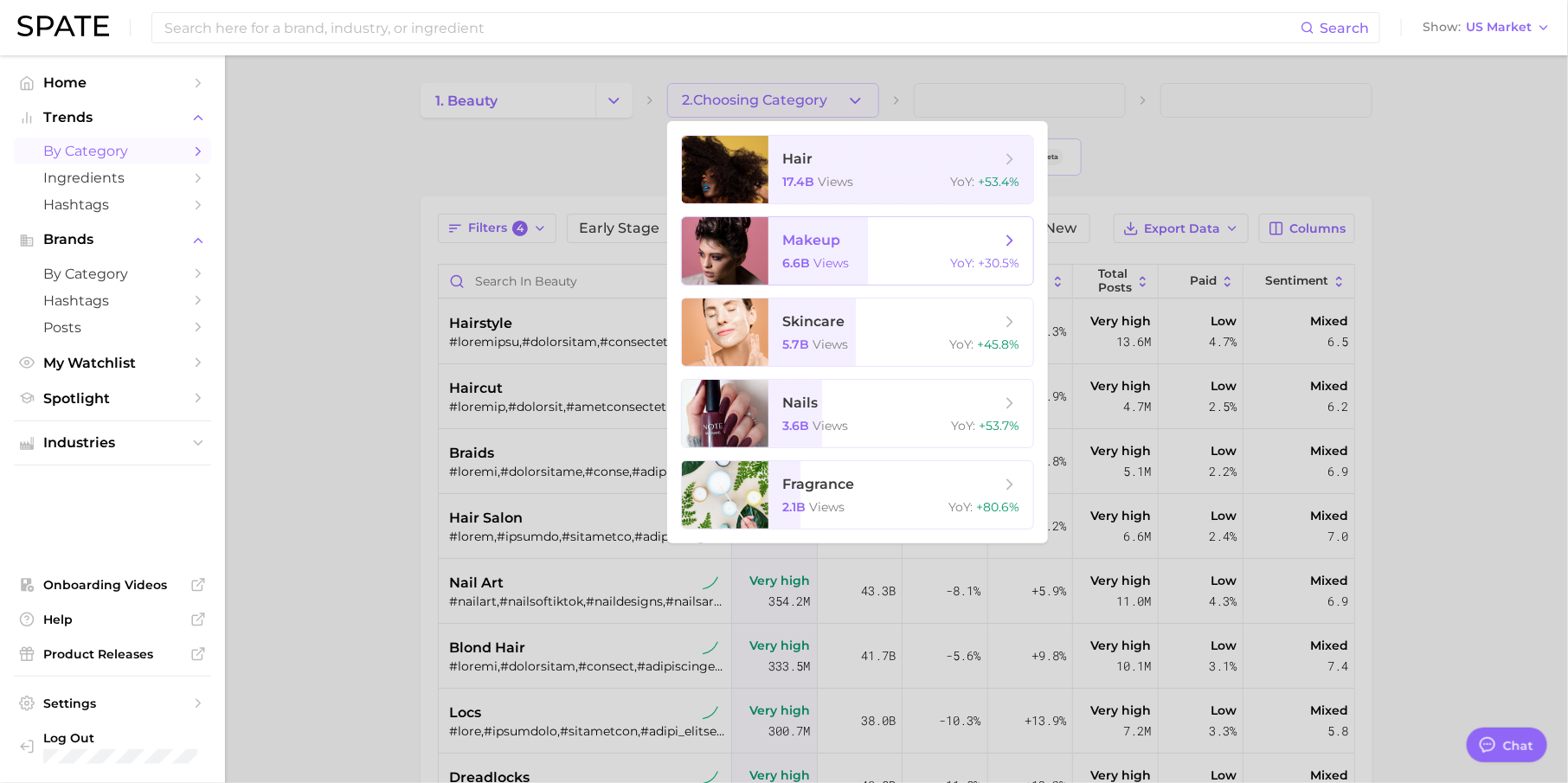
click at [827, 256] on span "views" at bounding box center [831, 262] width 36 height 15
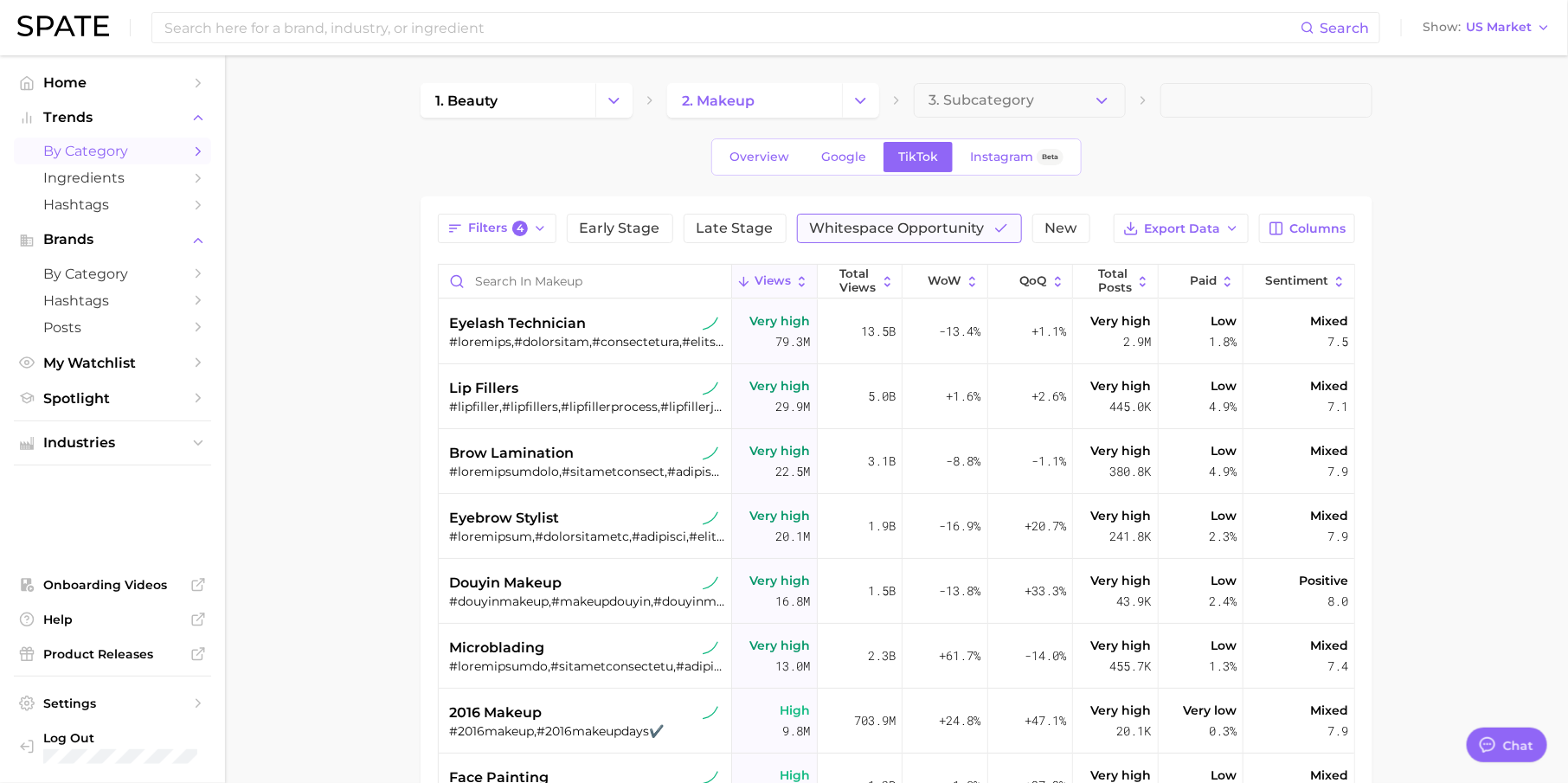
click at [935, 227] on span "Whitespace Opportunity" at bounding box center [897, 228] width 175 height 13
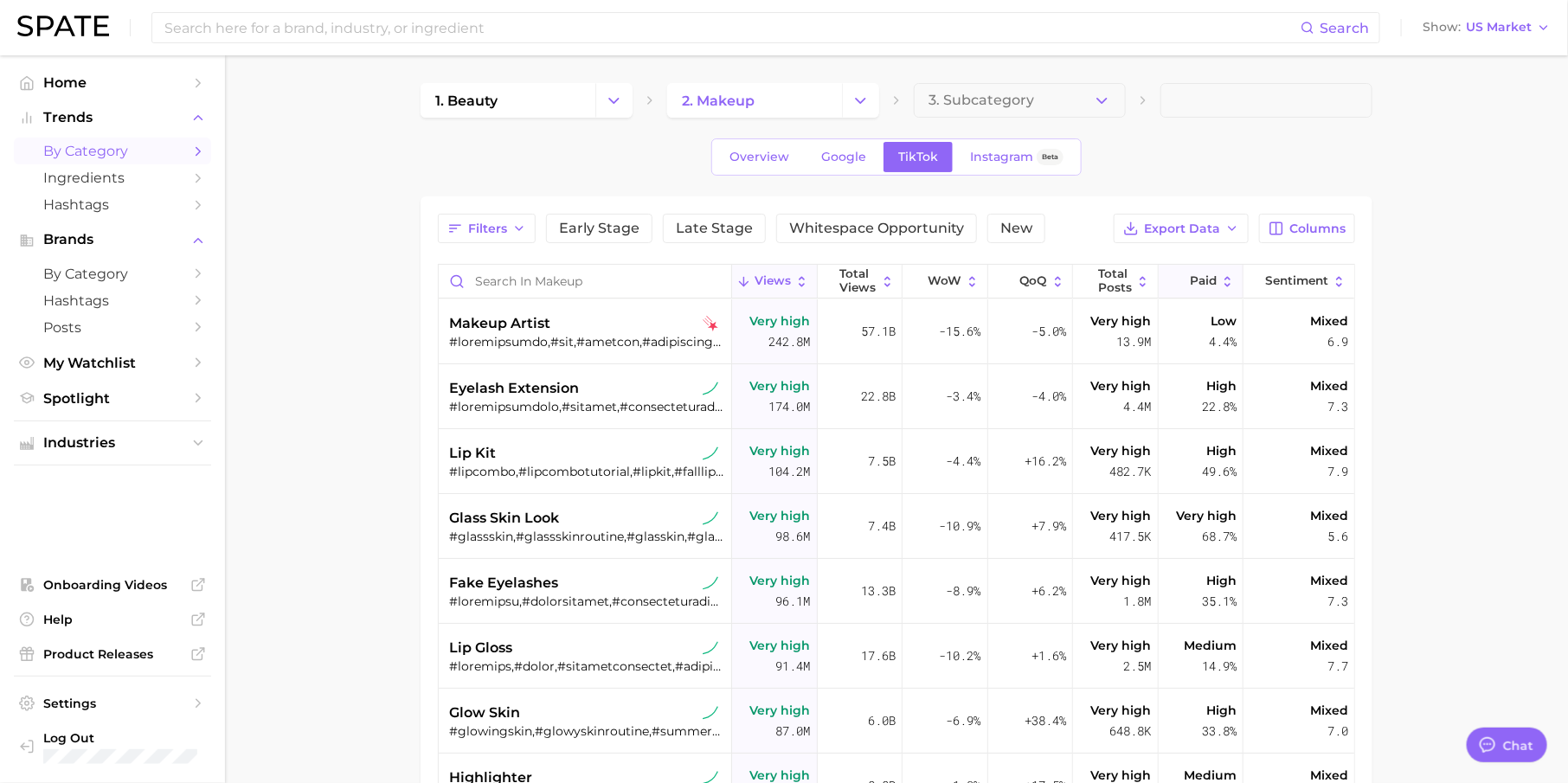
click at [1210, 287] on button "Paid" at bounding box center [1201, 281] width 85 height 34
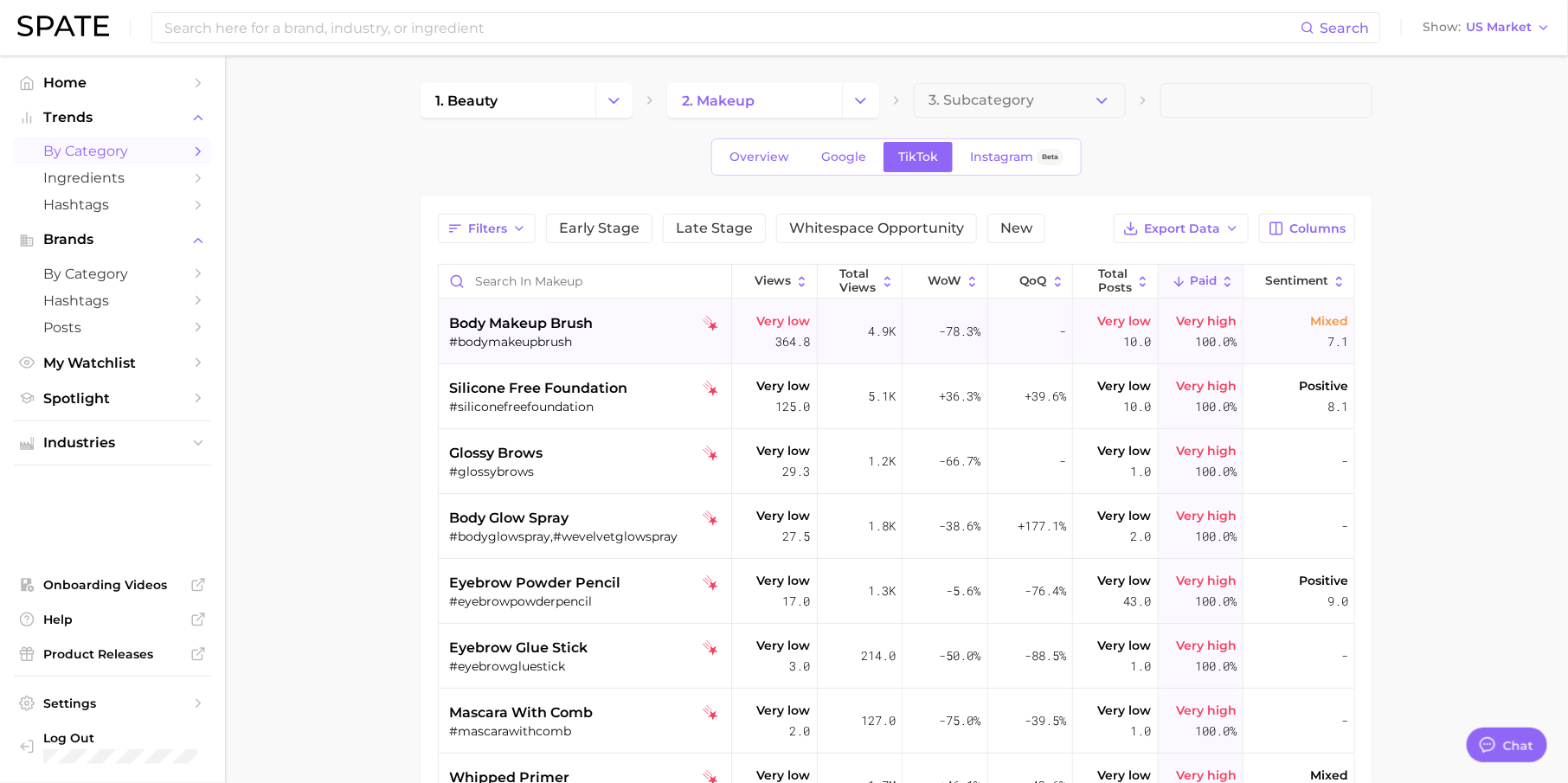
click at [511, 324] on span "body makeup brush" at bounding box center [521, 323] width 143 height 21
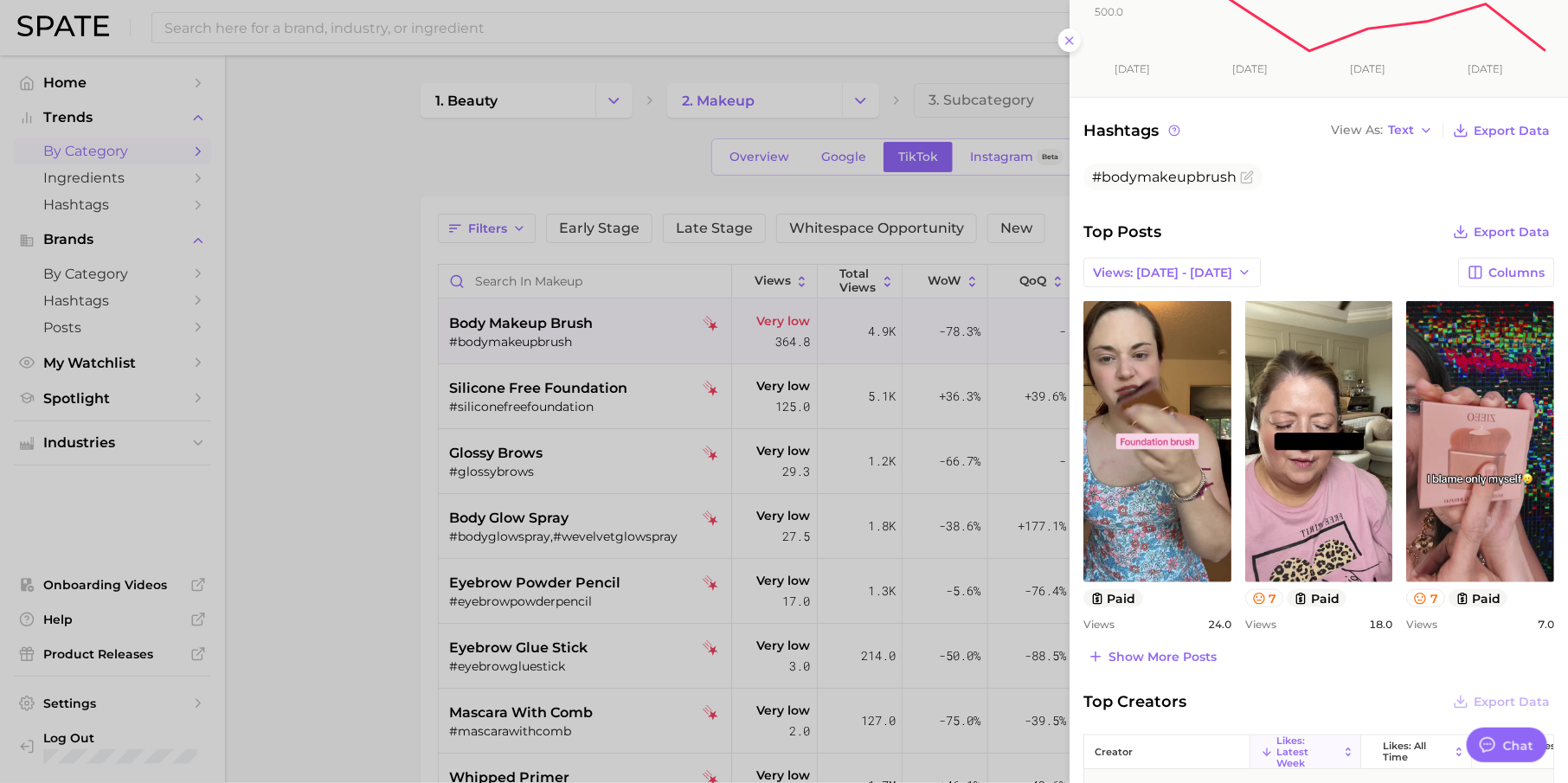
scroll to position [581, 0]
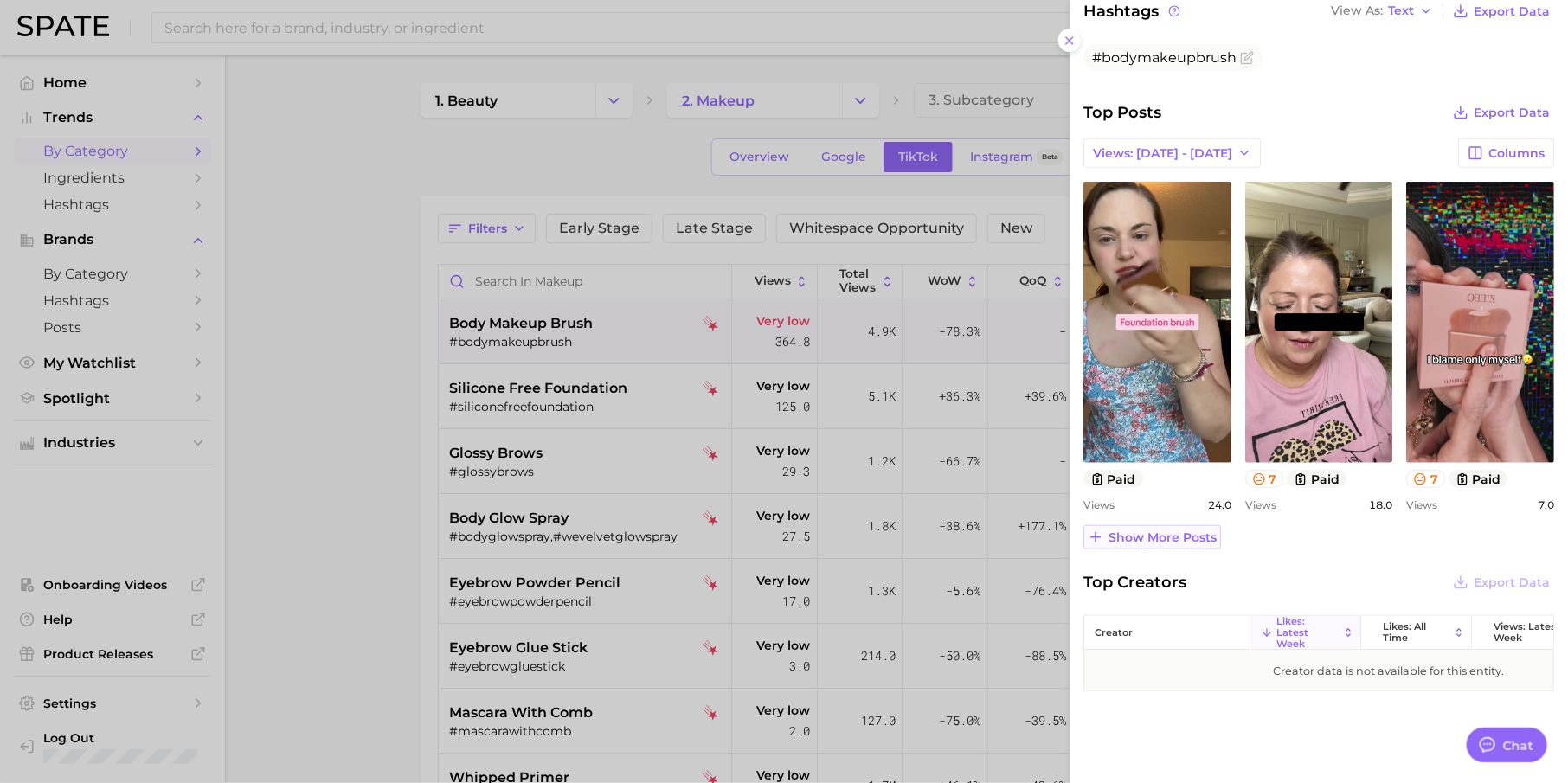
click at [1159, 541] on span "Show more posts" at bounding box center [1162, 538] width 108 height 14
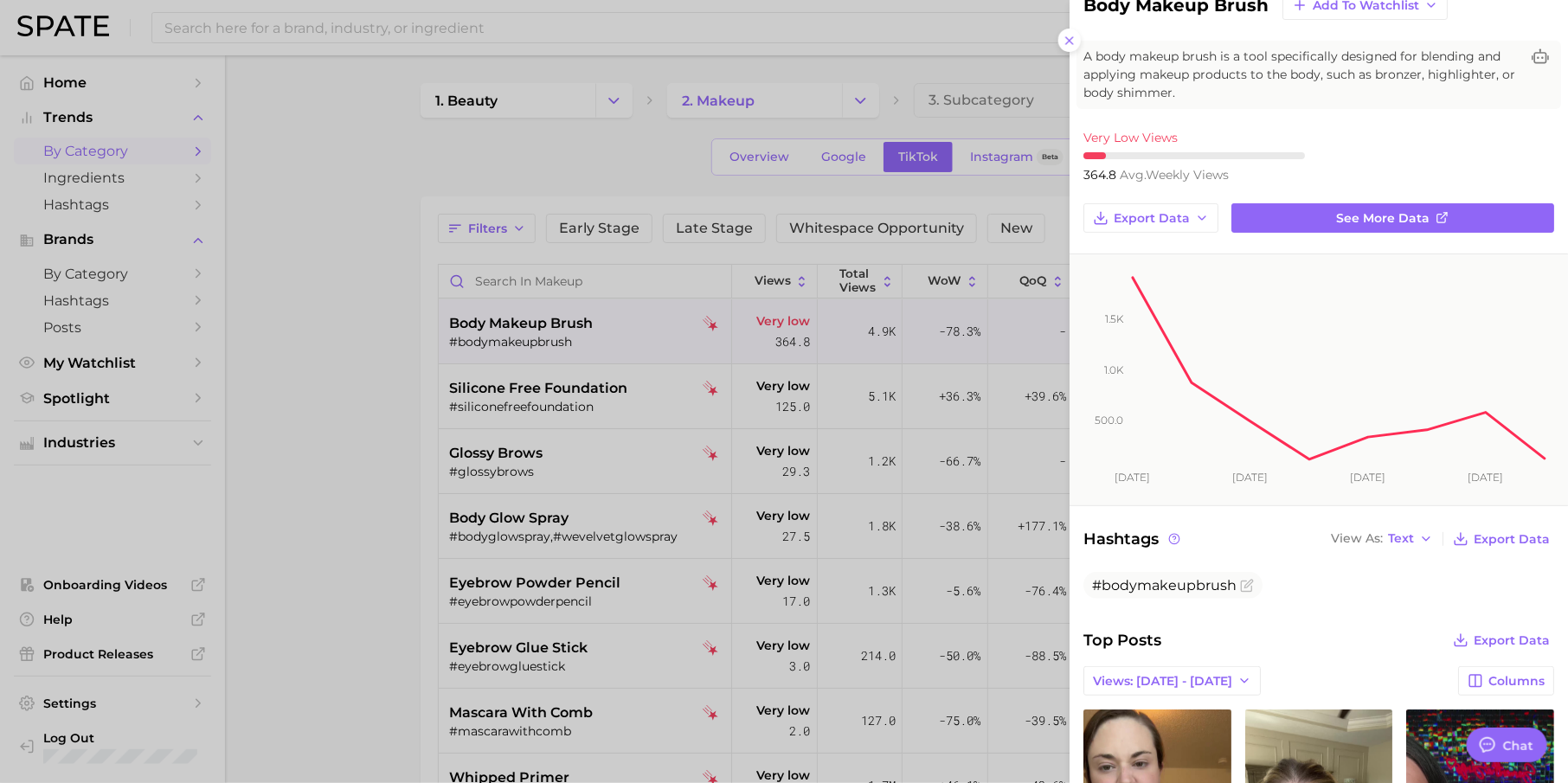
scroll to position [0, 0]
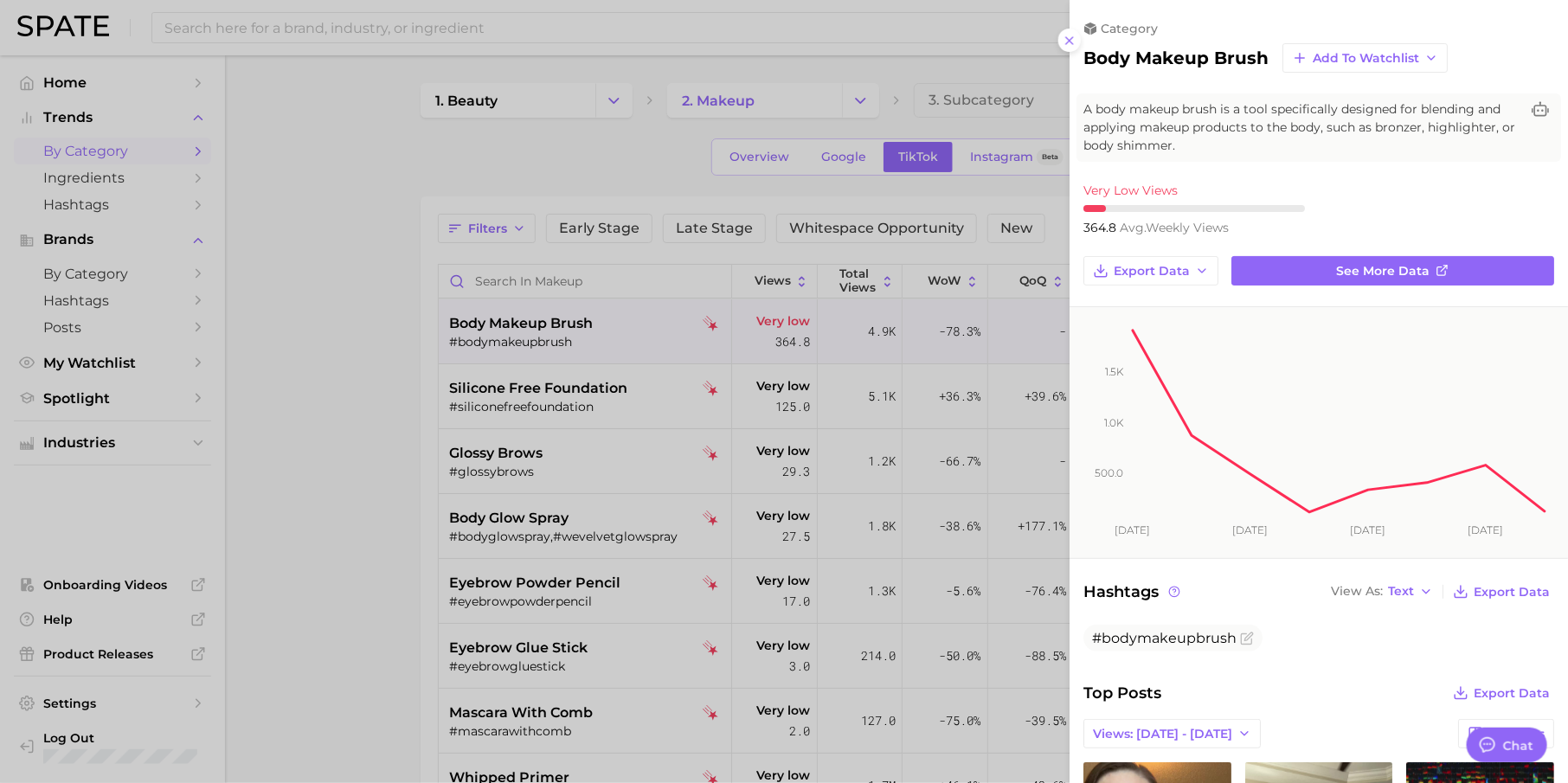
click at [758, 412] on div at bounding box center [784, 392] width 1568 height 783
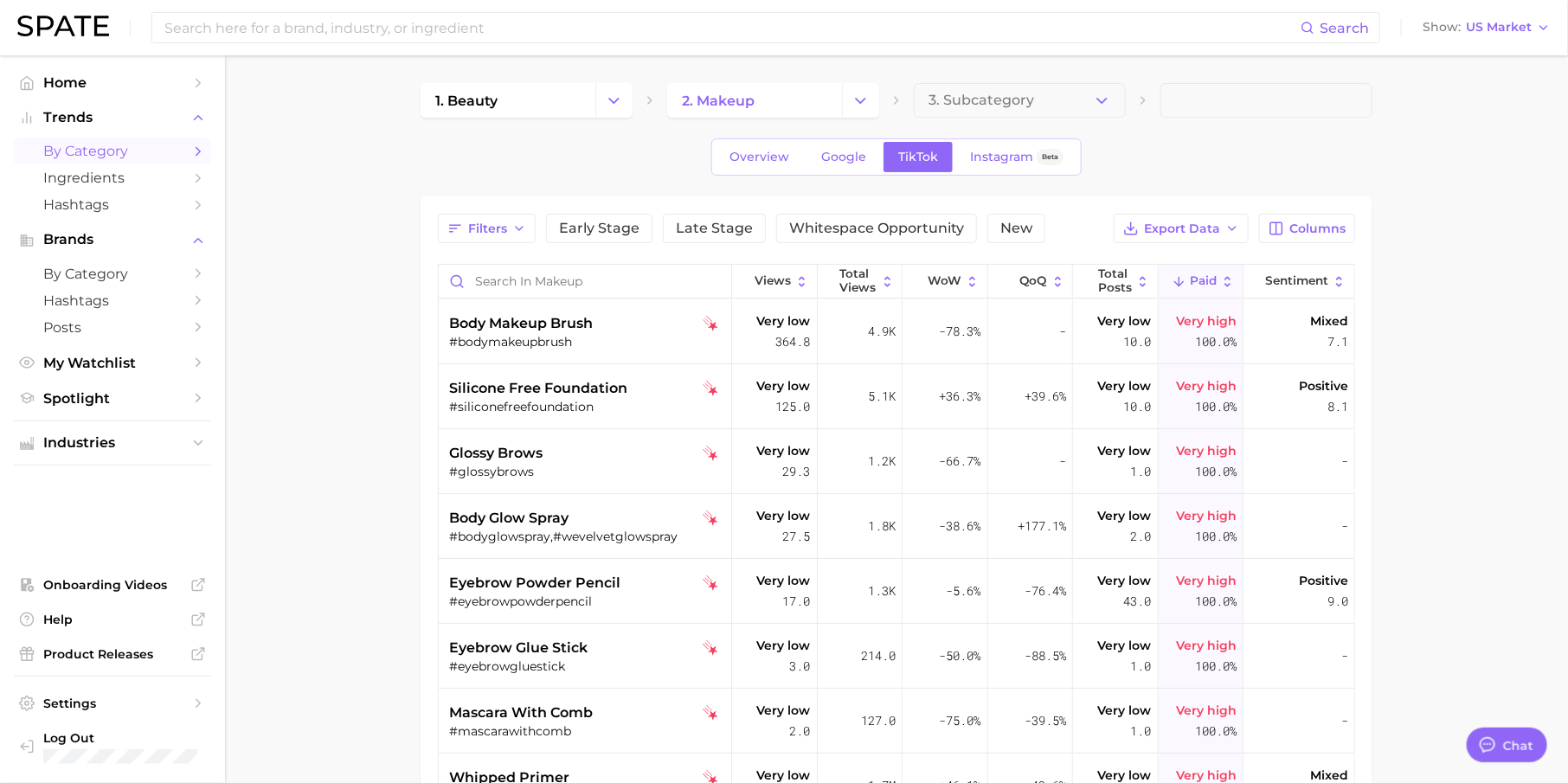
click at [1201, 276] on span "Paid" at bounding box center [1203, 280] width 27 height 13
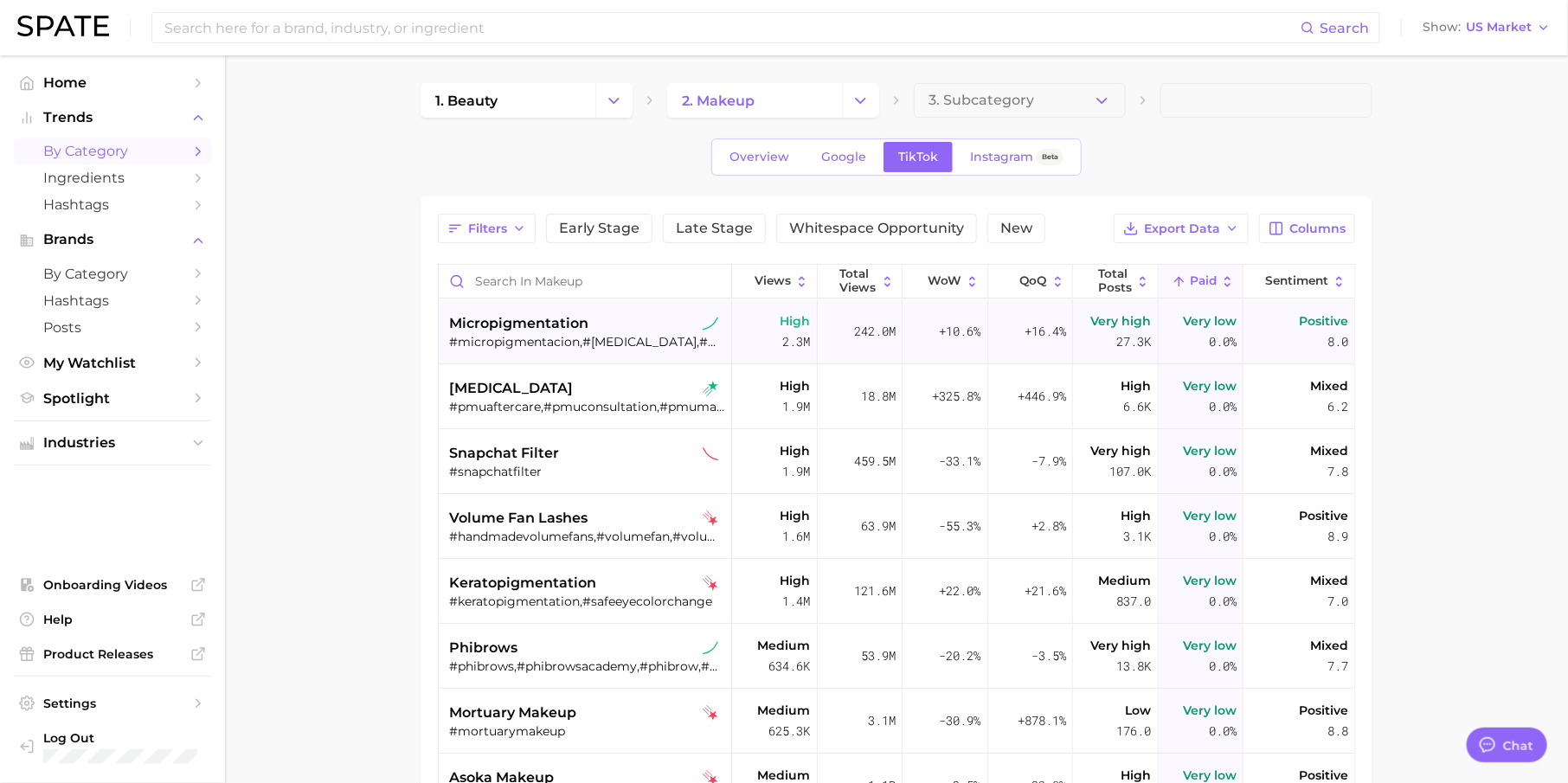
click at [543, 329] on span "micropigmentation" at bounding box center [518, 323] width 139 height 21
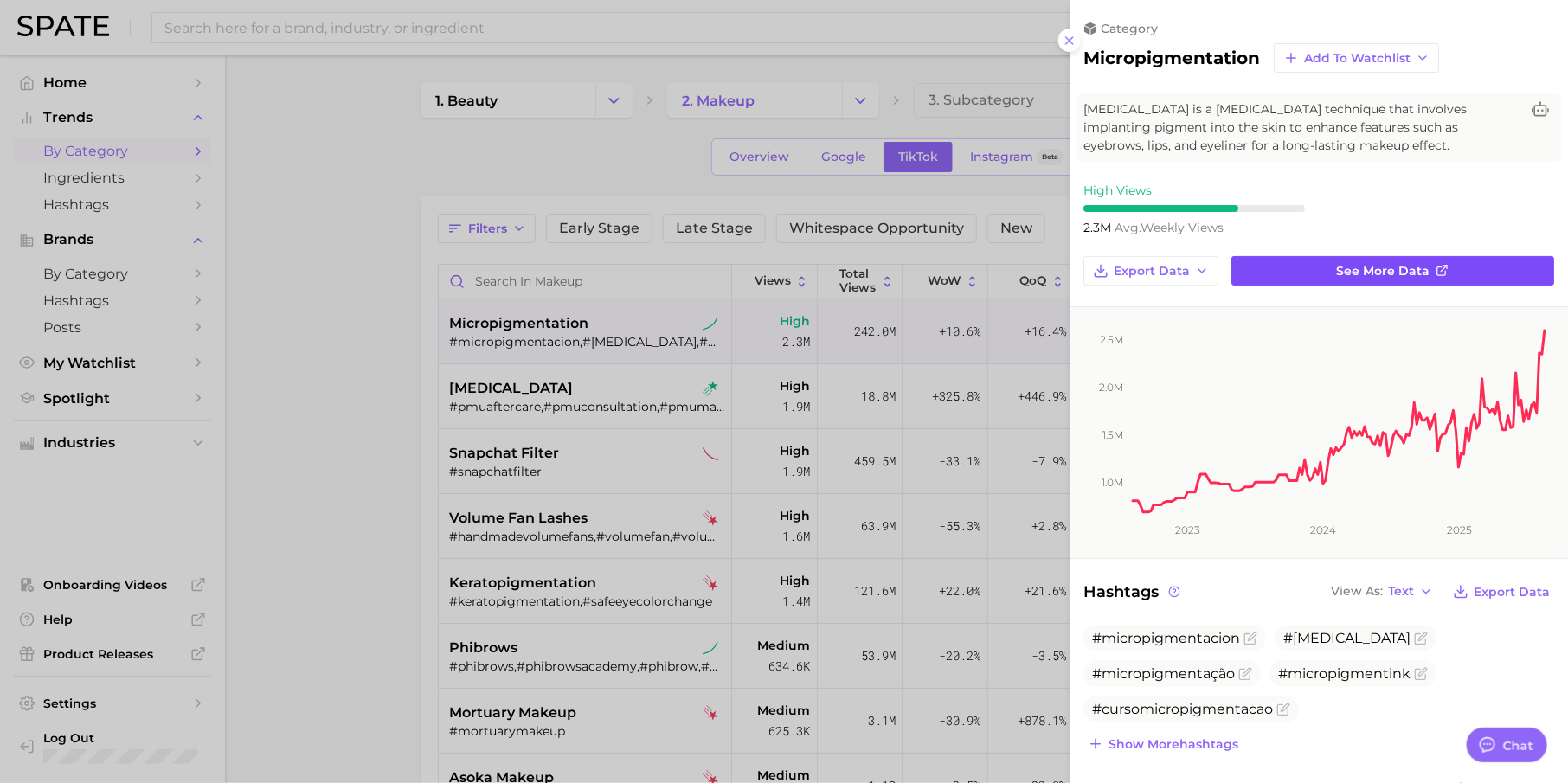
click at [1269, 272] on link "See more data" at bounding box center [1392, 271] width 323 height 30
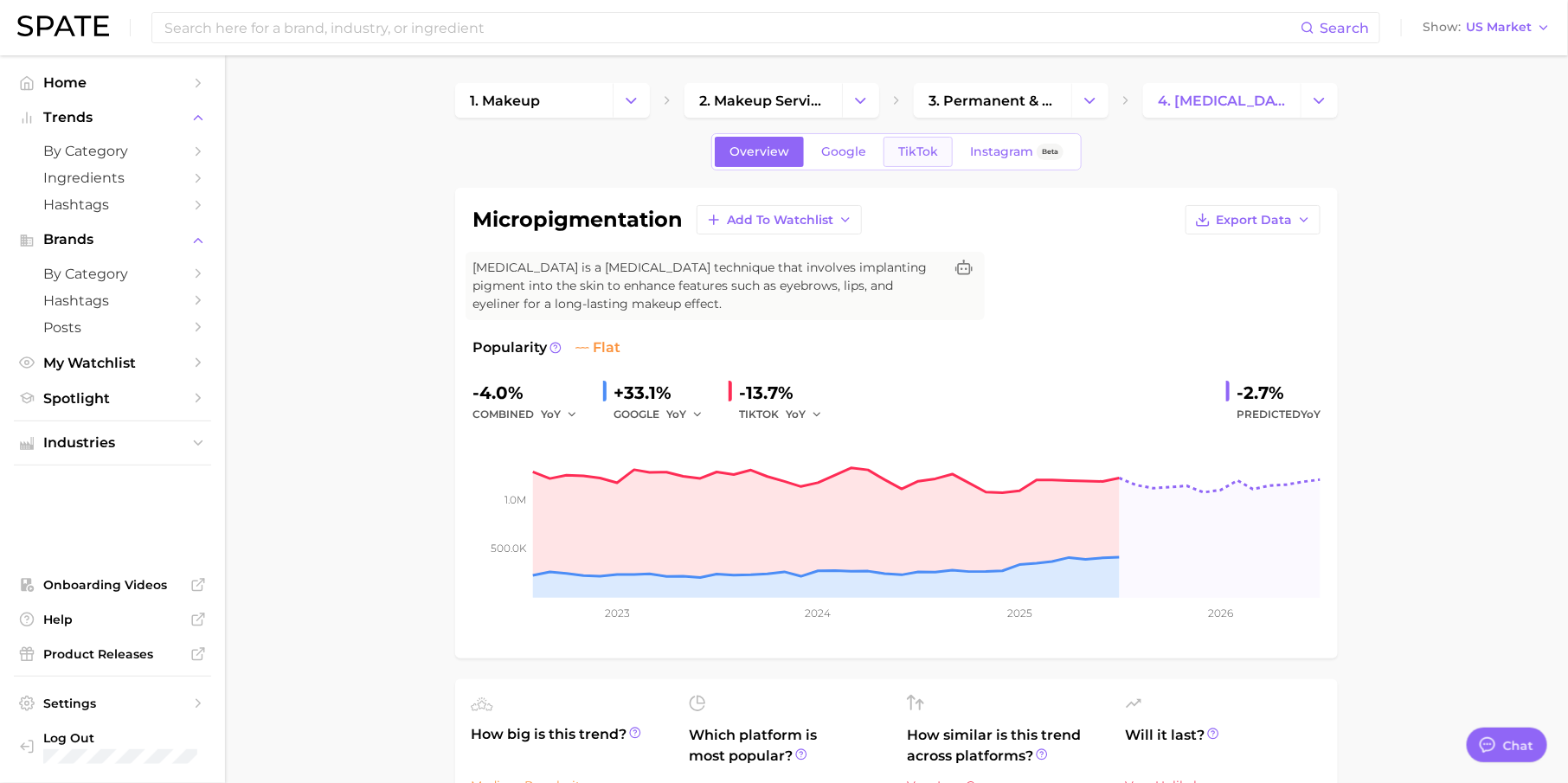
click at [923, 157] on span "TikTok" at bounding box center [918, 151] width 39 height 14
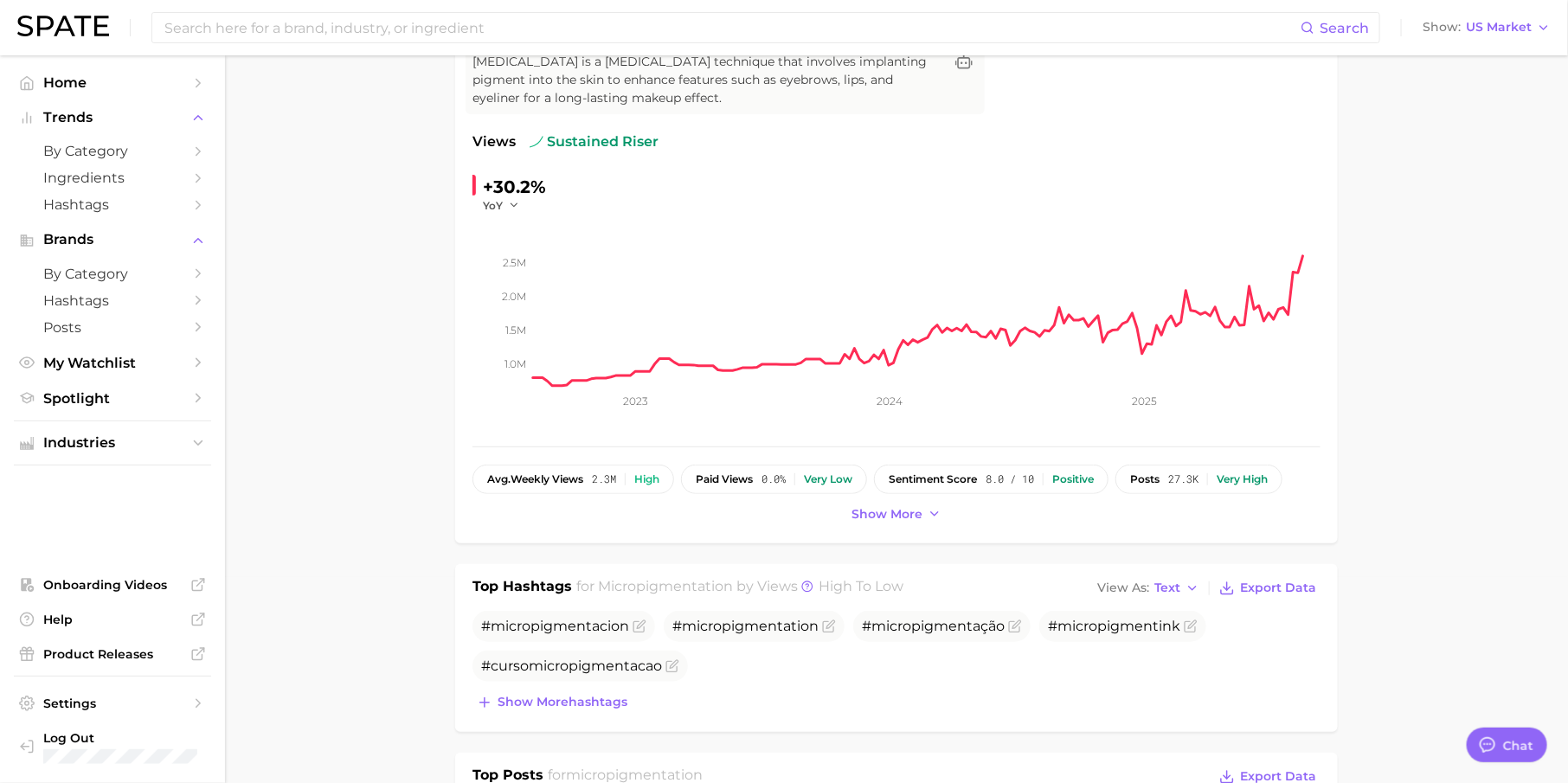
scroll to position [244, 0]
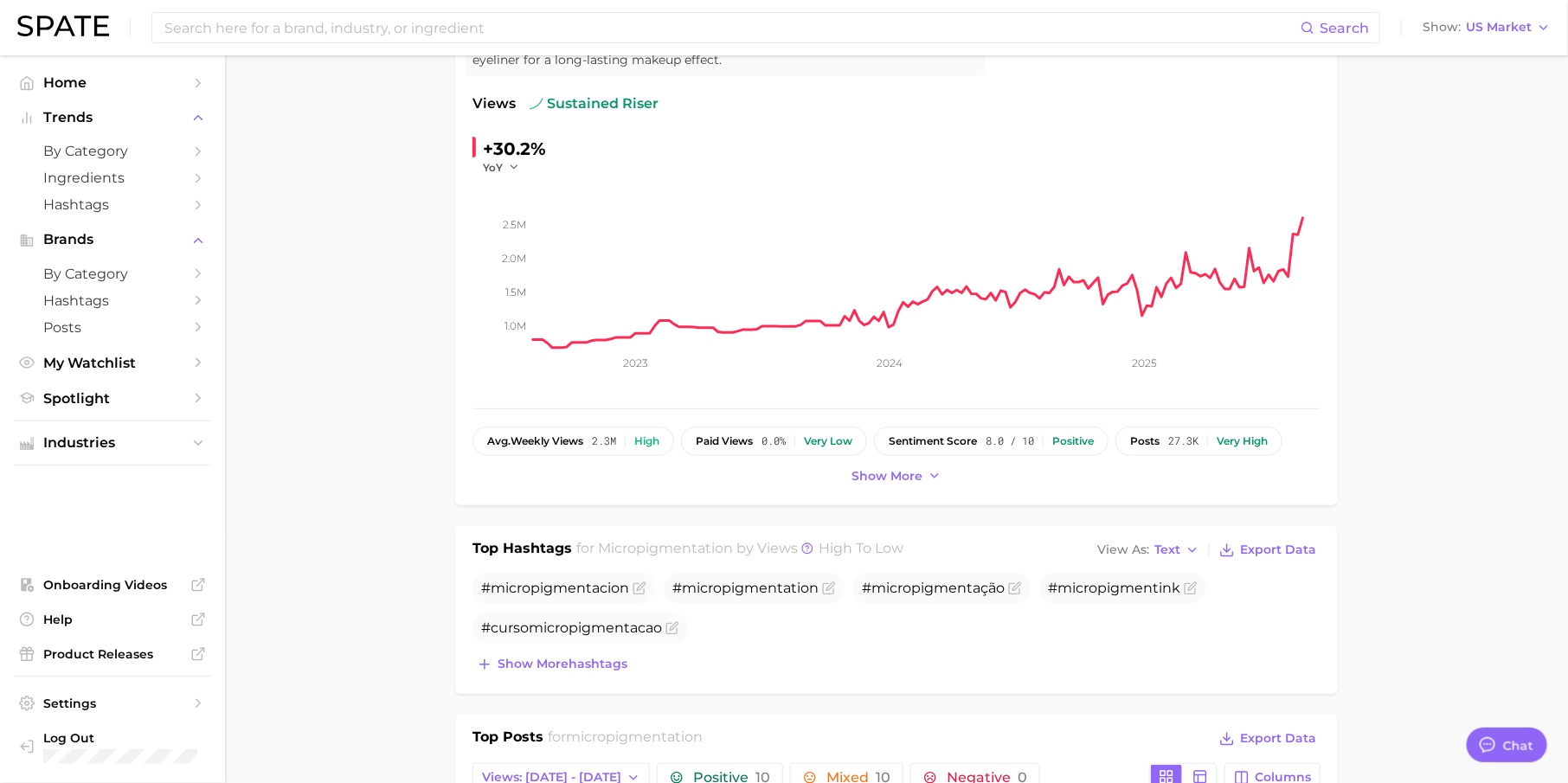
click at [889, 485] on div "[MEDICAL_DATA] Add to Watchlist Export Data [MEDICAL_DATA] is a [MEDICAL_DATA] …" at bounding box center [896, 224] width 883 height 562
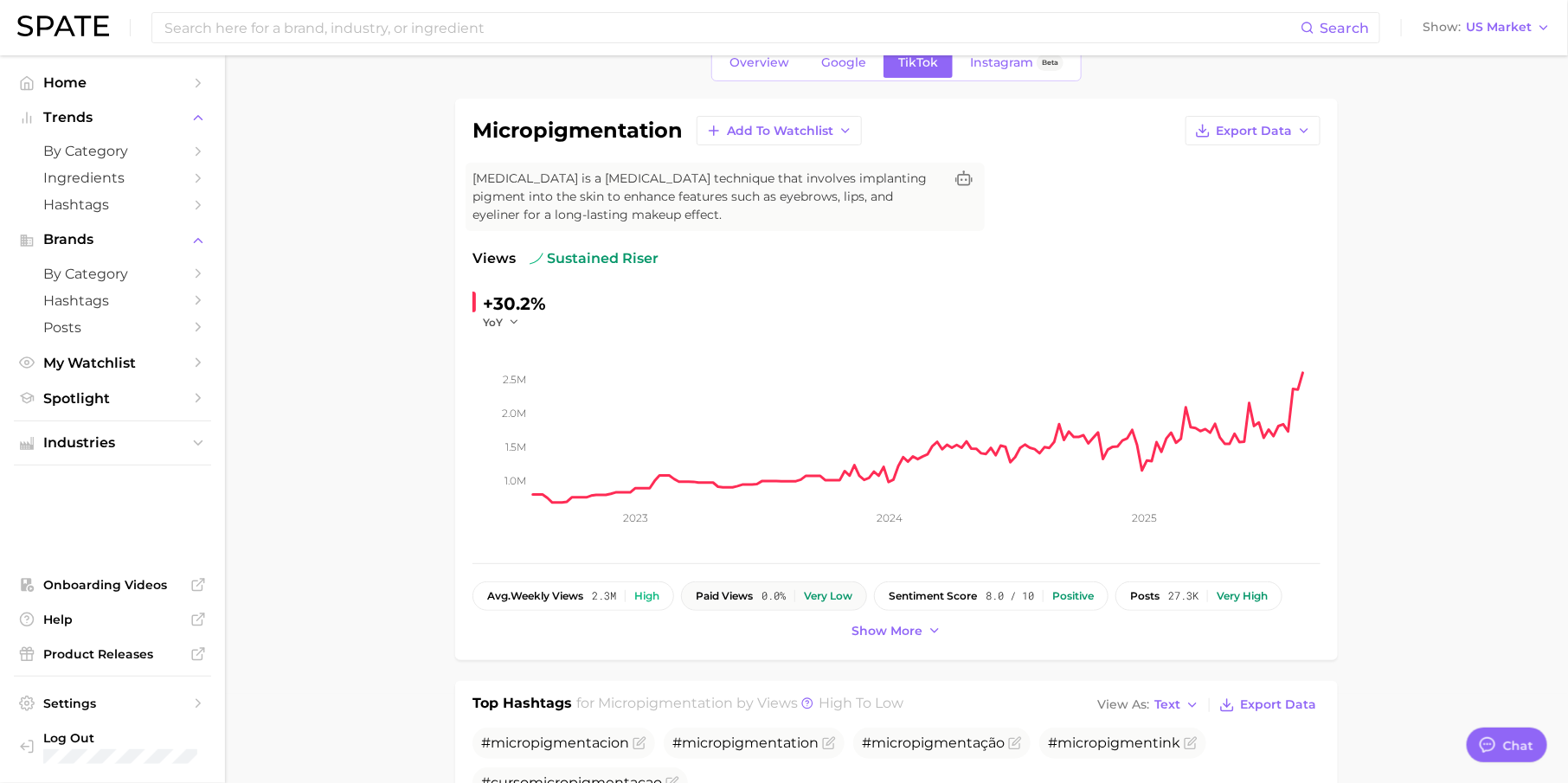
scroll to position [0, 0]
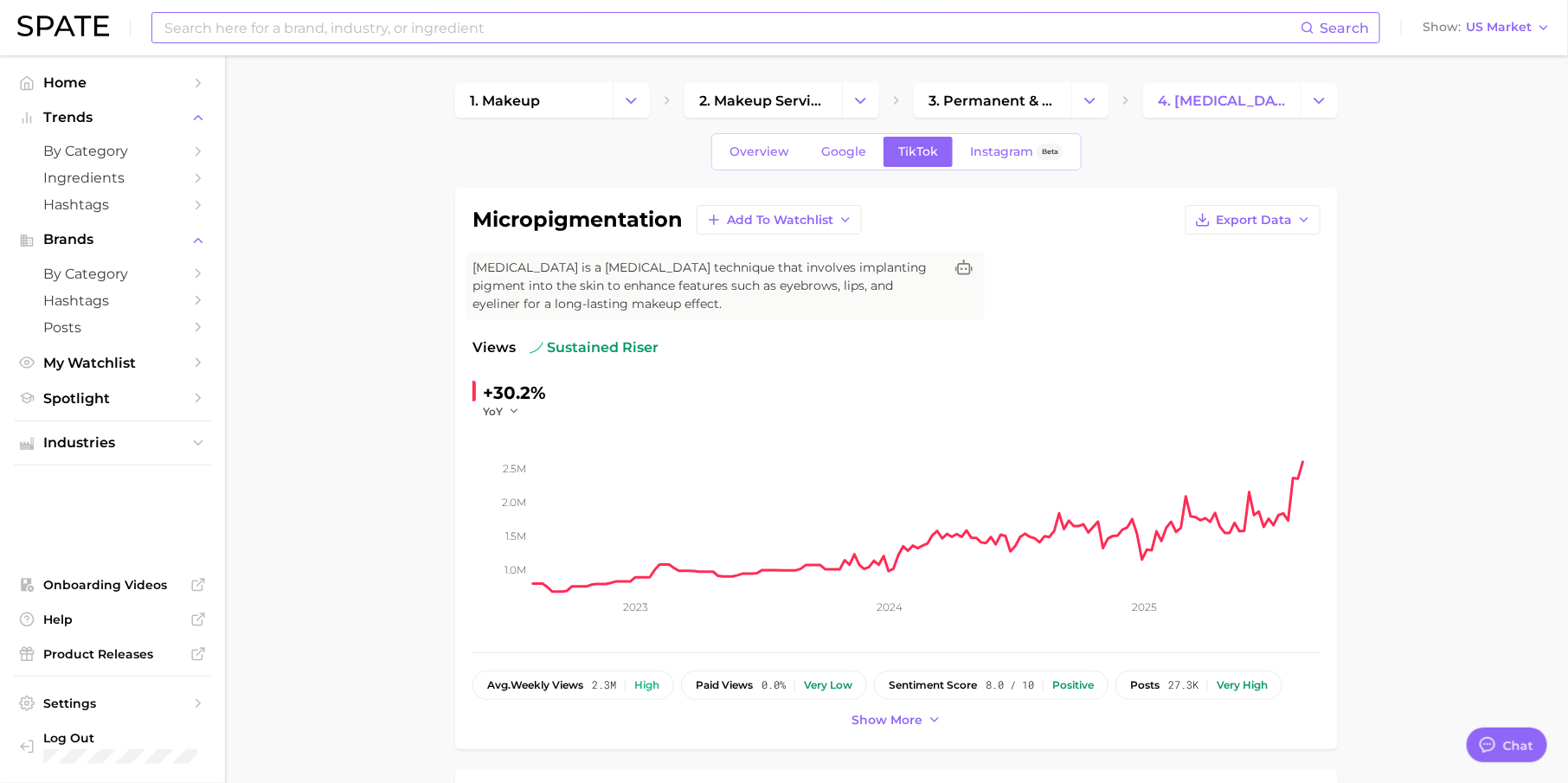
click at [456, 34] on input at bounding box center [732, 27] width 1138 height 30
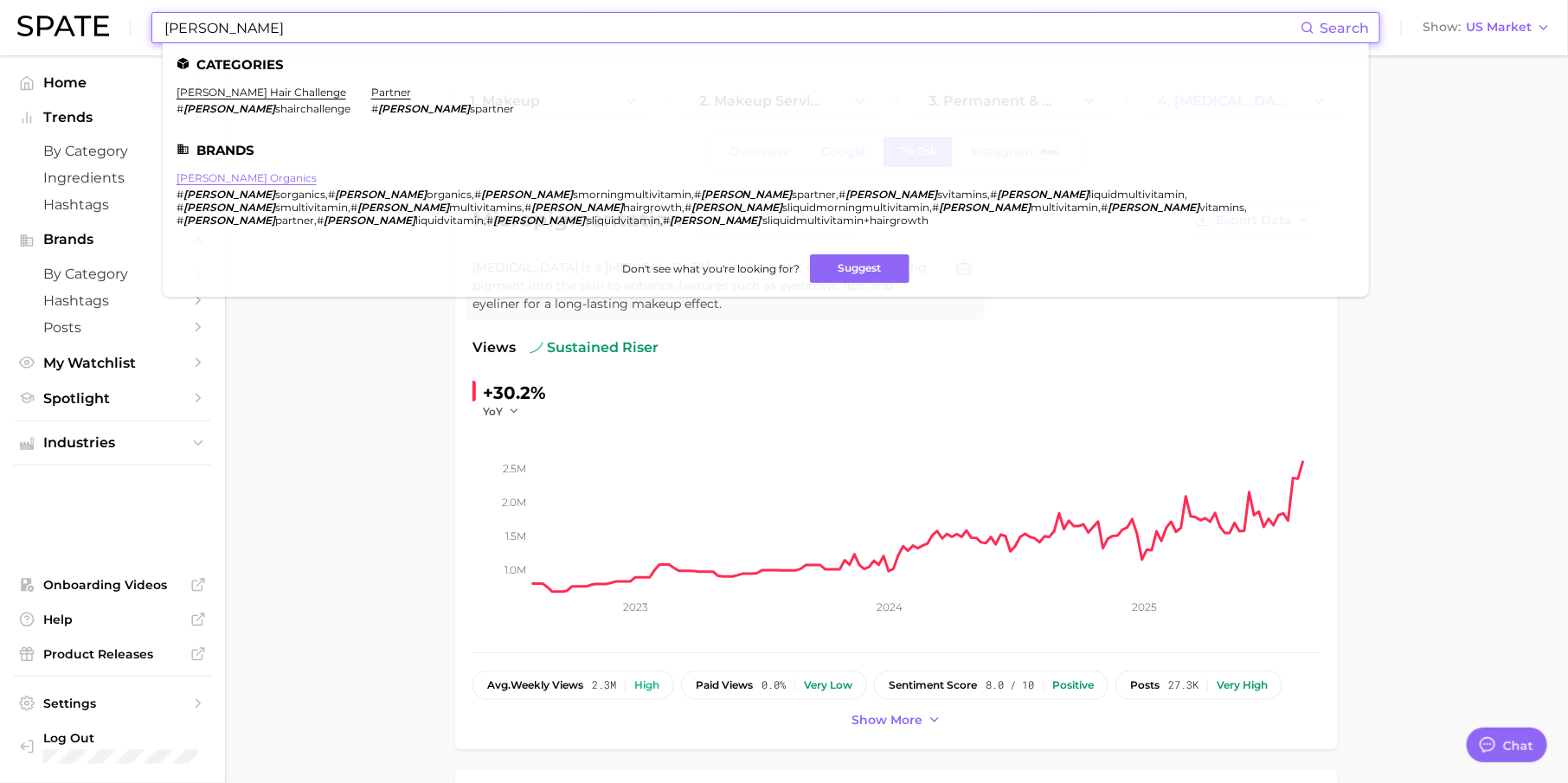
type input "[PERSON_NAME]"
click at [246, 177] on link "[PERSON_NAME] organics" at bounding box center [246, 177] width 140 height 13
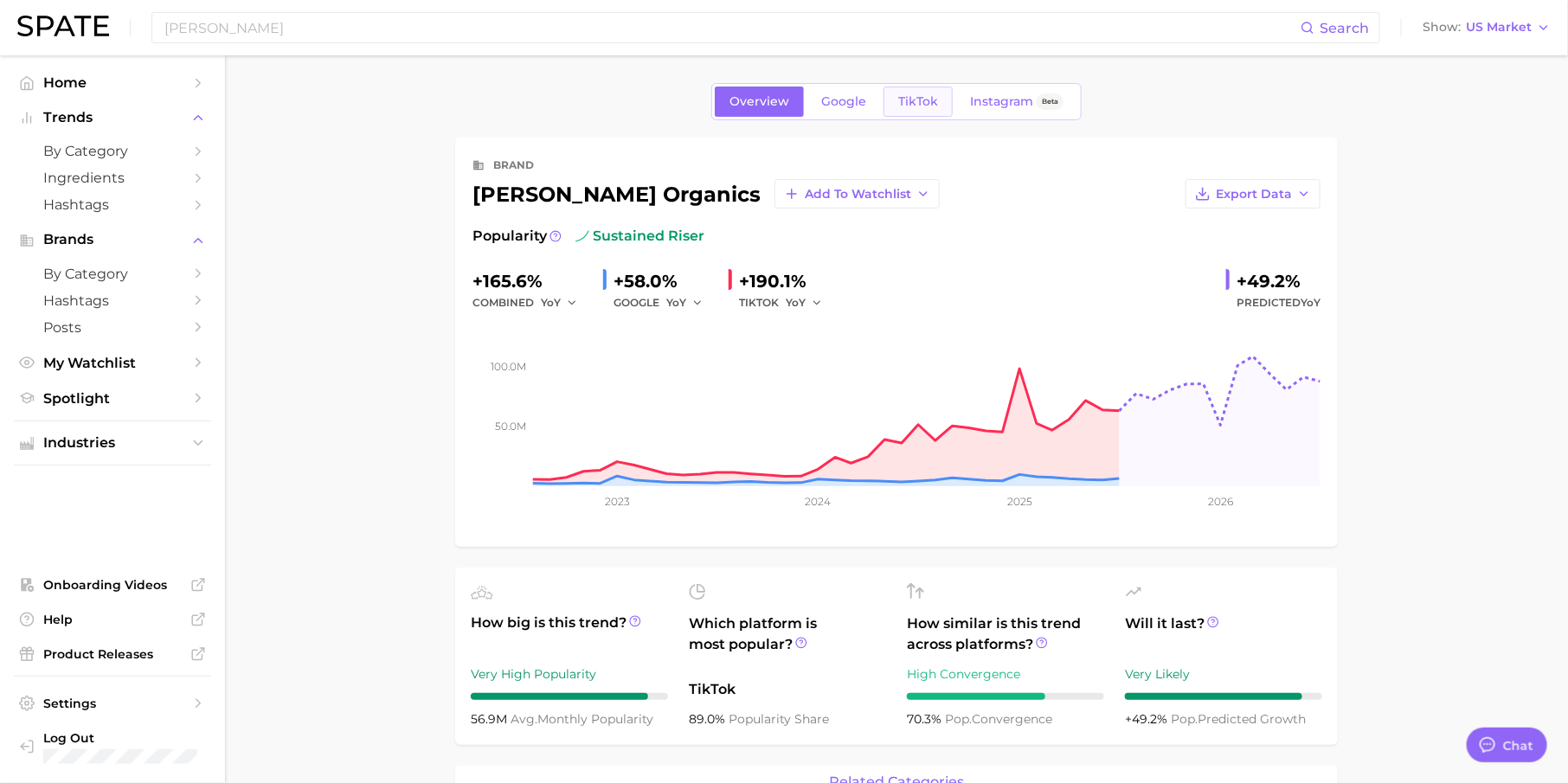
click at [926, 96] on span "TikTok" at bounding box center [918, 101] width 39 height 14
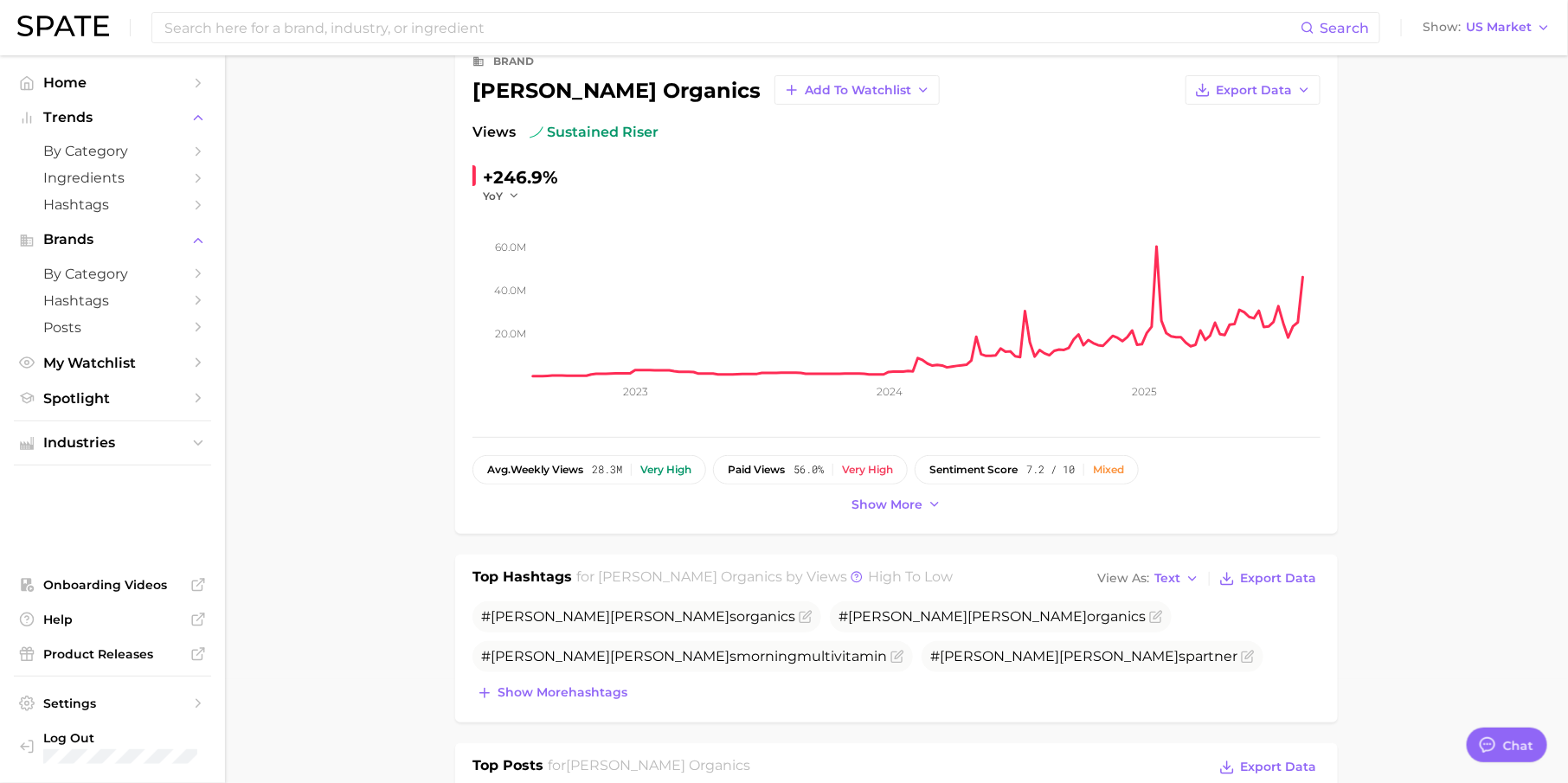
scroll to position [175, 0]
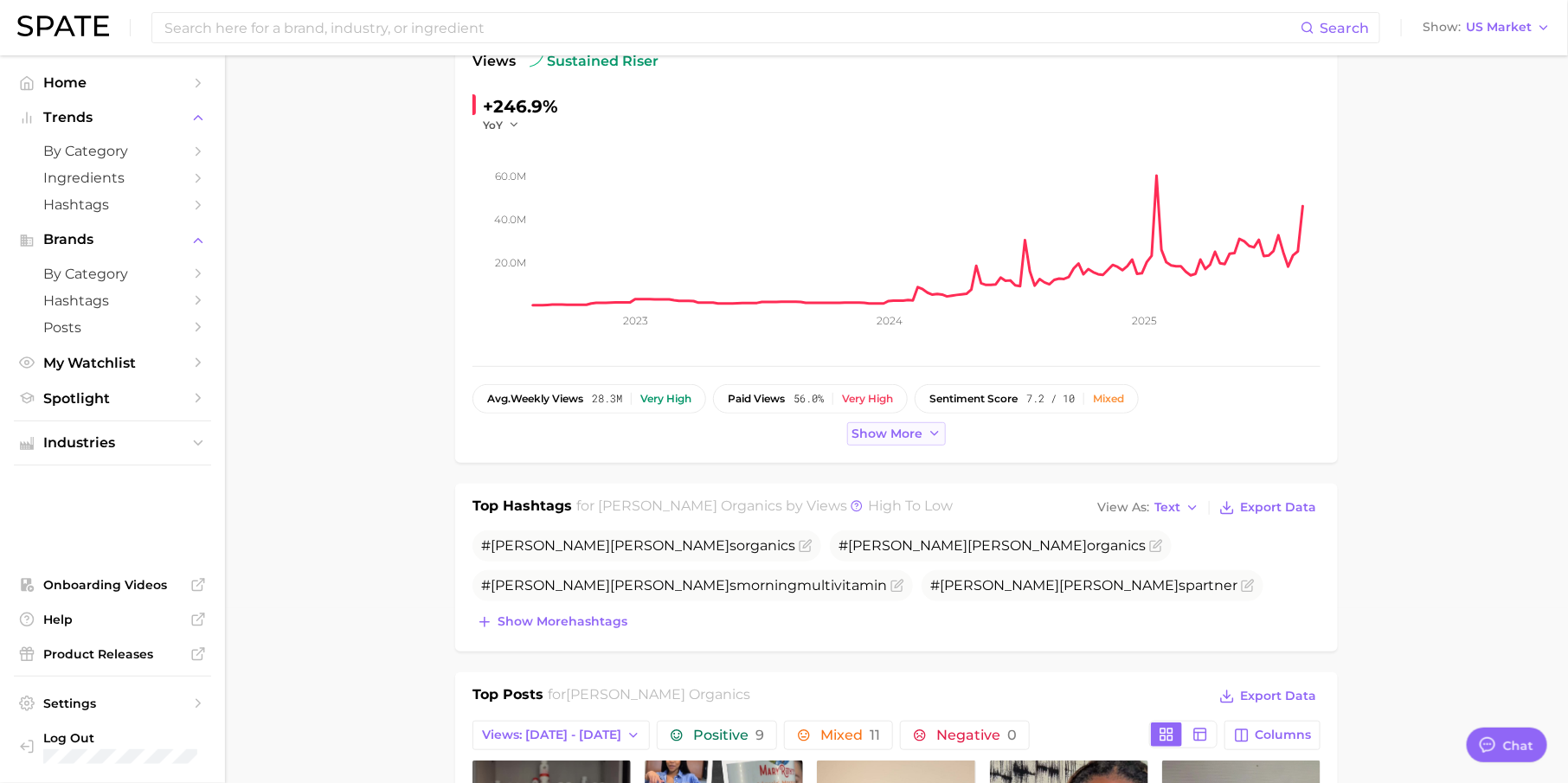
click at [871, 439] on button "Show more" at bounding box center [896, 434] width 99 height 23
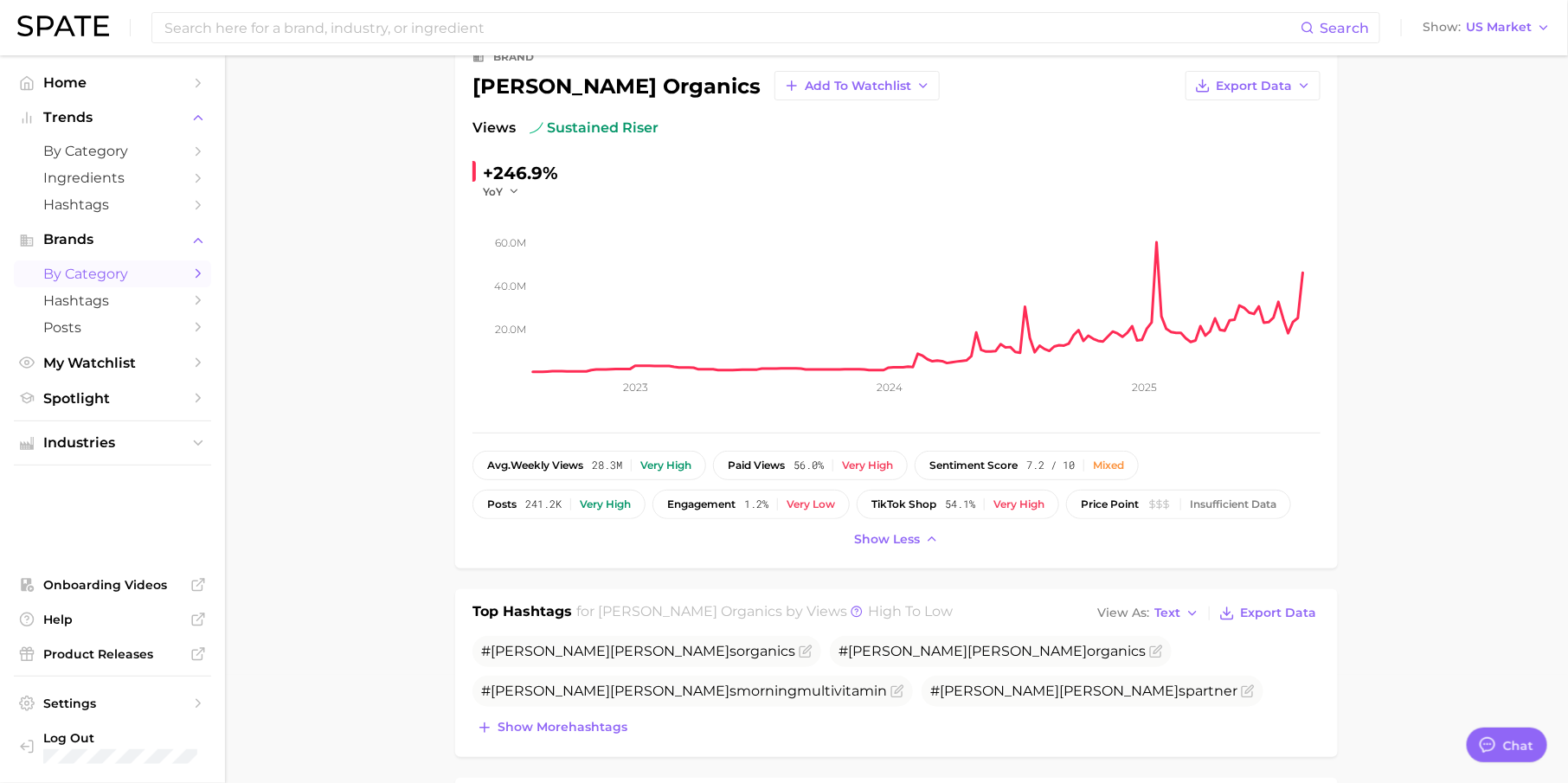
click at [156, 271] on span "by Category" at bounding box center [112, 273] width 139 height 16
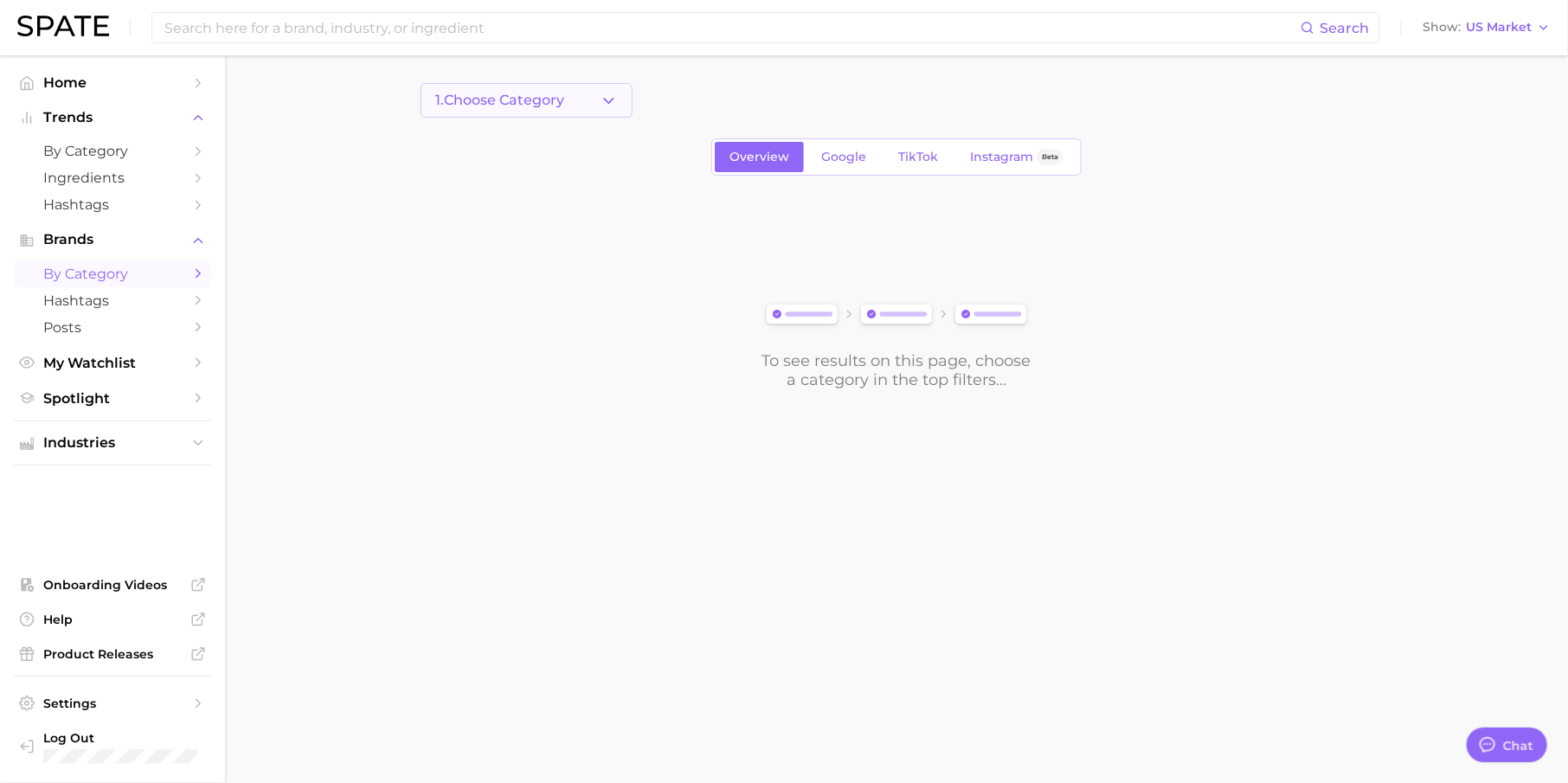
click at [555, 106] on span "1. Choose Category" at bounding box center [500, 99] width 129 height 15
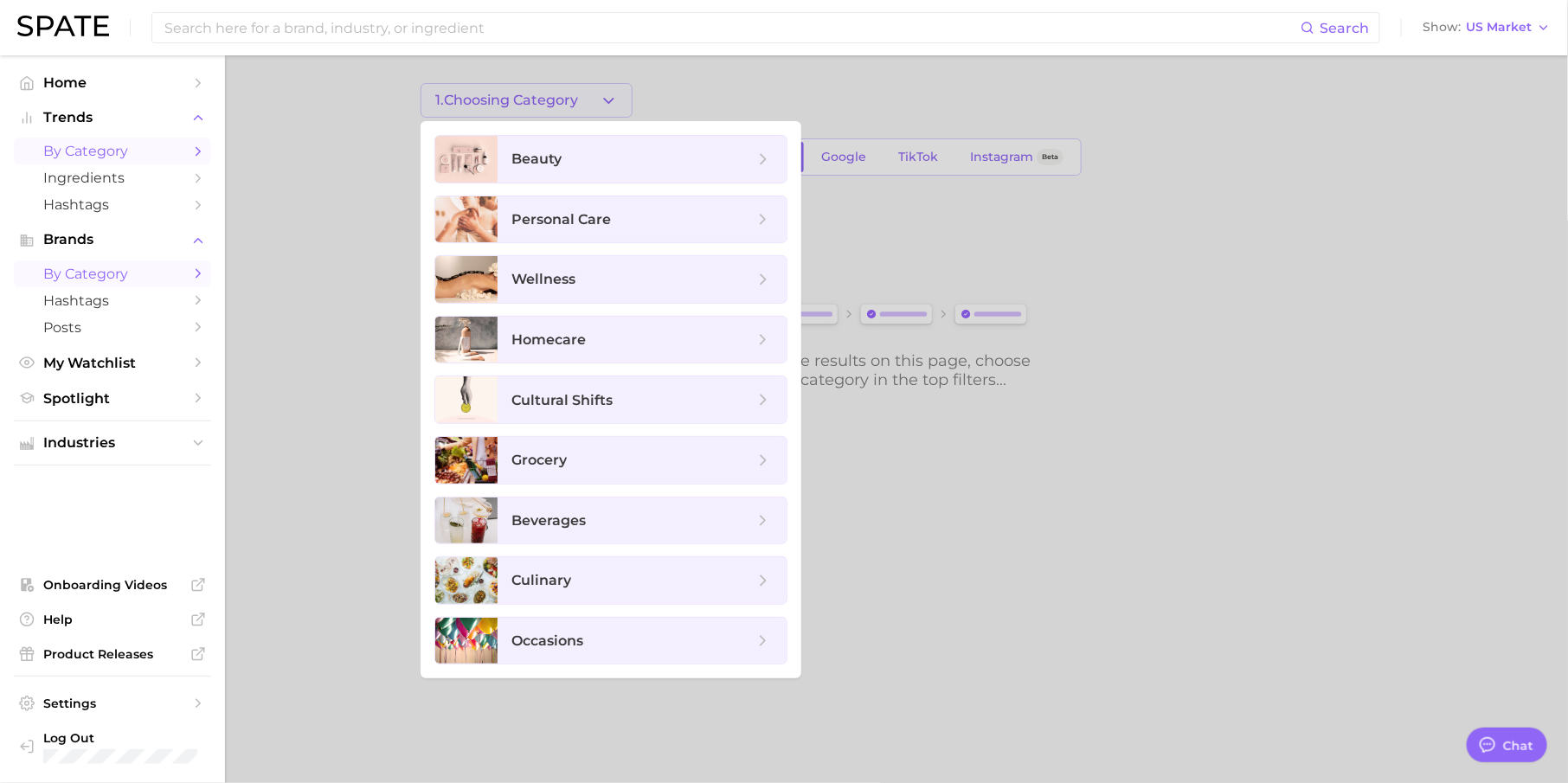
click at [164, 152] on span "by Category" at bounding box center [112, 151] width 139 height 16
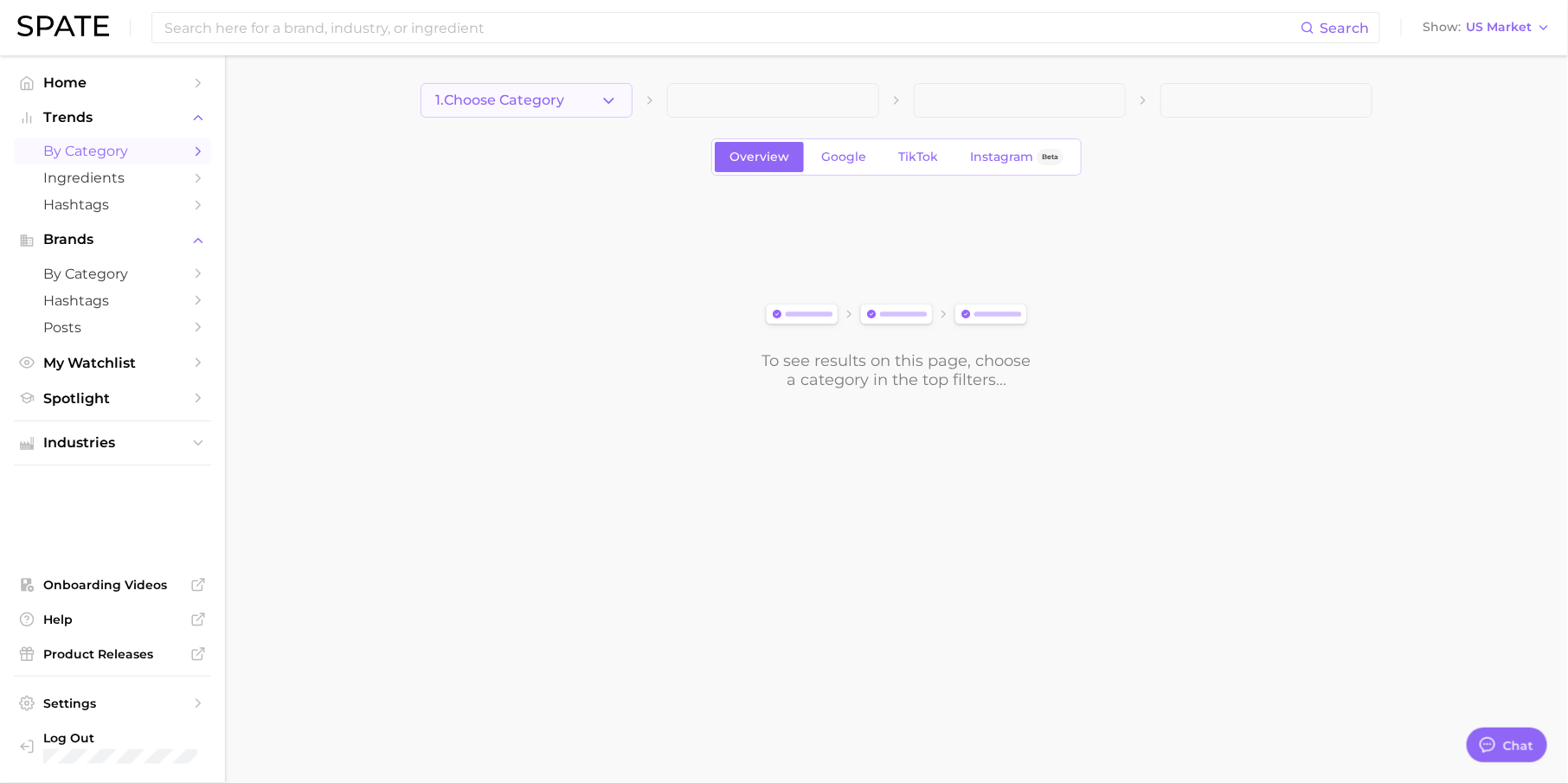
click at [559, 106] on span "1. Choose Category" at bounding box center [500, 99] width 129 height 15
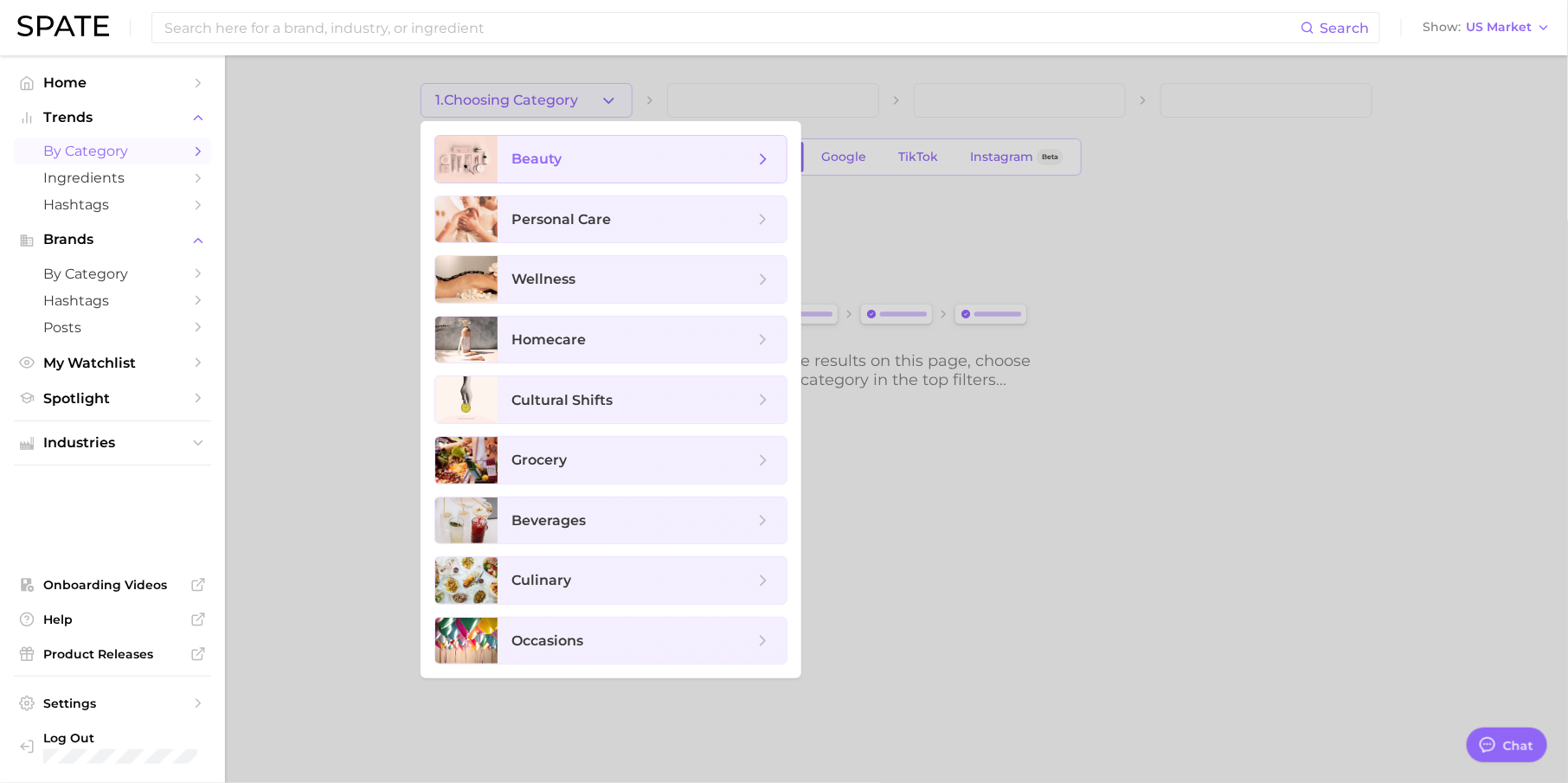
click at [590, 151] on span "beauty" at bounding box center [633, 159] width 242 height 19
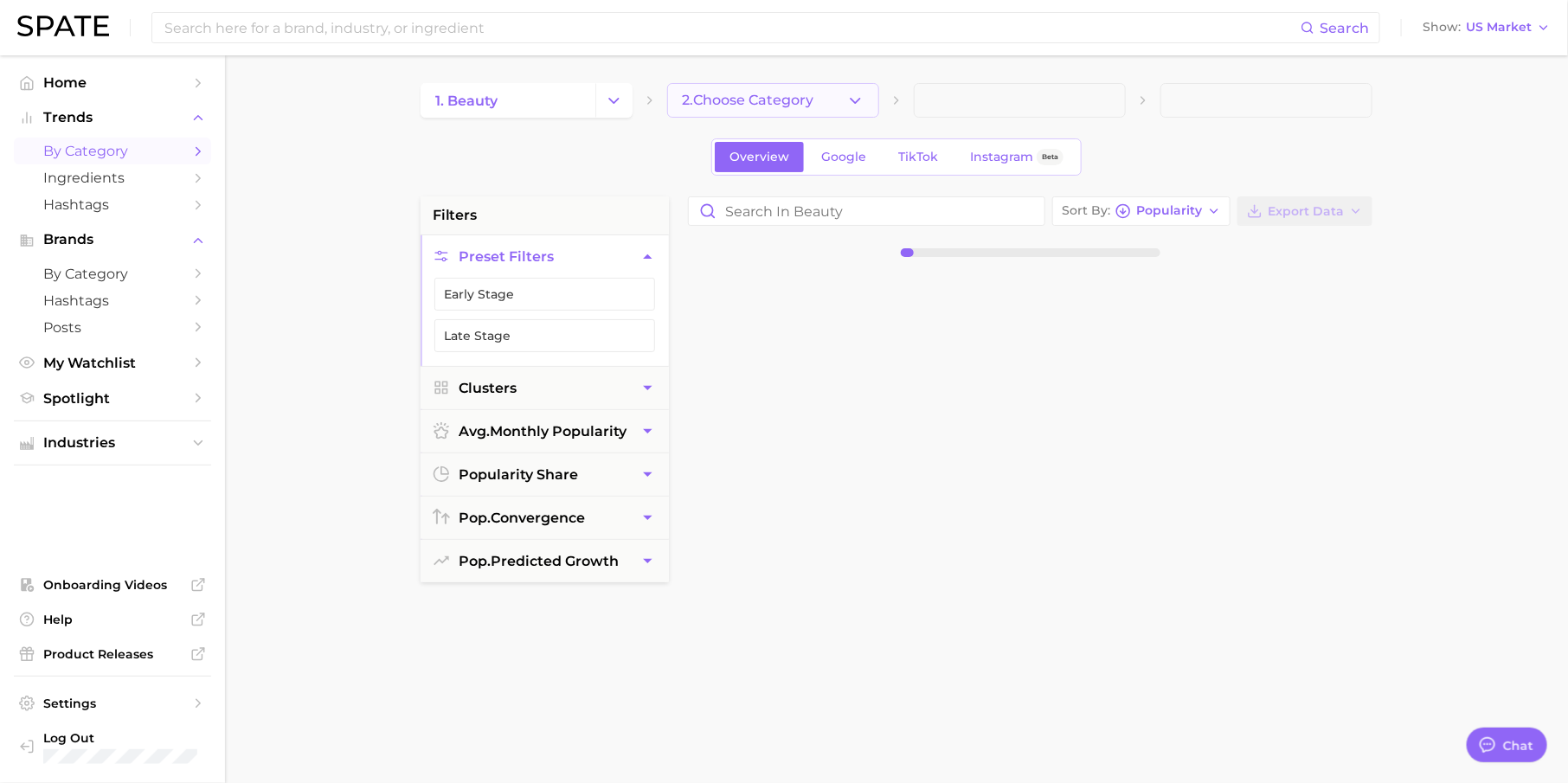
click at [737, 98] on span "2. Choose Category" at bounding box center [747, 99] width 132 height 15
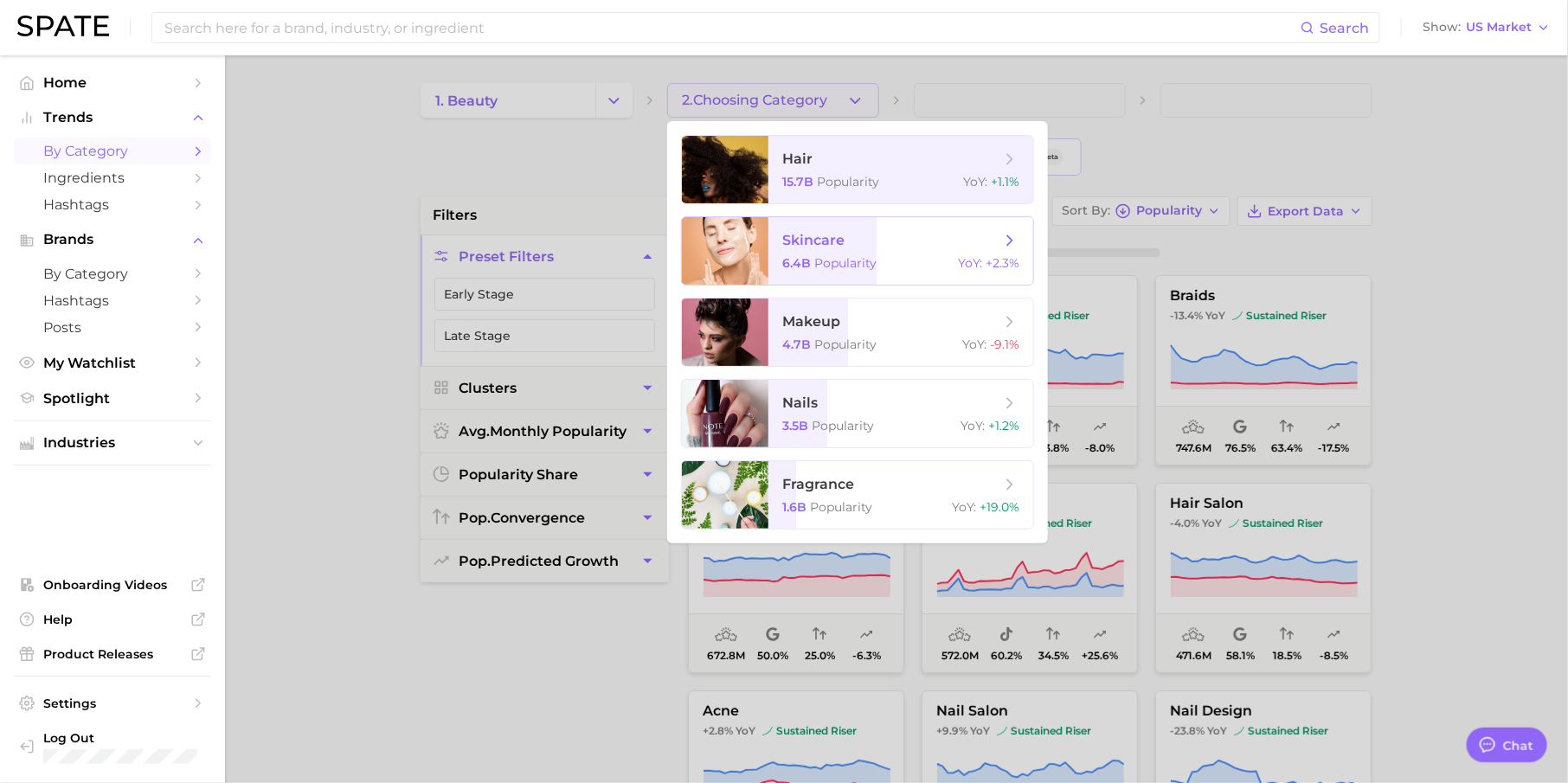
click at [855, 254] on span "skincare 6.4b Popularity YoY : +2.3%" at bounding box center [900, 250] width 264 height 67
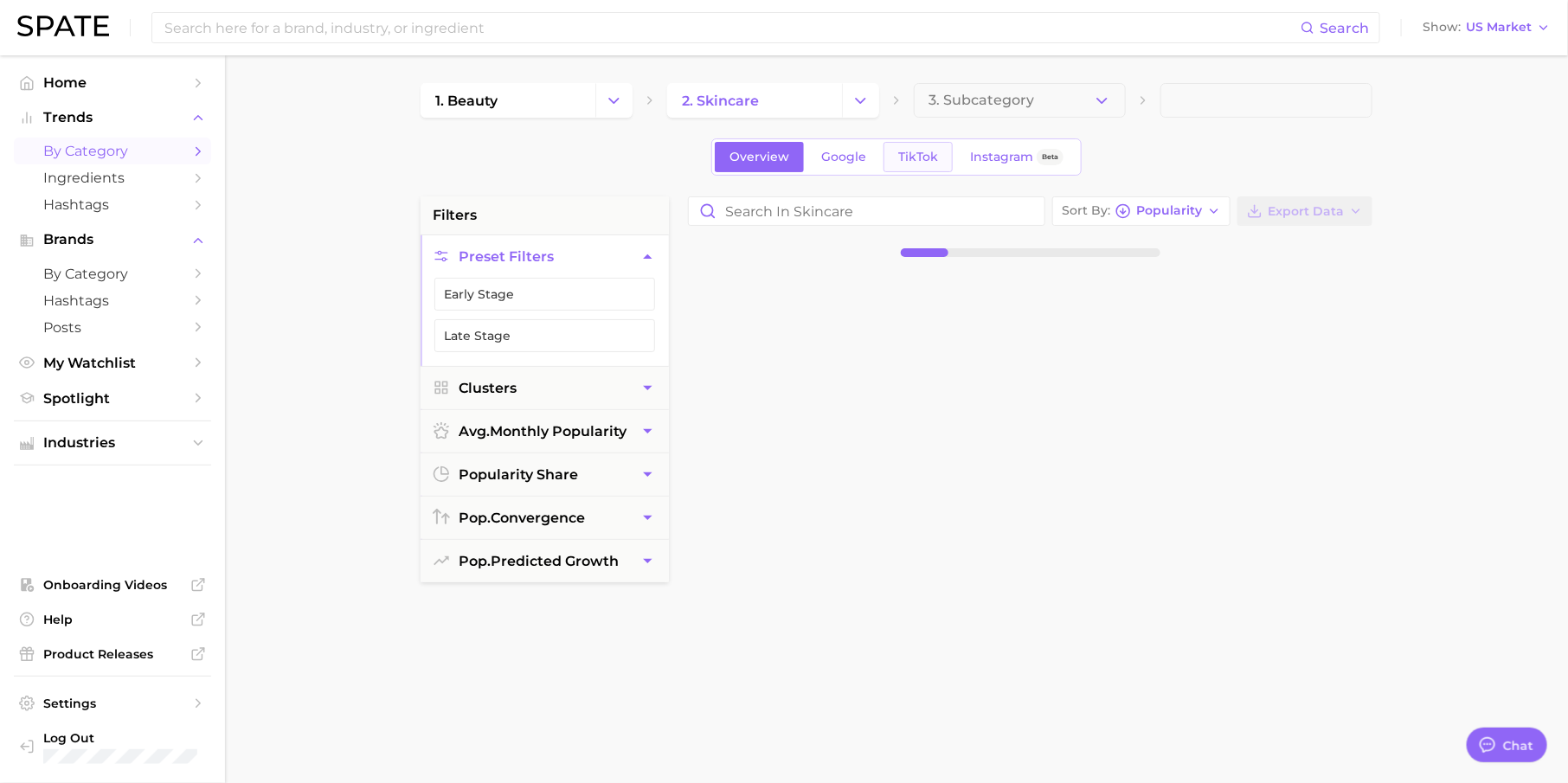
click at [900, 147] on link "TikTok" at bounding box center [918, 157] width 69 height 30
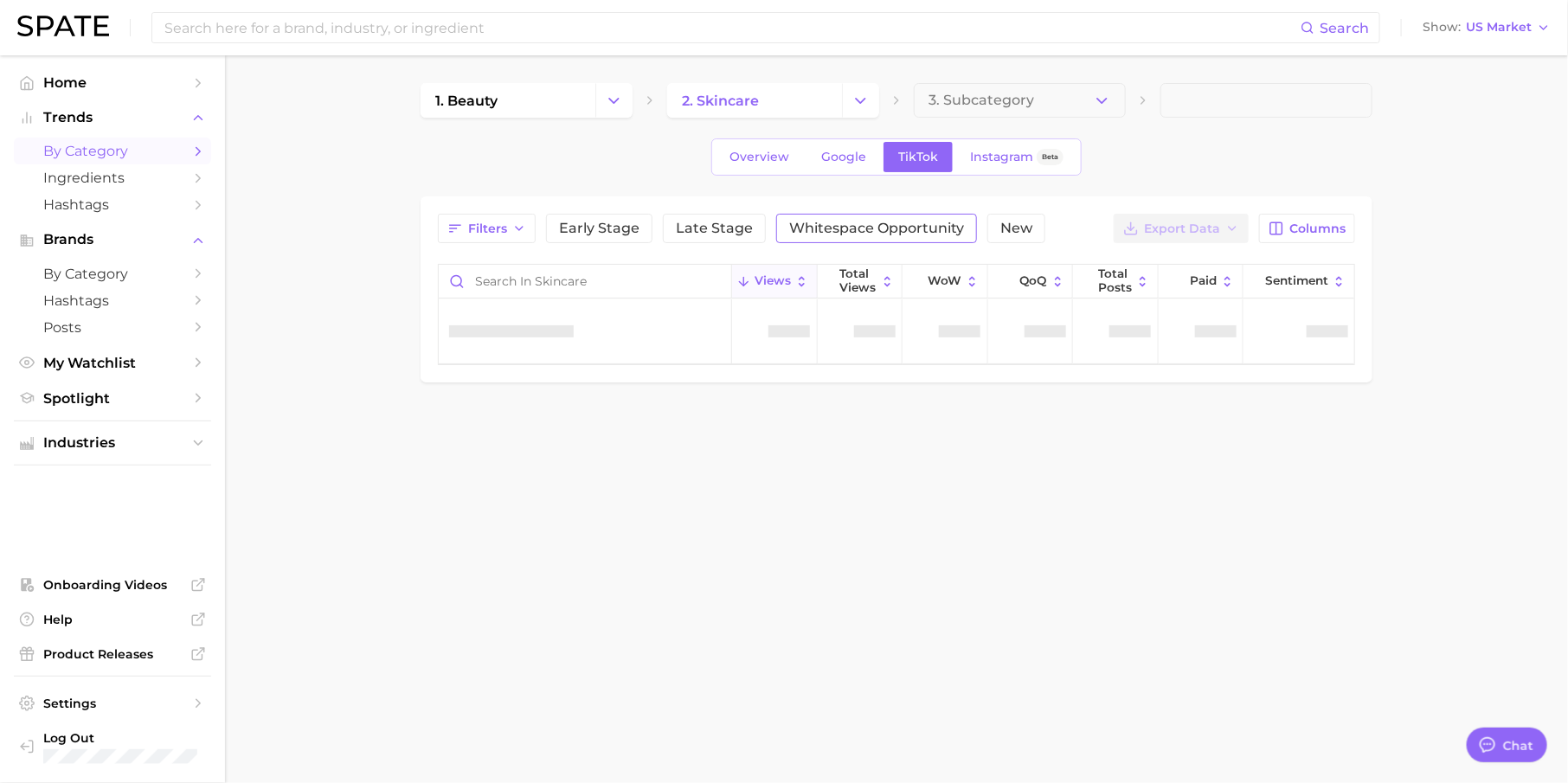
click at [904, 225] on span "Whitespace Opportunity" at bounding box center [876, 228] width 175 height 13
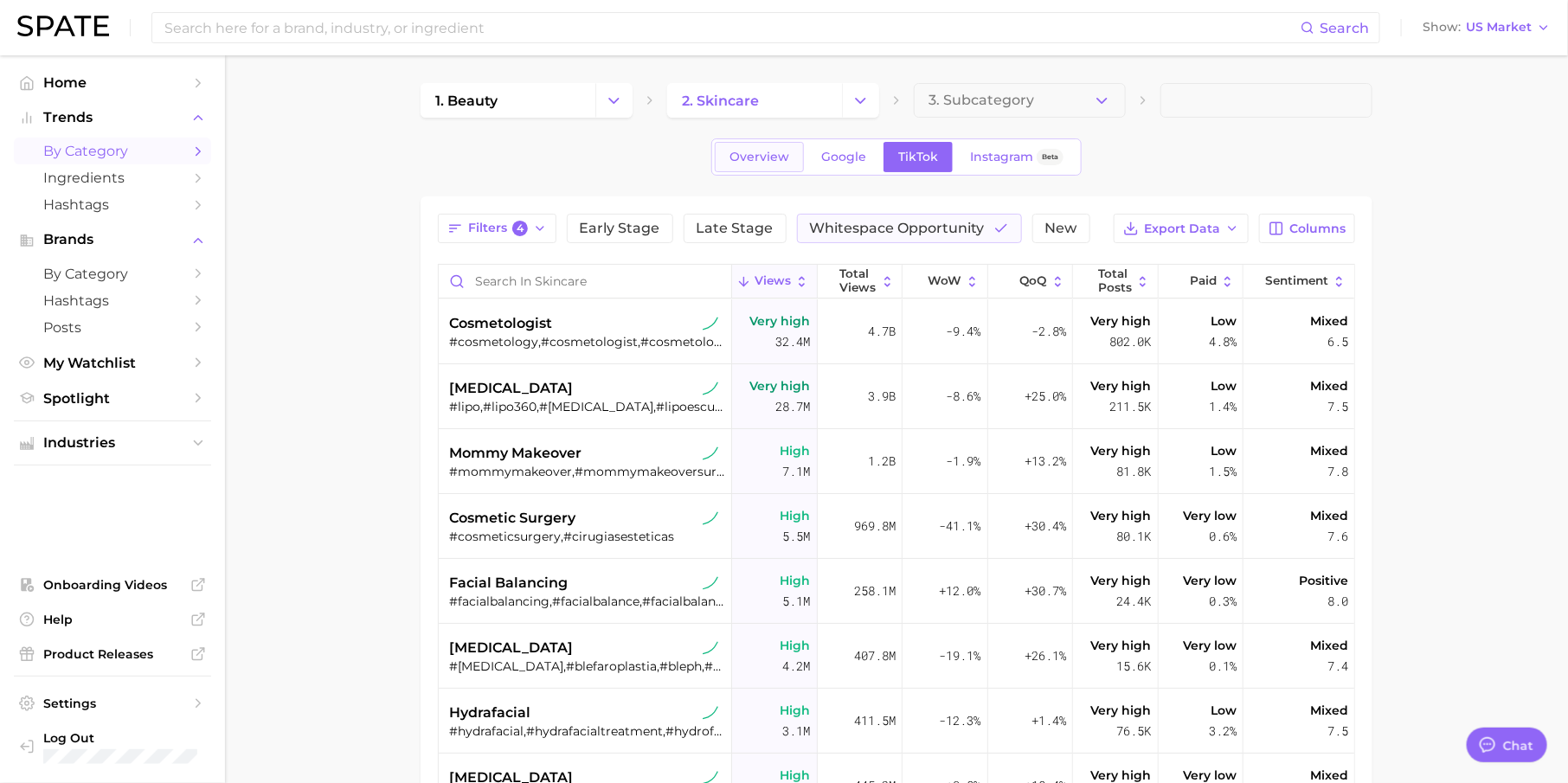
type textarea "x"
